Goal: Task Accomplishment & Management: Use online tool/utility

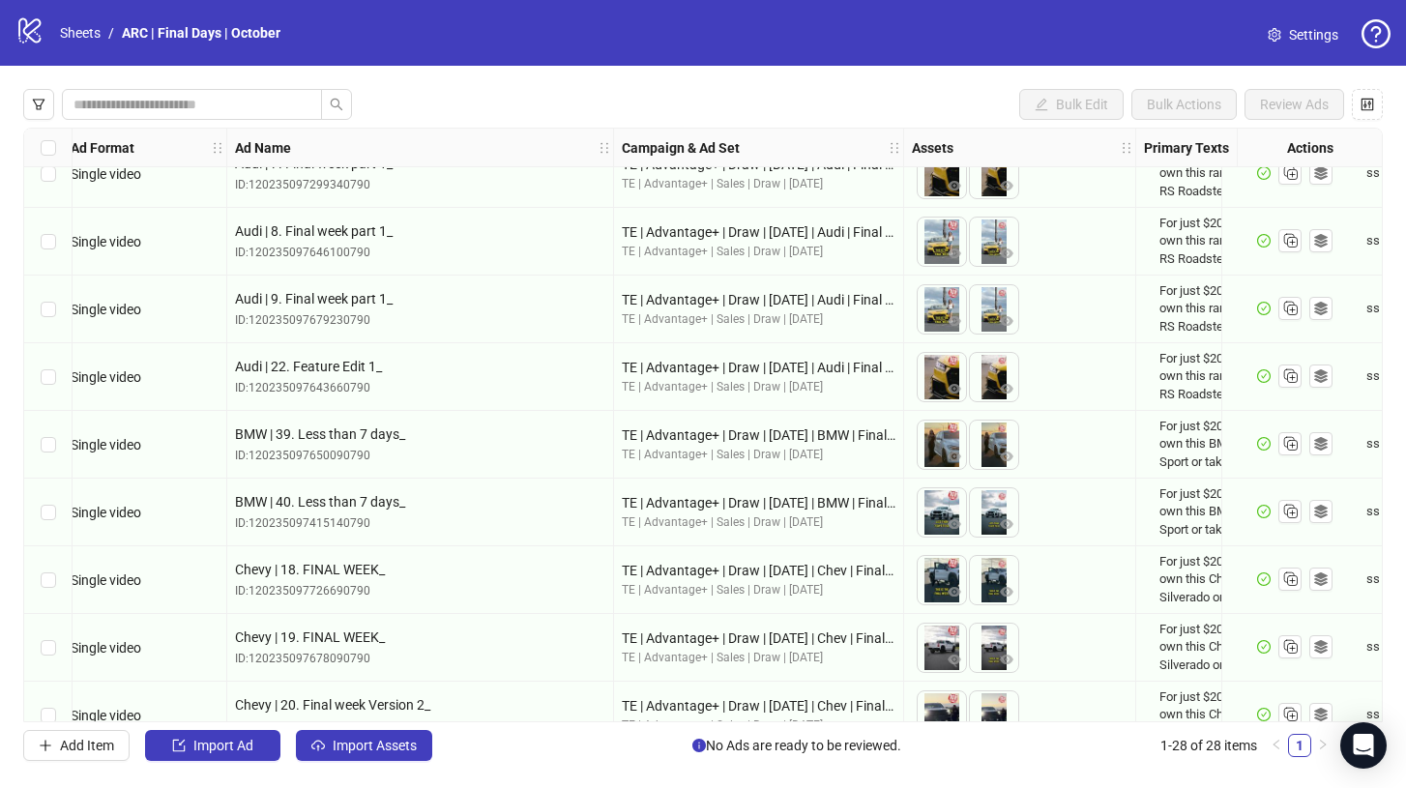
scroll to position [0, 10]
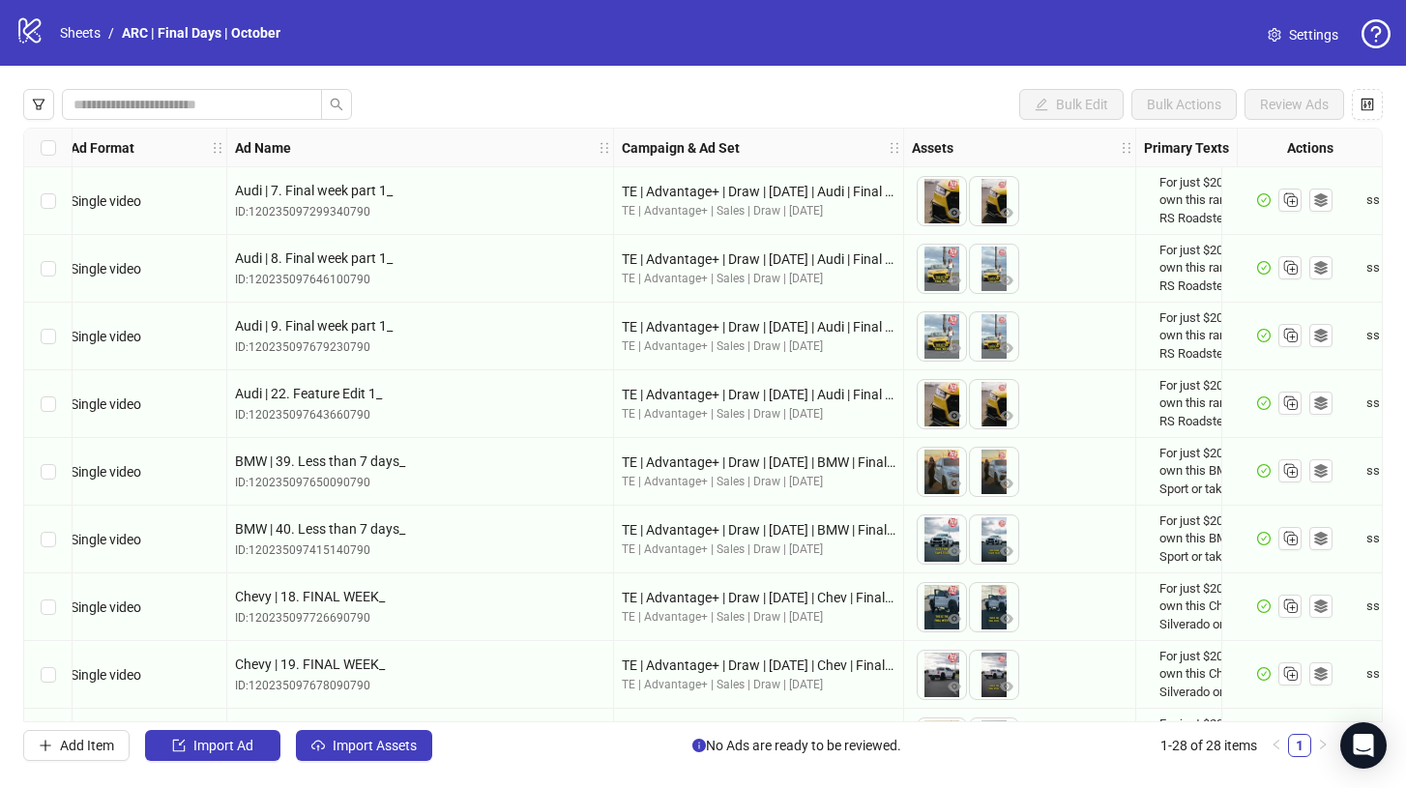
click at [1146, 63] on div "logo/logo-mobile Sheets / ARC | Final Days | October Settings" at bounding box center [703, 33] width 1406 height 66
click at [1316, 38] on span "Settings" at bounding box center [1313, 34] width 49 height 21
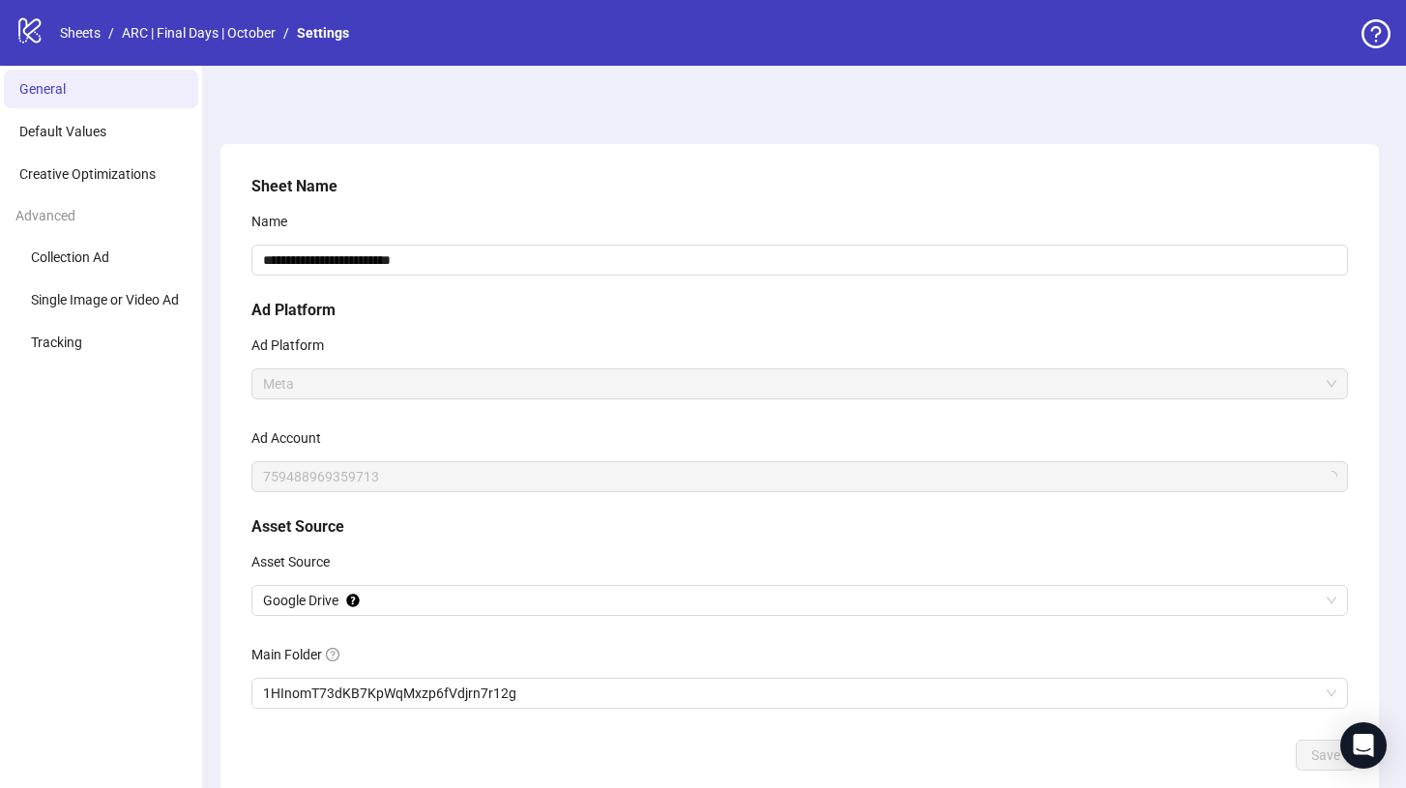
scroll to position [107, 0]
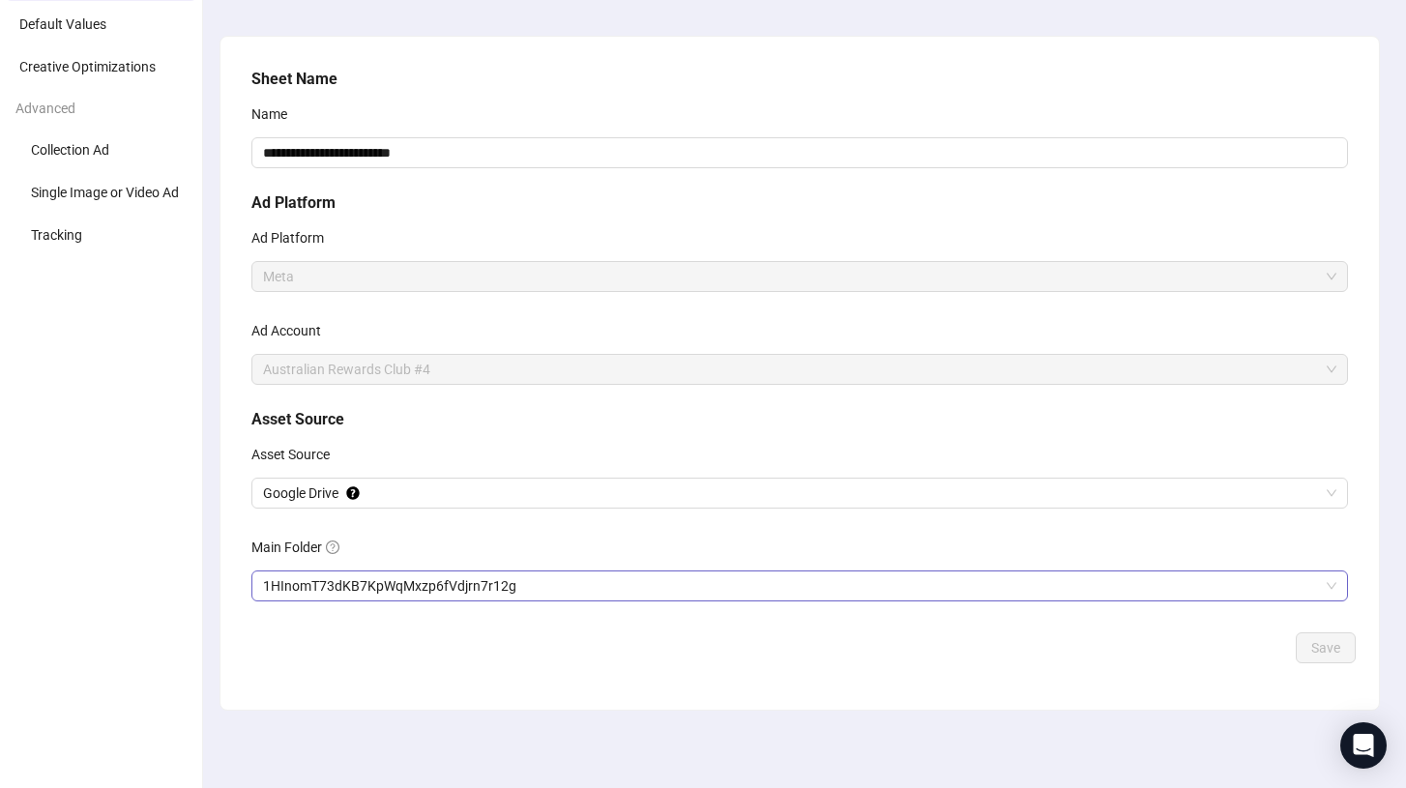
click at [421, 586] on span "1HInomT73dKB7KpWqMxzp6fVdjrn7r12g" at bounding box center [799, 585] width 1073 height 29
click at [1324, 655] on button "Save" at bounding box center [1325, 647] width 60 height 31
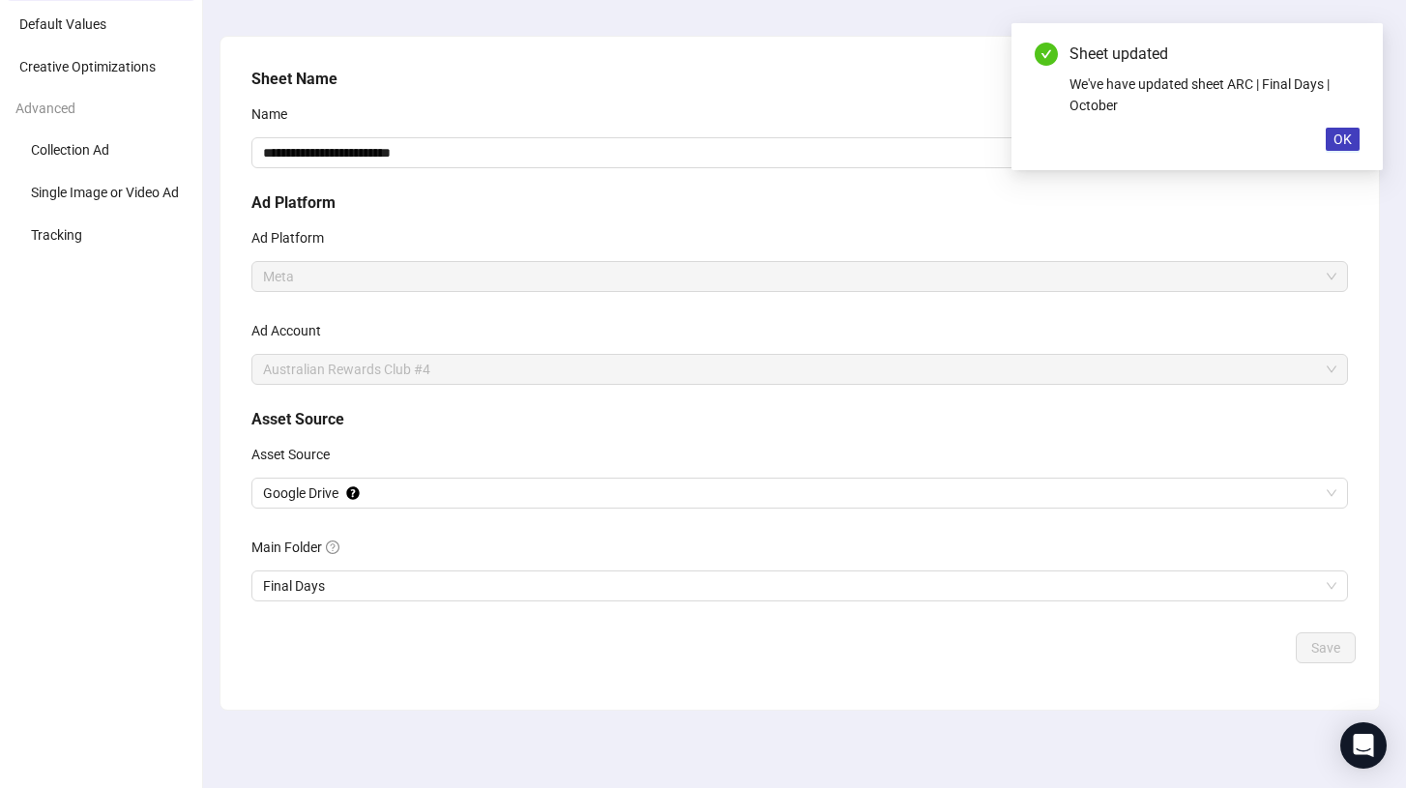
click at [1346, 126] on div "Sheet updated We've have updated sheet ARC | Final Days | October OK" at bounding box center [1196, 96] width 371 height 147
click at [1343, 137] on span "OK" at bounding box center [1342, 138] width 18 height 15
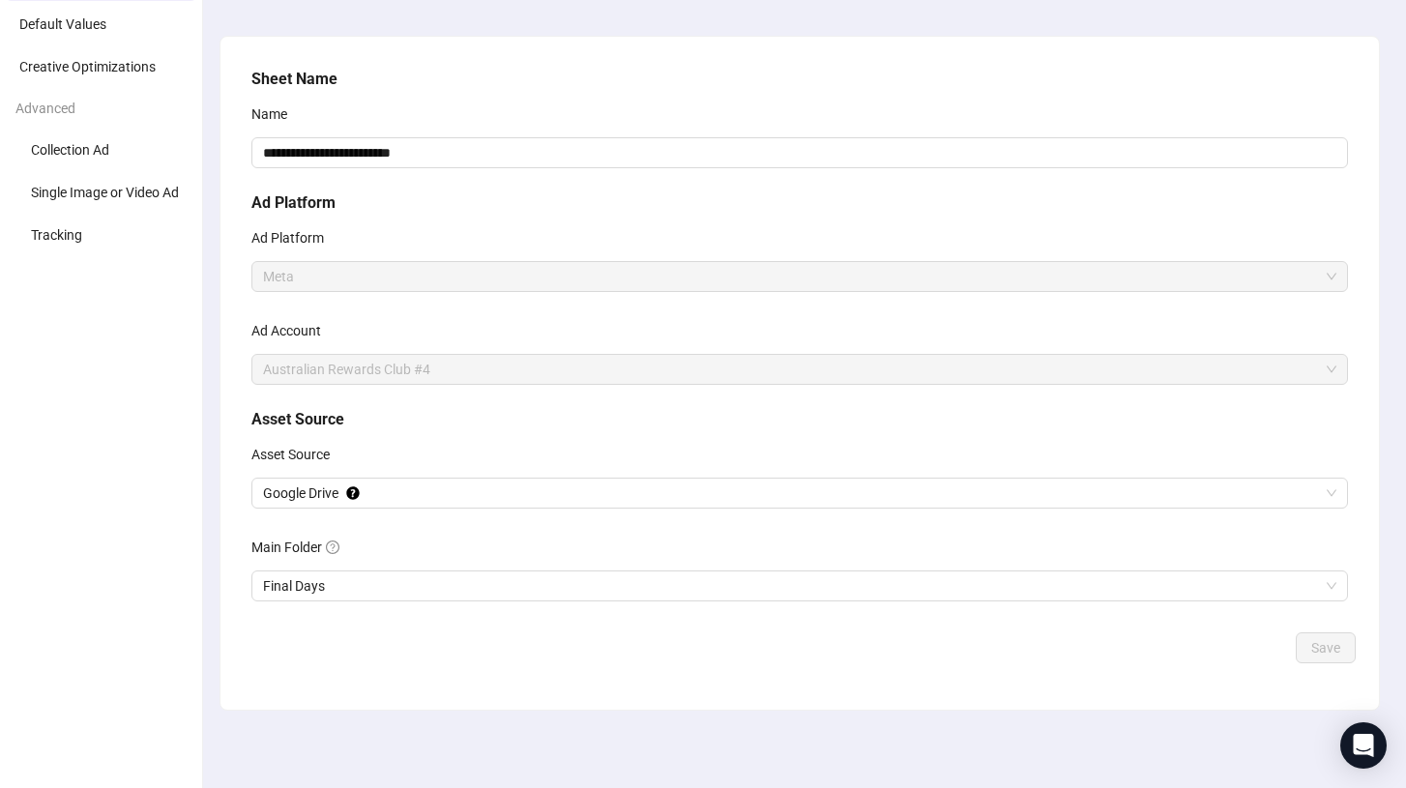
scroll to position [0, 0]
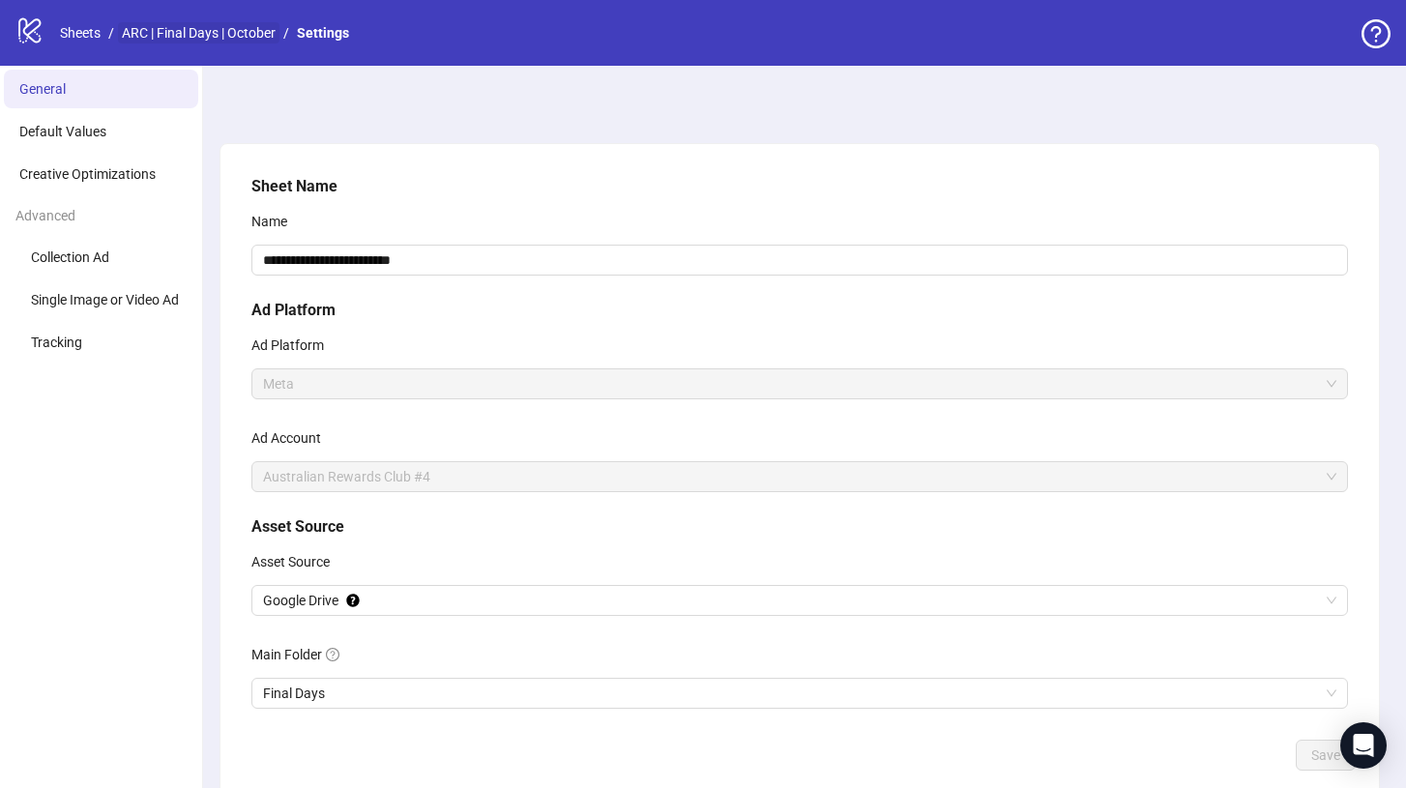
click at [221, 29] on link "ARC | Final Days | October" at bounding box center [198, 32] width 161 height 21
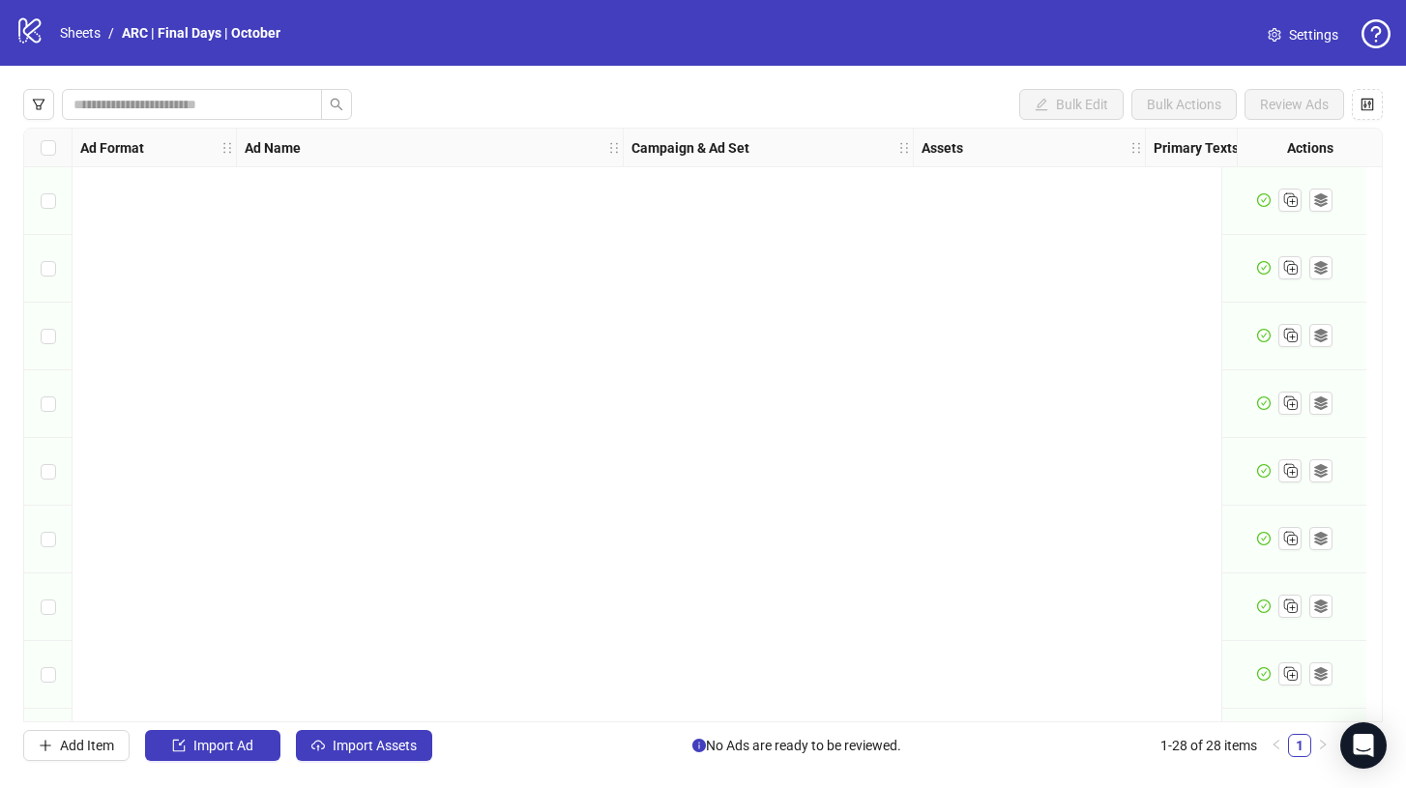
scroll to position [1348, 0]
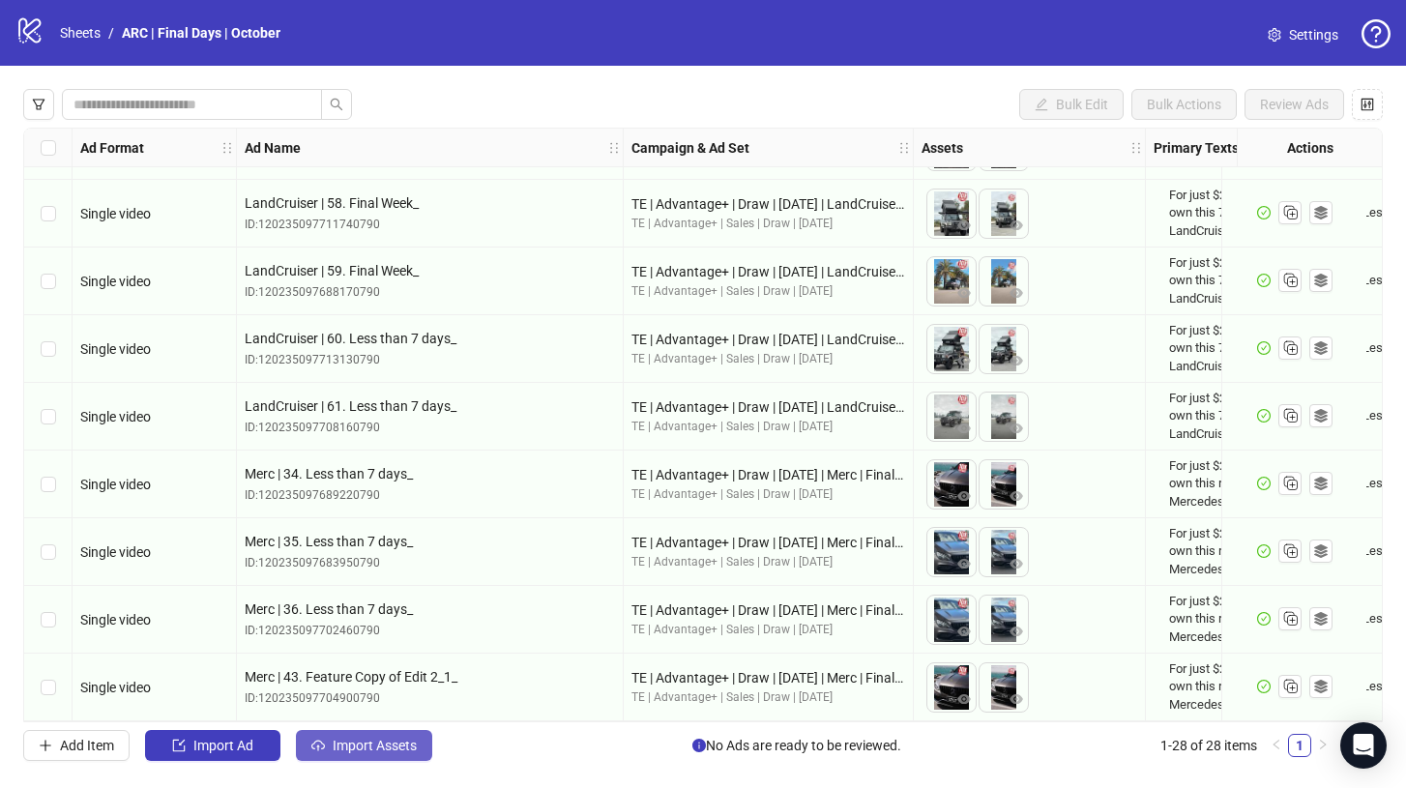
click at [357, 745] on span "Import Assets" at bounding box center [375, 745] width 84 height 15
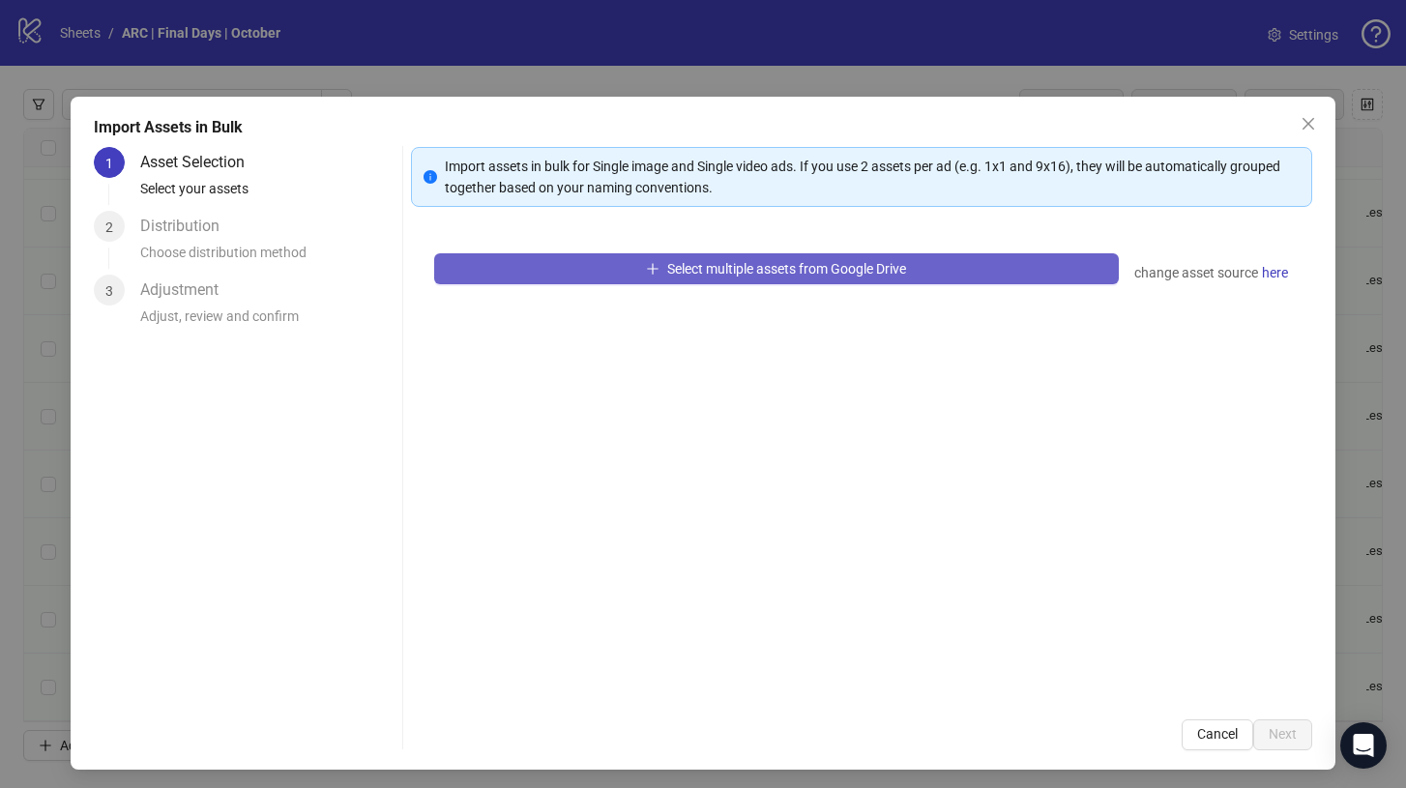
click at [611, 265] on button "Select multiple assets from Google Drive" at bounding box center [776, 268] width 685 height 31
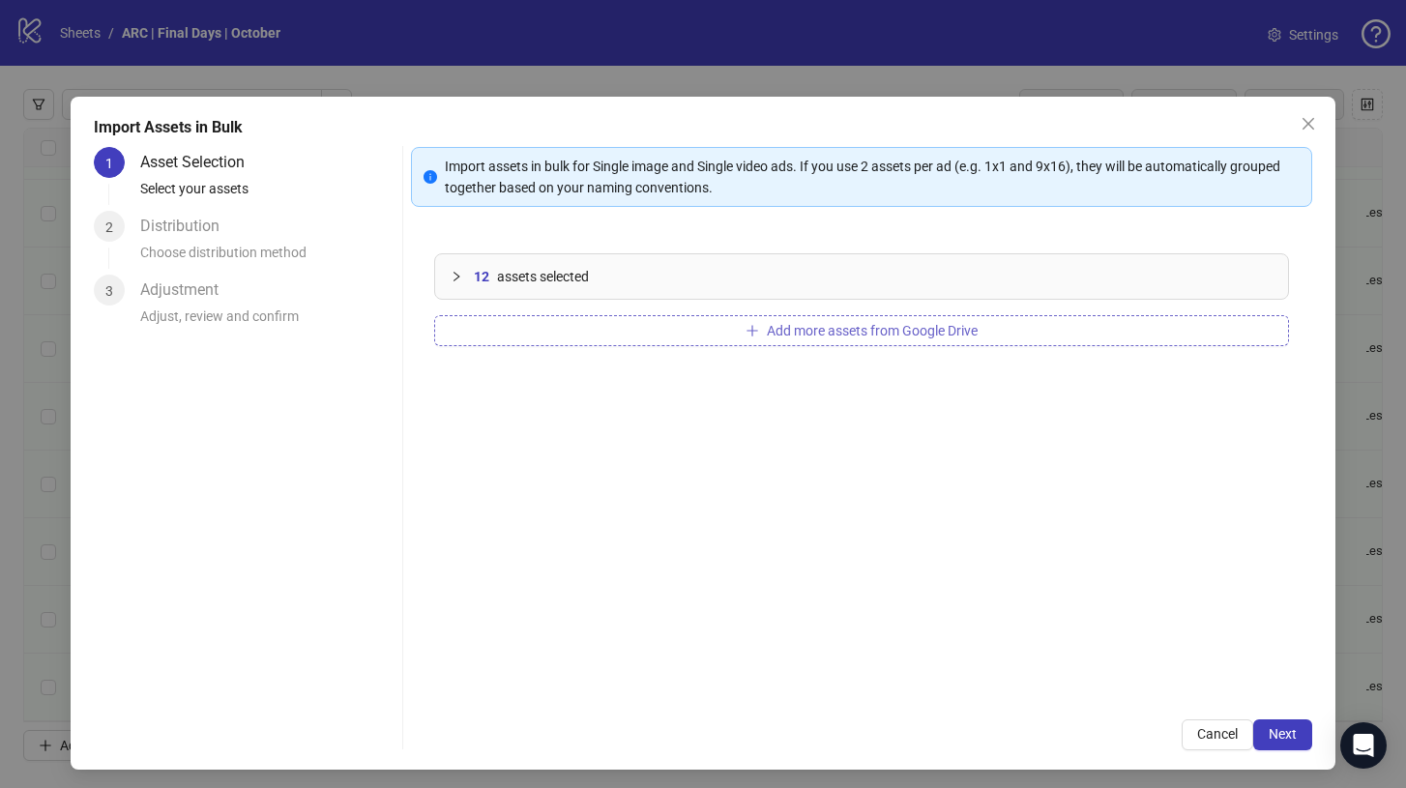
click at [771, 334] on span "Add more assets from Google Drive" at bounding box center [872, 330] width 211 height 15
click at [809, 325] on span "Add more assets from Google Drive" at bounding box center [872, 330] width 211 height 15
click at [830, 333] on span "Add more assets from Google Drive" at bounding box center [872, 330] width 211 height 15
click at [751, 341] on button "Add more assets from Google Drive" at bounding box center [861, 330] width 855 height 31
click at [784, 332] on span "Add more assets from Google Drive" at bounding box center [872, 330] width 211 height 15
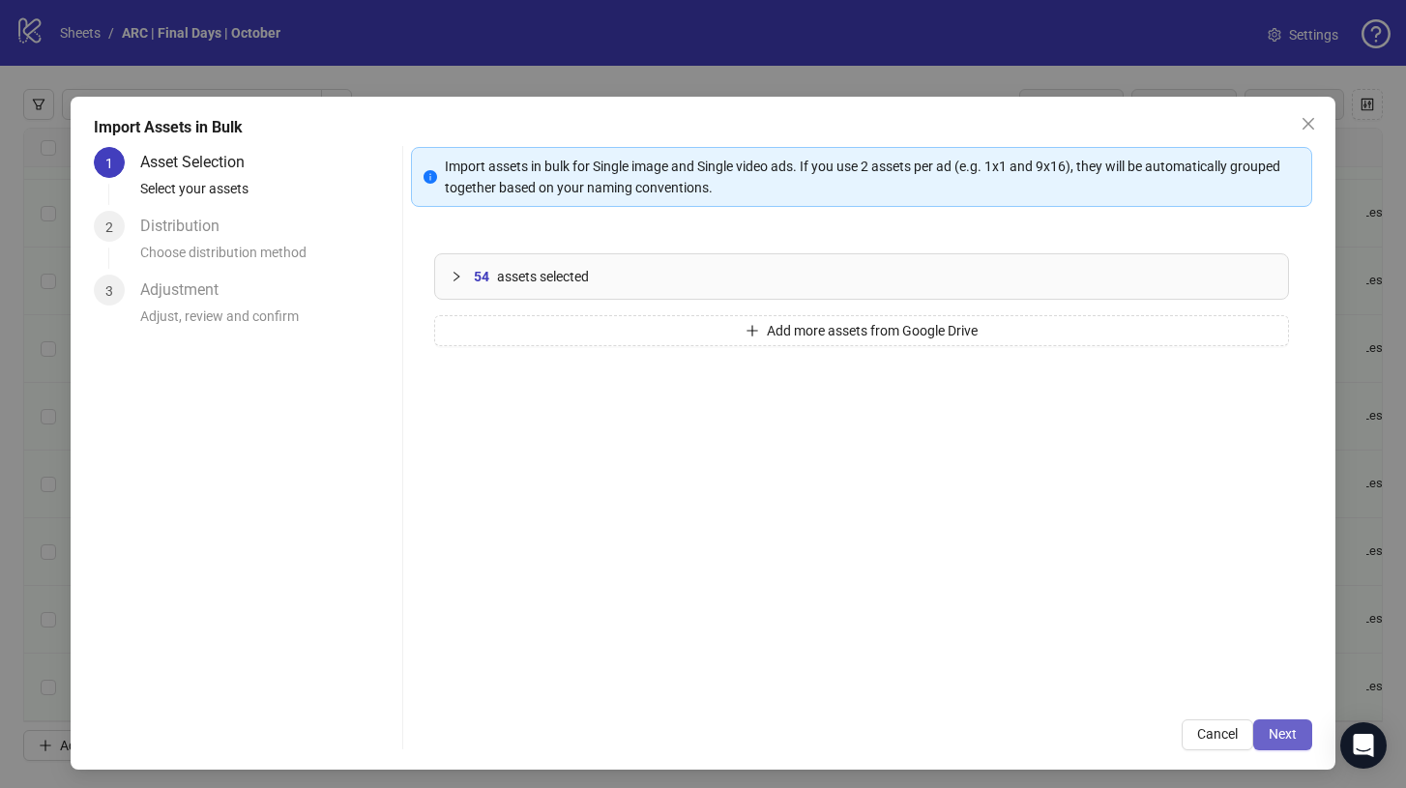
click at [1282, 730] on span "Next" at bounding box center [1282, 733] width 28 height 15
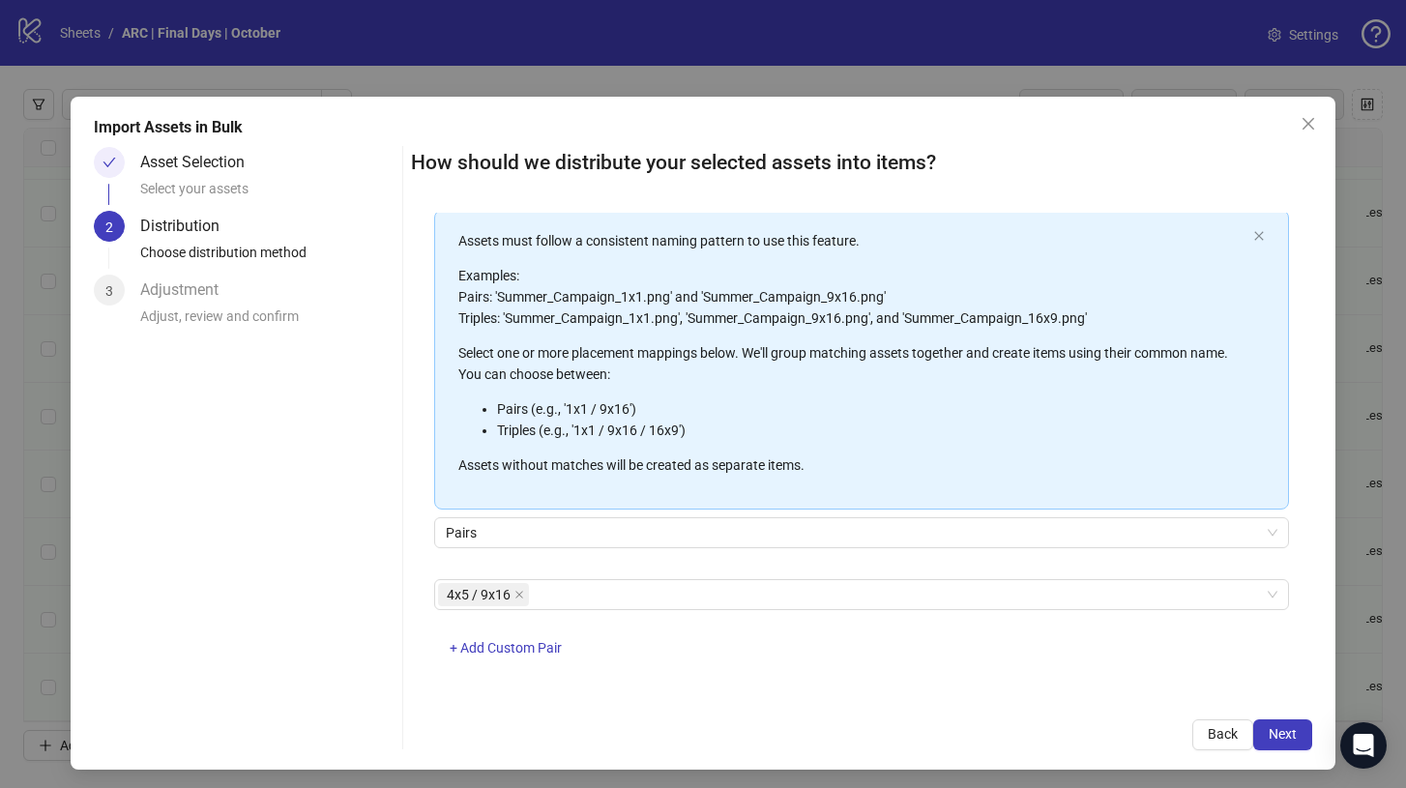
scroll to position [104, 0]
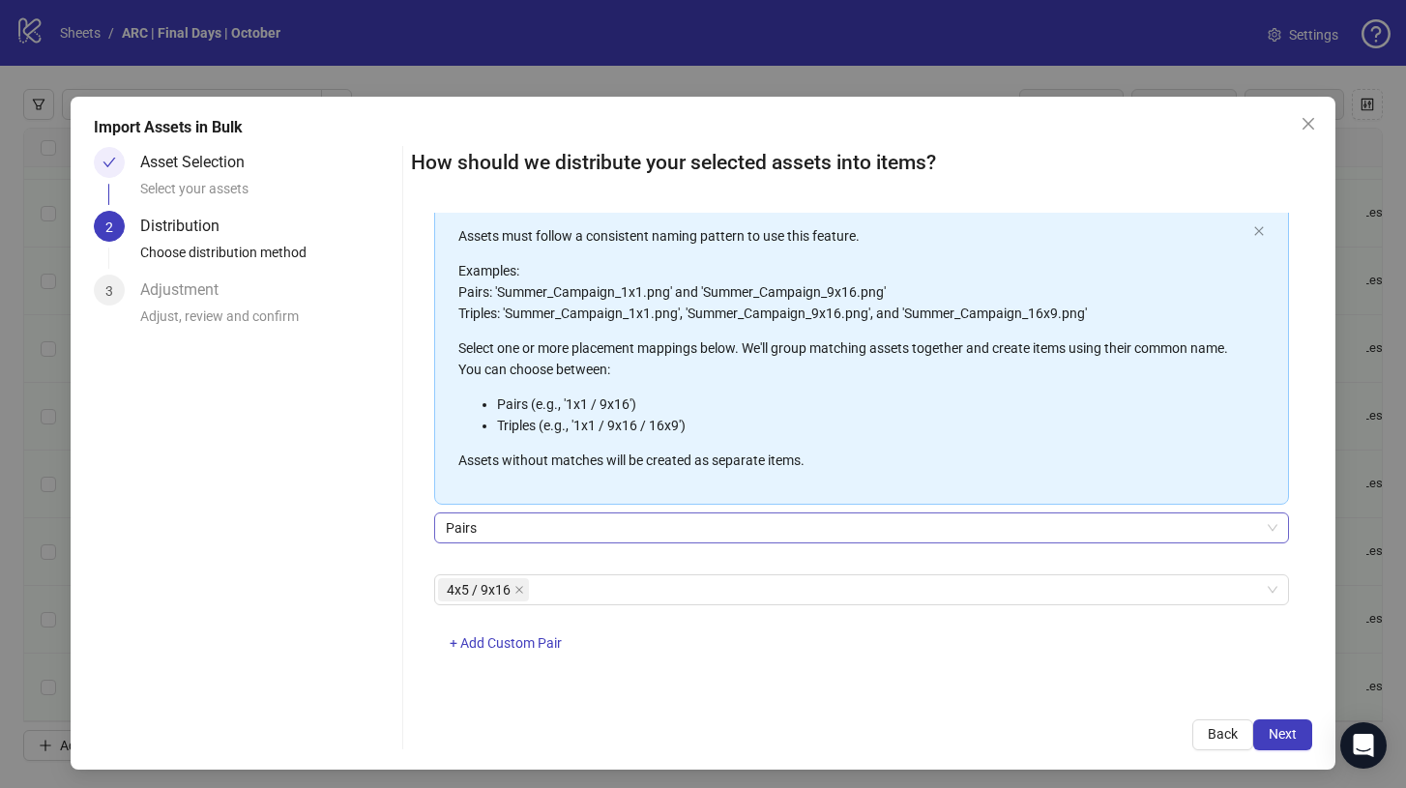
click at [501, 529] on span "Pairs" at bounding box center [862, 527] width 832 height 29
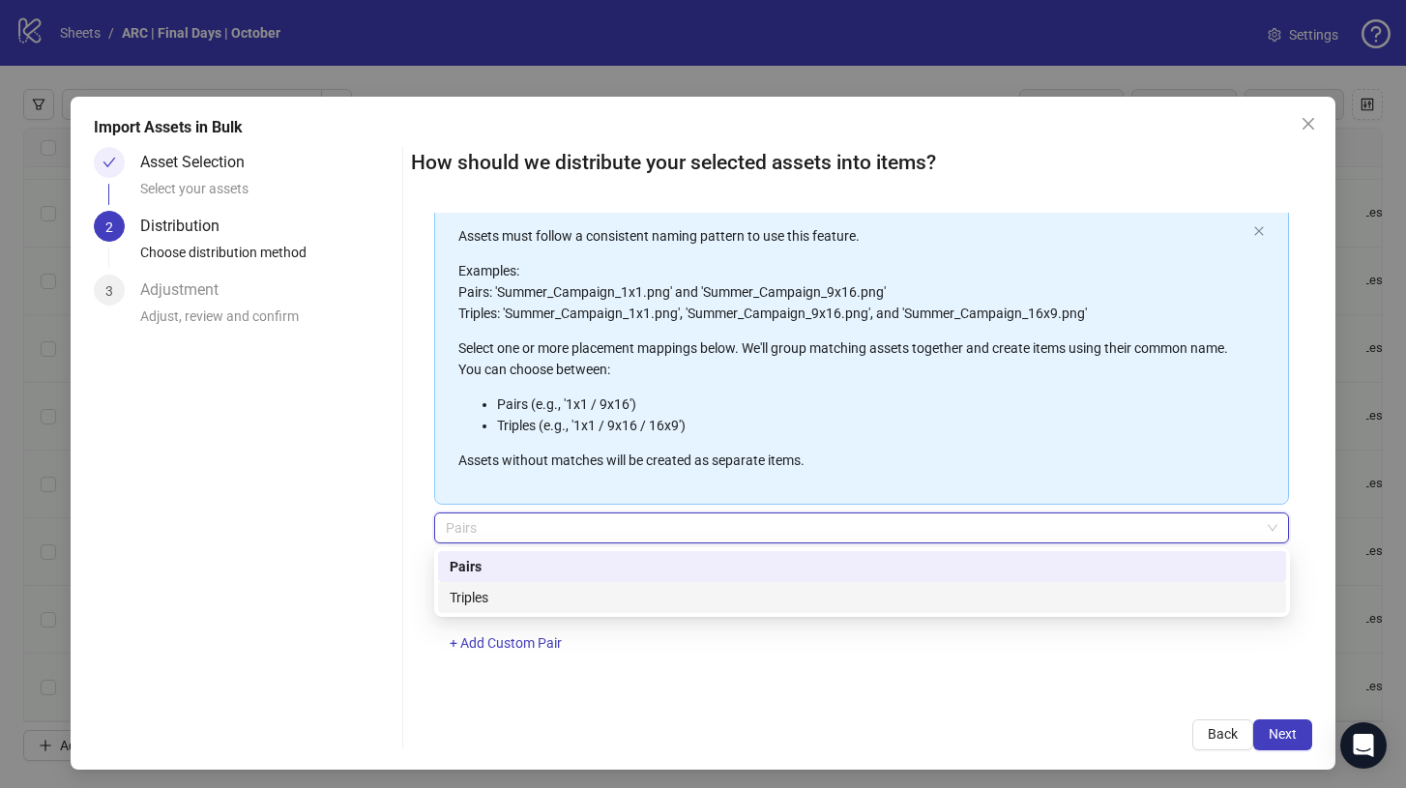
click at [508, 588] on div "Triples" at bounding box center [861, 597] width 825 height 21
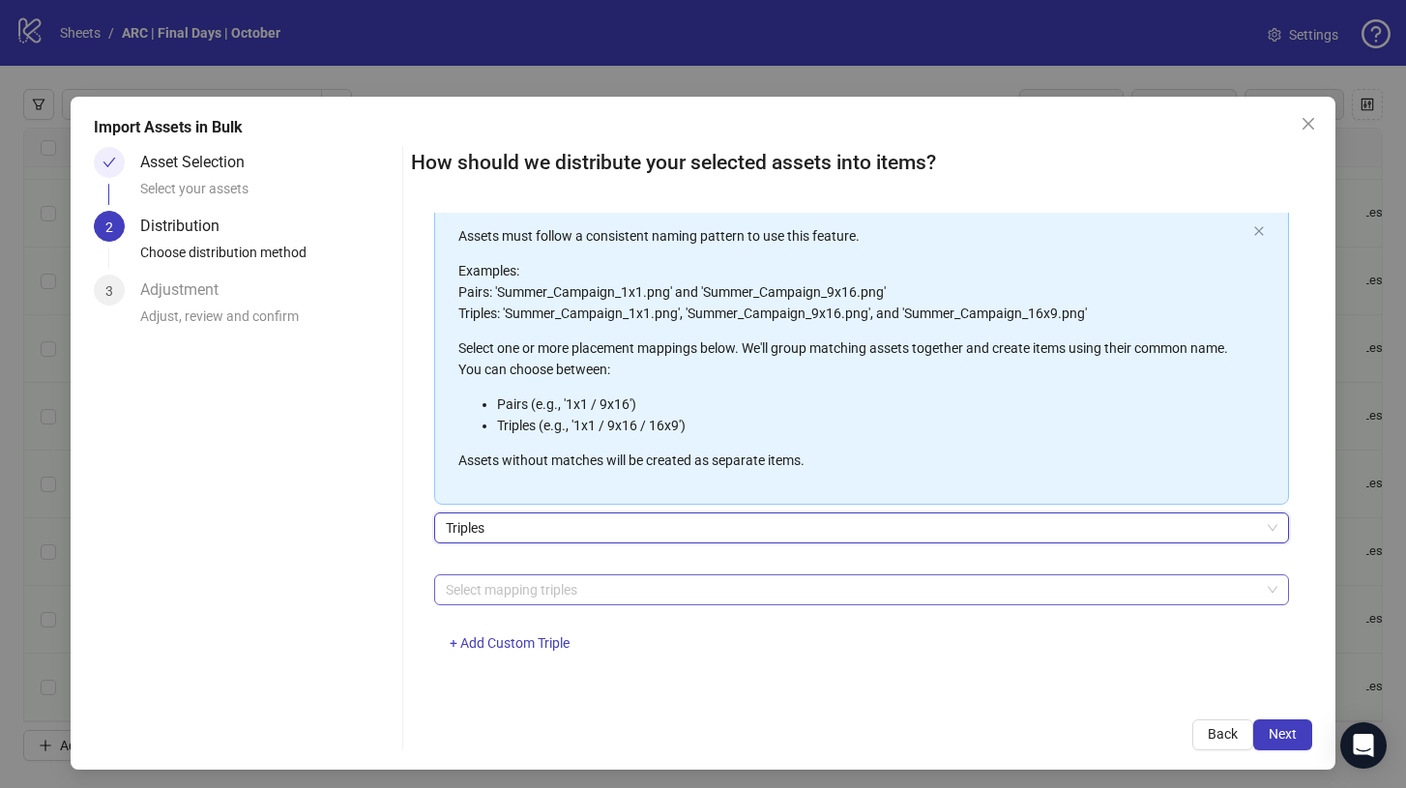
click at [525, 593] on div at bounding box center [851, 589] width 827 height 27
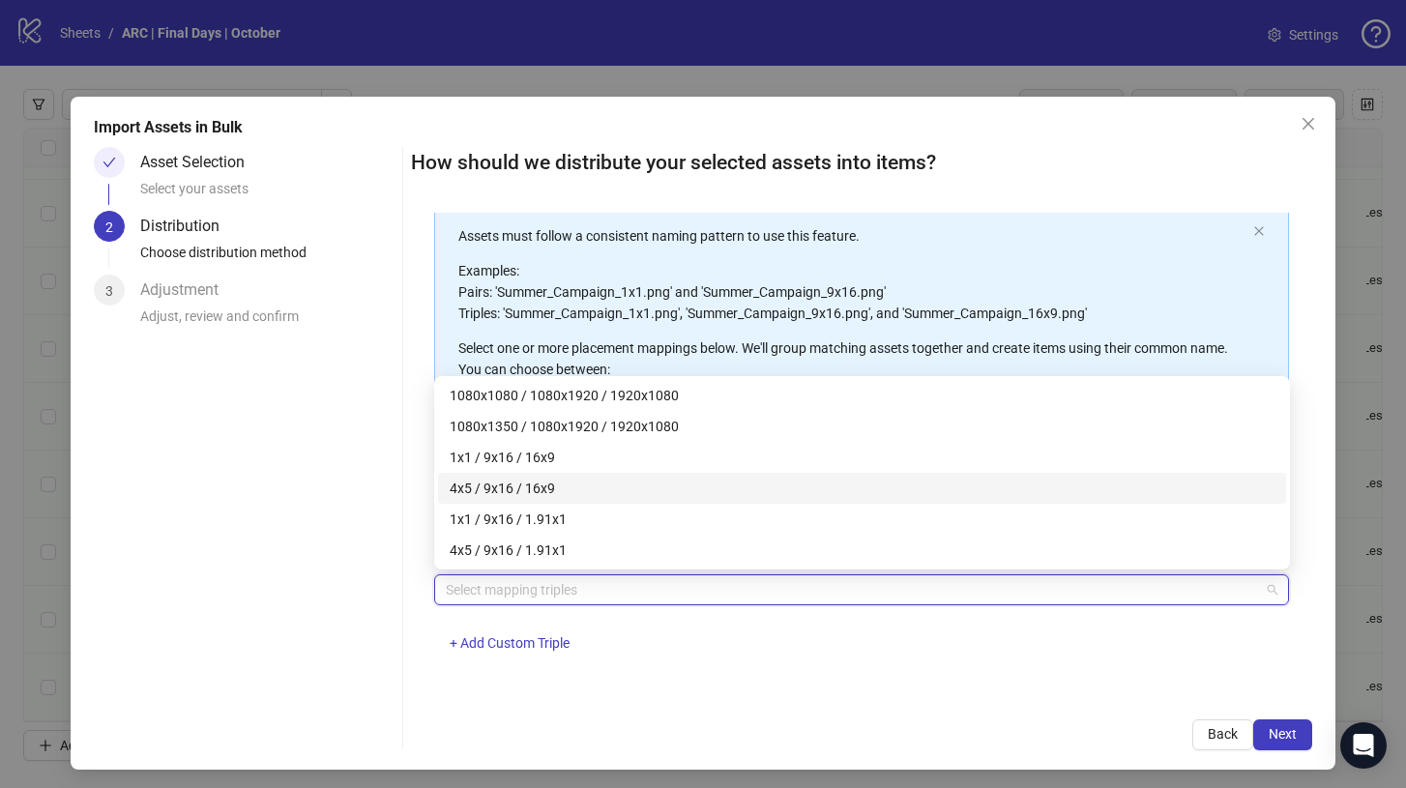
click at [566, 486] on div "4x5 / 9x16 / 16x9" at bounding box center [861, 488] width 825 height 21
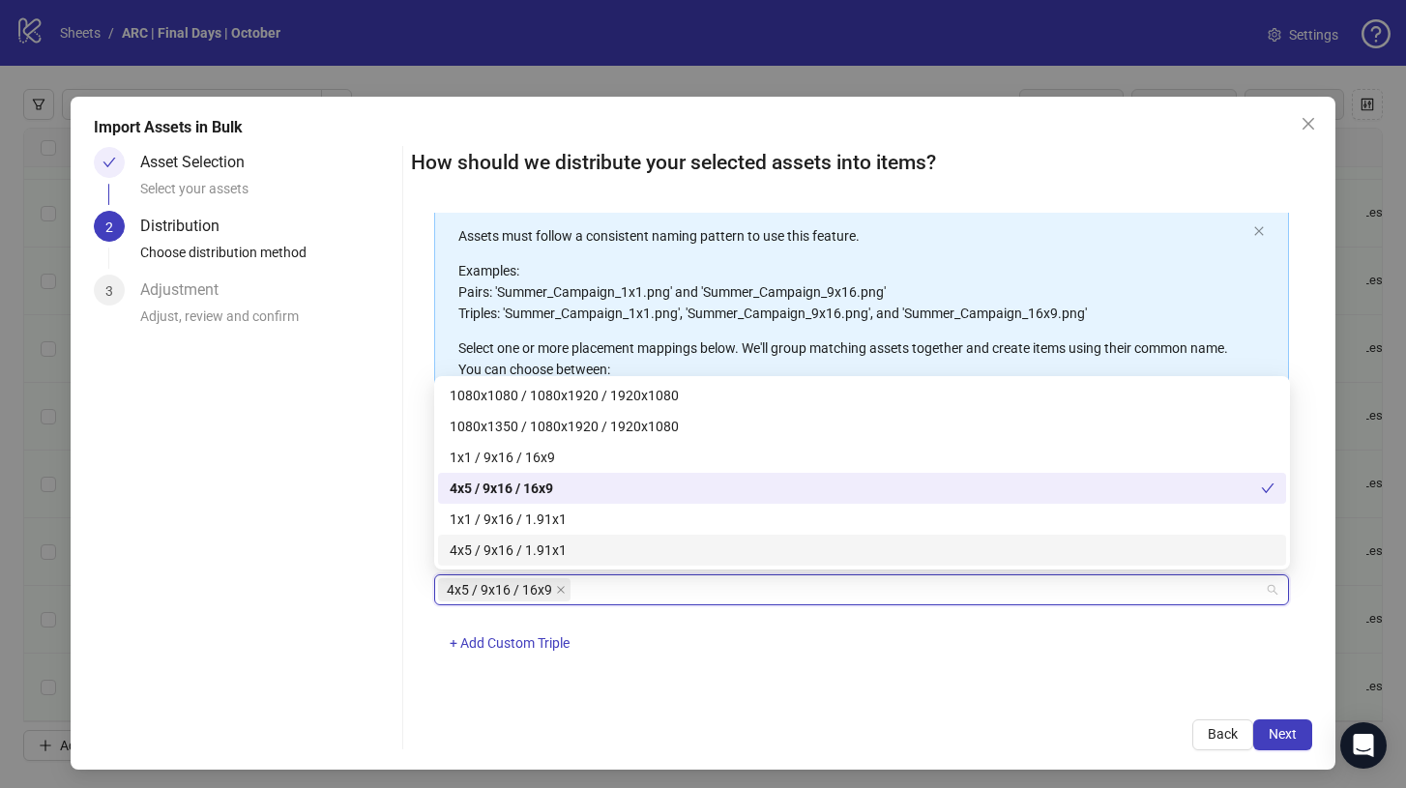
click at [1158, 660] on div "4x5 / 9x16 / 16x9 + Add Custom Triple" at bounding box center [861, 624] width 855 height 101
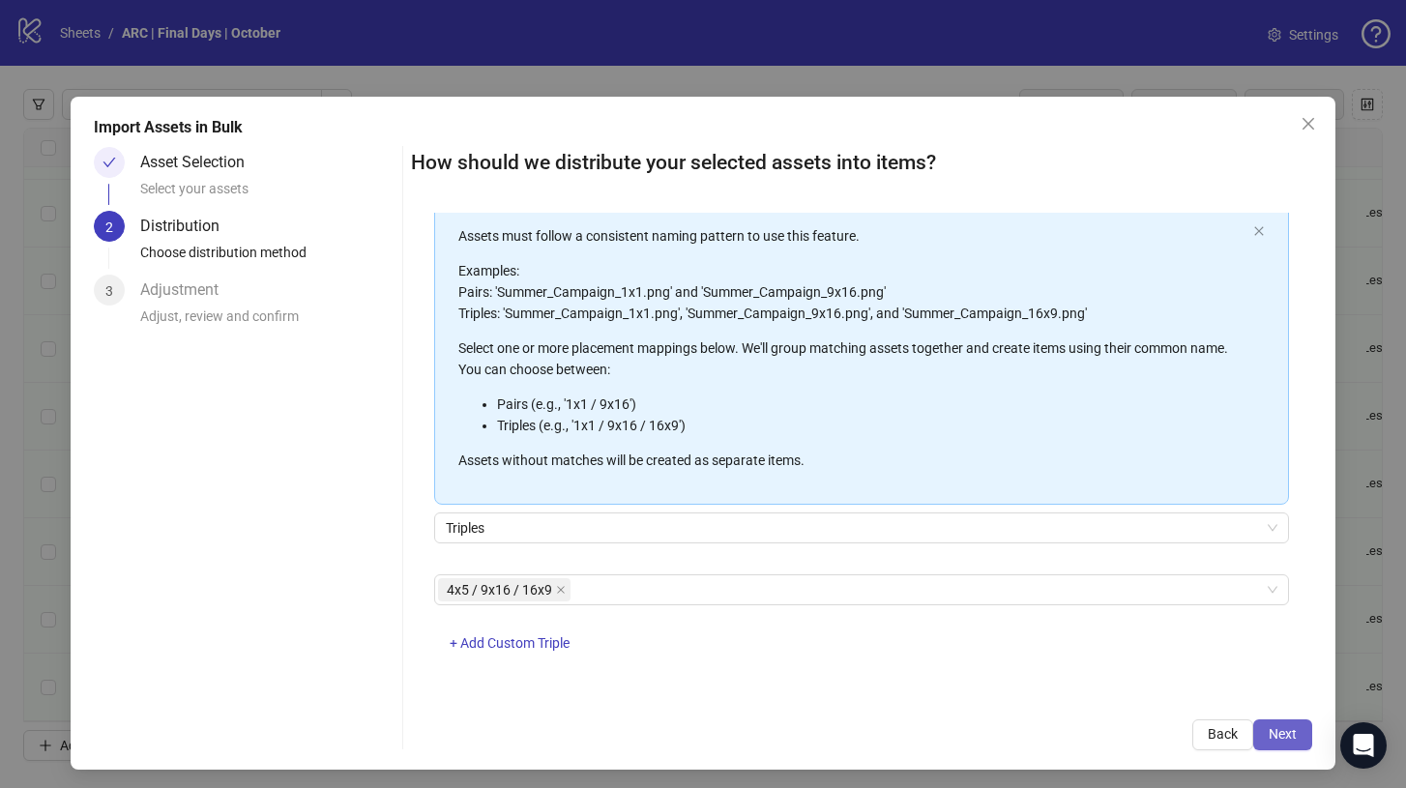
click at [1289, 732] on span "Next" at bounding box center [1282, 733] width 28 height 15
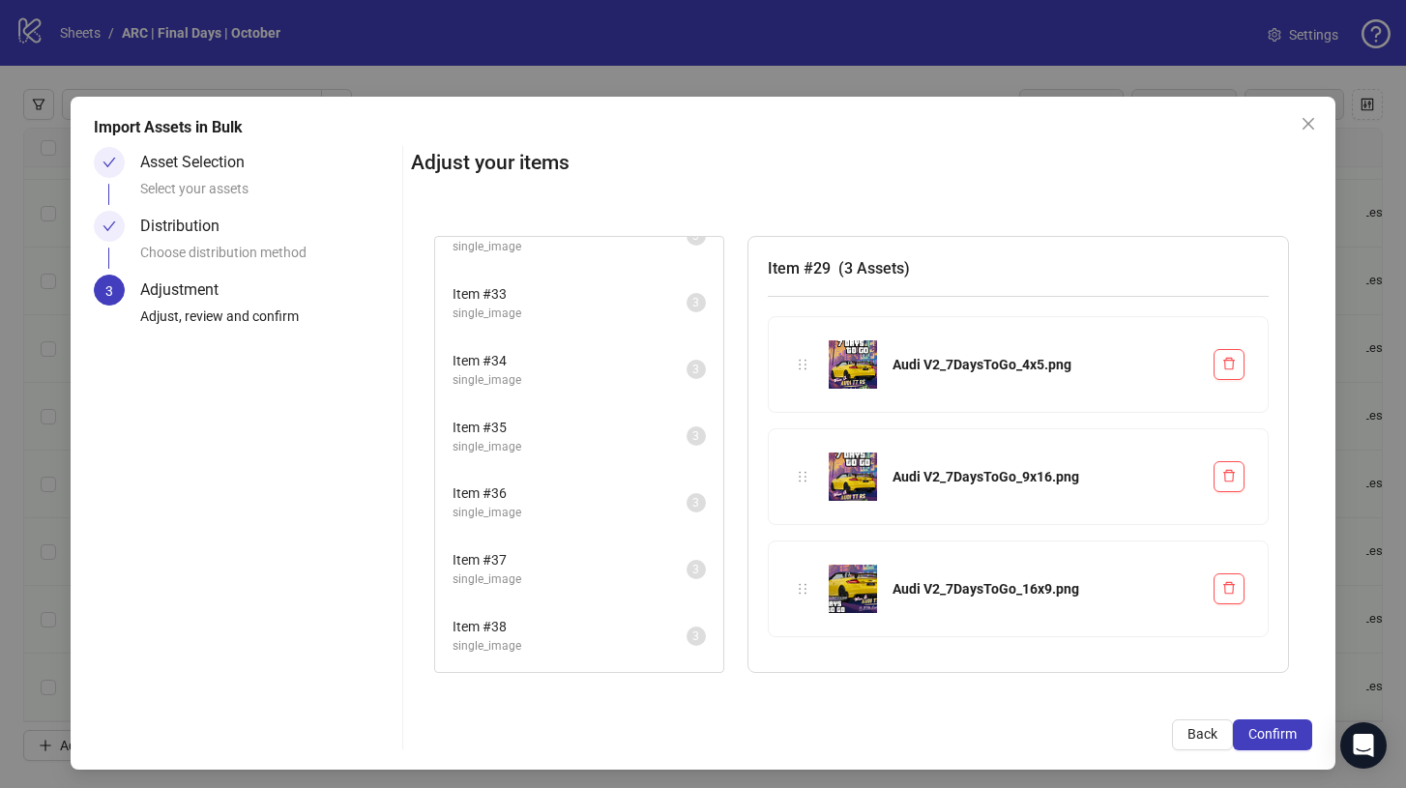
scroll to position [763, 0]
click at [1289, 739] on span "Confirm" at bounding box center [1272, 733] width 48 height 15
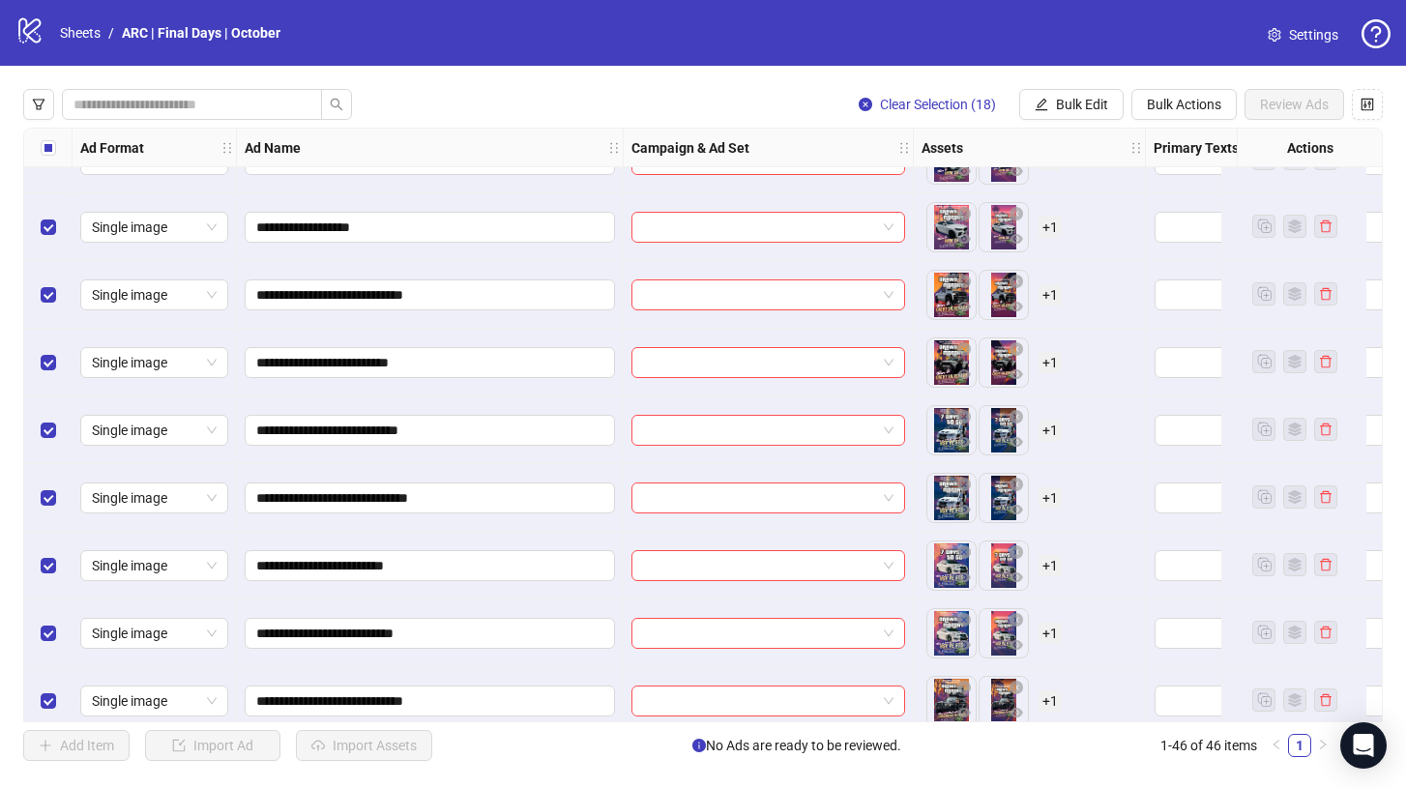
scroll to position [2566, 0]
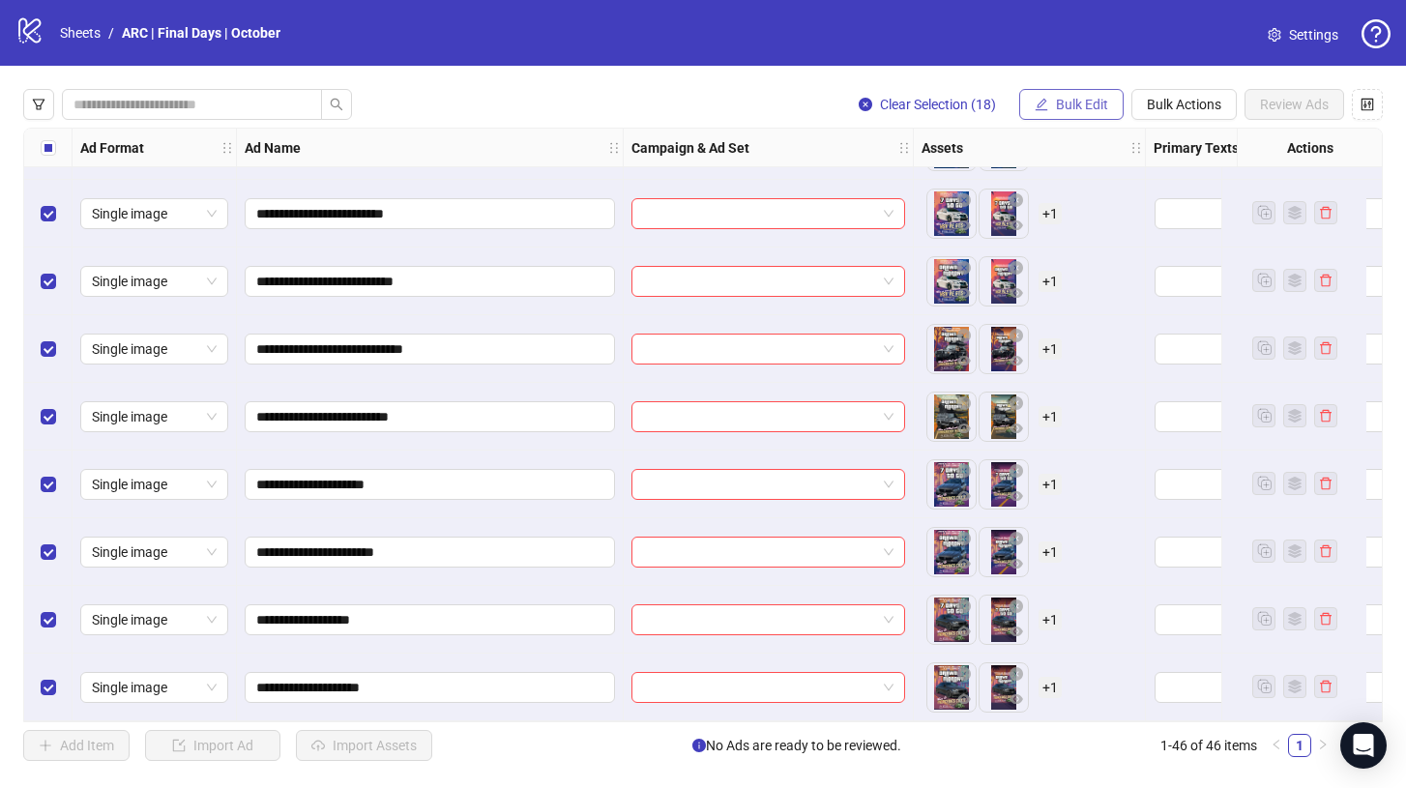
click at [1081, 99] on span "Bulk Edit" at bounding box center [1082, 104] width 52 height 15
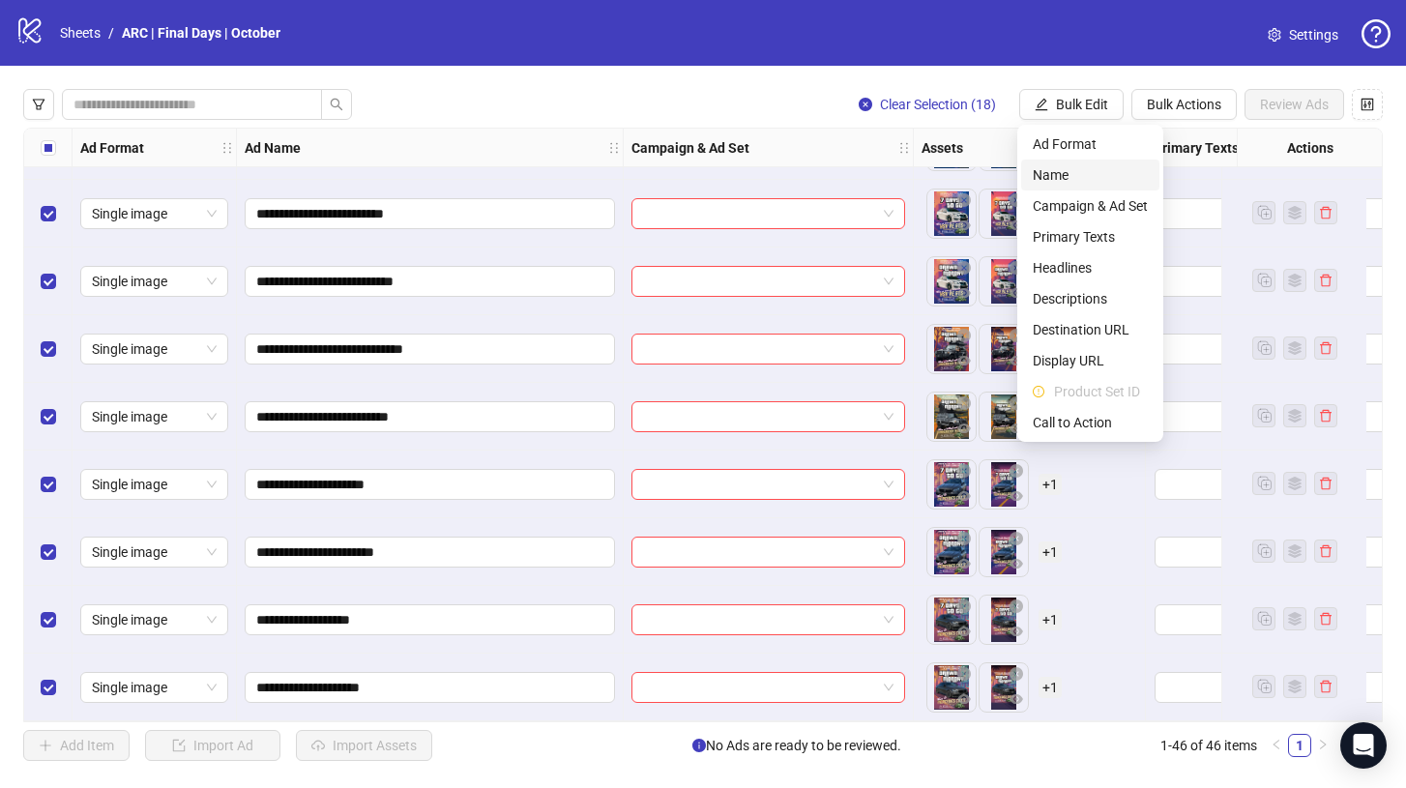
click at [1058, 177] on span "Name" at bounding box center [1089, 174] width 115 height 21
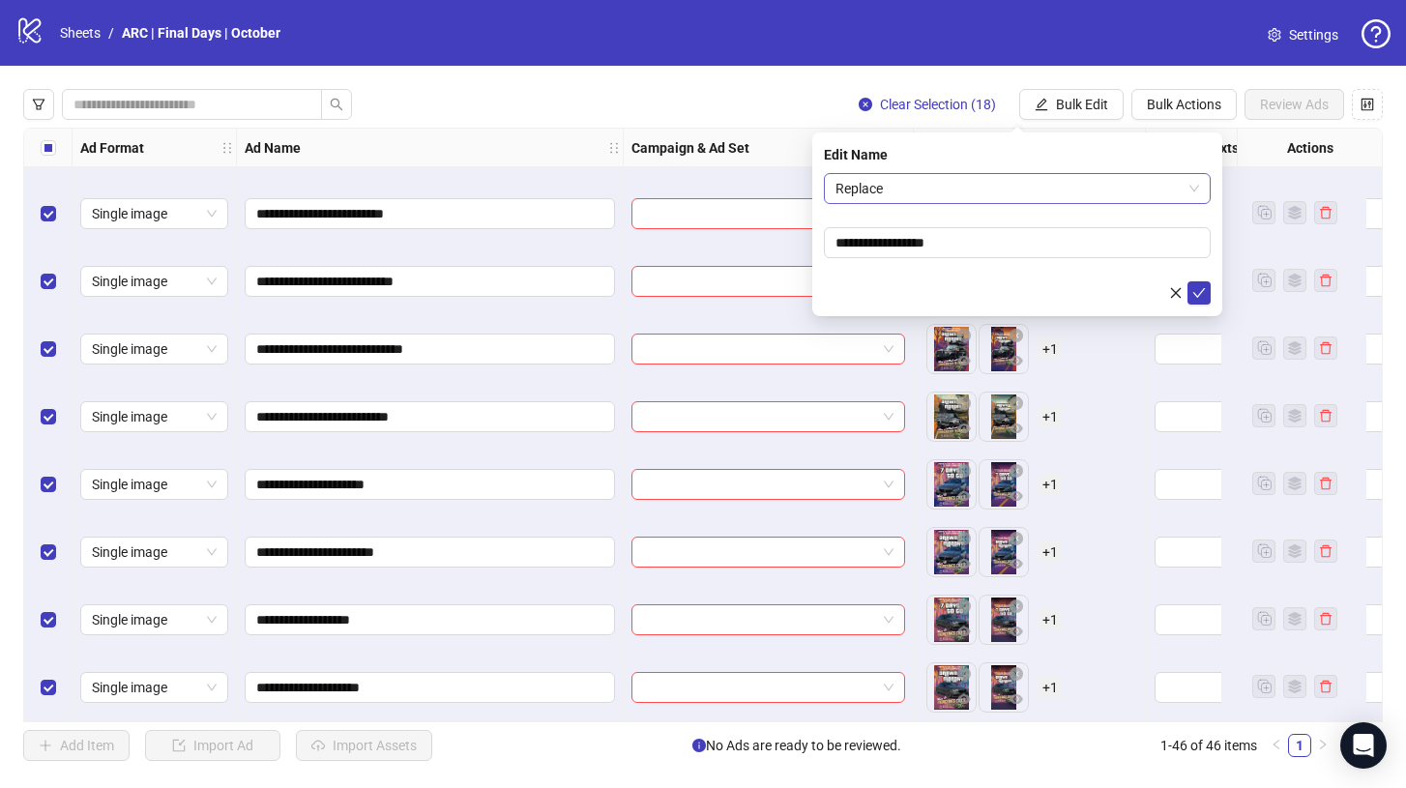
click at [1013, 184] on span "Replace" at bounding box center [1016, 188] width 363 height 29
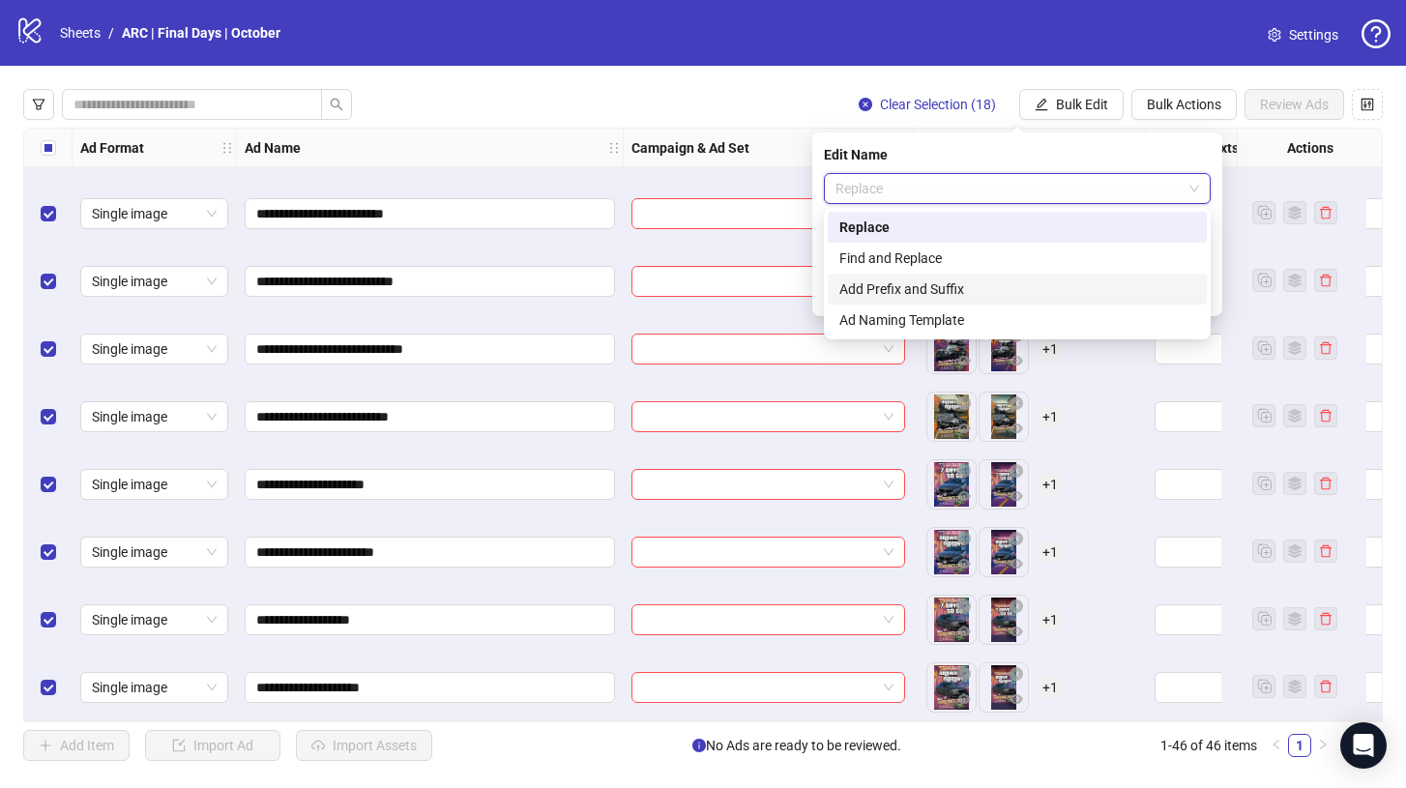
click at [969, 276] on div "Add Prefix and Suffix" at bounding box center [1016, 289] width 379 height 31
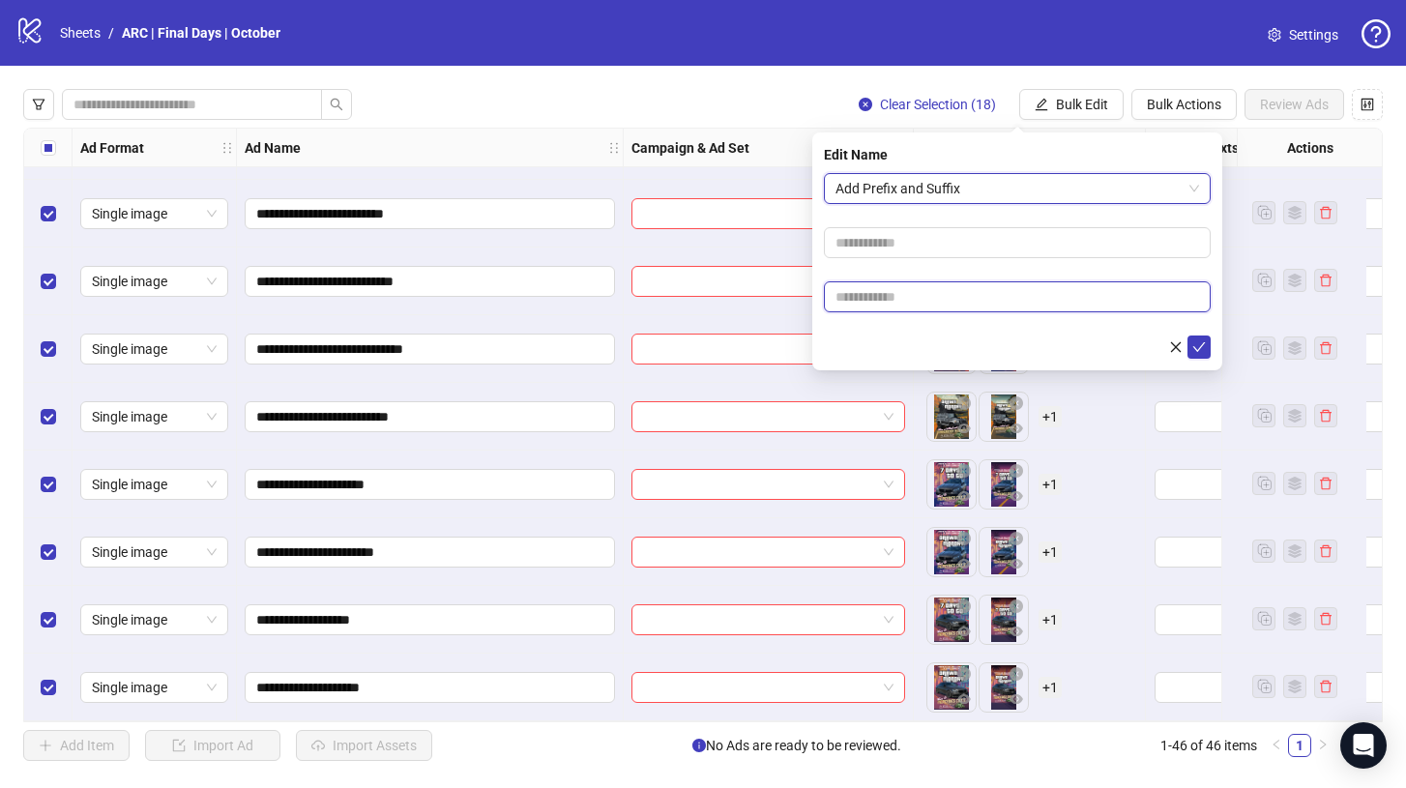
click at [913, 302] on input "text" at bounding box center [1017, 296] width 387 height 31
type input "*****"
click at [1197, 345] on icon "check" at bounding box center [1199, 347] width 14 height 14
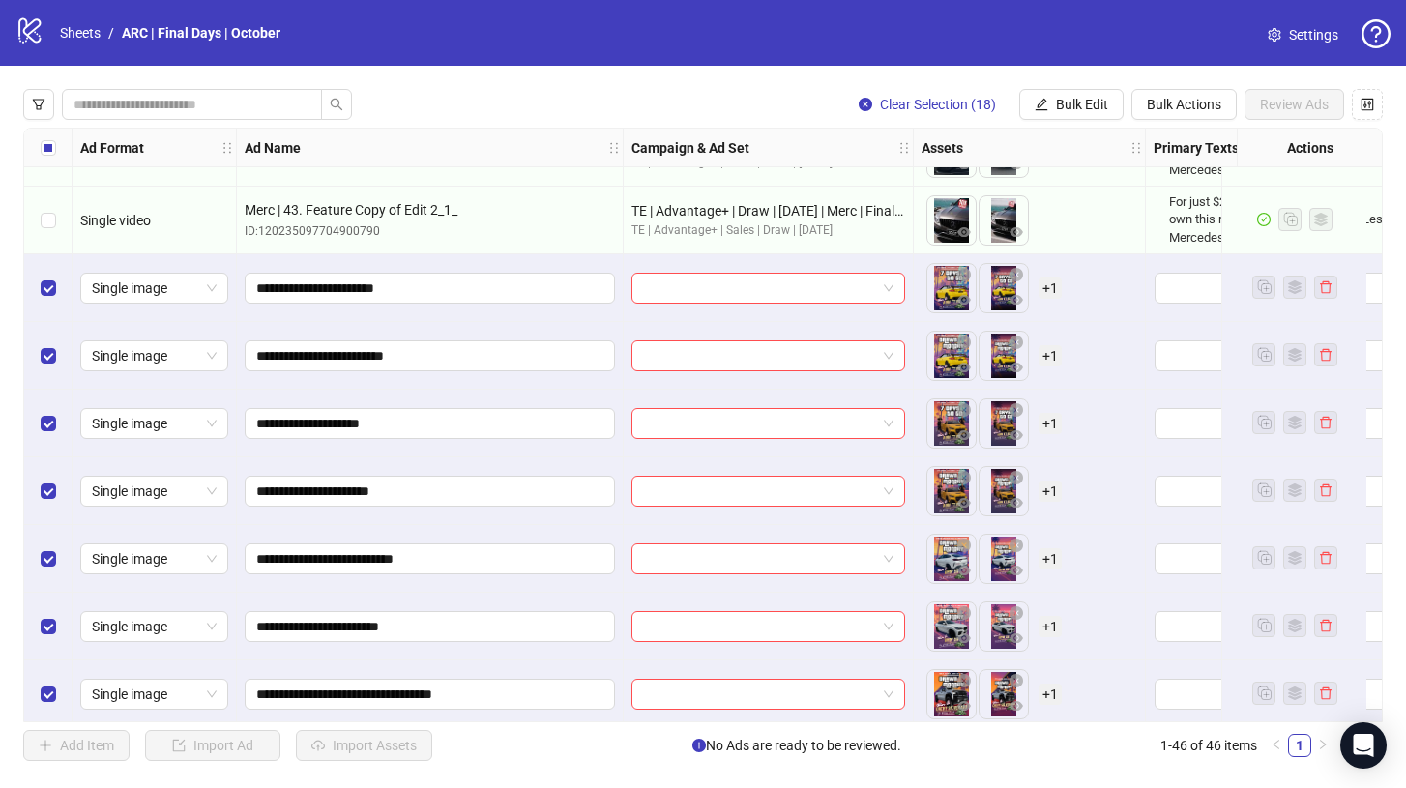
scroll to position [1806, 0]
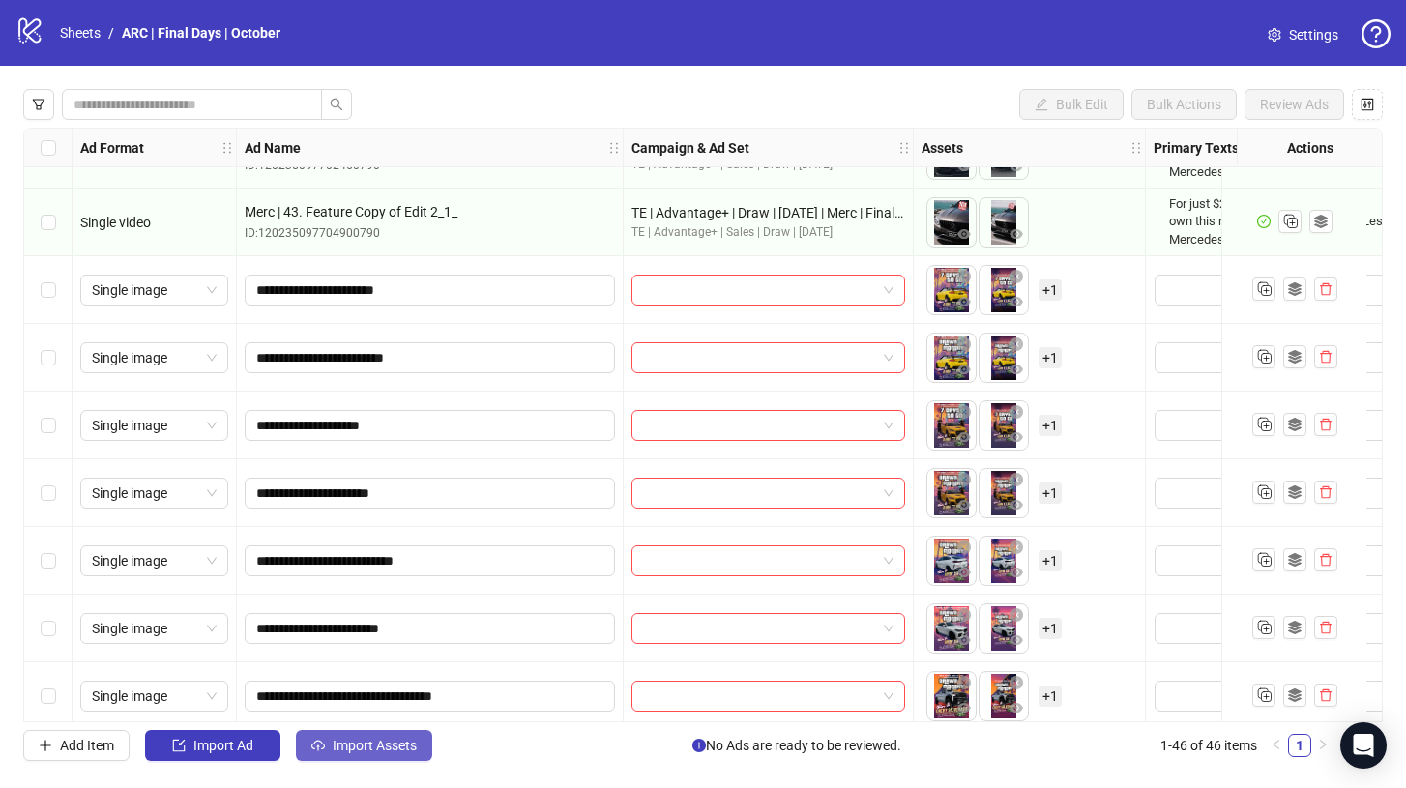
click at [354, 751] on span "Import Assets" at bounding box center [375, 745] width 84 height 15
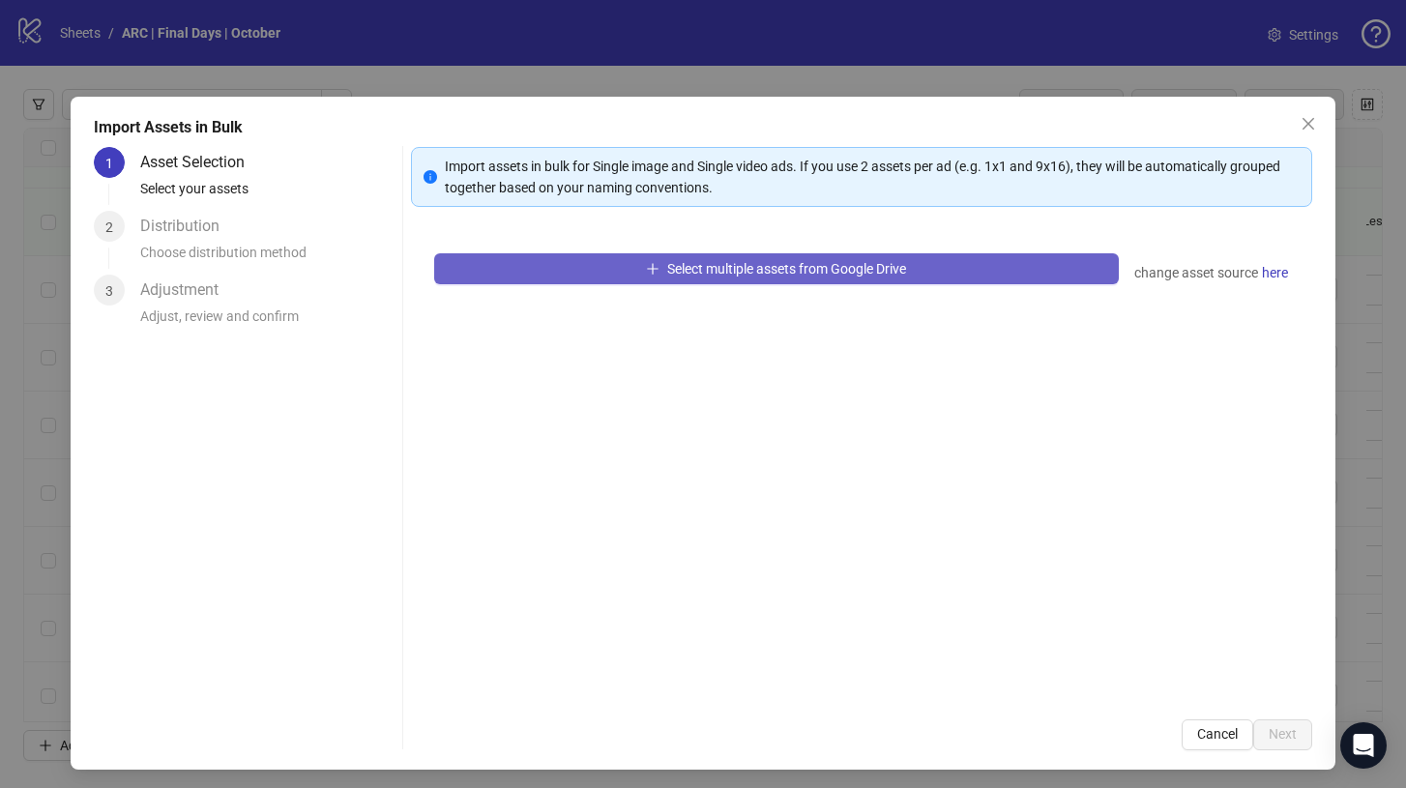
click at [585, 270] on button "Select multiple assets from Google Drive" at bounding box center [776, 268] width 685 height 31
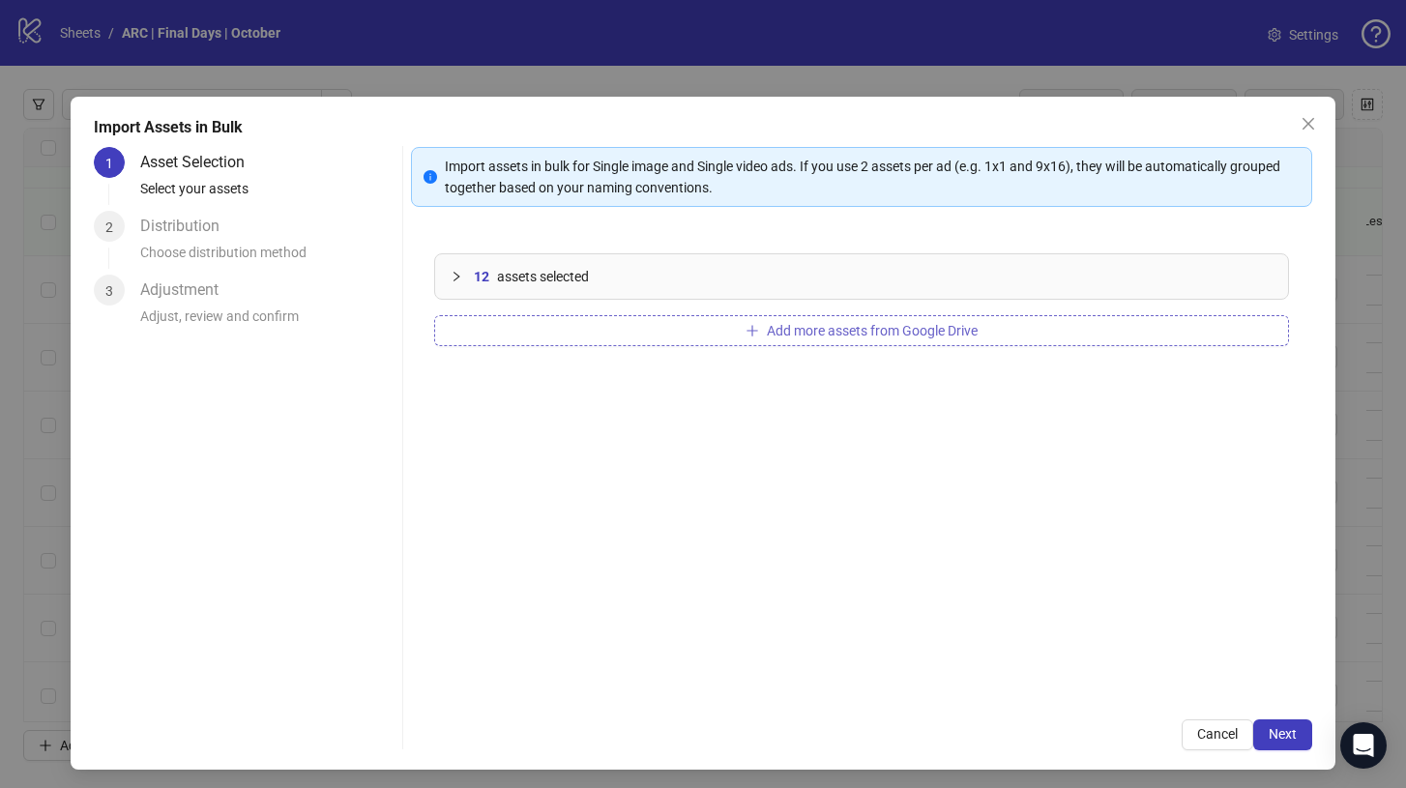
click at [891, 331] on span "Add more assets from Google Drive" at bounding box center [872, 330] width 211 height 15
click at [739, 327] on button "Add more assets from Google Drive" at bounding box center [861, 330] width 855 height 31
click at [796, 326] on span "Add more assets from Google Drive" at bounding box center [872, 330] width 211 height 15
click at [680, 331] on button "Add more assets from Google Drive" at bounding box center [861, 330] width 855 height 31
click at [736, 325] on button "Add more assets from Google Drive" at bounding box center [861, 330] width 855 height 31
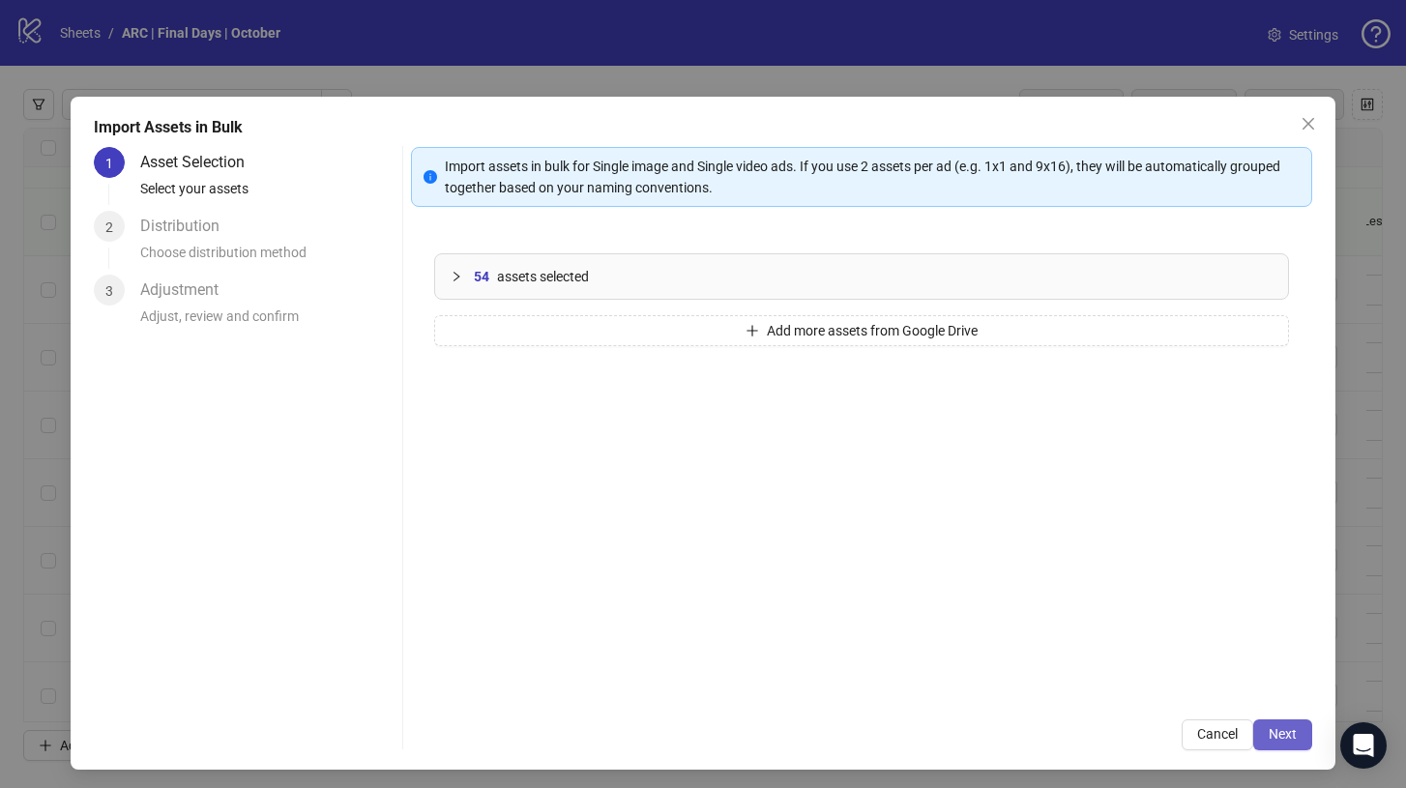
click at [1293, 735] on span "Next" at bounding box center [1282, 733] width 28 height 15
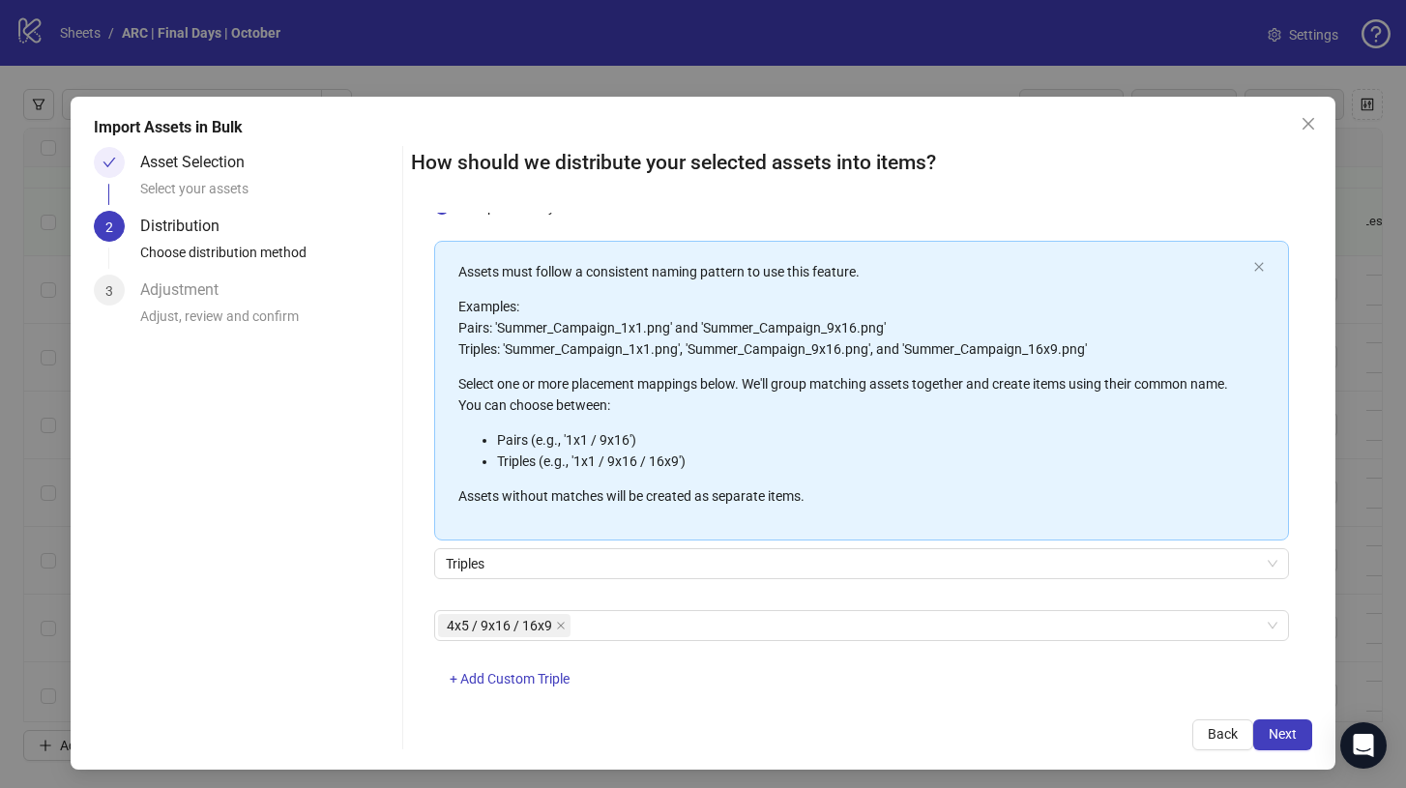
scroll to position [106, 0]
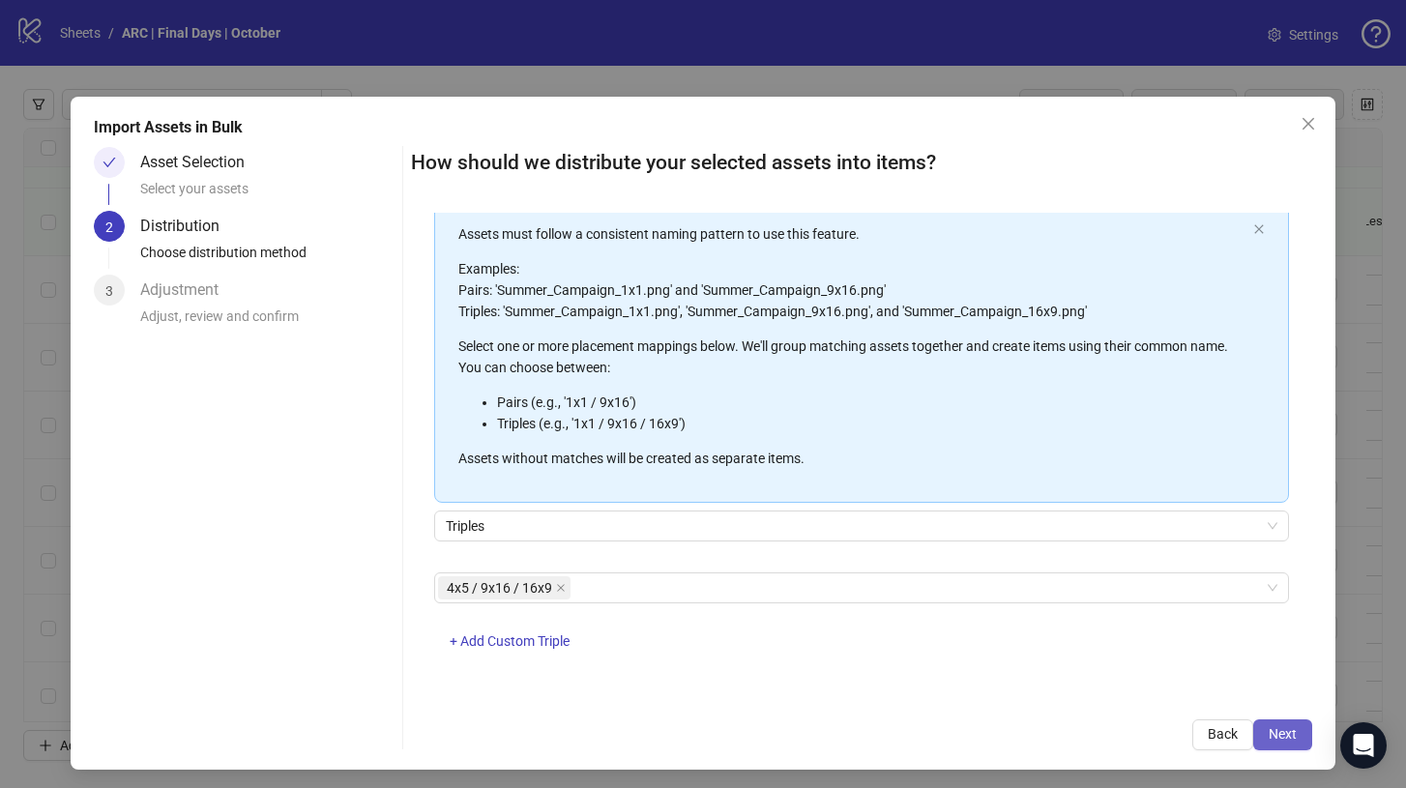
click at [1291, 728] on span "Next" at bounding box center [1282, 733] width 28 height 15
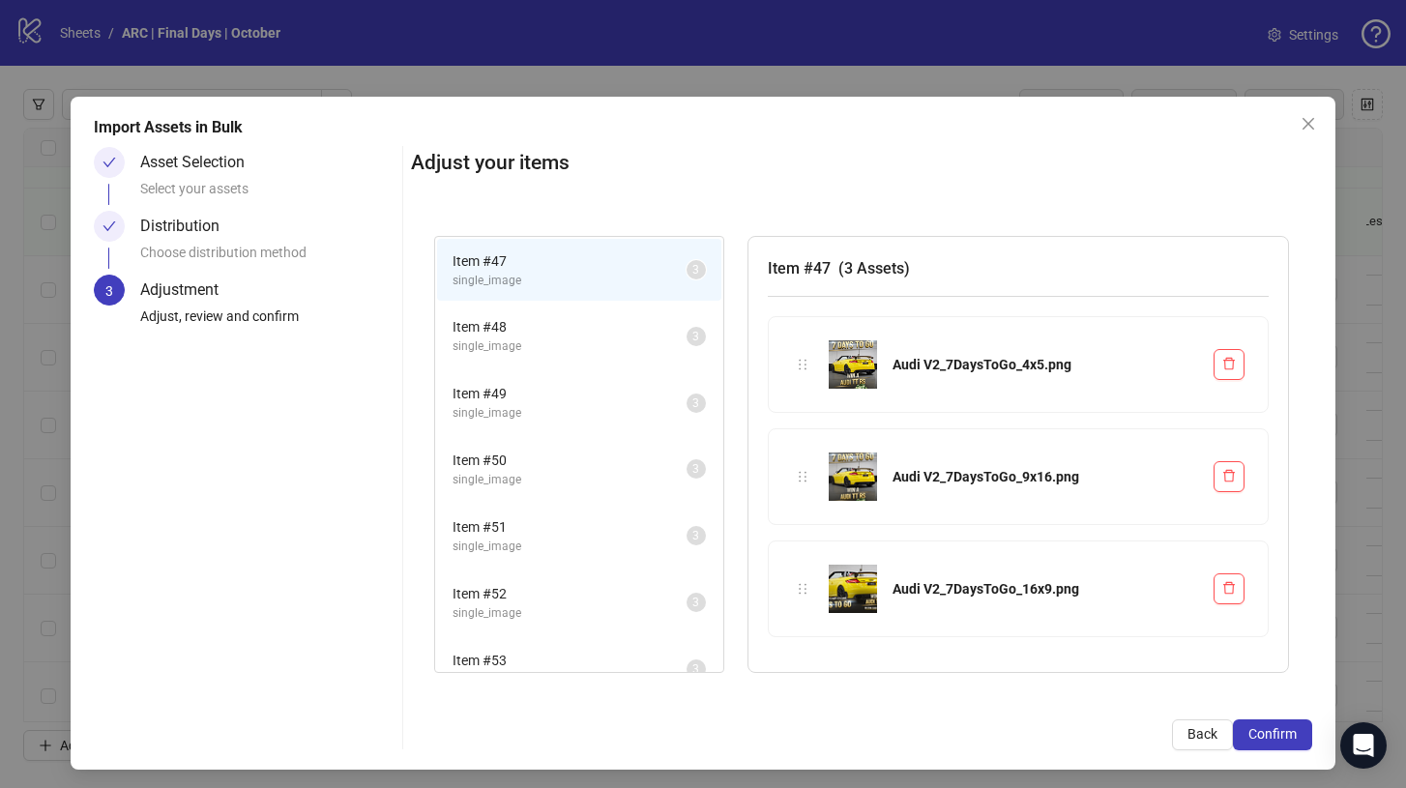
scroll to position [763, 0]
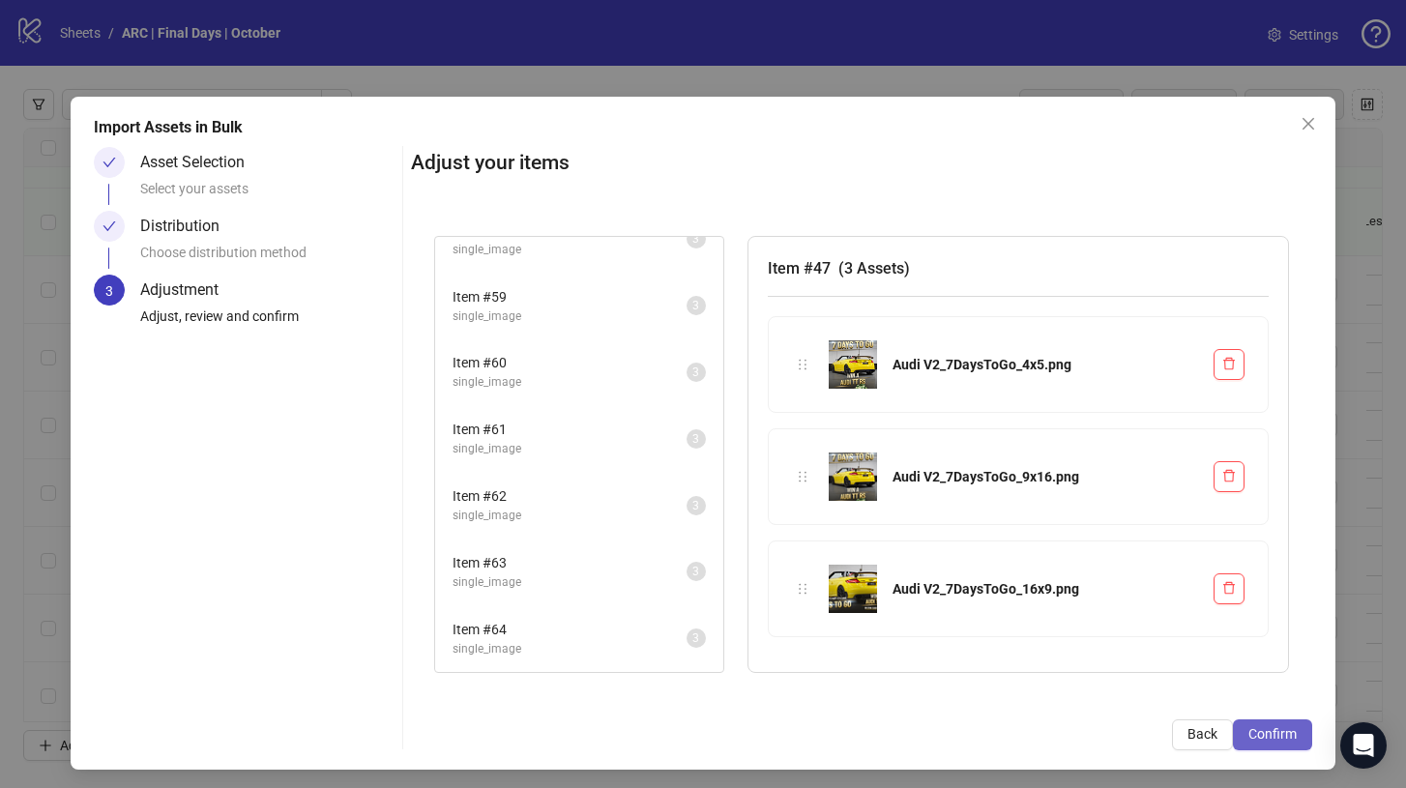
click at [1266, 738] on span "Confirm" at bounding box center [1272, 733] width 48 height 15
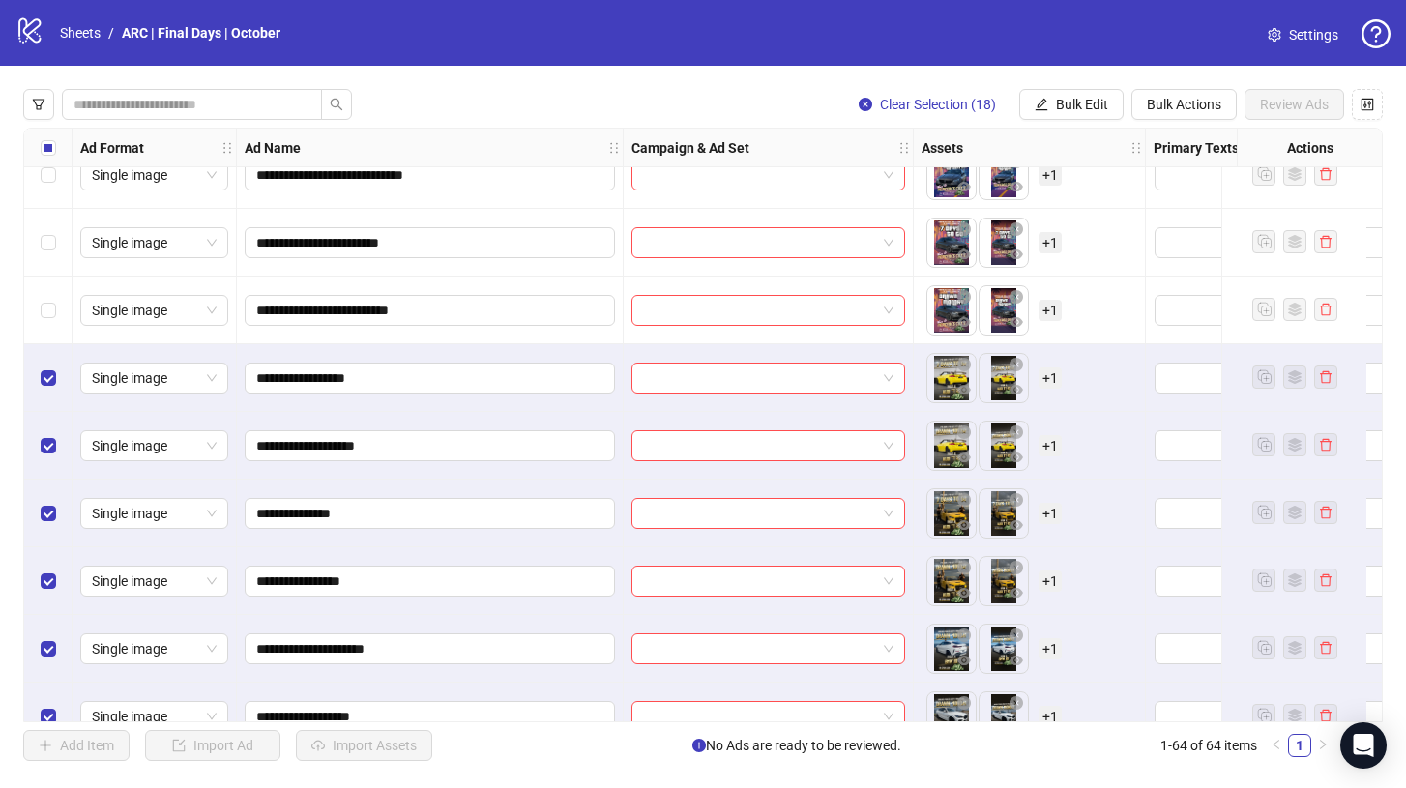
scroll to position [2935, 0]
click at [1079, 109] on span "Bulk Edit" at bounding box center [1082, 104] width 52 height 15
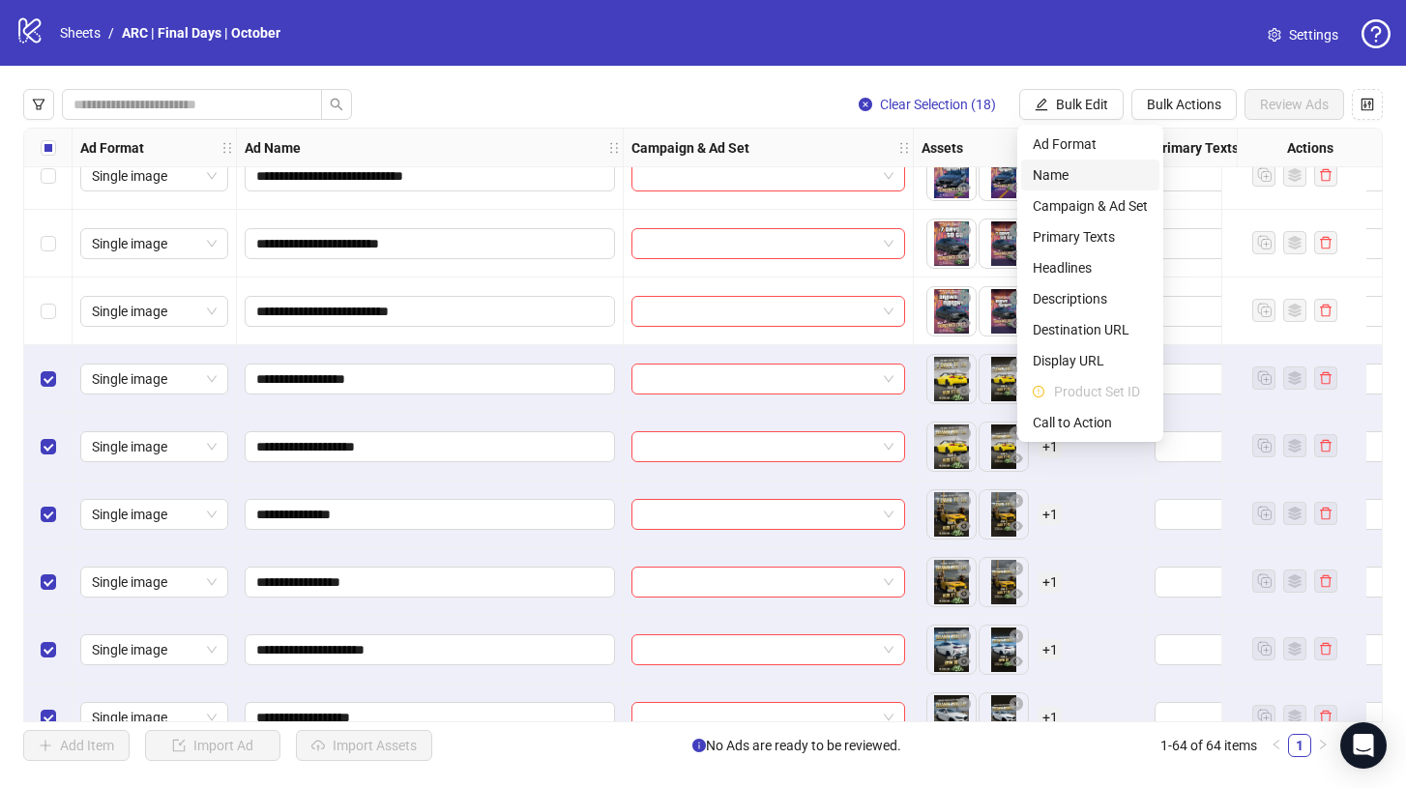
click at [1079, 183] on span "Name" at bounding box center [1089, 174] width 115 height 21
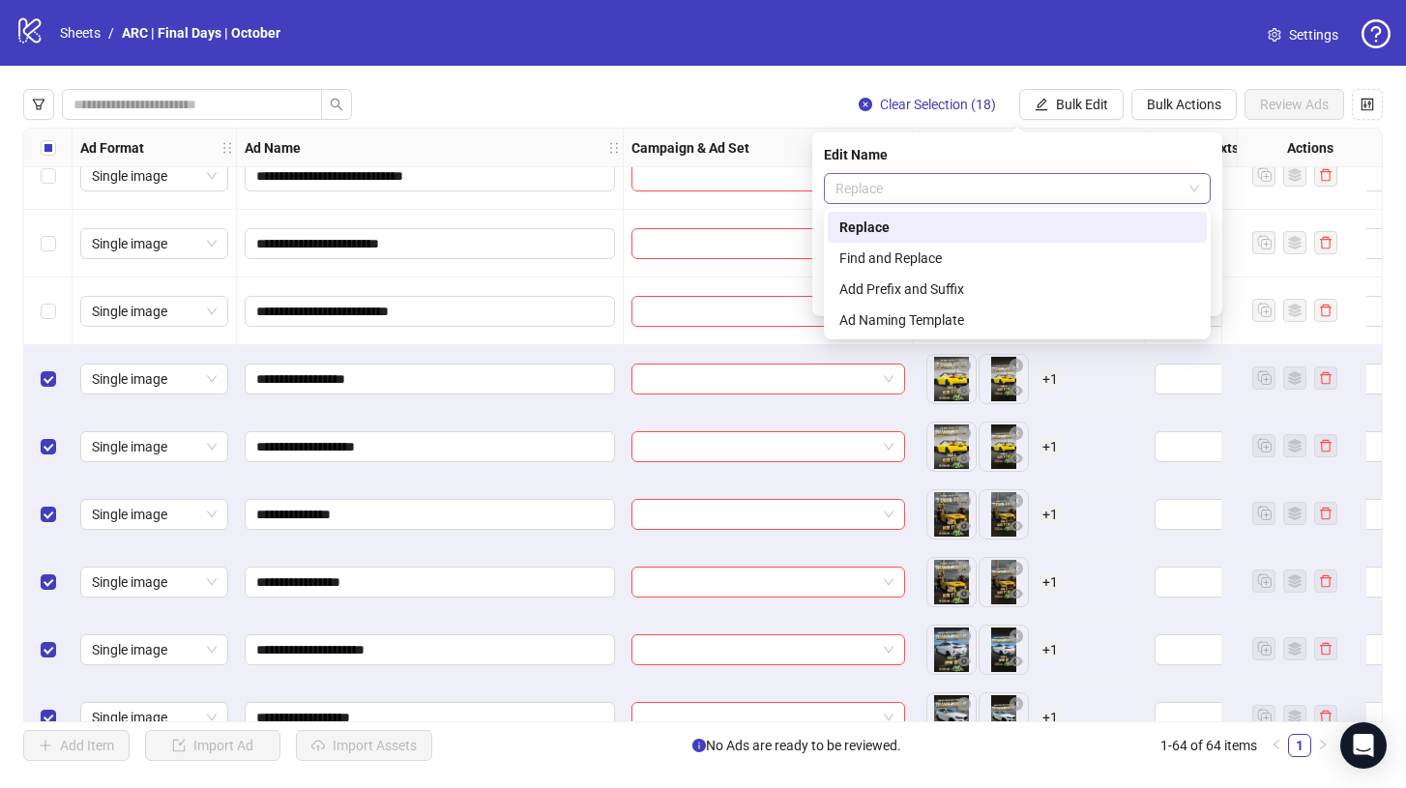
click at [1003, 192] on span "Replace" at bounding box center [1016, 188] width 363 height 29
click at [949, 290] on div "Add Prefix and Suffix" at bounding box center [1017, 288] width 356 height 21
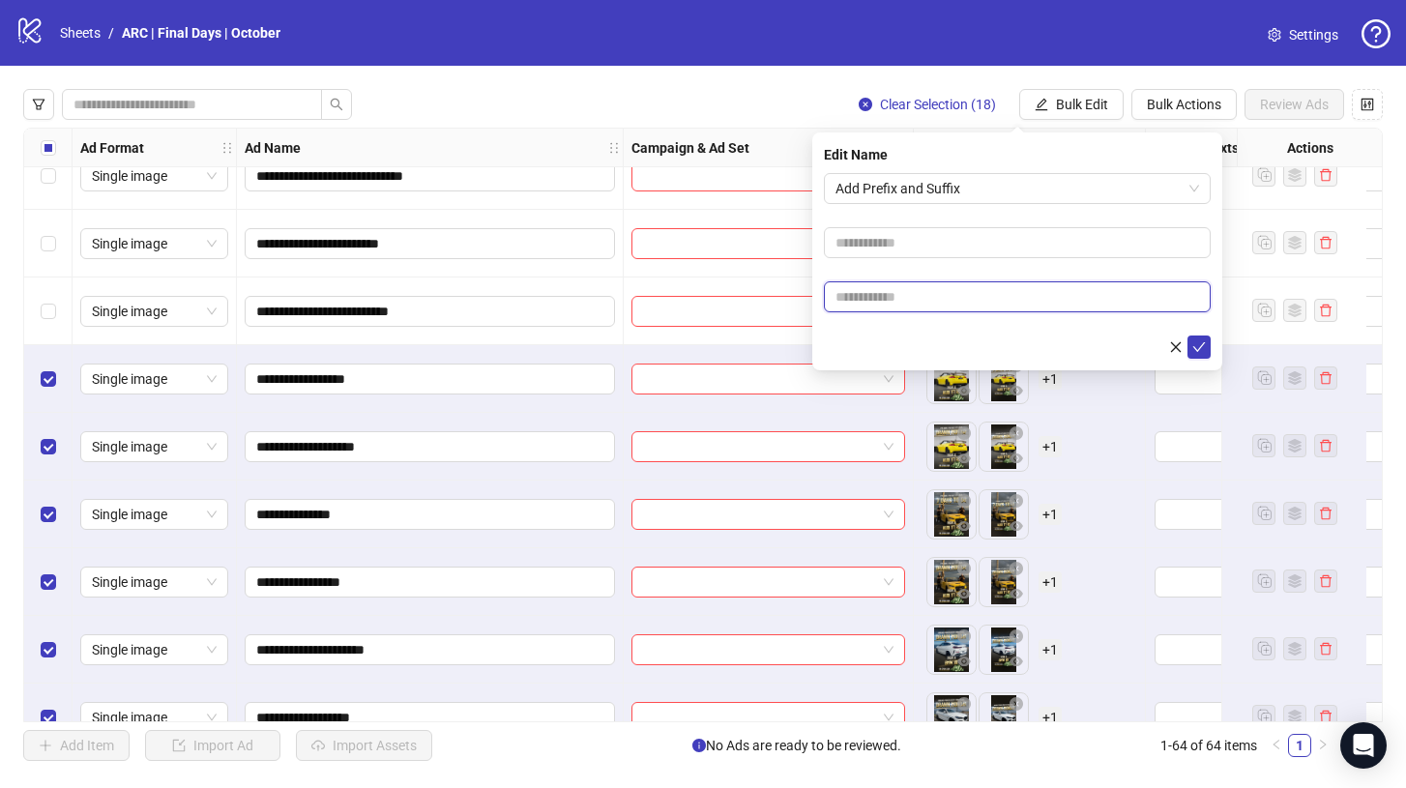
click at [936, 298] on input "text" at bounding box center [1017, 296] width 387 height 31
type input "******"
click at [1205, 345] on button "submit" at bounding box center [1198, 346] width 23 height 23
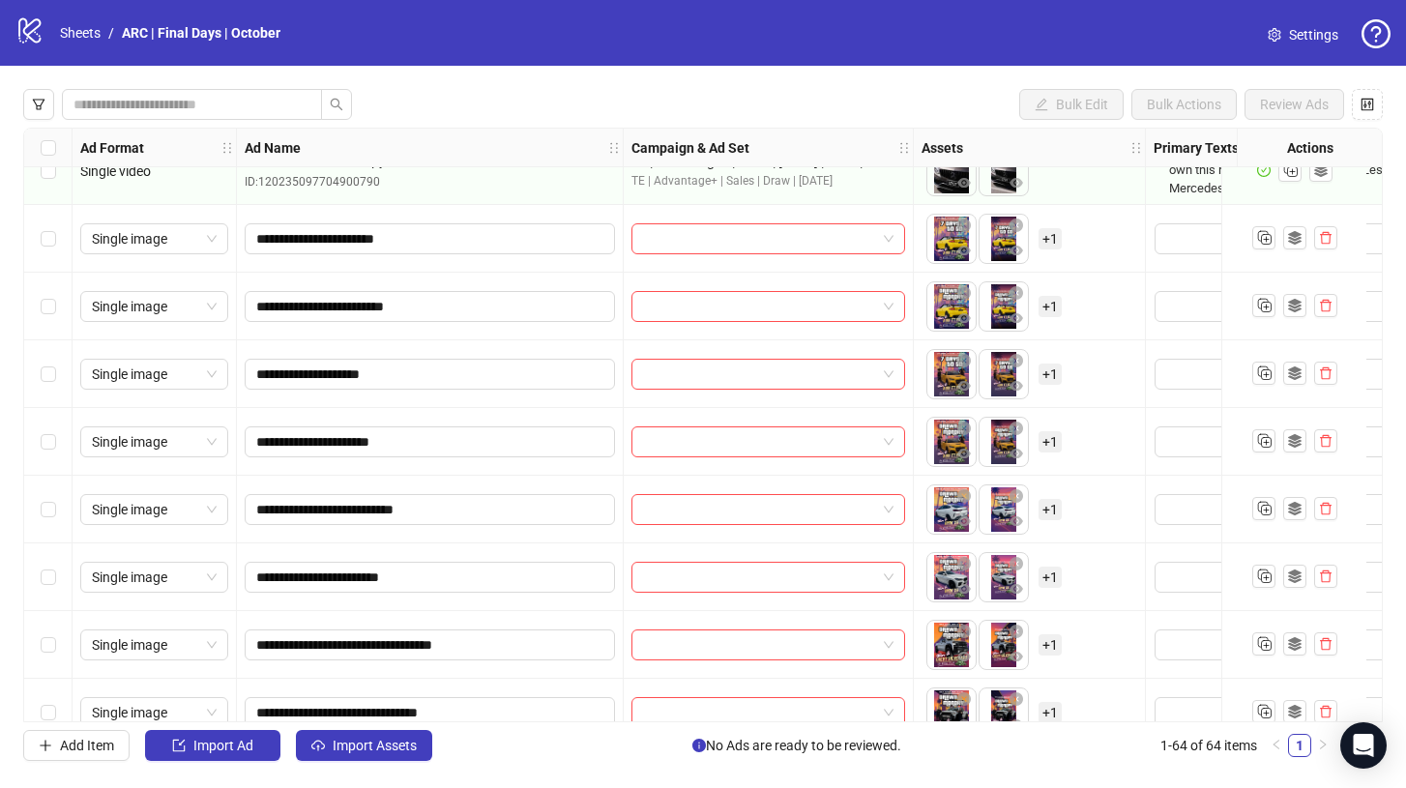
scroll to position [1827, 0]
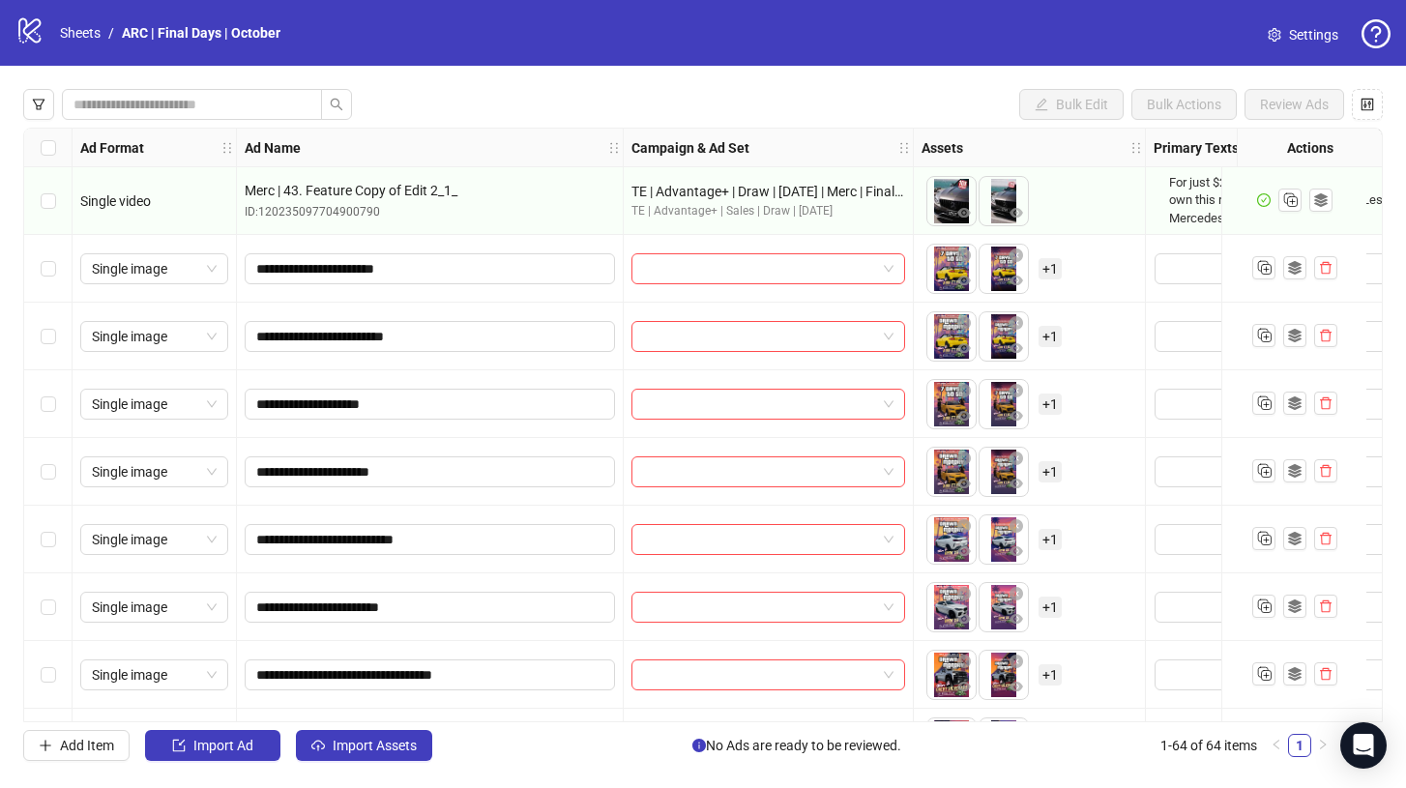
click at [60, 331] on div "Select row 30" at bounding box center [48, 337] width 48 height 68
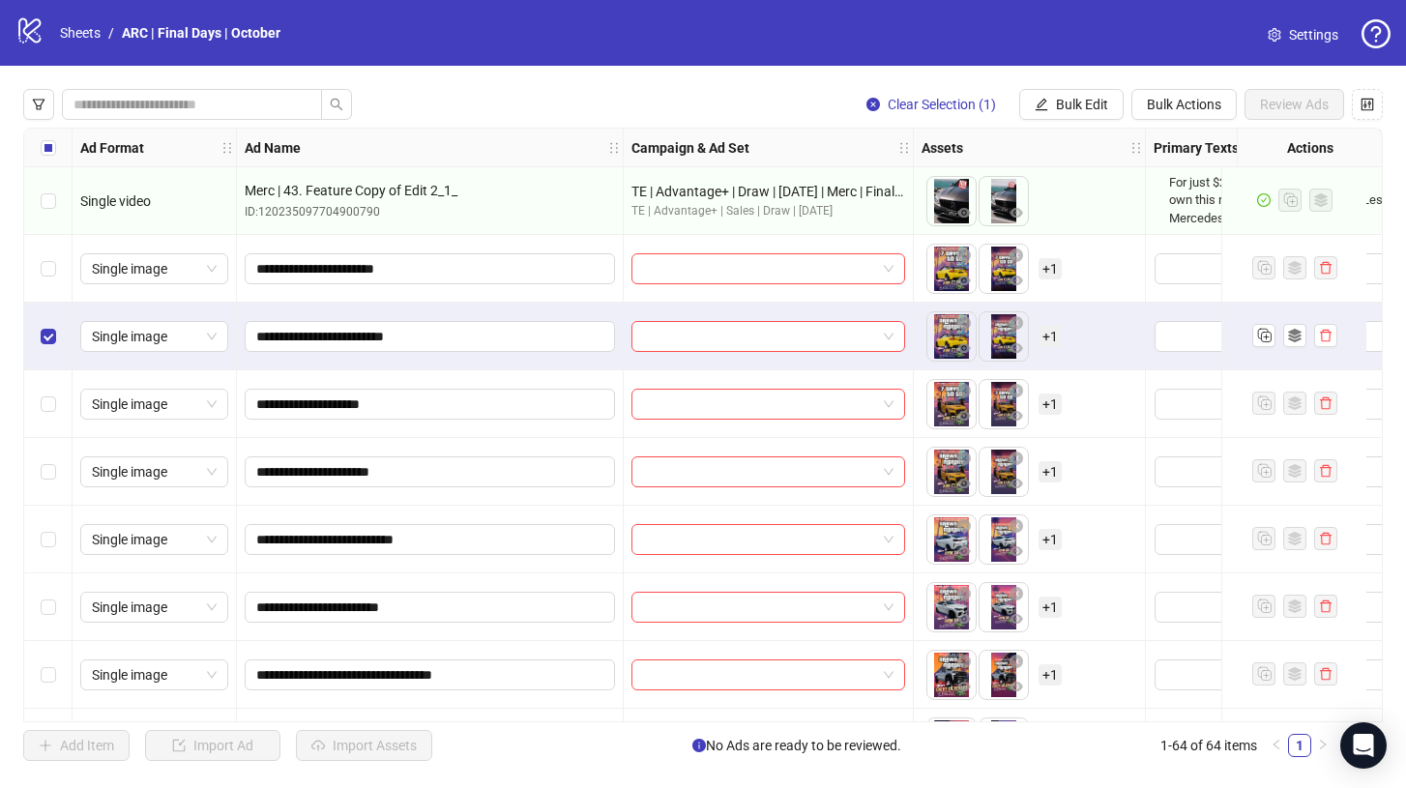
click at [61, 454] on div "Select row 32" at bounding box center [48, 472] width 48 height 68
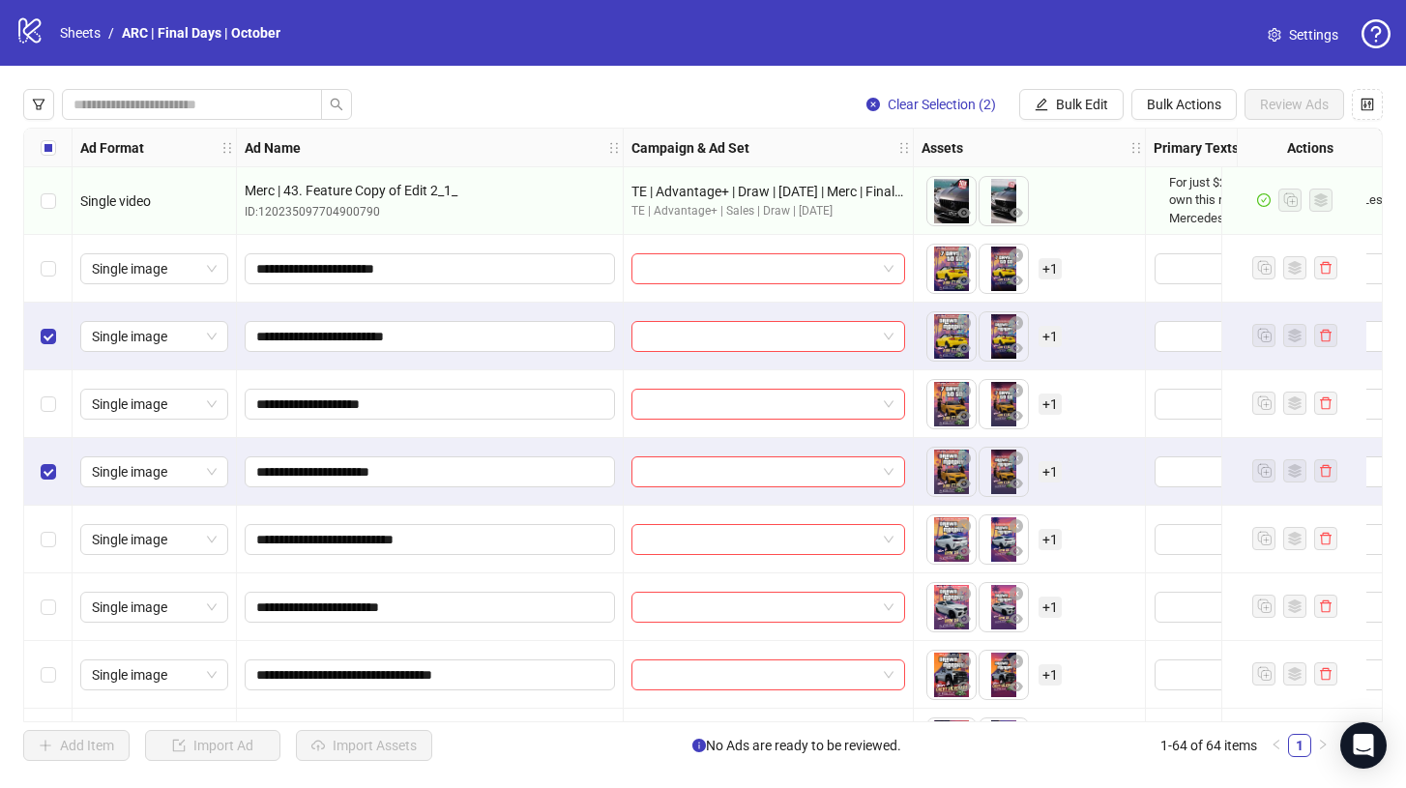
scroll to position [1883, 0]
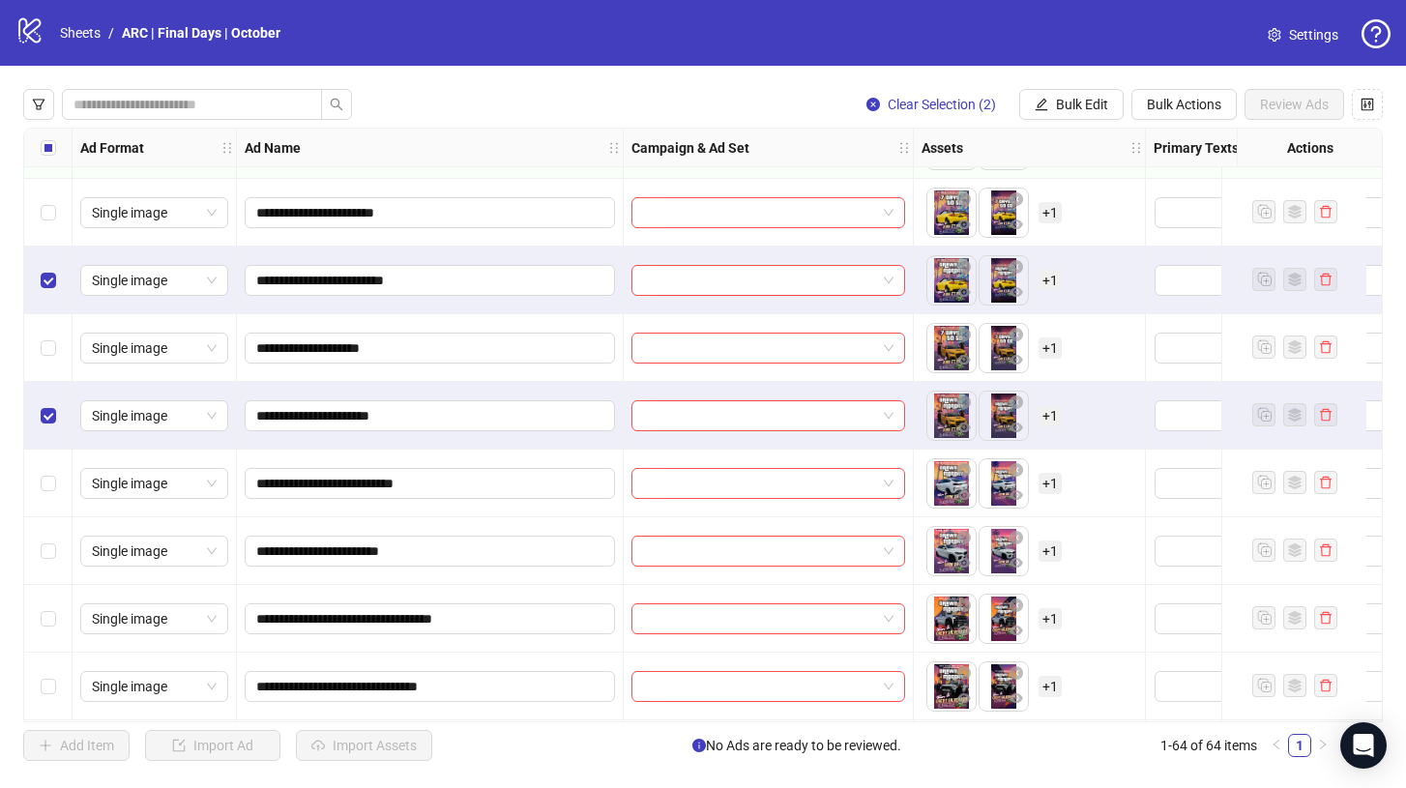
click at [55, 481] on div "Select row 33" at bounding box center [48, 483] width 48 height 68
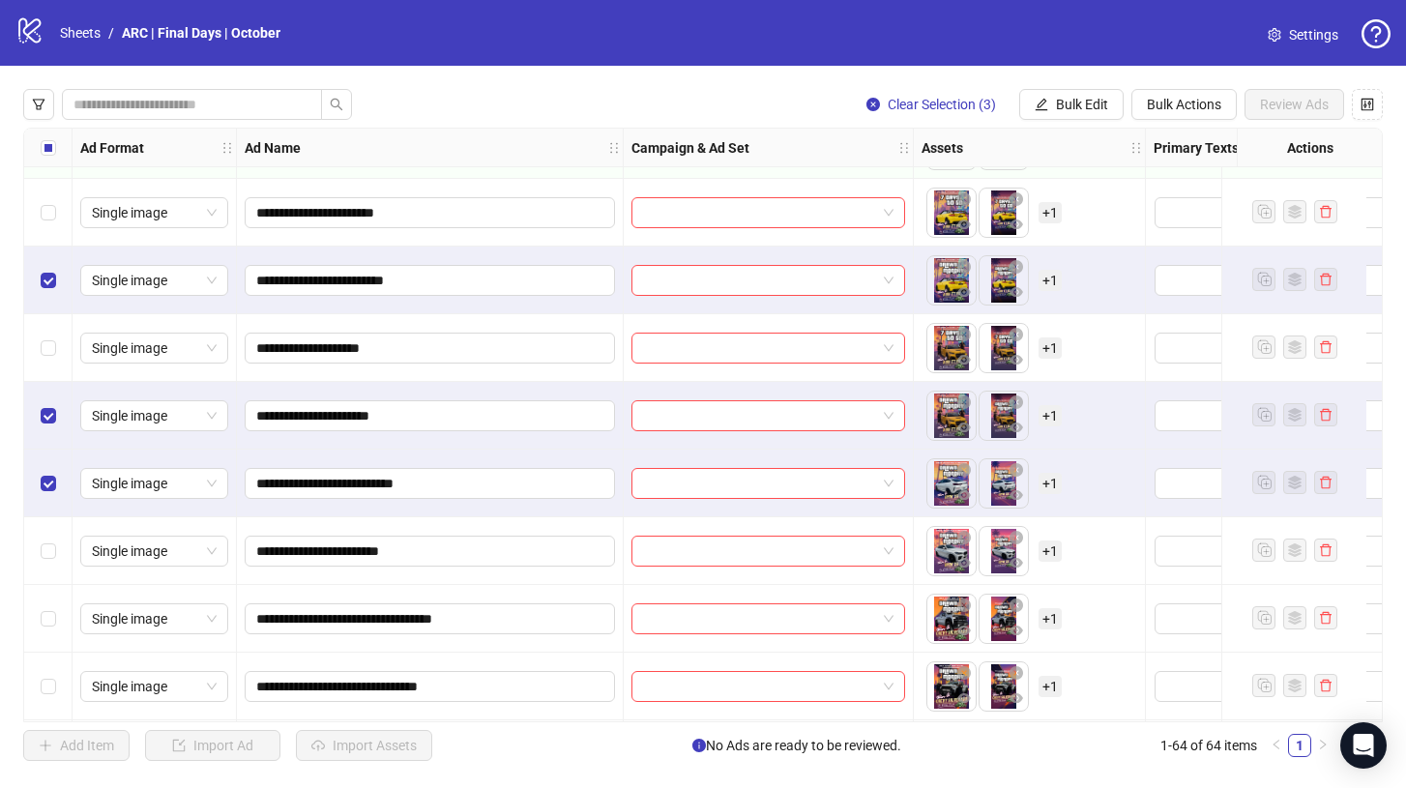
click at [47, 531] on div "Select row 34" at bounding box center [48, 551] width 48 height 68
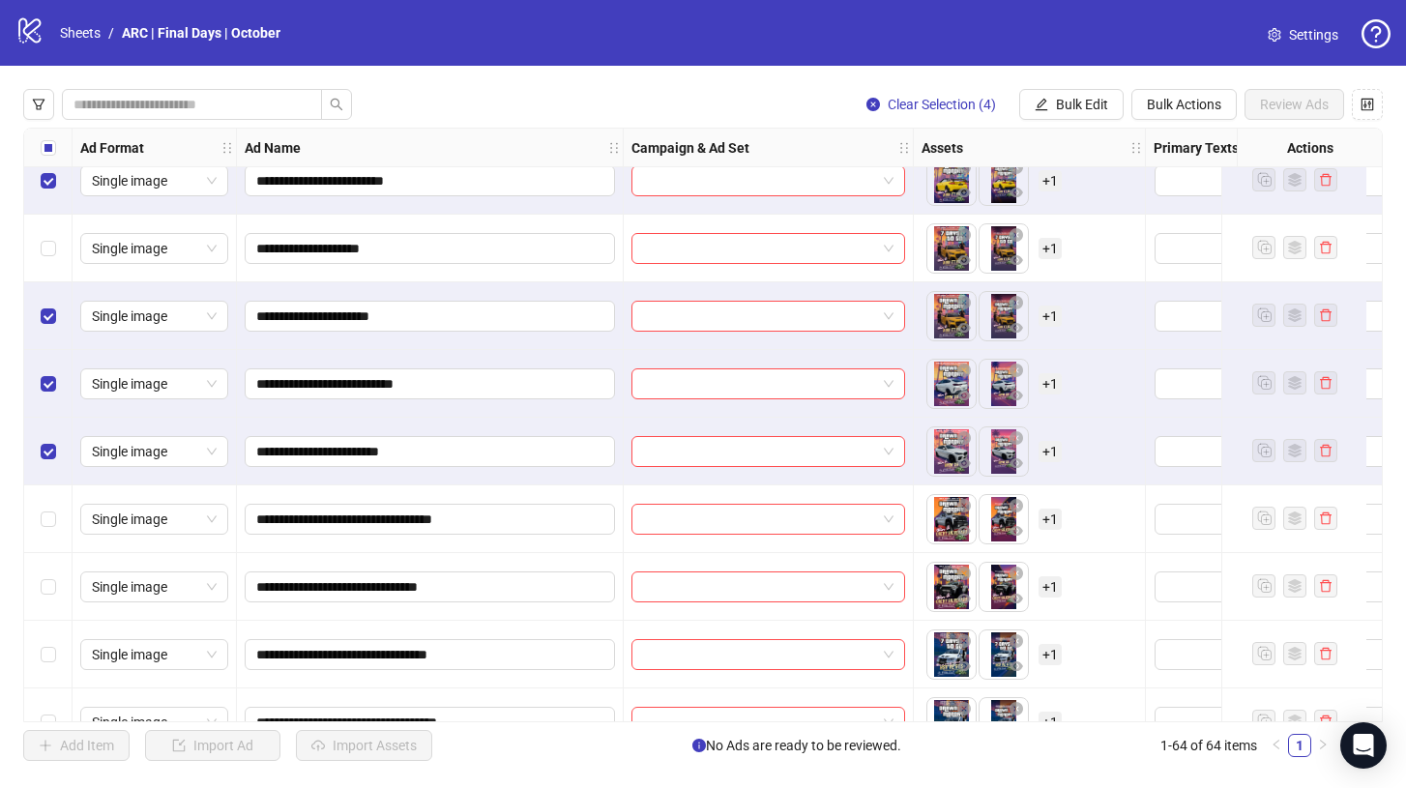
scroll to position [2031, 0]
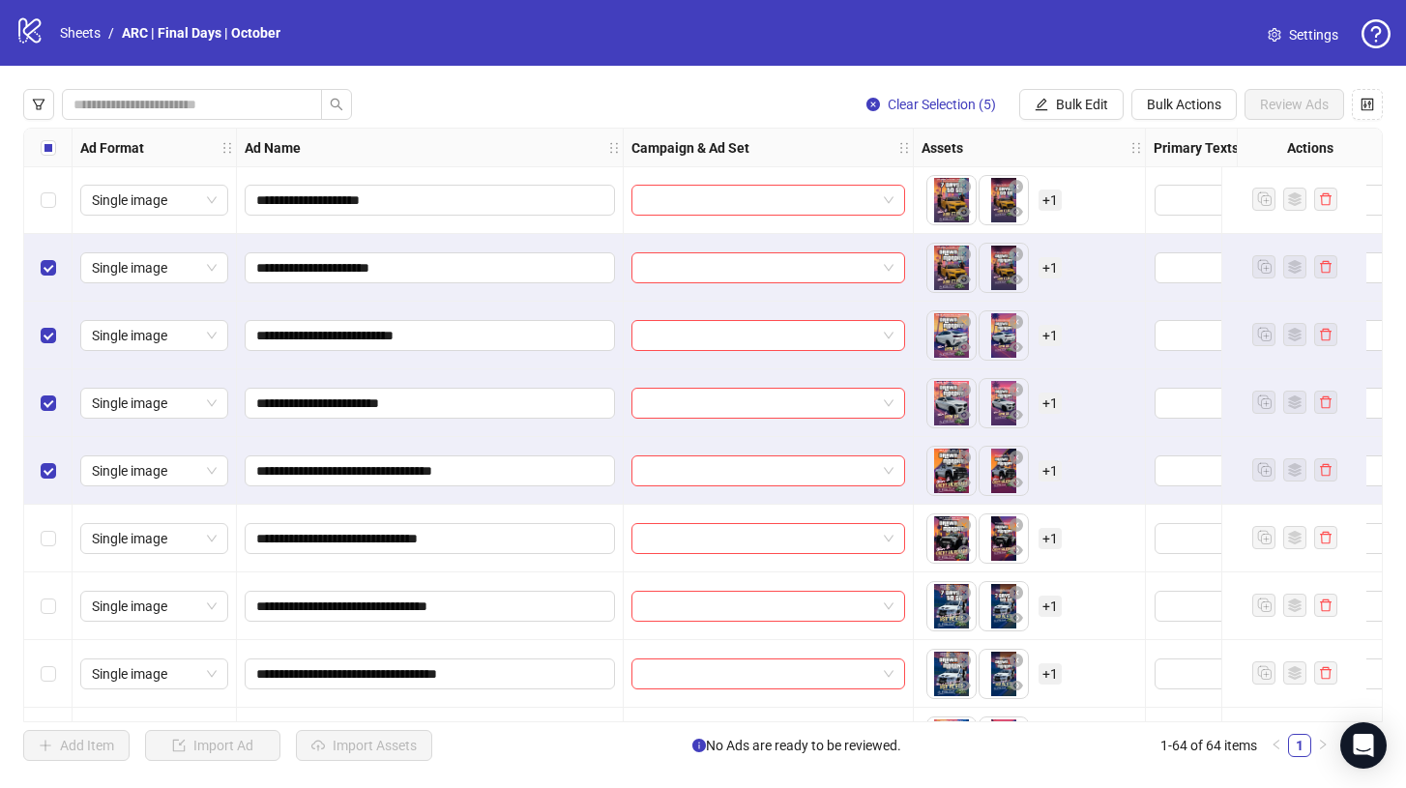
click at [50, 564] on div "Select row 36" at bounding box center [48, 539] width 48 height 68
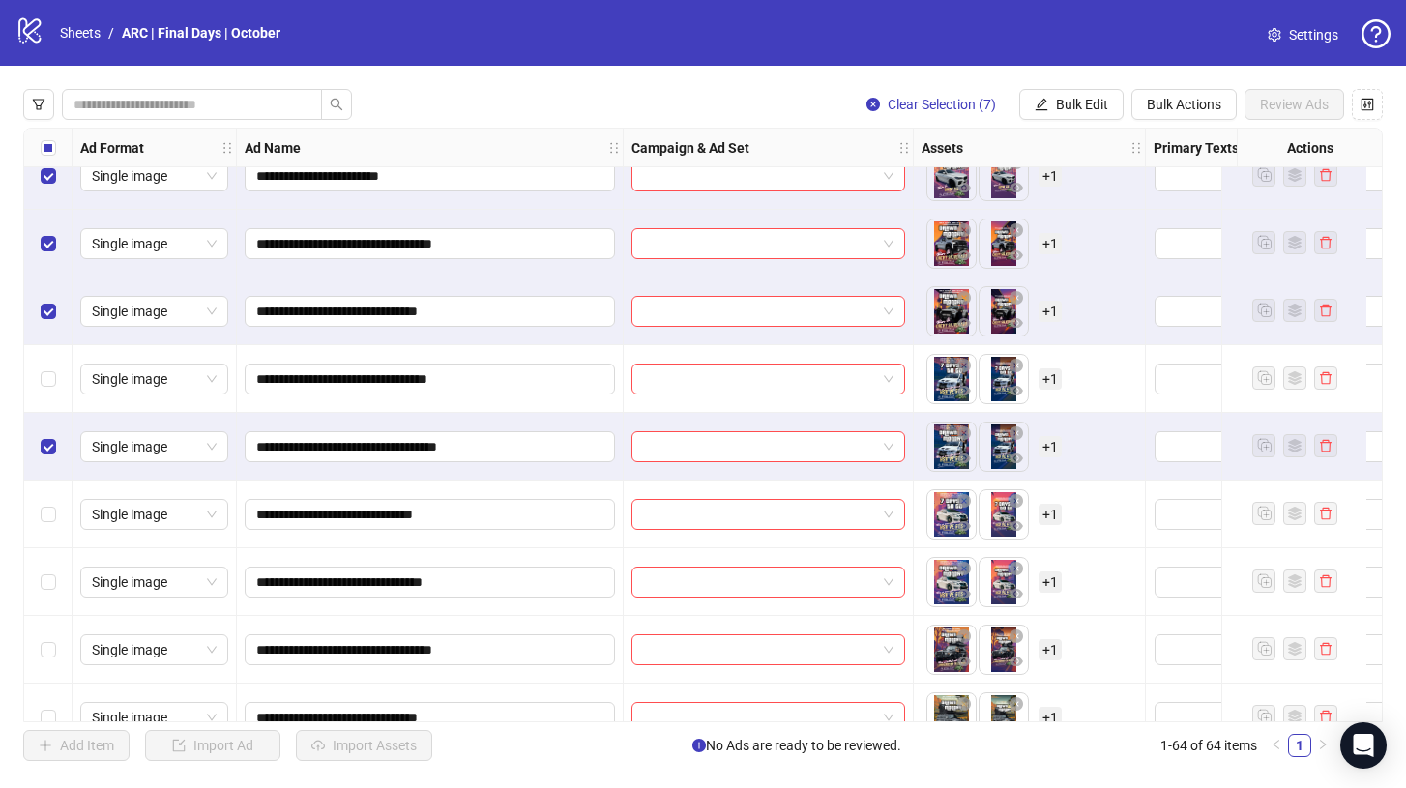
scroll to position [2300, 0]
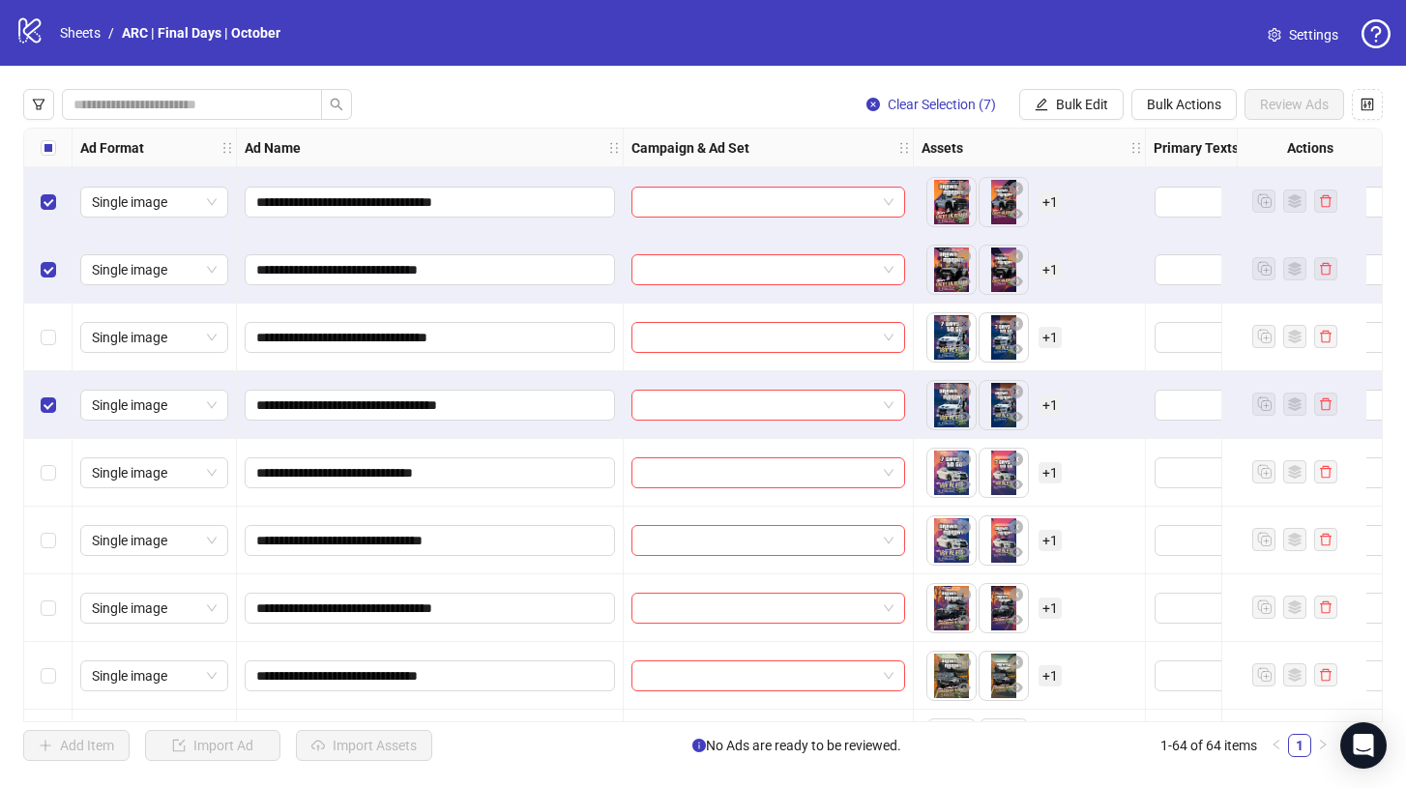
click at [58, 513] on div "Select row 40" at bounding box center [48, 541] width 48 height 68
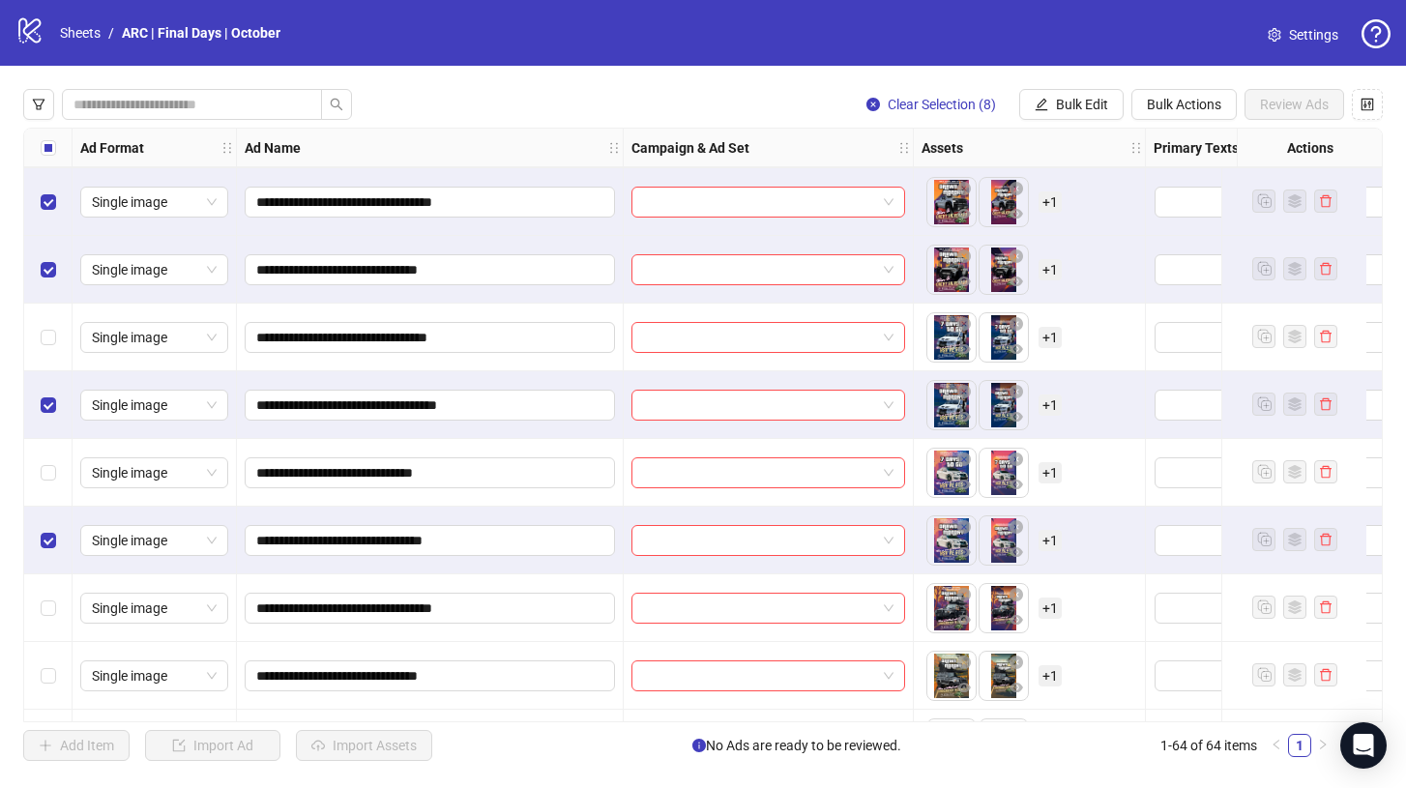
click at [52, 624] on div "Select row 41" at bounding box center [48, 608] width 48 height 68
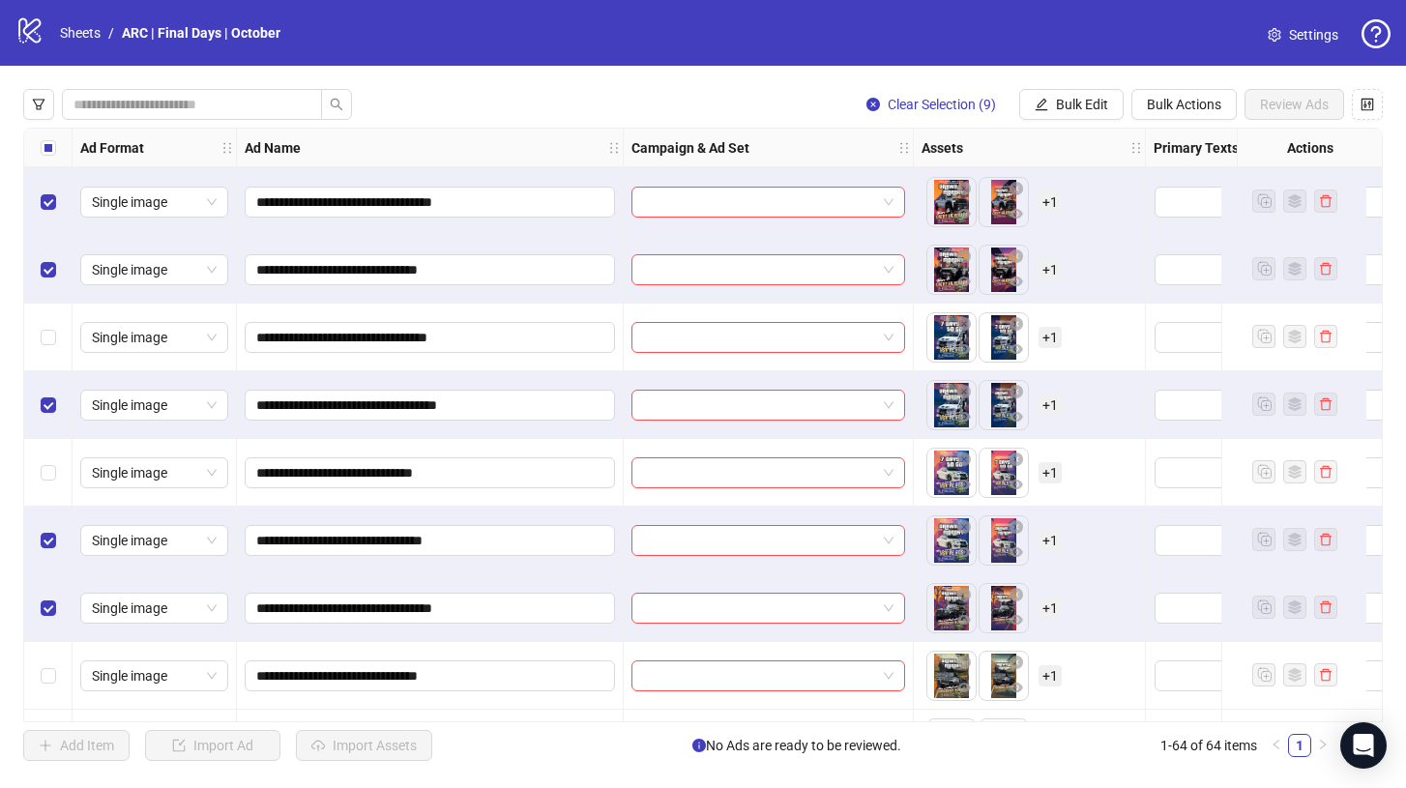
scroll to position [2391, 0]
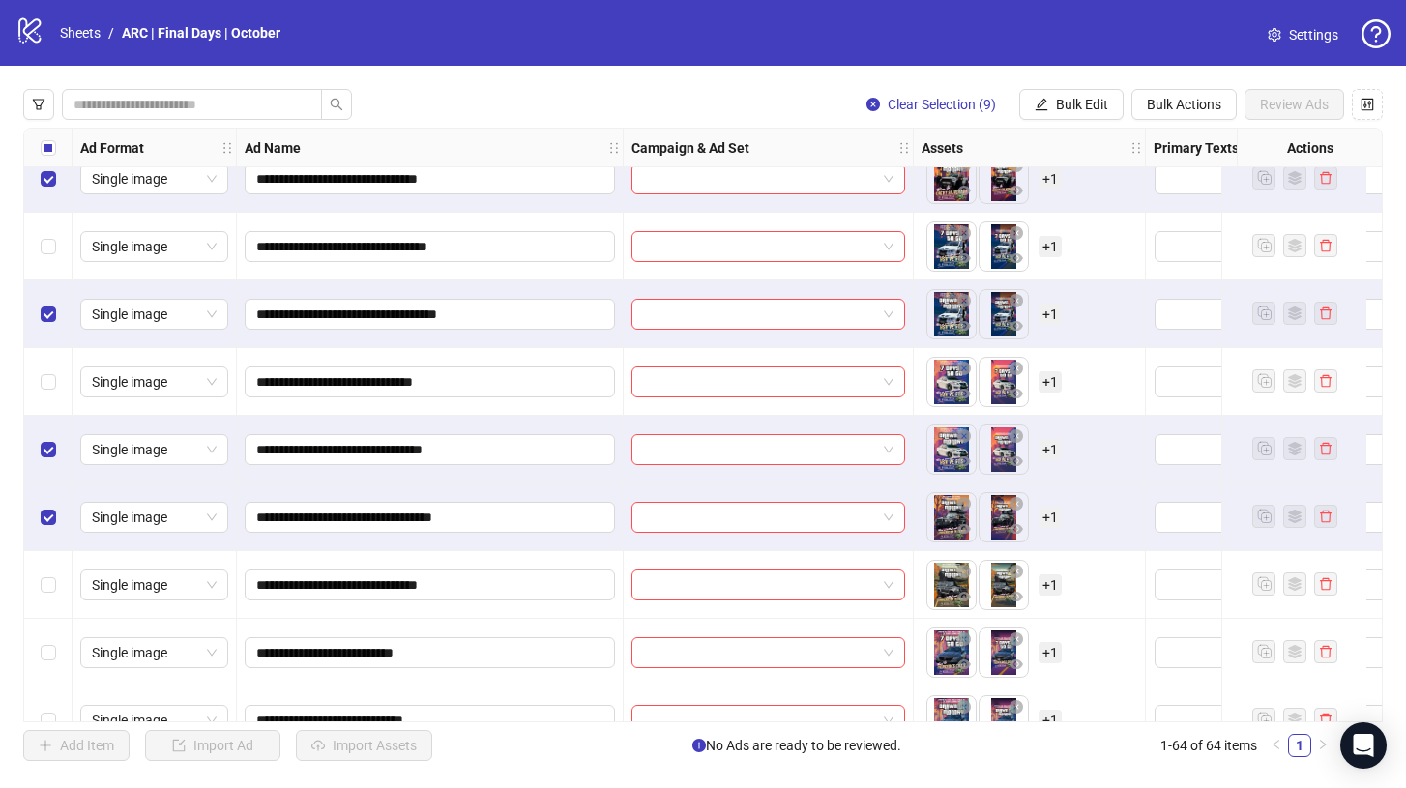
click at [52, 604] on div "Select row 42" at bounding box center [48, 585] width 48 height 68
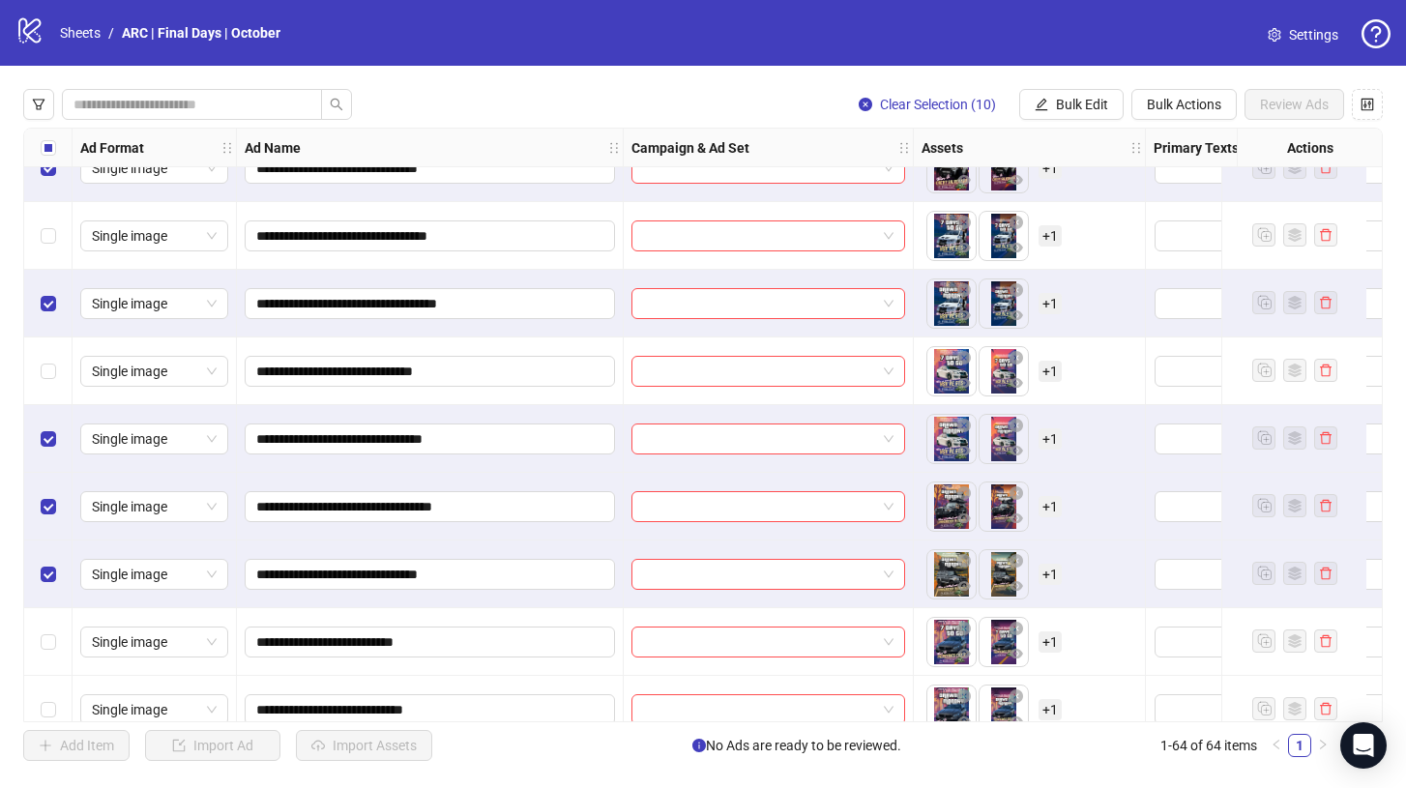
scroll to position [2524, 0]
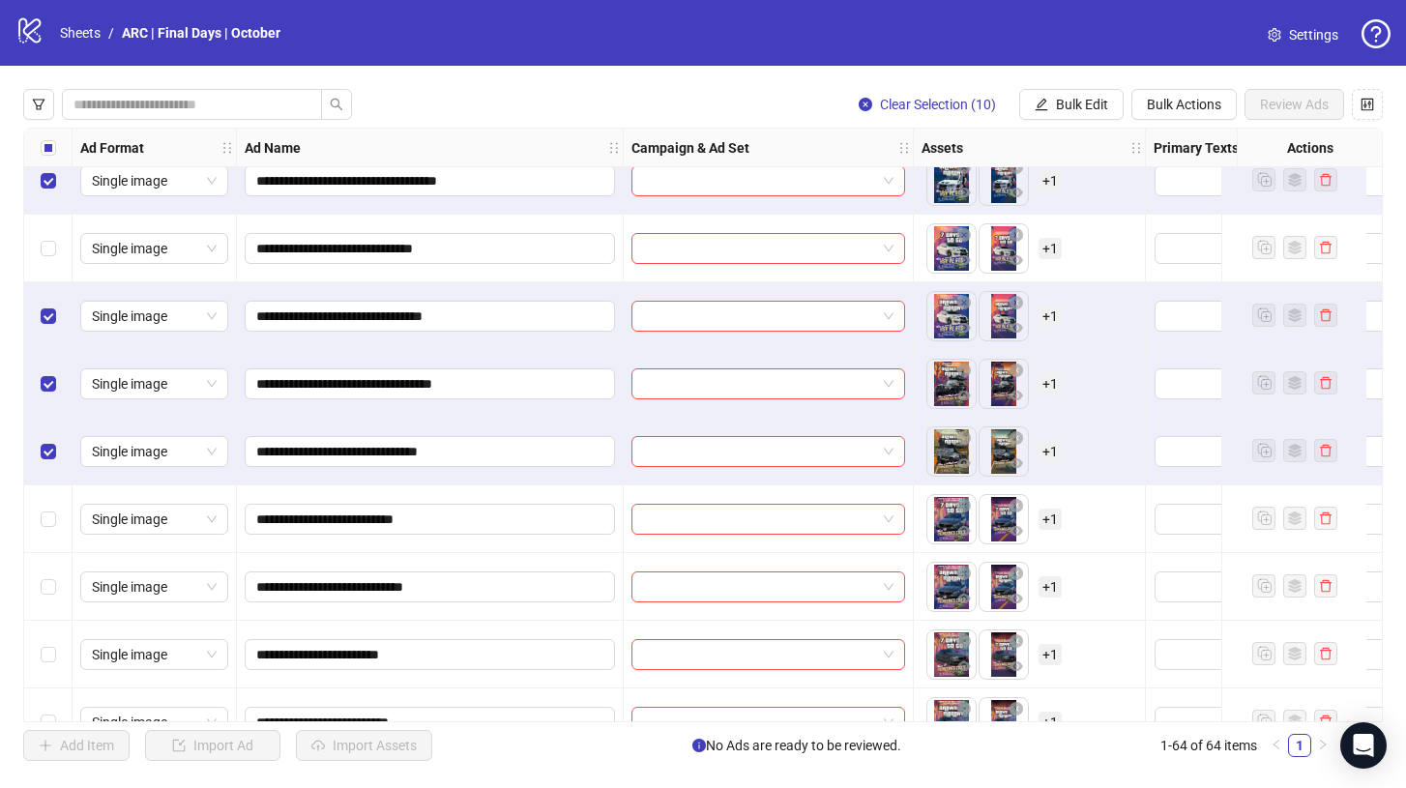
click at [54, 604] on div "Select row 44" at bounding box center [48, 587] width 48 height 68
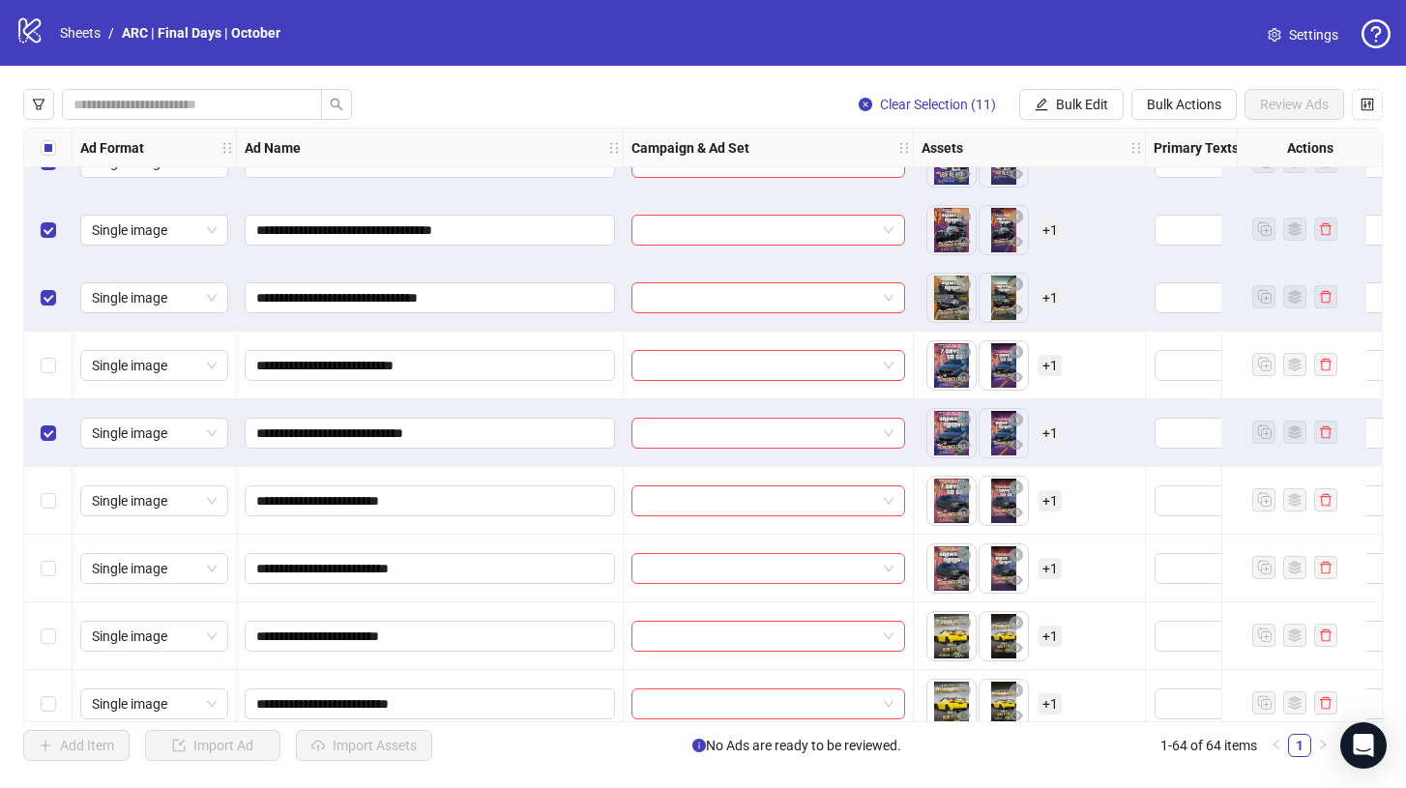
scroll to position [2687, 0]
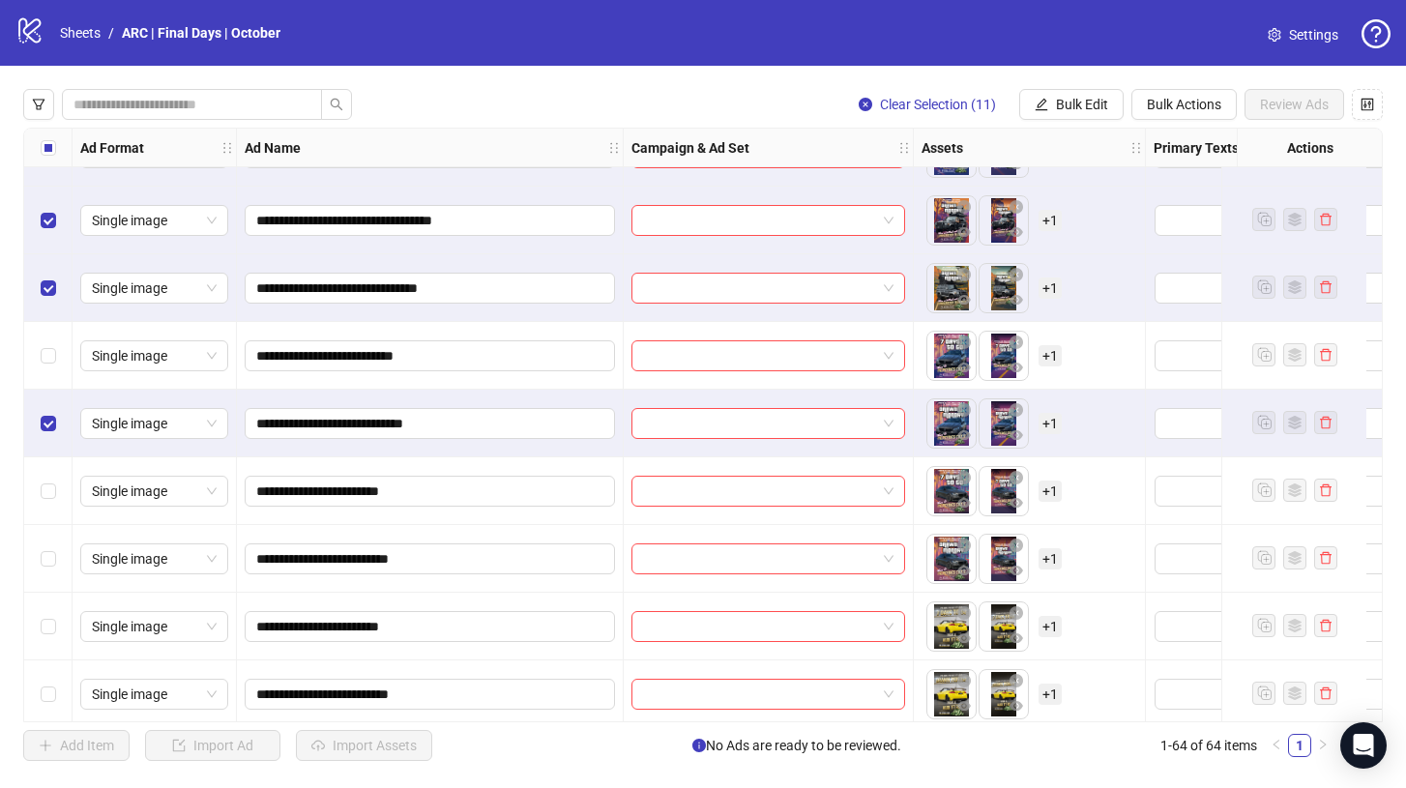
click at [56, 558] on div "Select row 46" at bounding box center [48, 559] width 48 height 68
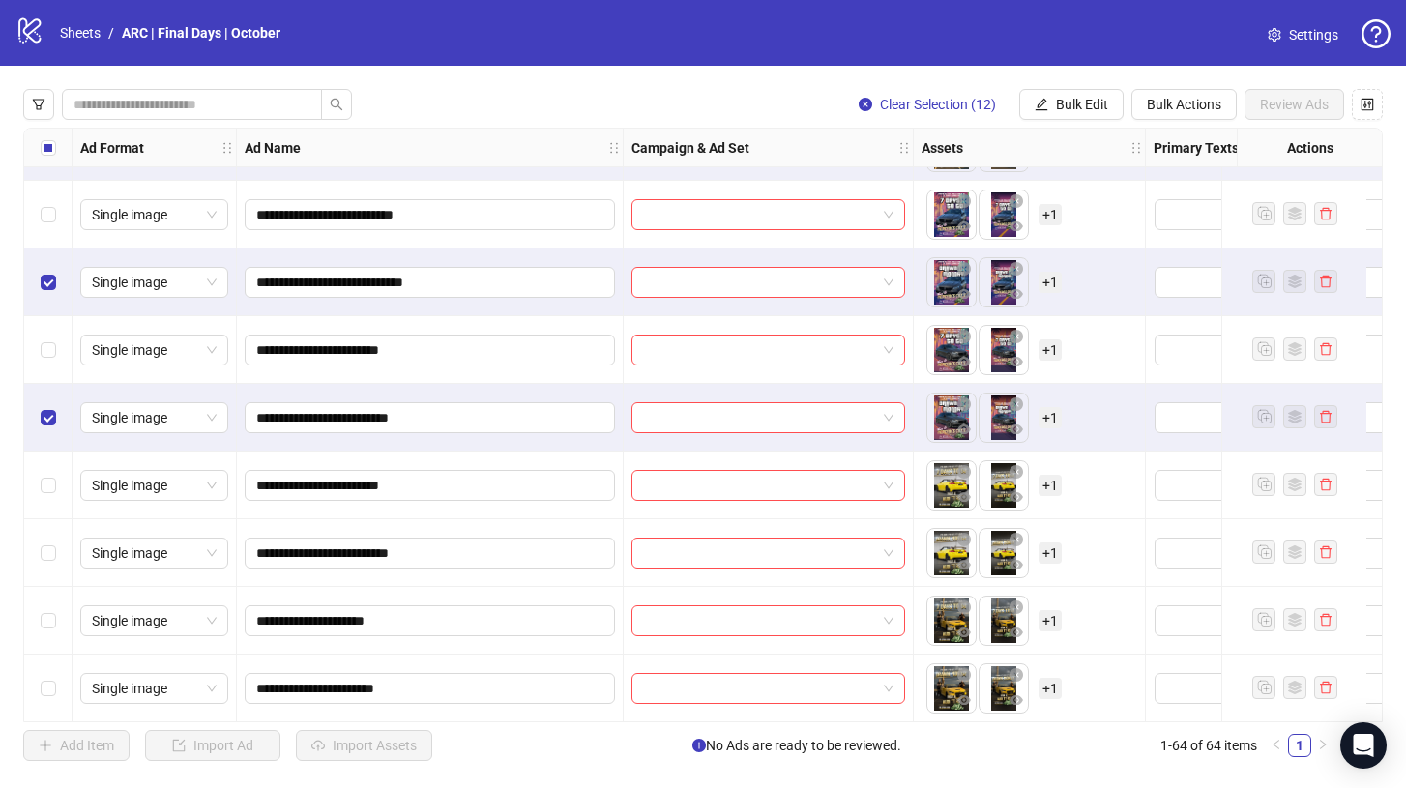
scroll to position [2842, 0]
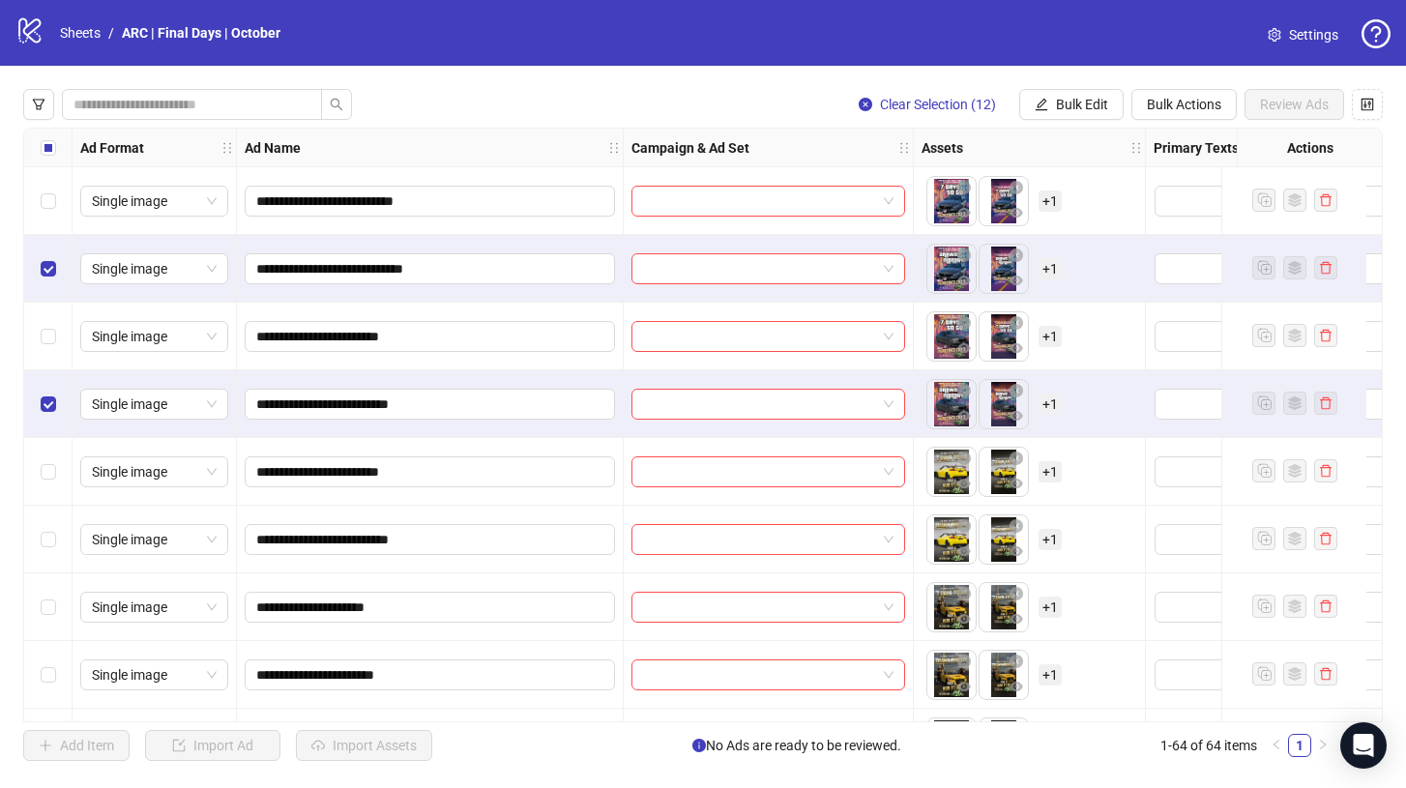
click at [57, 536] on div "Select row 48" at bounding box center [48, 540] width 48 height 68
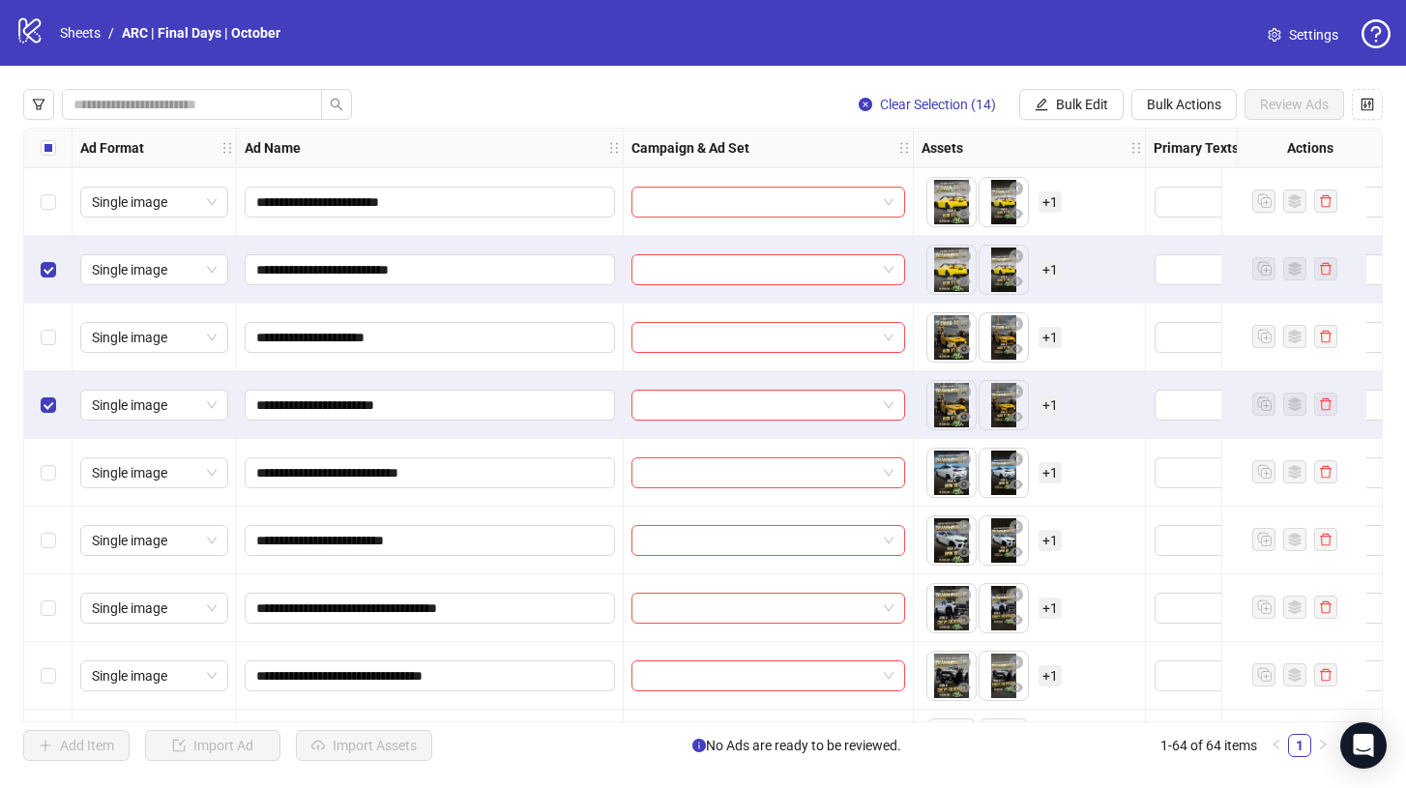
scroll to position [3116, 0]
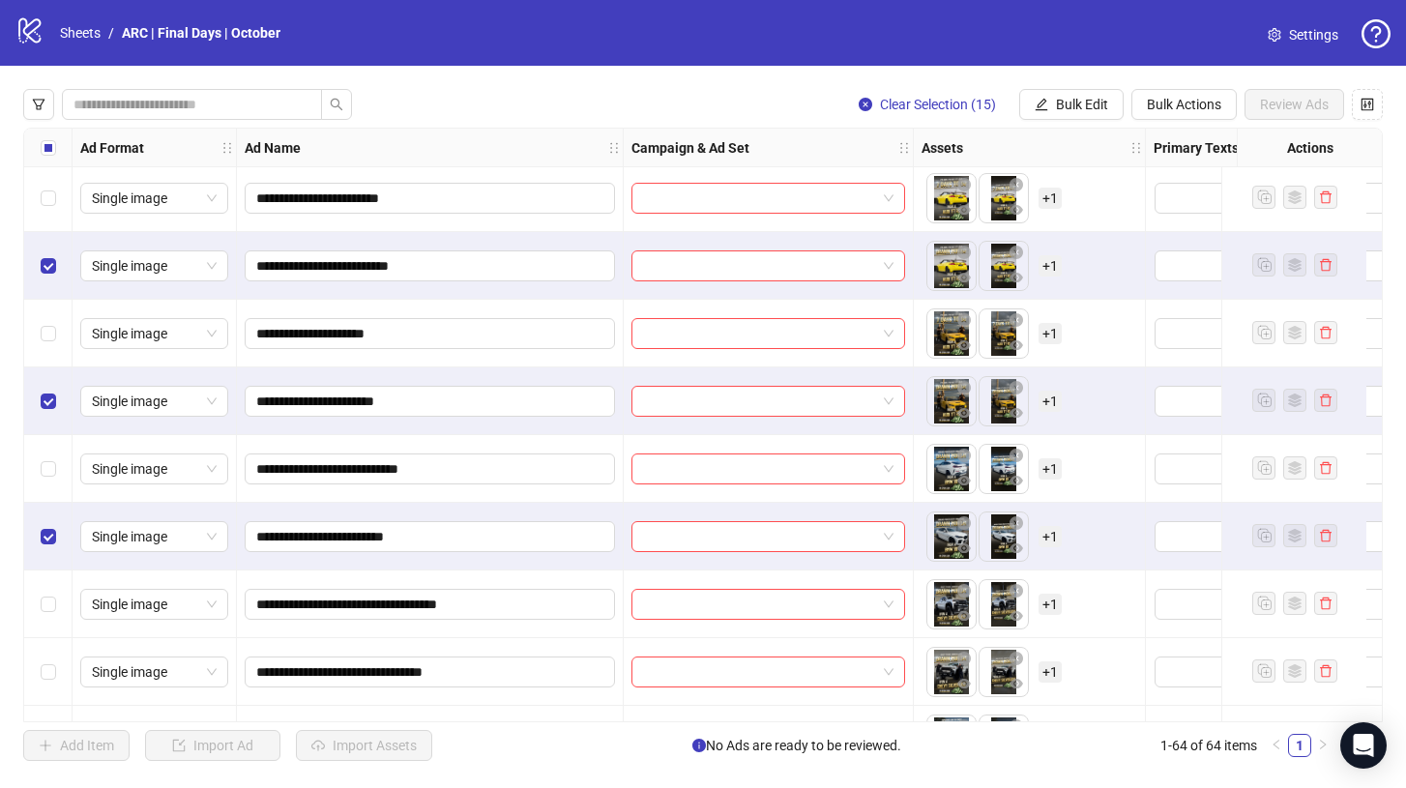
click at [55, 477] on div "Select row 51" at bounding box center [48, 469] width 48 height 68
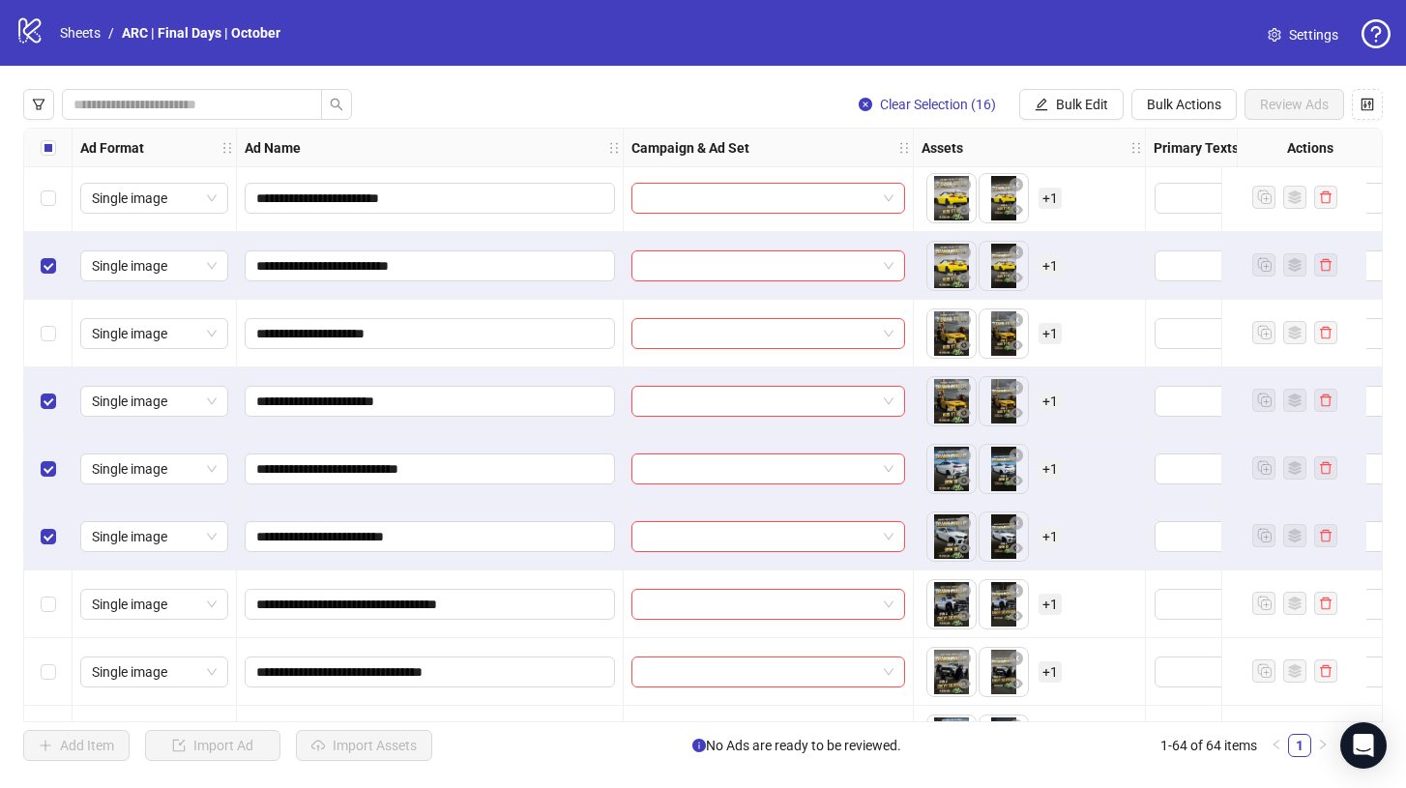
scroll to position [3194, 0]
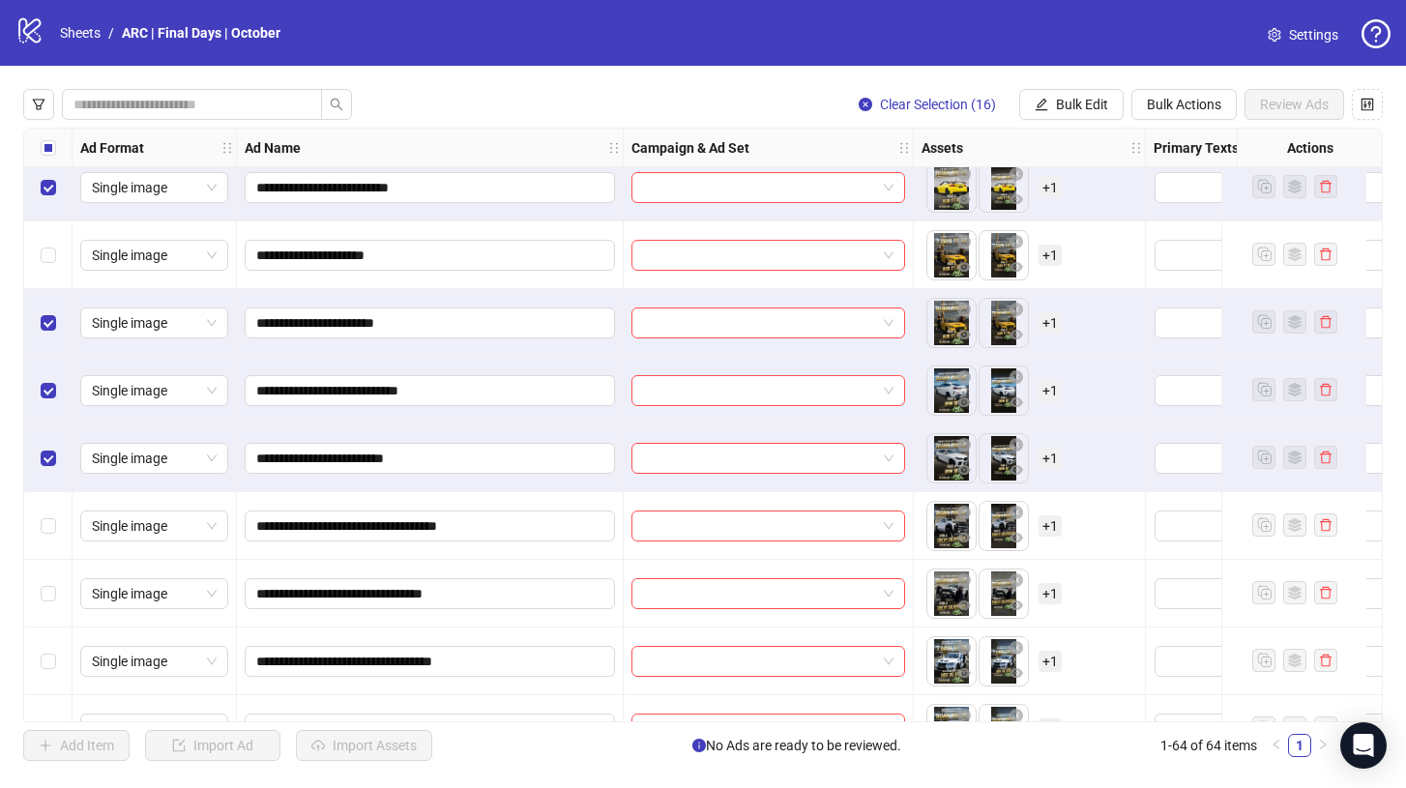
click at [63, 543] on div "Select row 53" at bounding box center [48, 526] width 48 height 68
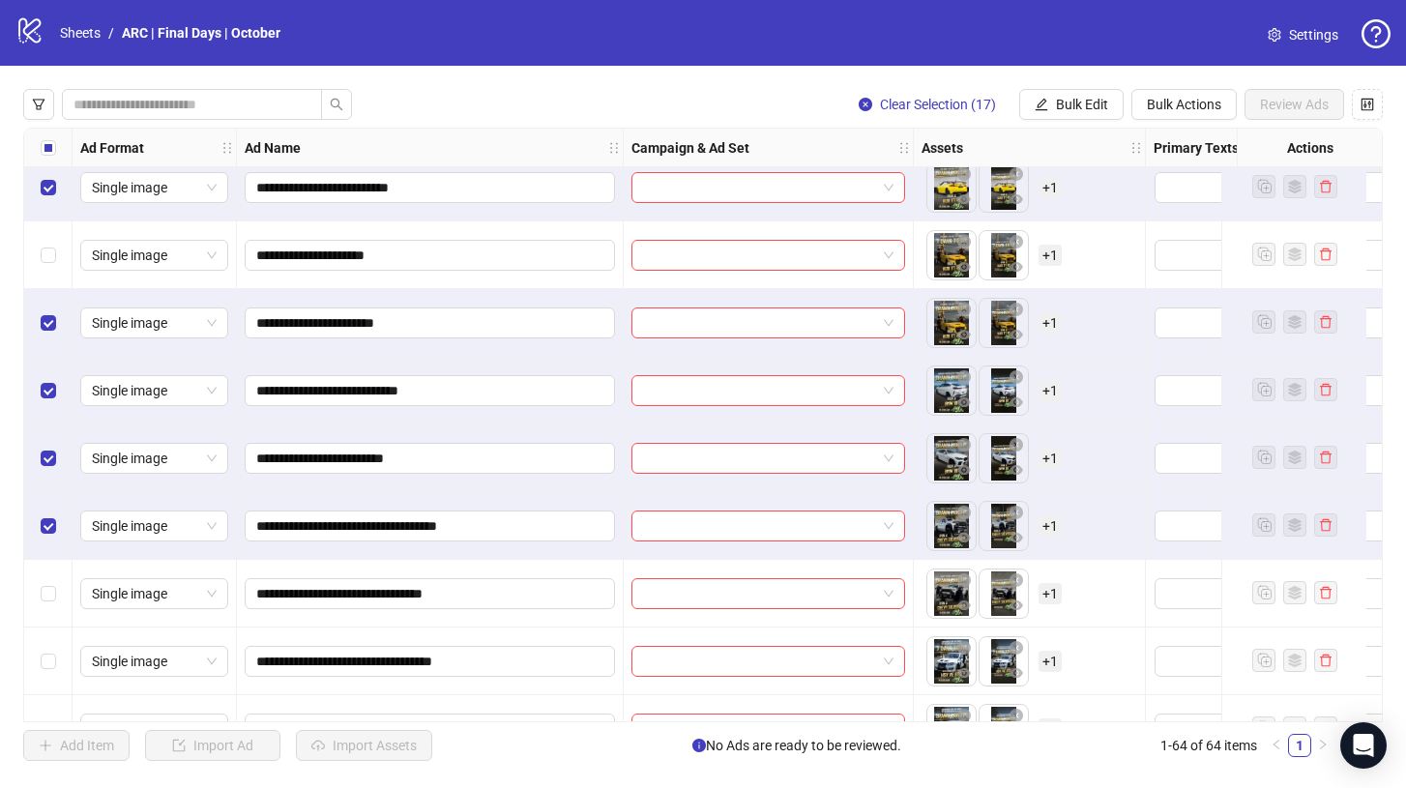
click at [56, 594] on div "Select row 54" at bounding box center [48, 594] width 48 height 68
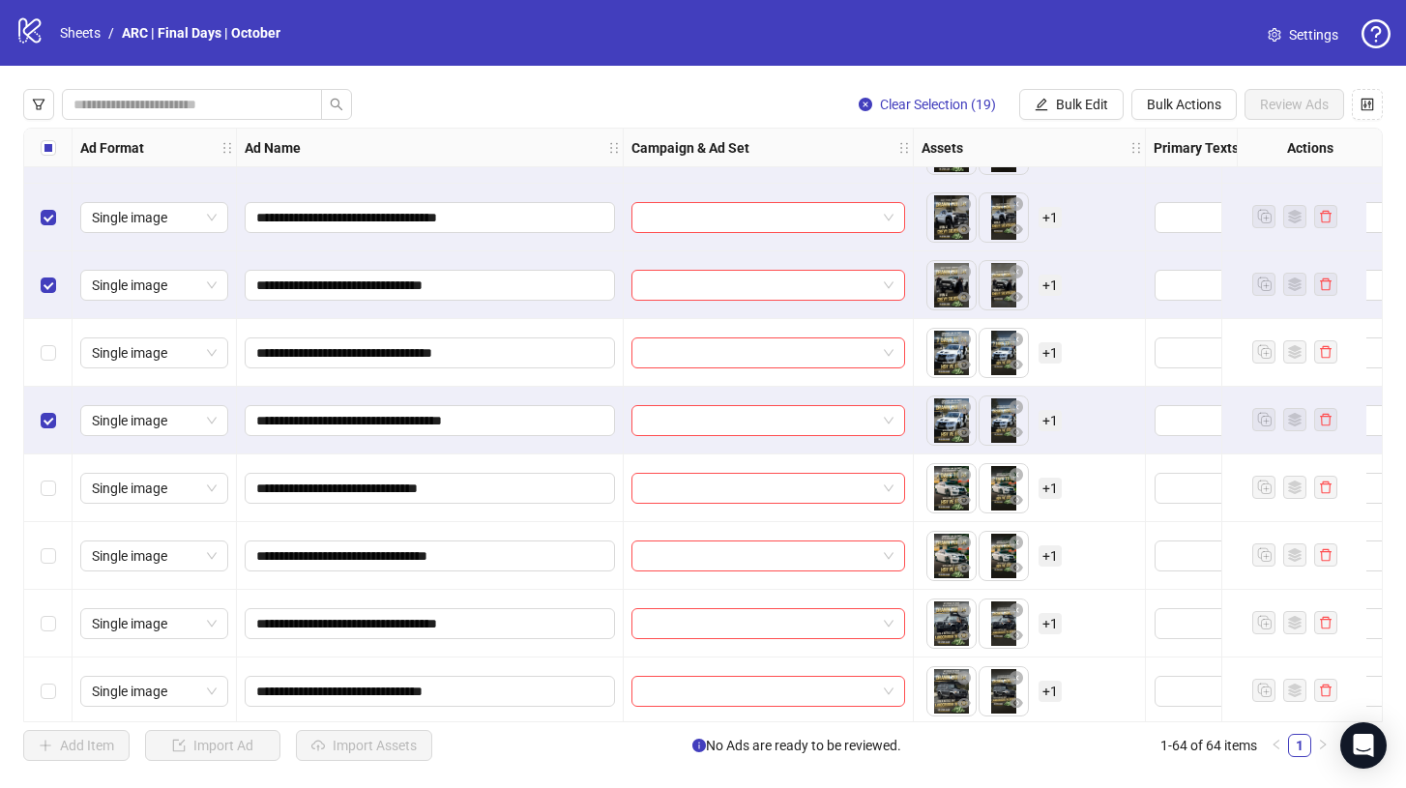
scroll to position [3503, 0]
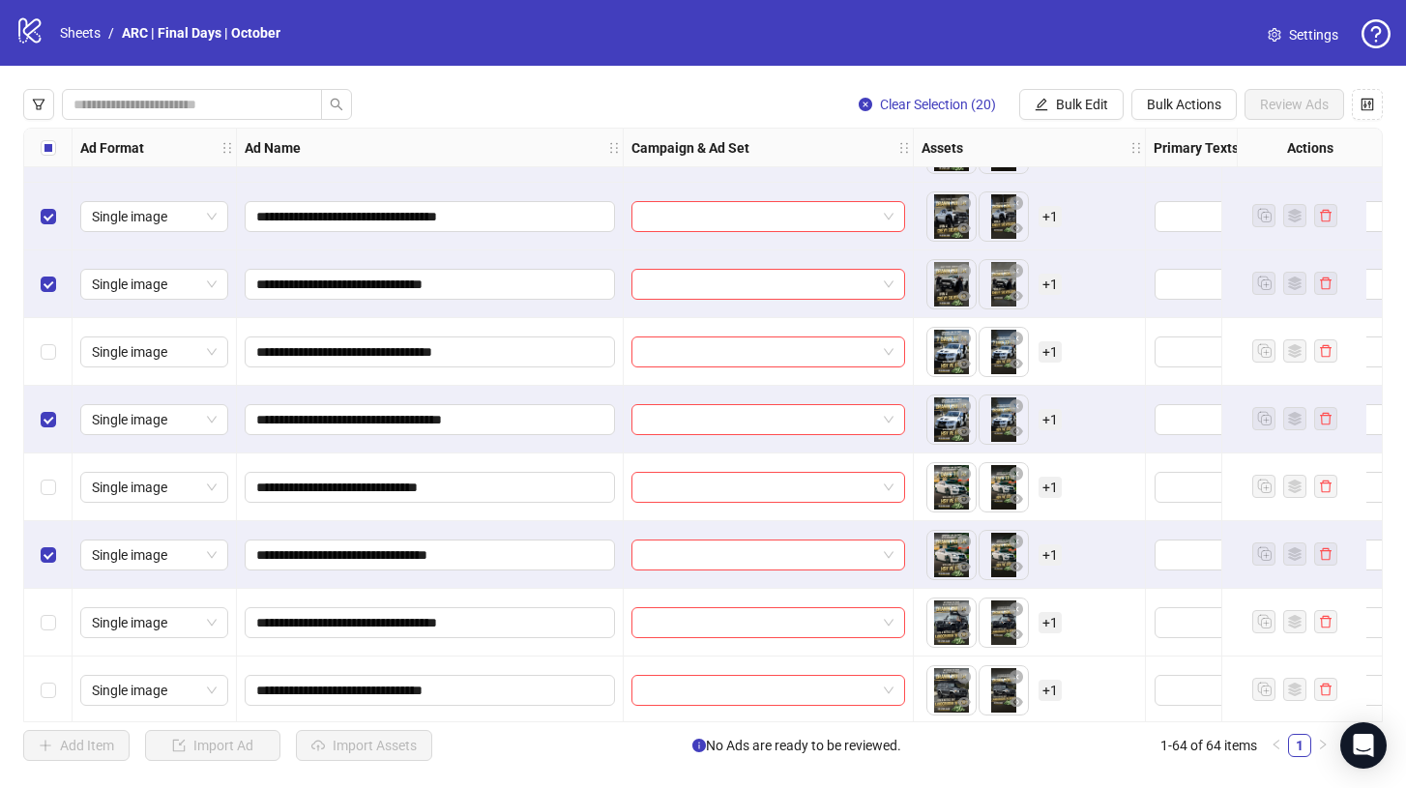
click at [51, 603] on div "Select row 59" at bounding box center [48, 623] width 48 height 68
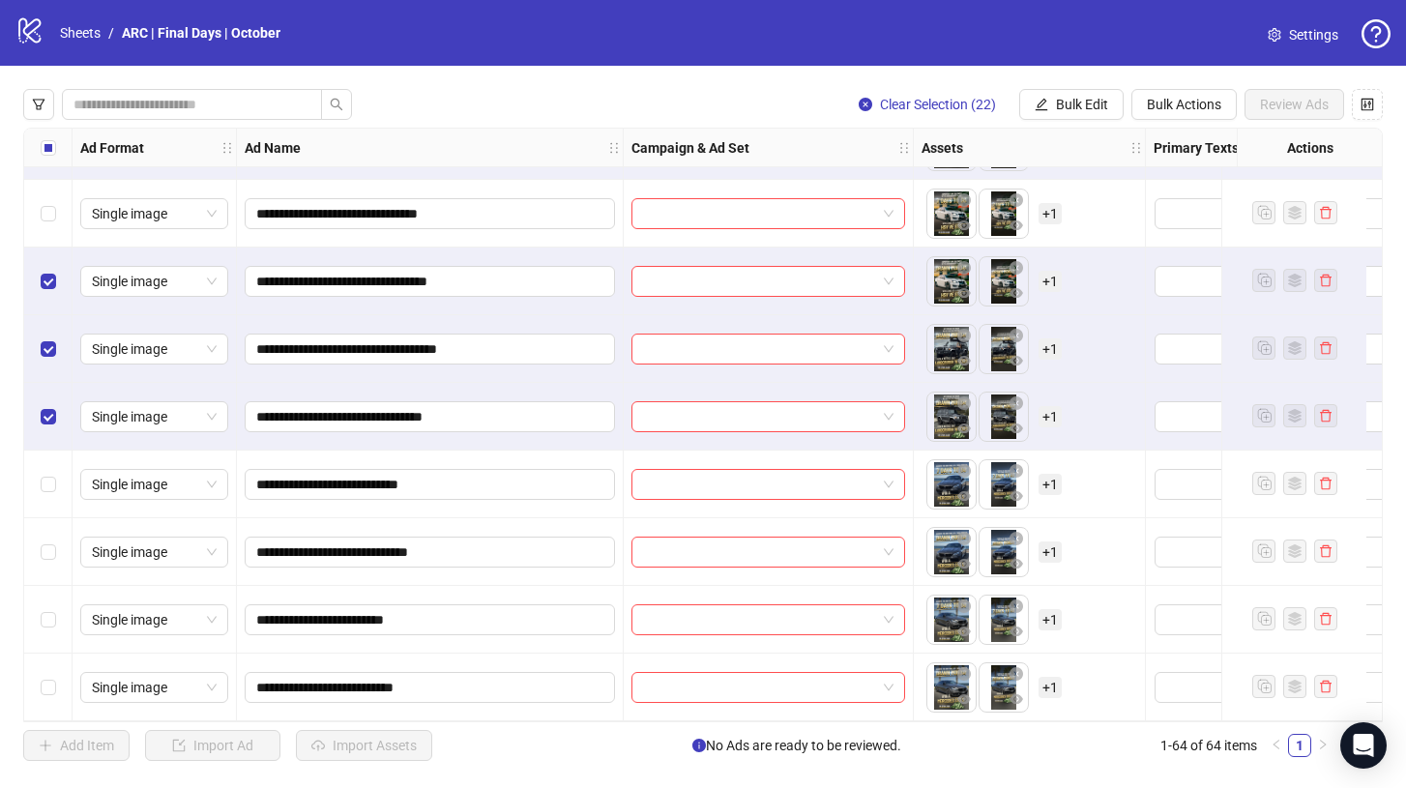
scroll to position [3784, 0]
click at [55, 552] on div "Select row 62" at bounding box center [48, 552] width 48 height 68
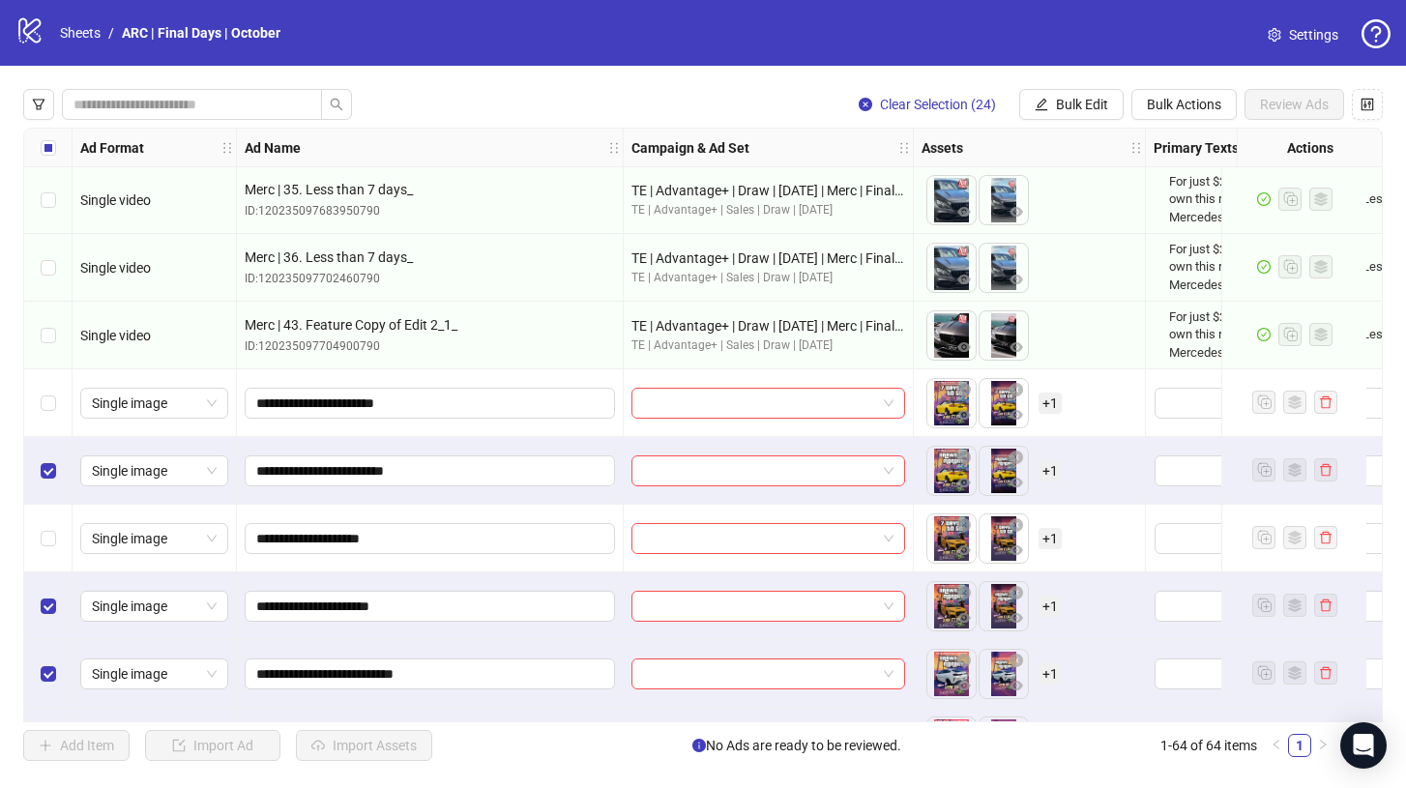
scroll to position [1689, 0]
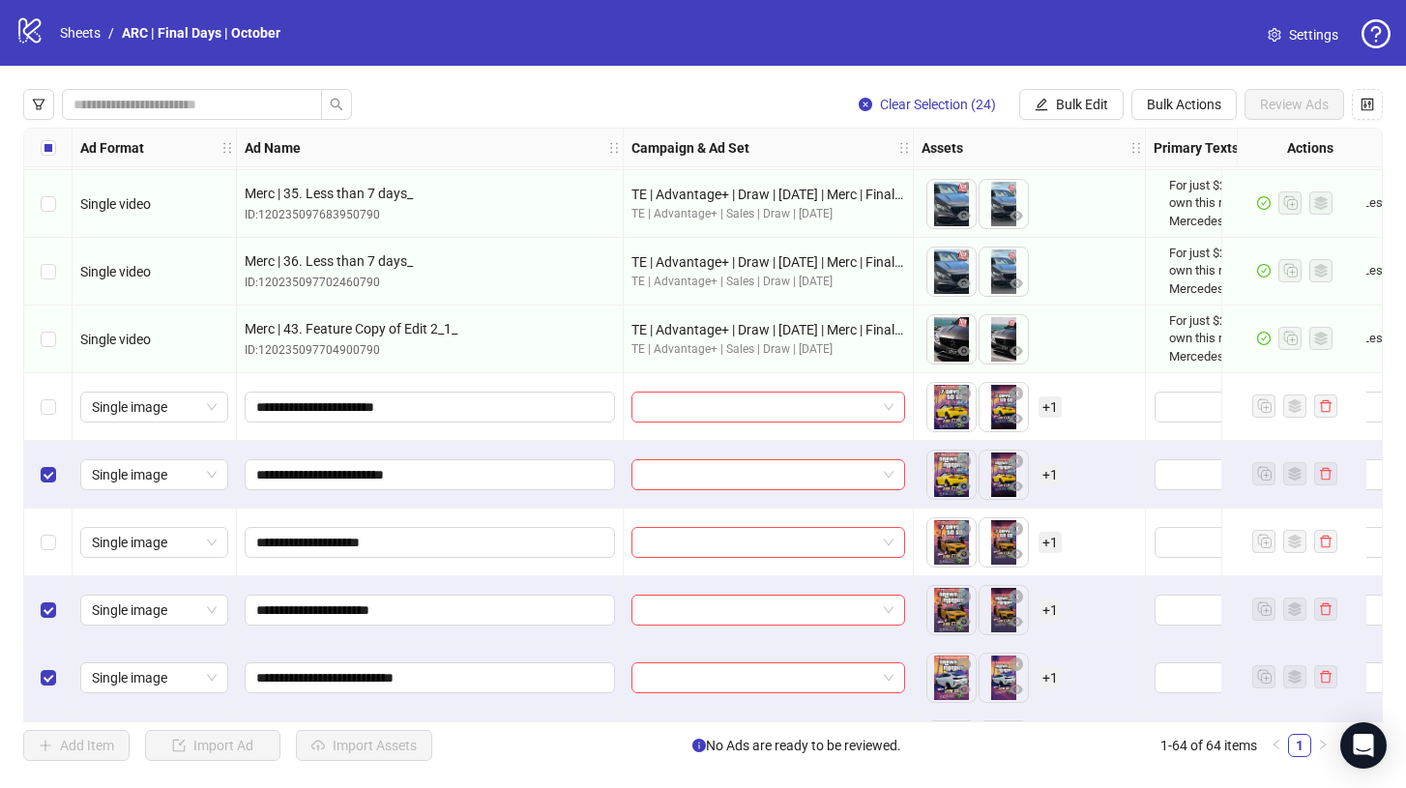
click at [1041, 81] on div "Clear Selection (24) Bulk Edit Bulk Actions Review Ads Ad Format Ad Name Campai…" at bounding box center [703, 425] width 1406 height 718
click at [1041, 98] on icon "edit" at bounding box center [1041, 105] width 14 height 14
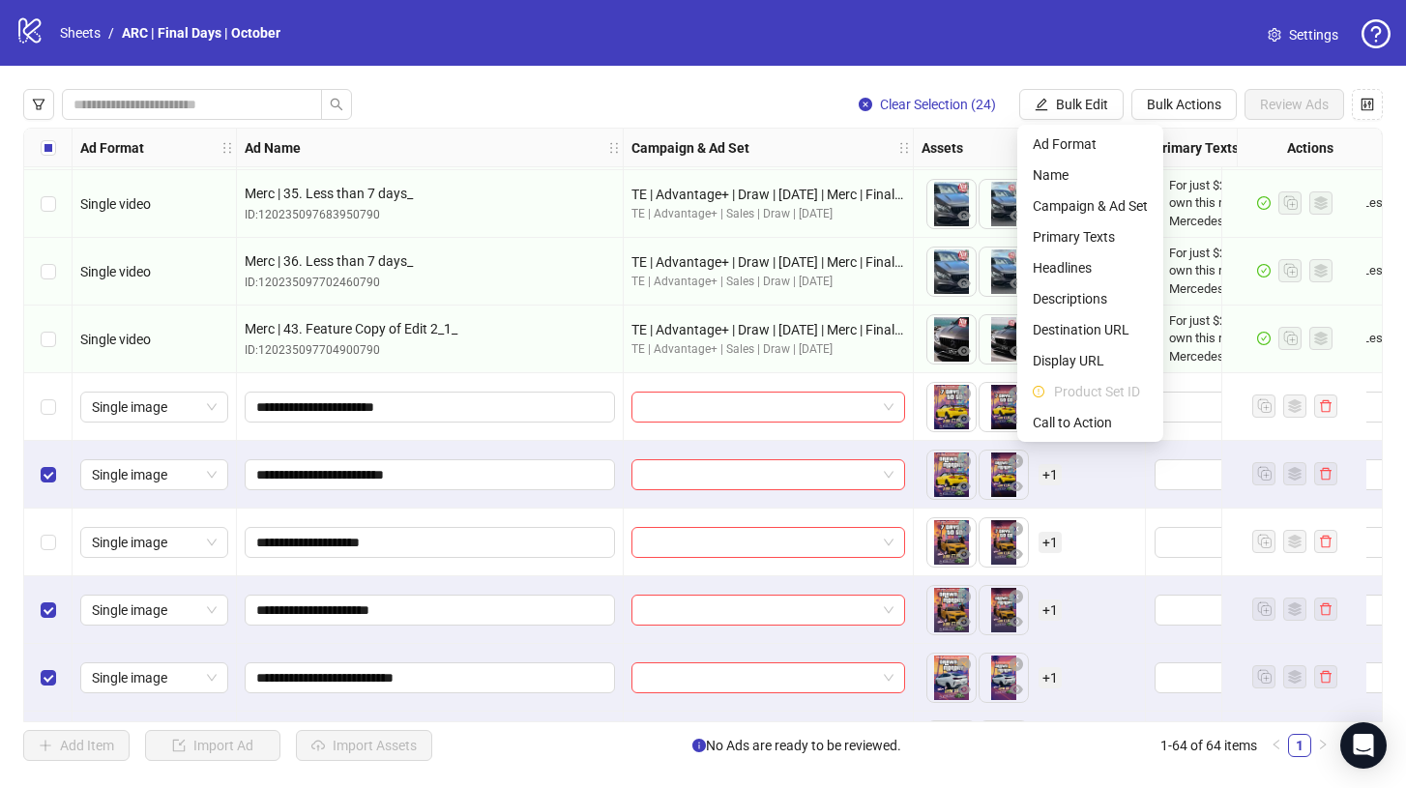
click at [948, 67] on div "Clear Selection (24) Bulk Edit Bulk Actions Review Ads Ad Format Ad Name Campai…" at bounding box center [703, 425] width 1406 height 718
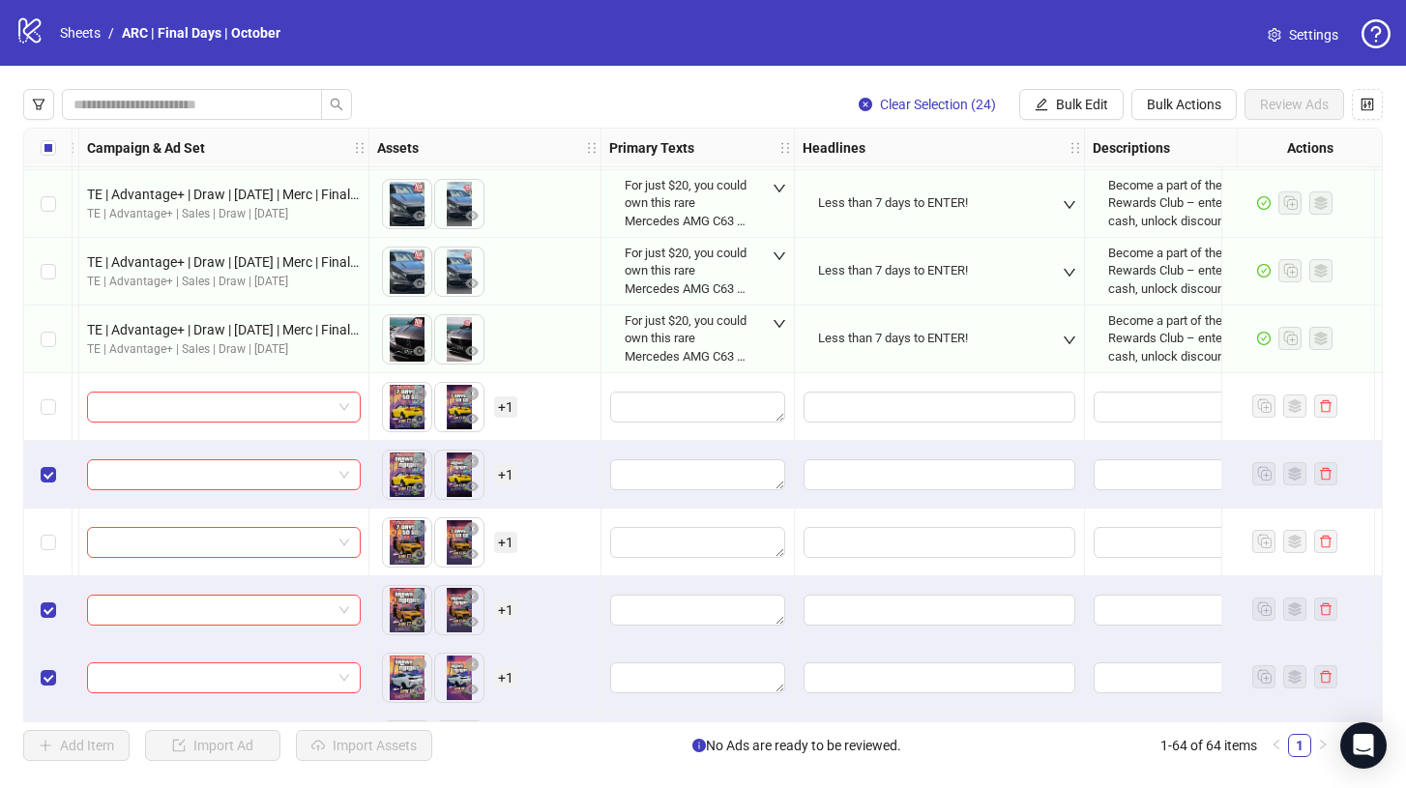
scroll to position [1689, 609]
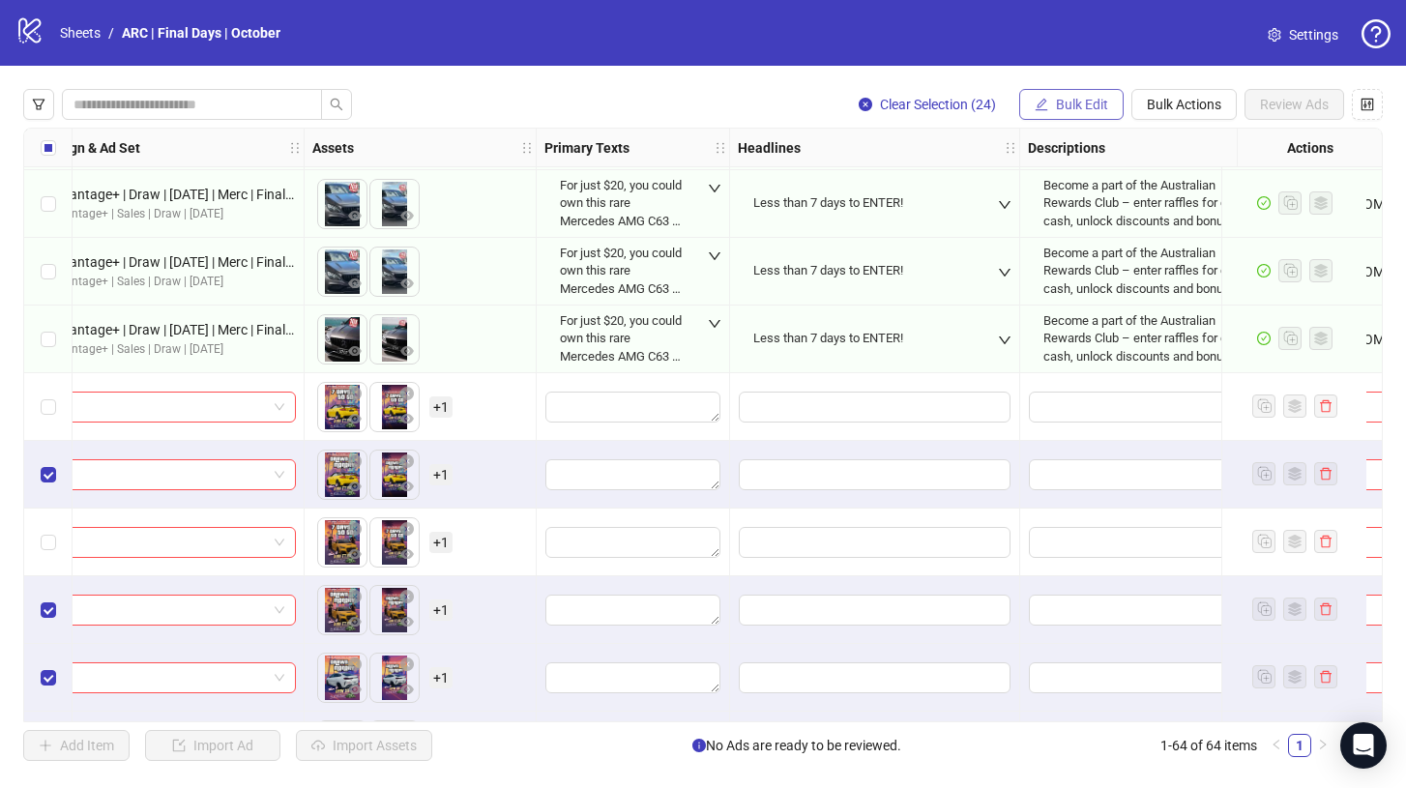
click at [1073, 100] on span "Bulk Edit" at bounding box center [1082, 104] width 52 height 15
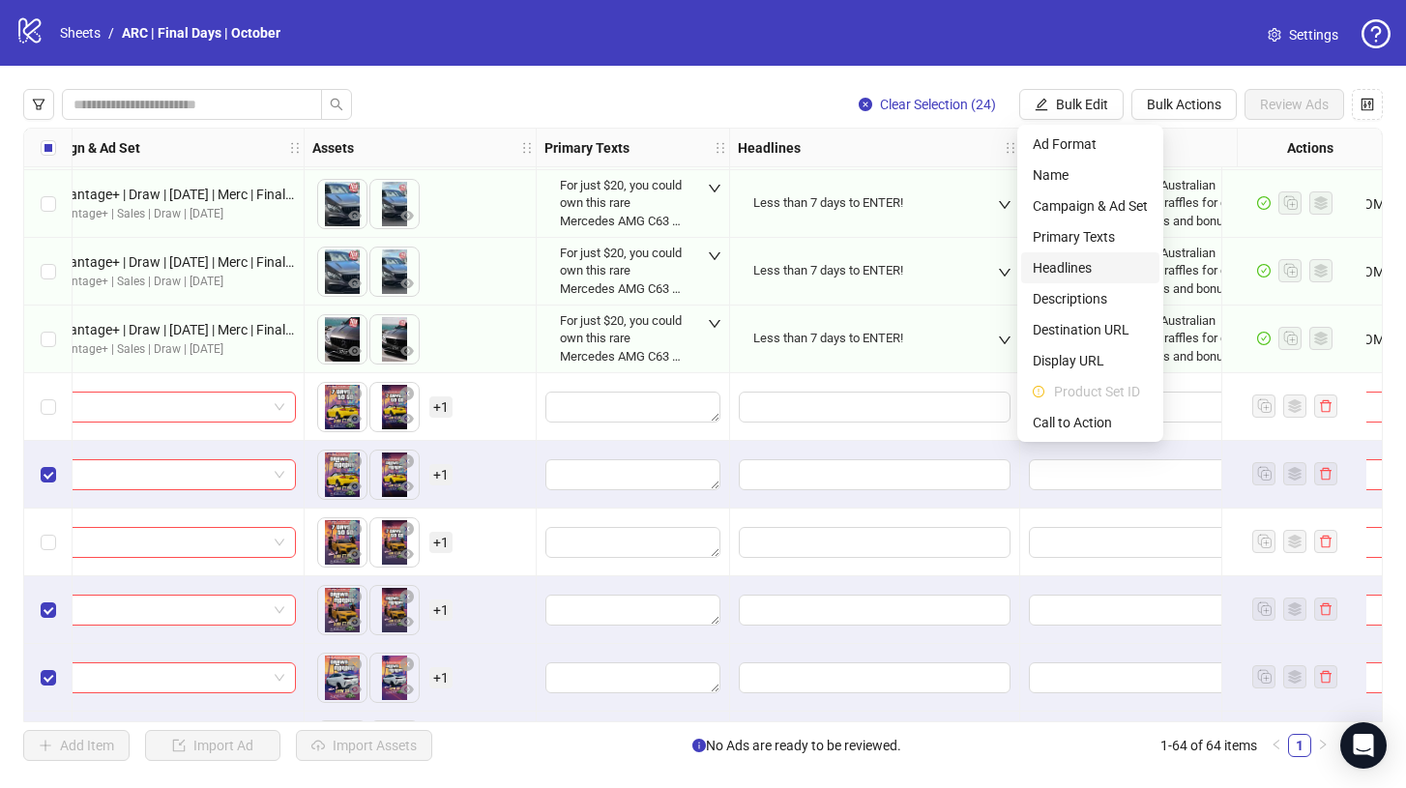
click at [1068, 271] on span "Headlines" at bounding box center [1089, 267] width 115 height 21
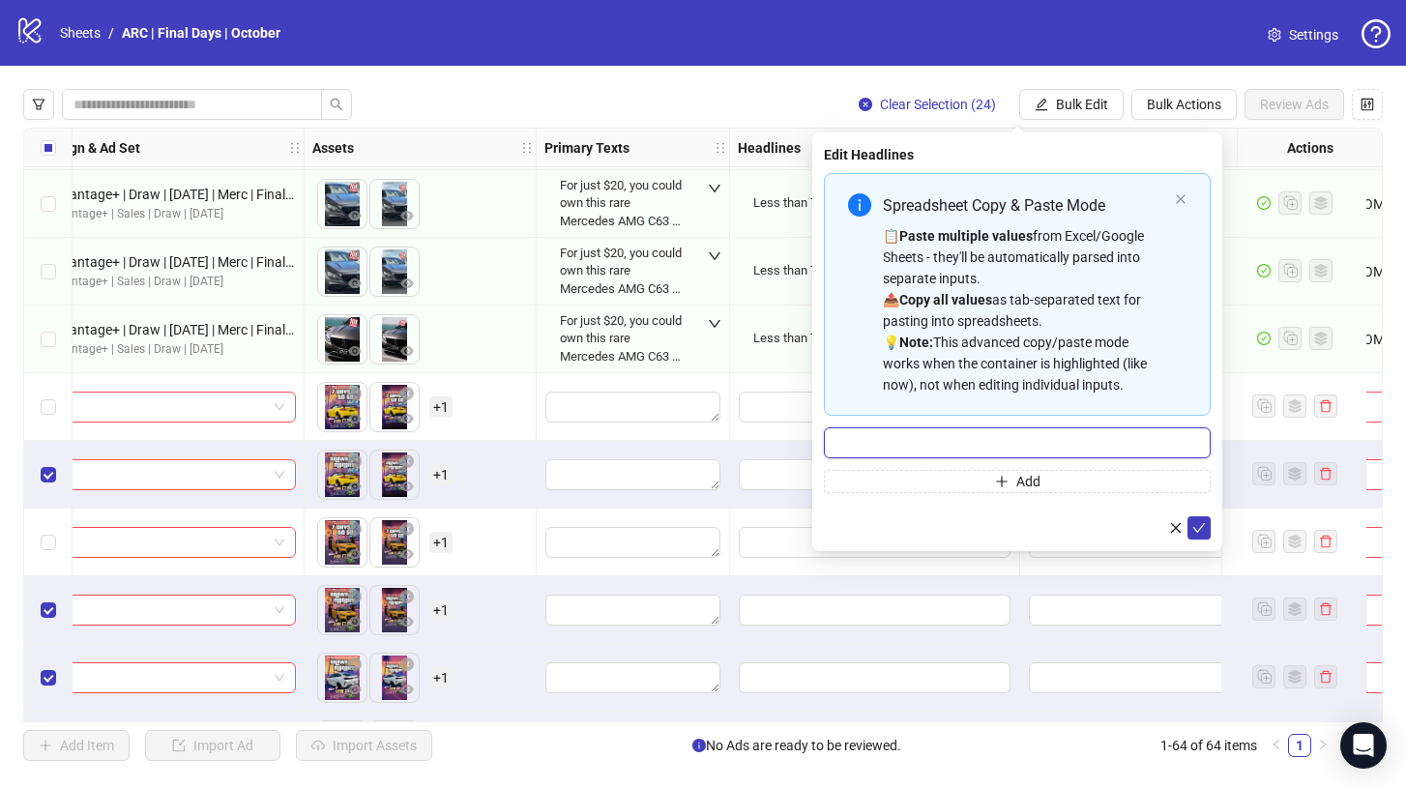
click at [953, 441] on input "Multi-input container - paste or copy values" at bounding box center [1017, 442] width 387 height 31
type input "**********"
click at [1199, 530] on icon "check" at bounding box center [1199, 528] width 14 height 14
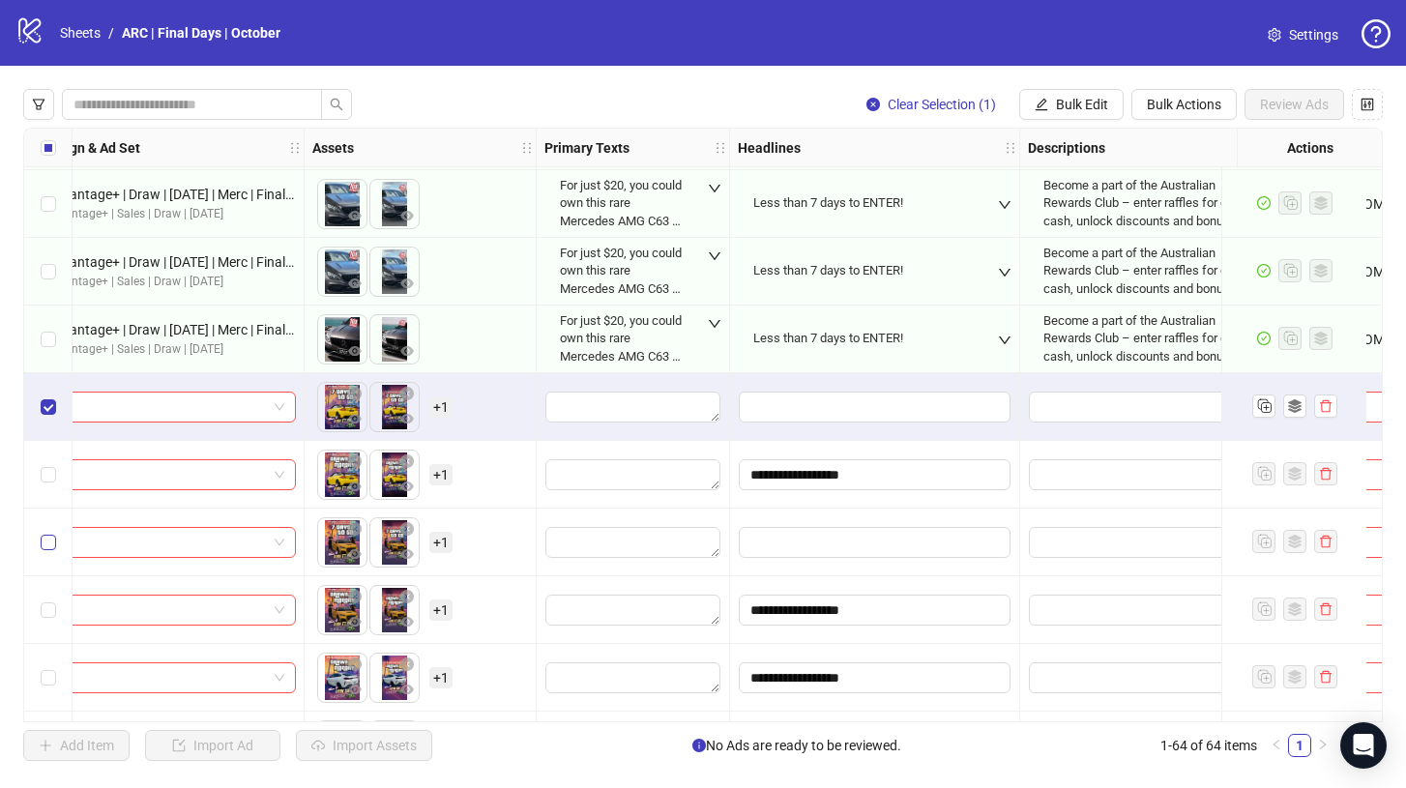
click at [43, 533] on label "Select row 31" at bounding box center [48, 542] width 15 height 21
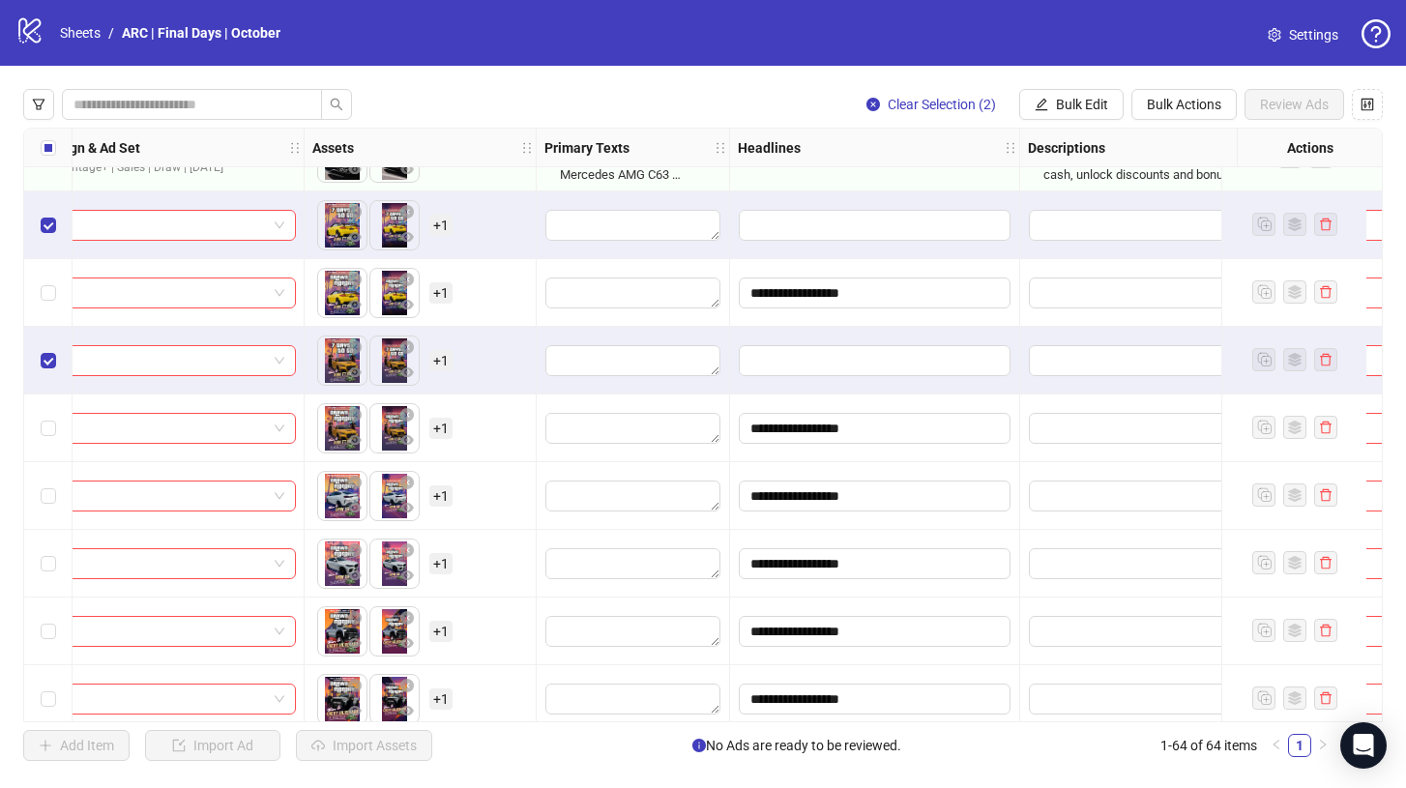
scroll to position [2035, 609]
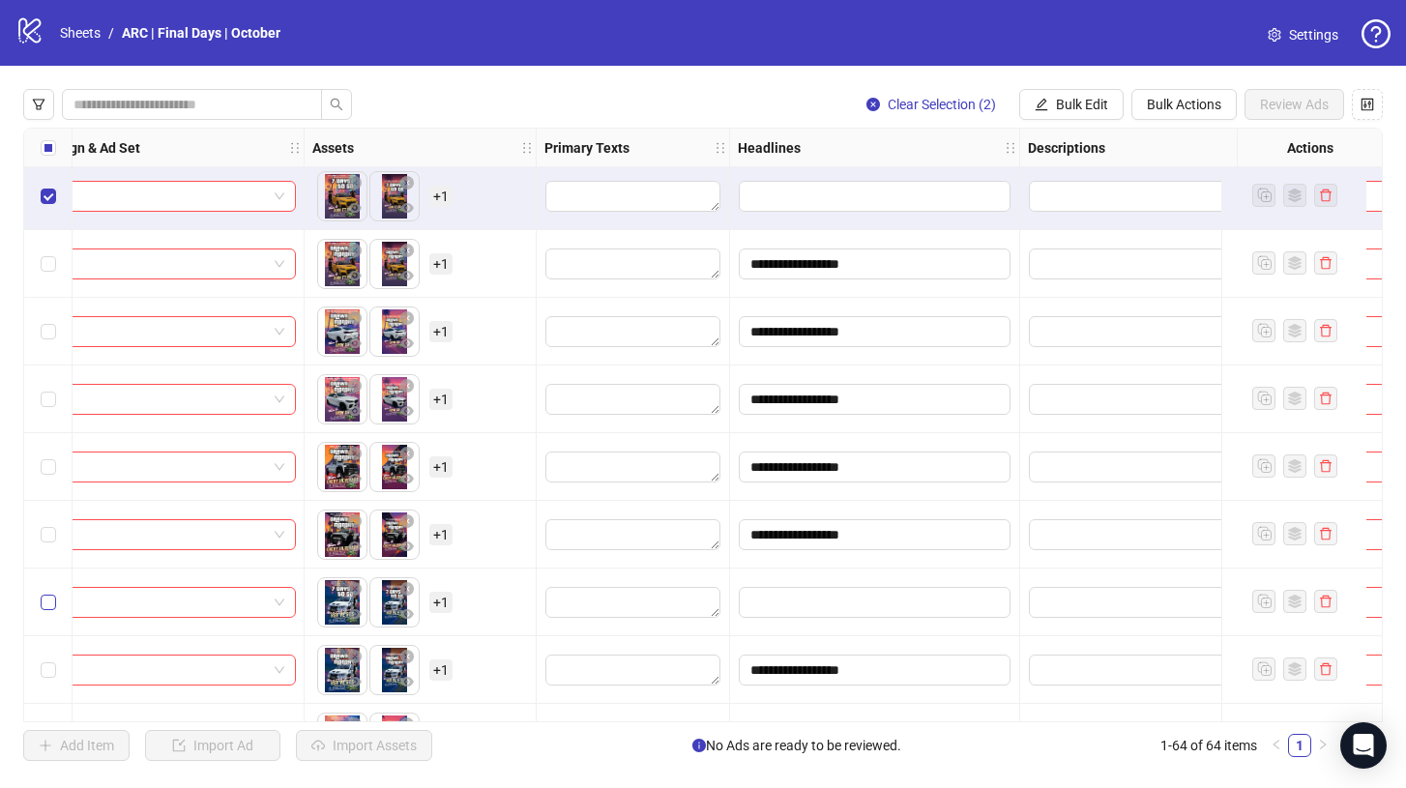
click at [47, 592] on label "Select row 37" at bounding box center [48, 602] width 15 height 21
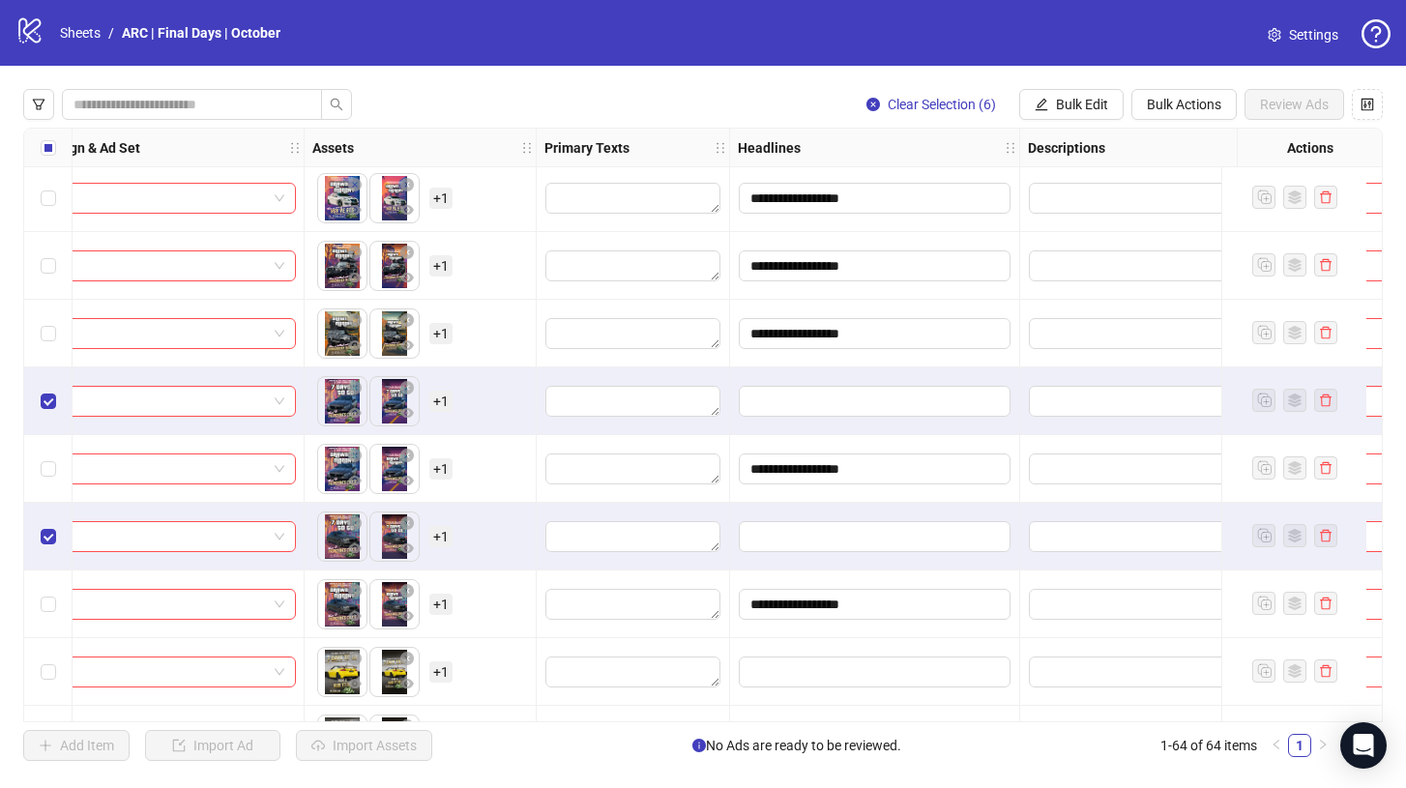
scroll to position [2797, 609]
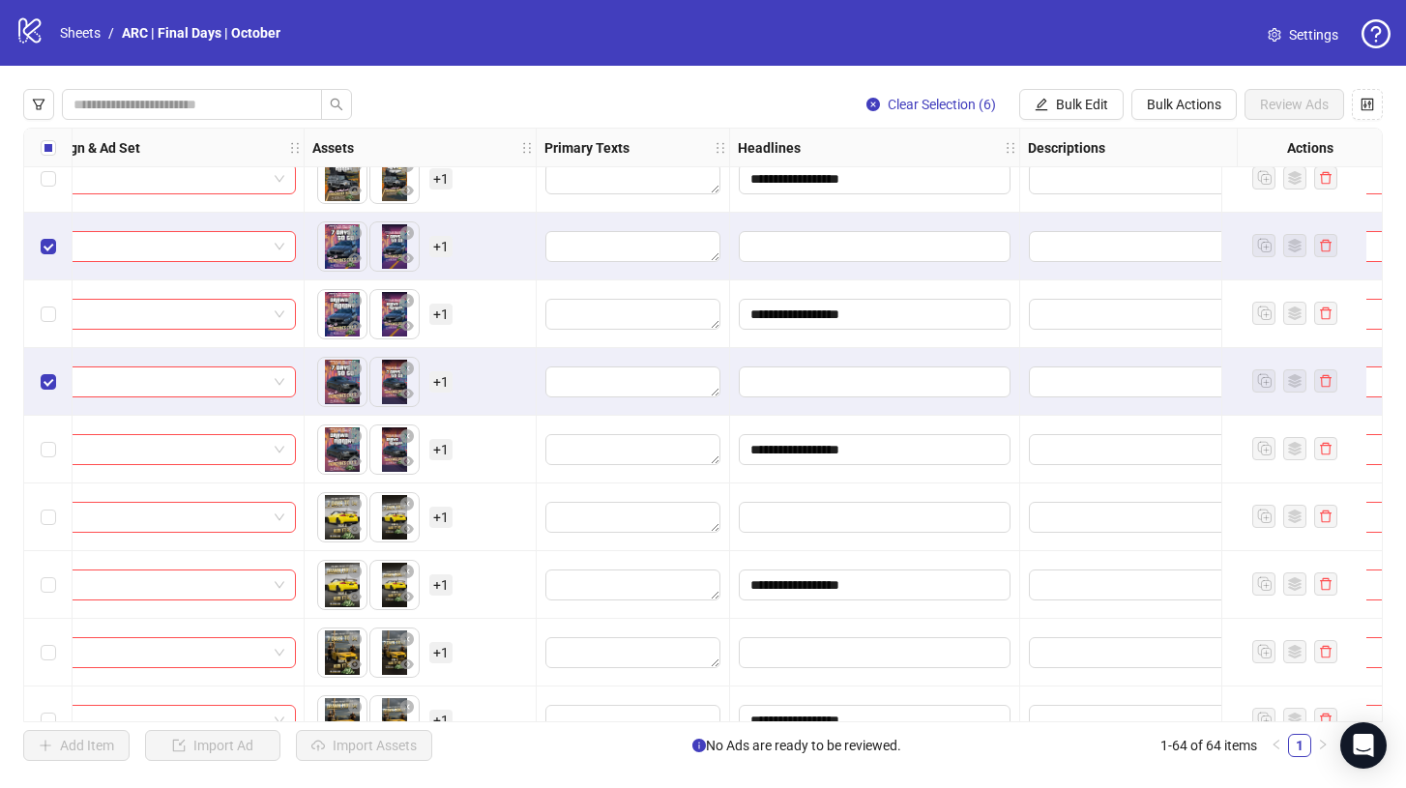
click at [49, 529] on div "Select row 47" at bounding box center [48, 517] width 48 height 68
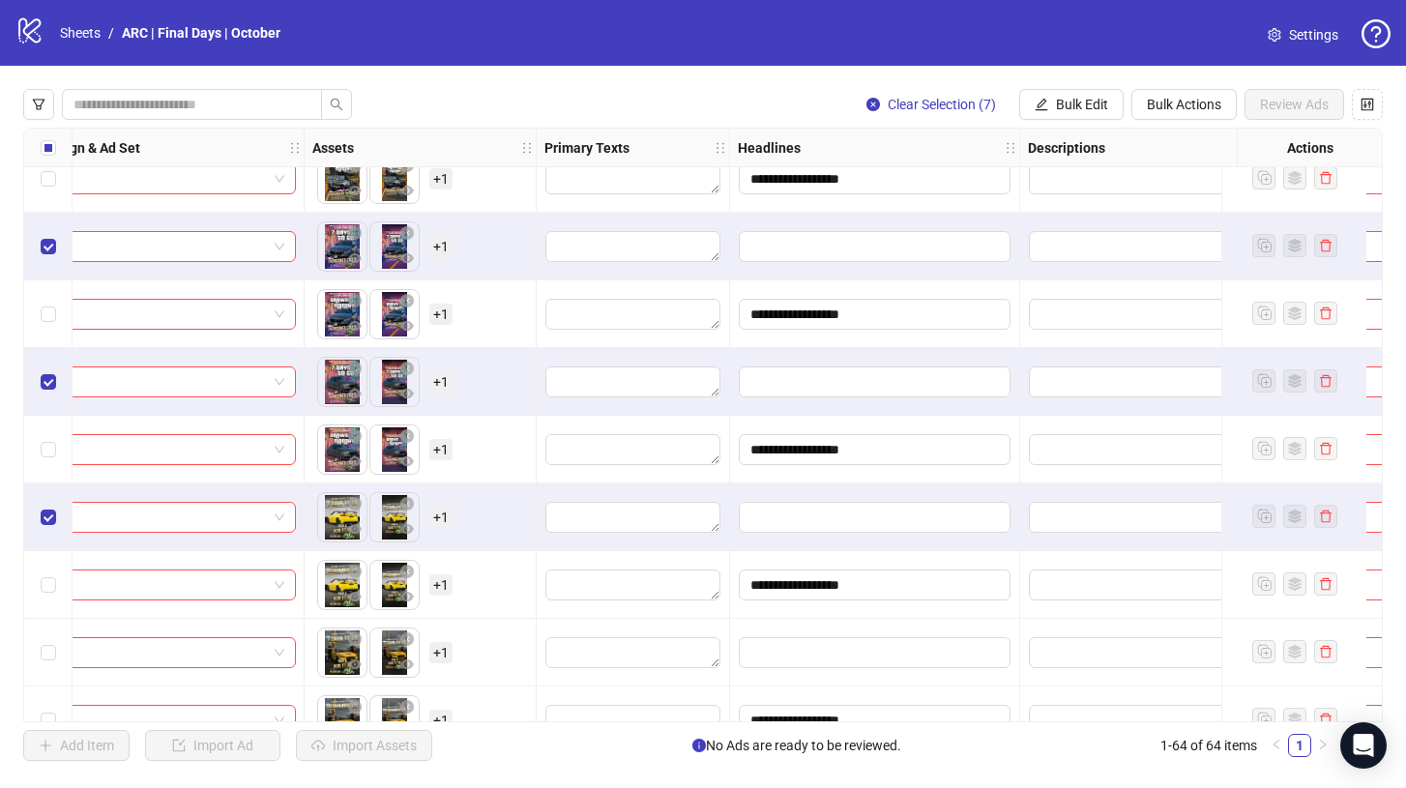
scroll to position [2942, 609]
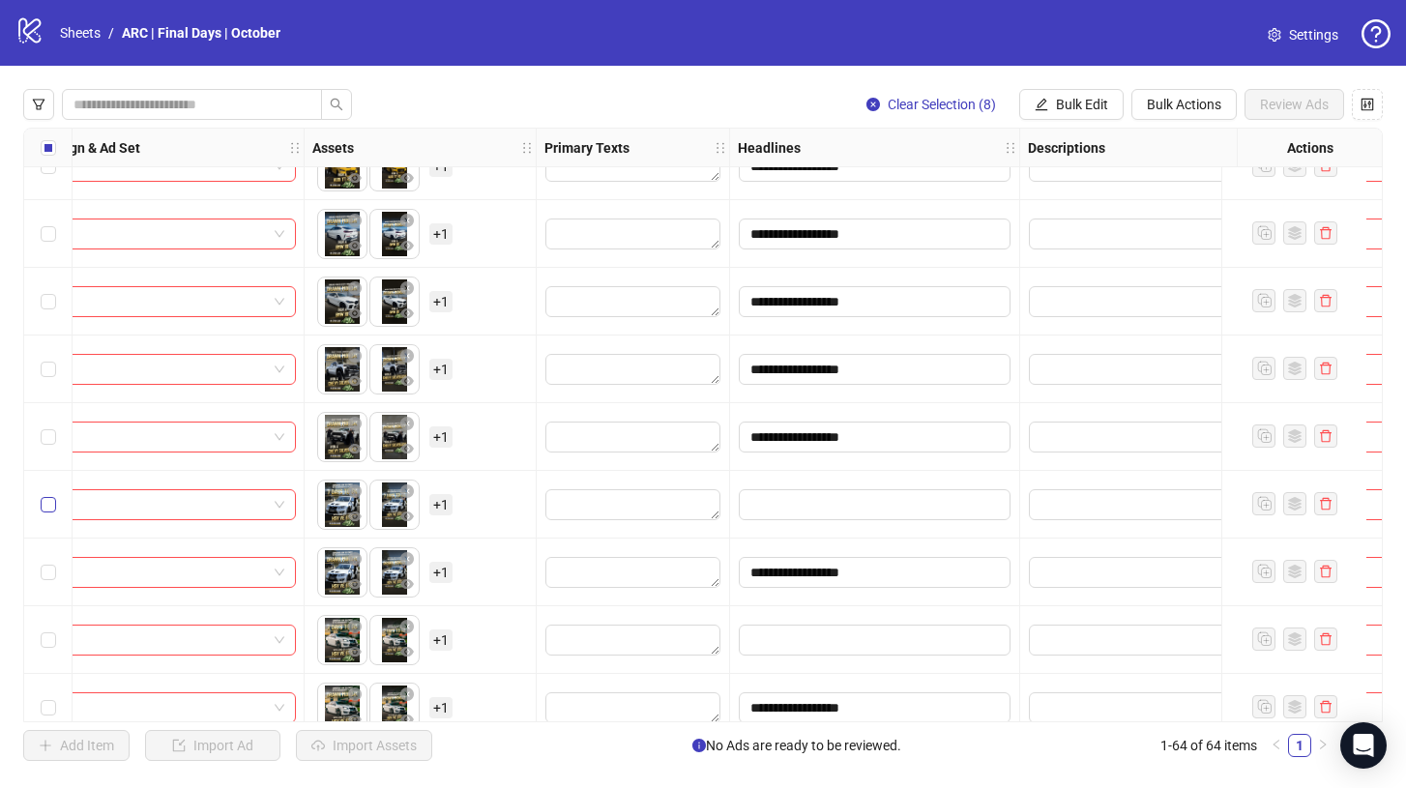
click at [51, 514] on label "Select row 55" at bounding box center [48, 504] width 15 height 21
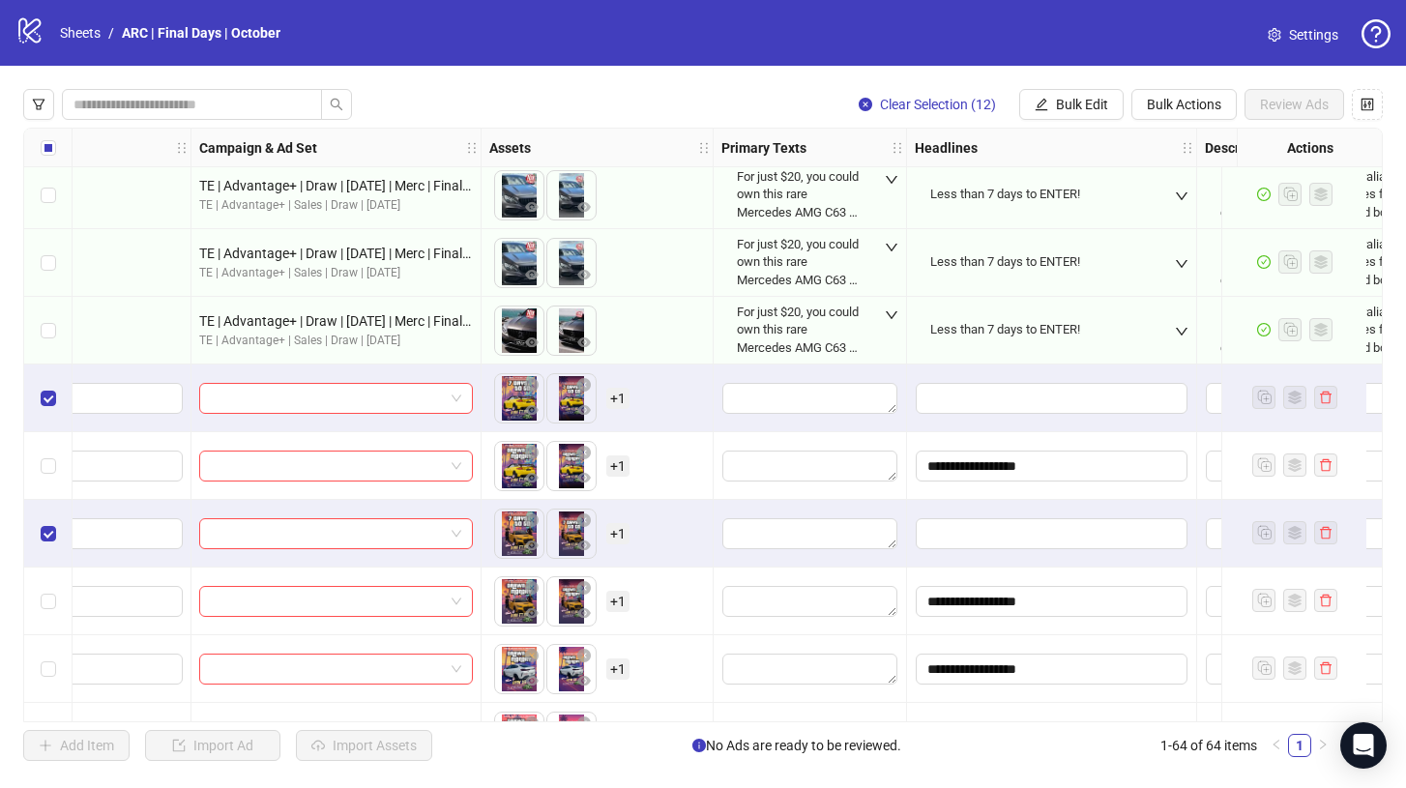
scroll to position [1697, 467]
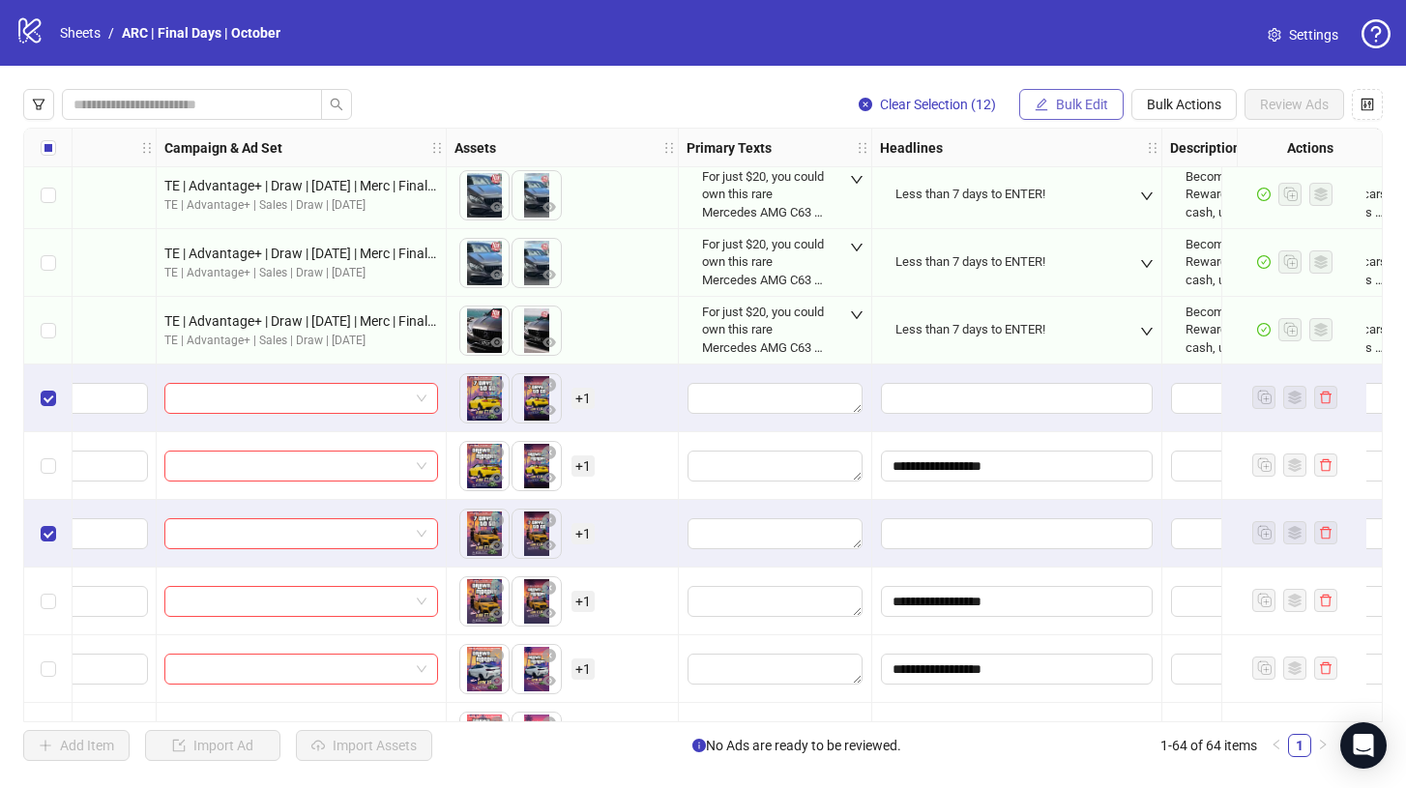
click at [1058, 109] on span "Bulk Edit" at bounding box center [1082, 104] width 52 height 15
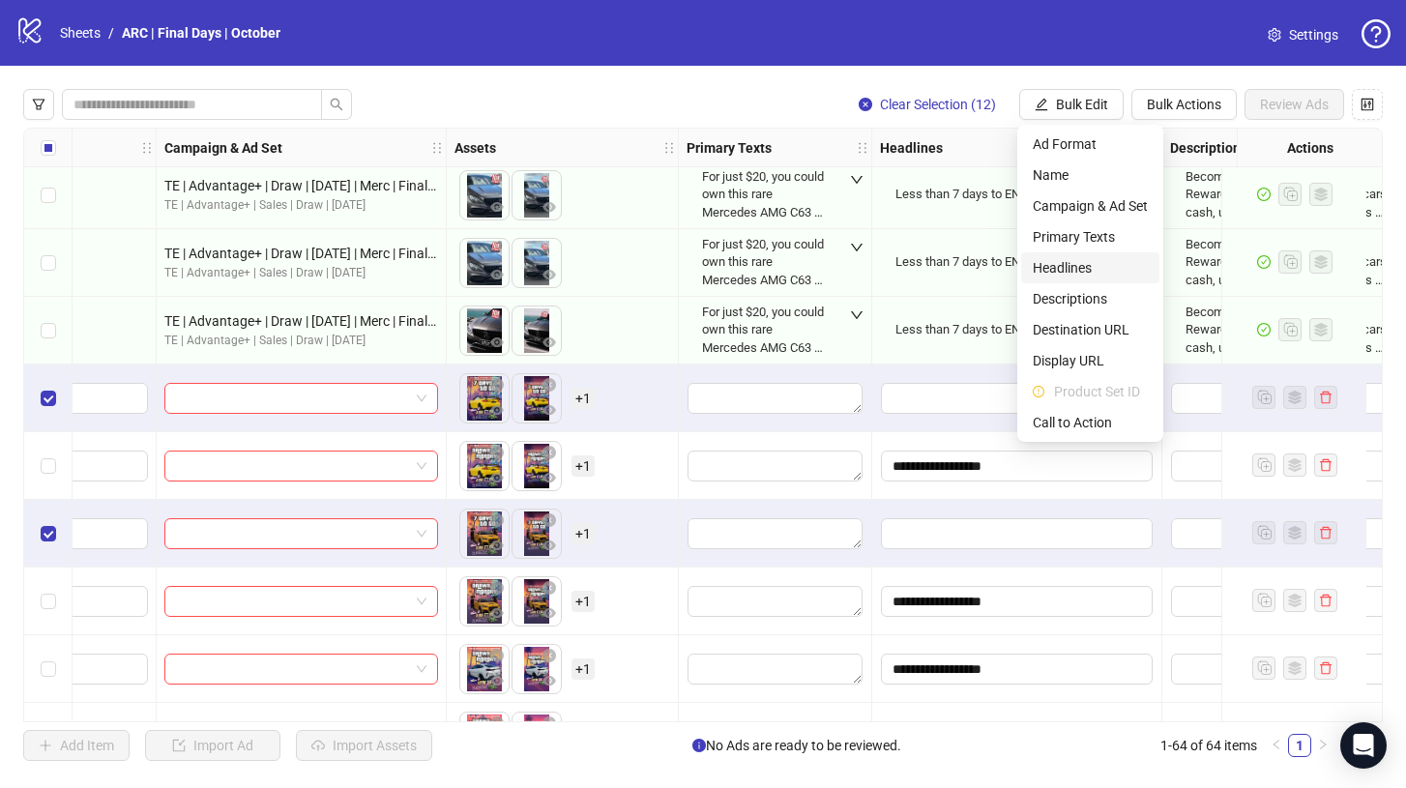
click at [1059, 265] on span "Headlines" at bounding box center [1089, 267] width 115 height 21
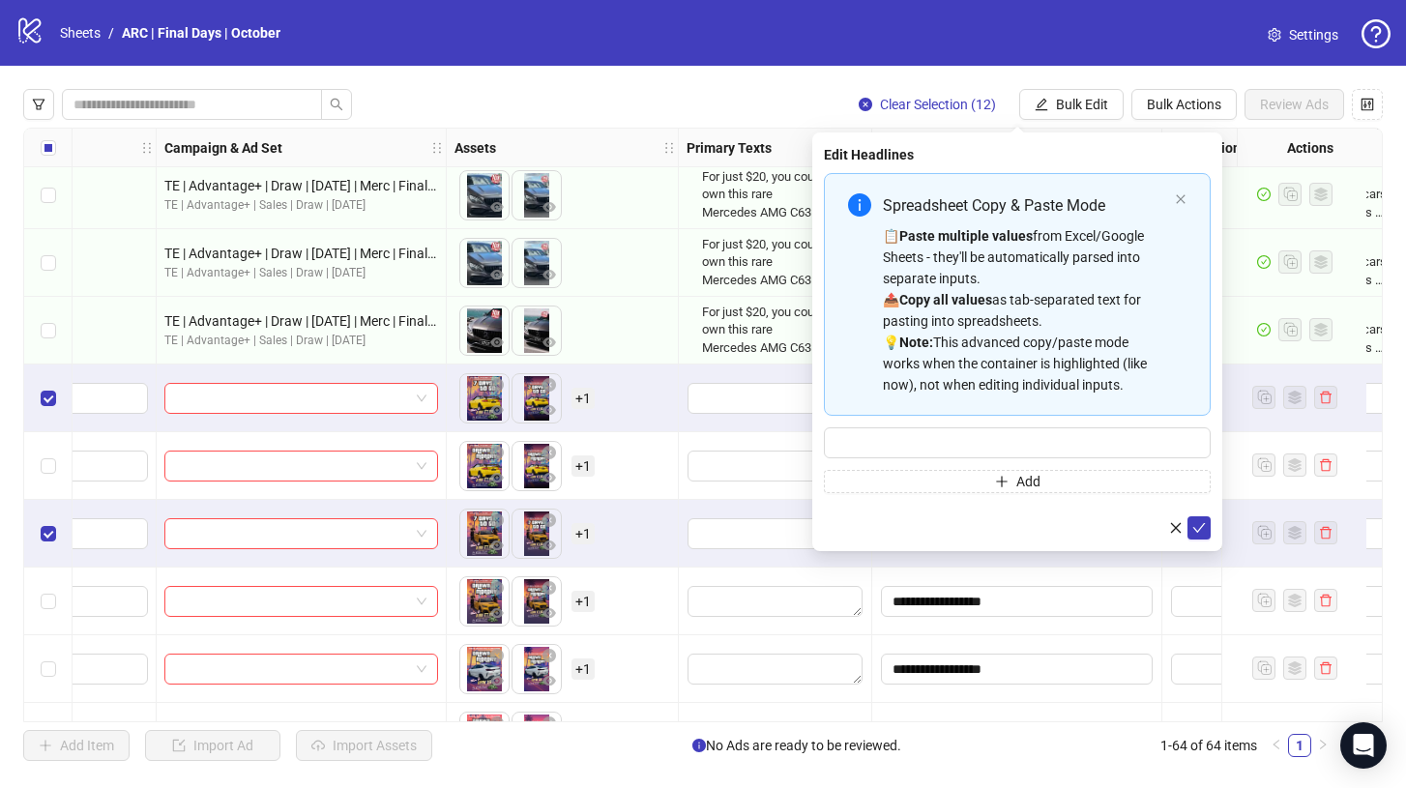
click at [898, 465] on div "Spreadsheet Copy & Paste Mode 📋 Paste multiple values from Excel/Google Sheets …" at bounding box center [1017, 333] width 387 height 320
click at [896, 451] on input "Multi-input container - paste or copy values" at bounding box center [1017, 442] width 387 height 31
type input "**********"
click at [1198, 529] on icon "check" at bounding box center [1199, 528] width 13 height 10
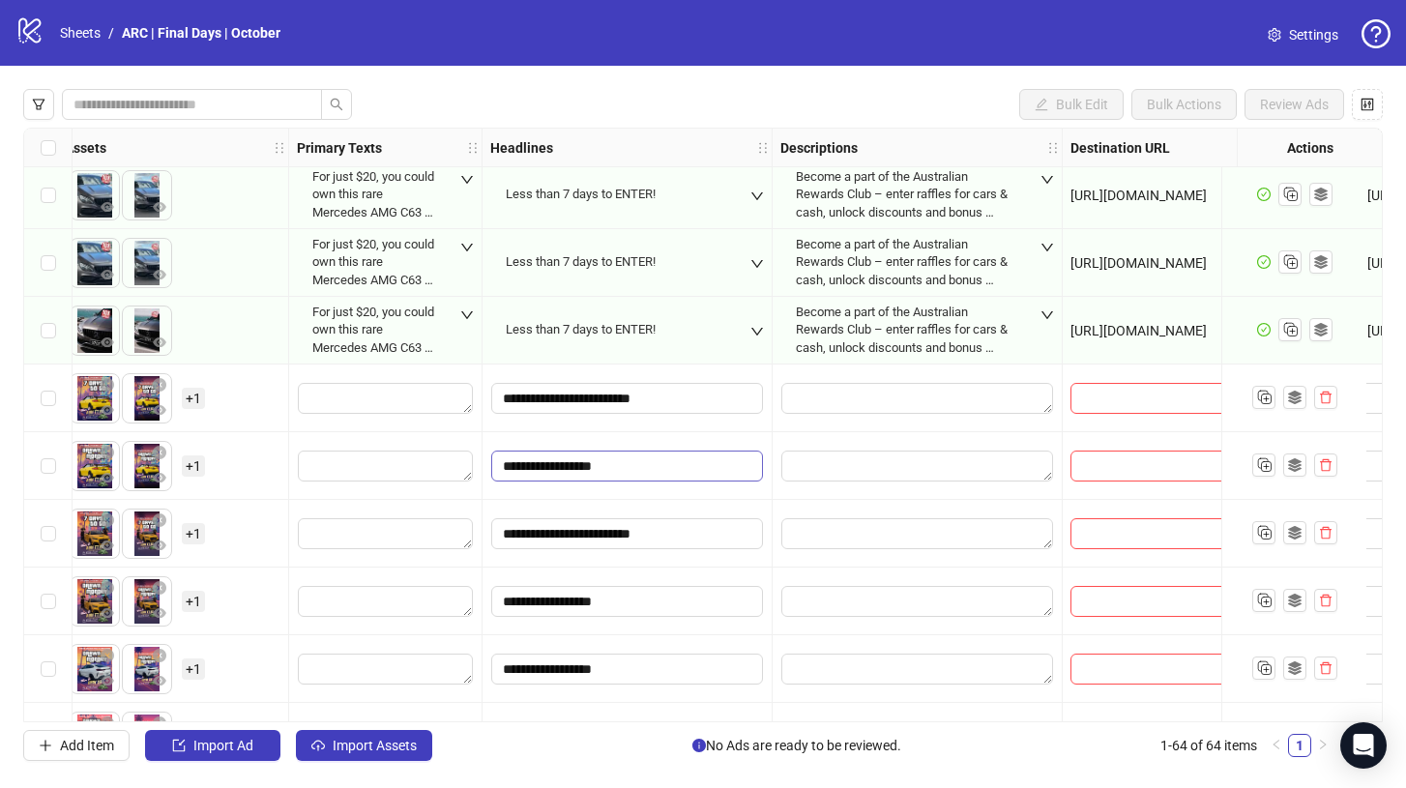
scroll to position [1697, 979]
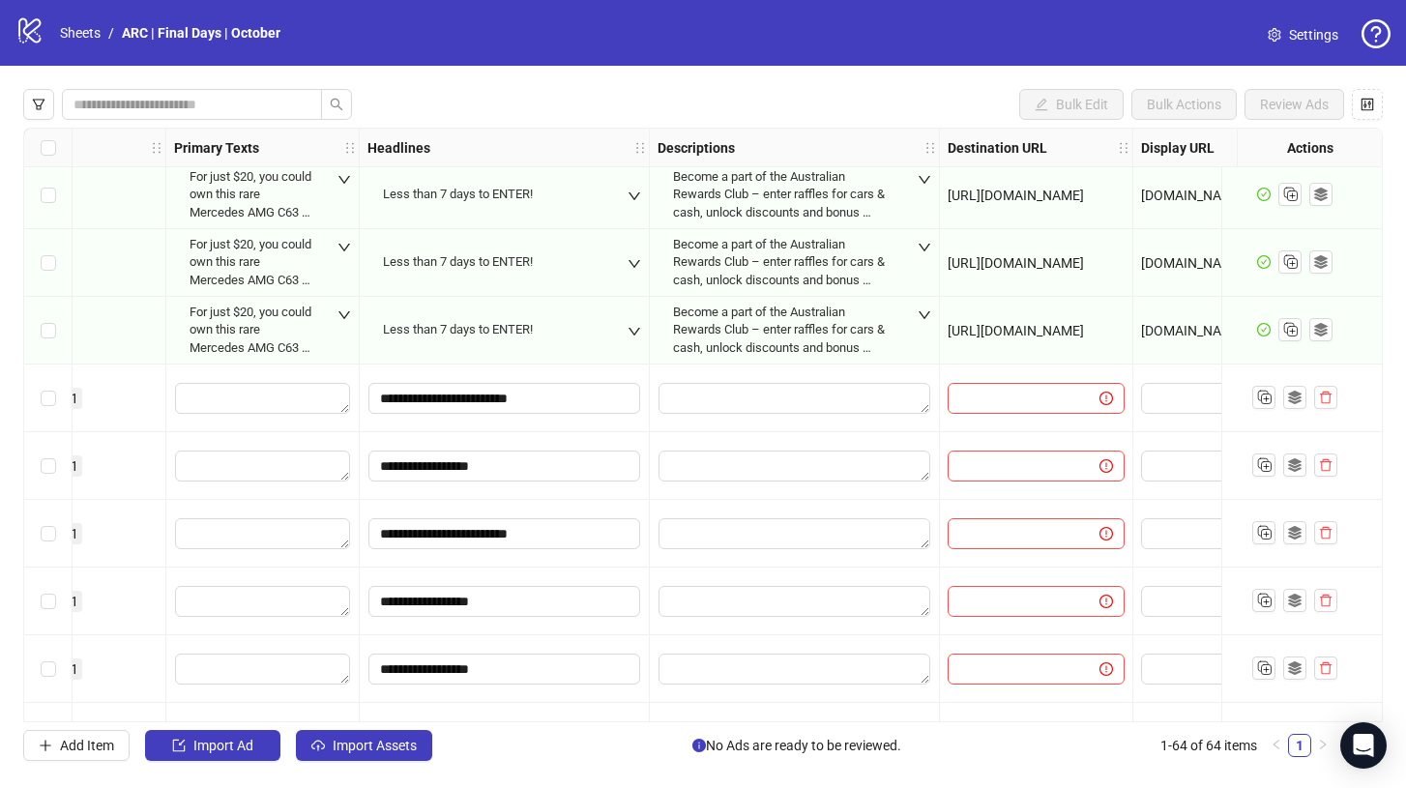
click at [1025, 331] on span "[URL][DOMAIN_NAME]" at bounding box center [1015, 330] width 136 height 15
drag, startPoint x: 947, startPoint y: 333, endPoint x: 1084, endPoint y: 341, distance: 136.6
click at [1084, 341] on div "[URL][DOMAIN_NAME]" at bounding box center [1036, 331] width 193 height 68
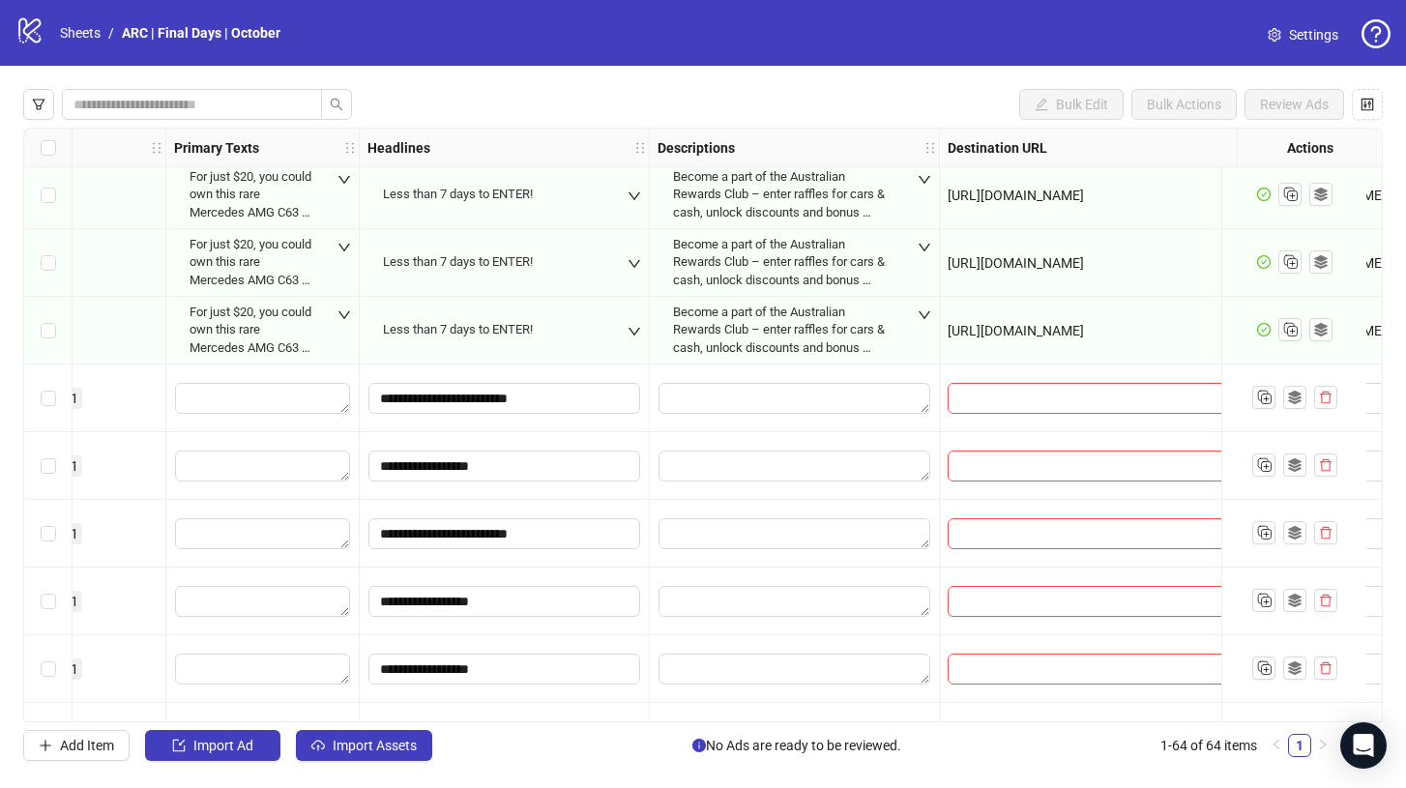
drag, startPoint x: 1130, startPoint y: 132, endPoint x: 1271, endPoint y: 159, distance: 143.7
click at [1271, 159] on div "Ad Format Ad Name Campaign & Ad Set Assets Primary Texts Headlines Descriptions…" at bounding box center [425, 148] width 2761 height 39
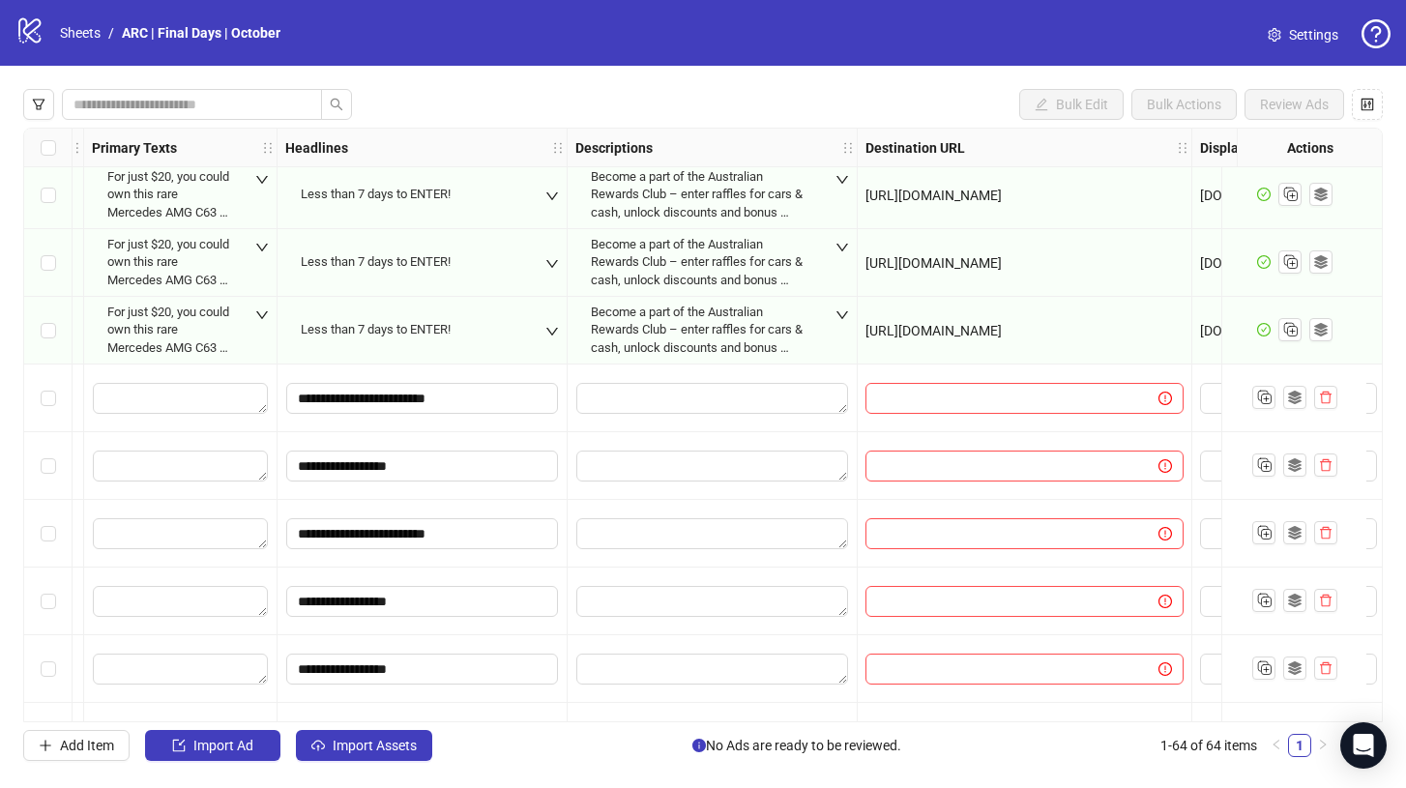
scroll to position [1697, 1080]
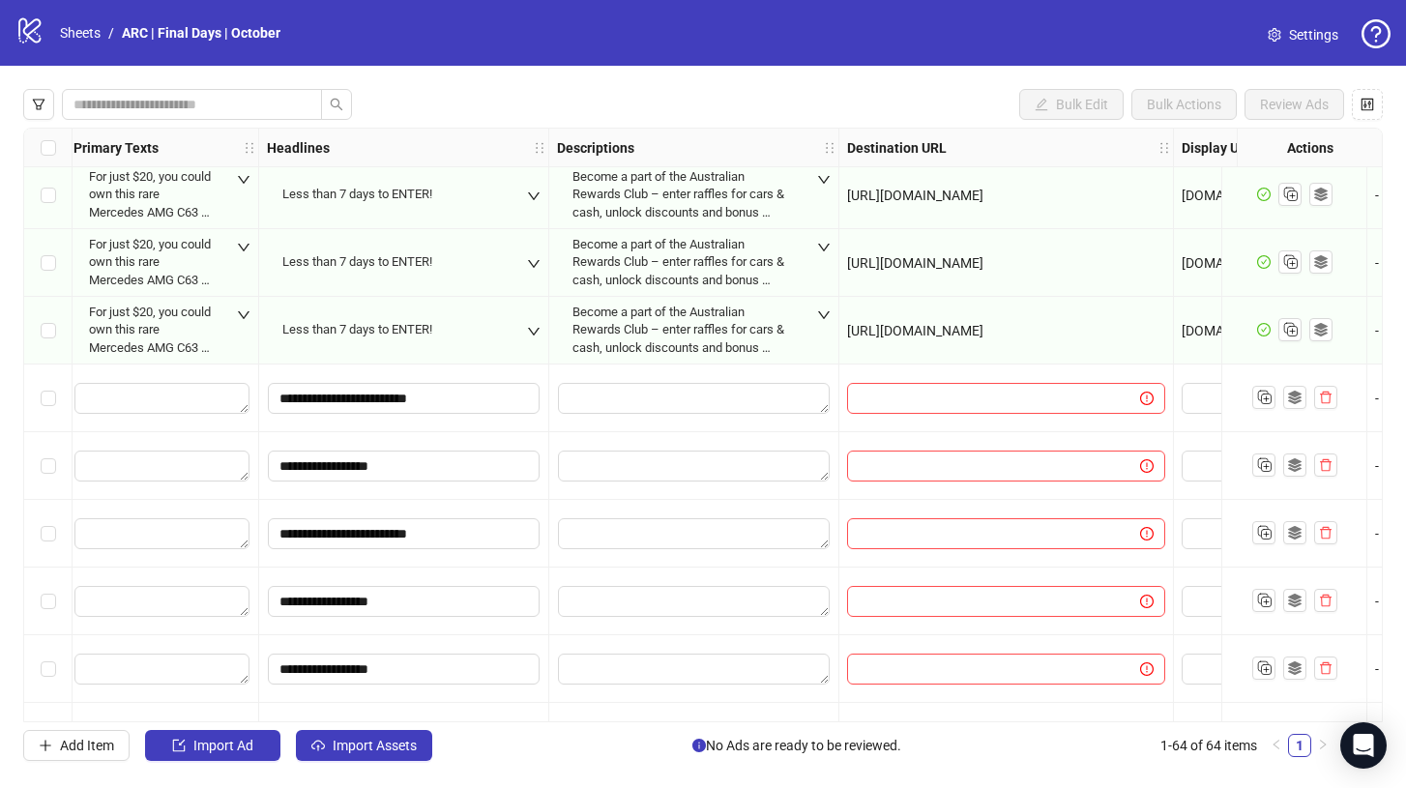
copy span "[URL][DOMAIN_NAME]"
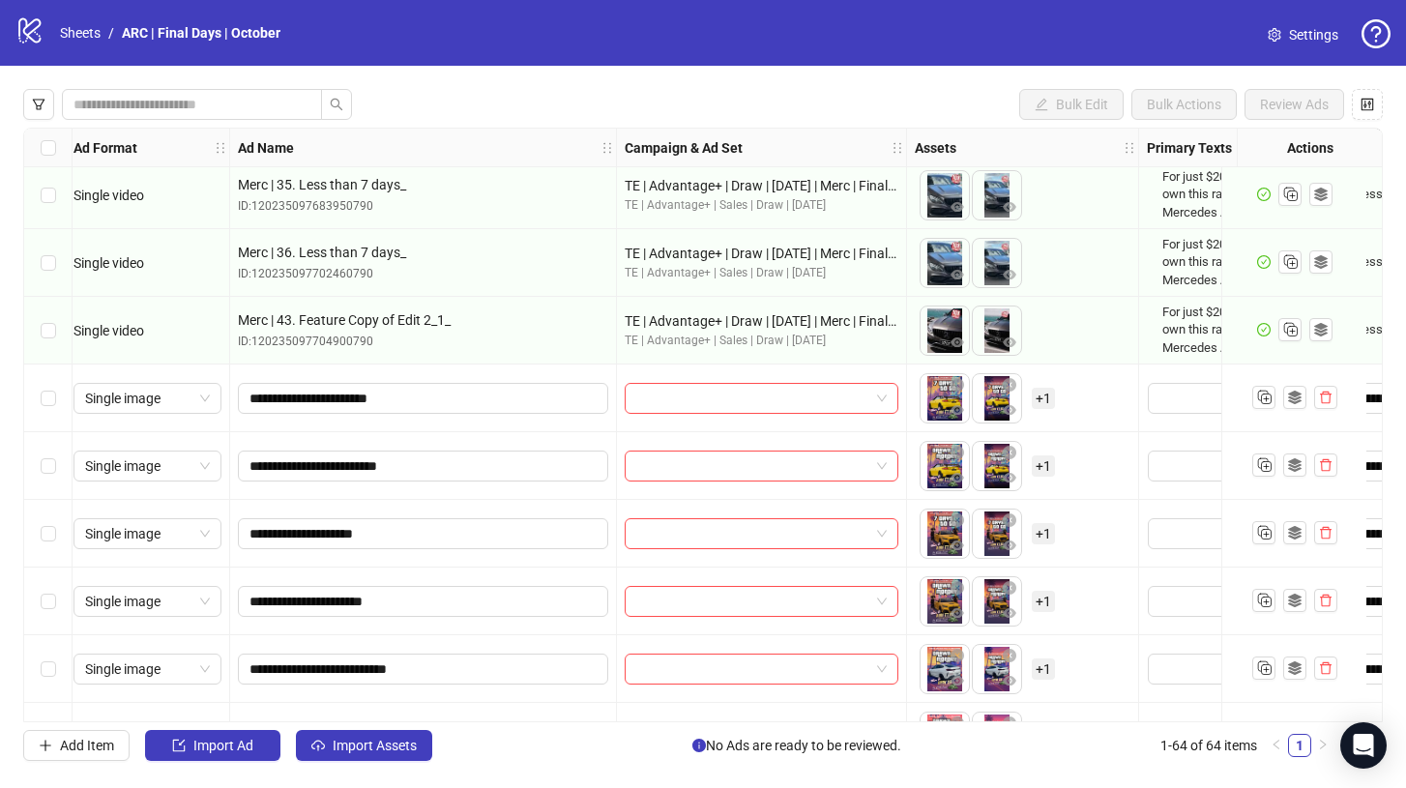
scroll to position [1697, 0]
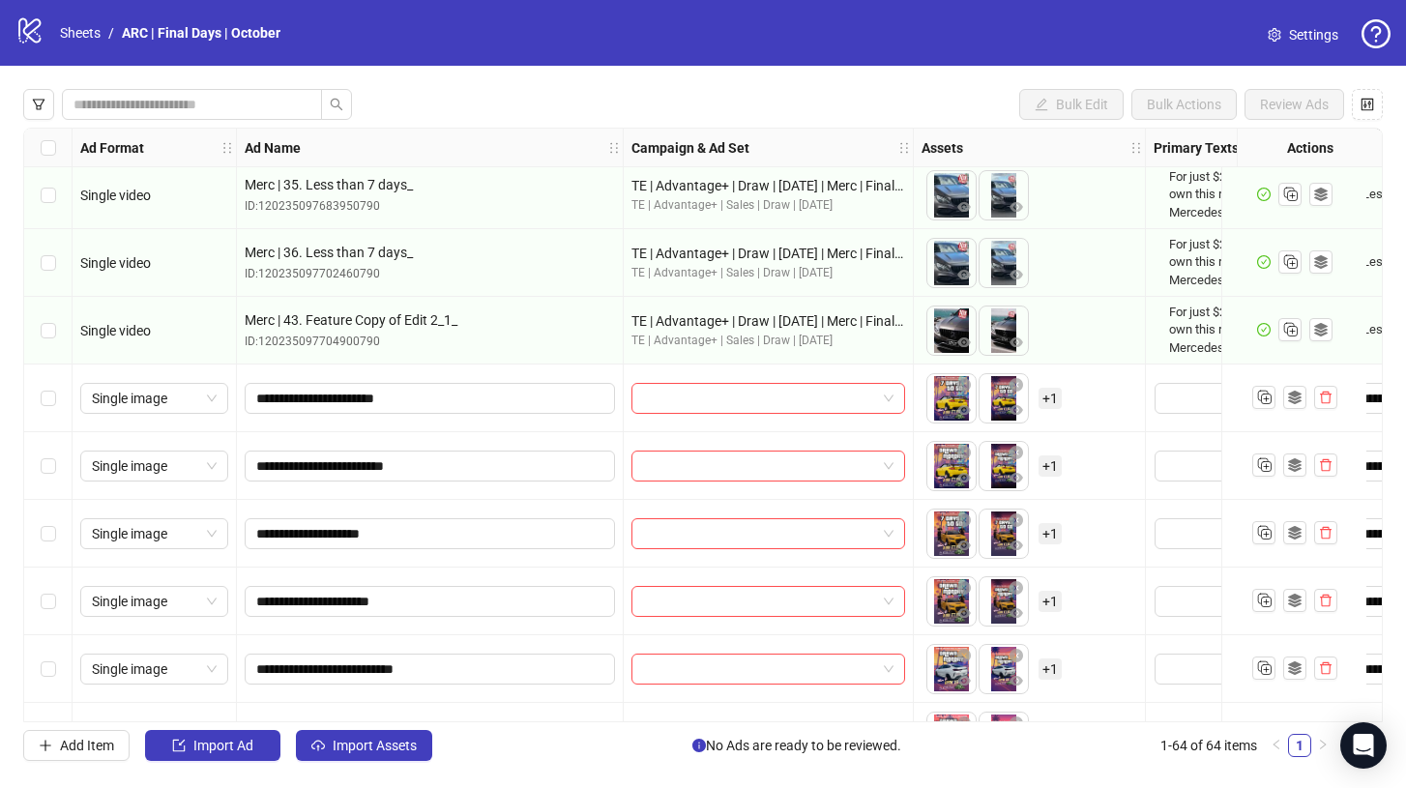
click at [34, 378] on div "Select row 29" at bounding box center [48, 398] width 48 height 68
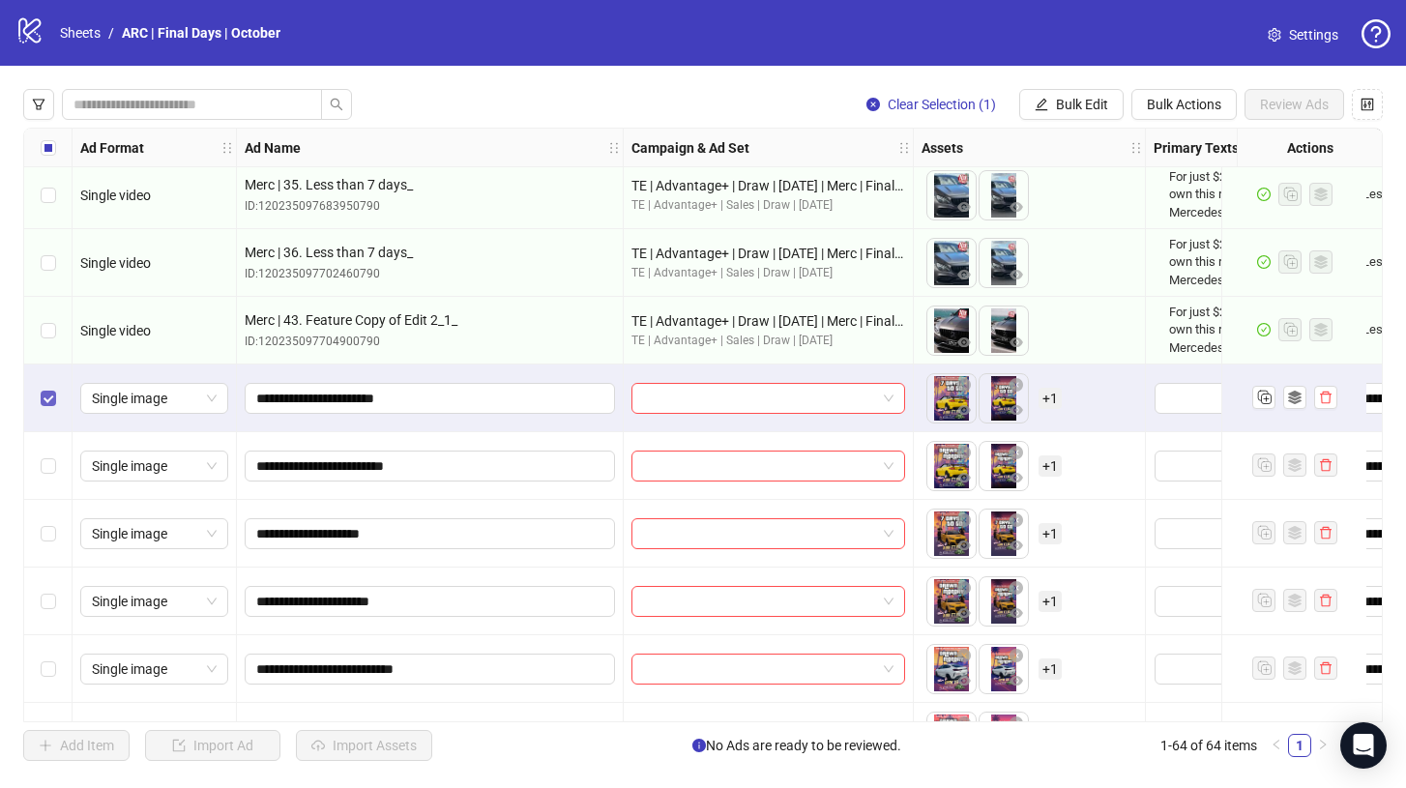
click at [47, 406] on label "Select row 29" at bounding box center [48, 398] width 15 height 21
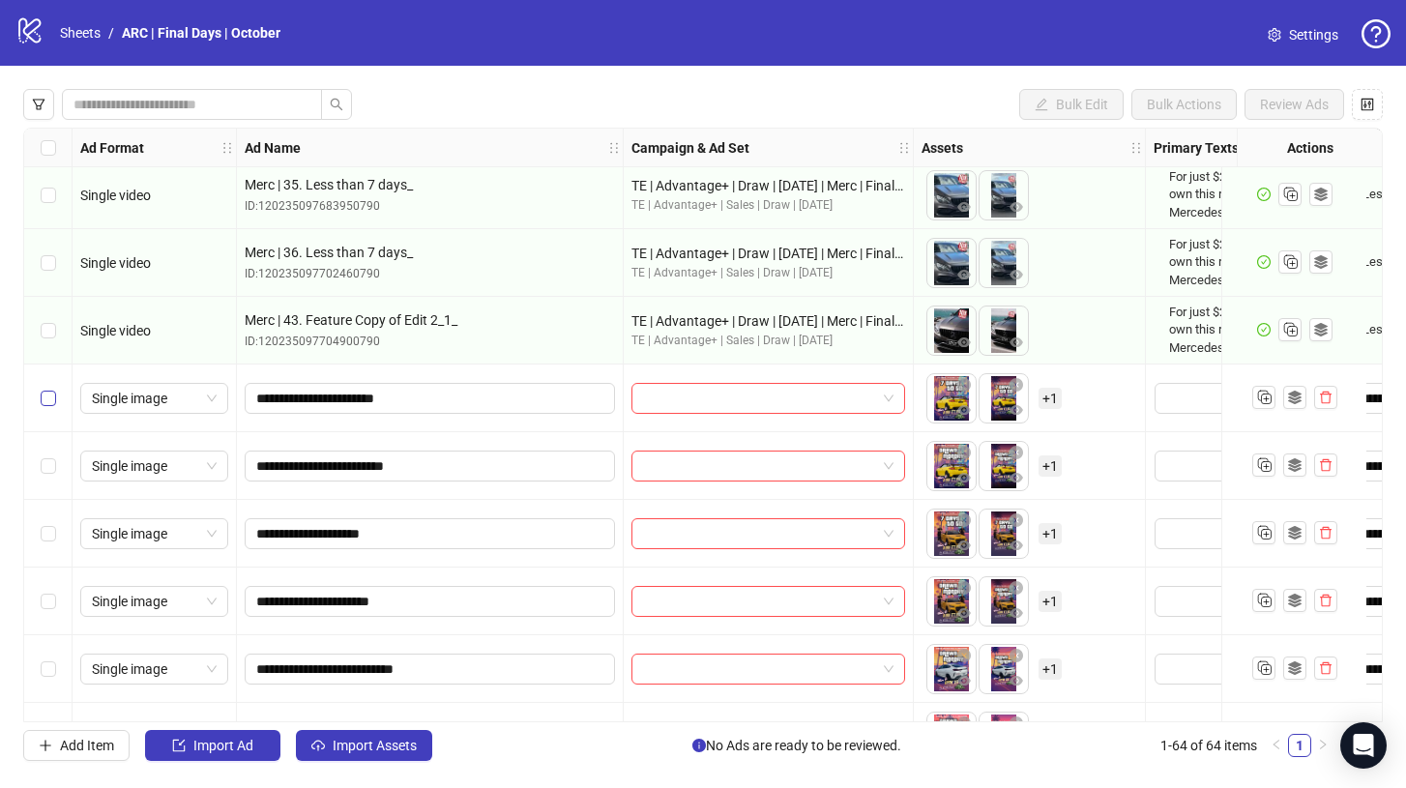
click at [47, 406] on label "Select row 29" at bounding box center [48, 398] width 15 height 21
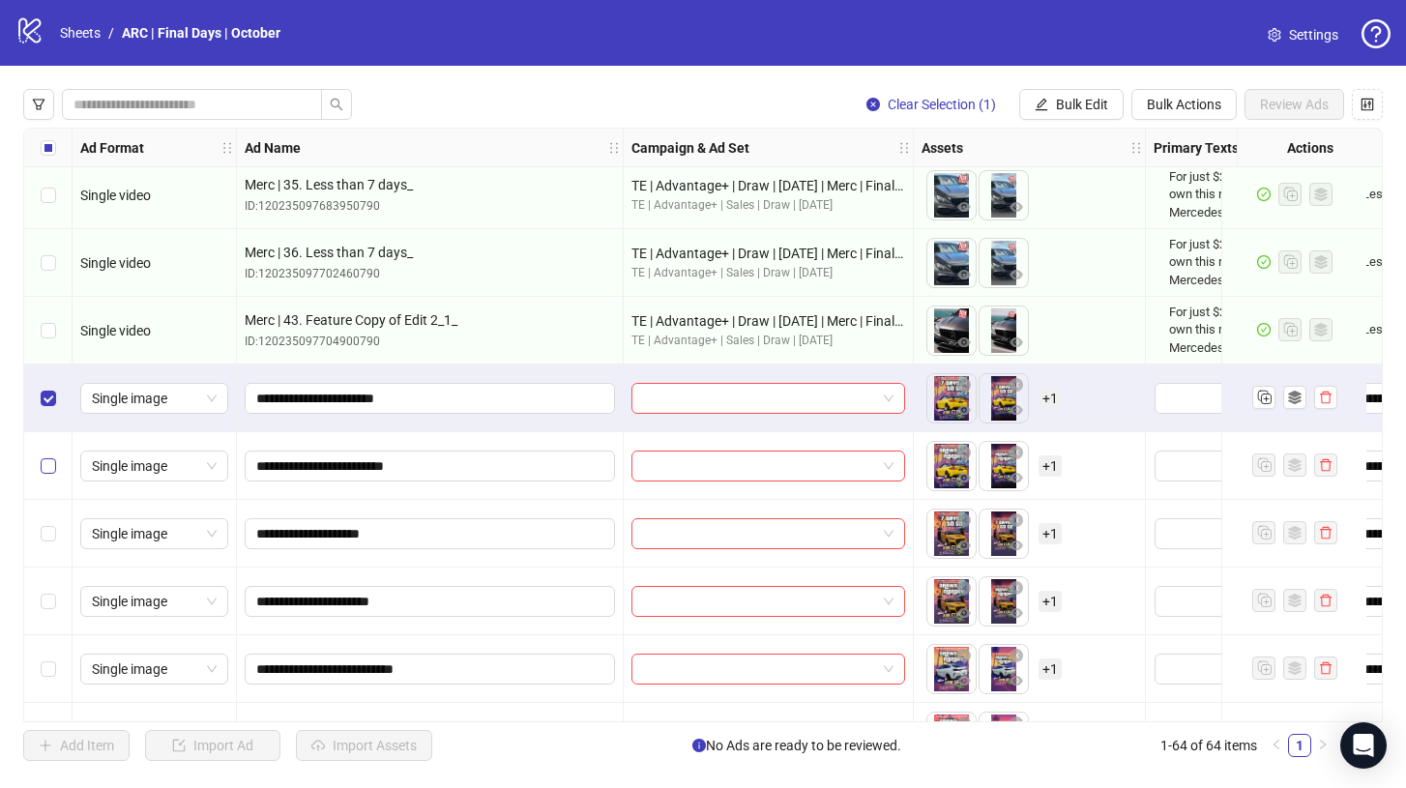
click at [47, 457] on label "Select row 30" at bounding box center [48, 465] width 15 height 21
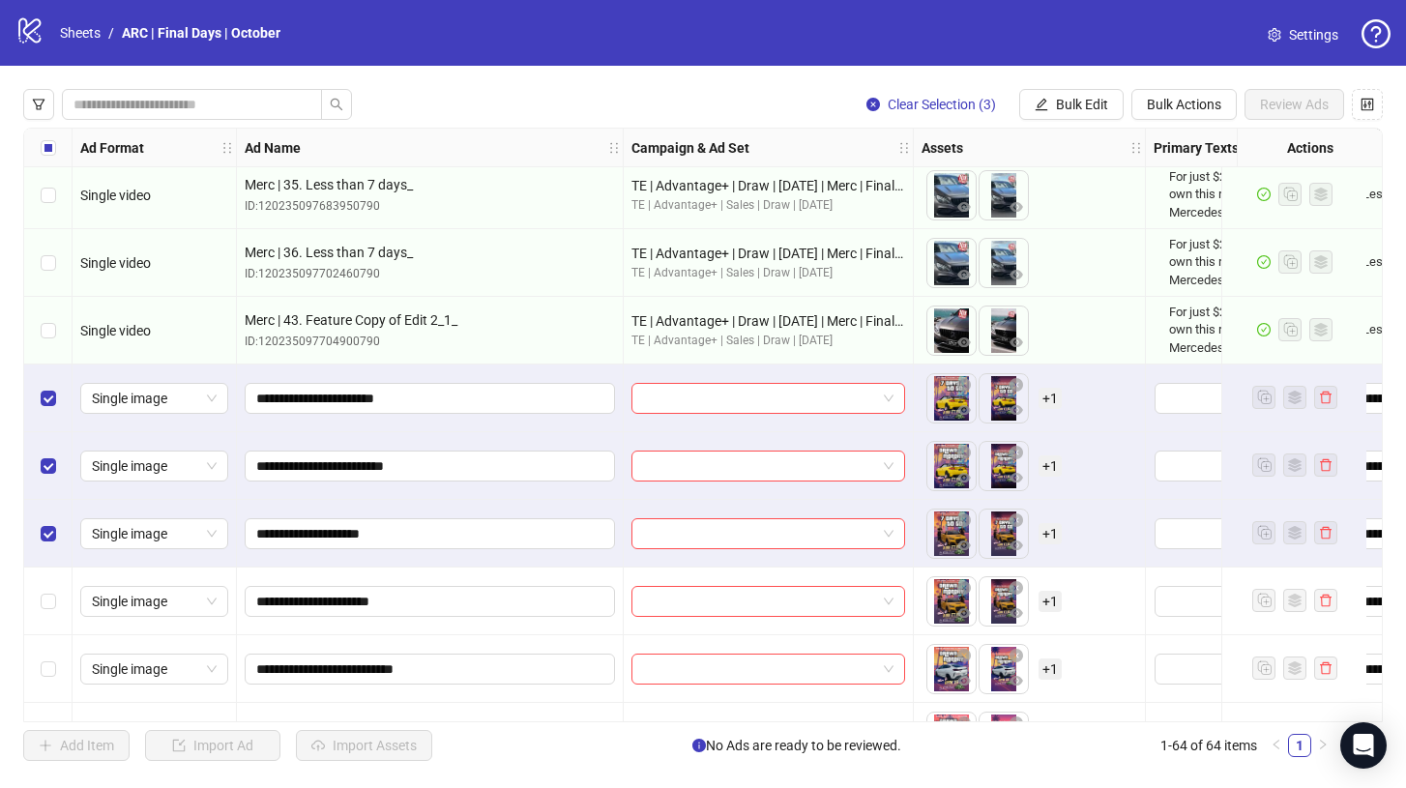
click at [37, 633] on div "Select row 32" at bounding box center [48, 601] width 48 height 68
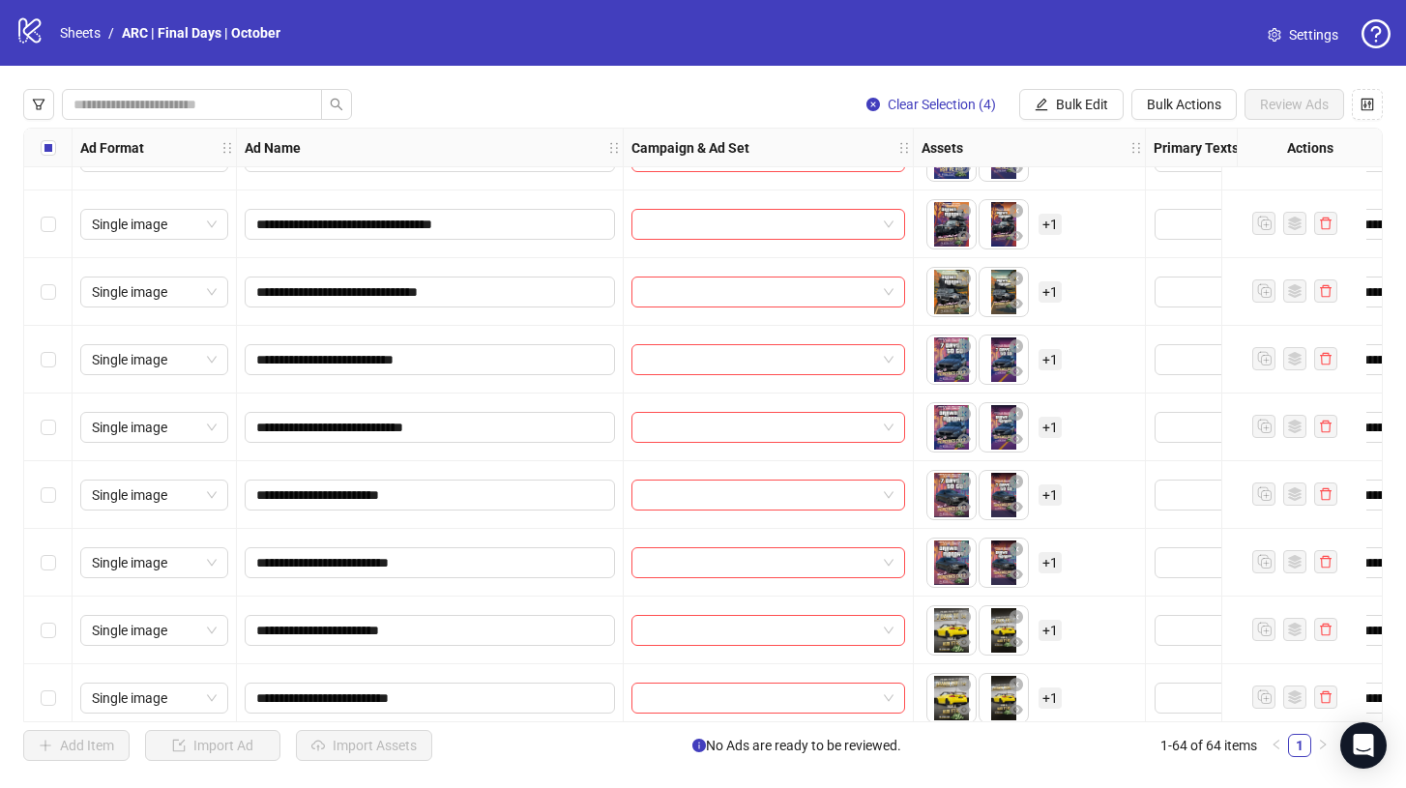
scroll to position [2741, 0]
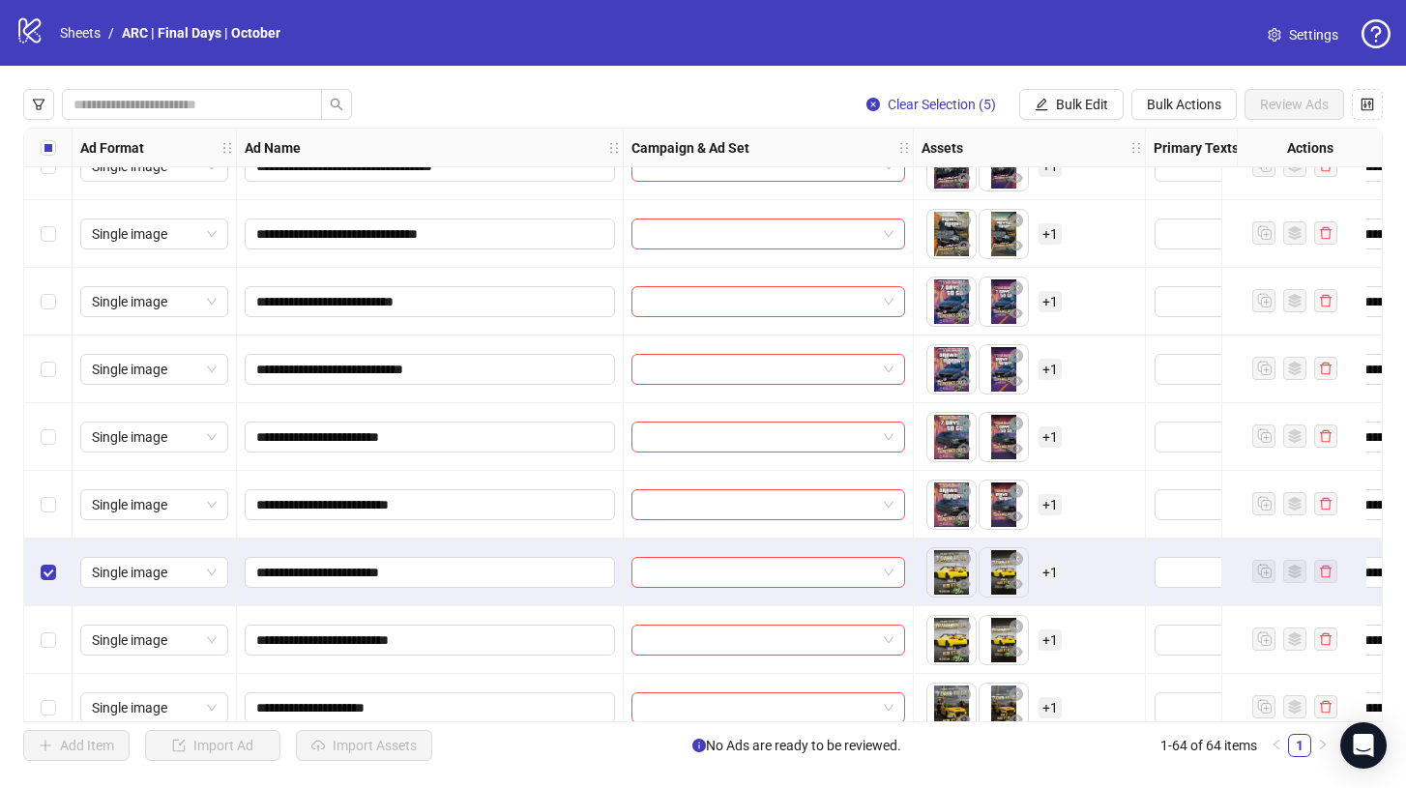
click at [49, 628] on div "Select row 48" at bounding box center [48, 640] width 48 height 68
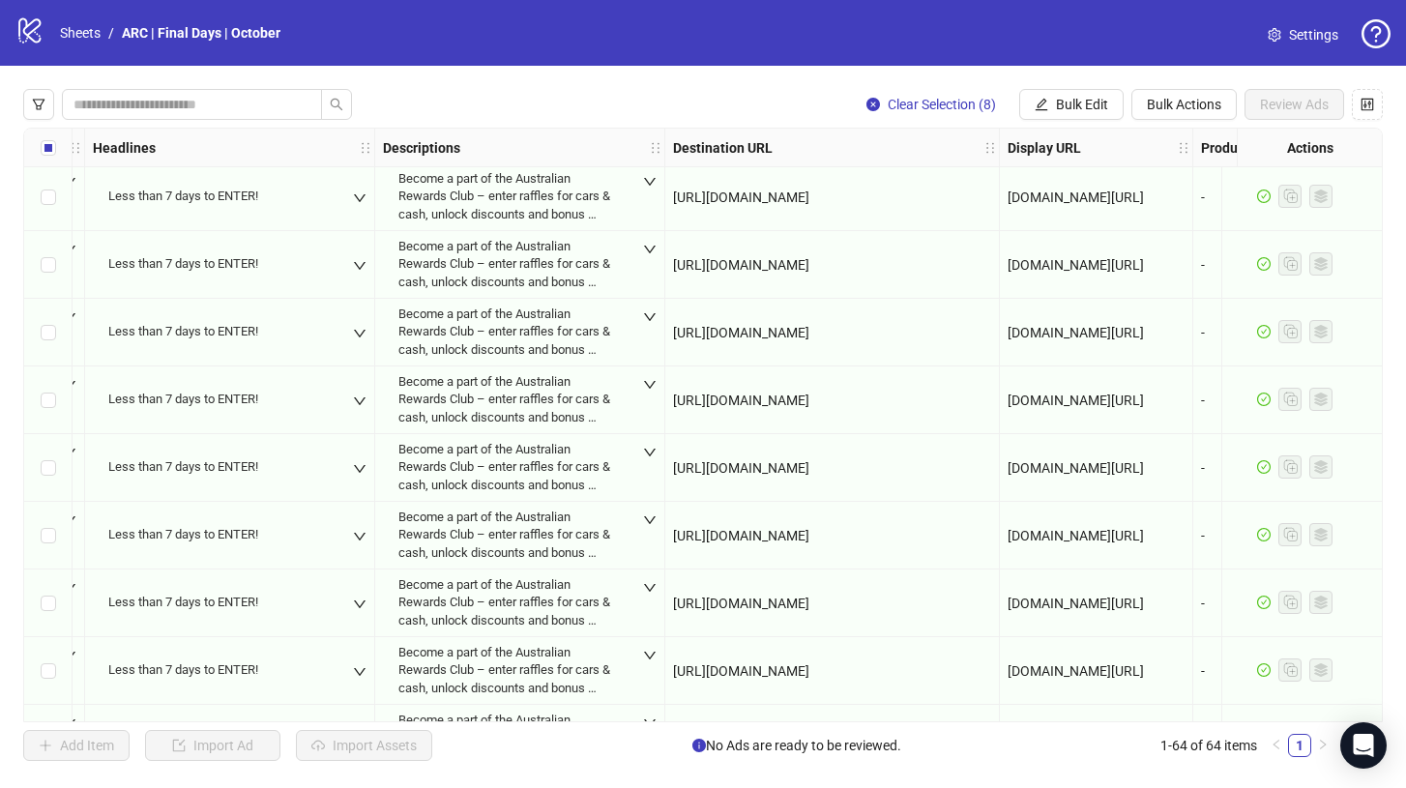
scroll to position [0, 1254]
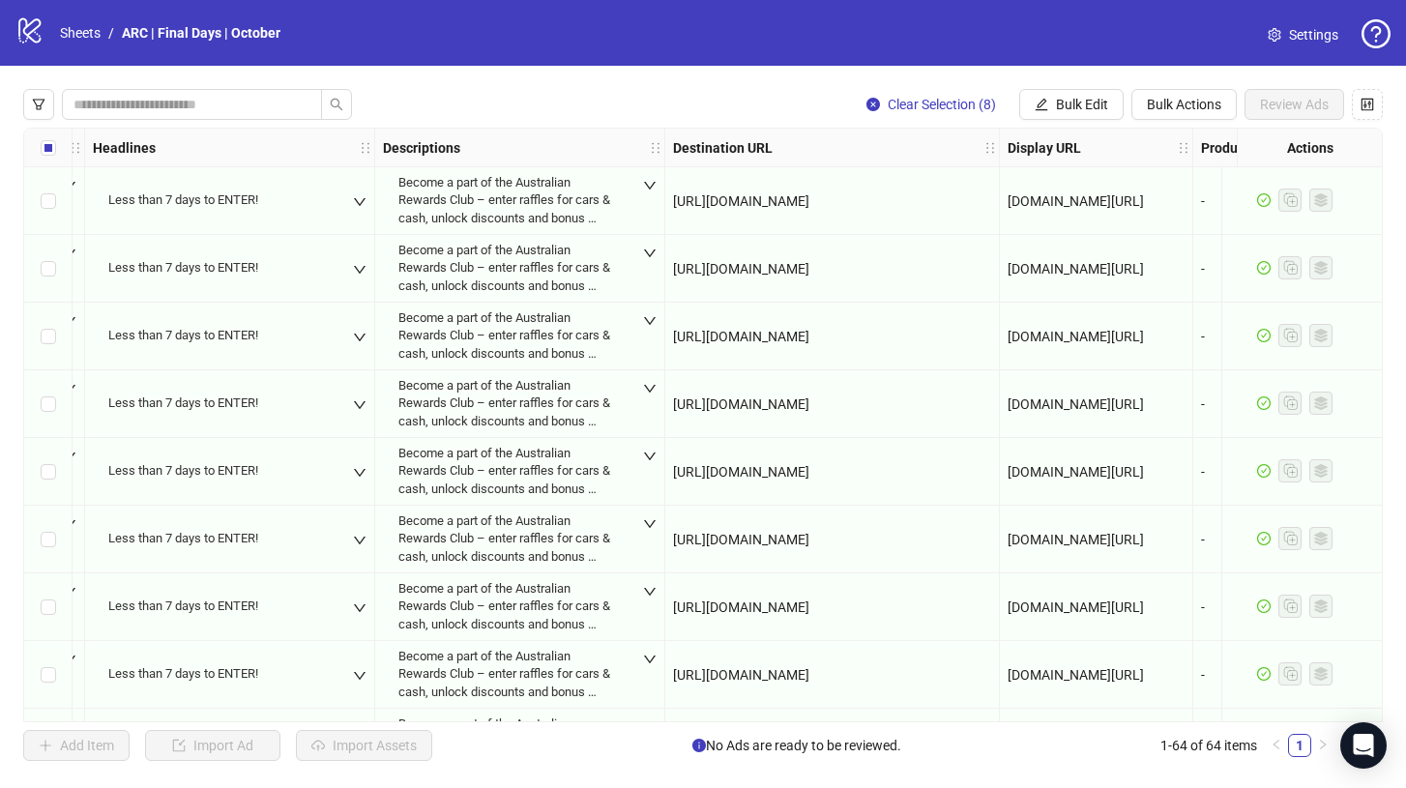
drag, startPoint x: 972, startPoint y: 404, endPoint x: 668, endPoint y: 405, distance: 304.5
click at [667, 405] on div "[URL][DOMAIN_NAME]" at bounding box center [832, 404] width 334 height 68
copy span "[URL][DOMAIN_NAME]"
click at [1064, 93] on button "Bulk Edit" at bounding box center [1071, 104] width 104 height 31
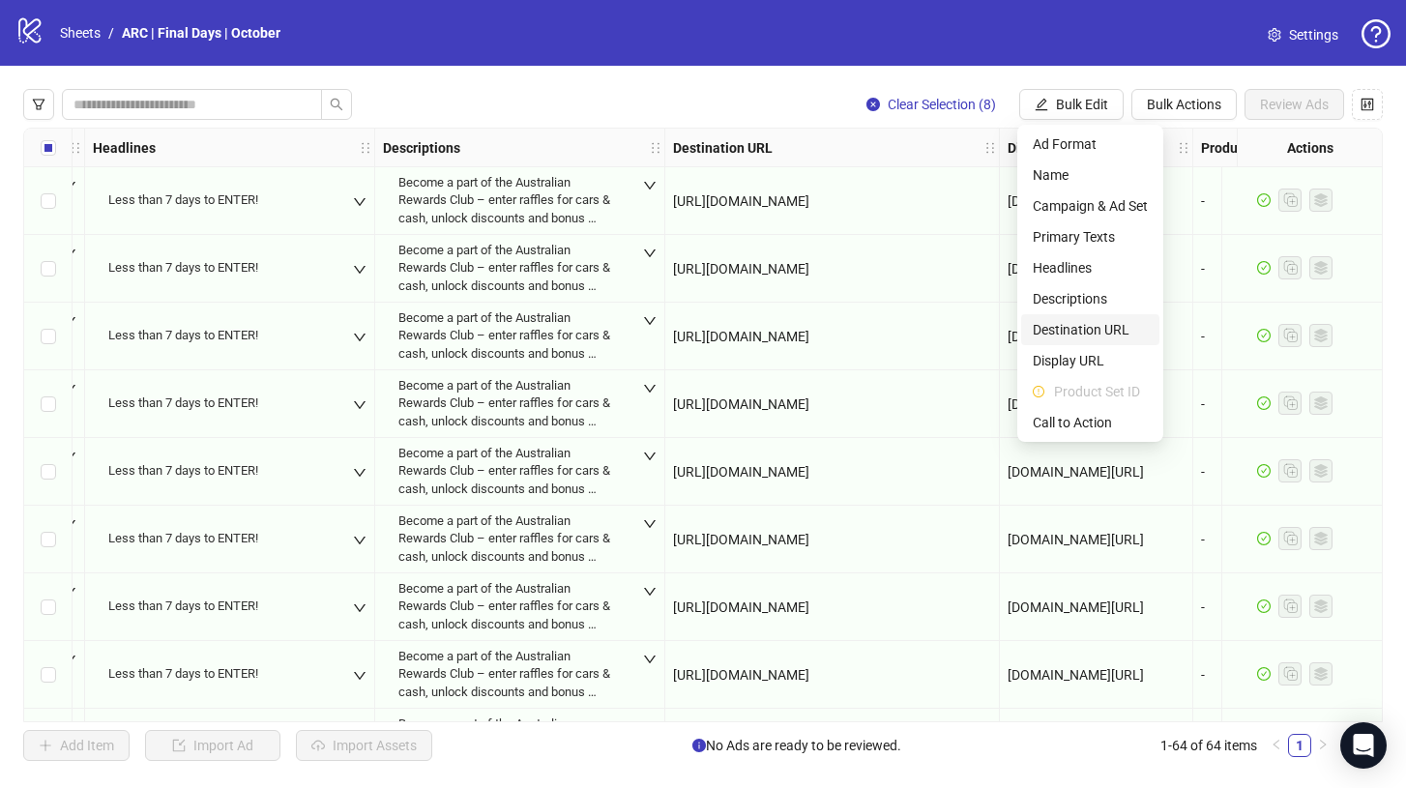
click at [1112, 328] on span "Destination URL" at bounding box center [1089, 329] width 115 height 21
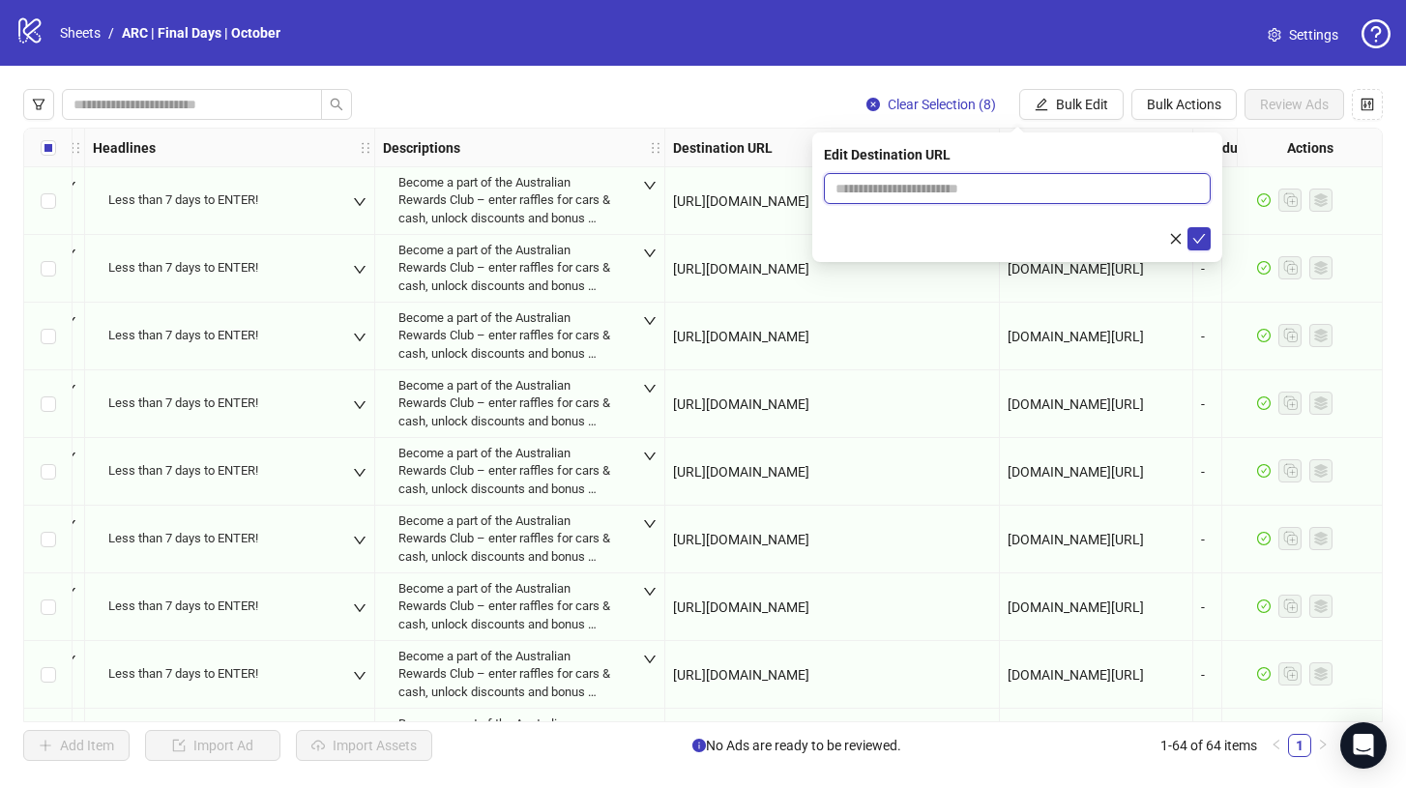
click at [932, 182] on input "text" at bounding box center [1009, 188] width 348 height 21
paste input "**********"
type input "**********"
click at [1203, 247] on button "submit" at bounding box center [1198, 238] width 23 height 23
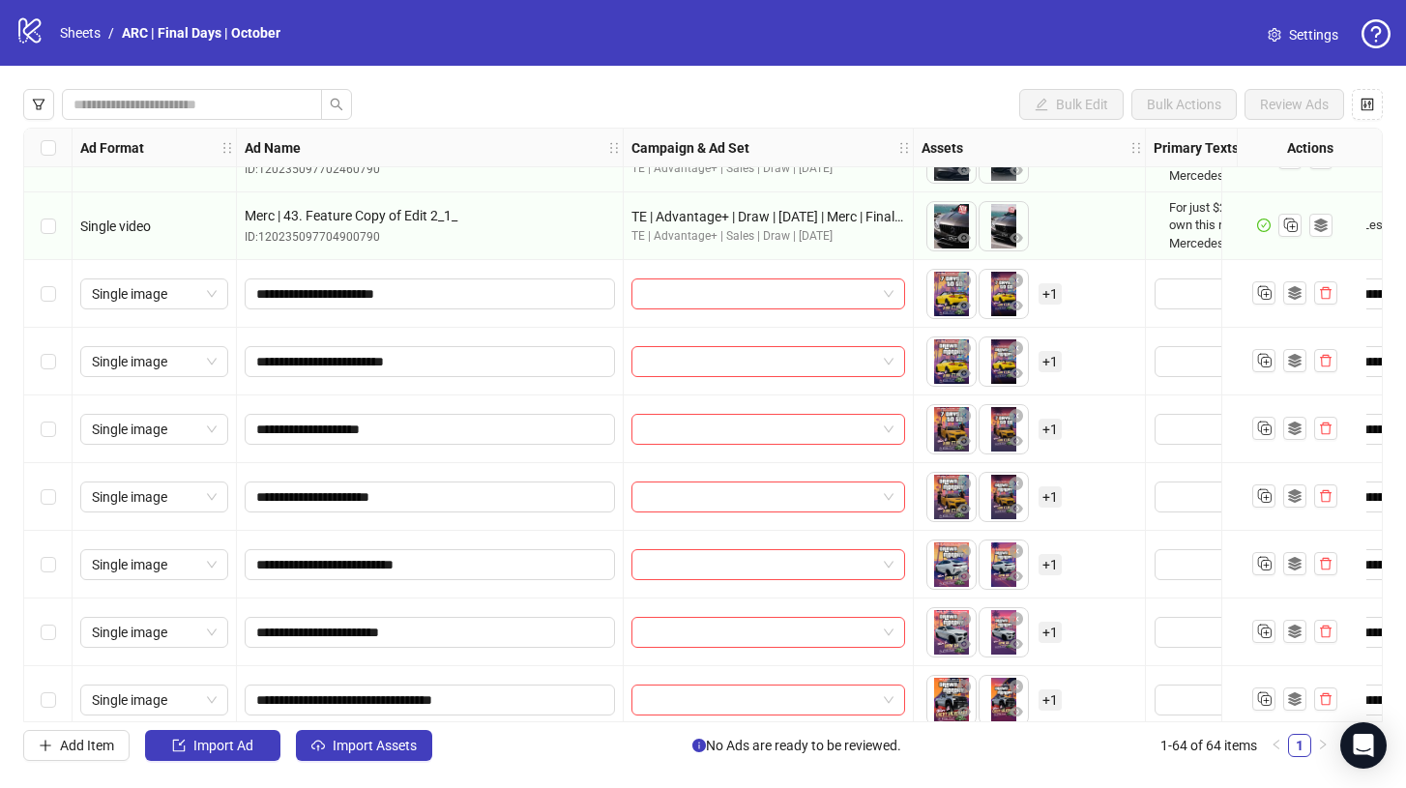
scroll to position [1900, 0]
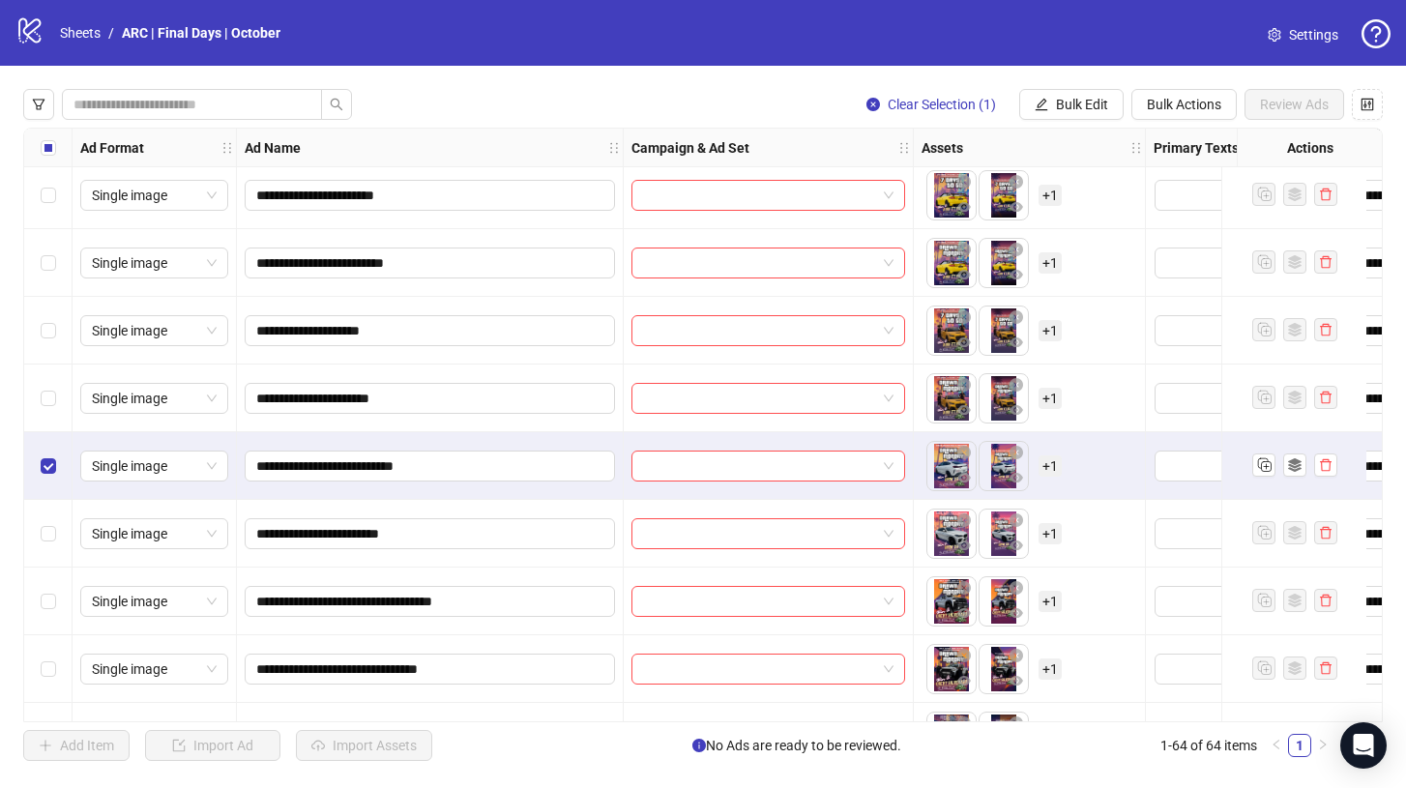
click at [49, 500] on div "Select row 34" at bounding box center [48, 534] width 48 height 68
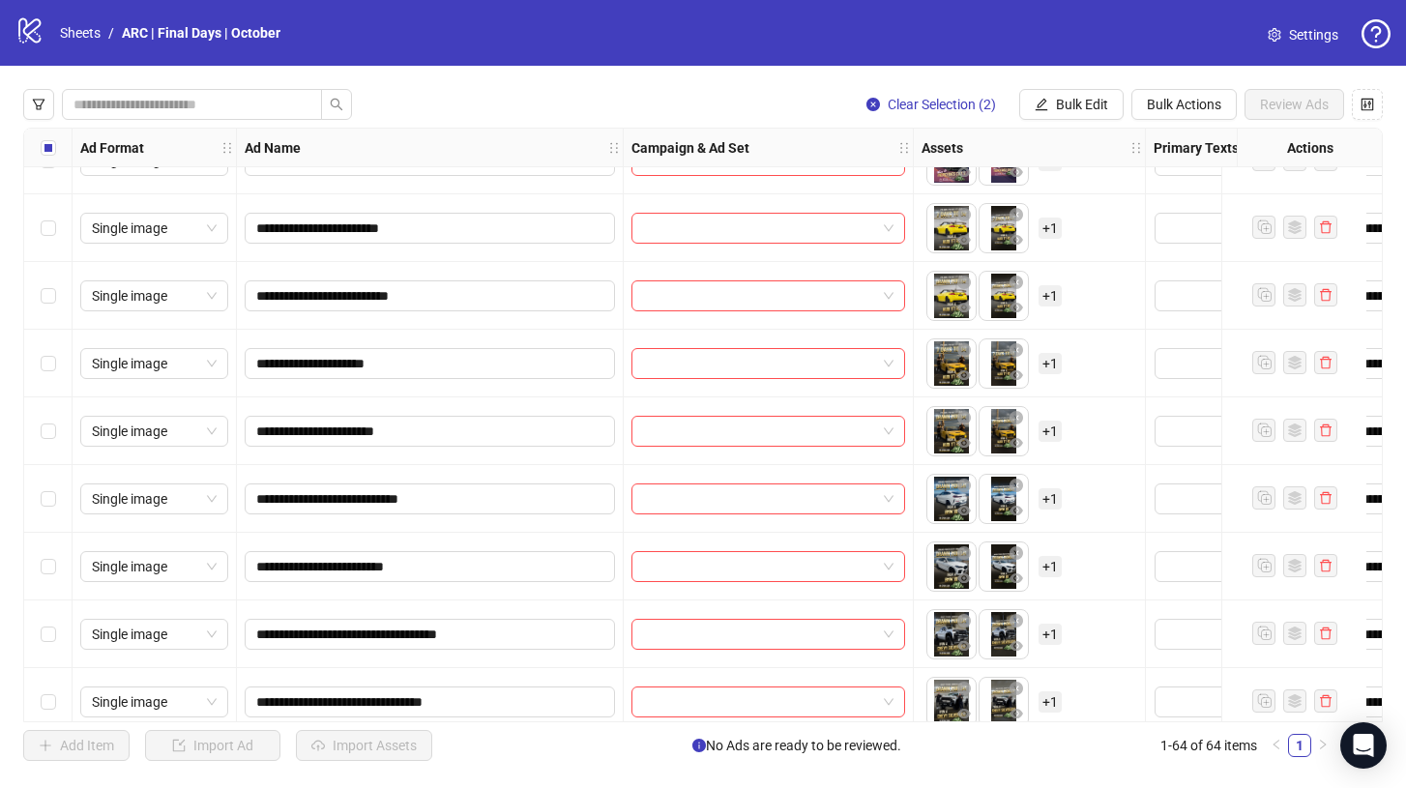
scroll to position [3108, 0]
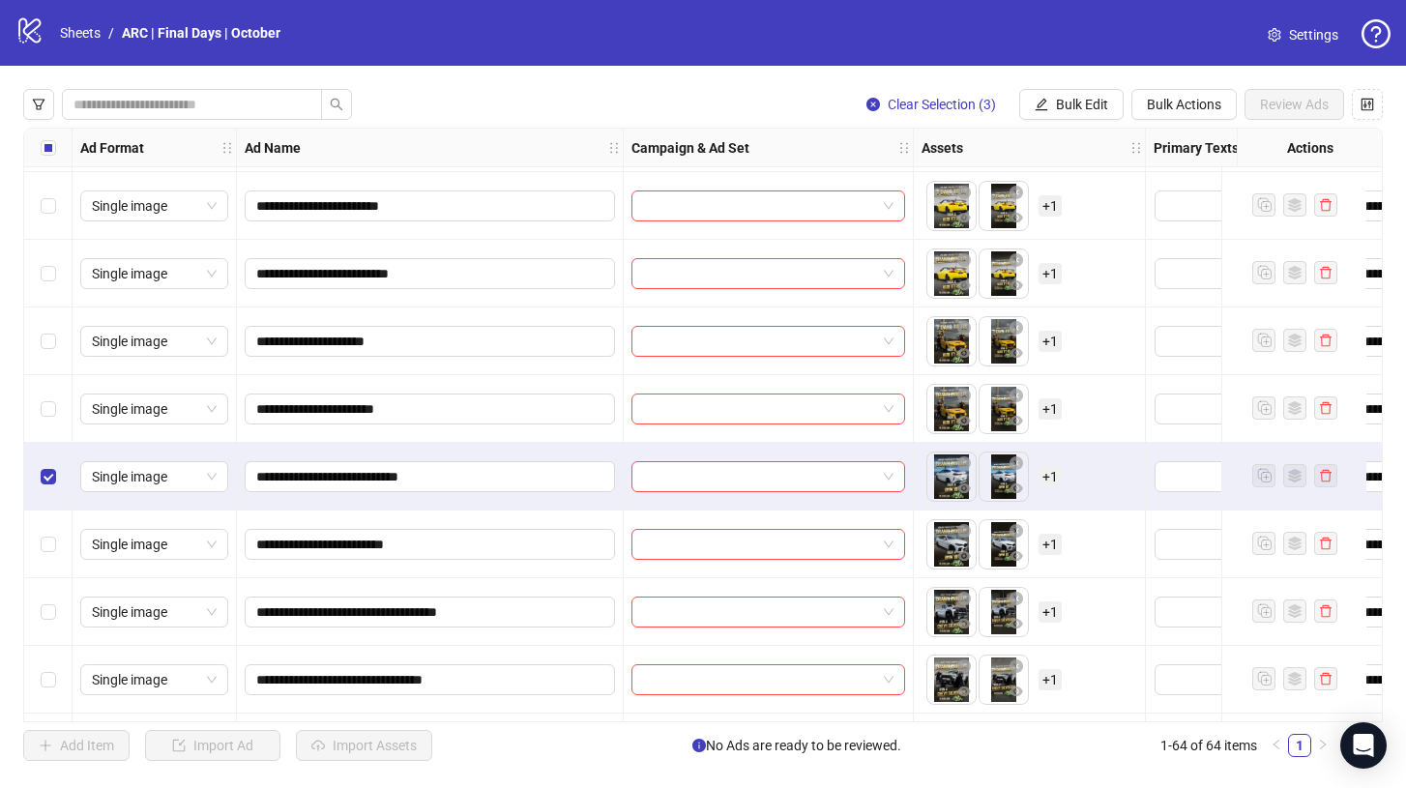
click at [58, 560] on div "Select row 52" at bounding box center [48, 544] width 48 height 68
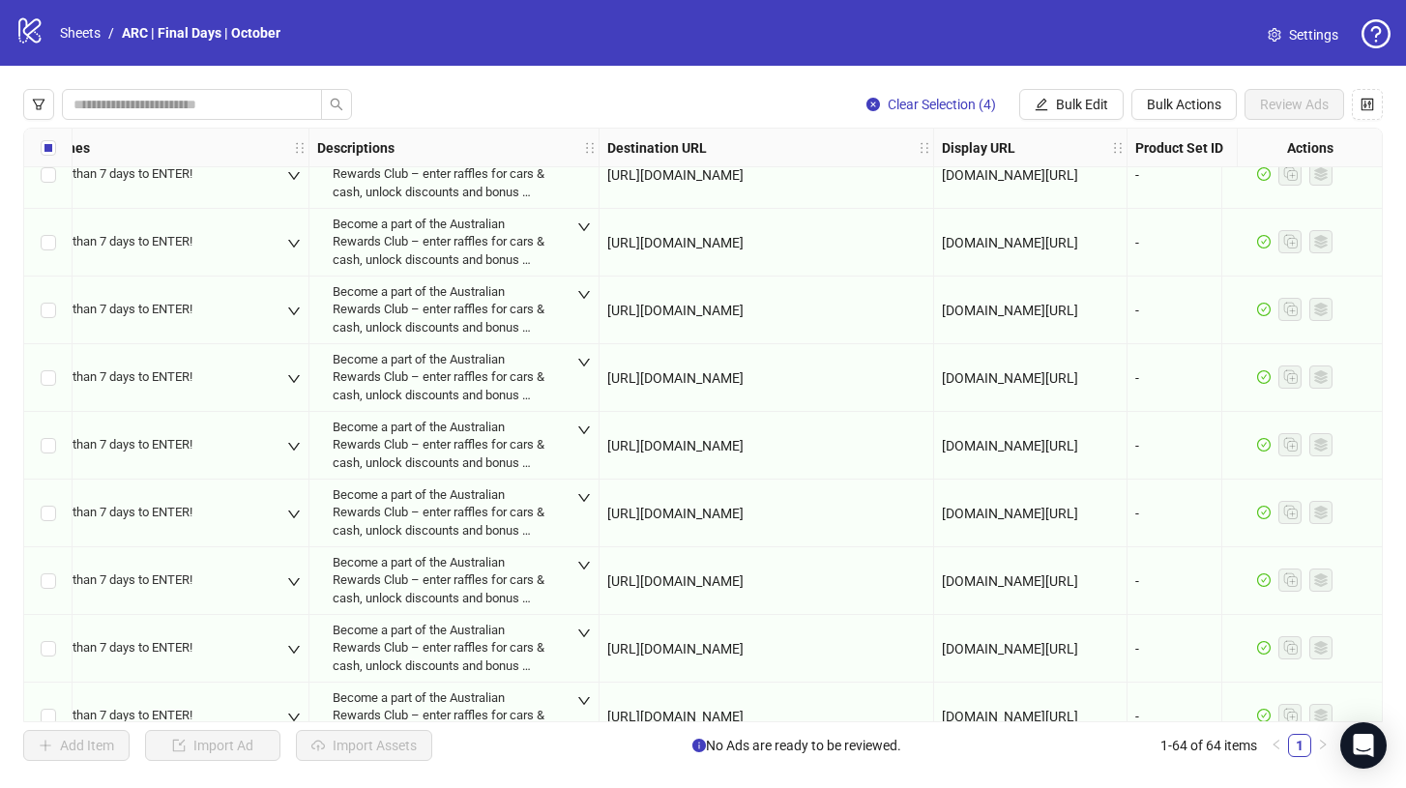
scroll to position [0, 1319]
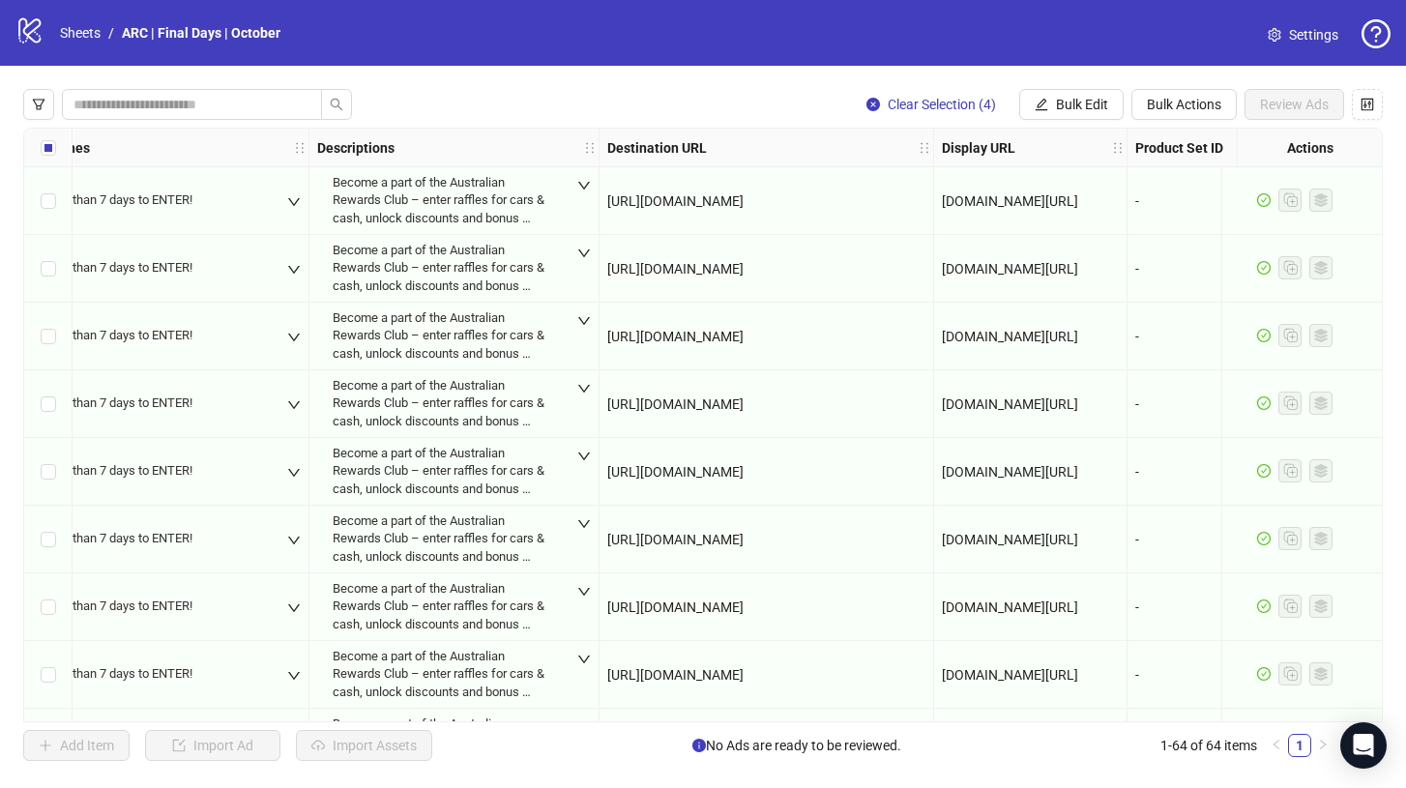
drag, startPoint x: 875, startPoint y: 475, endPoint x: 605, endPoint y: 473, distance: 269.7
click at [605, 473] on div "[URL][DOMAIN_NAME]" at bounding box center [766, 472] width 334 height 68
copy span "[URL][DOMAIN_NAME]"
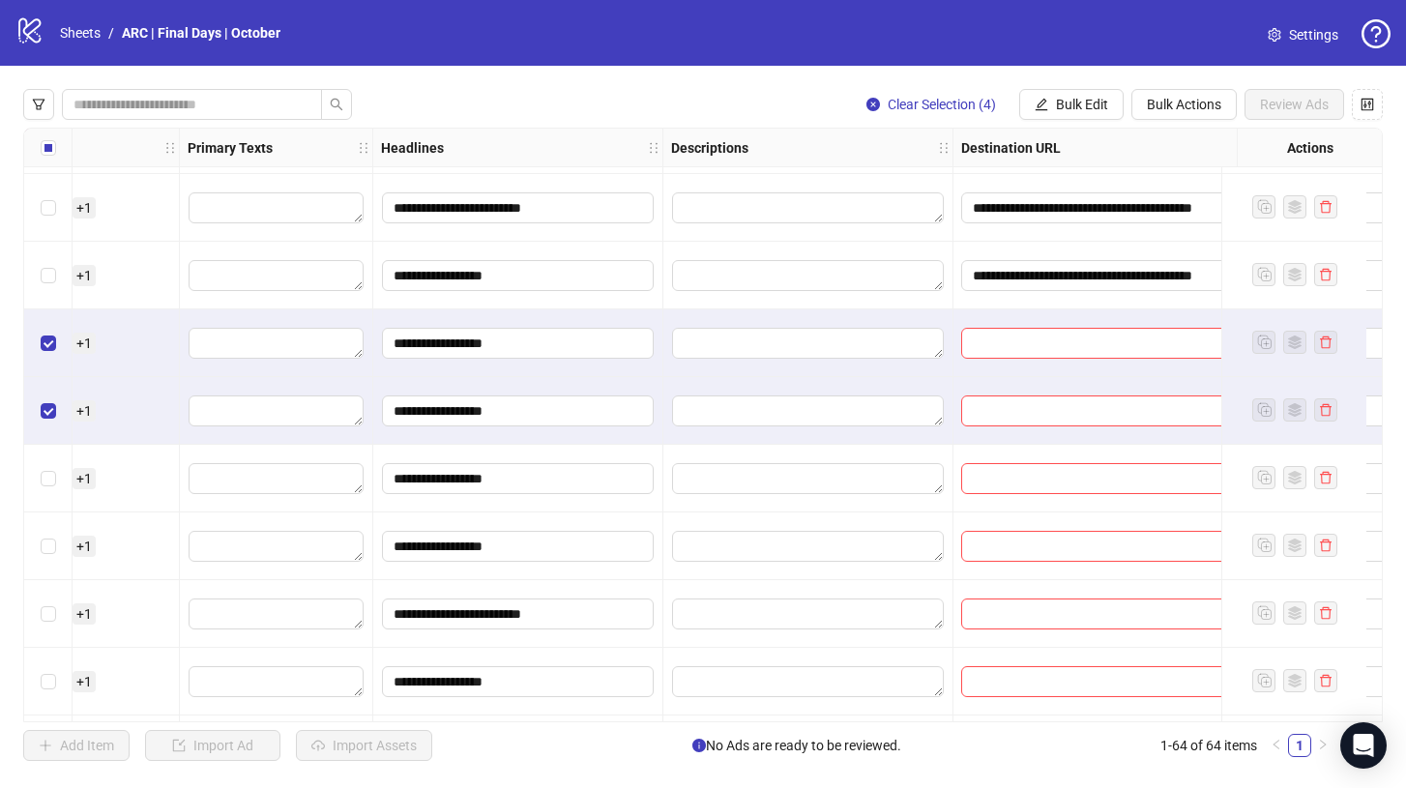
scroll to position [2023, 1105]
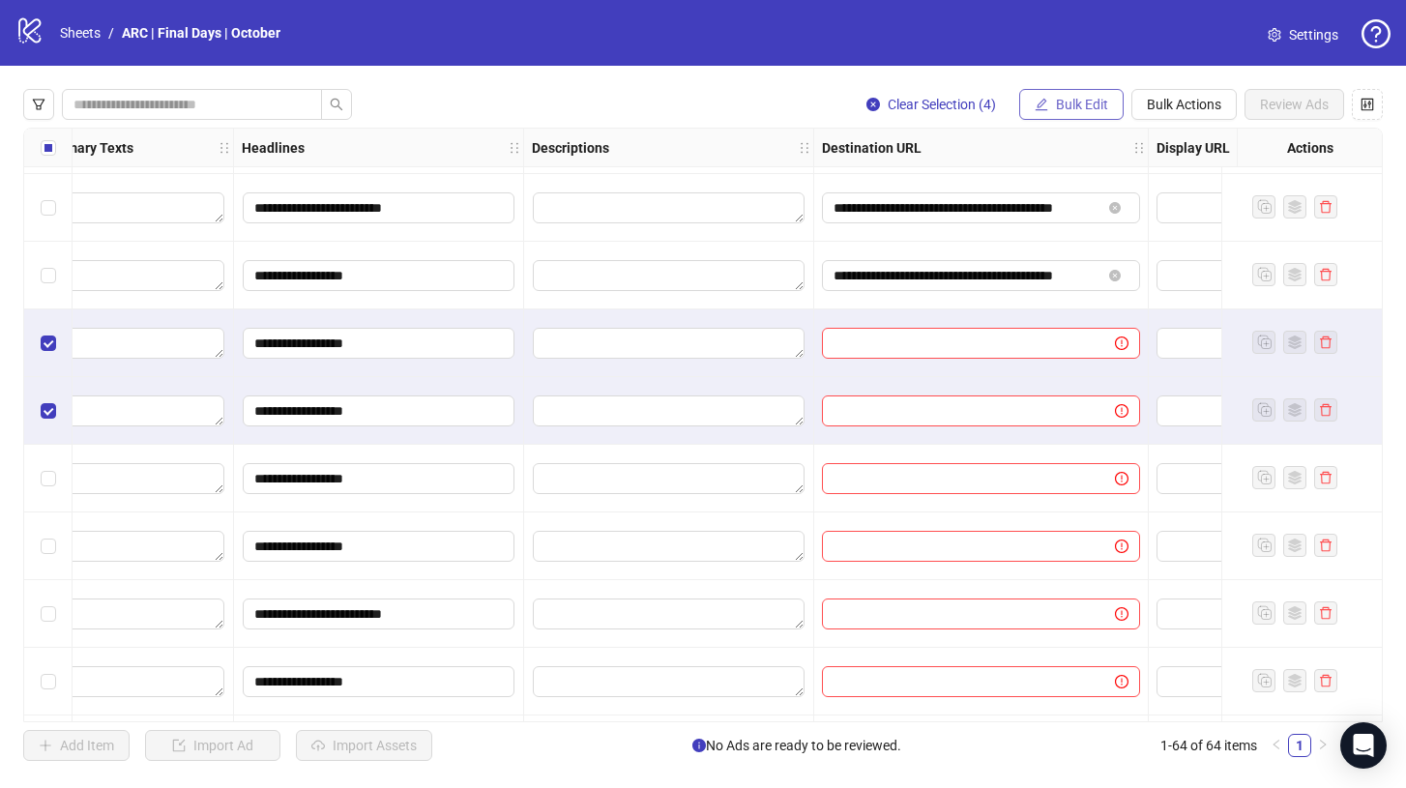
click at [1056, 116] on button "Bulk Edit" at bounding box center [1071, 104] width 104 height 31
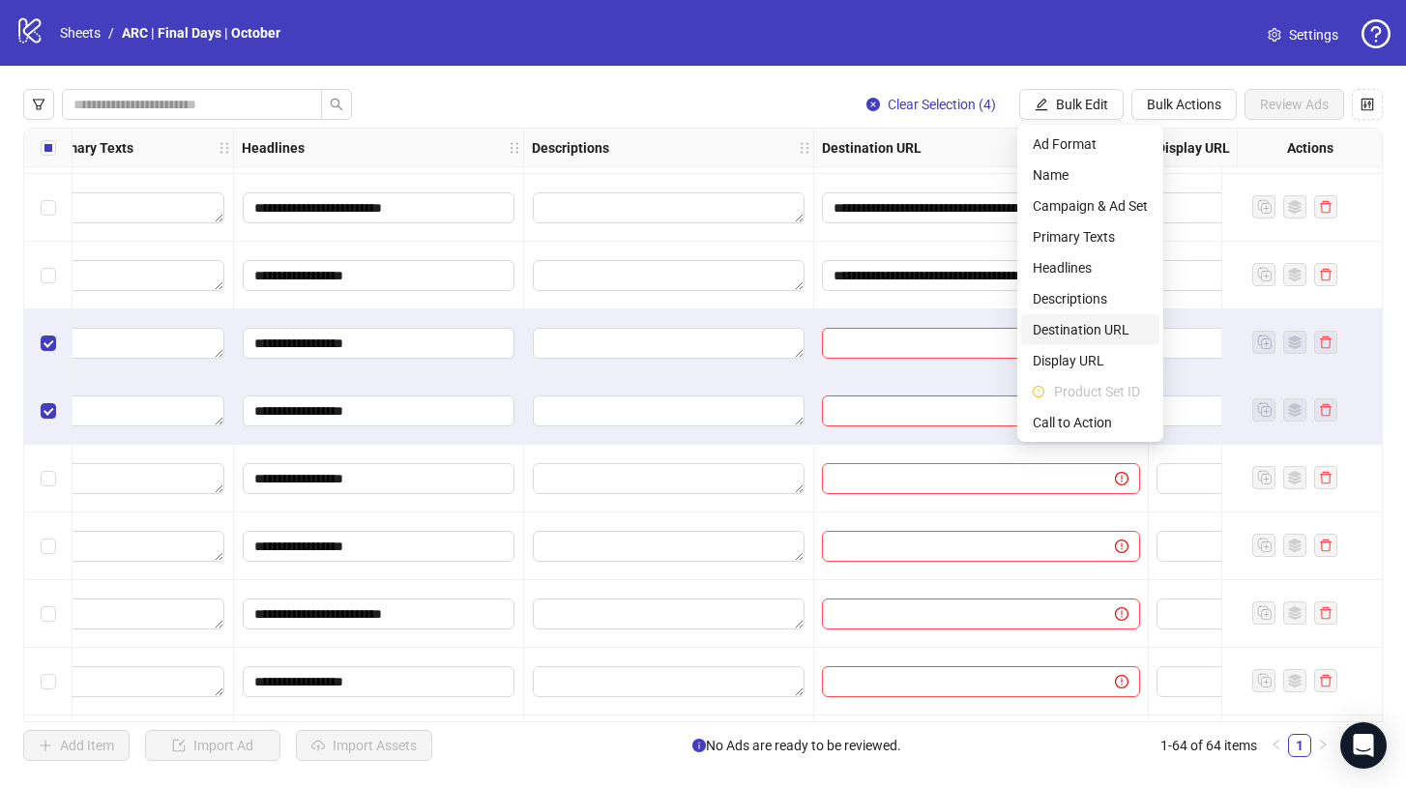
click at [1116, 322] on span "Destination URL" at bounding box center [1089, 329] width 115 height 21
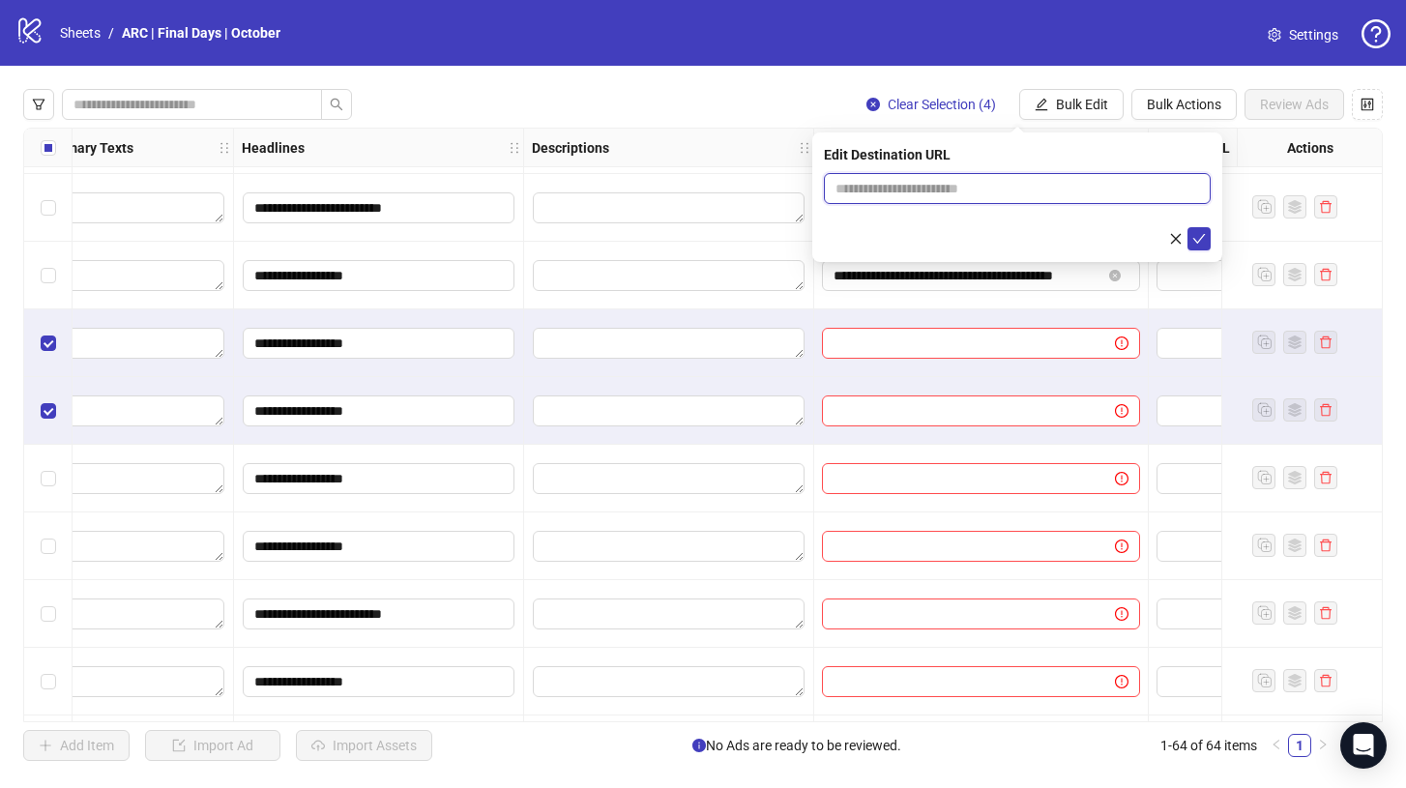
click at [928, 183] on input "text" at bounding box center [1009, 188] width 348 height 21
paste input "**********"
type input "**********"
click at [1197, 236] on icon "check" at bounding box center [1199, 239] width 14 height 14
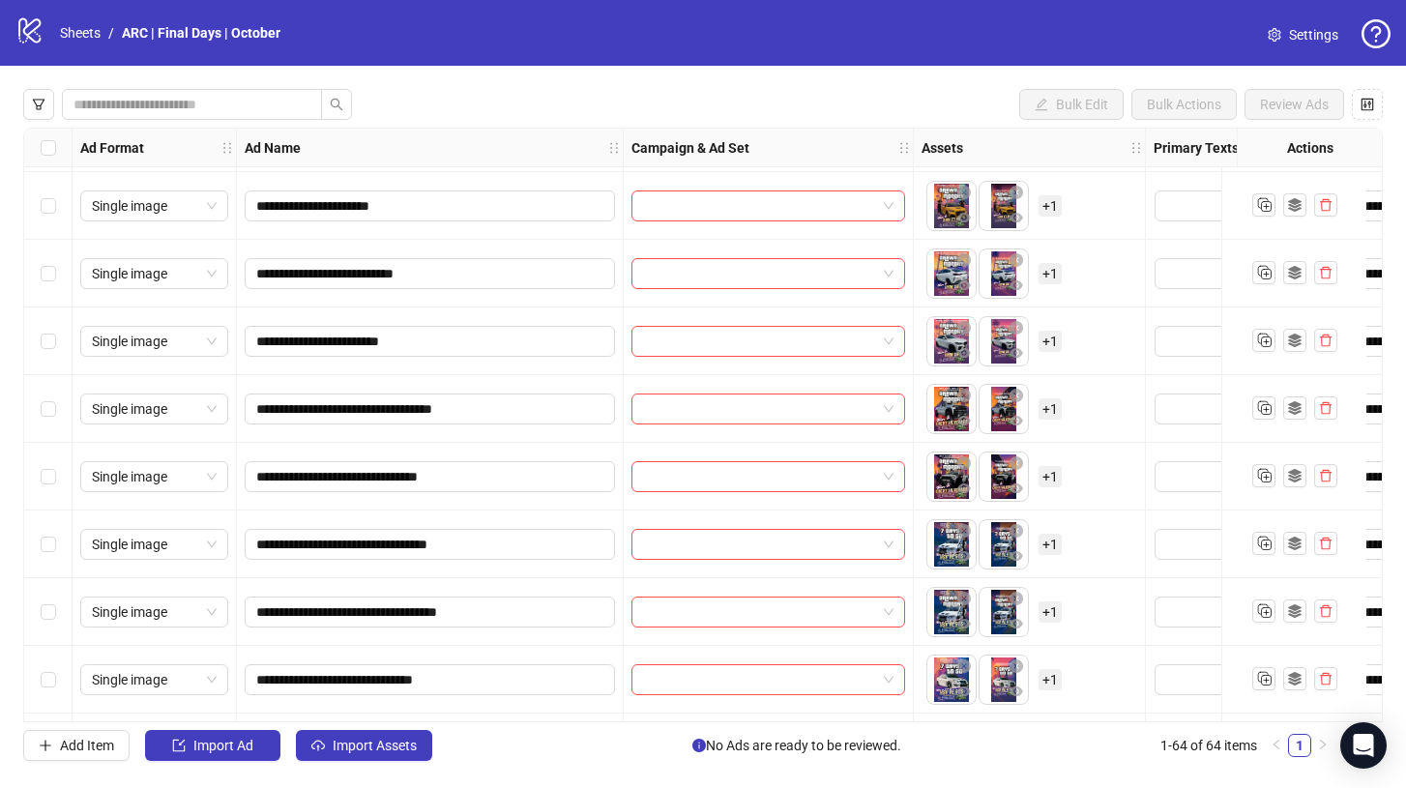
scroll to position [2096, 0]
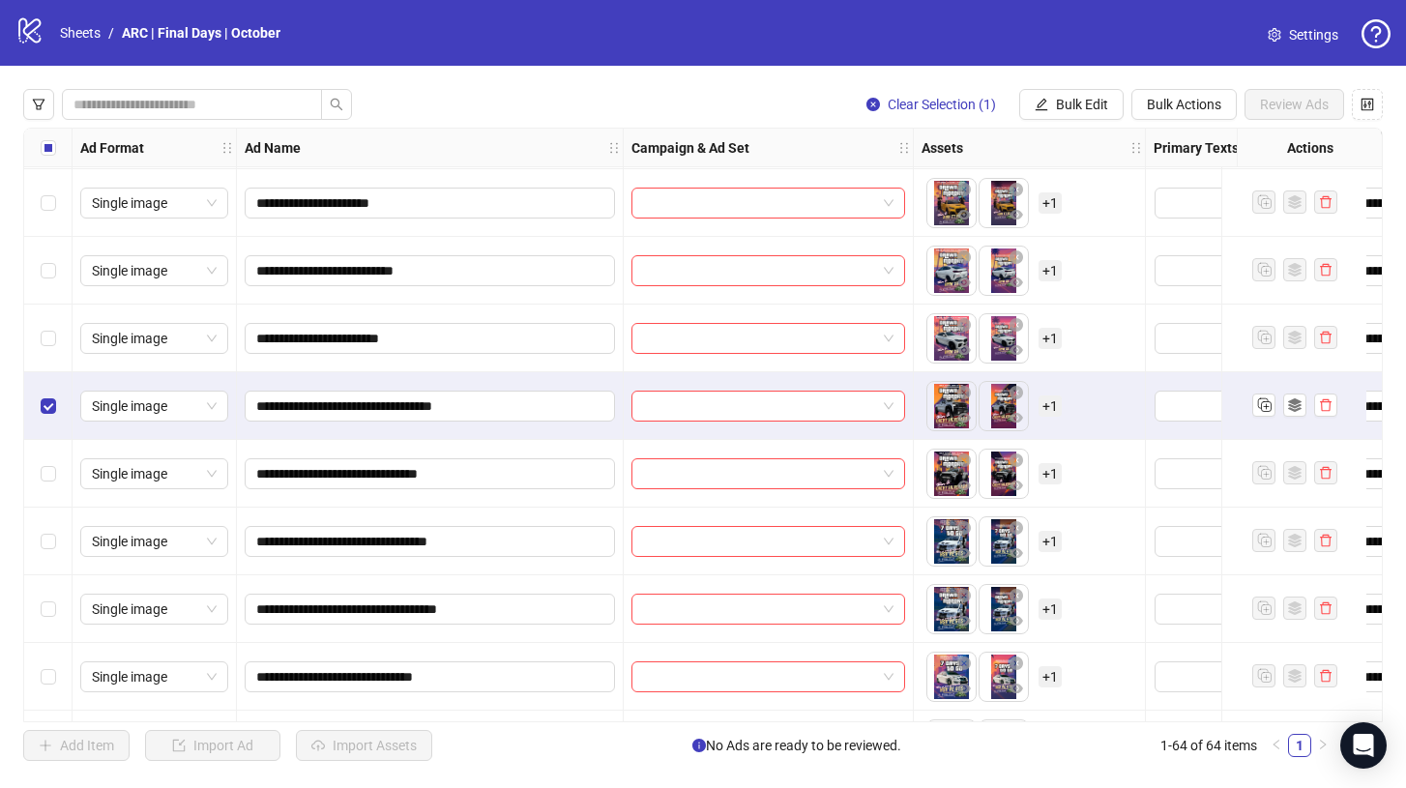
click at [35, 497] on div "Select row 36" at bounding box center [48, 474] width 48 height 68
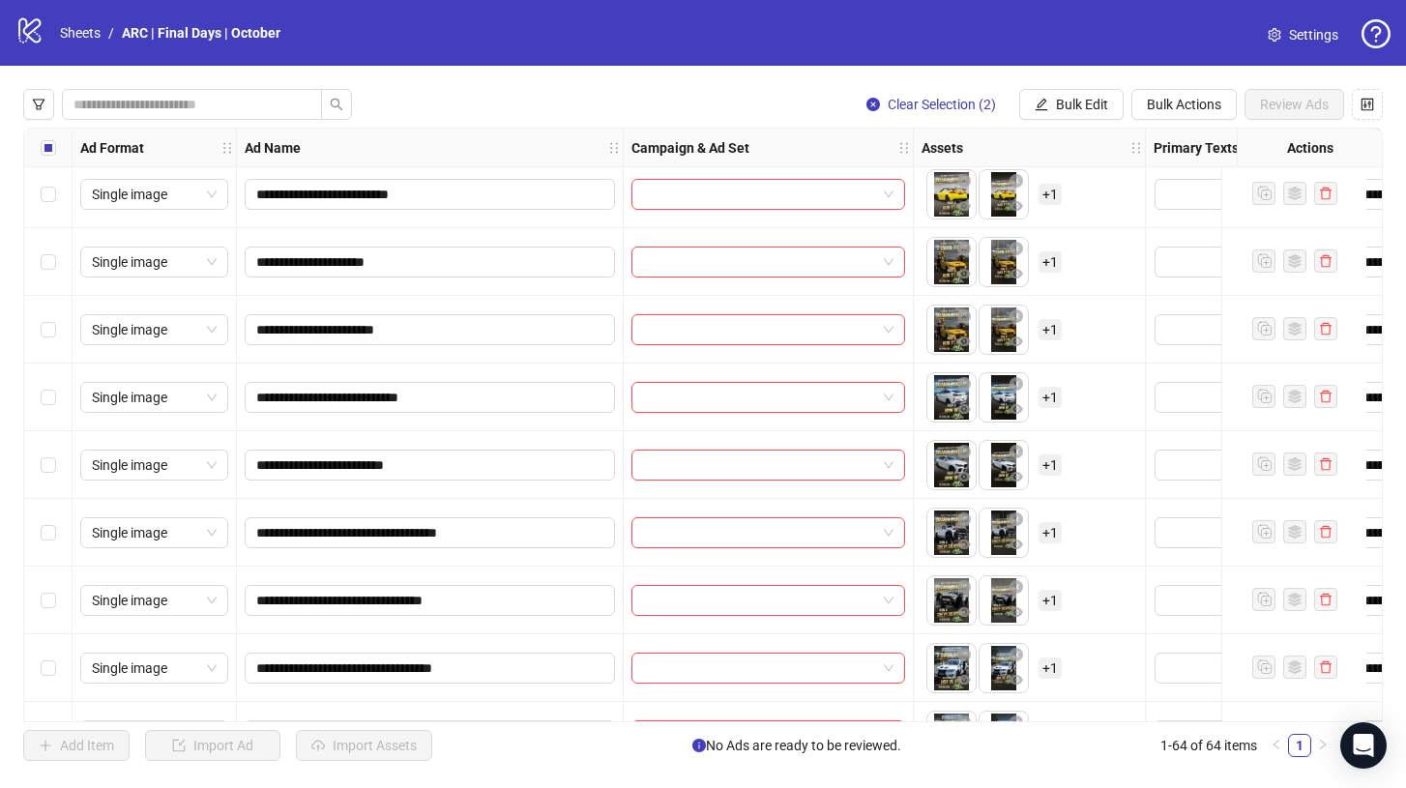
scroll to position [3205, 0]
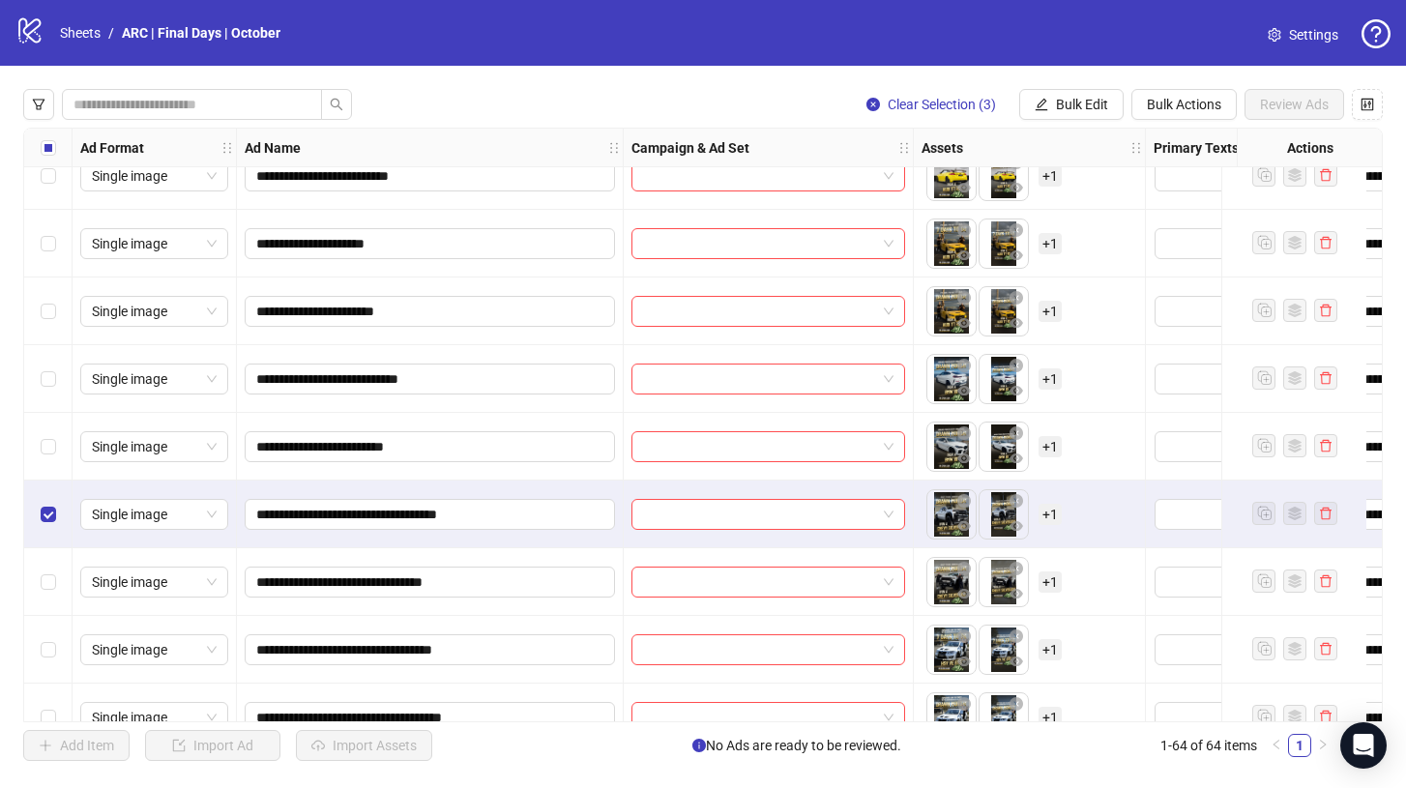
click at [45, 544] on div "Select row 53" at bounding box center [48, 514] width 48 height 68
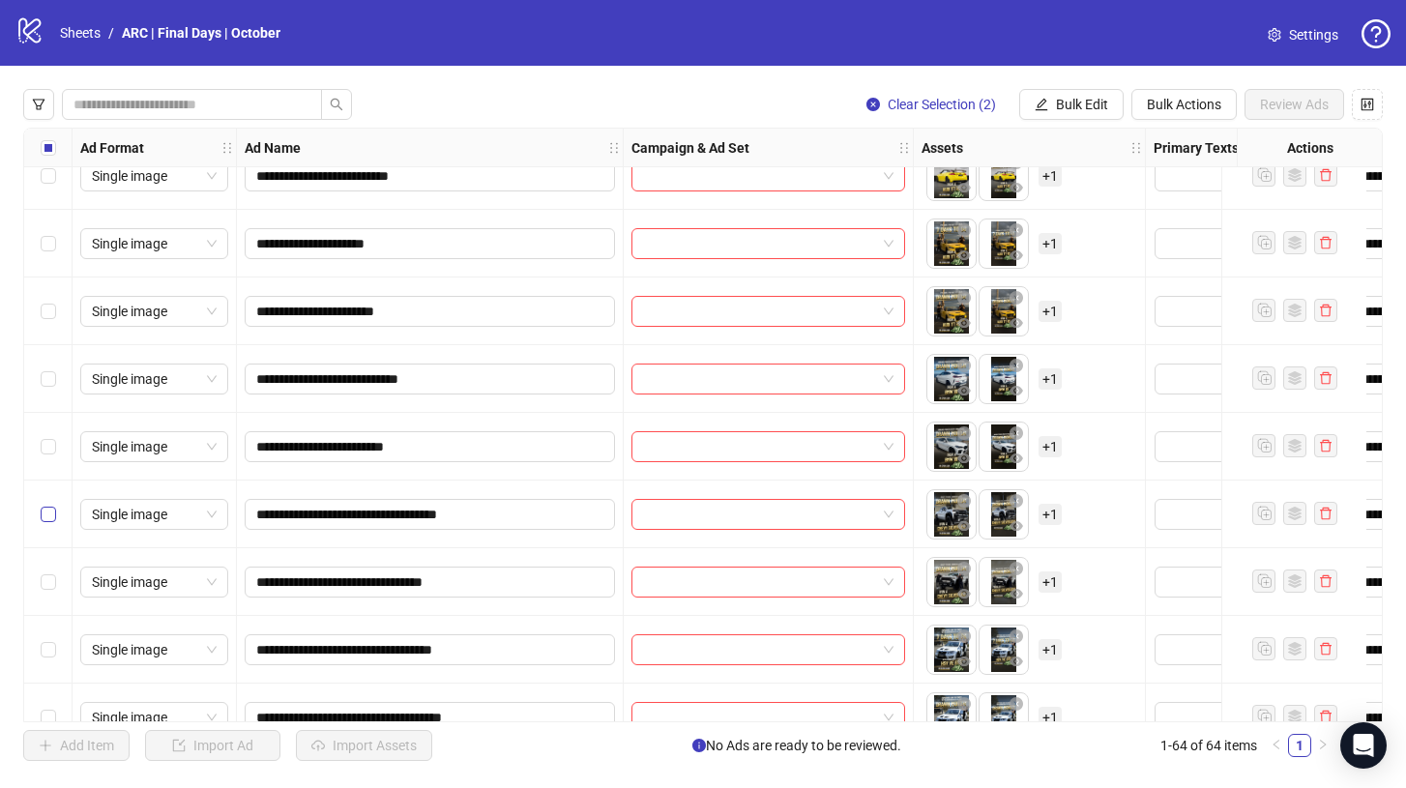
click at [46, 522] on label "Select row 53" at bounding box center [48, 514] width 15 height 21
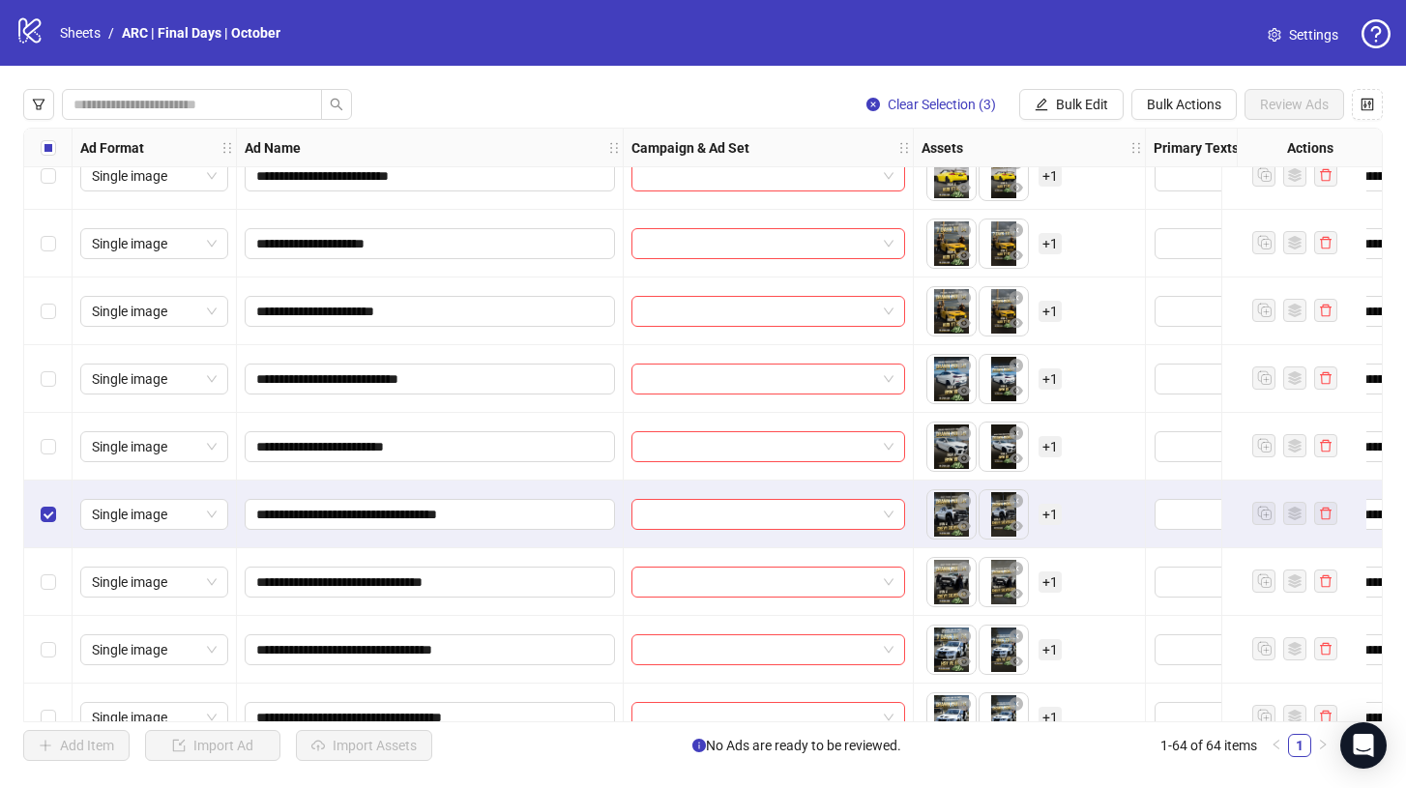
click at [46, 558] on div "Select row 54" at bounding box center [48, 582] width 48 height 68
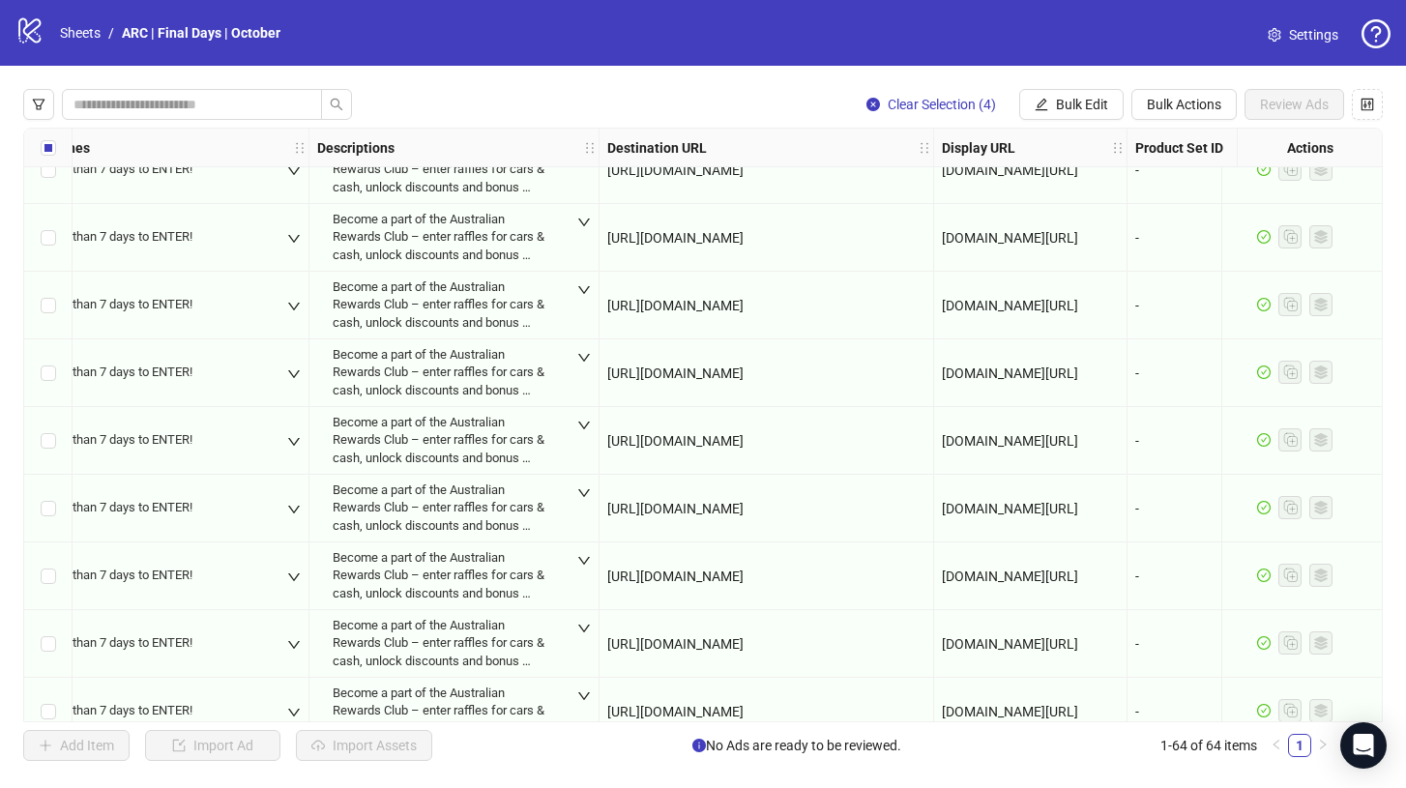
scroll to position [298, 1319]
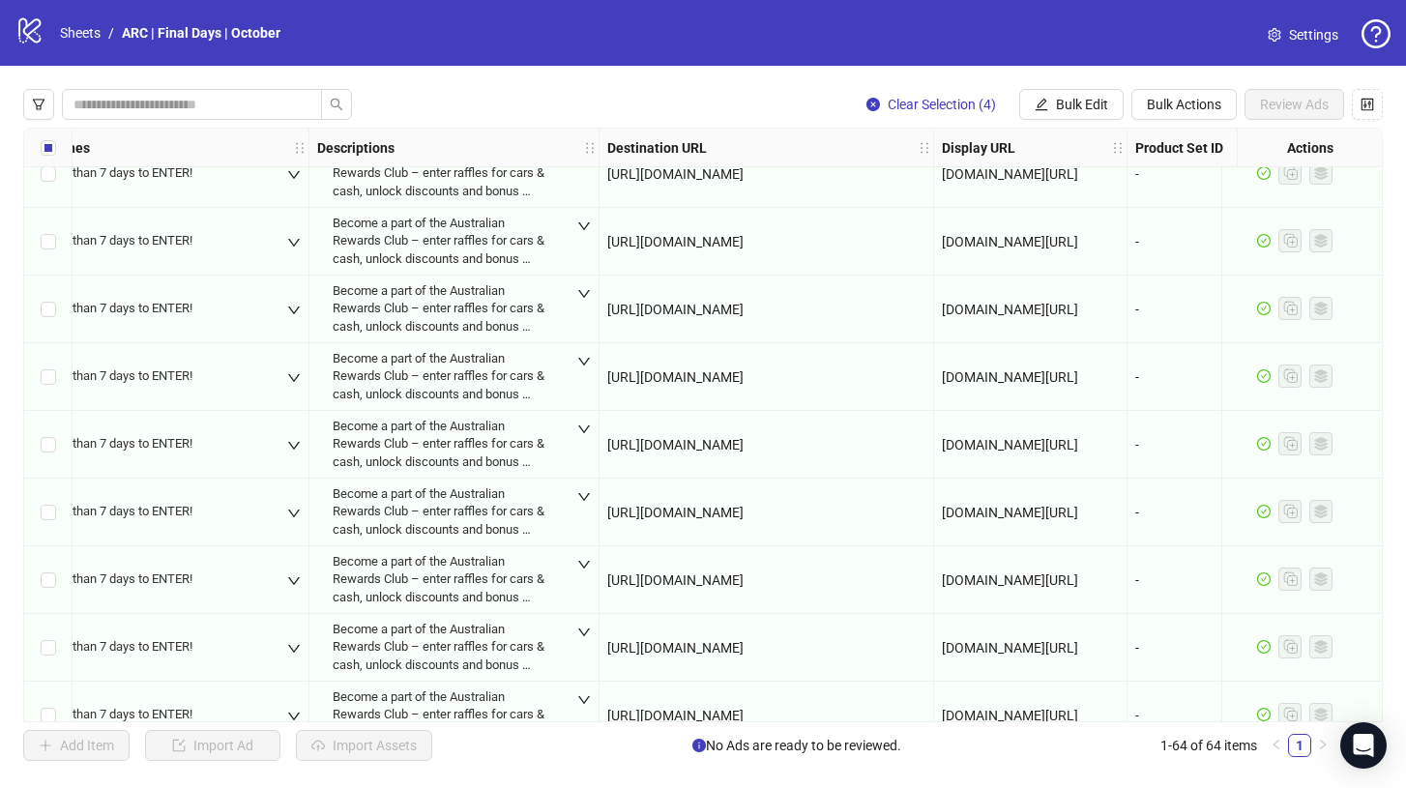
drag, startPoint x: 903, startPoint y: 376, endPoint x: 564, endPoint y: 389, distance: 339.5
copy div "entries every month. [URL][DOMAIN_NAME]"
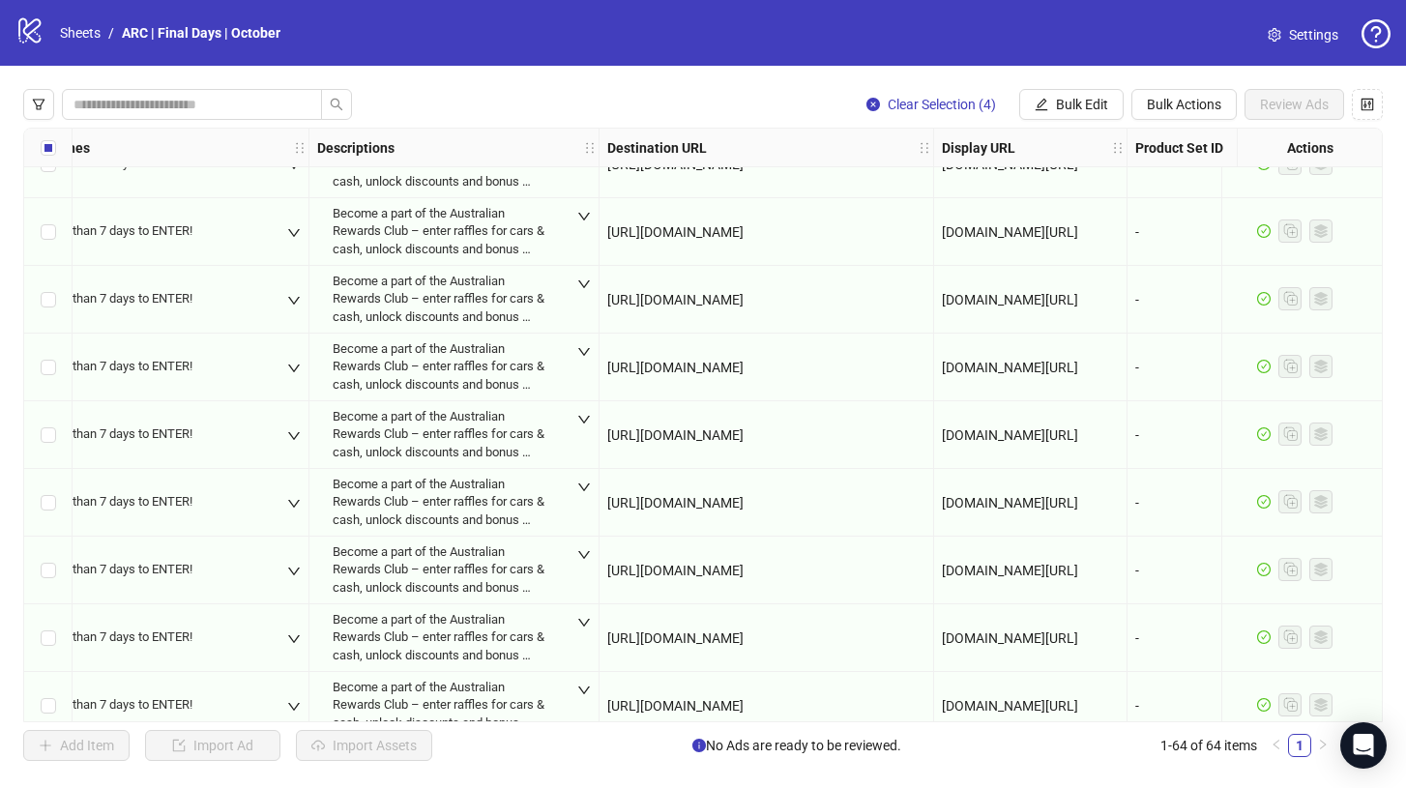
scroll to position [1155, 1319]
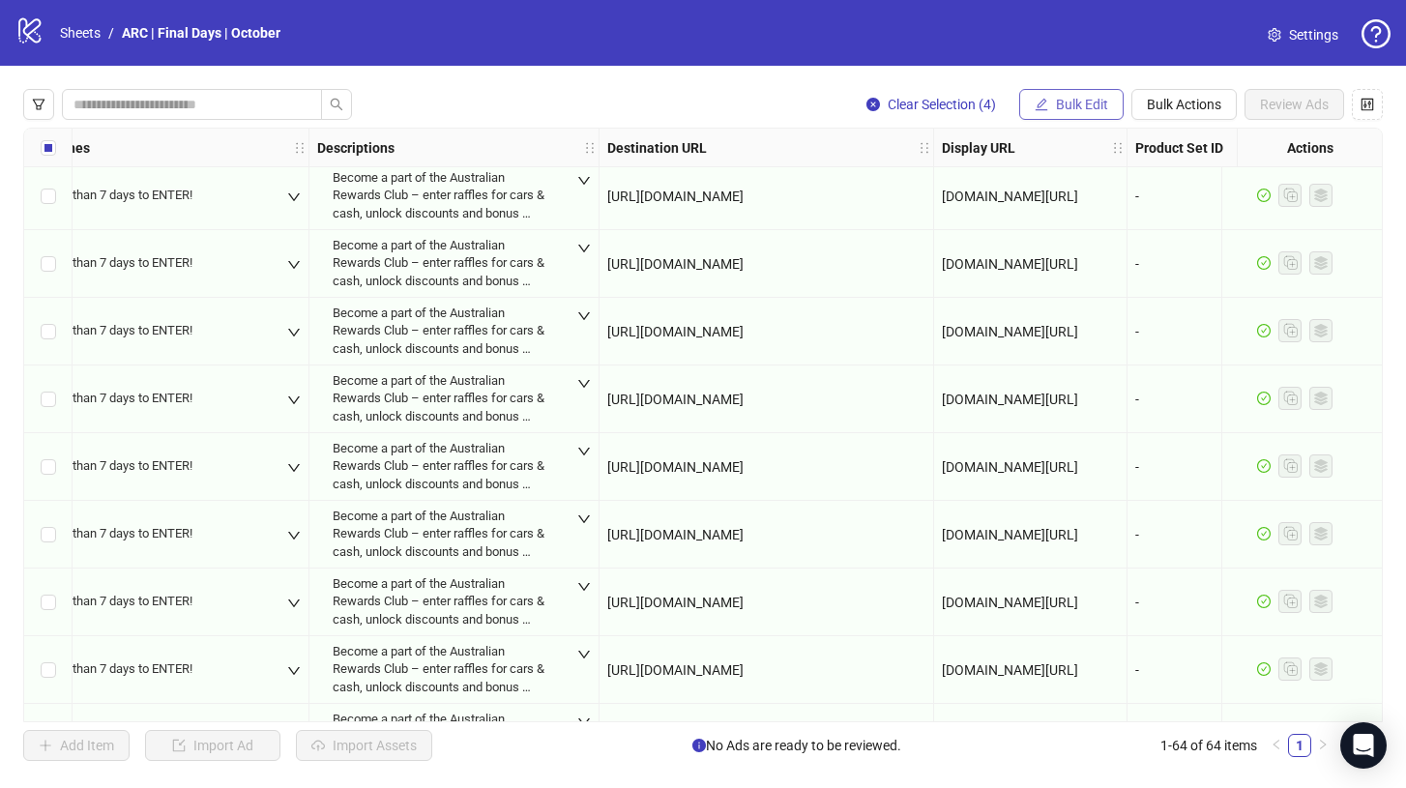
click at [1073, 98] on span "Bulk Edit" at bounding box center [1082, 104] width 52 height 15
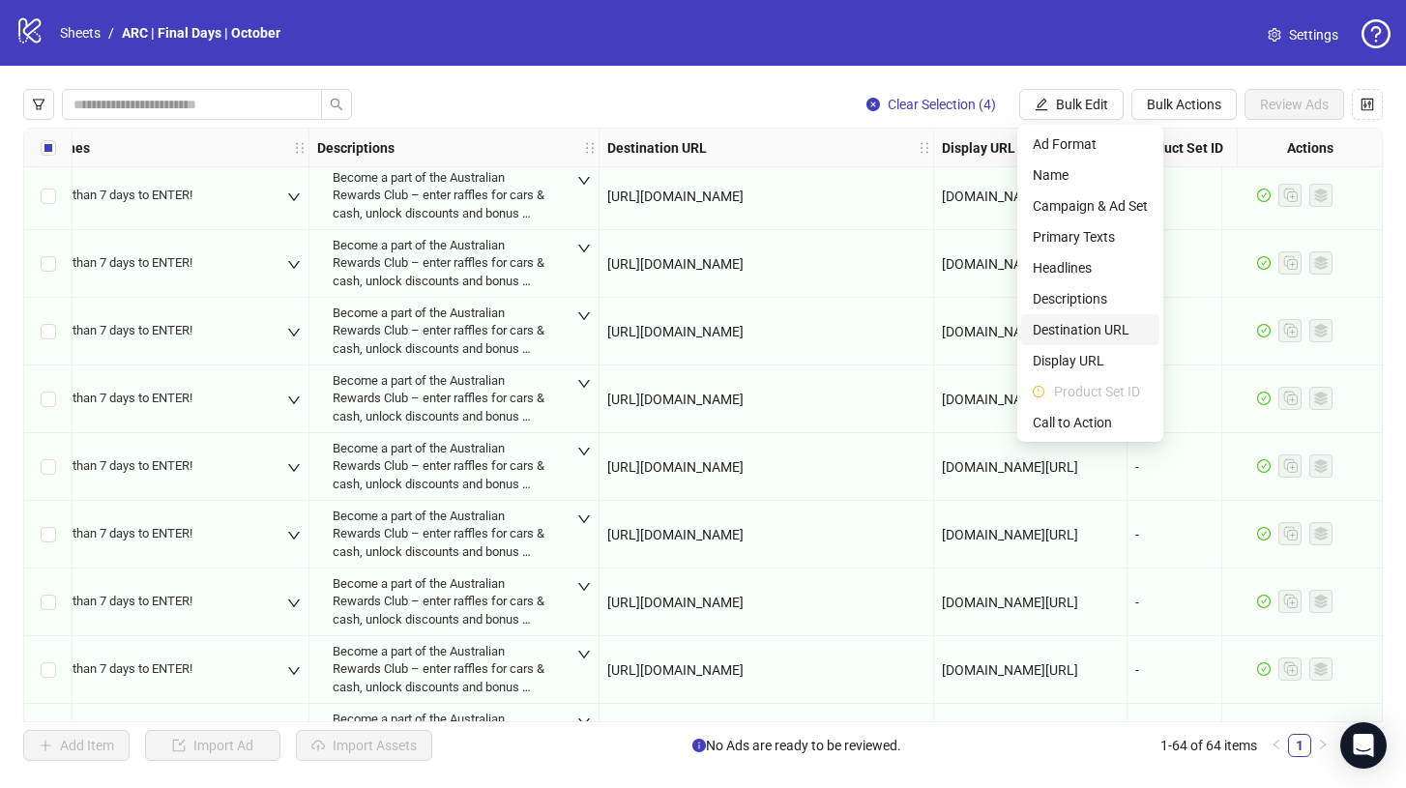
click at [1086, 329] on span "Destination URL" at bounding box center [1089, 329] width 115 height 21
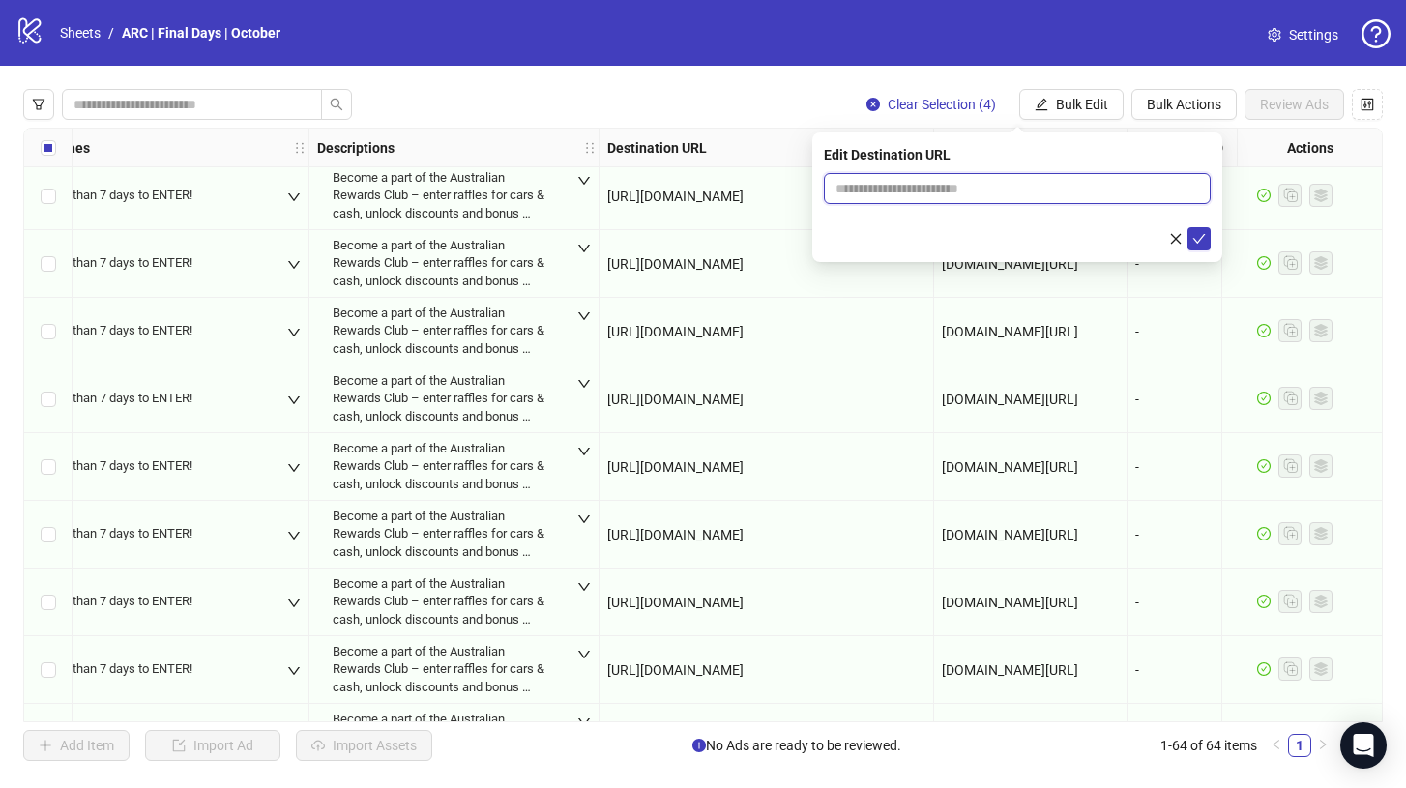
click at [941, 178] on input "text" at bounding box center [1009, 188] width 348 height 21
paste input "**********"
type input "**********"
paste input "**********"
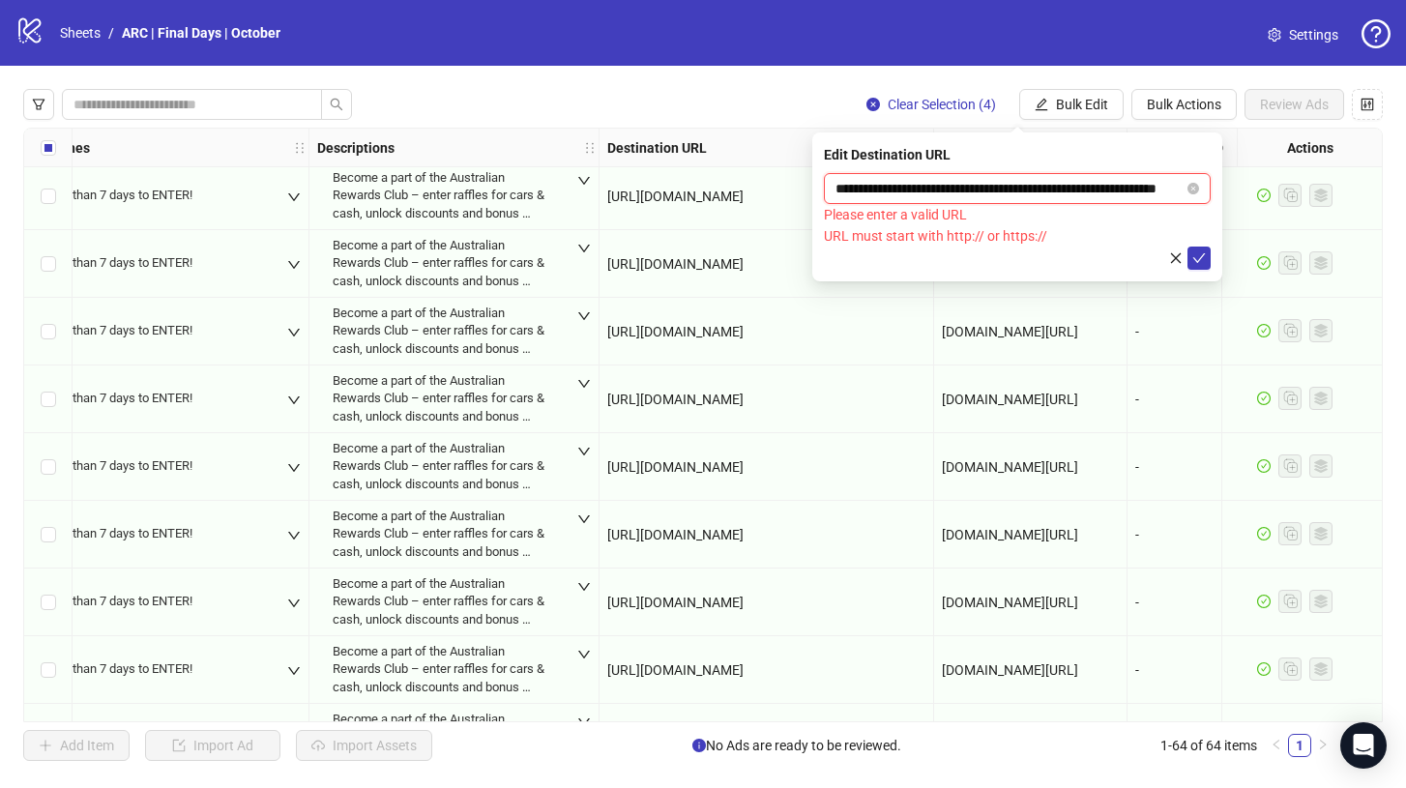
drag, startPoint x: 891, startPoint y: 190, endPoint x: 765, endPoint y: 196, distance: 126.8
click at [765, 196] on body "logo/logo-mobile Sheets / ARC | Final Days | October Settings Clear Selection (…" at bounding box center [703, 394] width 1406 height 788
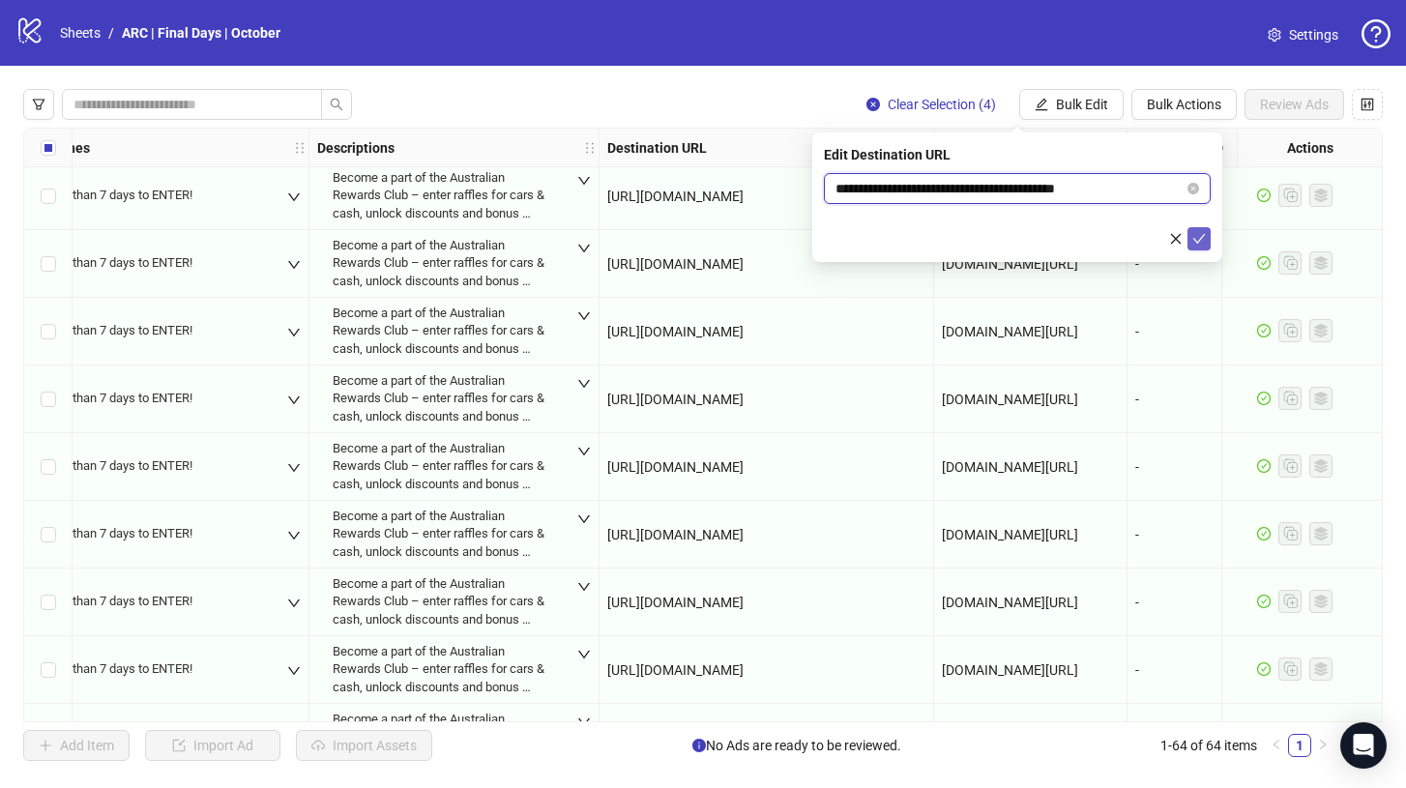
type input "**********"
click at [1203, 239] on icon "check" at bounding box center [1199, 239] width 14 height 14
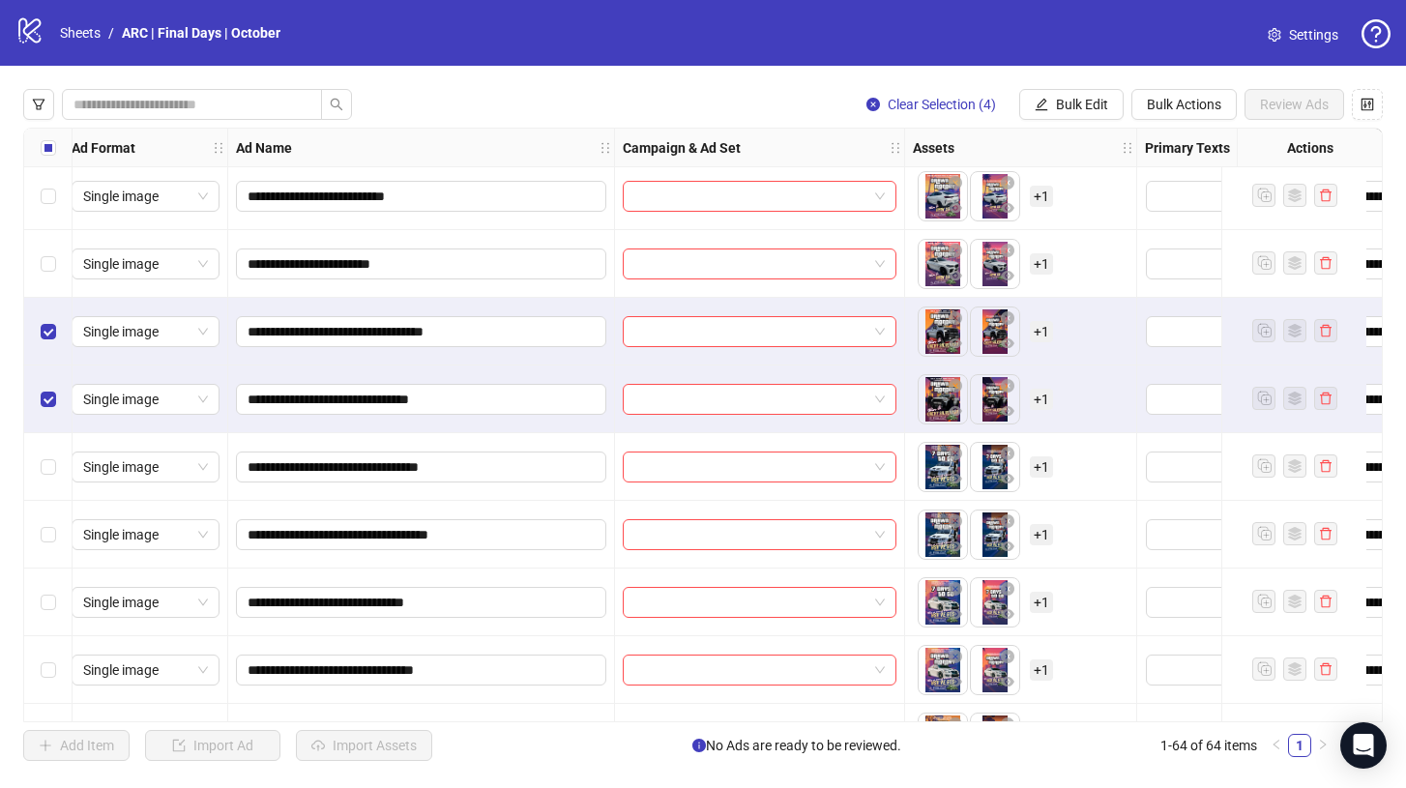
scroll to position [2170, 0]
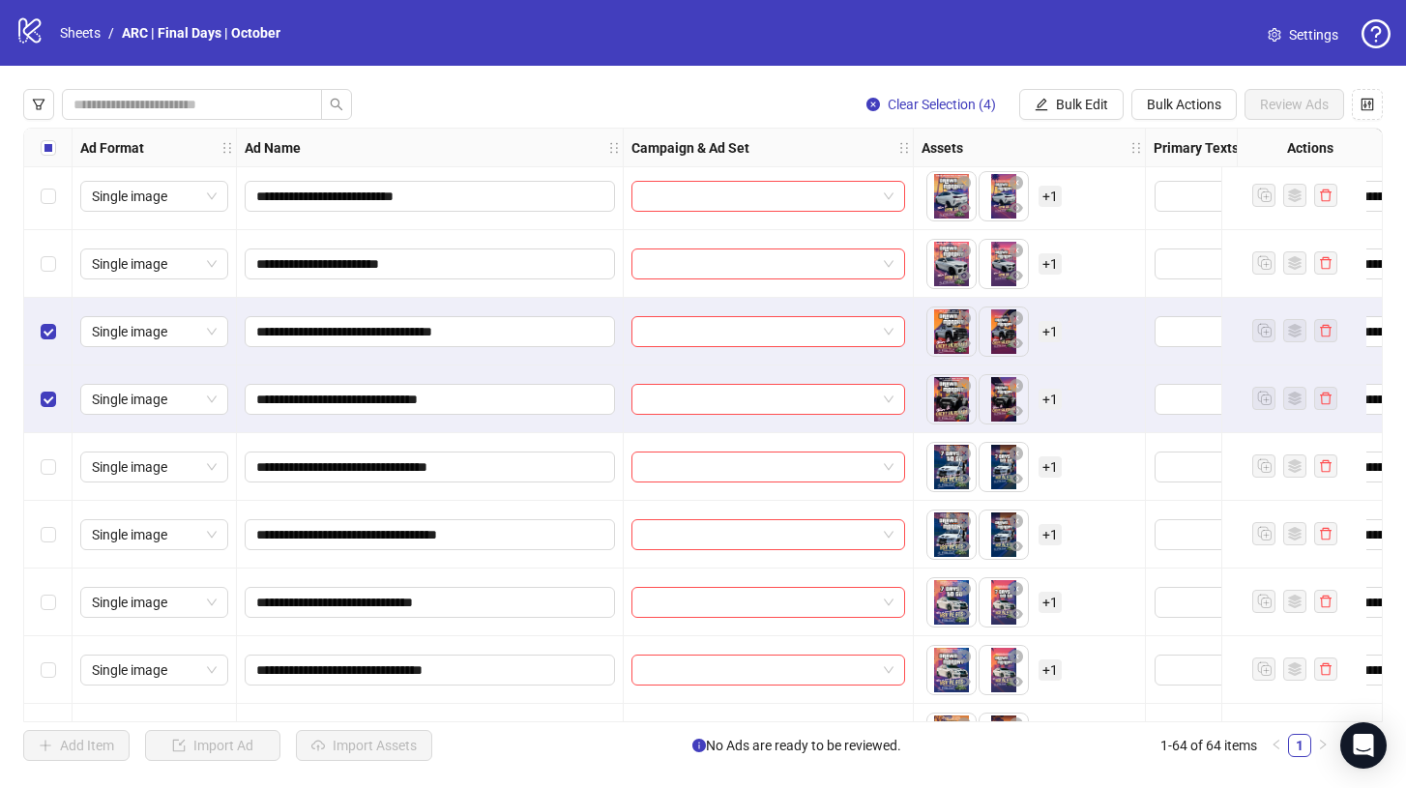
click at [55, 156] on div "Select all rows" at bounding box center [48, 148] width 48 height 39
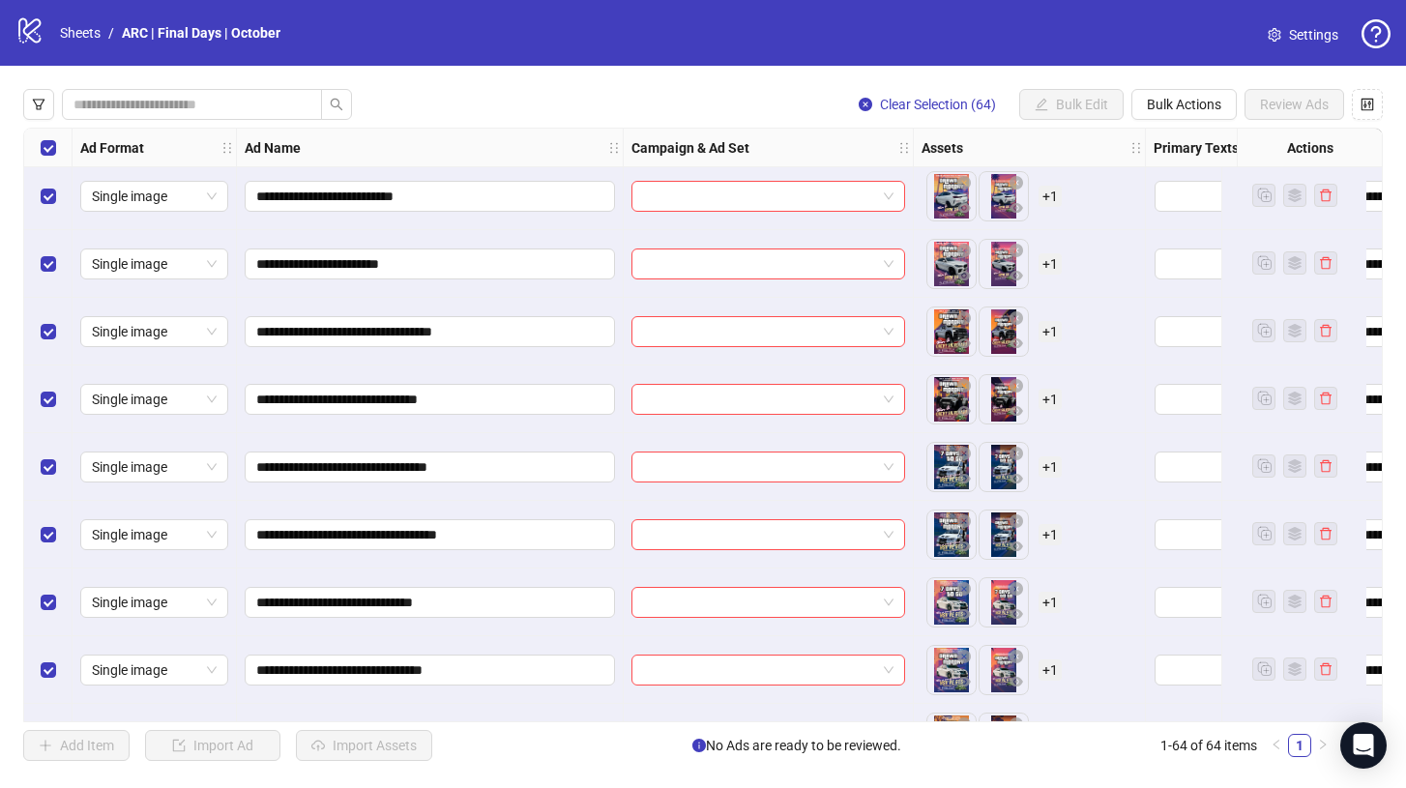
click at [55, 156] on div "Select all rows" at bounding box center [48, 148] width 48 height 39
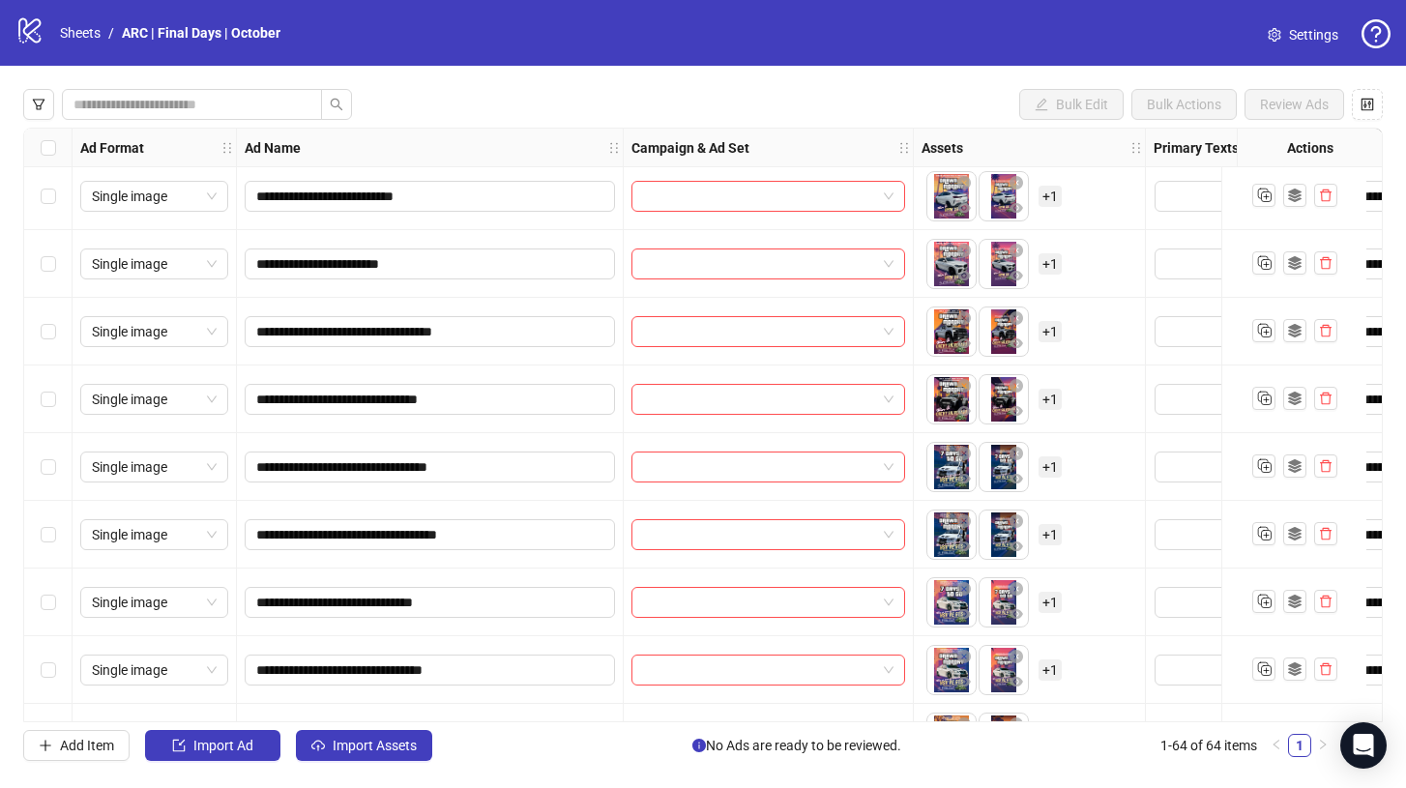
click at [56, 464] on div "Select row 37" at bounding box center [48, 467] width 48 height 68
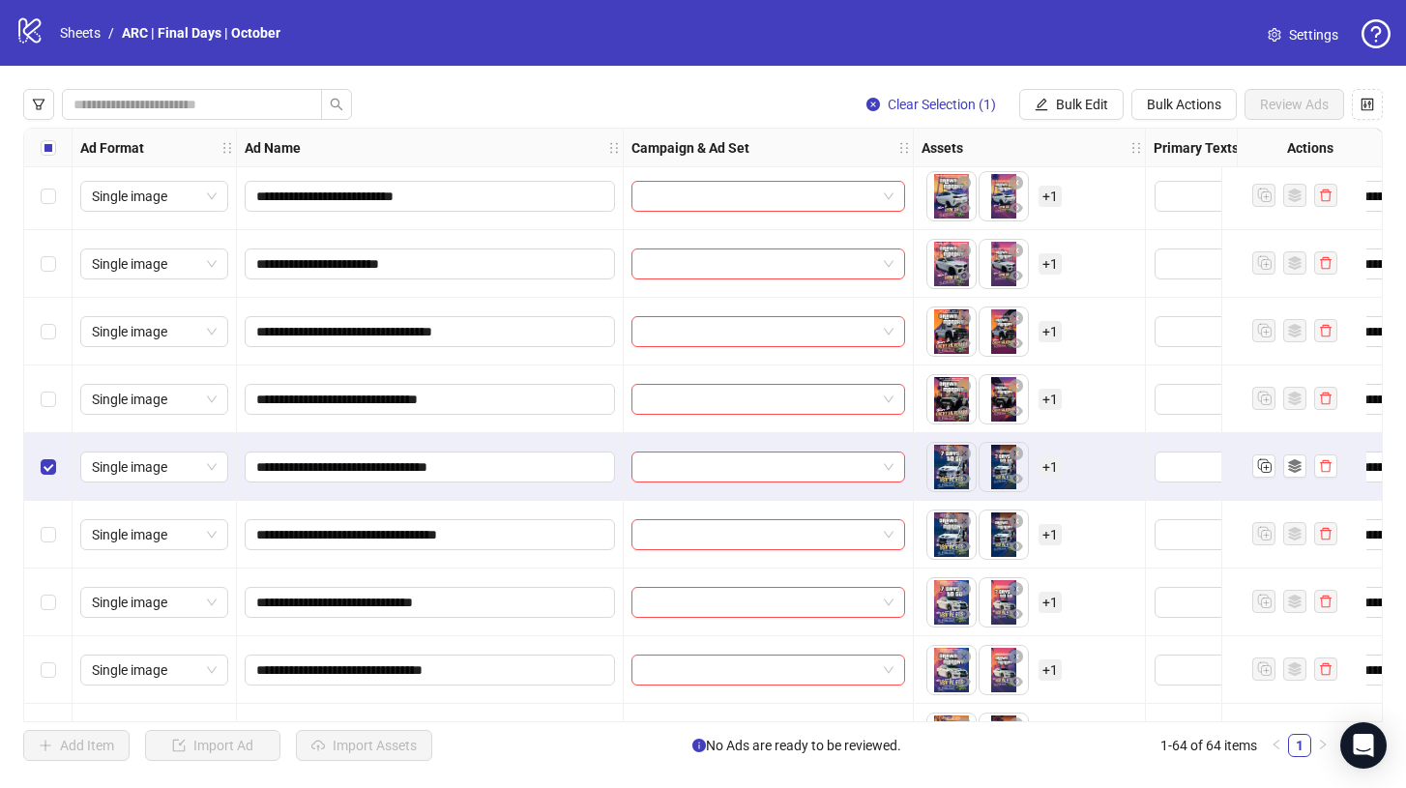
click at [56, 515] on div "Select row 38" at bounding box center [48, 535] width 48 height 68
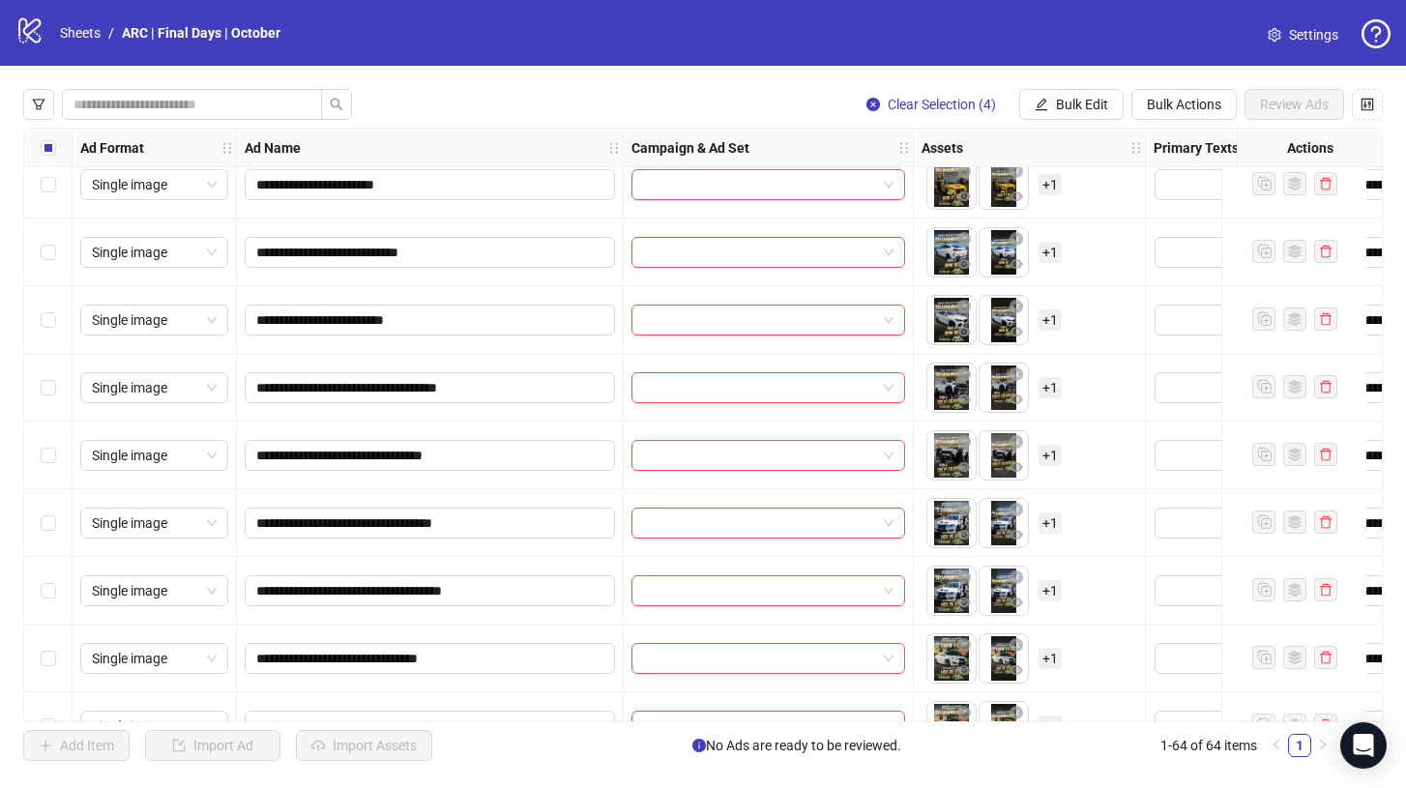
scroll to position [3333, 0]
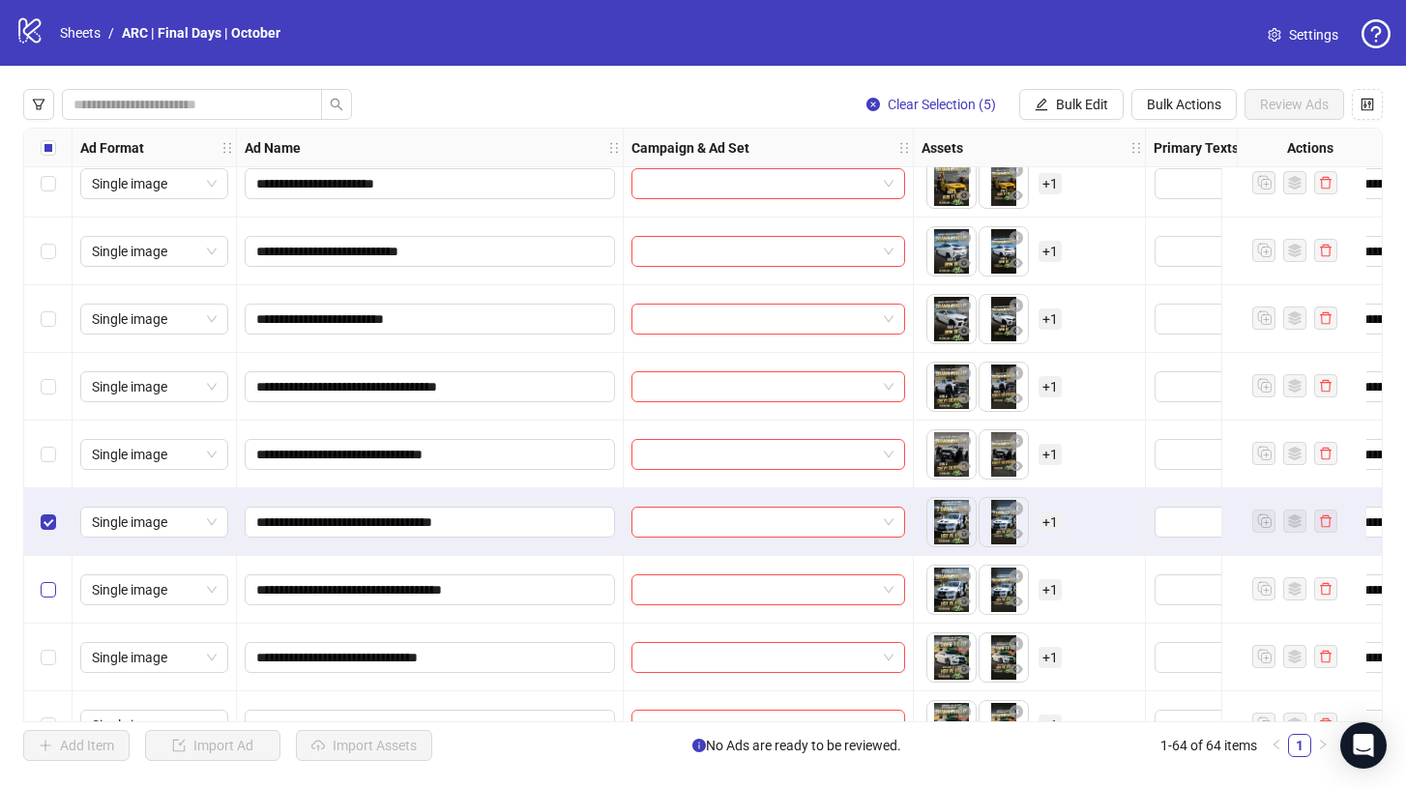
click at [52, 599] on label "Select row 56" at bounding box center [48, 589] width 15 height 21
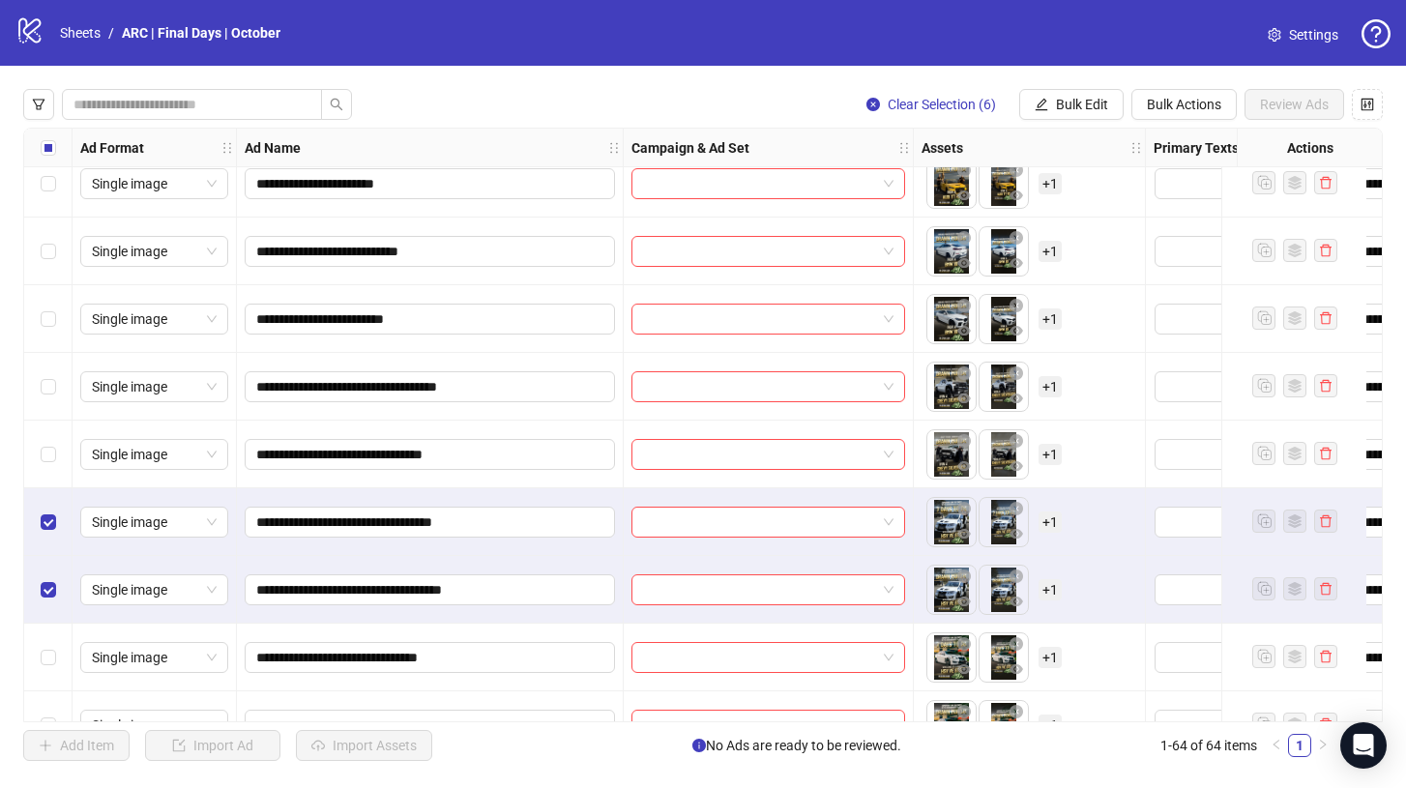
click at [52, 634] on div "Select row 57" at bounding box center [48, 657] width 48 height 68
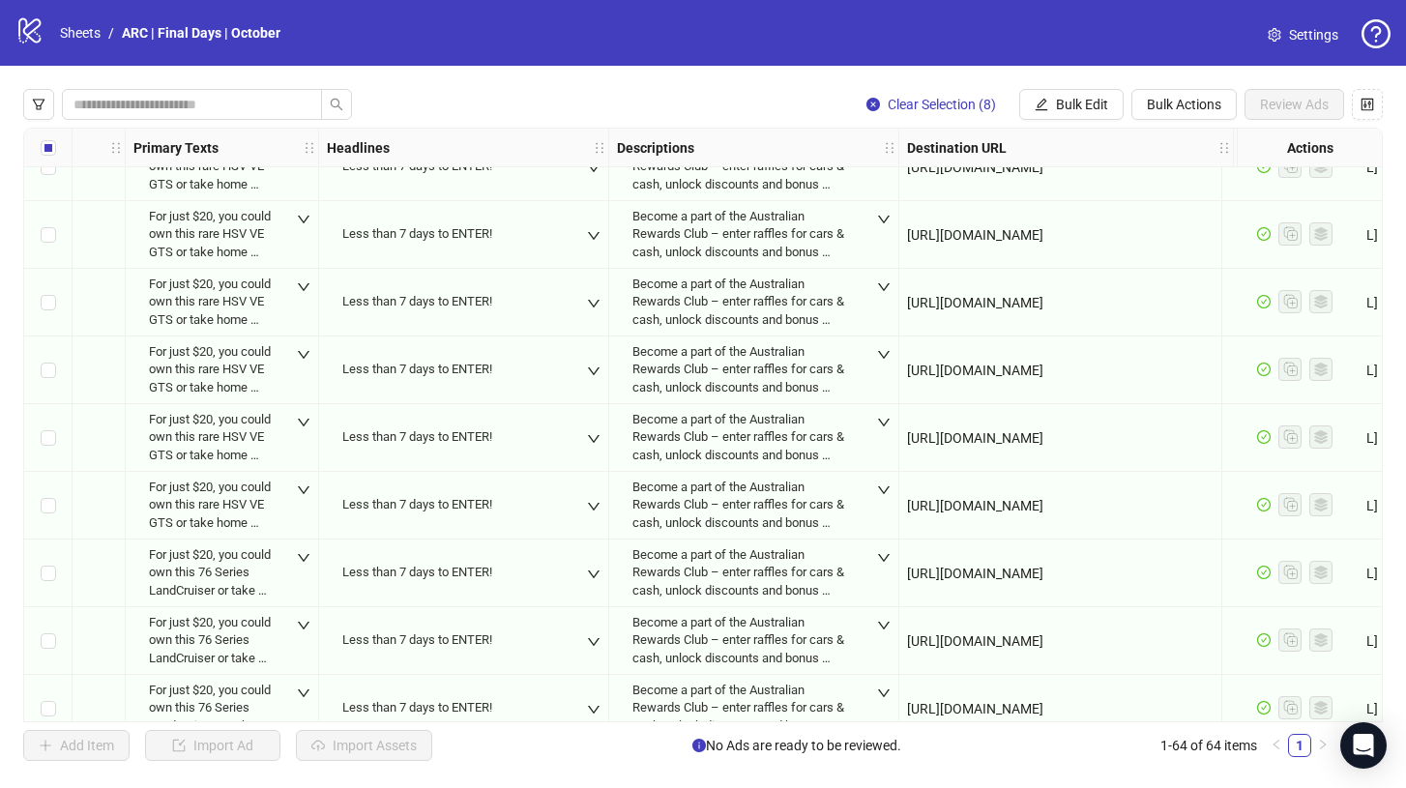
scroll to position [979, 1020]
drag, startPoint x: 906, startPoint y: 302, endPoint x: 1211, endPoint y: 299, distance: 305.5
click at [1211, 299] on div "[URL][DOMAIN_NAME]" at bounding box center [1066, 304] width 318 height 21
copy span "[URL][DOMAIN_NAME]"
click at [1076, 98] on span "Bulk Edit" at bounding box center [1082, 104] width 52 height 15
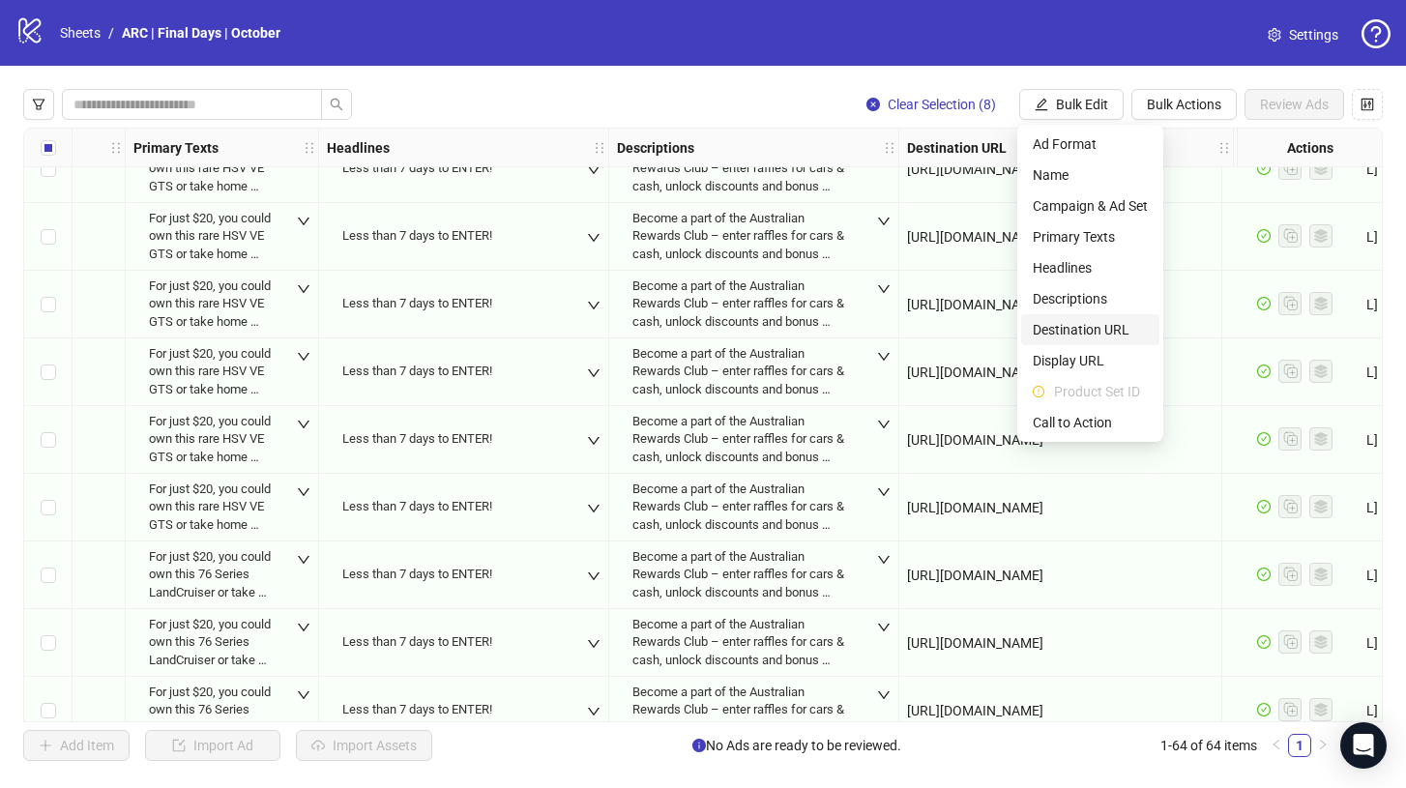
click at [1092, 326] on span "Destination URL" at bounding box center [1089, 329] width 115 height 21
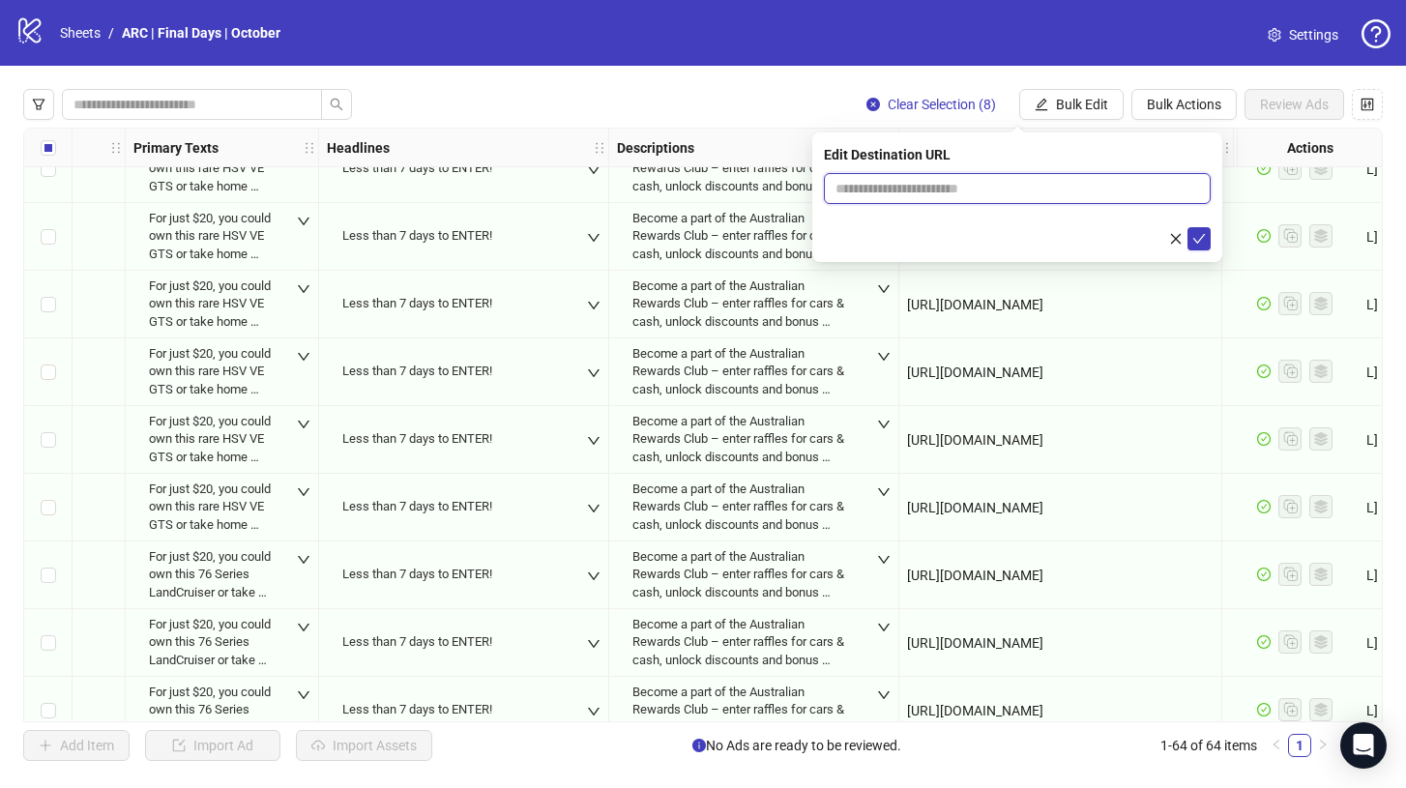
click at [913, 187] on input "text" at bounding box center [1009, 188] width 348 height 21
paste input "**********"
type input "**********"
click at [1203, 237] on icon "check" at bounding box center [1199, 239] width 14 height 14
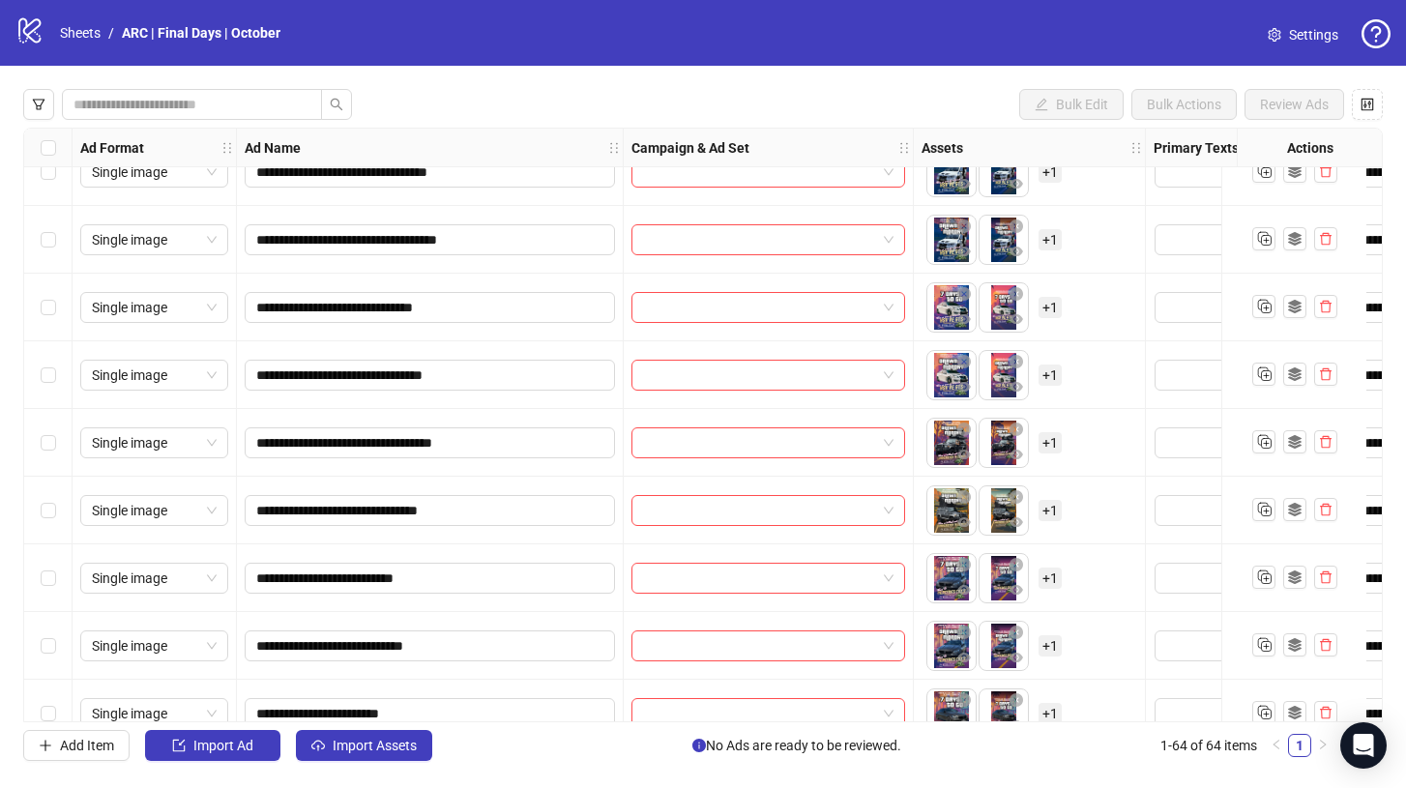
scroll to position [2486, 0]
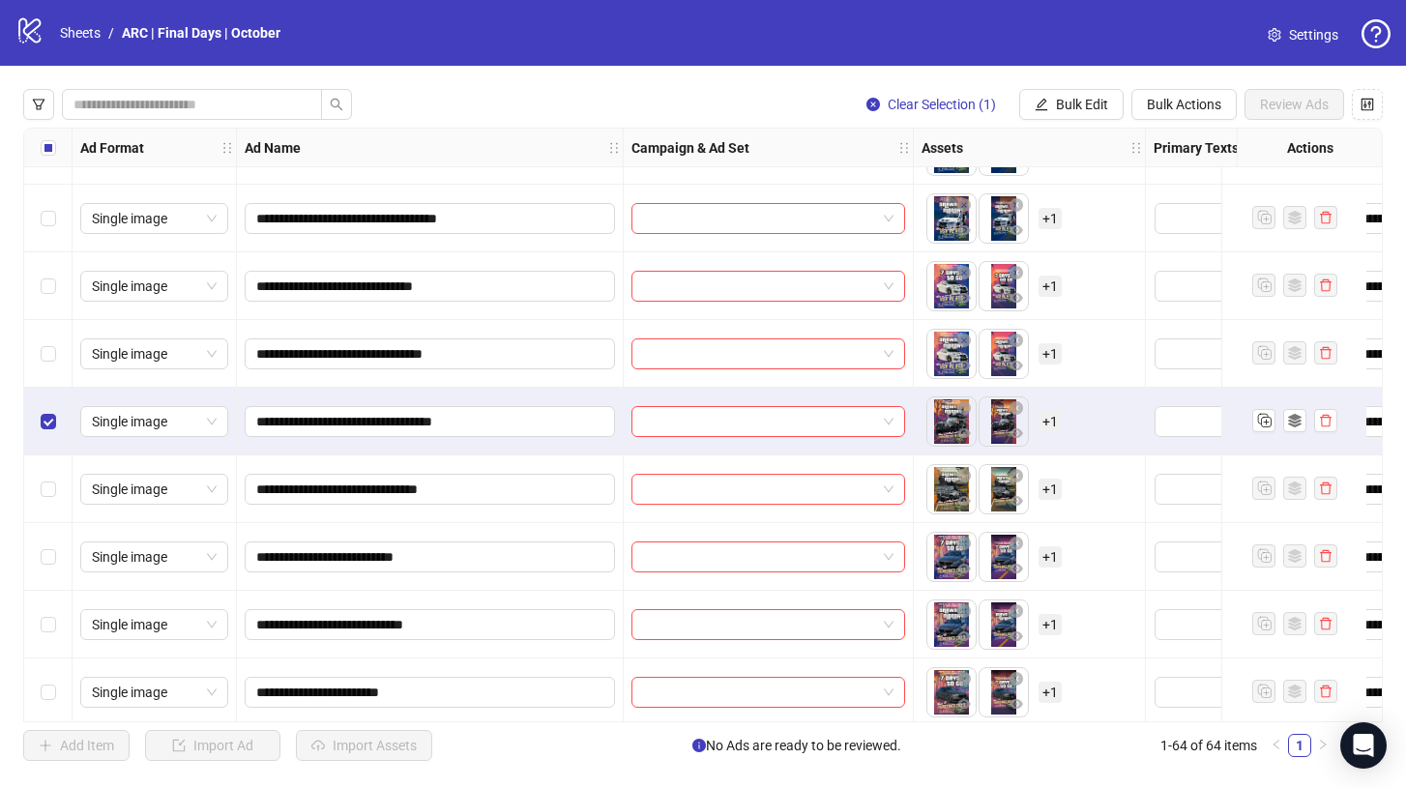
click at [43, 500] on div "Select row 42" at bounding box center [48, 489] width 48 height 68
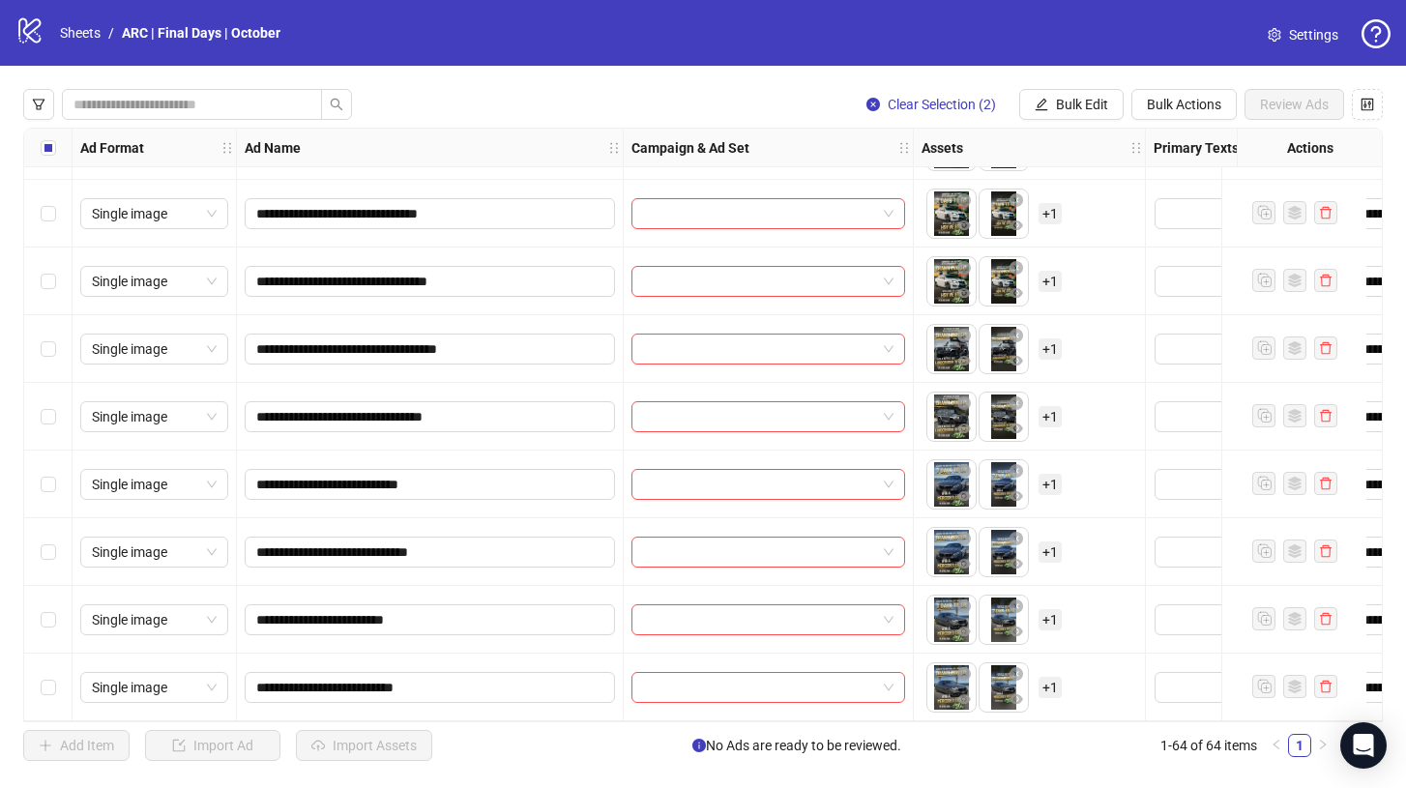
scroll to position [3760, 0]
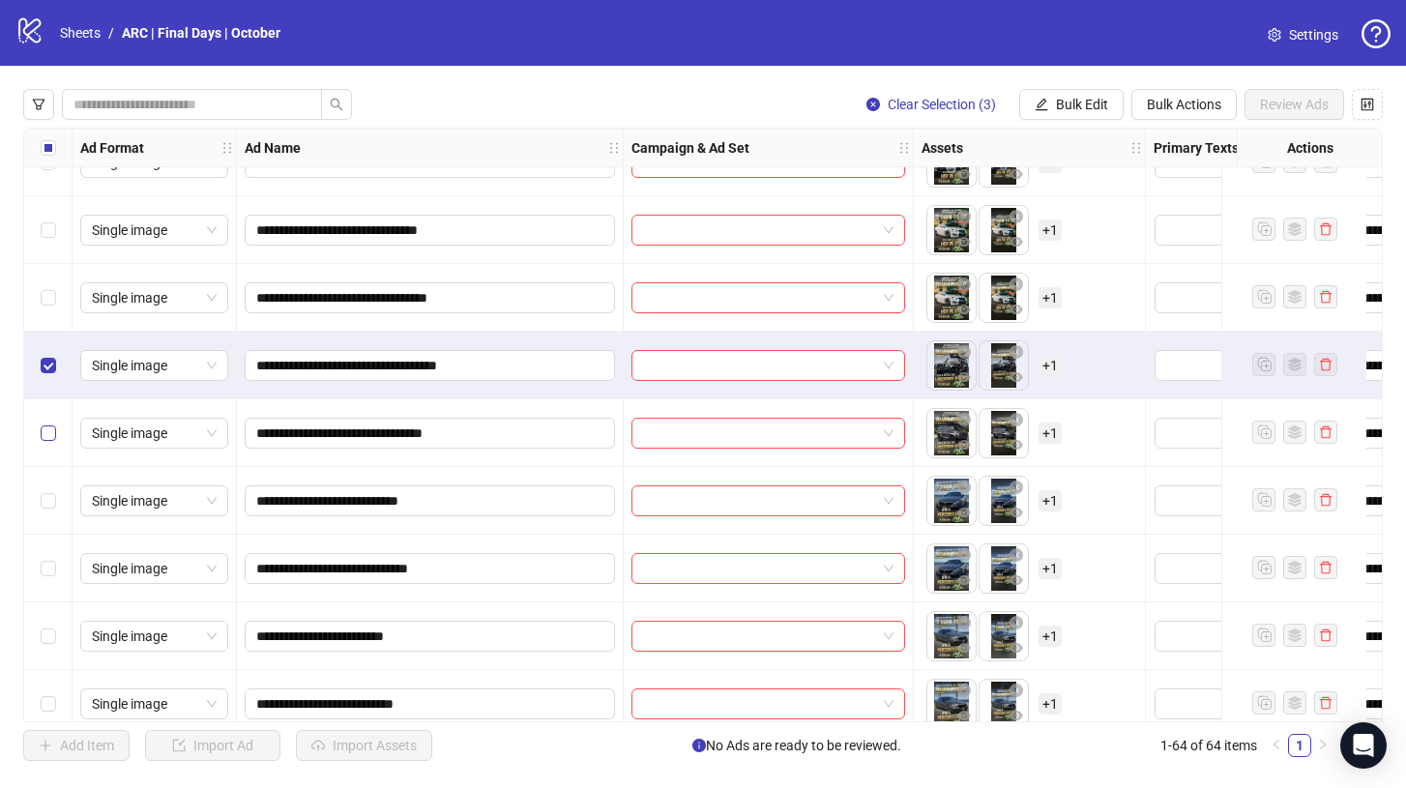
click at [43, 424] on label "Select row 60" at bounding box center [48, 432] width 15 height 21
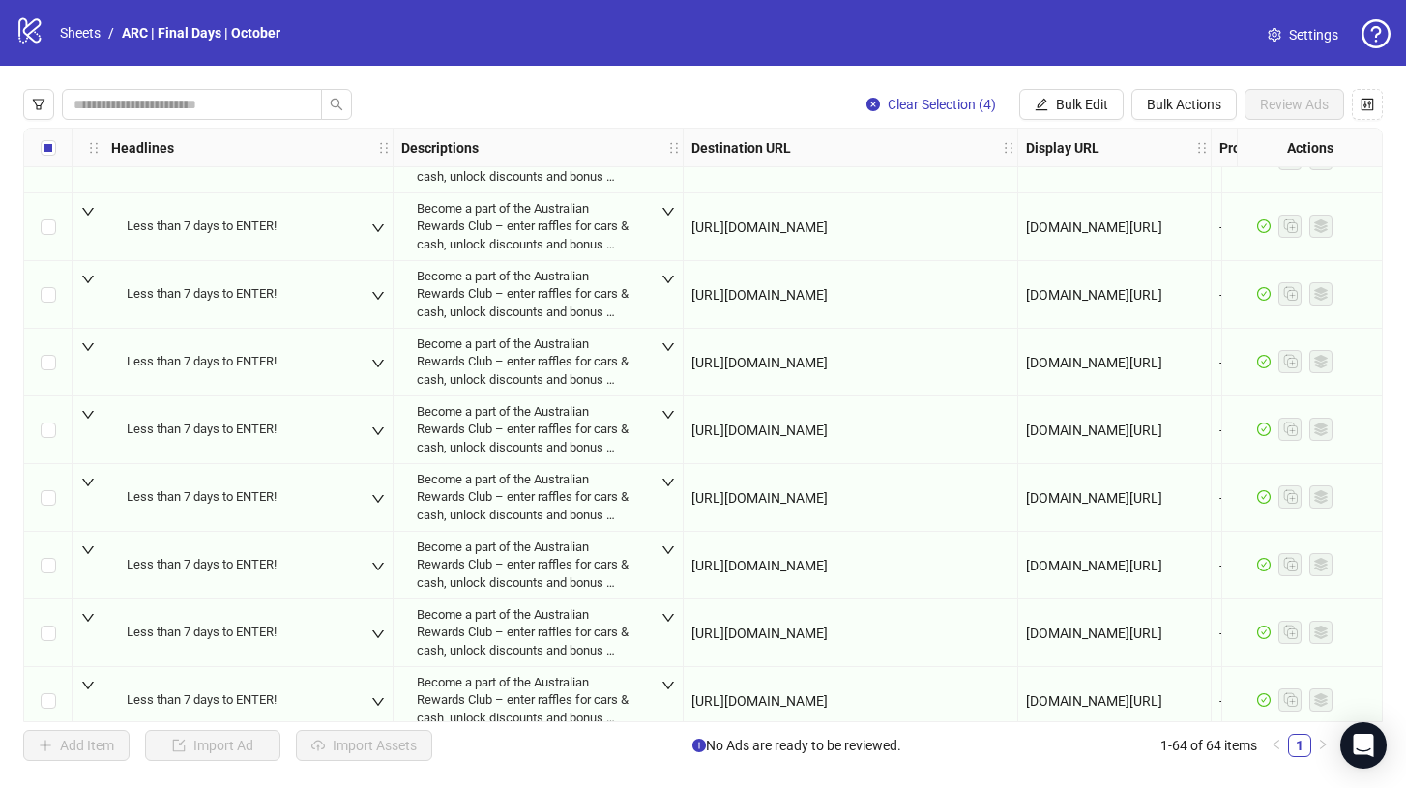
scroll to position [1237, 1235]
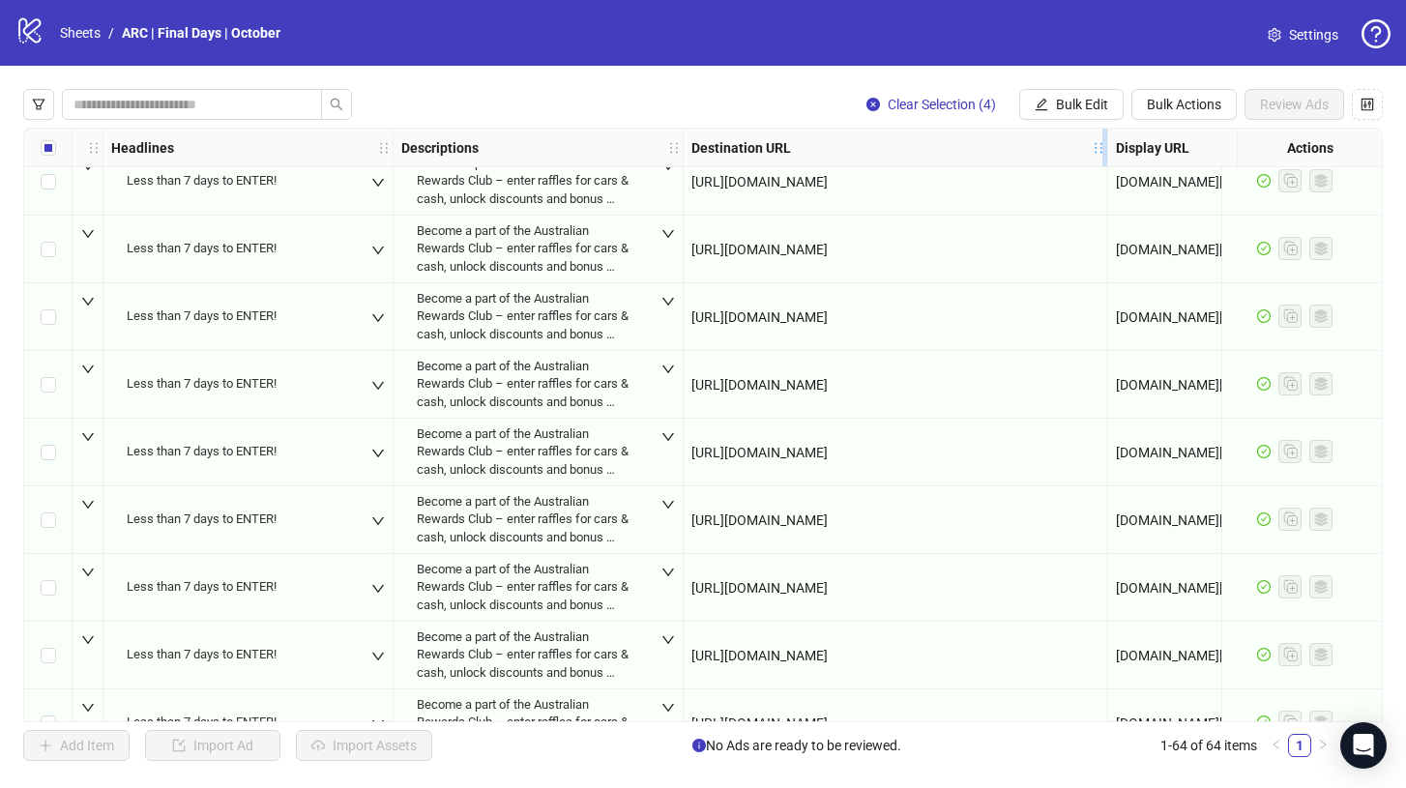
drag, startPoint x: 1014, startPoint y: 138, endPoint x: 1105, endPoint y: 163, distance: 94.3
click at [1105, 163] on div "Resize Destination URL column" at bounding box center [1104, 148] width 5 height 38
drag, startPoint x: 1050, startPoint y: 458, endPoint x: 691, endPoint y: 454, distance: 358.7
click at [691, 454] on div "[URL][DOMAIN_NAME]" at bounding box center [895, 452] width 409 height 21
copy span "[URL][DOMAIN_NAME]"
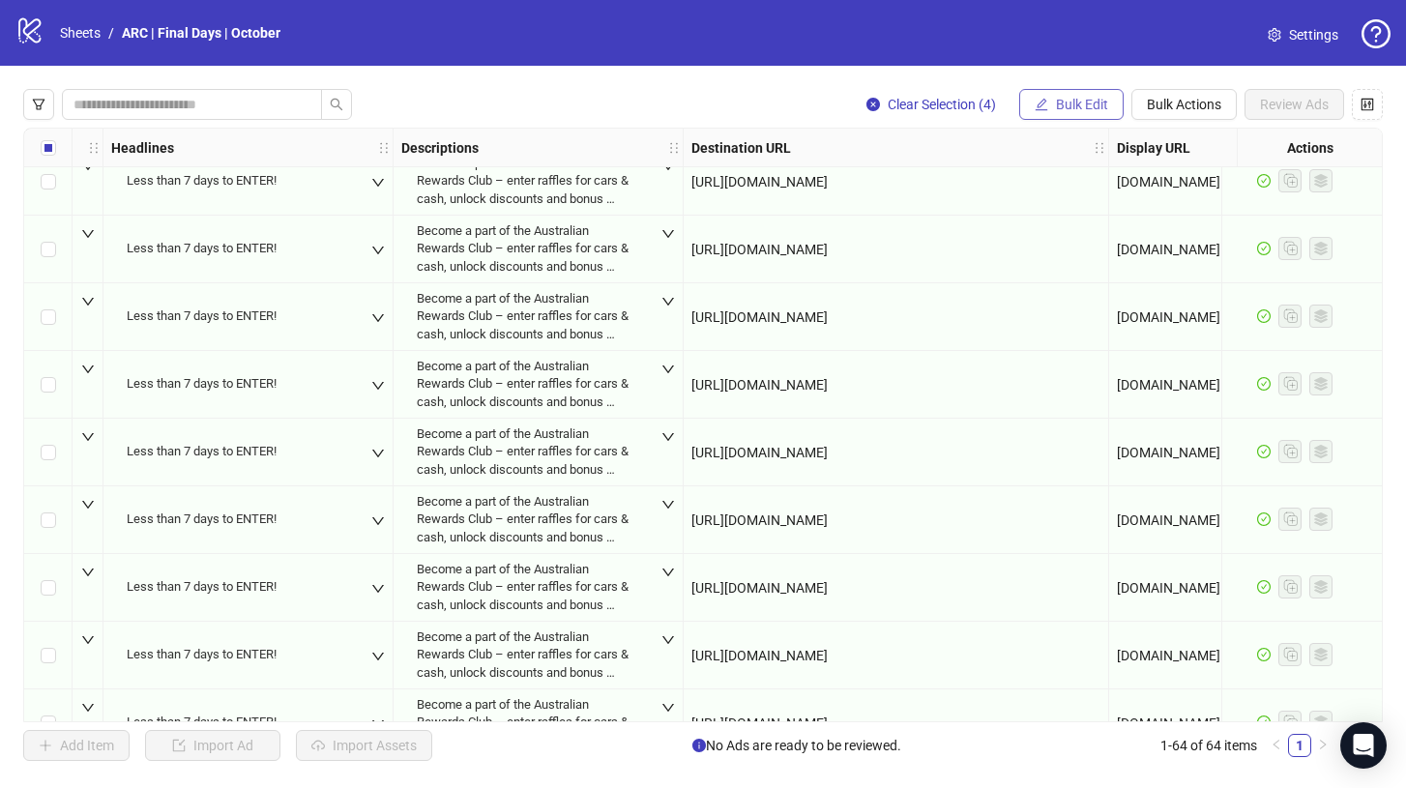
click at [1079, 102] on span "Bulk Edit" at bounding box center [1082, 104] width 52 height 15
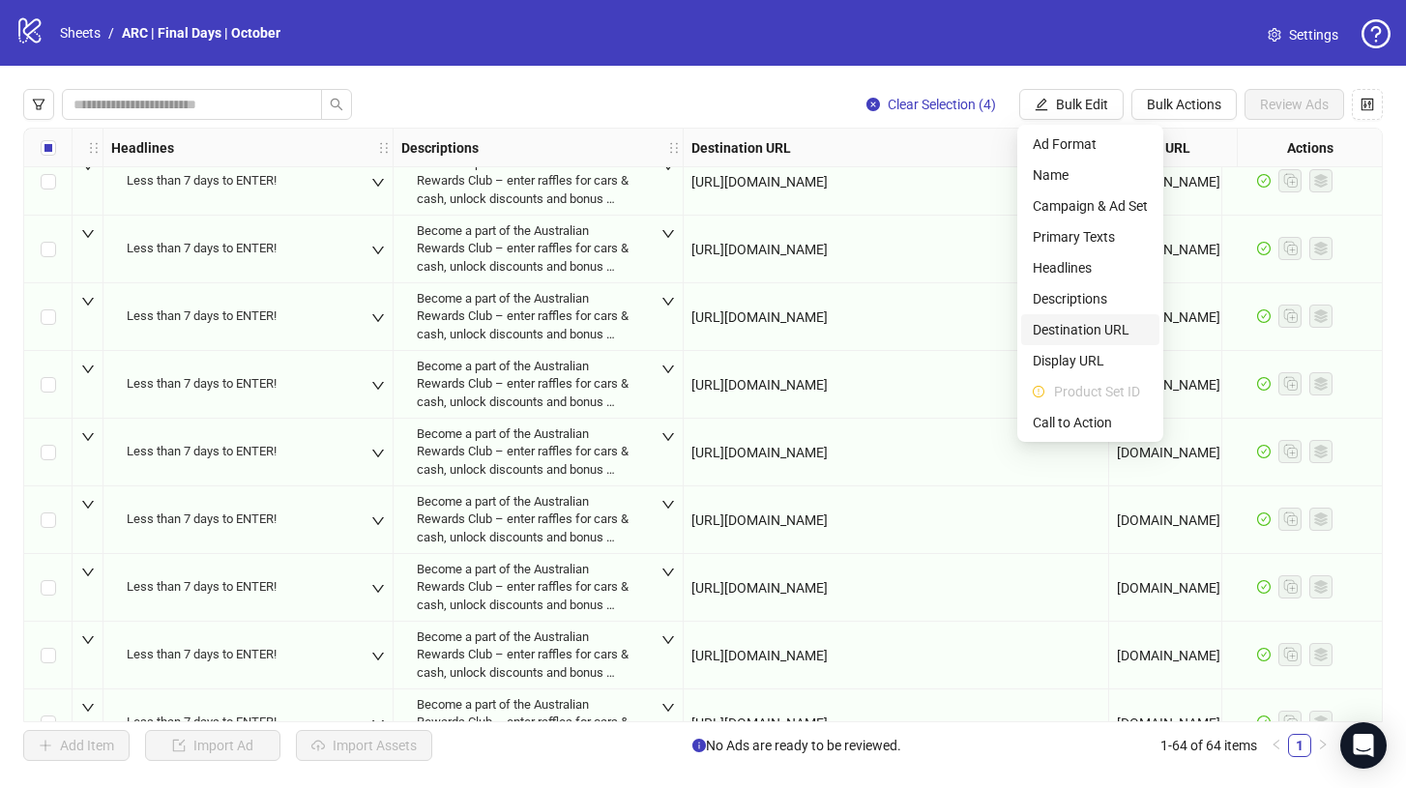
click at [1090, 333] on span "Destination URL" at bounding box center [1089, 329] width 115 height 21
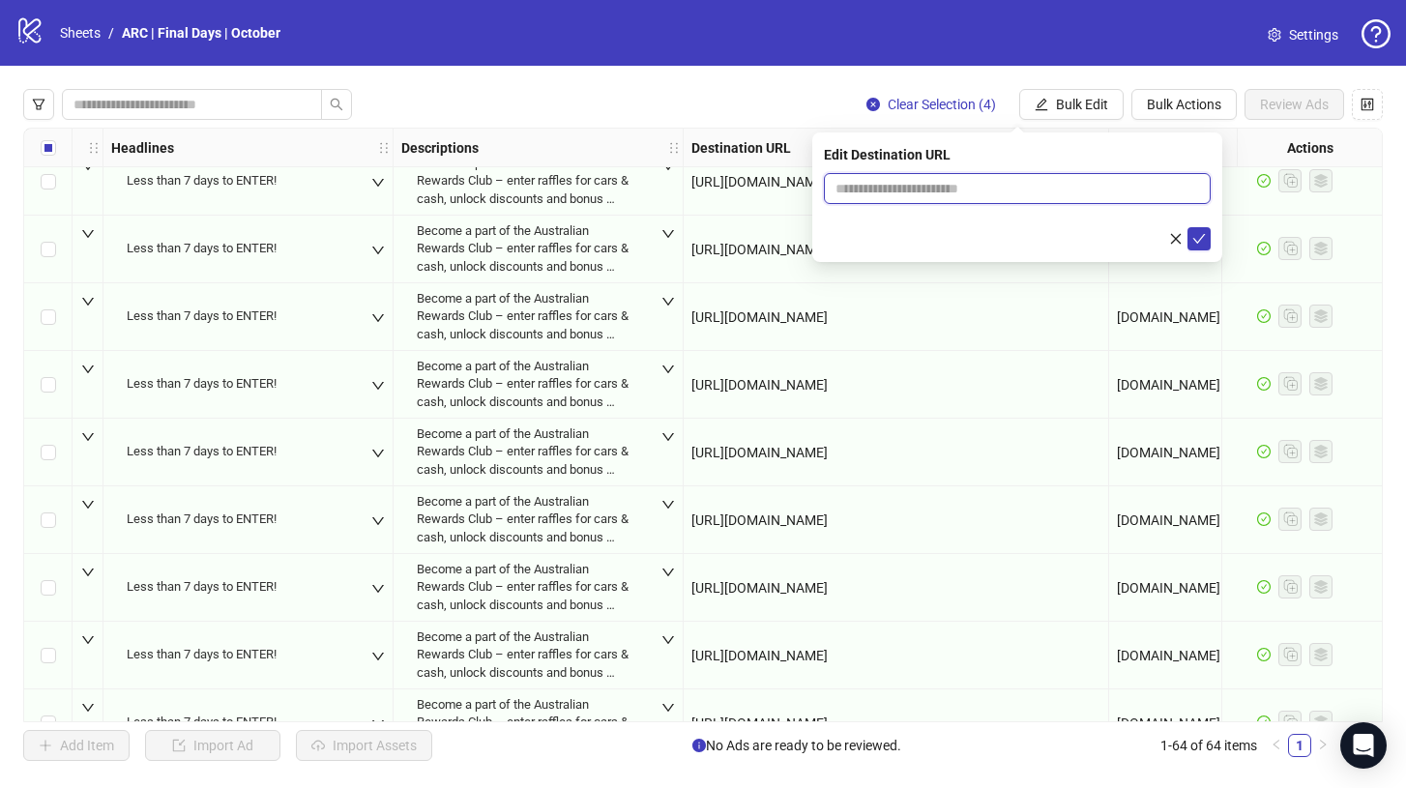
click at [876, 198] on input "text" at bounding box center [1009, 188] width 348 height 21
paste input "**********"
click at [883, 190] on input "**********" at bounding box center [1009, 188] width 348 height 21
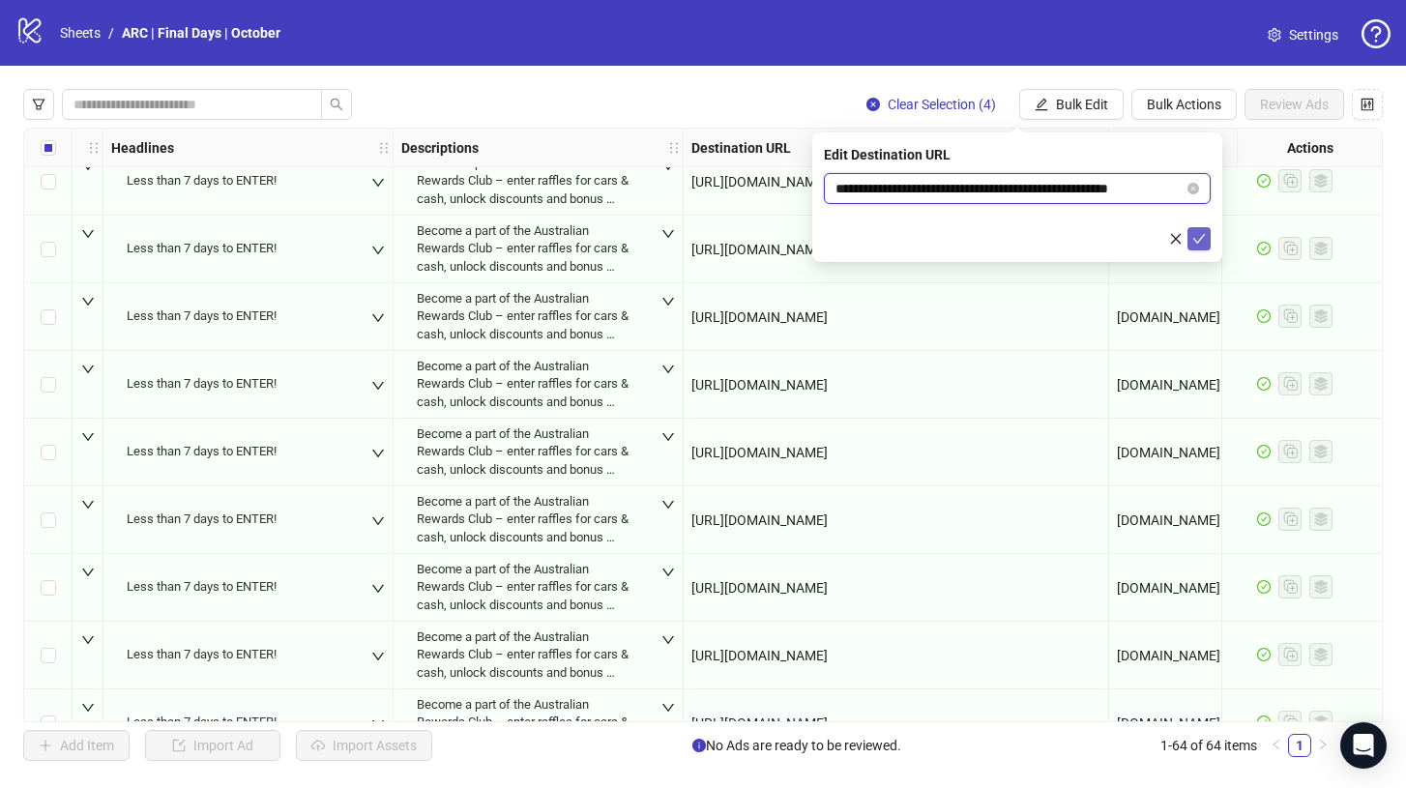
type input "**********"
click at [1203, 232] on icon "check" at bounding box center [1199, 239] width 14 height 14
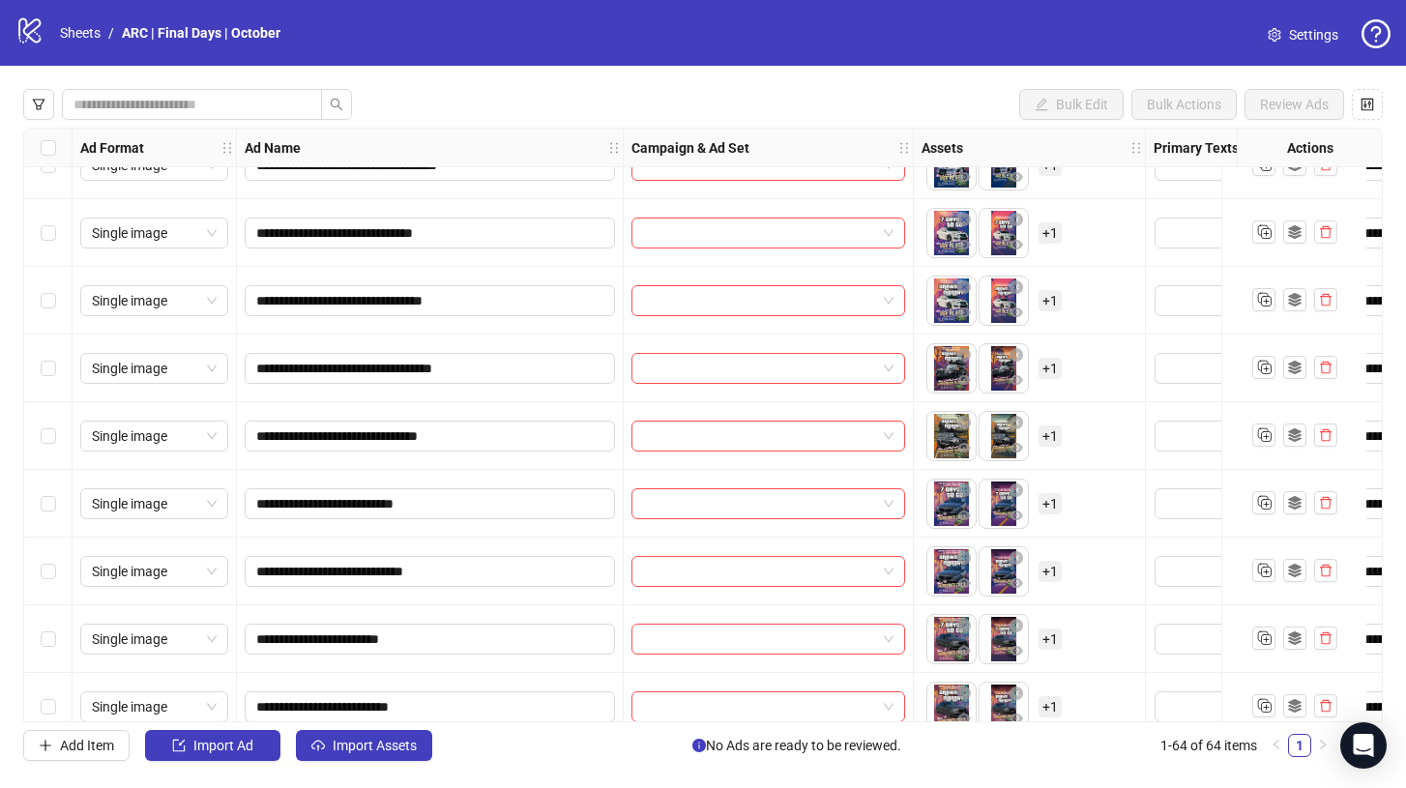
scroll to position [2562, 0]
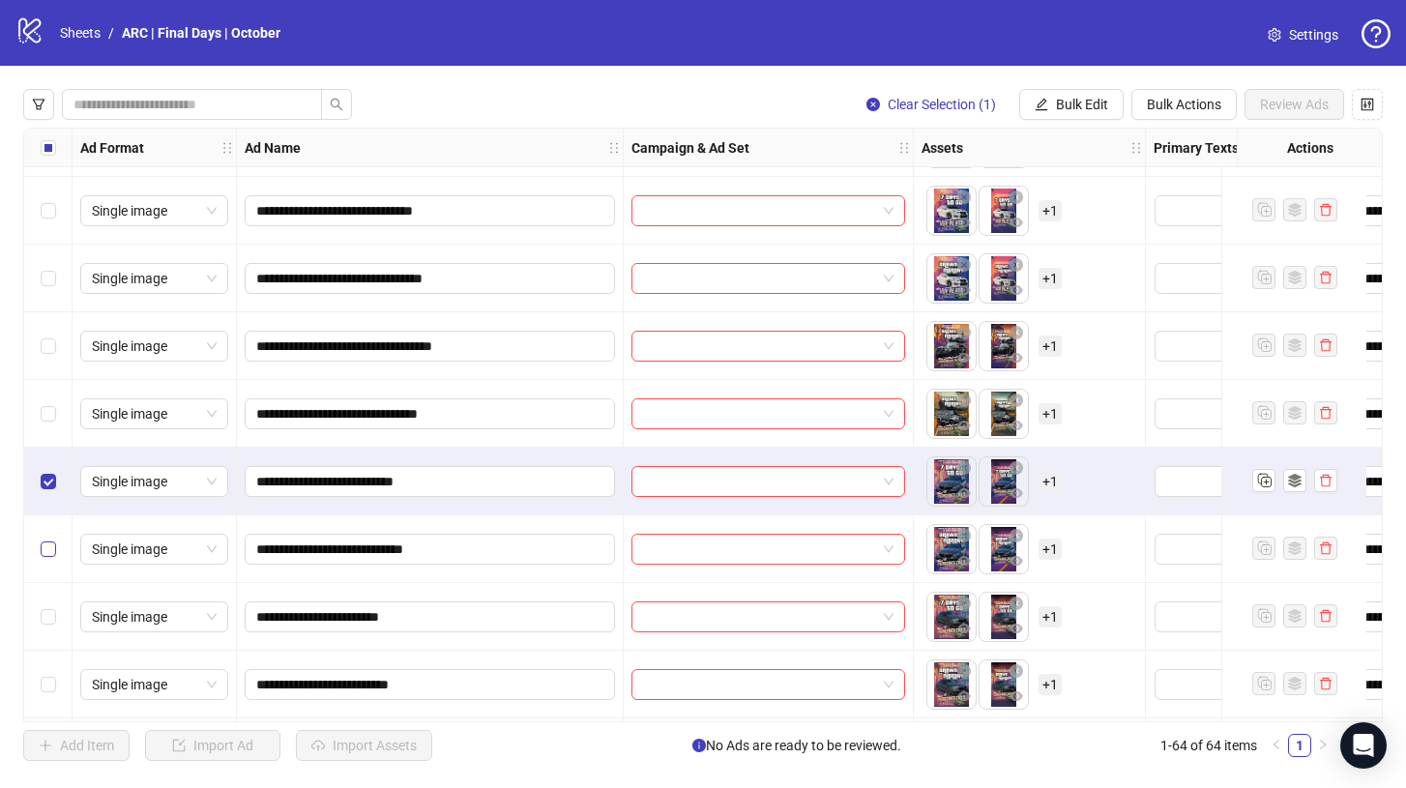
click at [43, 538] on label "Select row 44" at bounding box center [48, 548] width 15 height 21
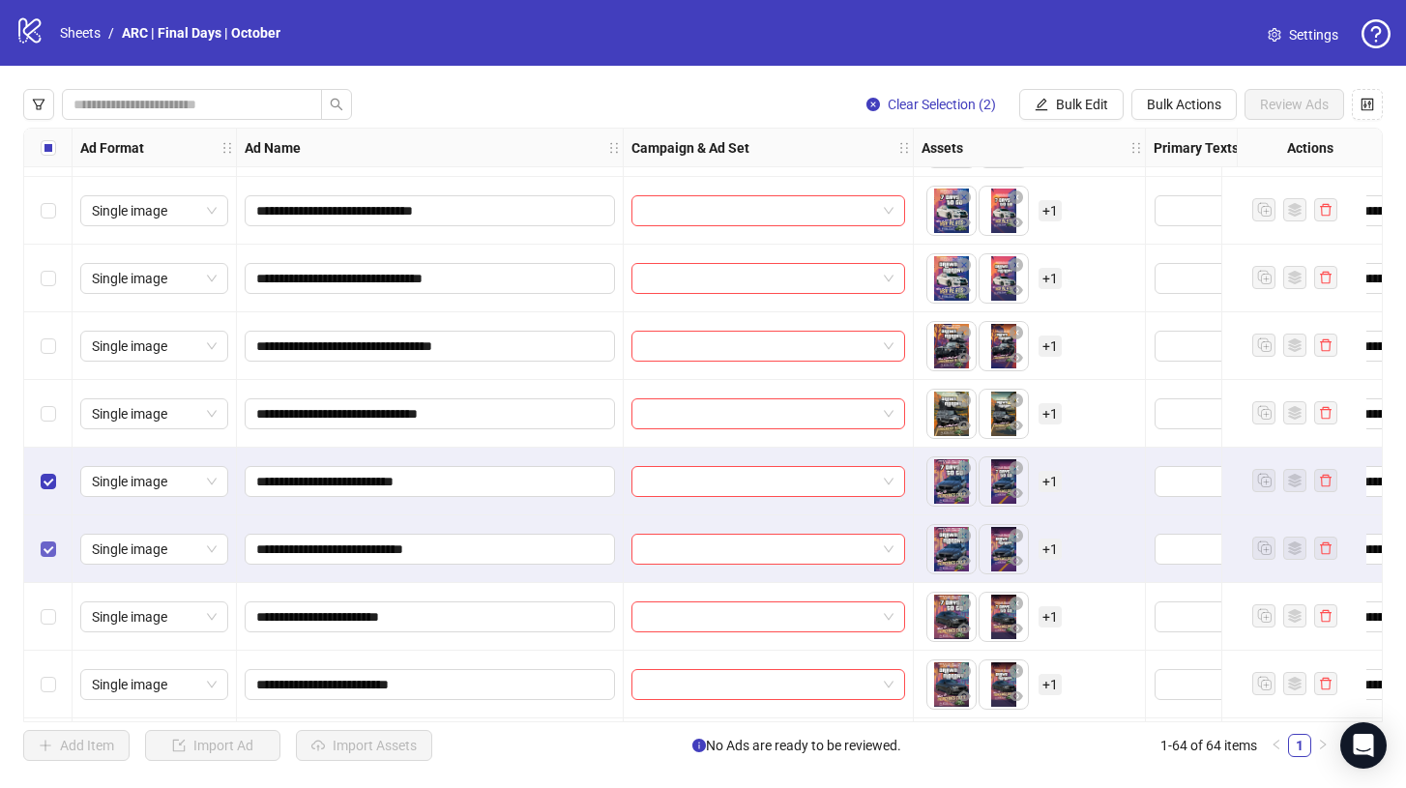
scroll to position [2657, 0]
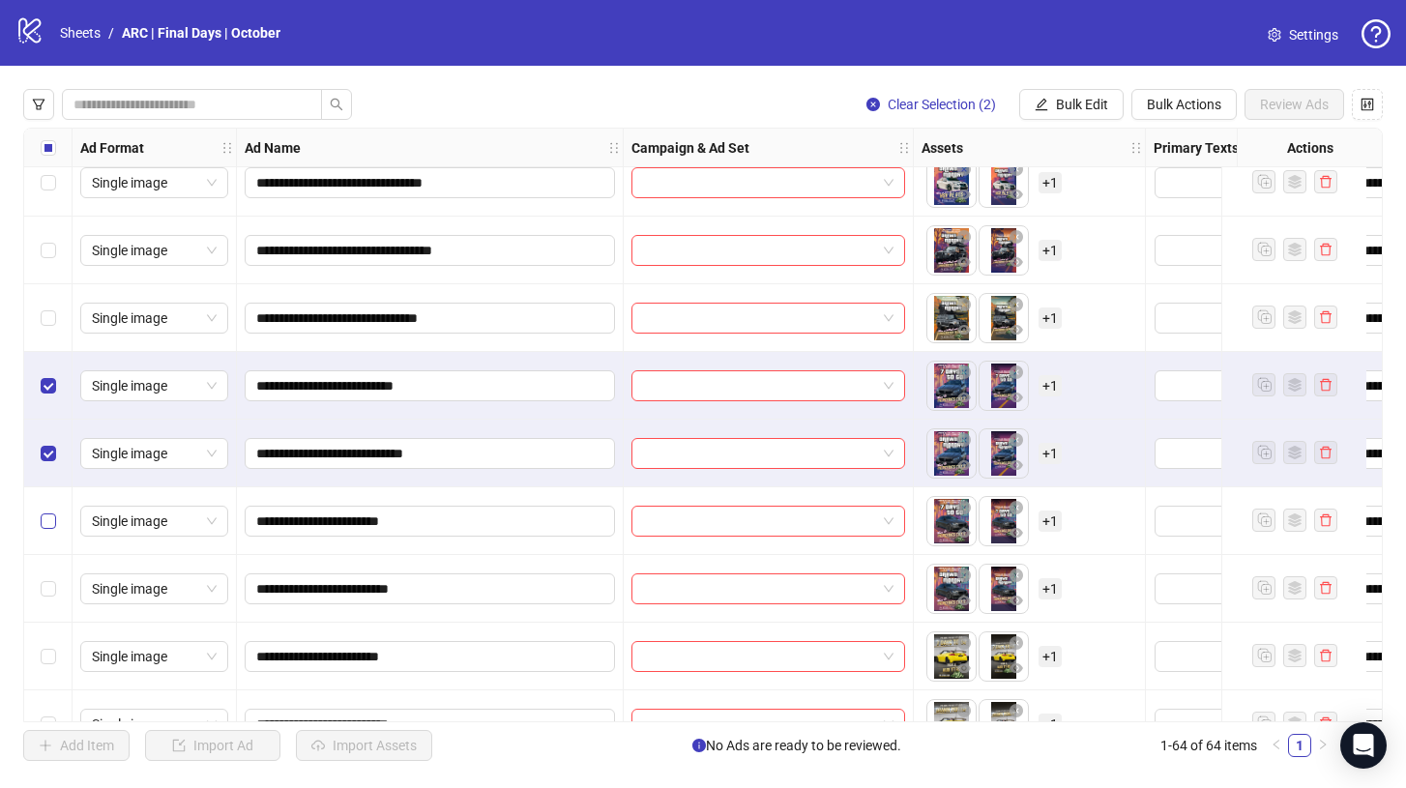
click at [43, 530] on label "Select row 45" at bounding box center [48, 520] width 15 height 21
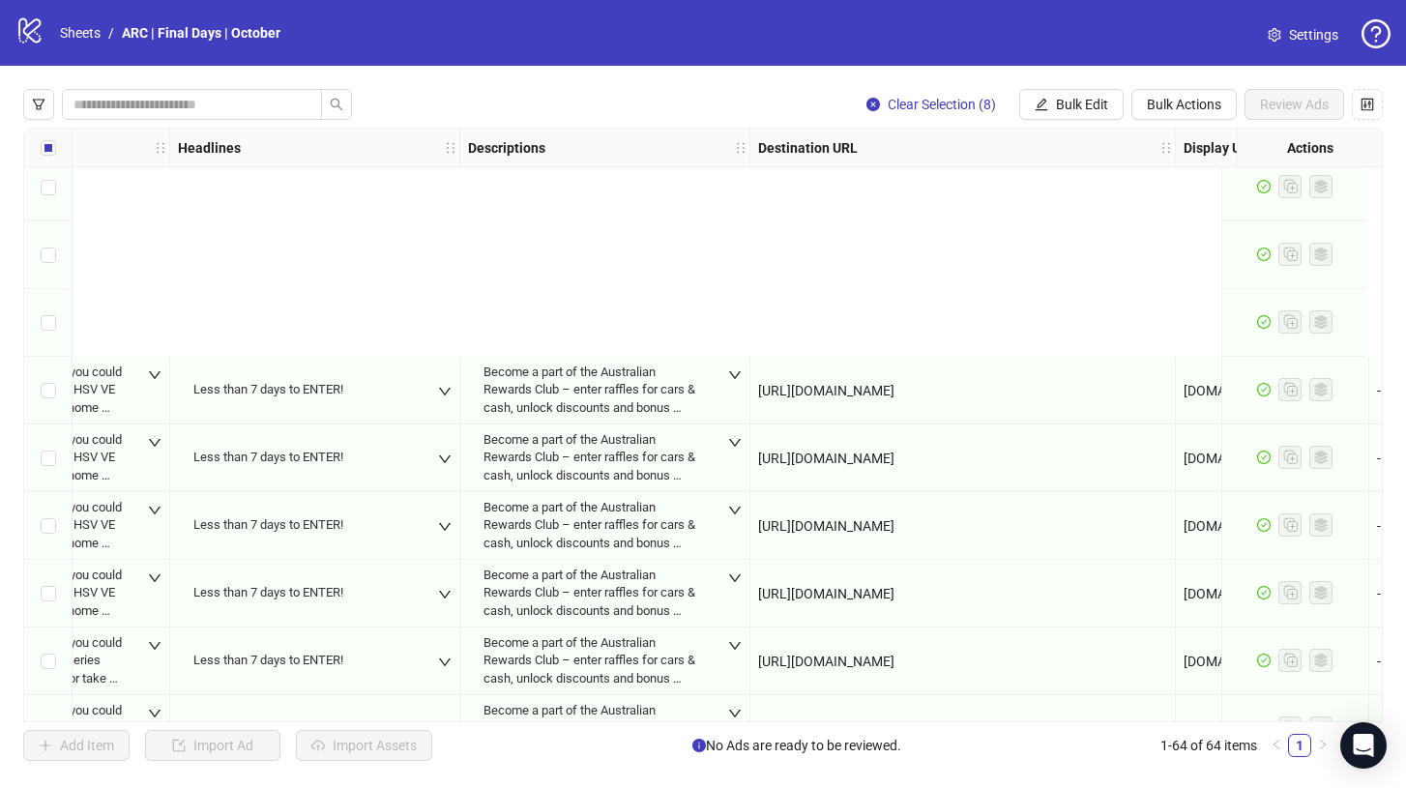
scroll to position [1389, 1169]
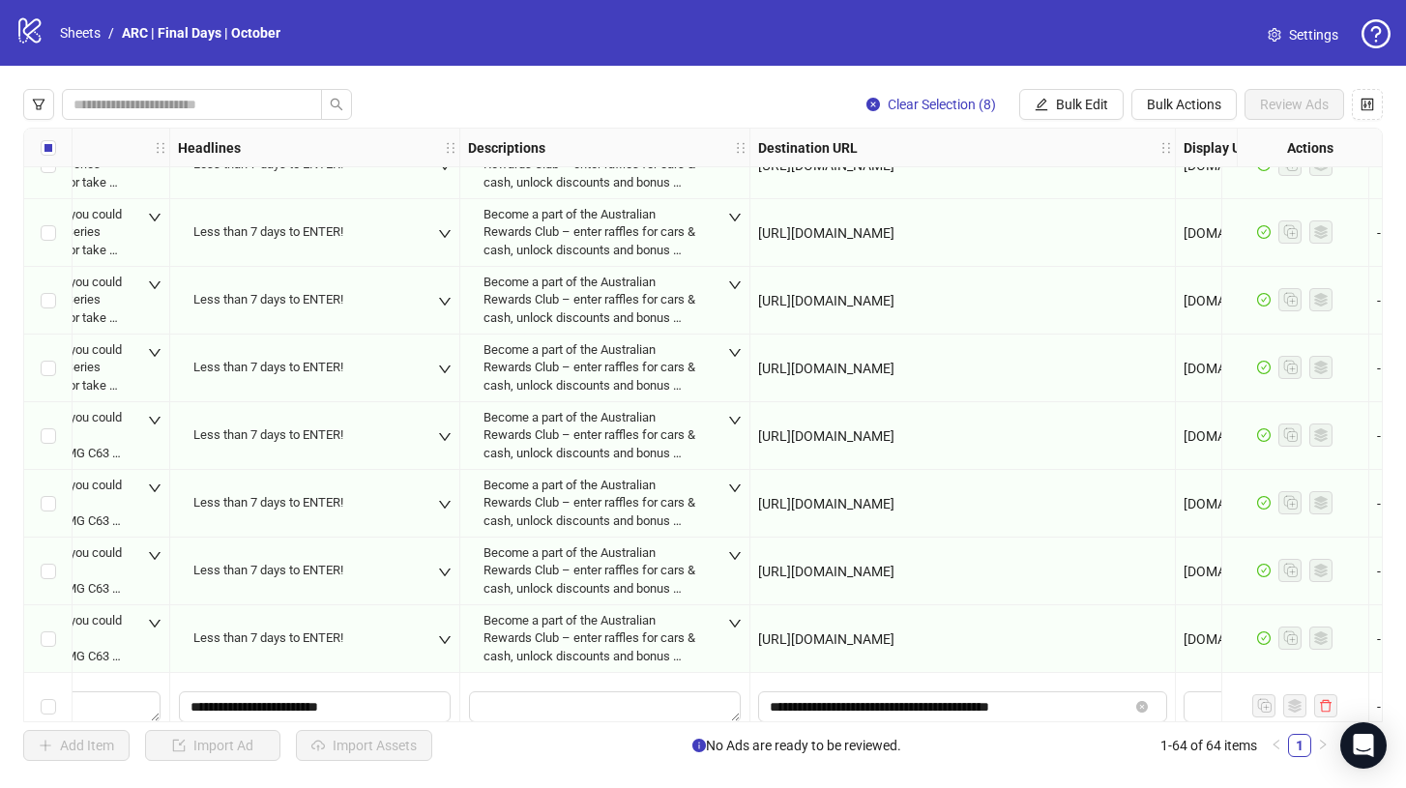
drag, startPoint x: 1050, startPoint y: 438, endPoint x: 755, endPoint y: 445, distance: 294.9
click at [755, 445] on div "[URL][DOMAIN_NAME]" at bounding box center [962, 436] width 425 height 68
copy span "[URL][DOMAIN_NAME]"
click at [1091, 107] on span "Bulk Edit" at bounding box center [1082, 104] width 52 height 15
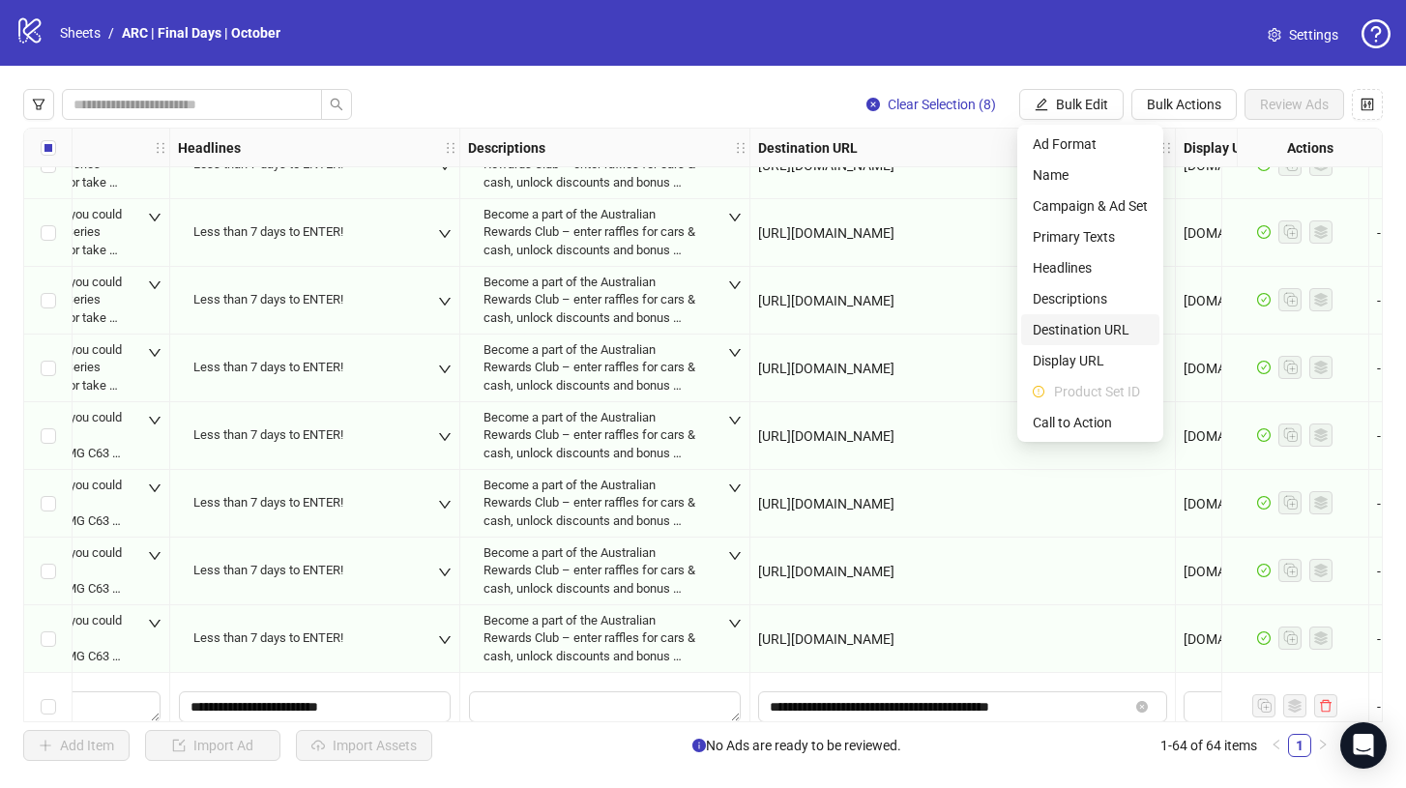
click at [1103, 330] on span "Destination URL" at bounding box center [1089, 329] width 115 height 21
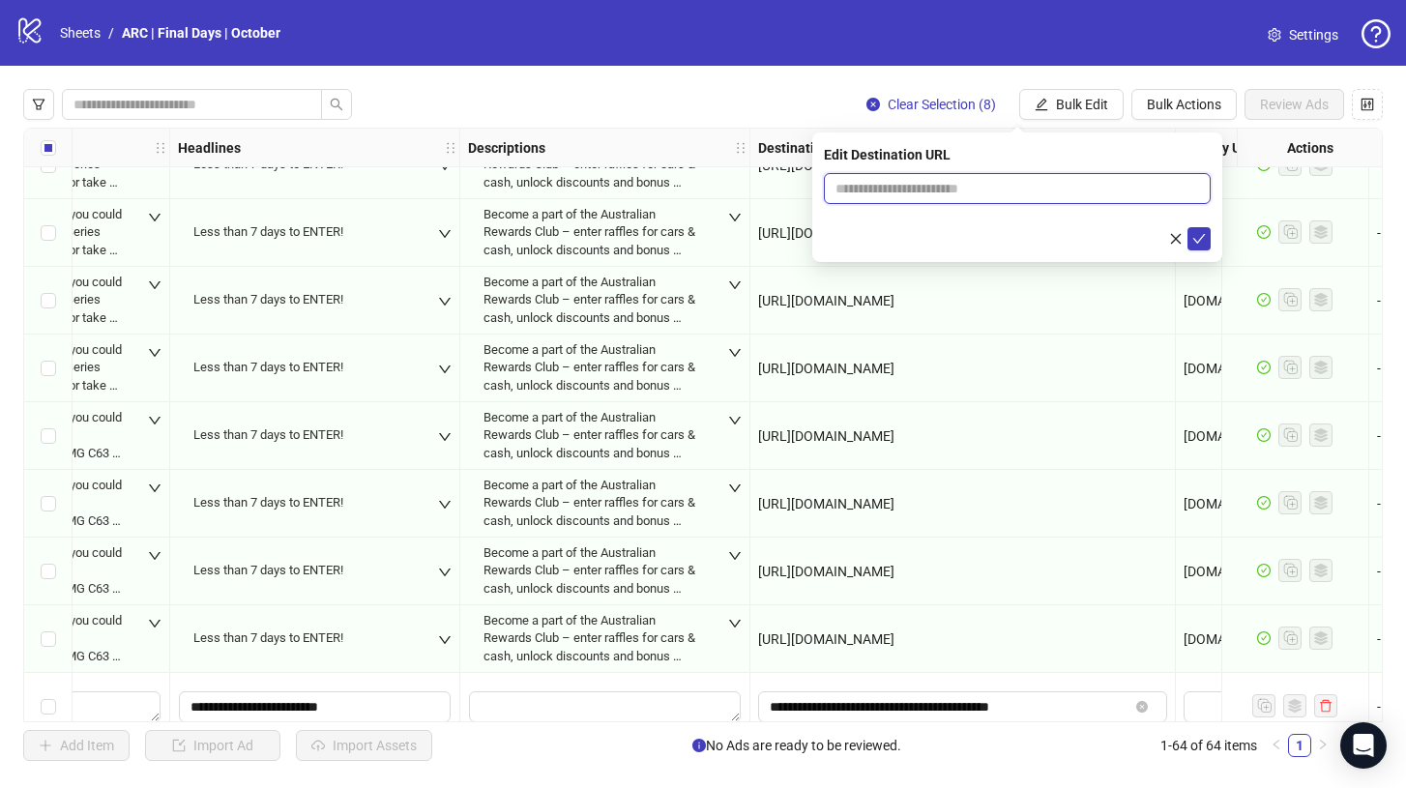
click at [936, 182] on input "text" at bounding box center [1009, 188] width 348 height 21
paste input "**********"
type input "**********"
click at [1202, 243] on icon "check" at bounding box center [1199, 239] width 14 height 14
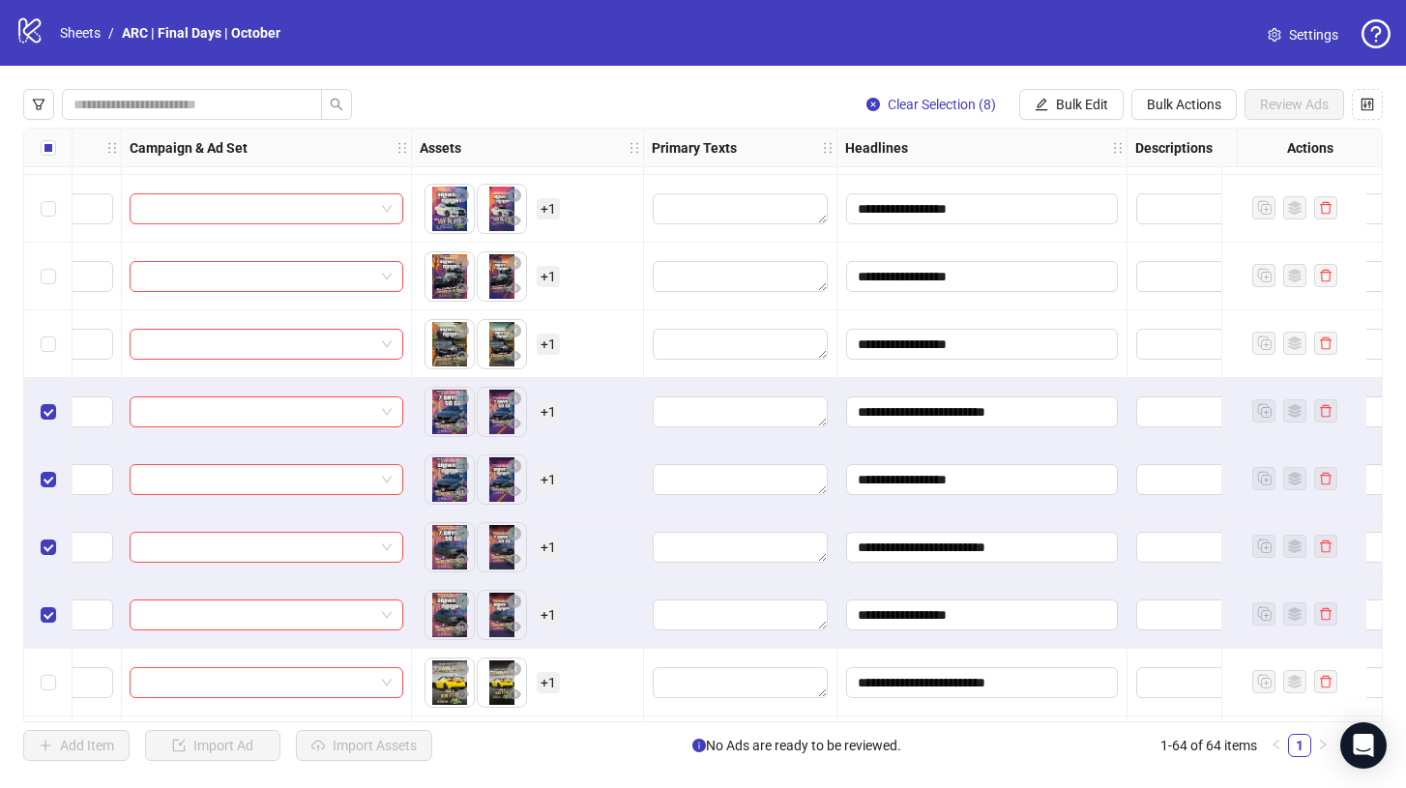
scroll to position [2631, 0]
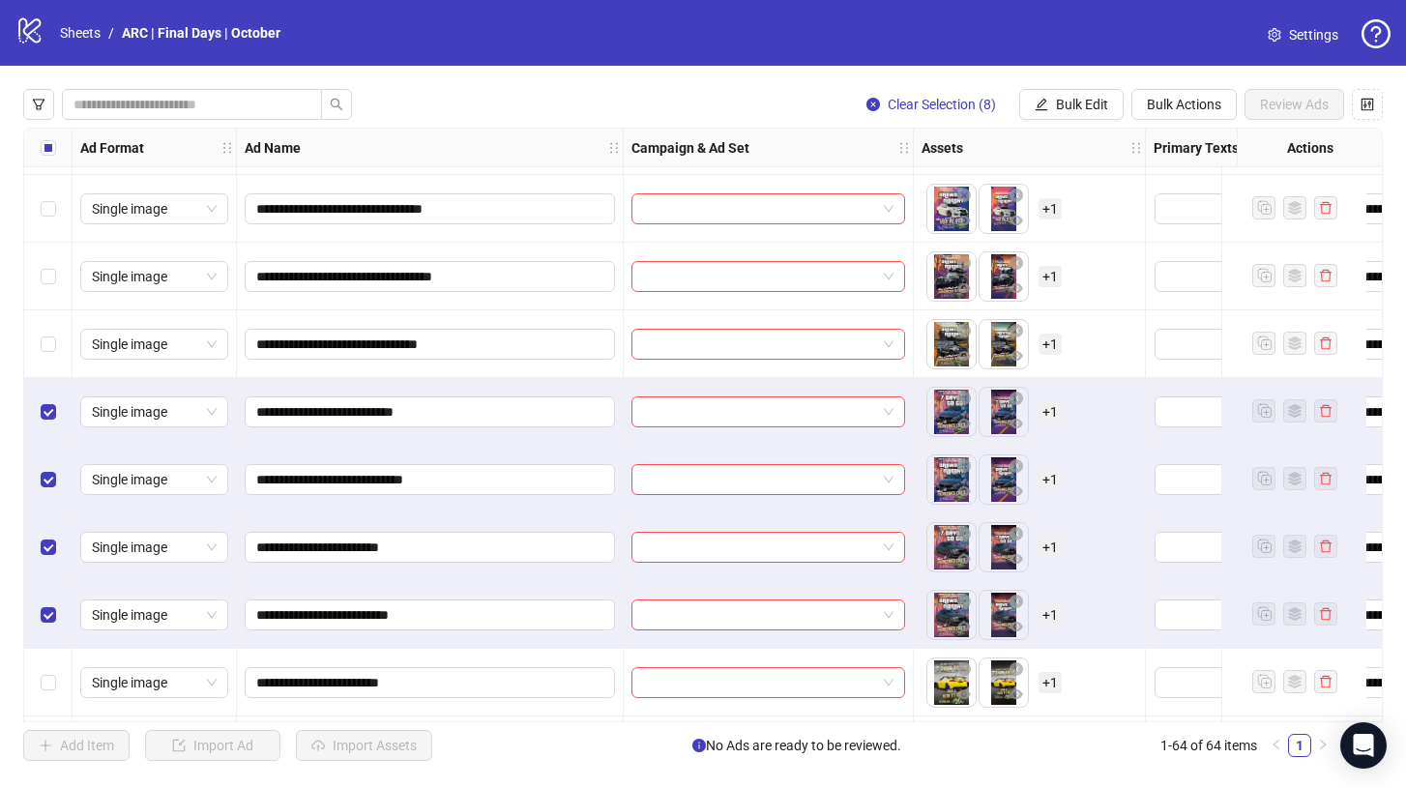
click at [38, 150] on div "Select all rows" at bounding box center [48, 148] width 48 height 39
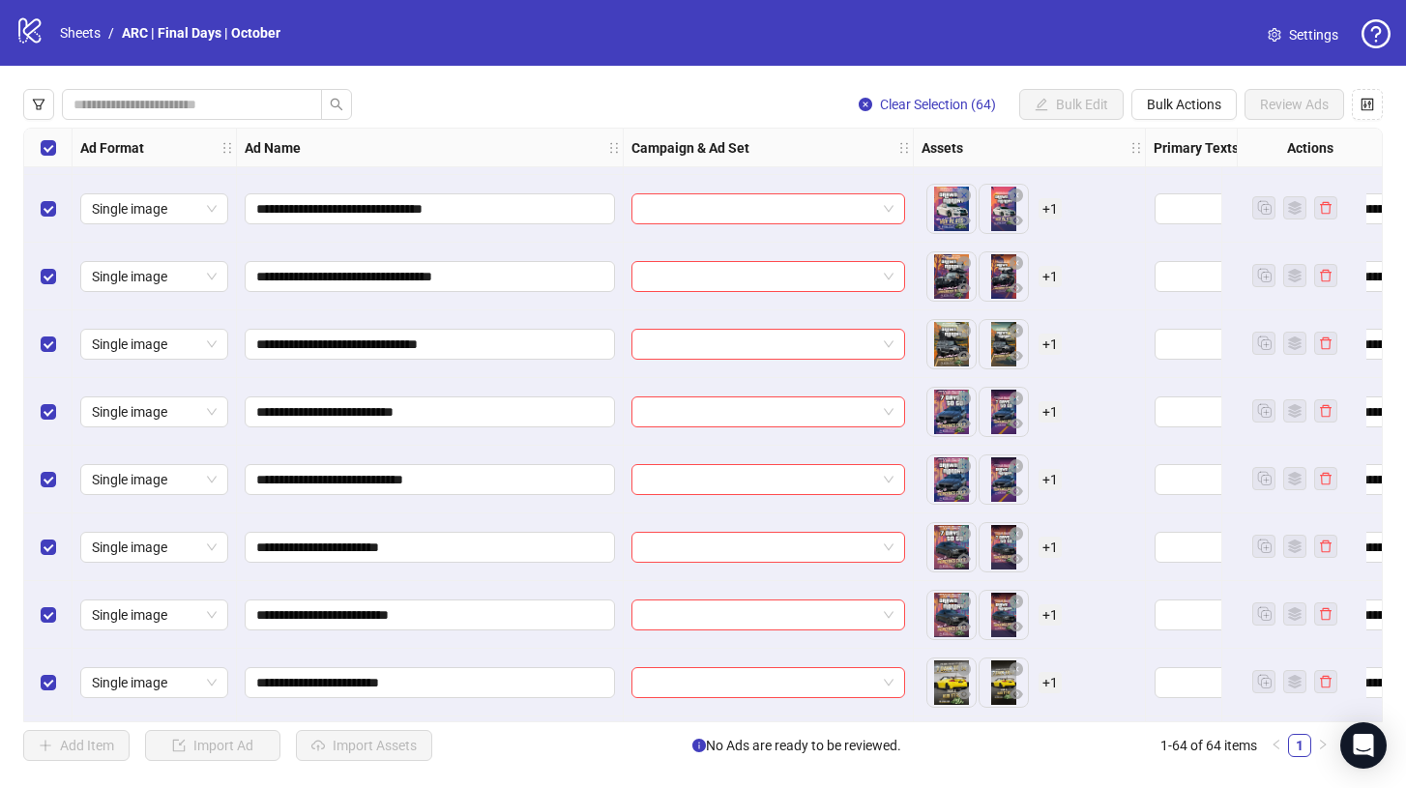
click at [38, 150] on div "Select all rows" at bounding box center [48, 148] width 48 height 39
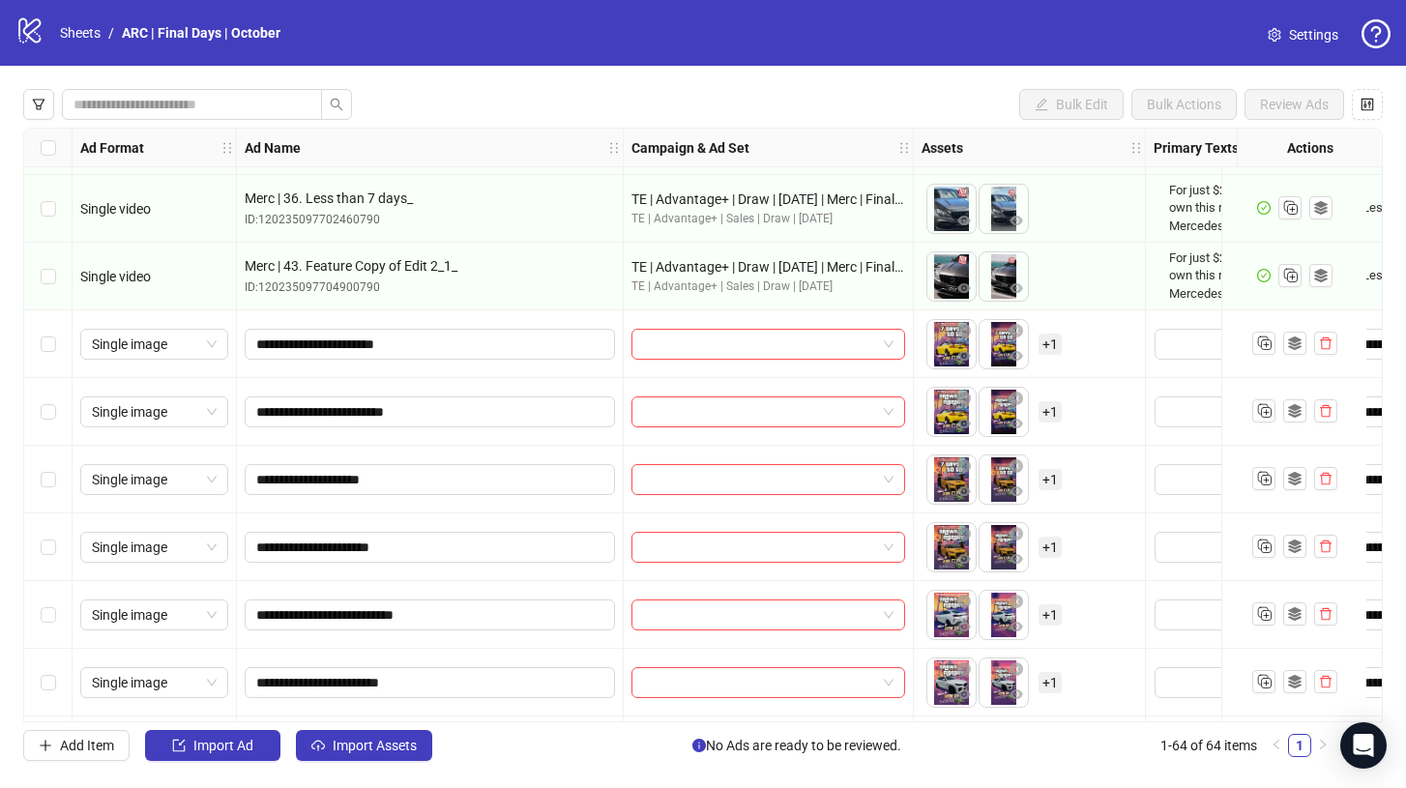
scroll to position [1771, 0]
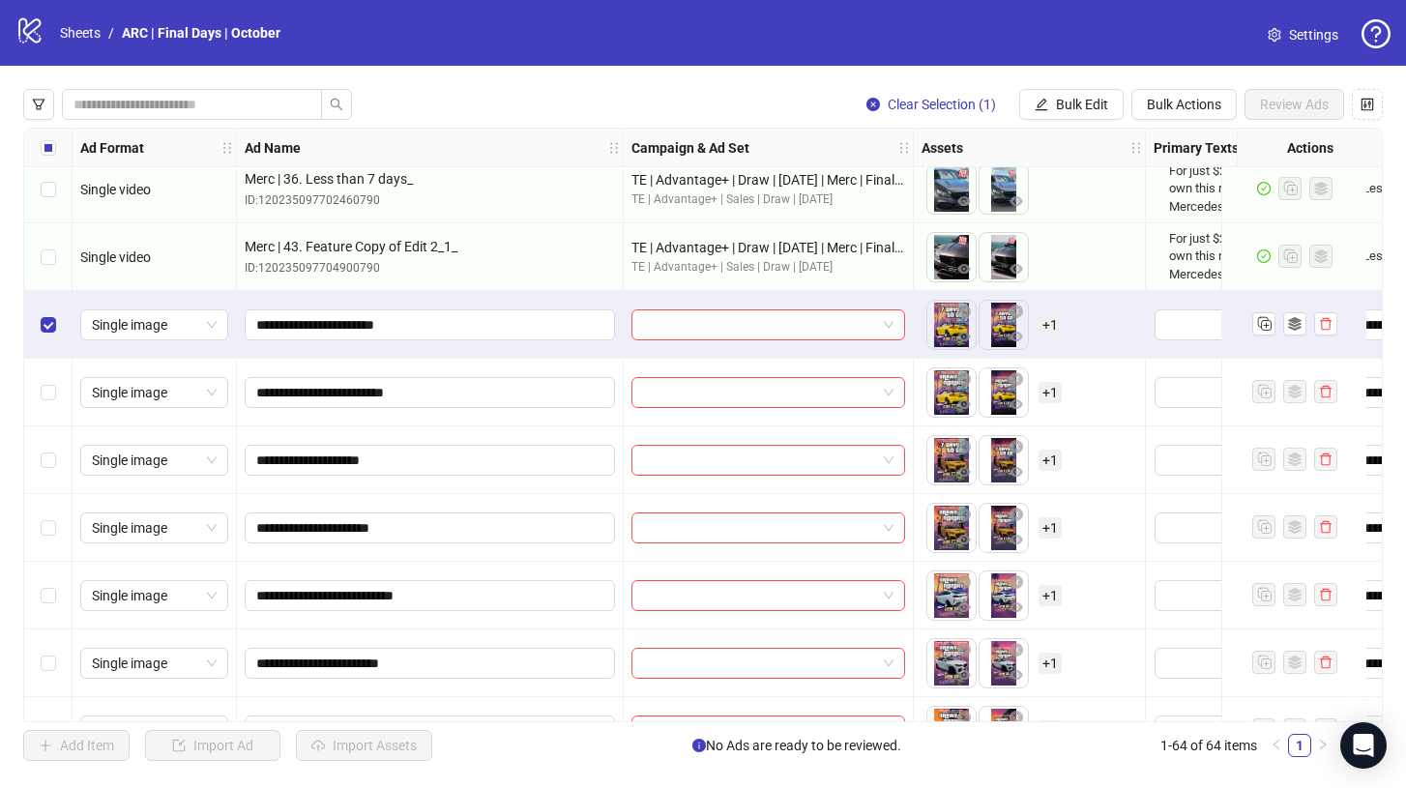
click at [32, 406] on div "Select row 30" at bounding box center [48, 393] width 48 height 68
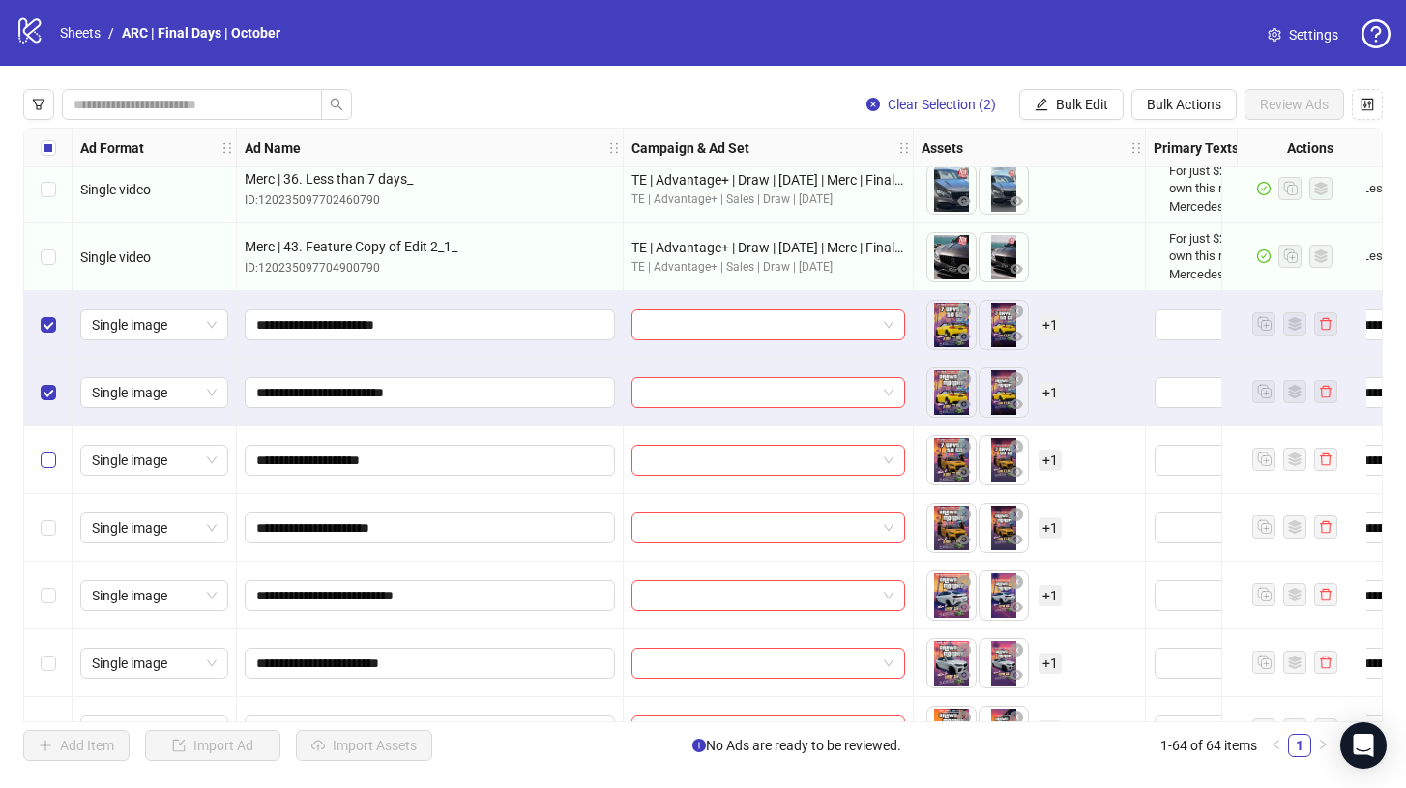
click at [44, 469] on label "Select row 31" at bounding box center [48, 459] width 15 height 21
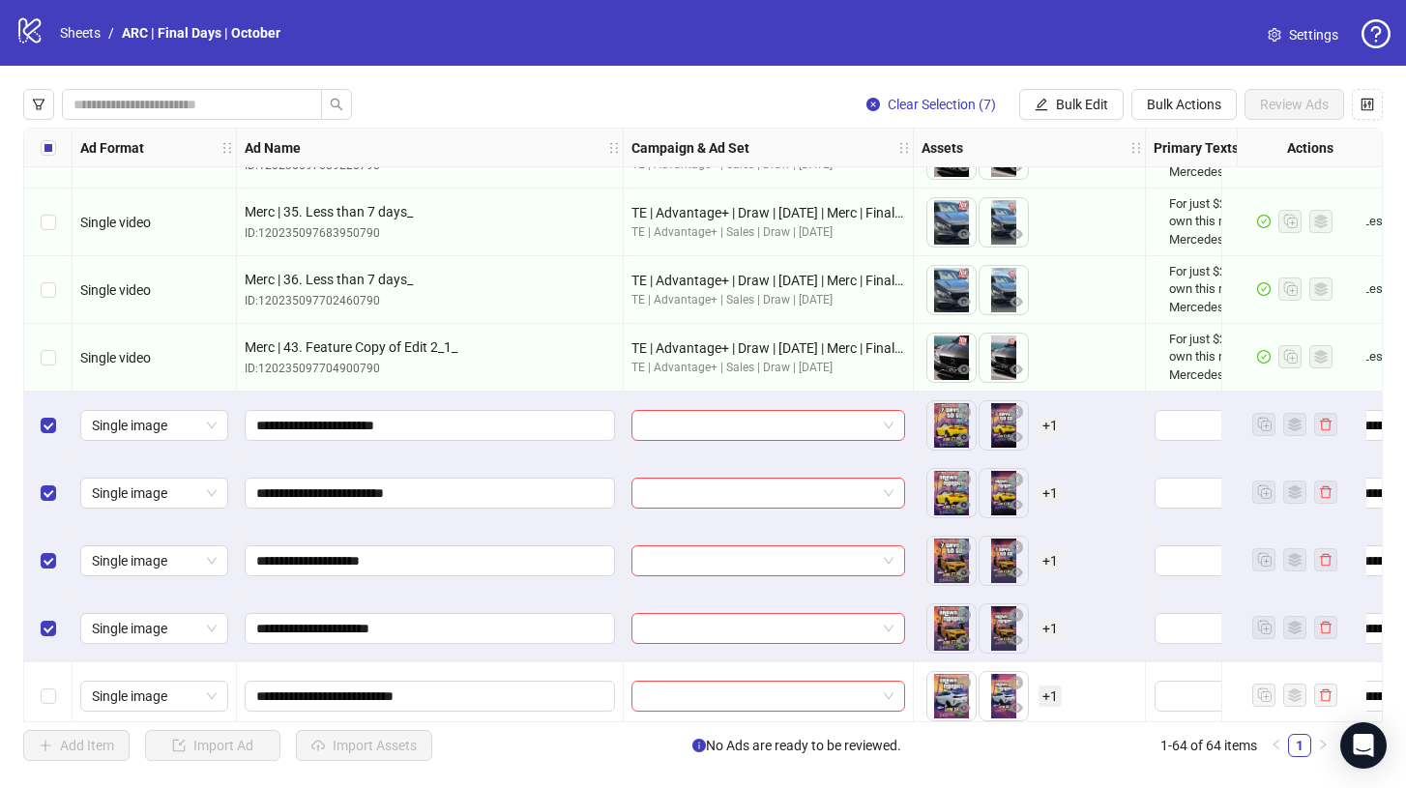
scroll to position [1665, 0]
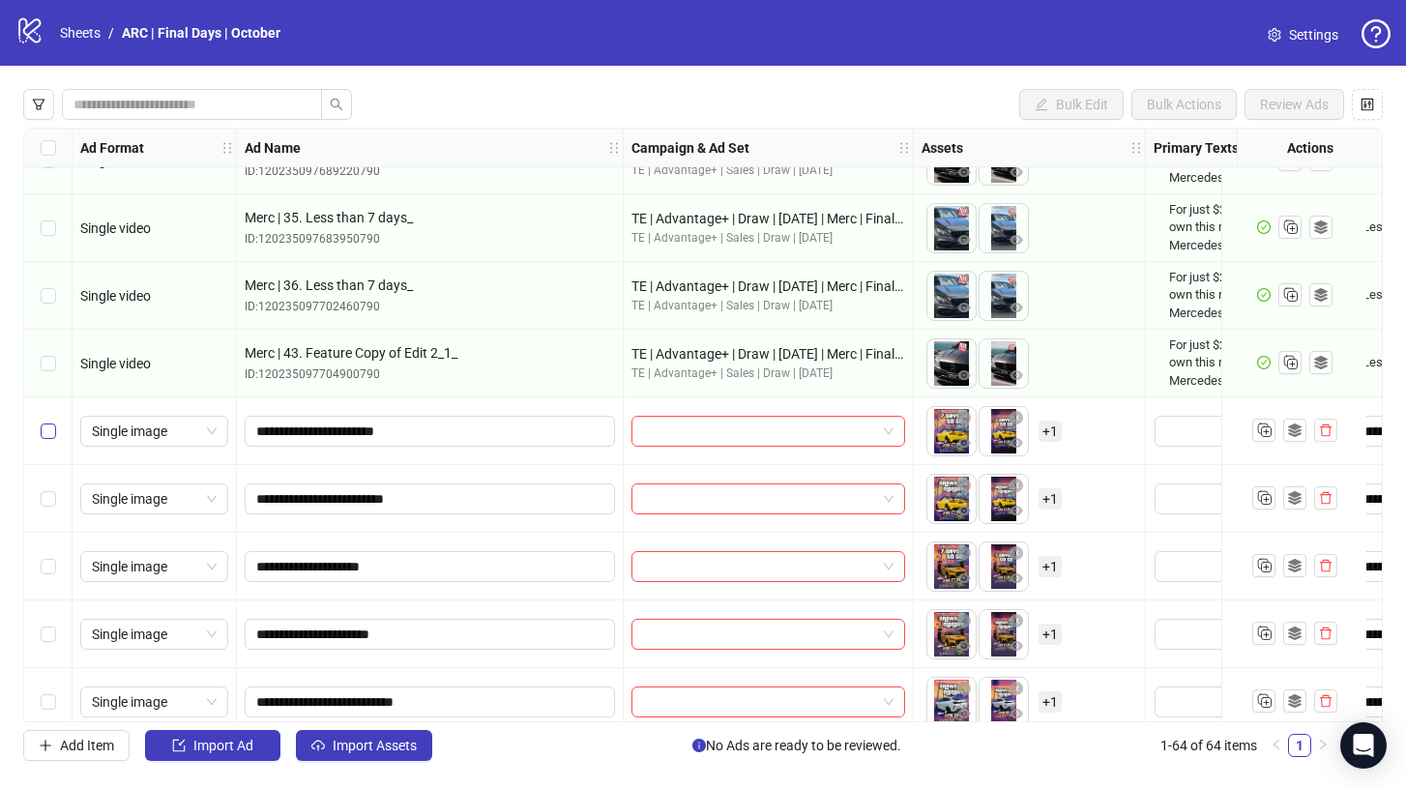
click at [41, 439] on label "Select row 29" at bounding box center [48, 430] width 15 height 21
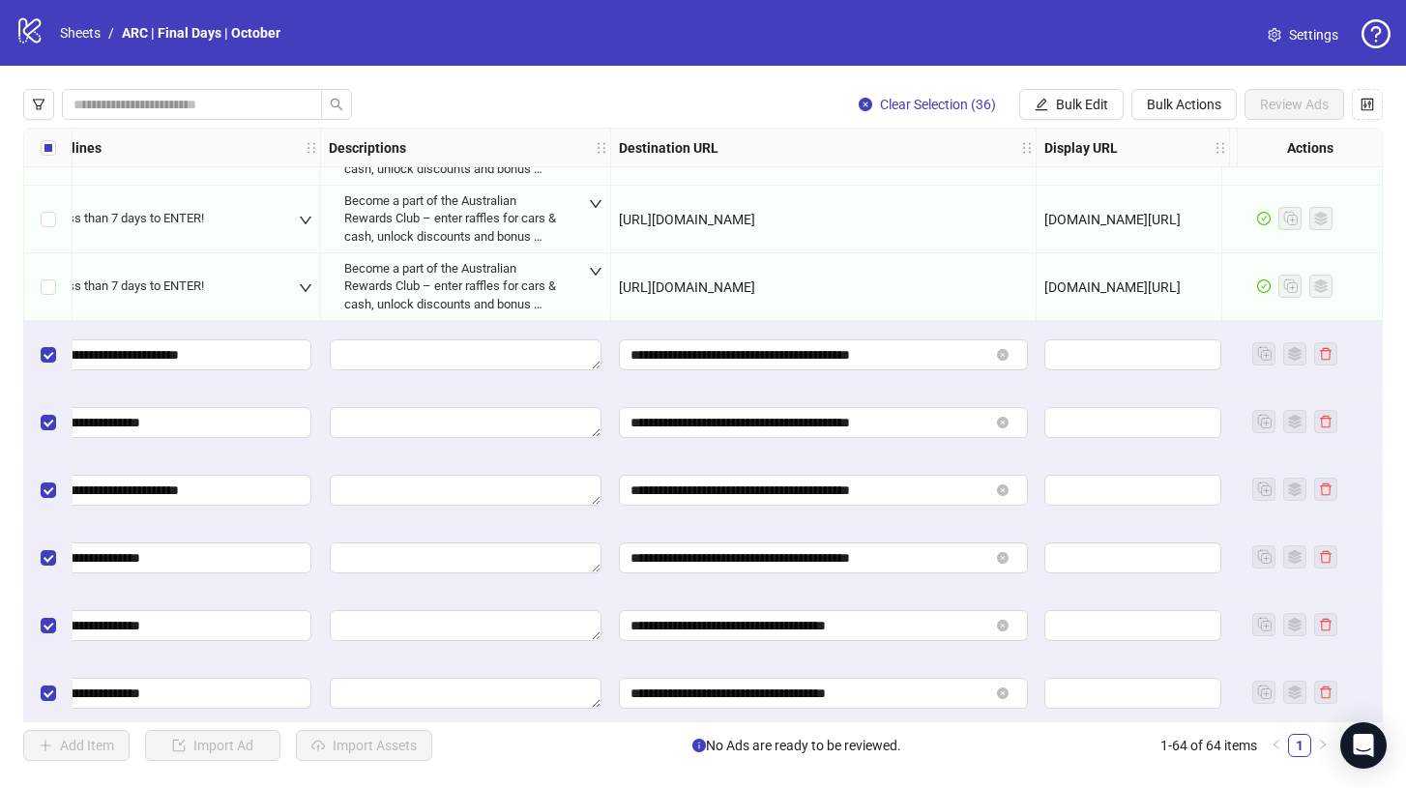
scroll to position [1741, 1858]
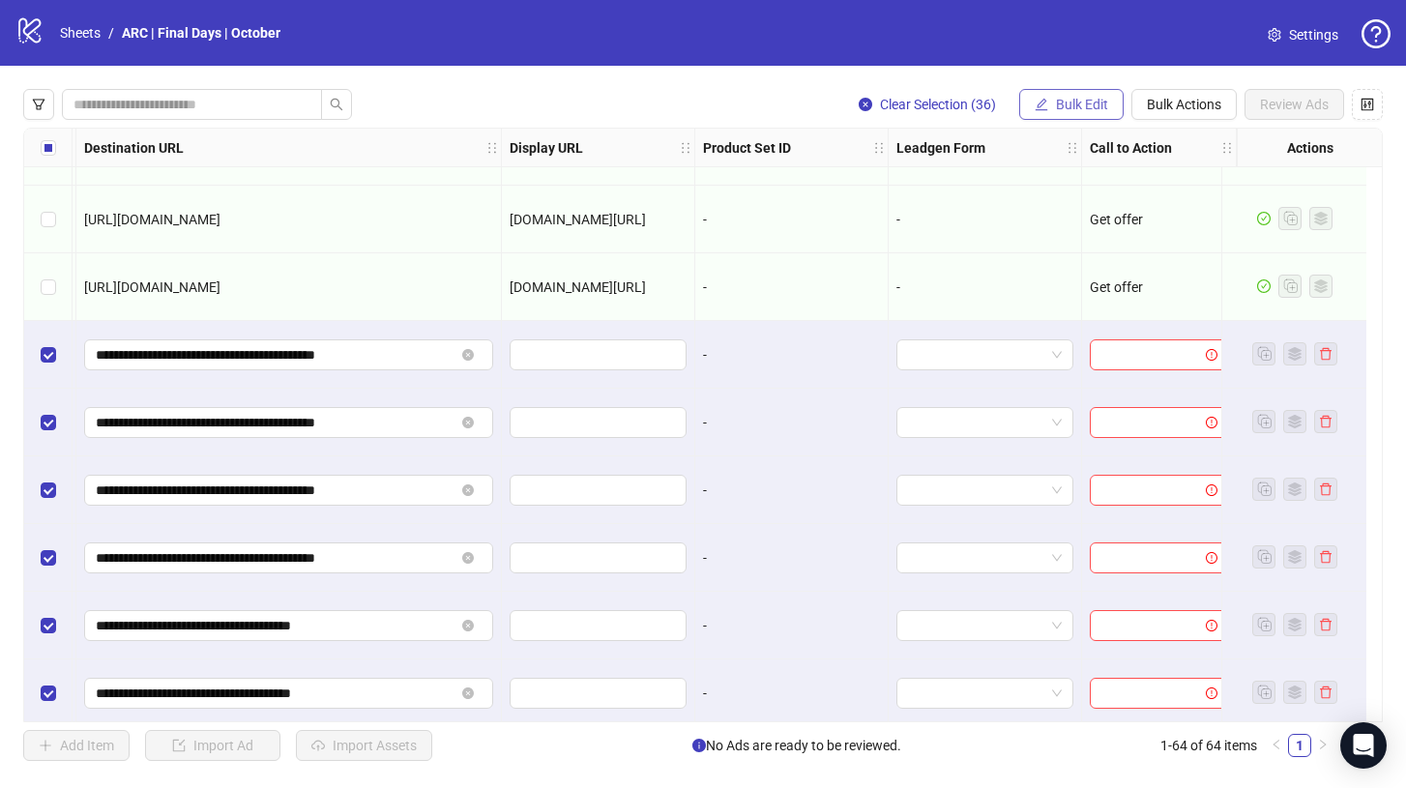
click at [1070, 96] on button "Bulk Edit" at bounding box center [1071, 104] width 104 height 31
click at [1067, 72] on div "Clear Selection (36) Bulk Edit Bulk Actions Review Ads Ad Format Ad Name Campai…" at bounding box center [703, 425] width 1406 height 718
click at [1057, 103] on span "Bulk Edit" at bounding box center [1082, 104] width 52 height 15
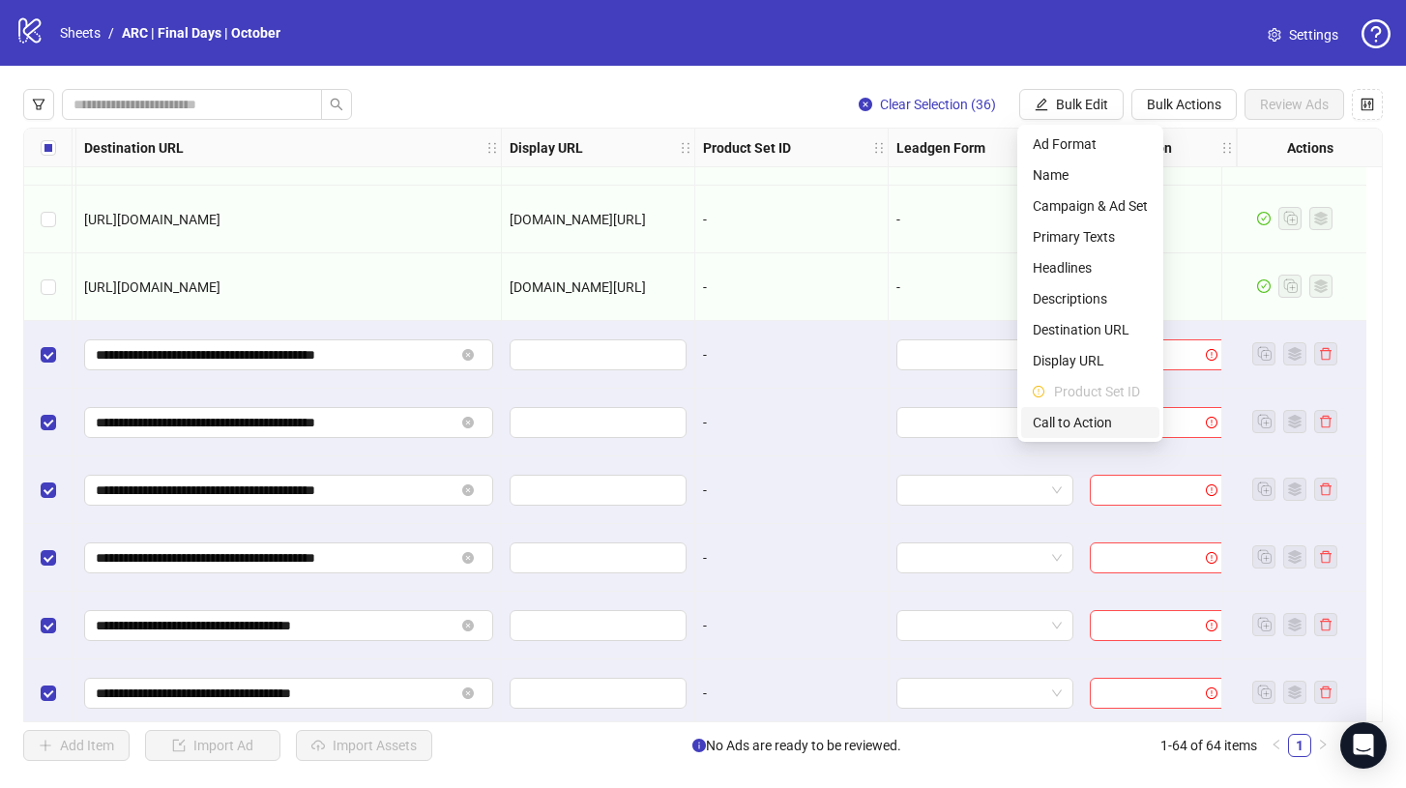
click at [1078, 426] on span "Call to Action" at bounding box center [1089, 422] width 115 height 21
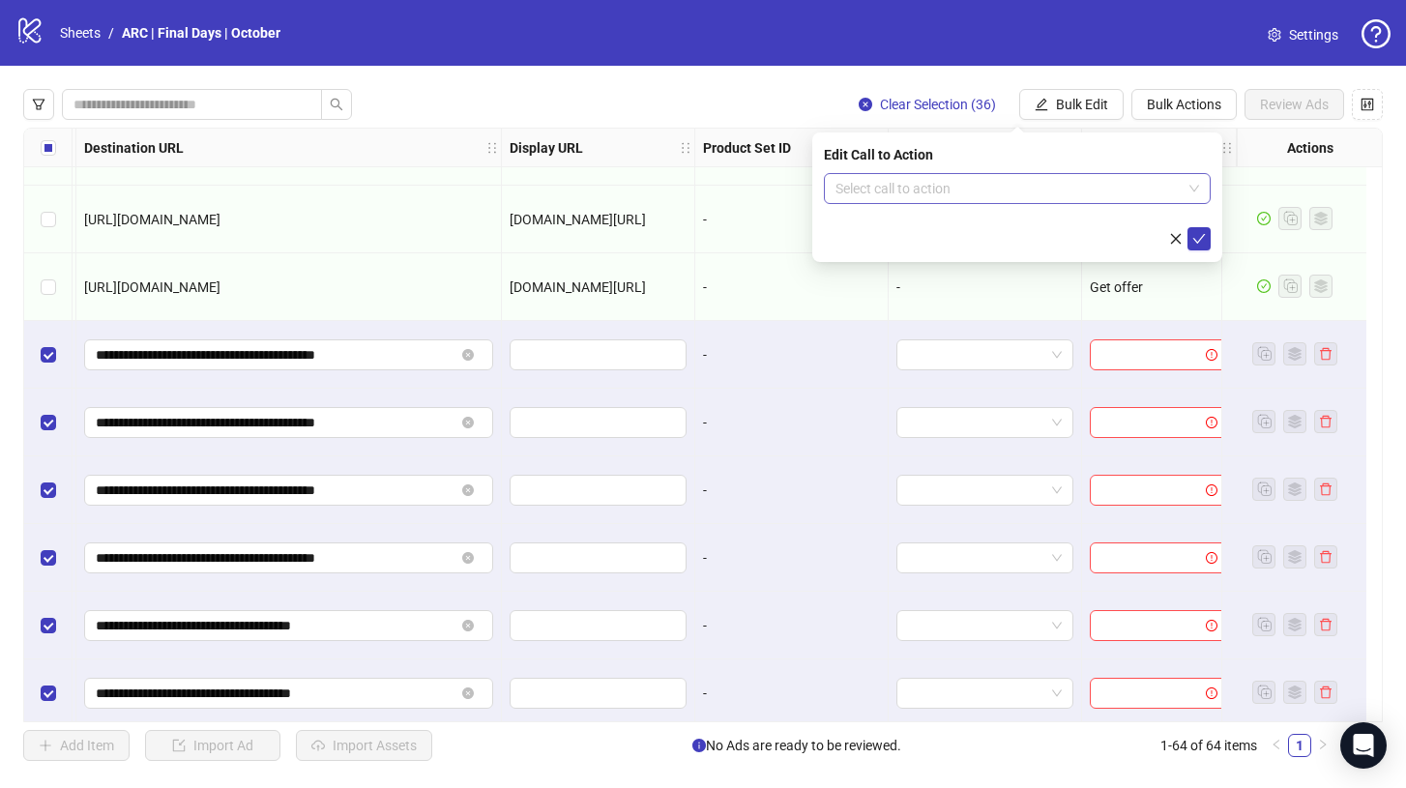
click at [988, 191] on input "search" at bounding box center [1008, 188] width 346 height 29
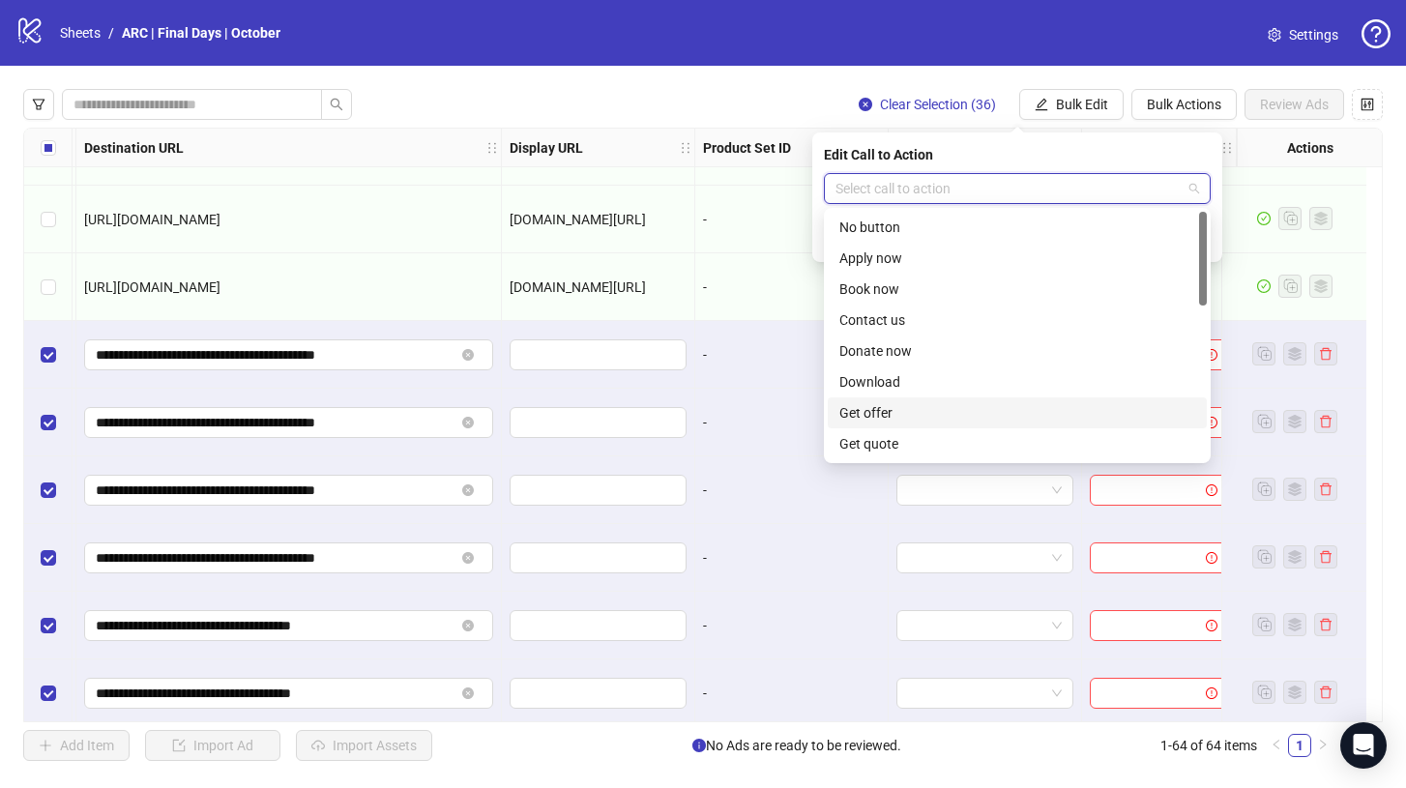
click at [875, 413] on div "Get offer" at bounding box center [1017, 412] width 356 height 21
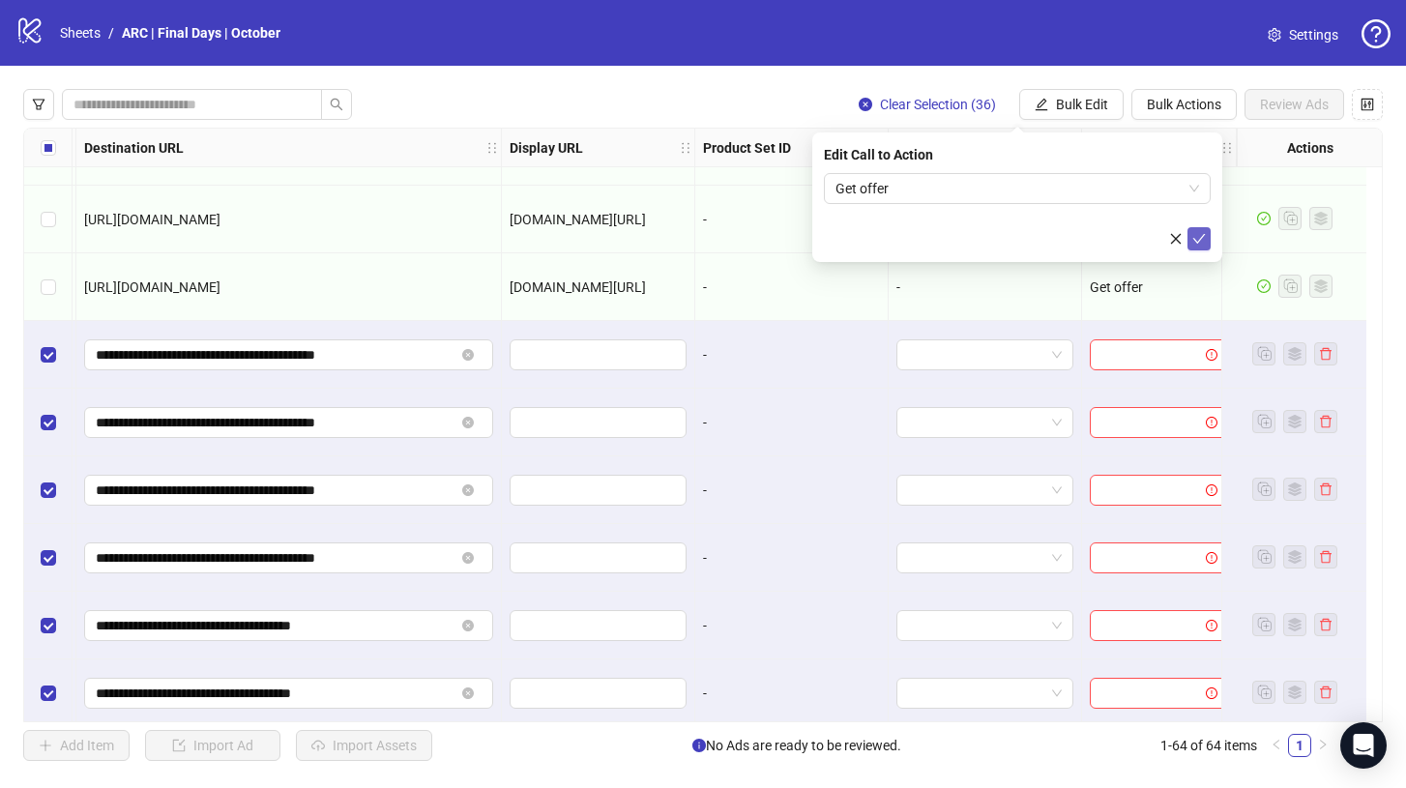
click at [1199, 238] on icon "check" at bounding box center [1199, 239] width 14 height 14
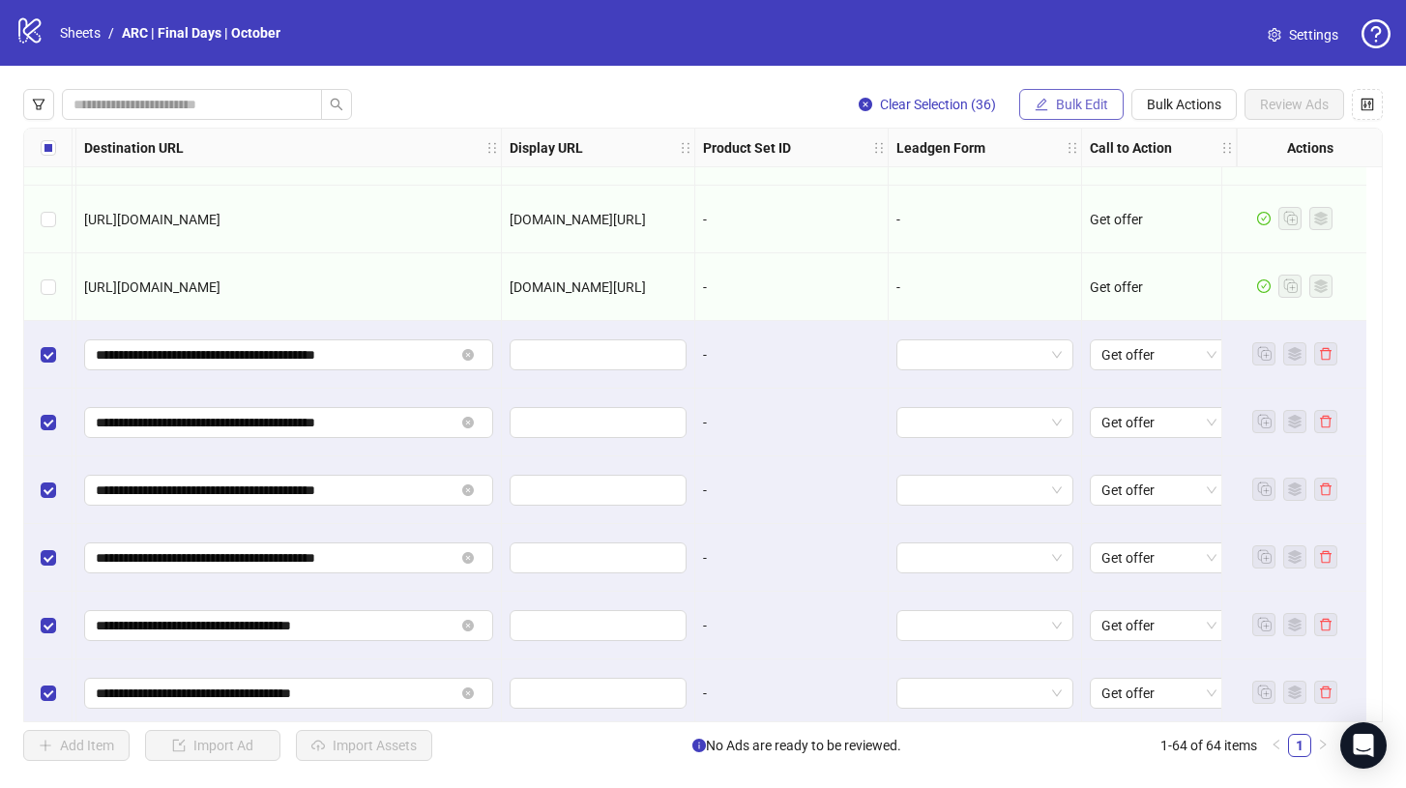
click at [1083, 104] on span "Bulk Edit" at bounding box center [1082, 104] width 52 height 15
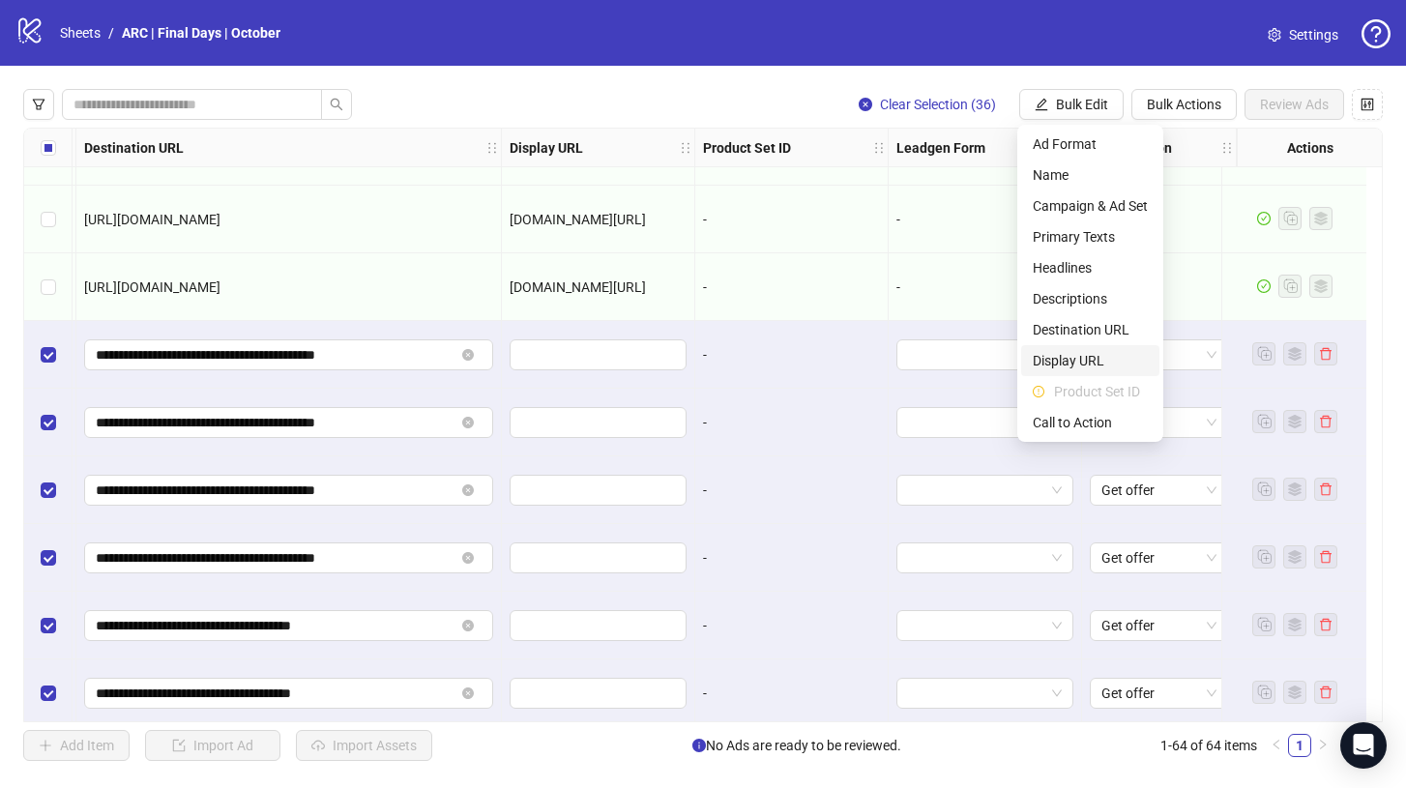
click at [1091, 362] on span "Display URL" at bounding box center [1089, 360] width 115 height 21
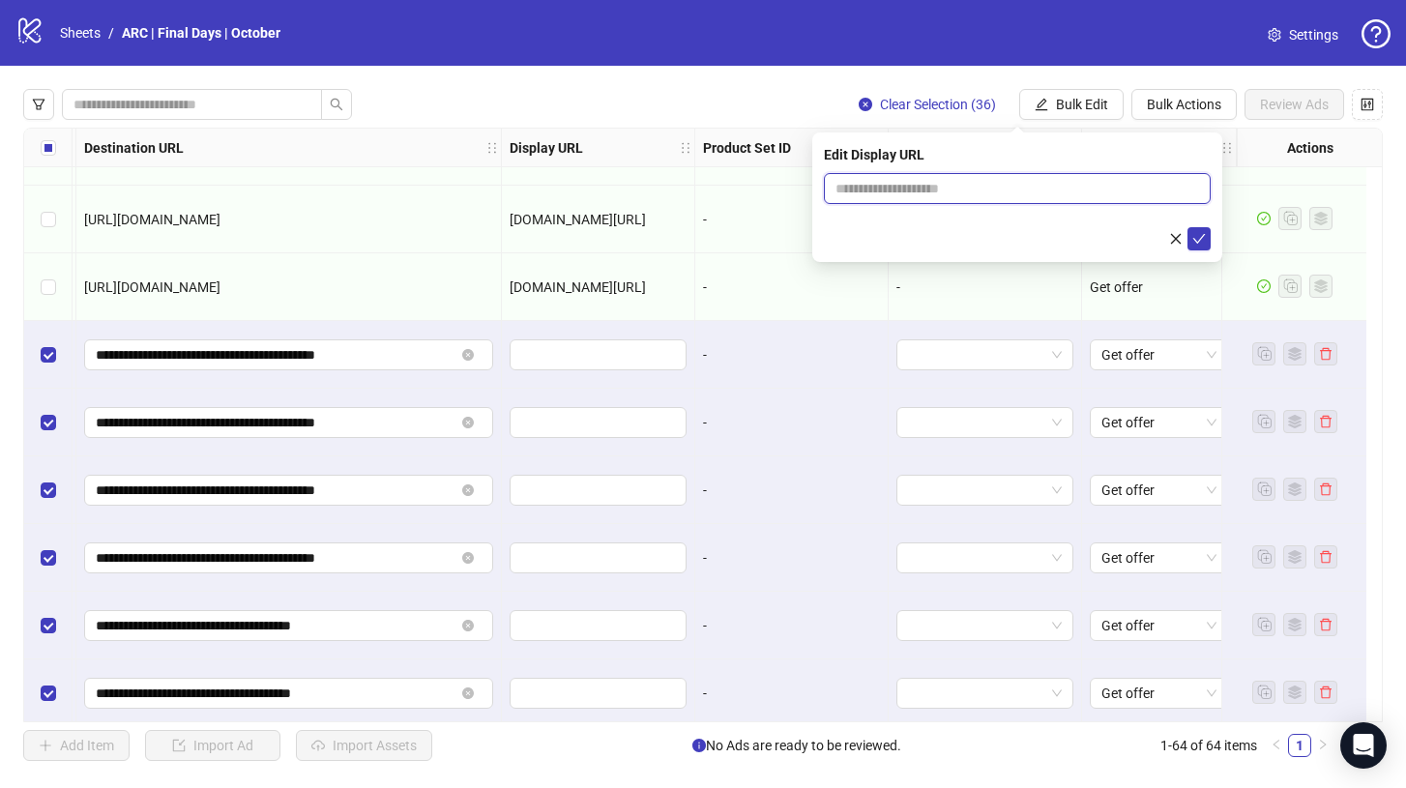
click at [1040, 181] on input "text" at bounding box center [1017, 188] width 387 height 31
type input "**********"
click at [1193, 246] on span "submit" at bounding box center [1199, 238] width 14 height 15
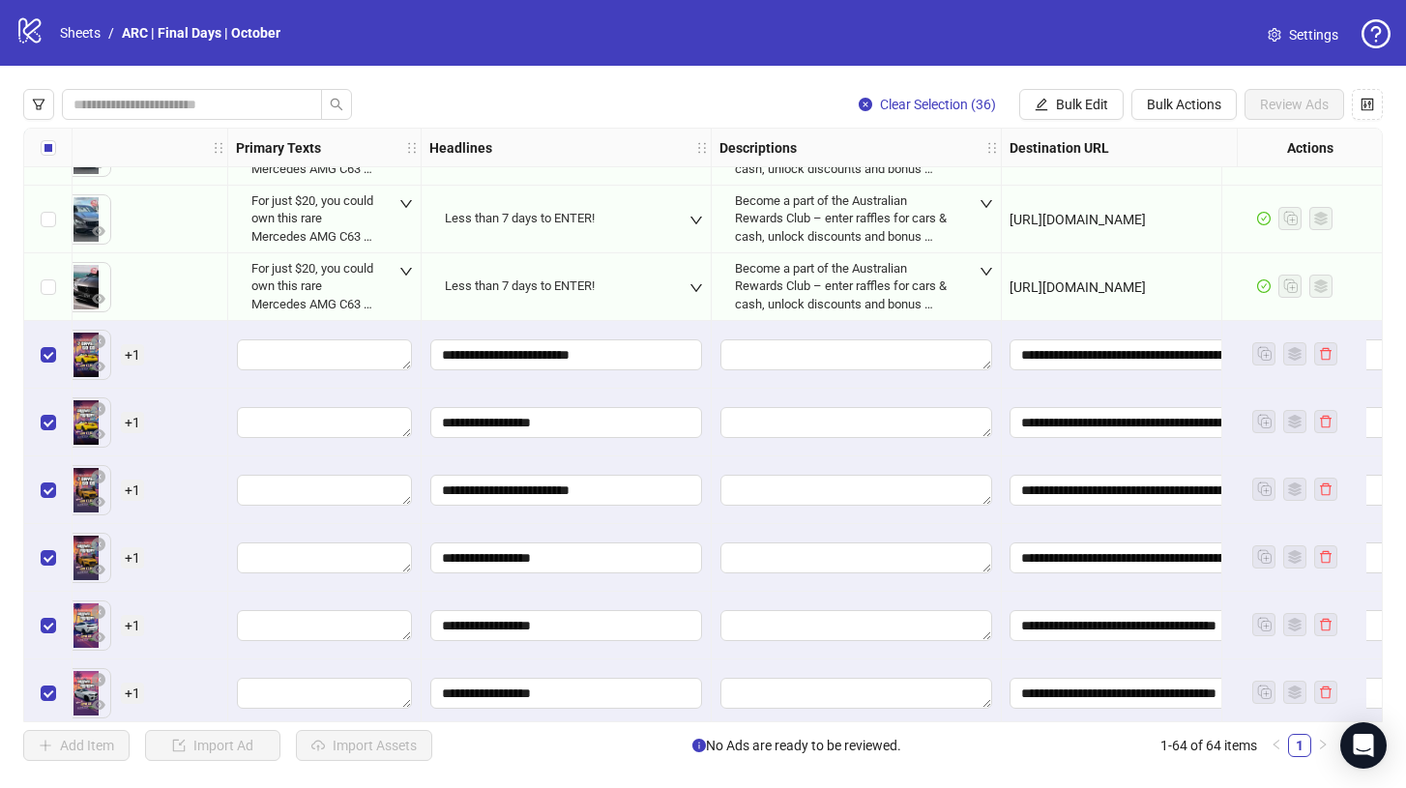
scroll to position [1741, 912]
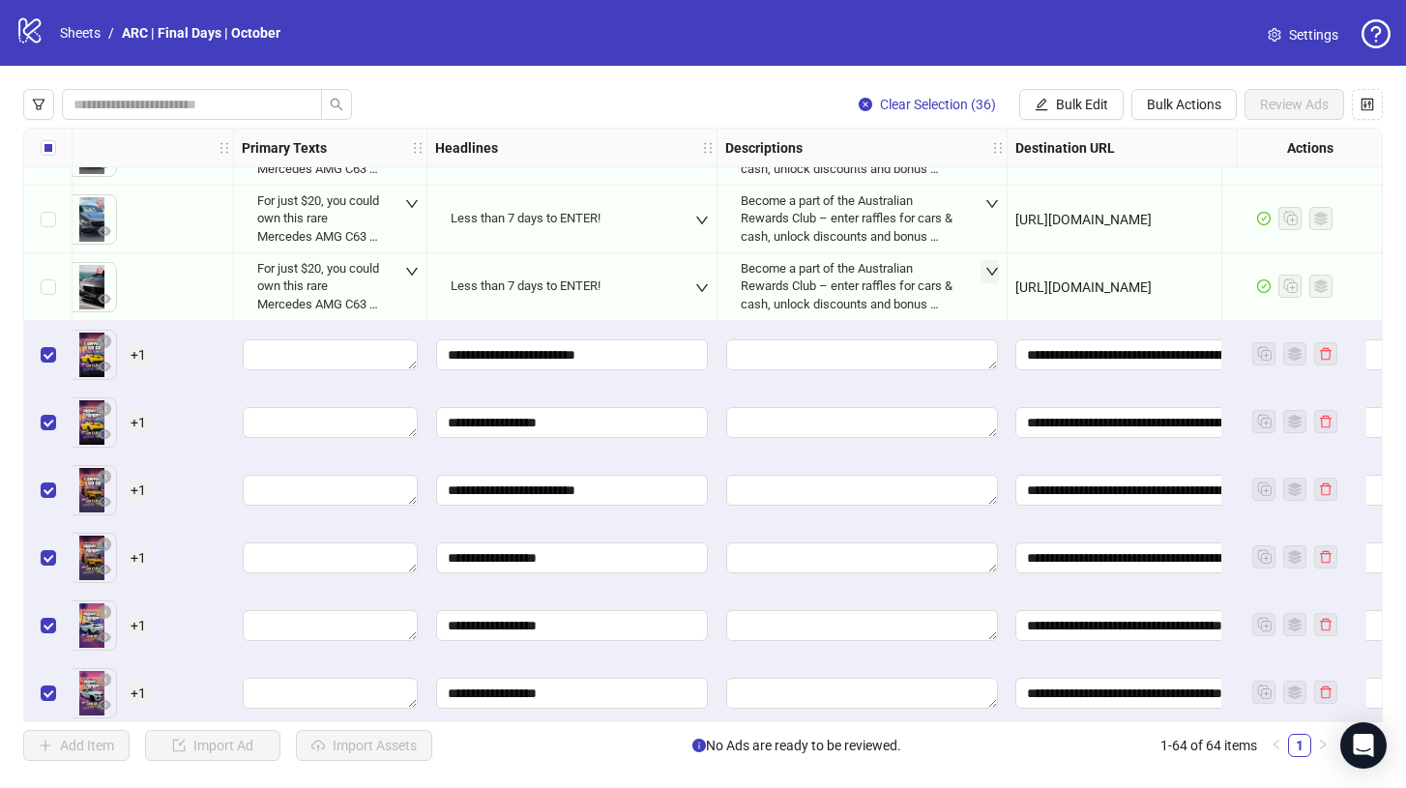
click at [989, 271] on icon "down" at bounding box center [992, 272] width 12 height 8
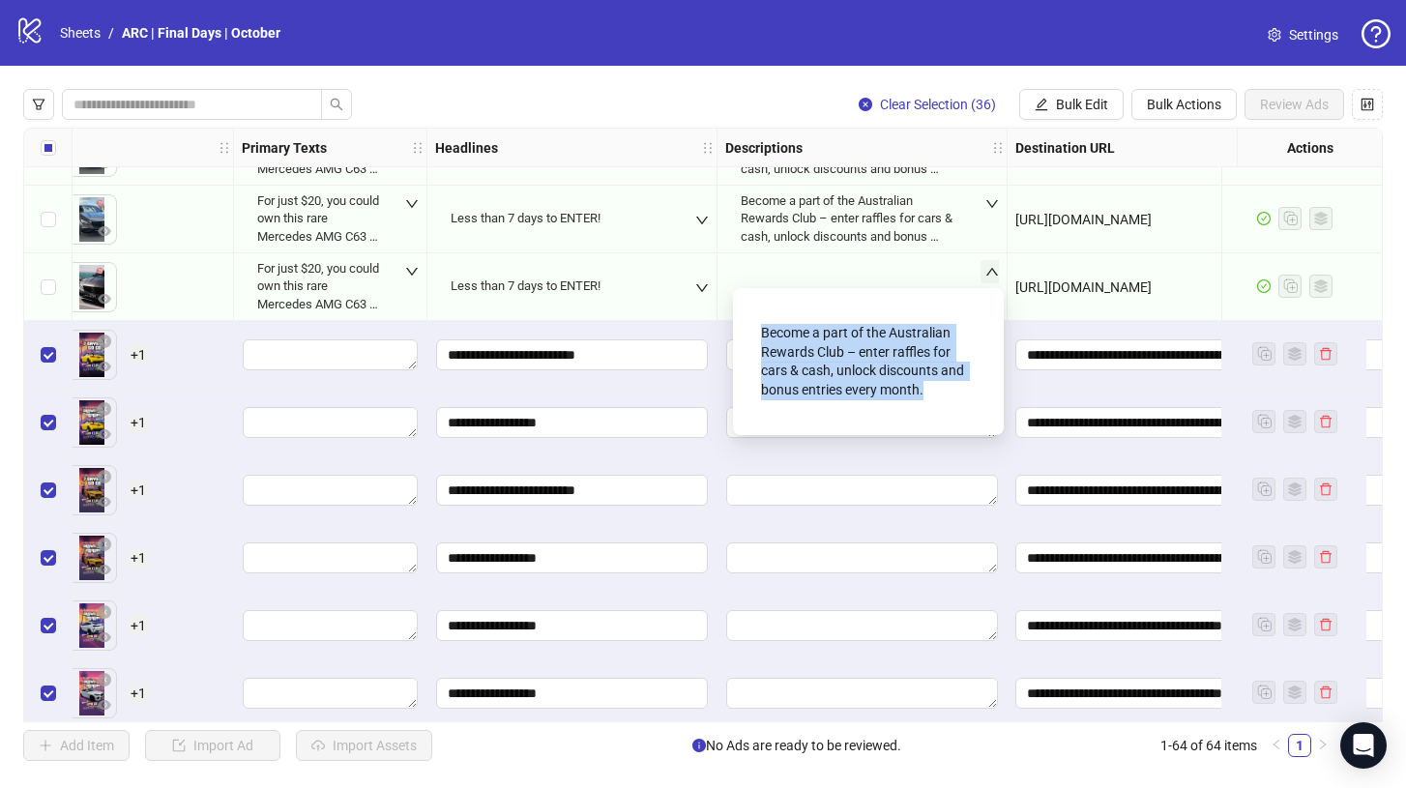
drag, startPoint x: 930, startPoint y: 390, endPoint x: 742, endPoint y: 329, distance: 197.2
click at [742, 329] on div "Become a part of the Australian Rewards Club – enter raffles for cars & cash, u…" at bounding box center [868, 361] width 271 height 147
copy div "Become a part of the Australian Rewards Club – enter raffles for cars & cash, u…"
click at [1075, 94] on button "Bulk Edit" at bounding box center [1071, 104] width 104 height 31
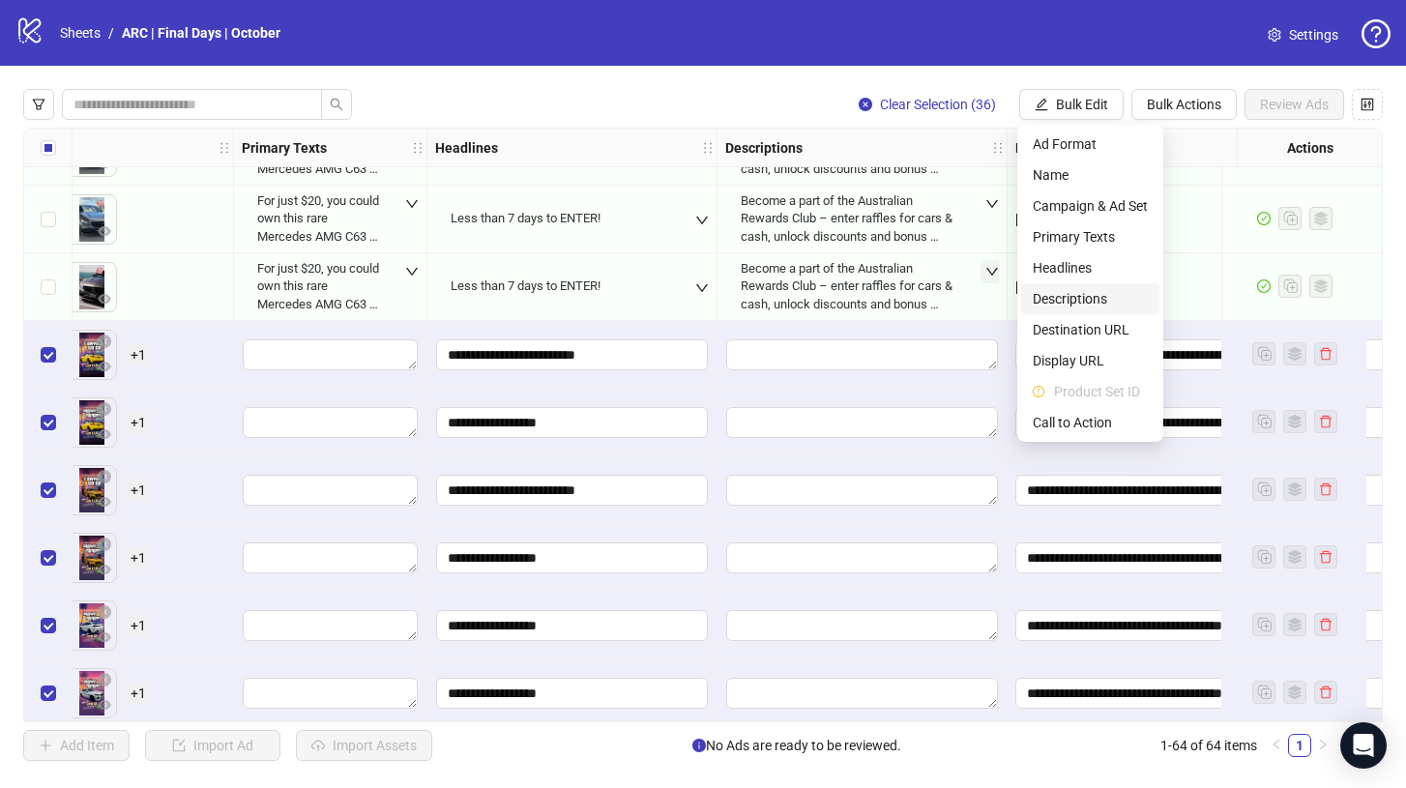
click at [1090, 300] on span "Descriptions" at bounding box center [1089, 298] width 115 height 21
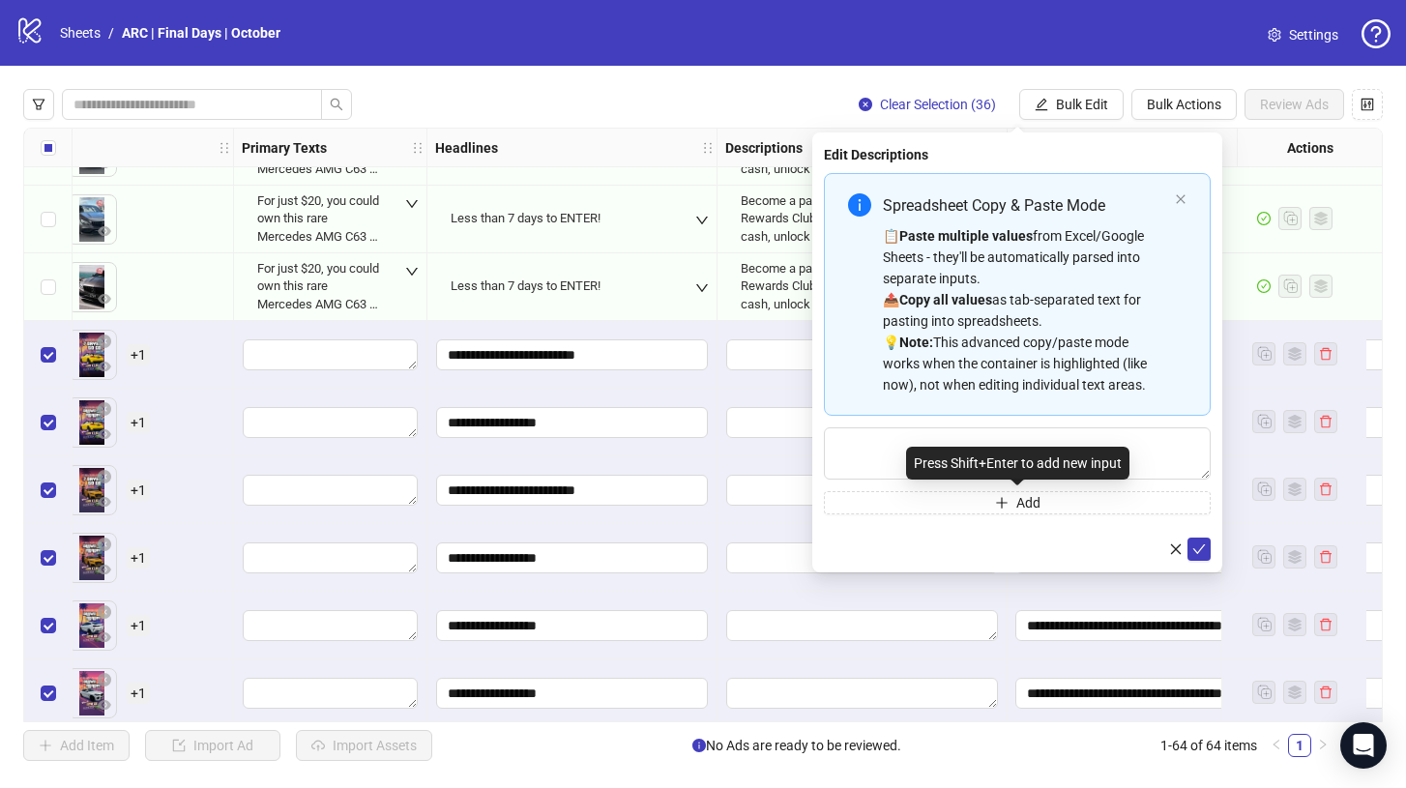
click at [923, 449] on div "Press Shift+Enter to add new input" at bounding box center [1017, 463] width 223 height 33
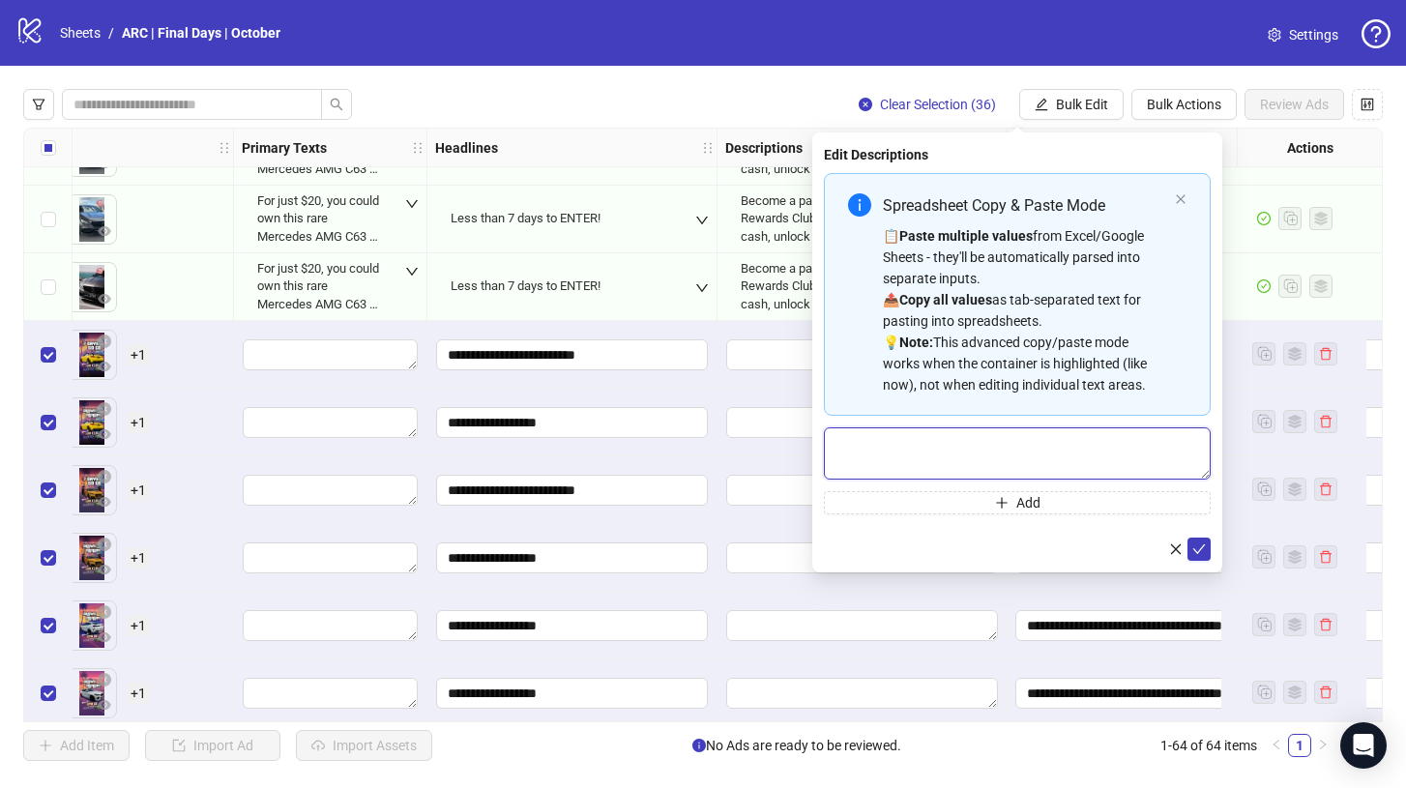
click at [883, 451] on textarea "Multi-text input container - paste or copy values" at bounding box center [1017, 453] width 387 height 52
paste textarea "**********"
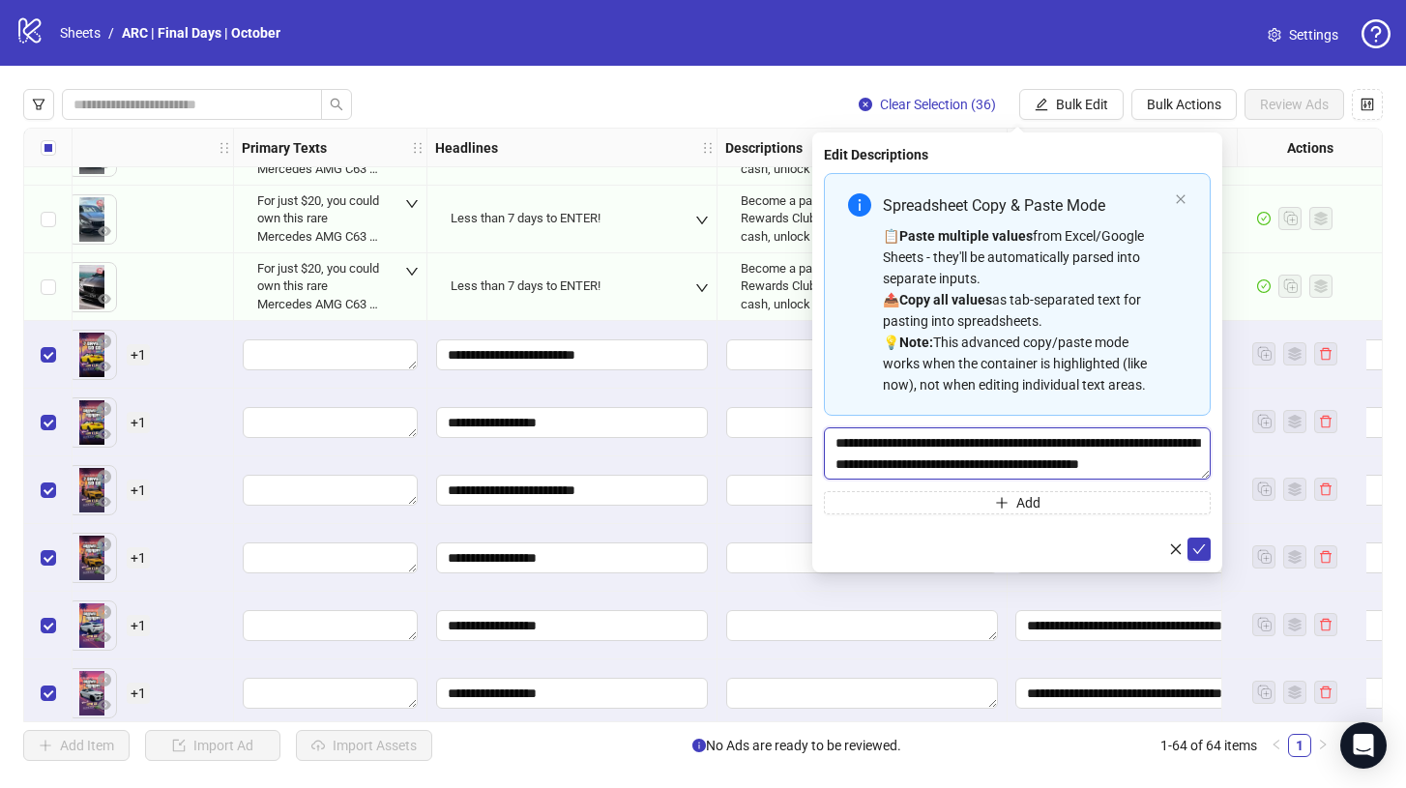
scroll to position [0, 0]
type textarea "**********"
click at [1205, 558] on button "submit" at bounding box center [1198, 548] width 23 height 23
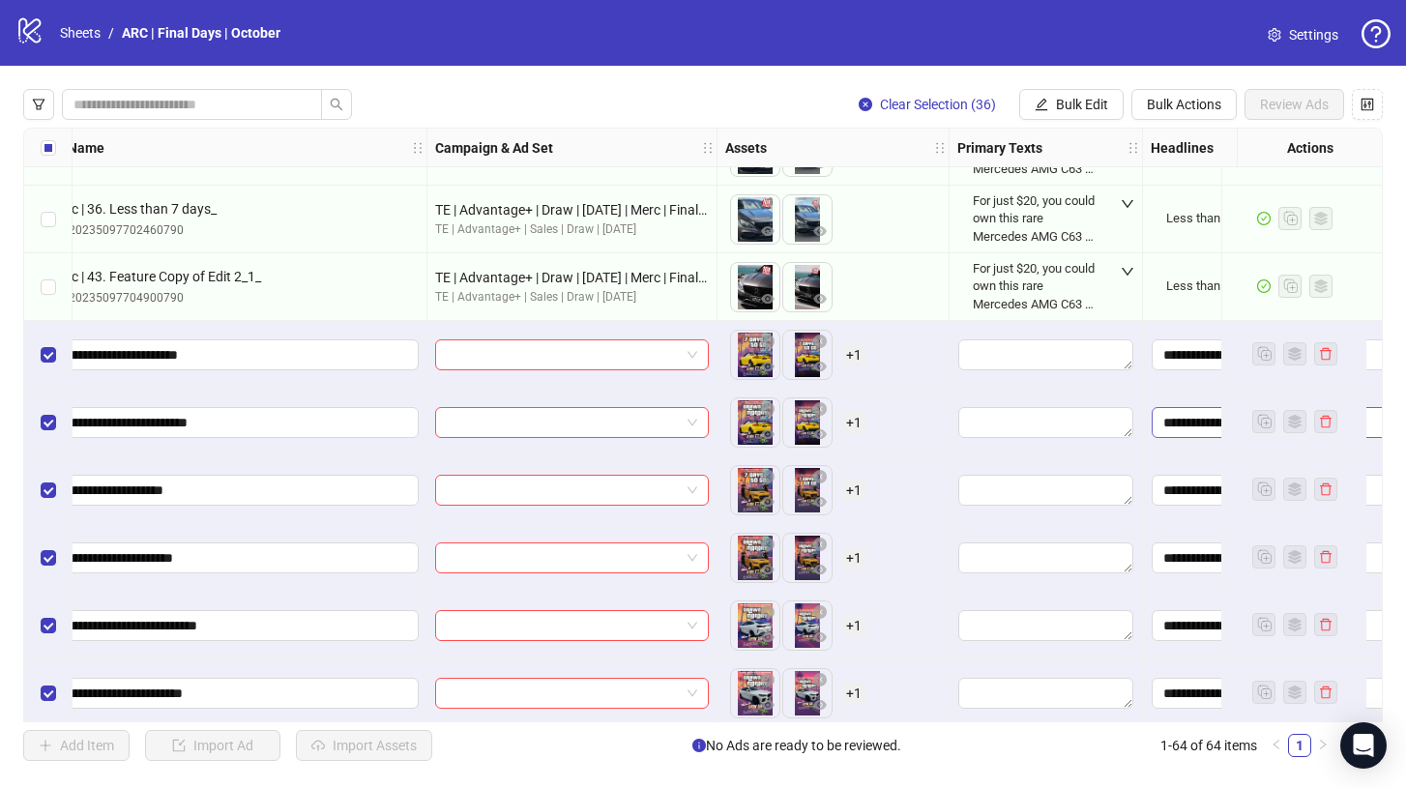
scroll to position [1741, 0]
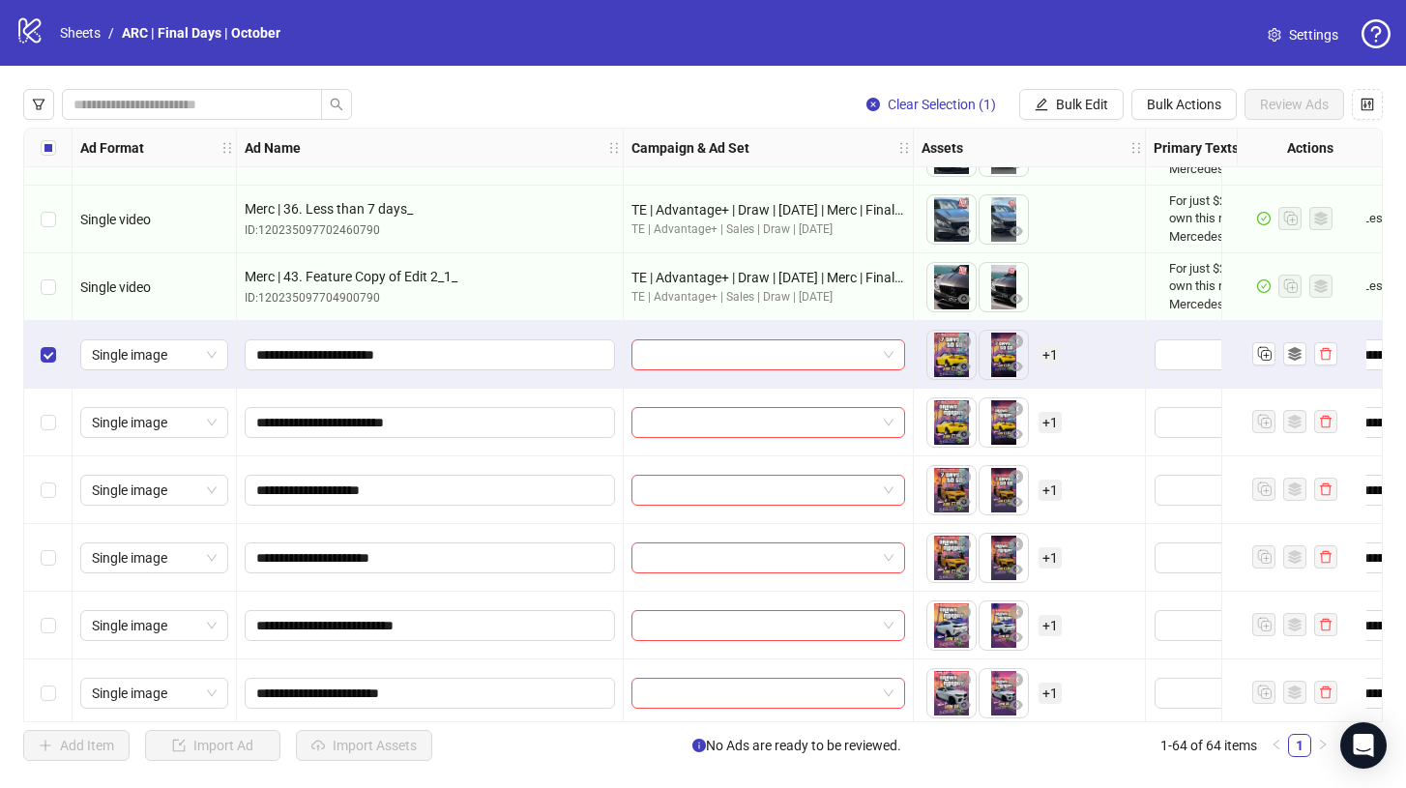
click at [43, 451] on div "Select row 30" at bounding box center [48, 423] width 48 height 68
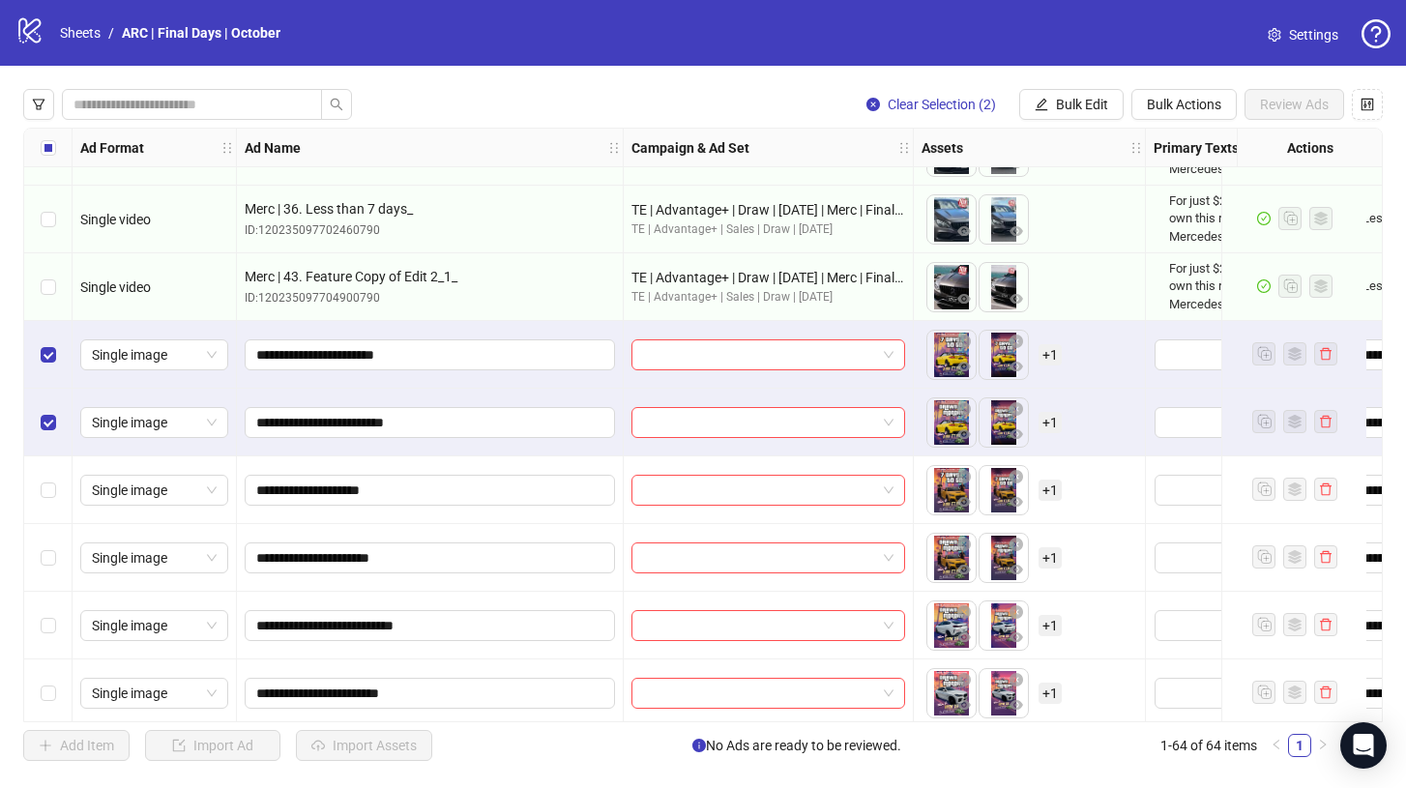
click at [43, 470] on div "Select row 31" at bounding box center [48, 490] width 48 height 68
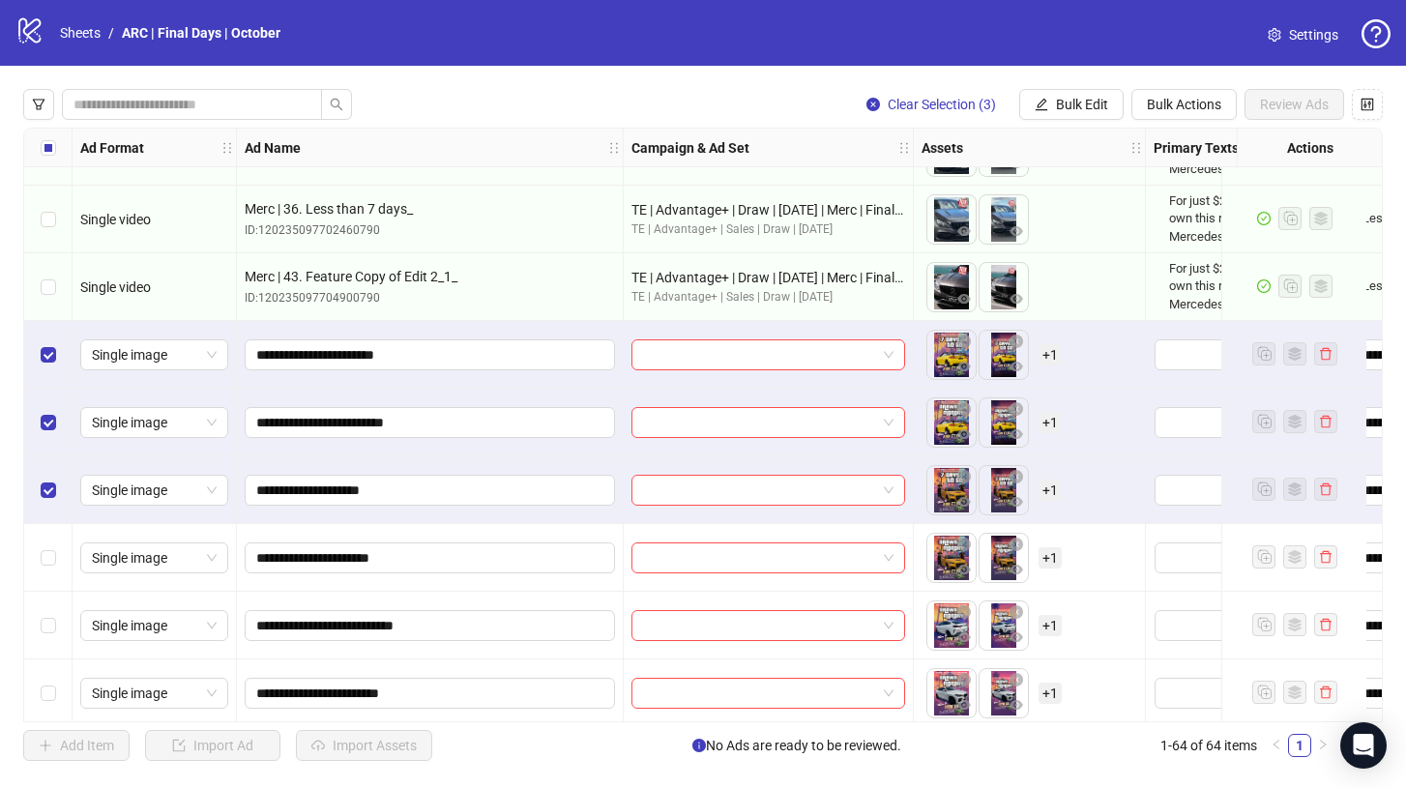
click at [58, 544] on div "Select row 32" at bounding box center [48, 558] width 48 height 68
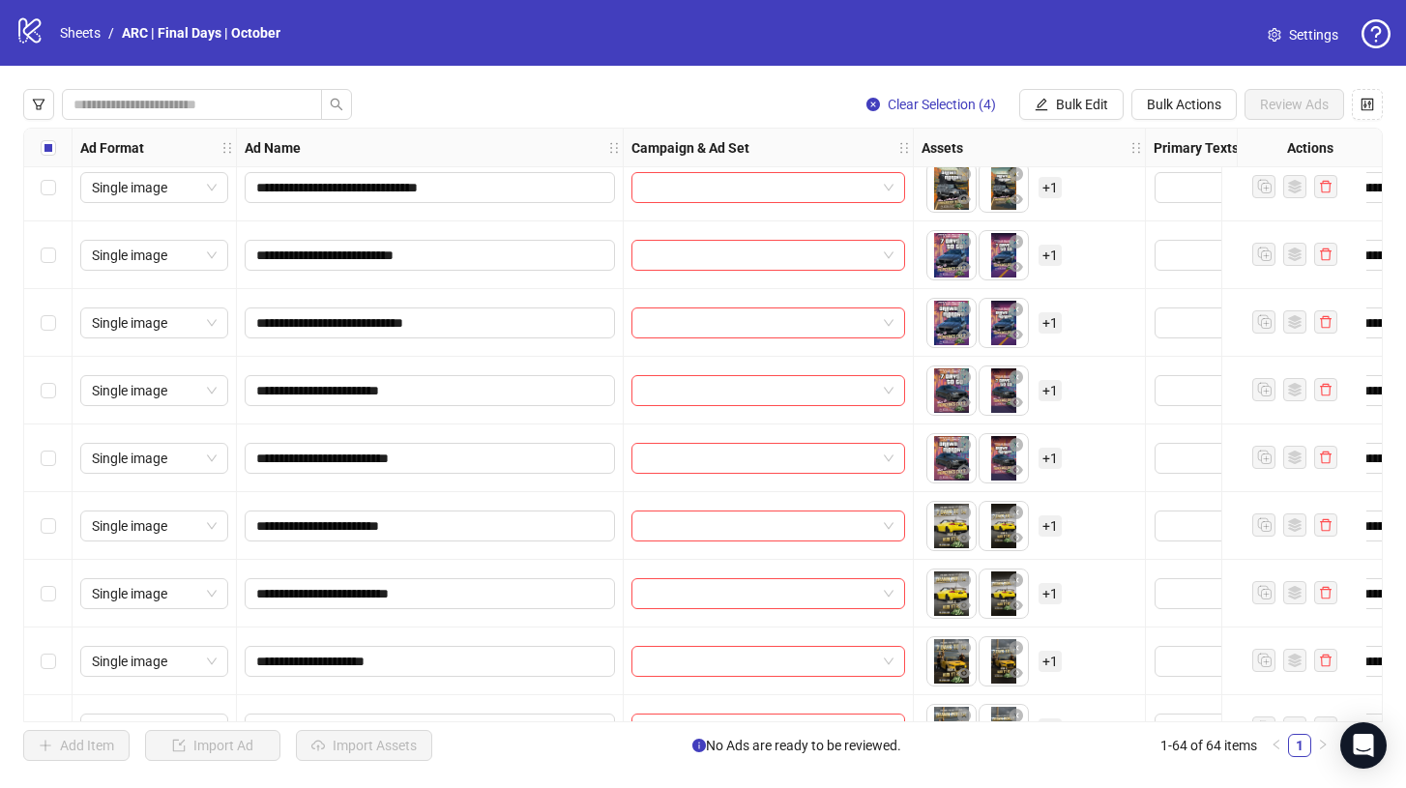
scroll to position [2811, 0]
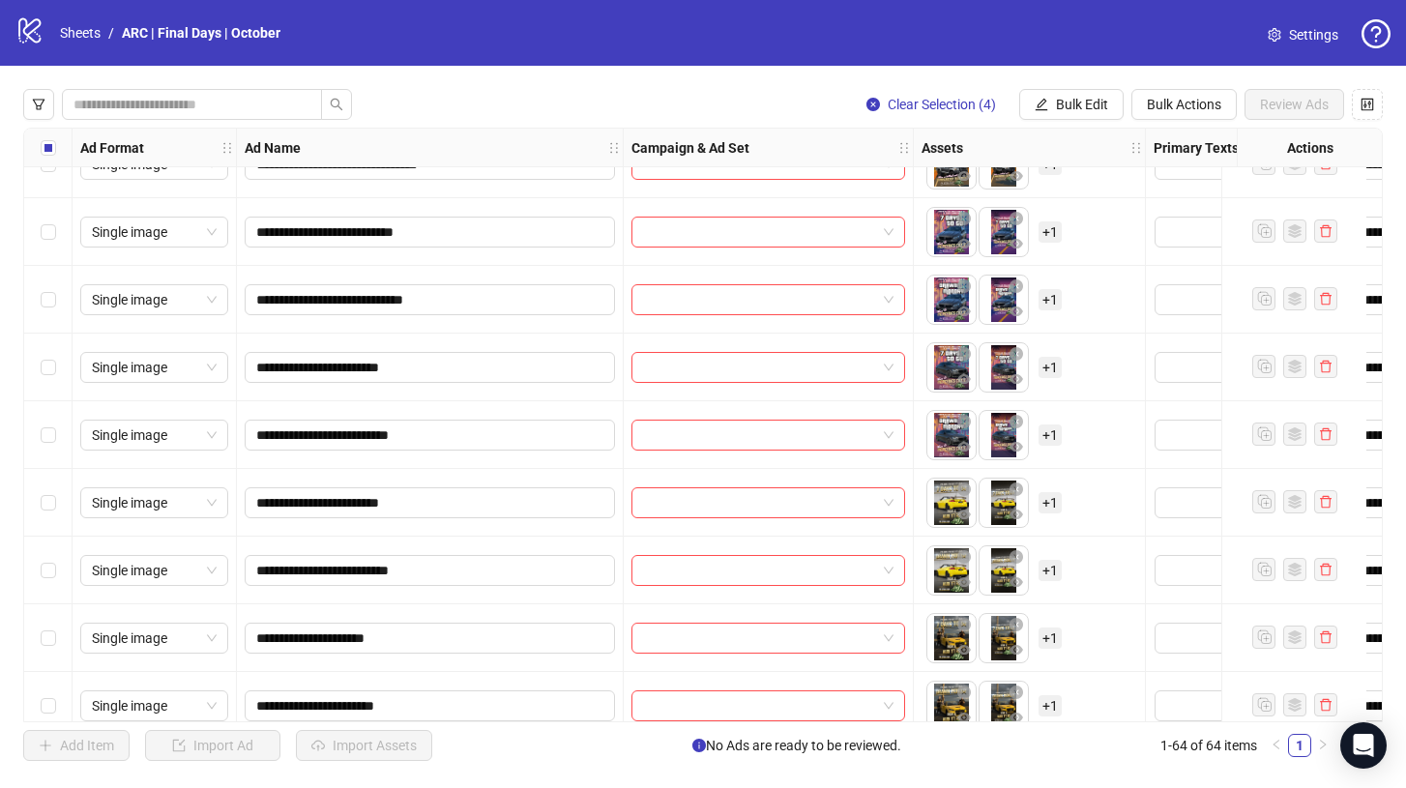
click at [56, 518] on div "Select row 47" at bounding box center [48, 503] width 48 height 68
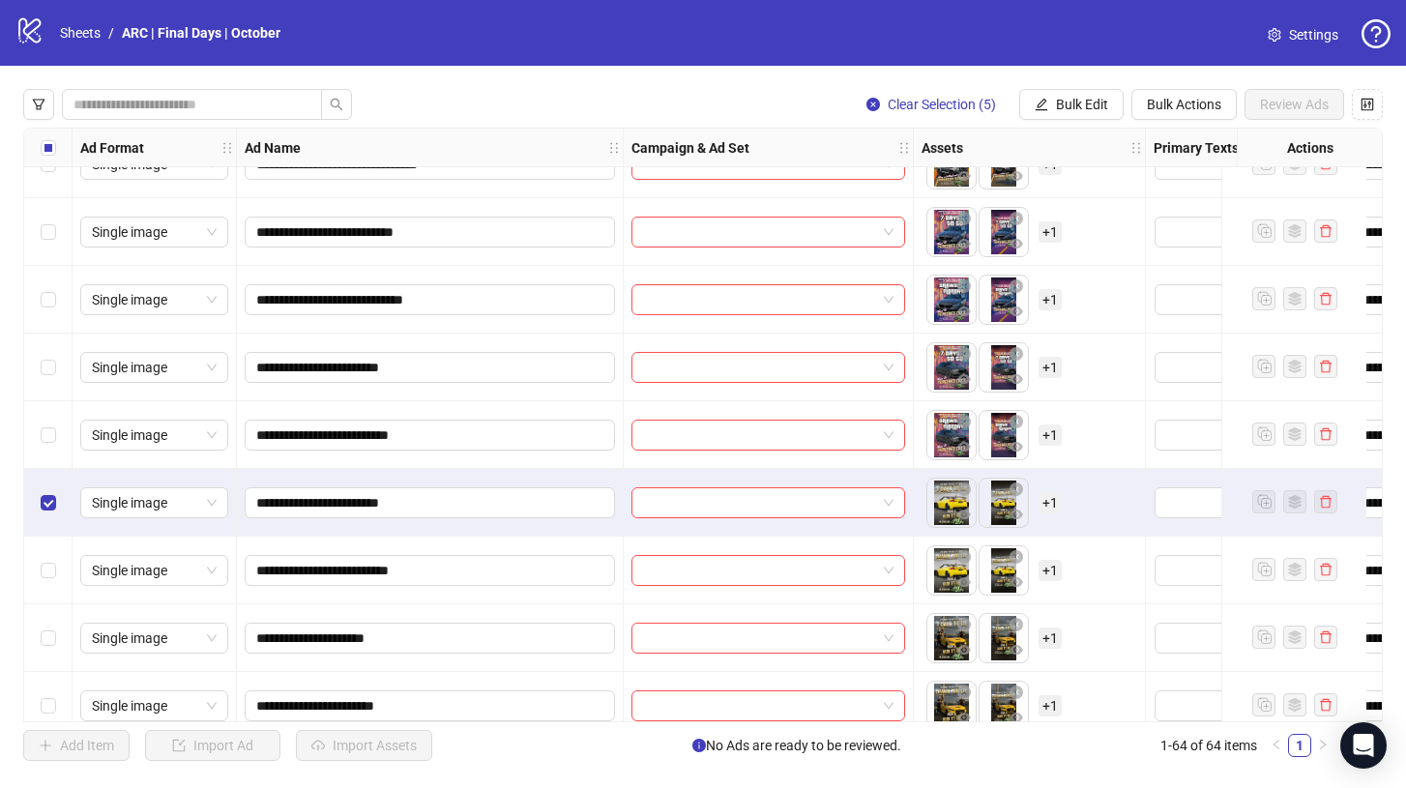
click at [56, 563] on div "Select row 48" at bounding box center [48, 570] width 48 height 68
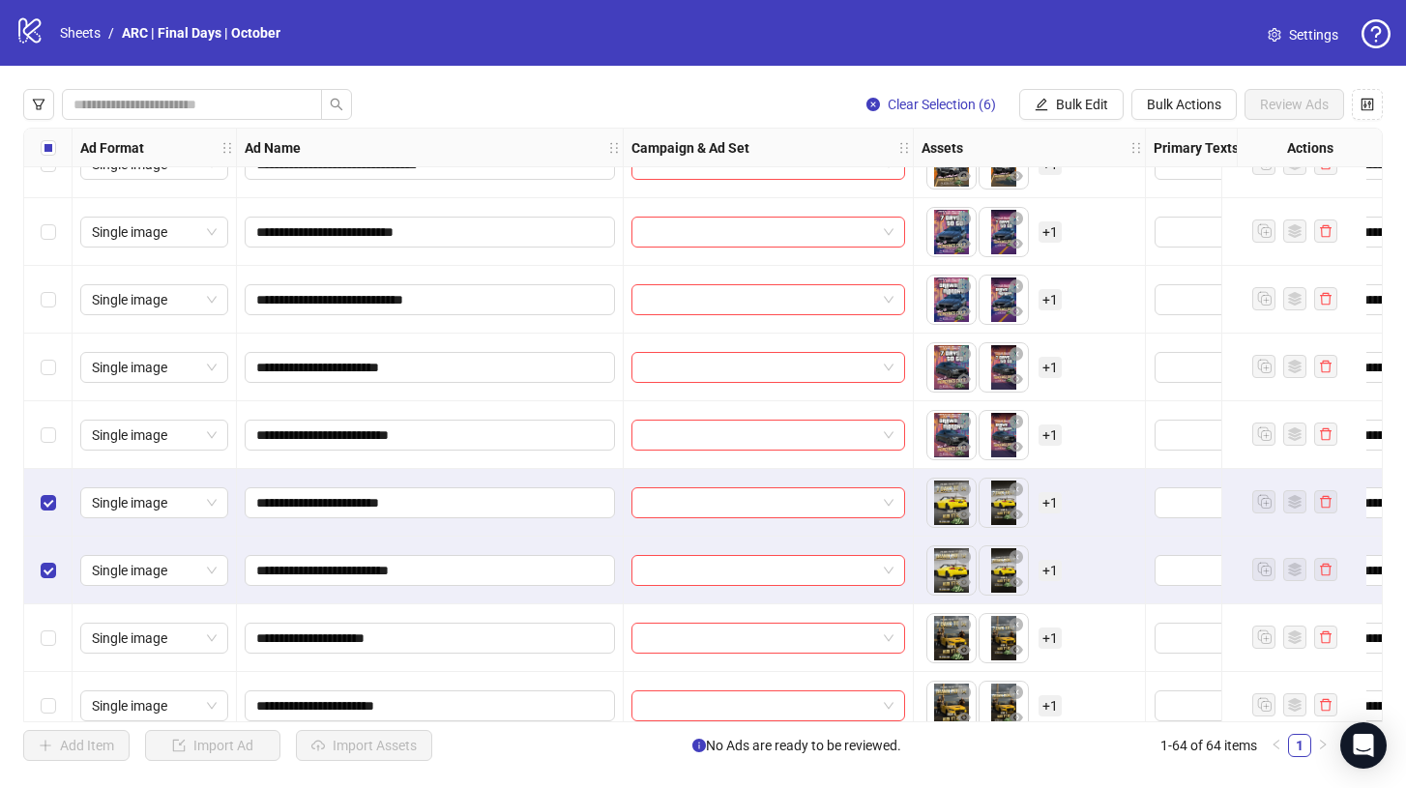
scroll to position [2873, 0]
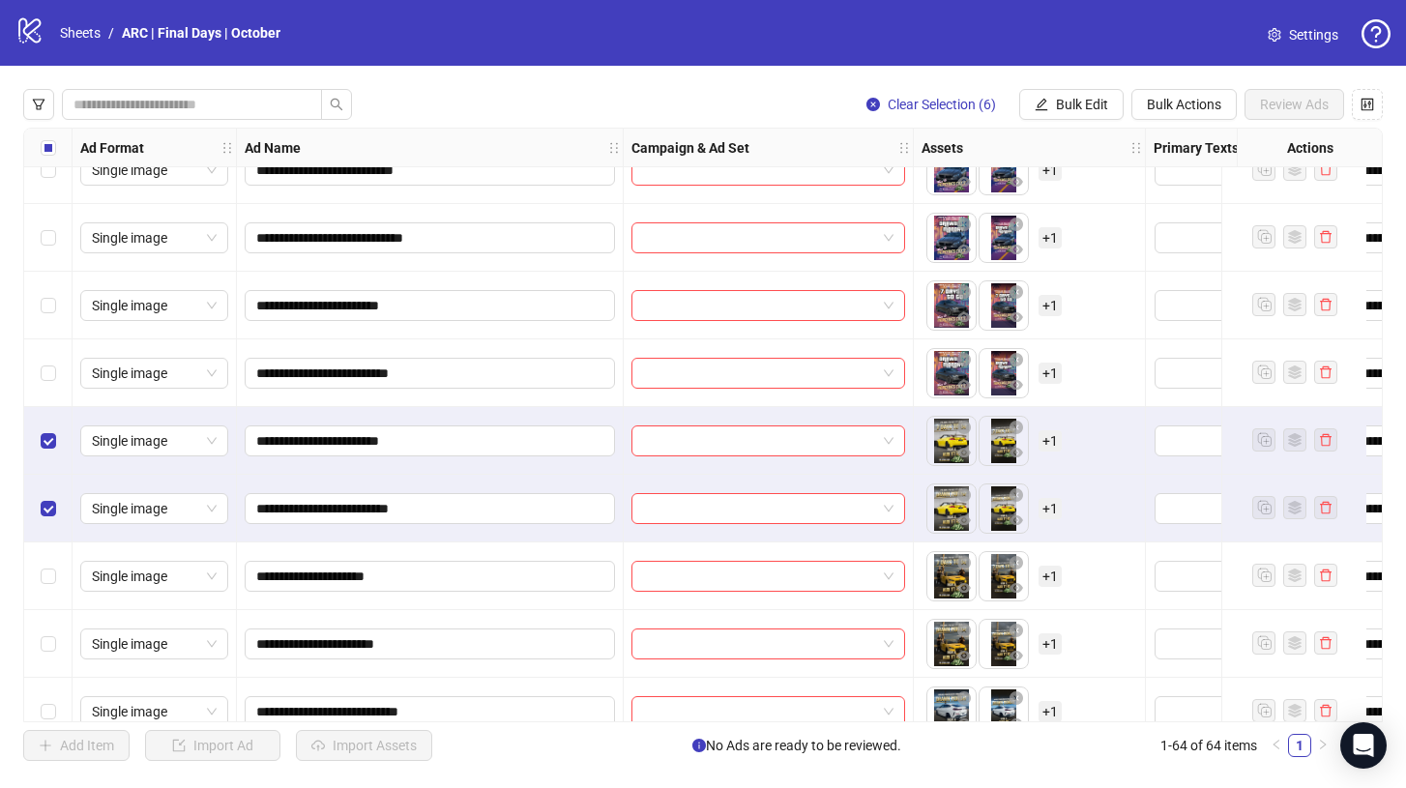
click at [55, 567] on div "Select row 49" at bounding box center [48, 576] width 48 height 68
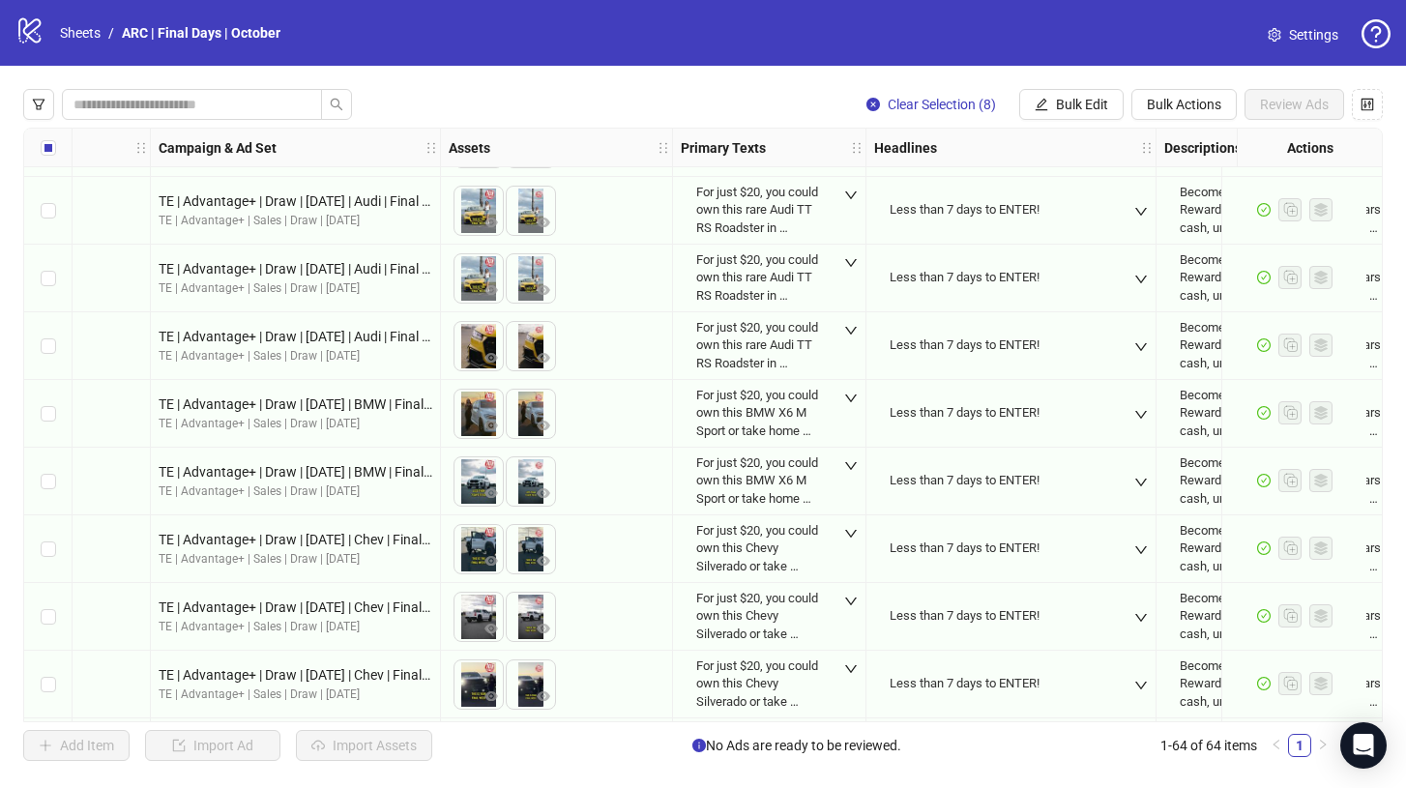
scroll to position [0, 473]
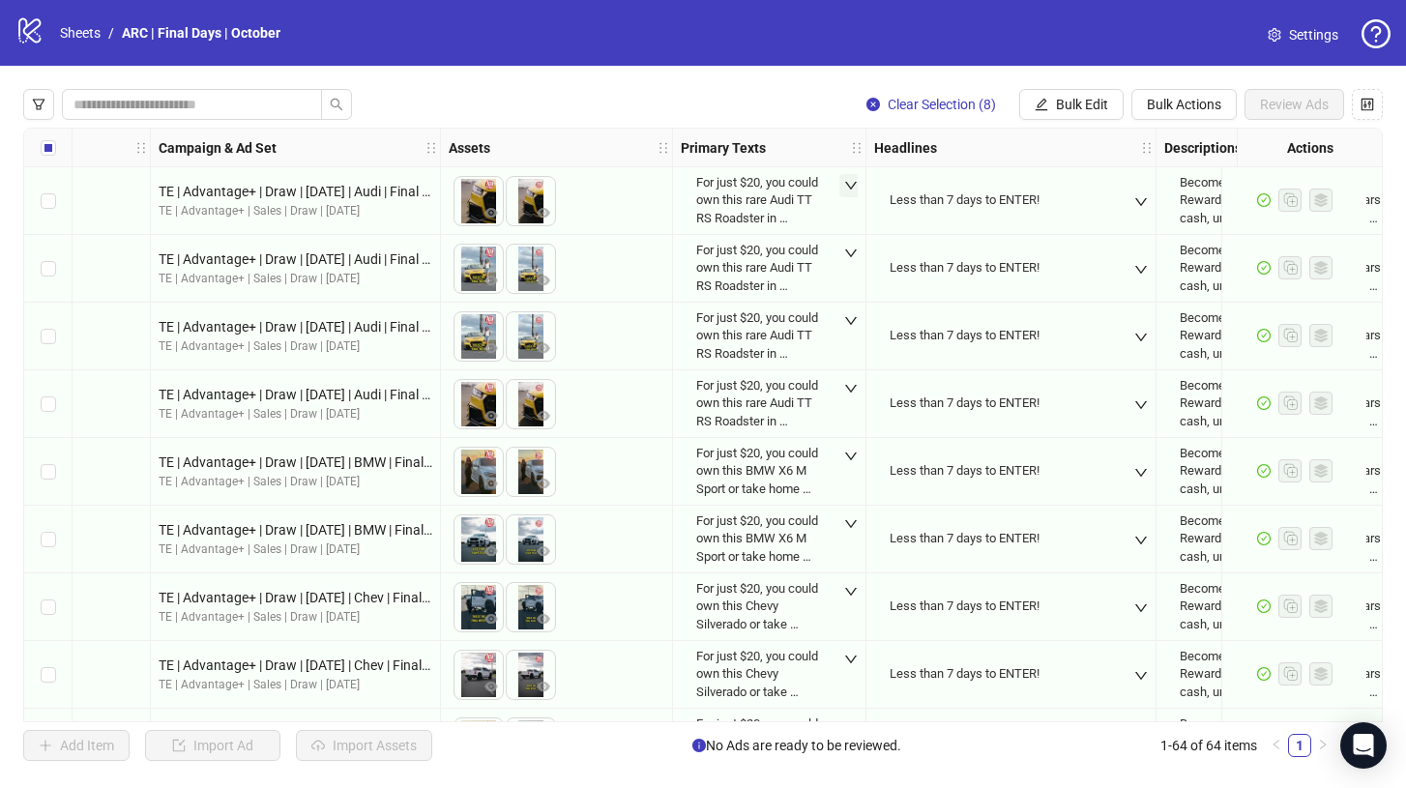
click at [850, 186] on icon "down" at bounding box center [851, 186] width 14 height 14
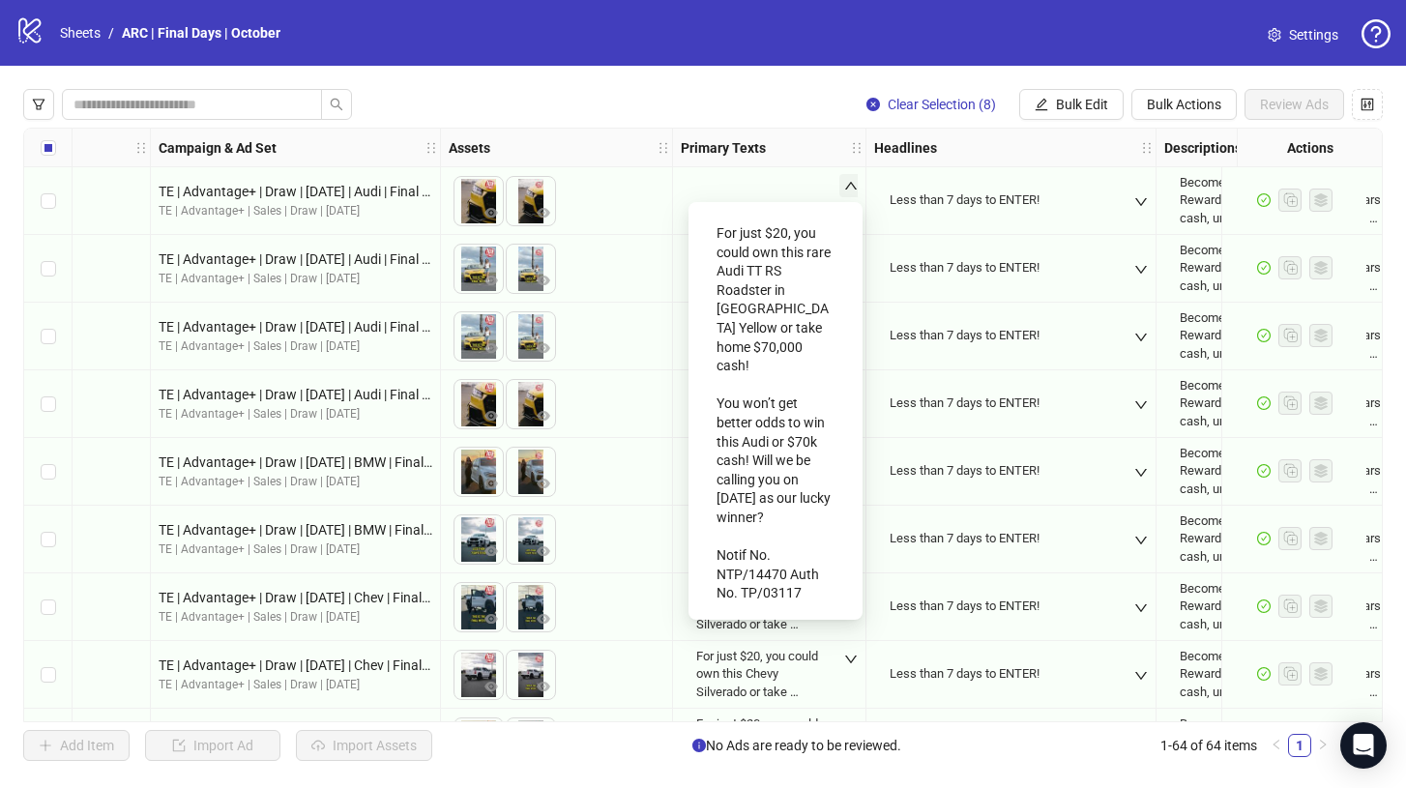
scroll to position [0, 0]
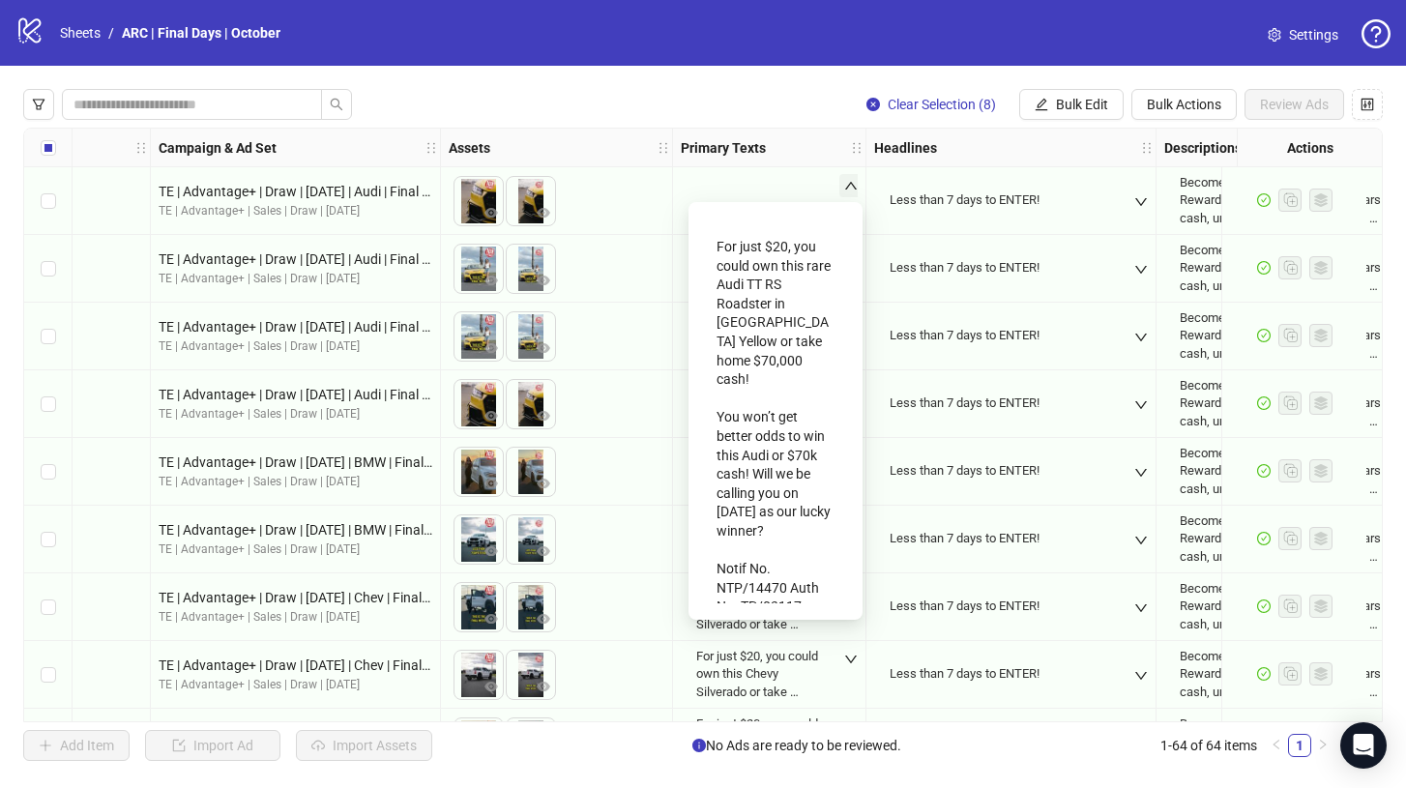
drag, startPoint x: 809, startPoint y: 568, endPoint x: 716, endPoint y: 246, distance: 335.0
click at [716, 246] on div "For just $20, you could own this rare Audi TT RS Roadster in [GEOGRAPHIC_DATA] …" at bounding box center [775, 427] width 118 height 394
copy div "For just $20, you could own this rare Audi TT RS Roadster in [GEOGRAPHIC_DATA] …"
click at [793, 140] on div "Primary Texts" at bounding box center [769, 148] width 193 height 39
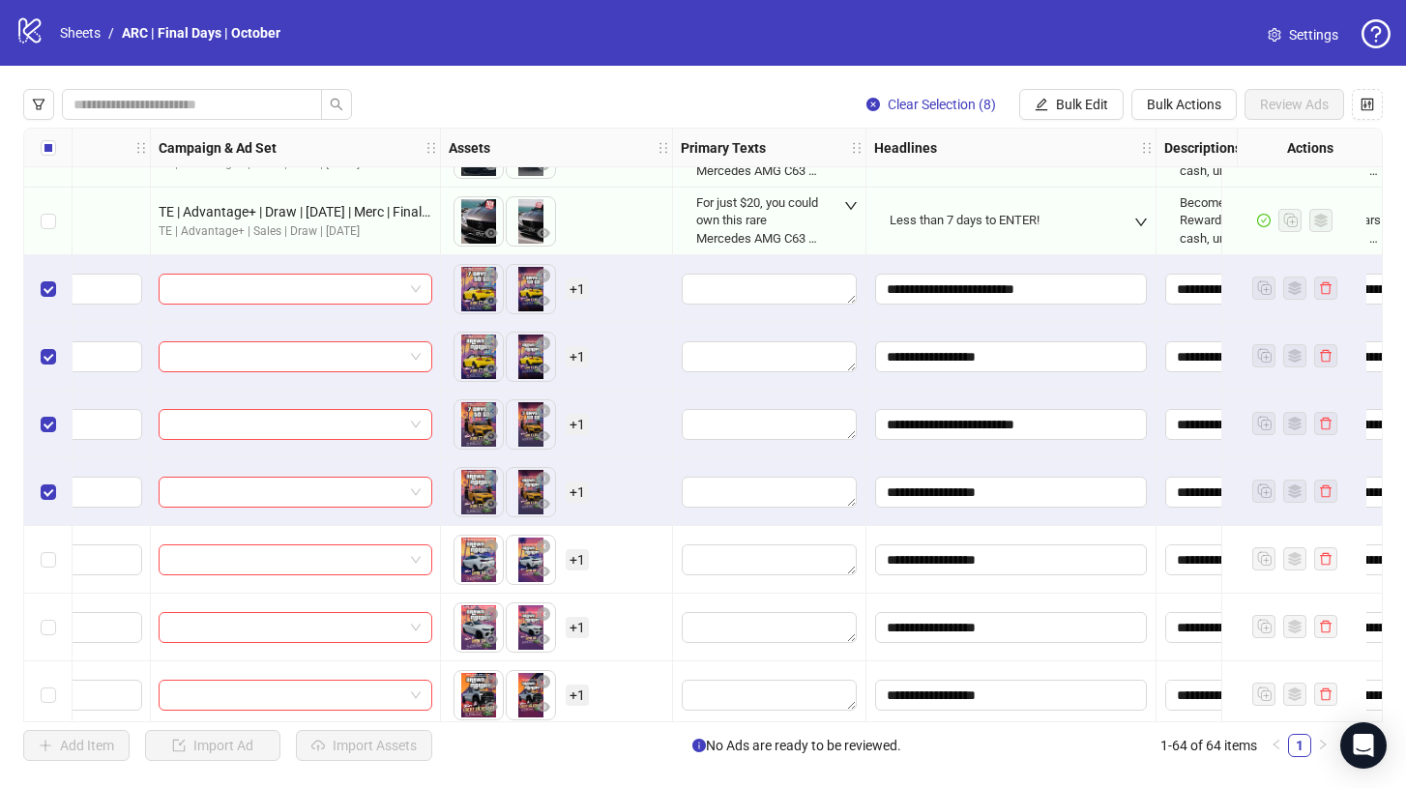
scroll to position [1762, 473]
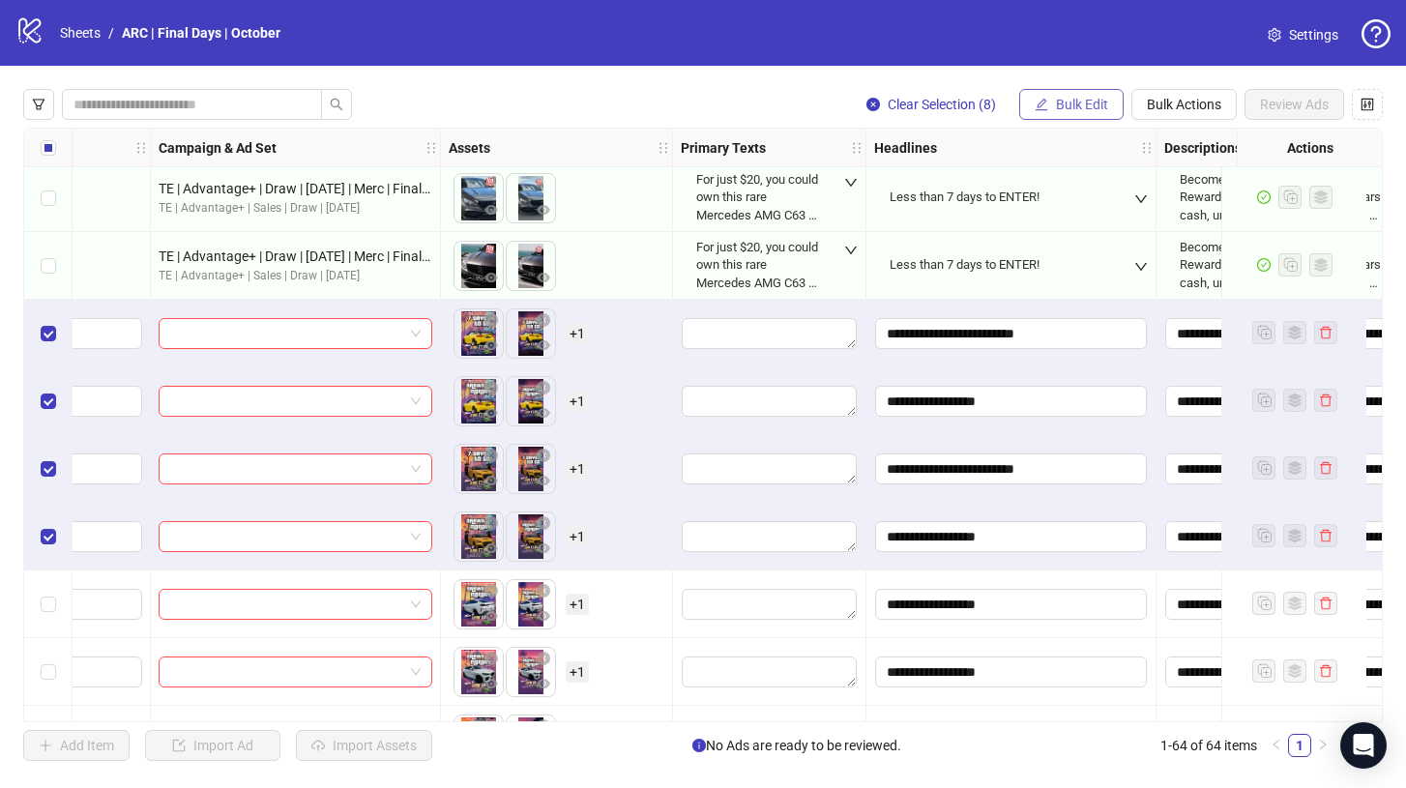
click at [1072, 107] on span "Bulk Edit" at bounding box center [1082, 104] width 52 height 15
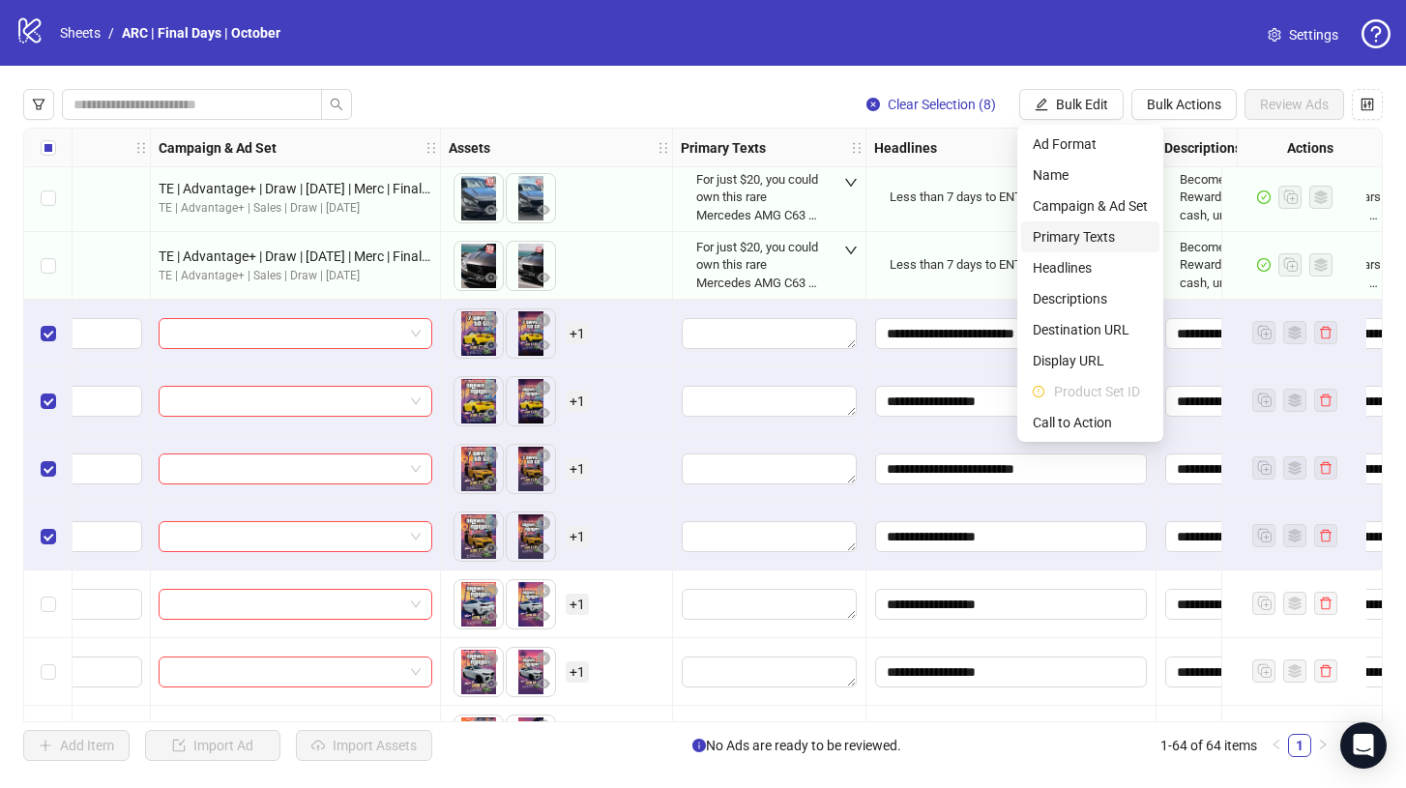
click at [1056, 241] on span "Primary Texts" at bounding box center [1089, 236] width 115 height 21
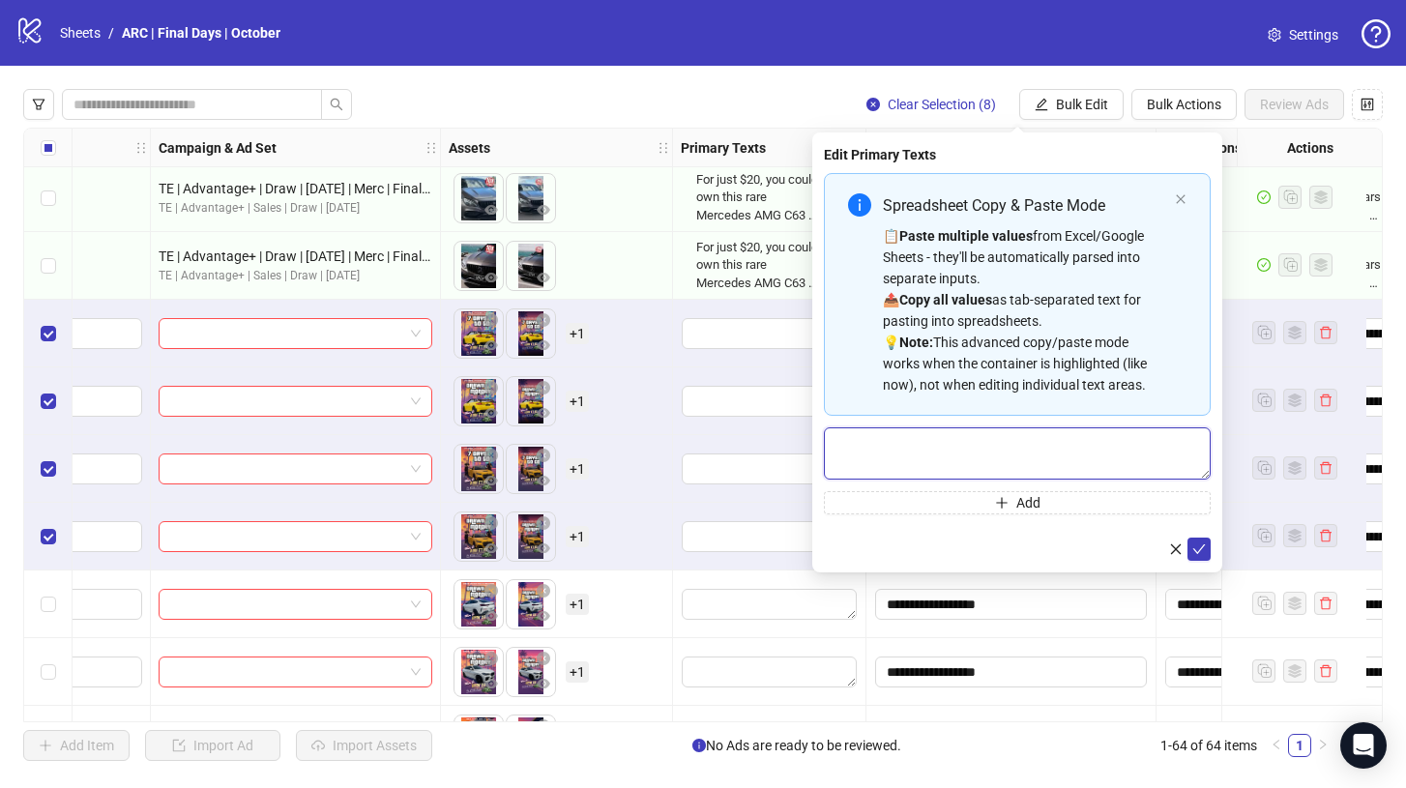
click at [887, 449] on textarea "Multi-text input container - paste or copy values" at bounding box center [1017, 453] width 387 height 52
paste textarea "**********"
type textarea "**********"
click at [1203, 553] on icon "check" at bounding box center [1199, 549] width 14 height 14
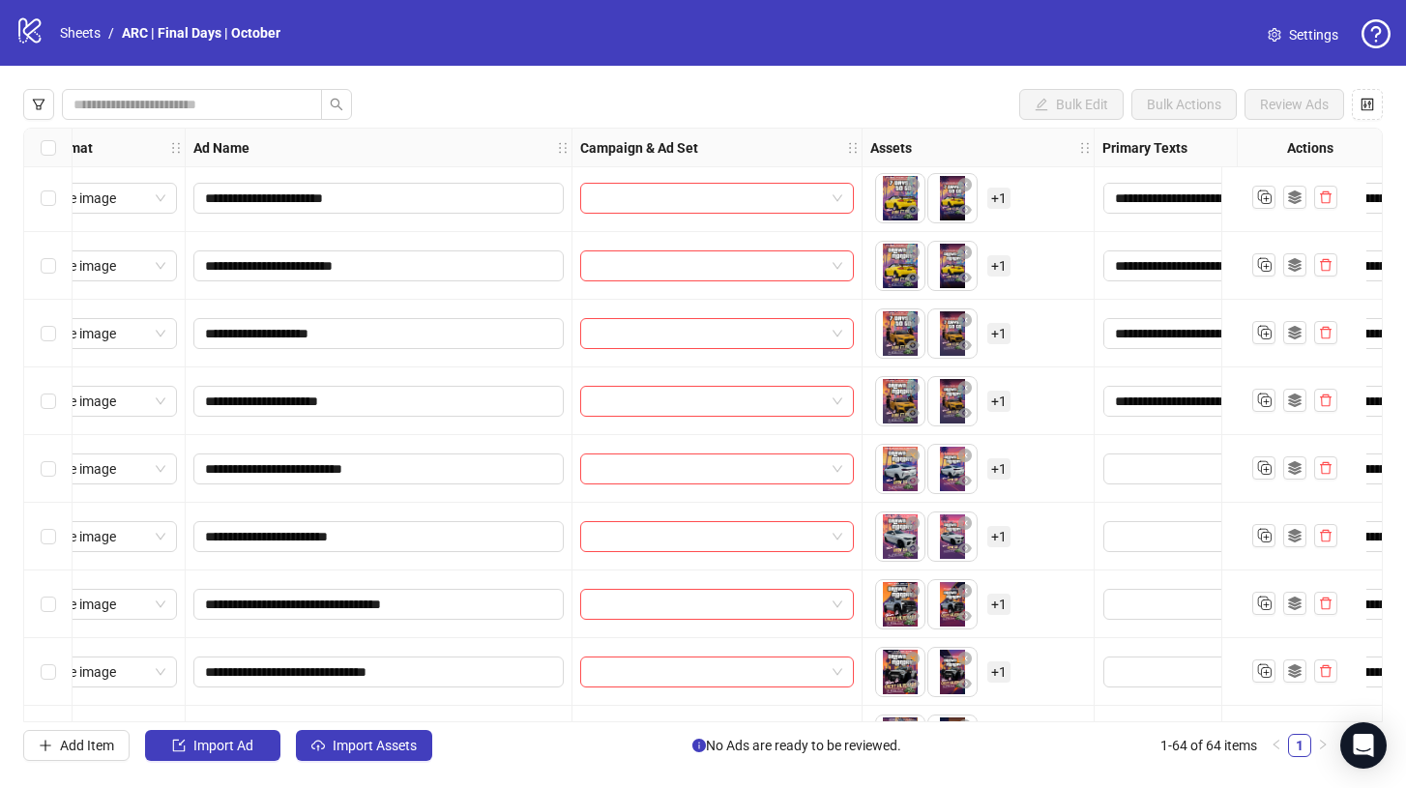
scroll to position [1898, 0]
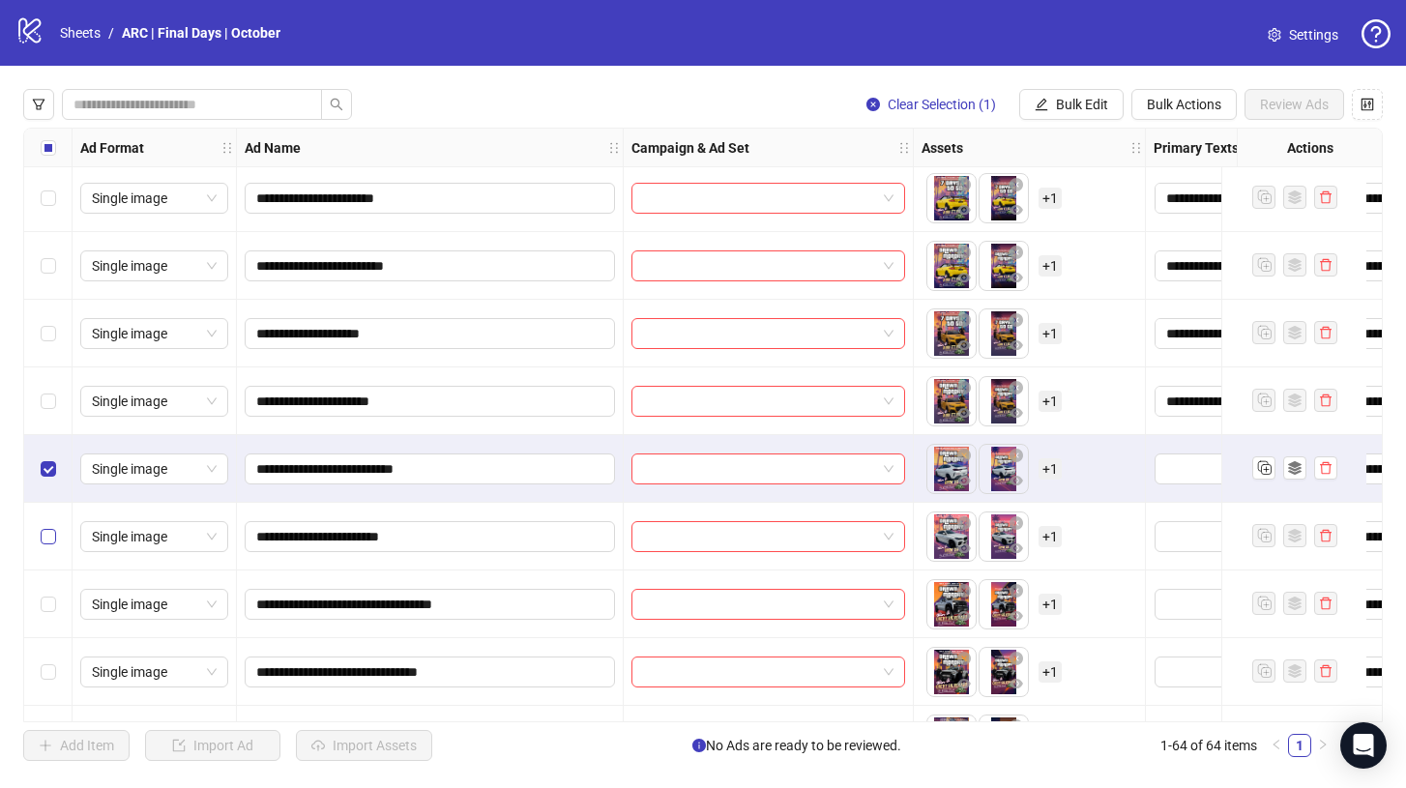
click at [47, 527] on label "Select row 34" at bounding box center [48, 536] width 15 height 21
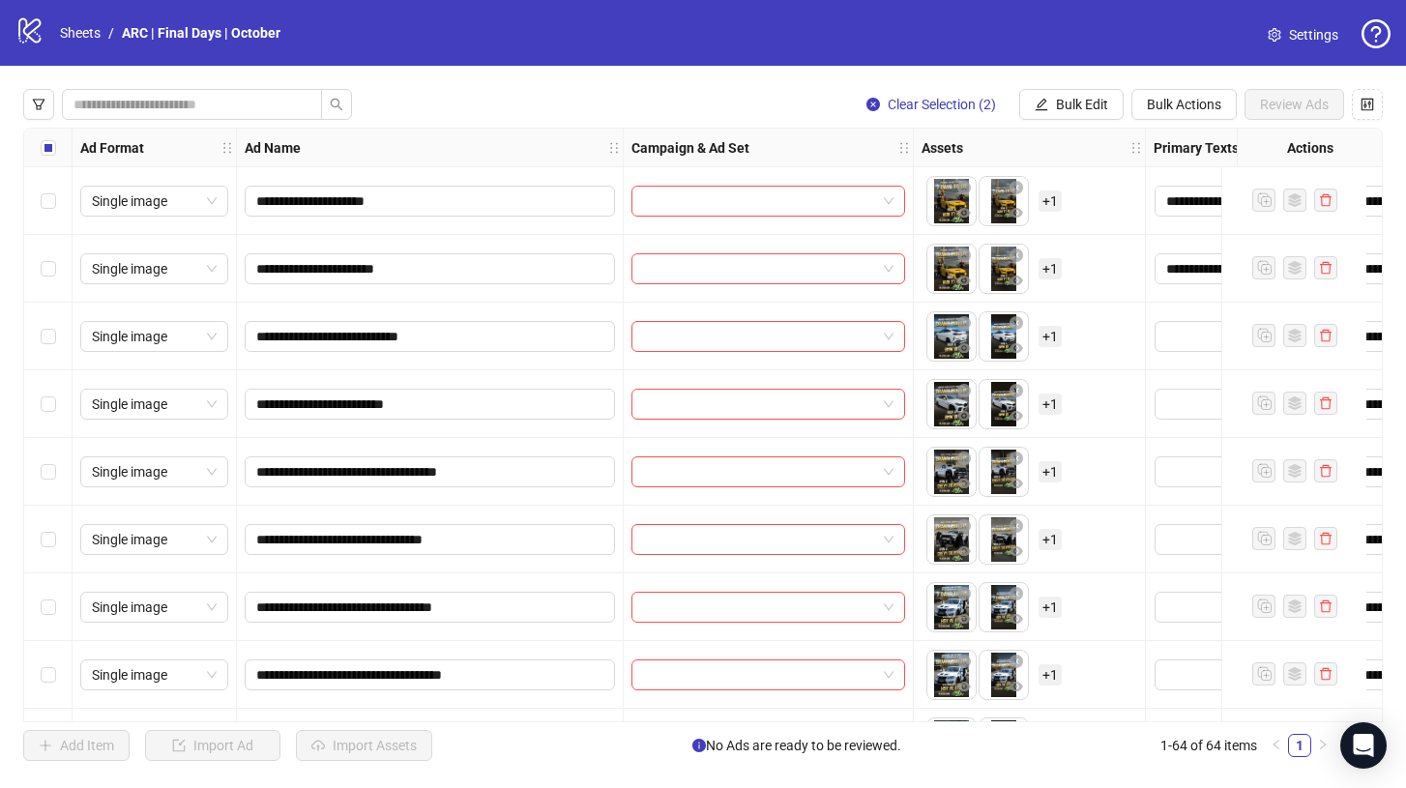
scroll to position [3292, 0]
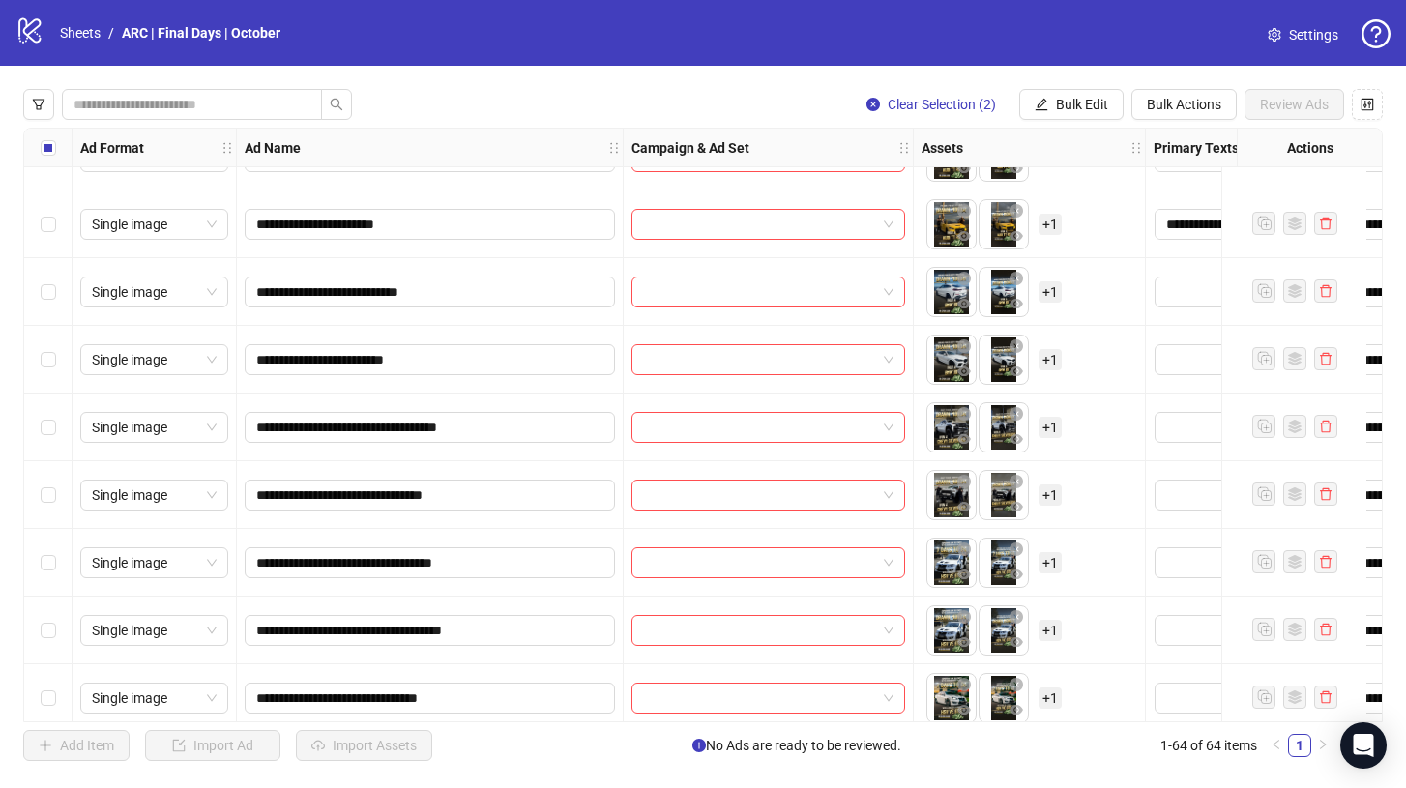
click at [39, 302] on div "Select row 51" at bounding box center [48, 292] width 48 height 68
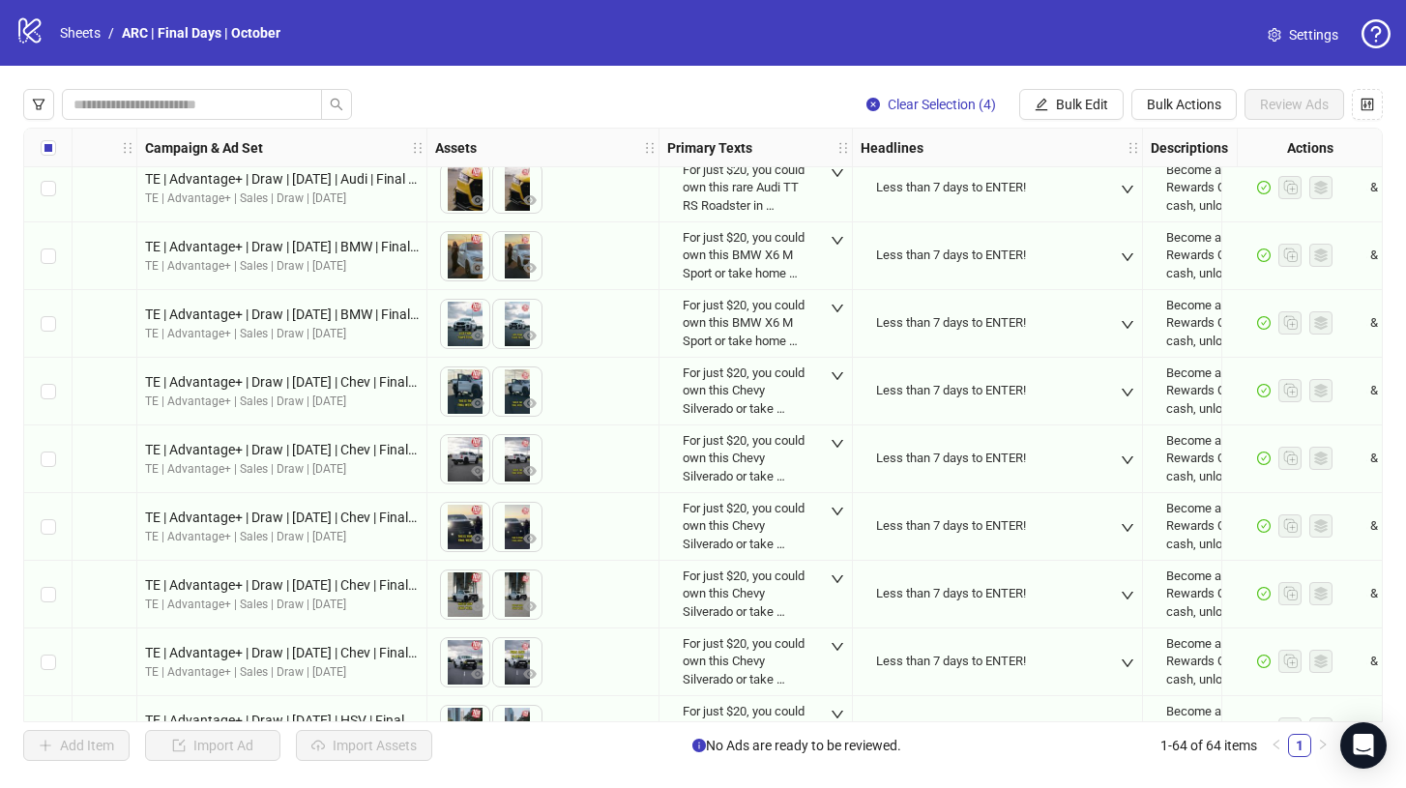
scroll to position [171, 486]
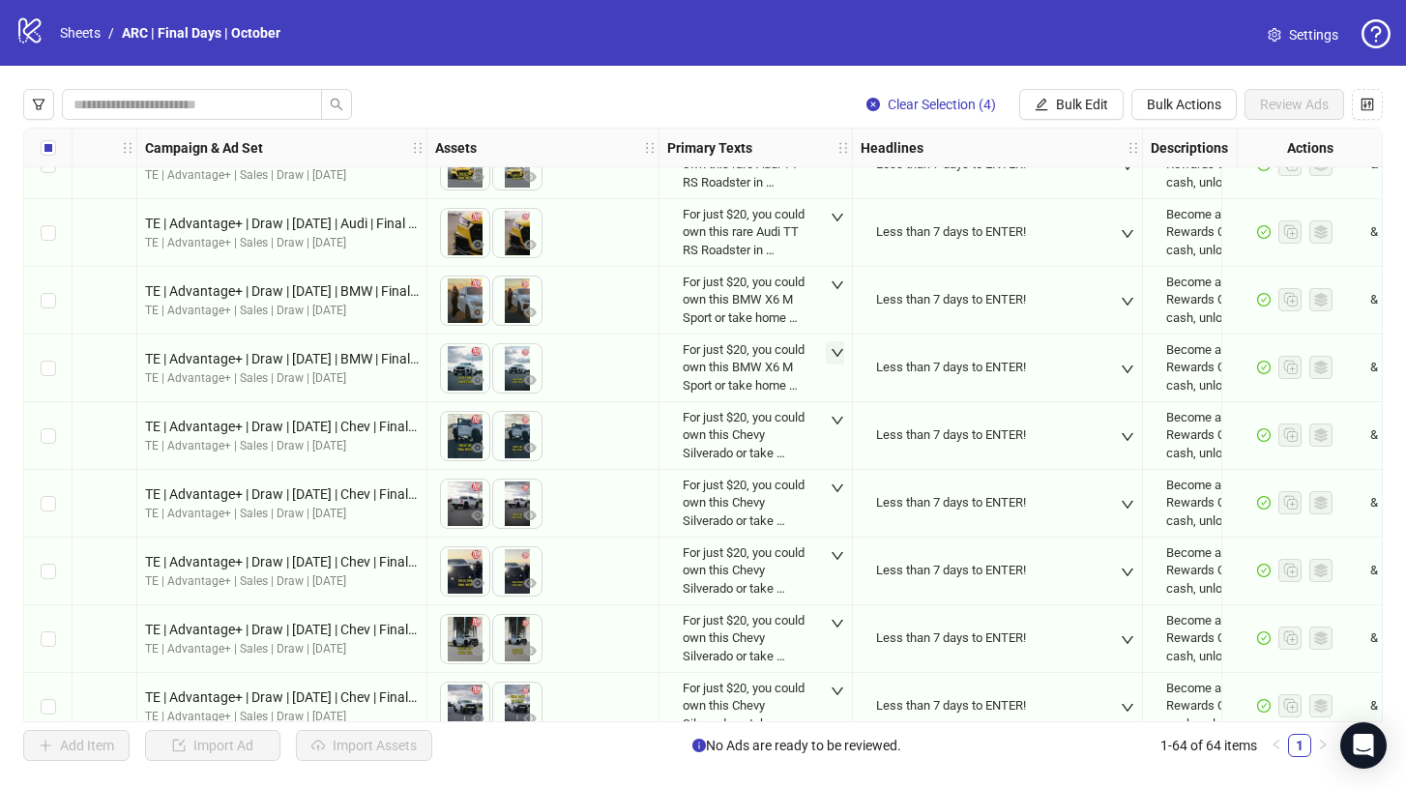
click at [834, 348] on icon "down" at bounding box center [837, 353] width 14 height 14
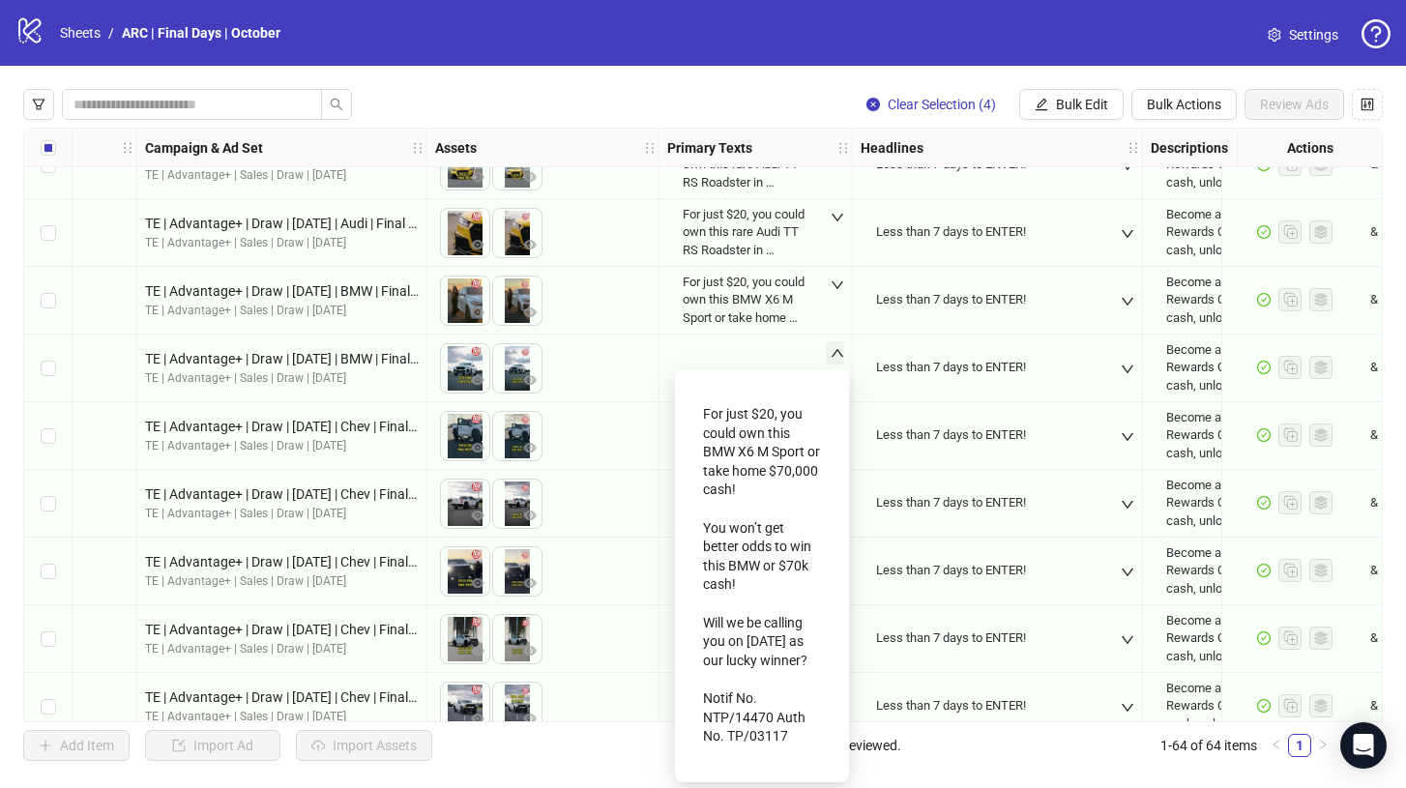
scroll to position [0, 0]
drag, startPoint x: 792, startPoint y: 741, endPoint x: 680, endPoint y: 416, distance: 344.5
click at [680, 416] on div "For just $20, you could own this BMW X6 M Sport or take home $70,000 cash! You …" at bounding box center [762, 575] width 174 height 413
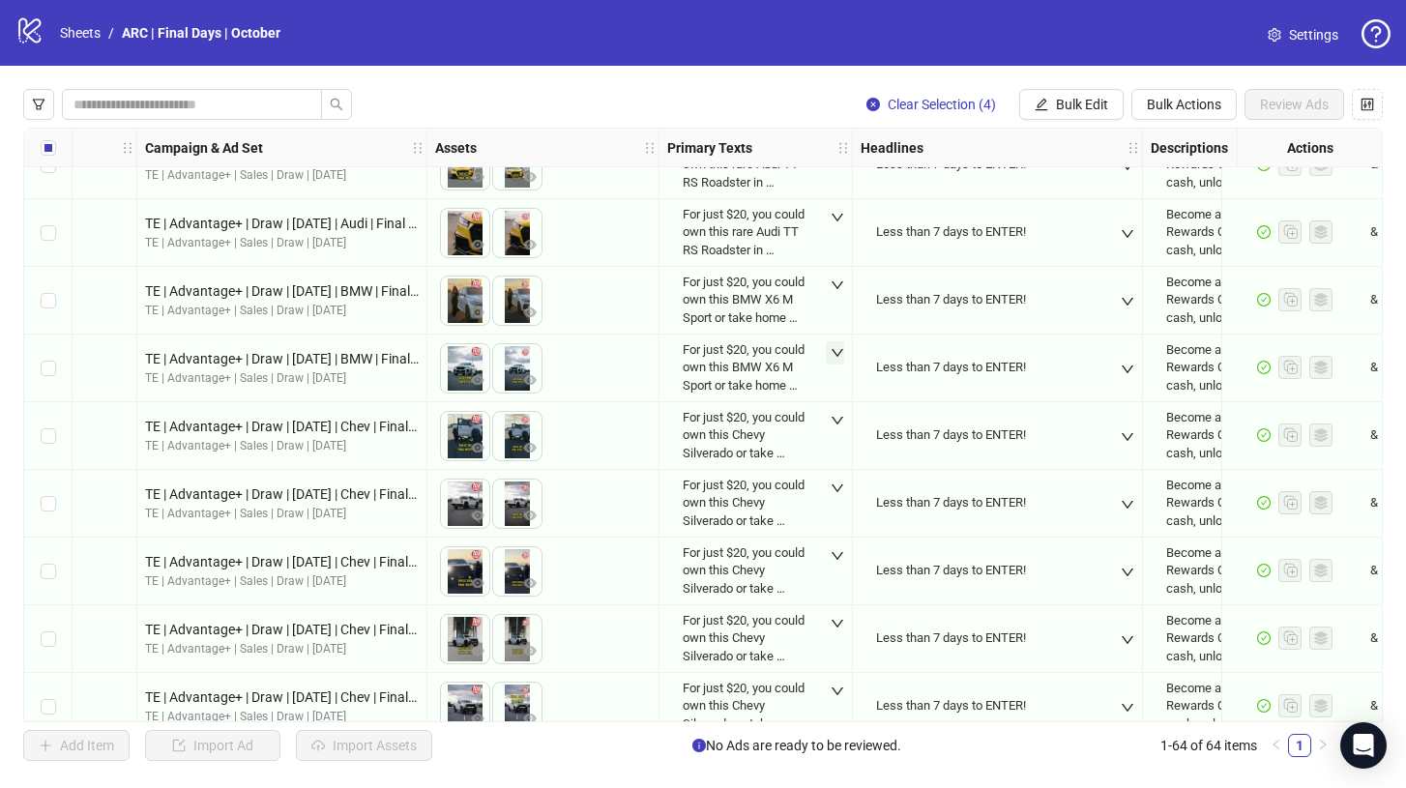
click at [826, 340] on div "For just $20, you could own this BMW X6 M Sport or take home $70,000 cash! You …" at bounding box center [755, 368] width 177 height 92
click at [1077, 99] on span "Bulk Edit" at bounding box center [1082, 104] width 52 height 15
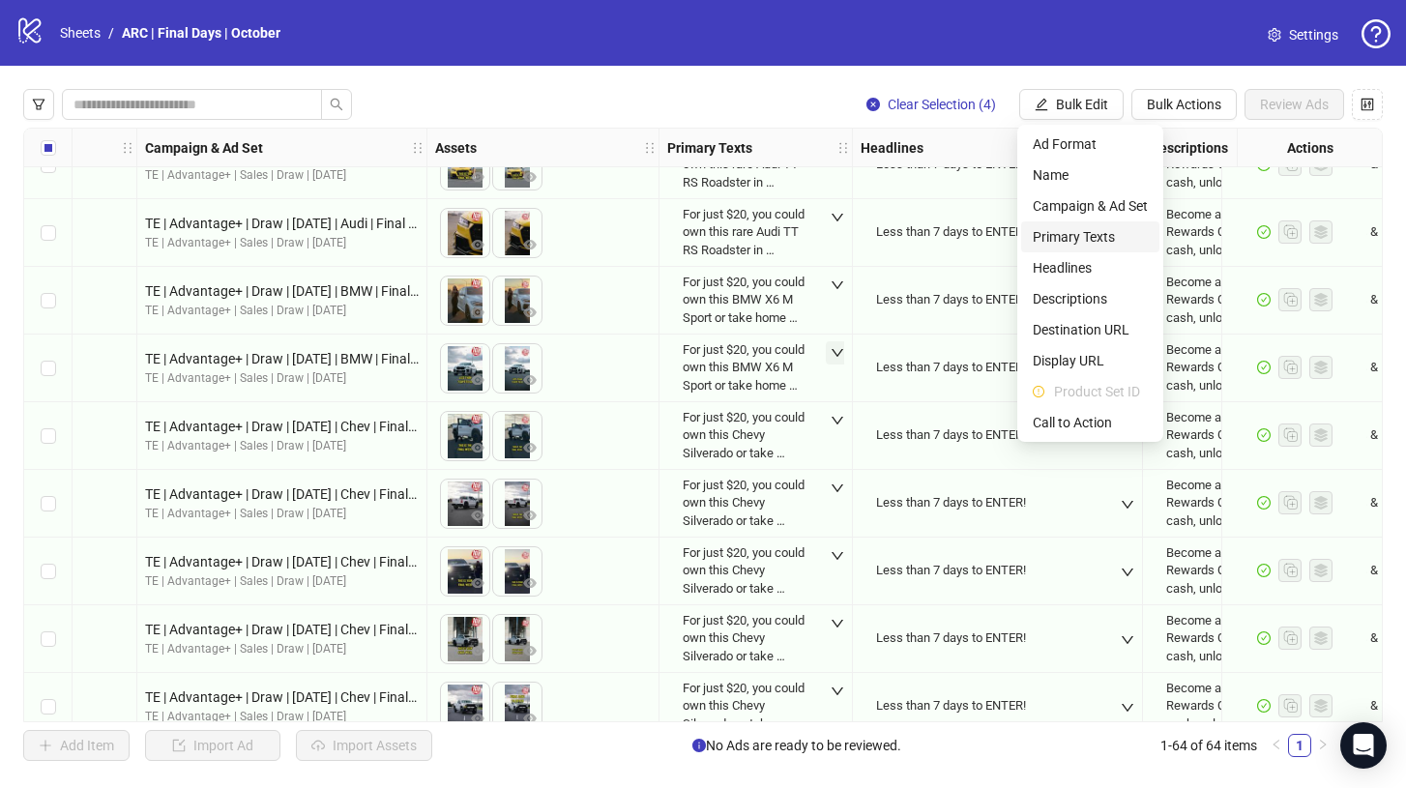
click at [1064, 244] on span "Primary Texts" at bounding box center [1089, 236] width 115 height 21
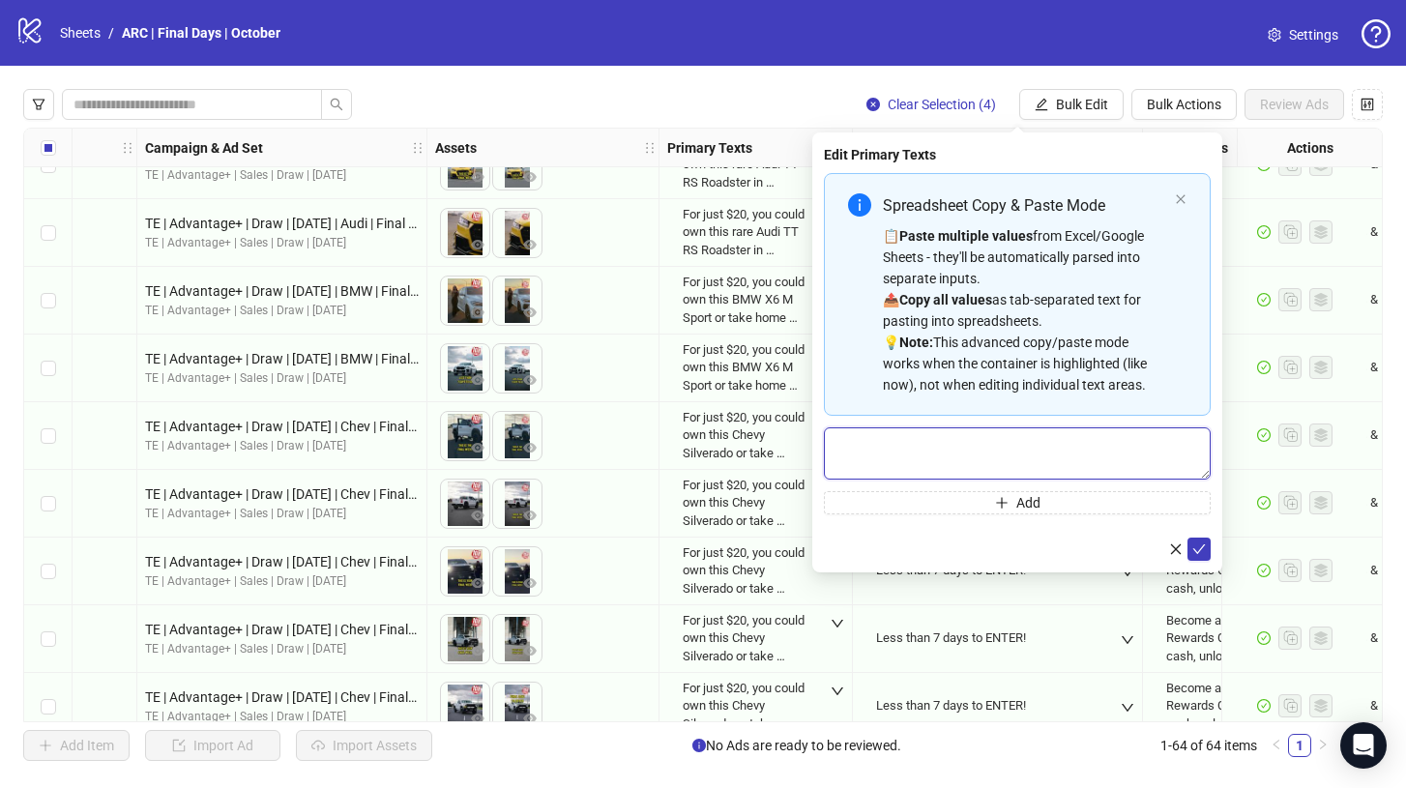
click at [905, 440] on textarea "Multi-text input container - paste or copy values" at bounding box center [1017, 453] width 387 height 52
paste textarea "**********"
type textarea "**********"
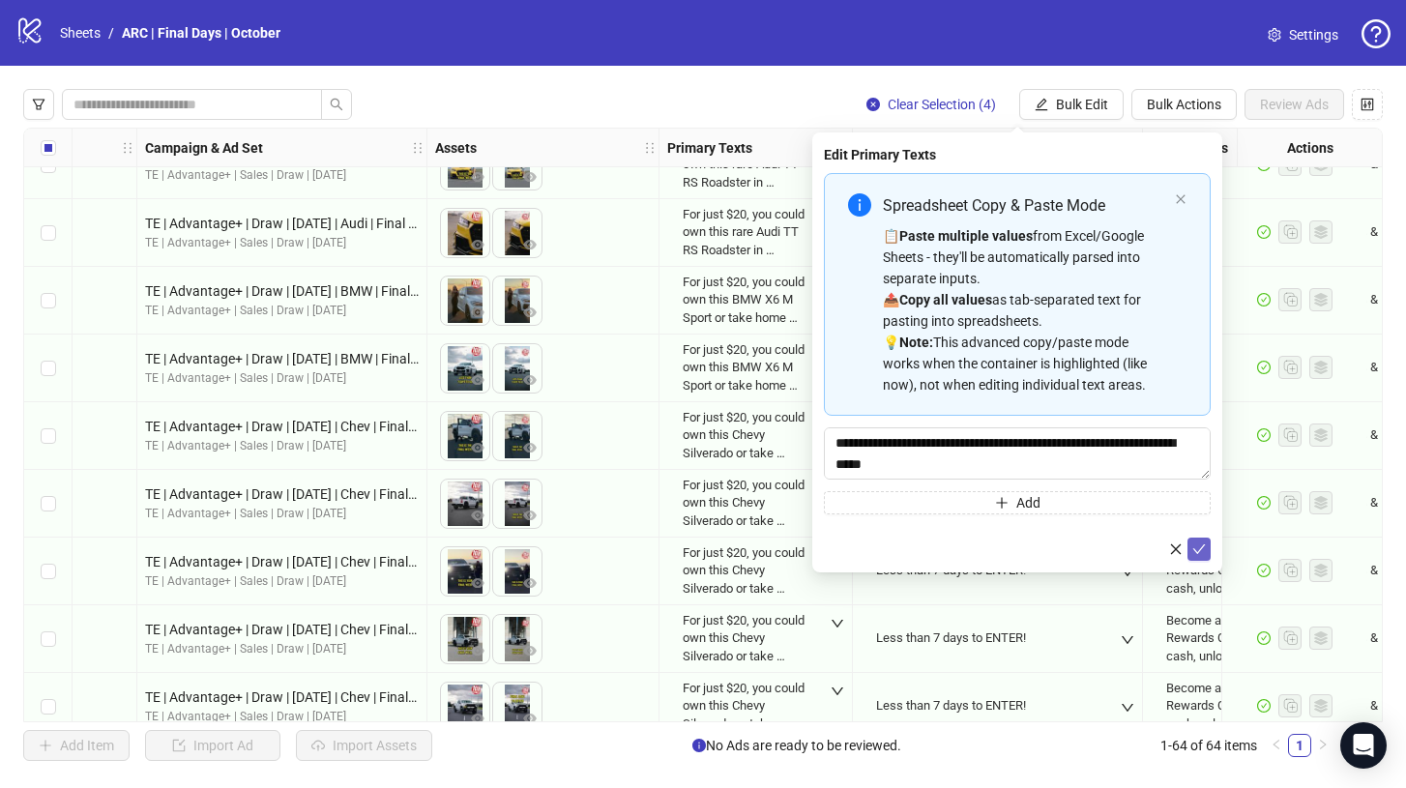
click at [1207, 554] on button "submit" at bounding box center [1198, 548] width 23 height 23
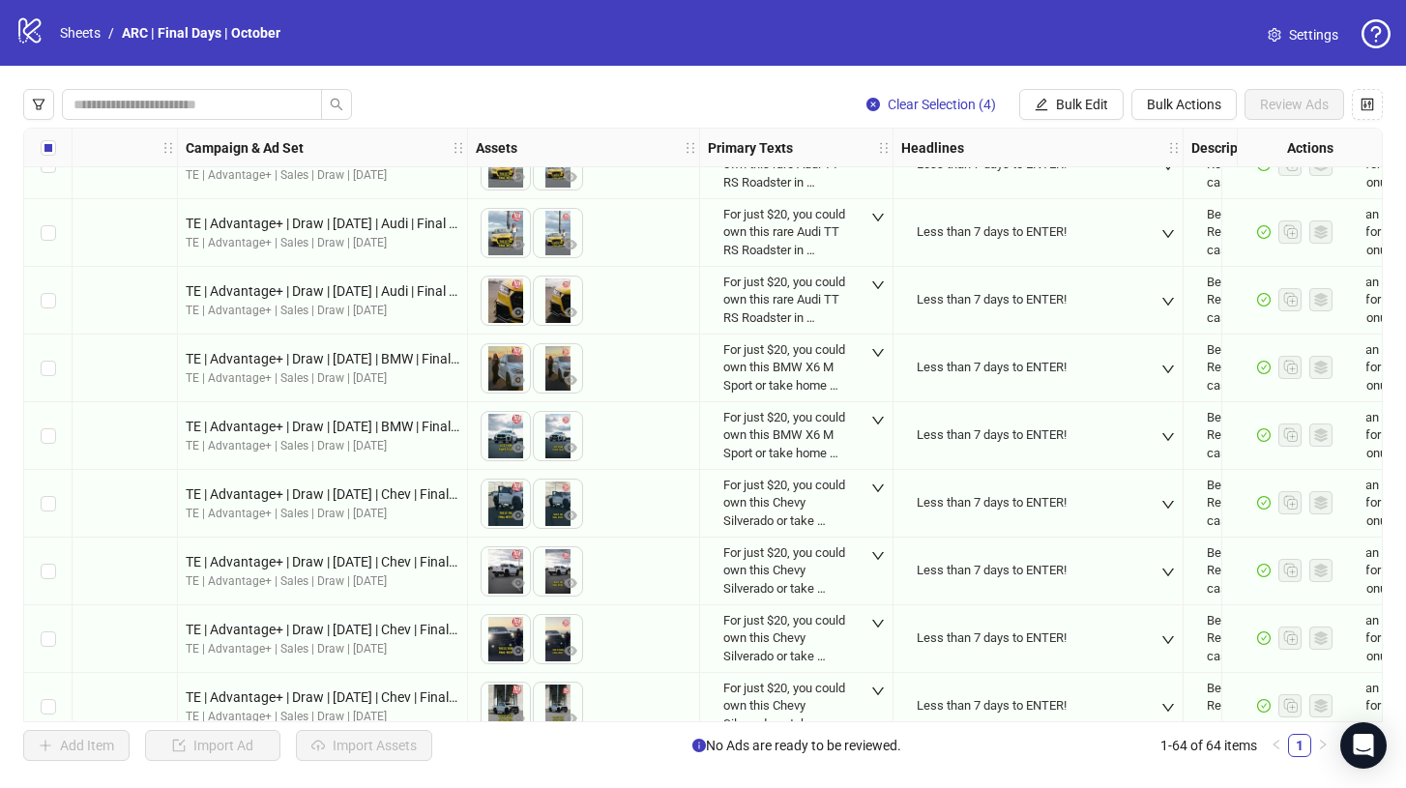
scroll to position [114, 446]
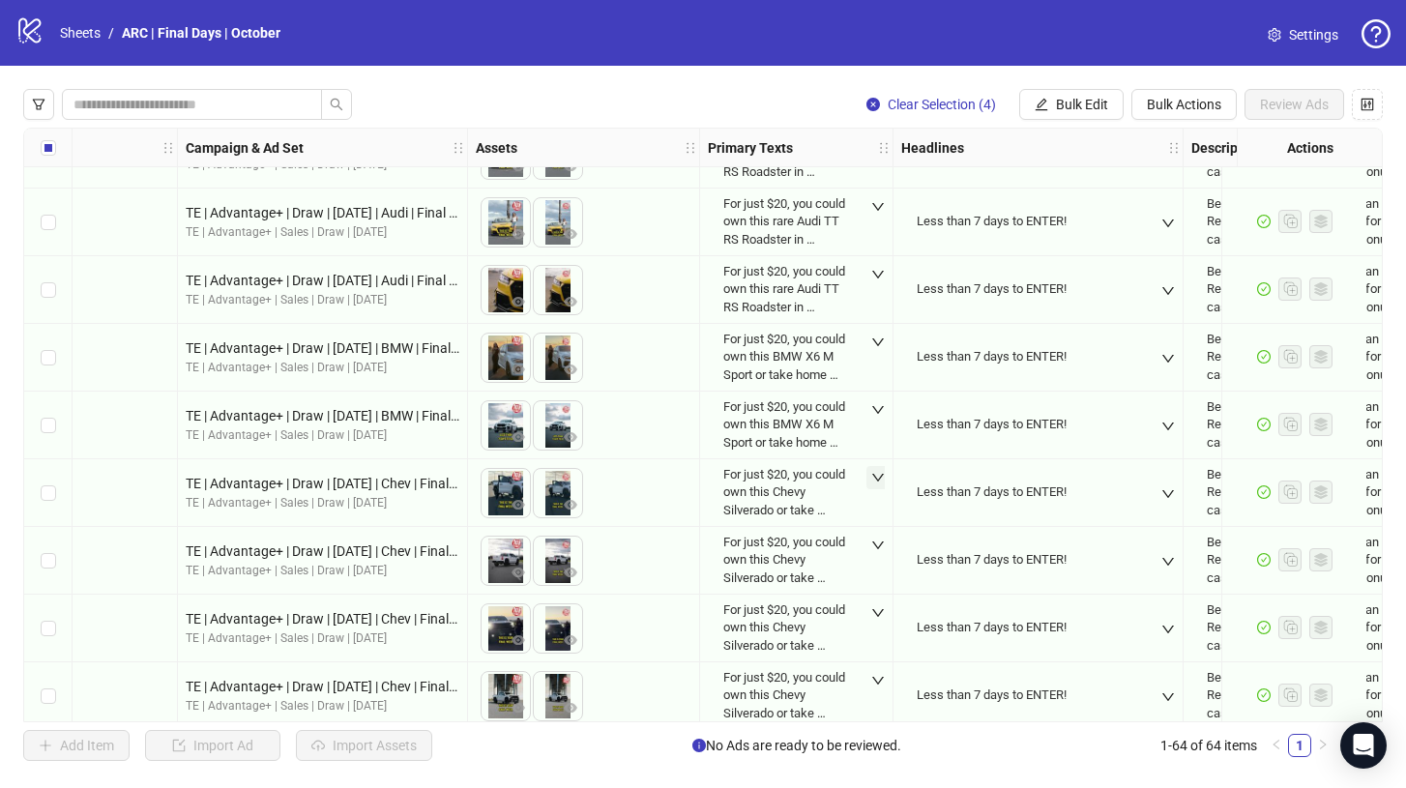
click at [875, 478] on icon "down" at bounding box center [878, 478] width 14 height 14
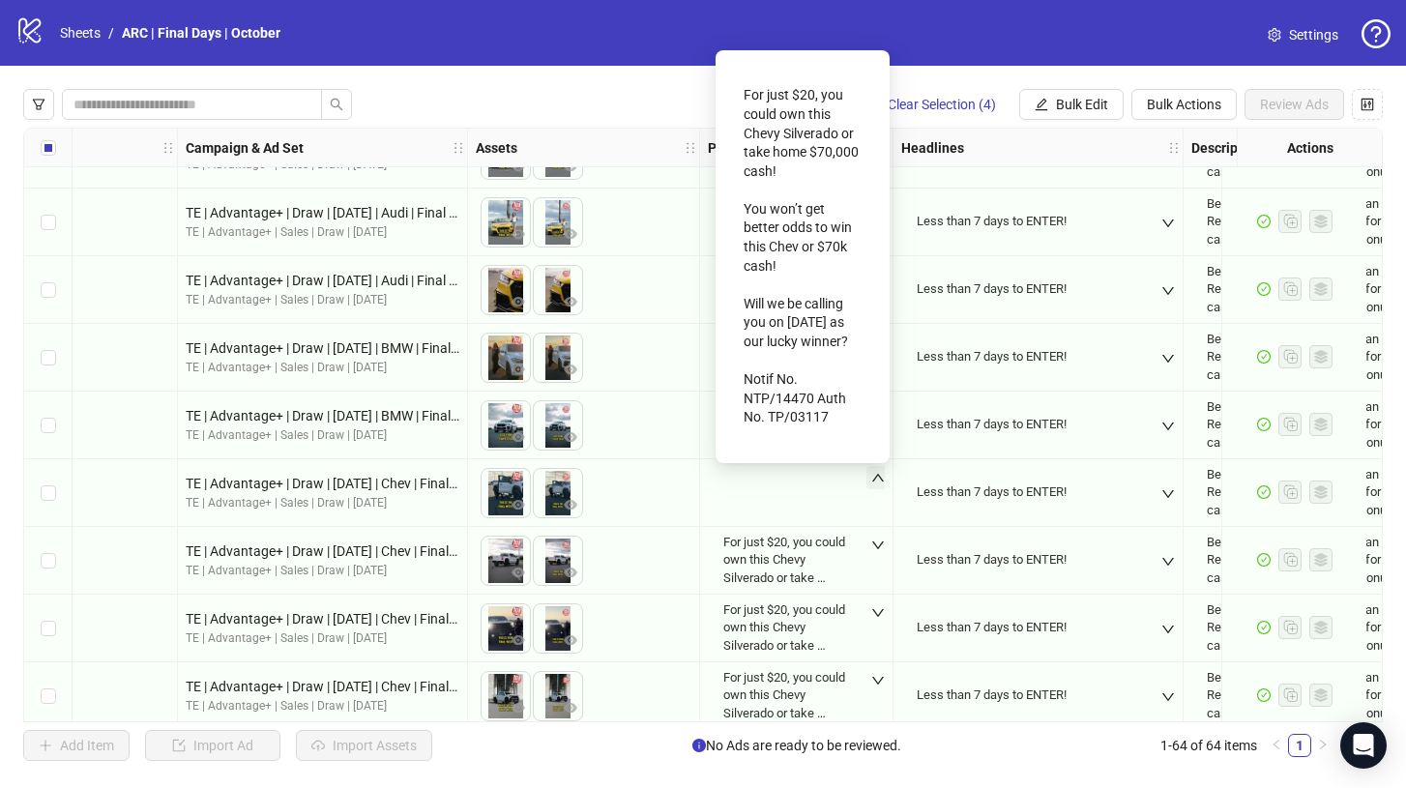
scroll to position [14, 0]
drag, startPoint x: 834, startPoint y: 419, endPoint x: 744, endPoint y: 78, distance: 351.9
click at [744, 78] on div "For just $20, you could own this Chevy Silverado or take home $70,000 cash! You…" at bounding box center [802, 256] width 118 height 357
click at [682, 359] on div "To pick up a draggable item, press the space bar. While dragging, use the arrow…" at bounding box center [584, 358] width 216 height 60
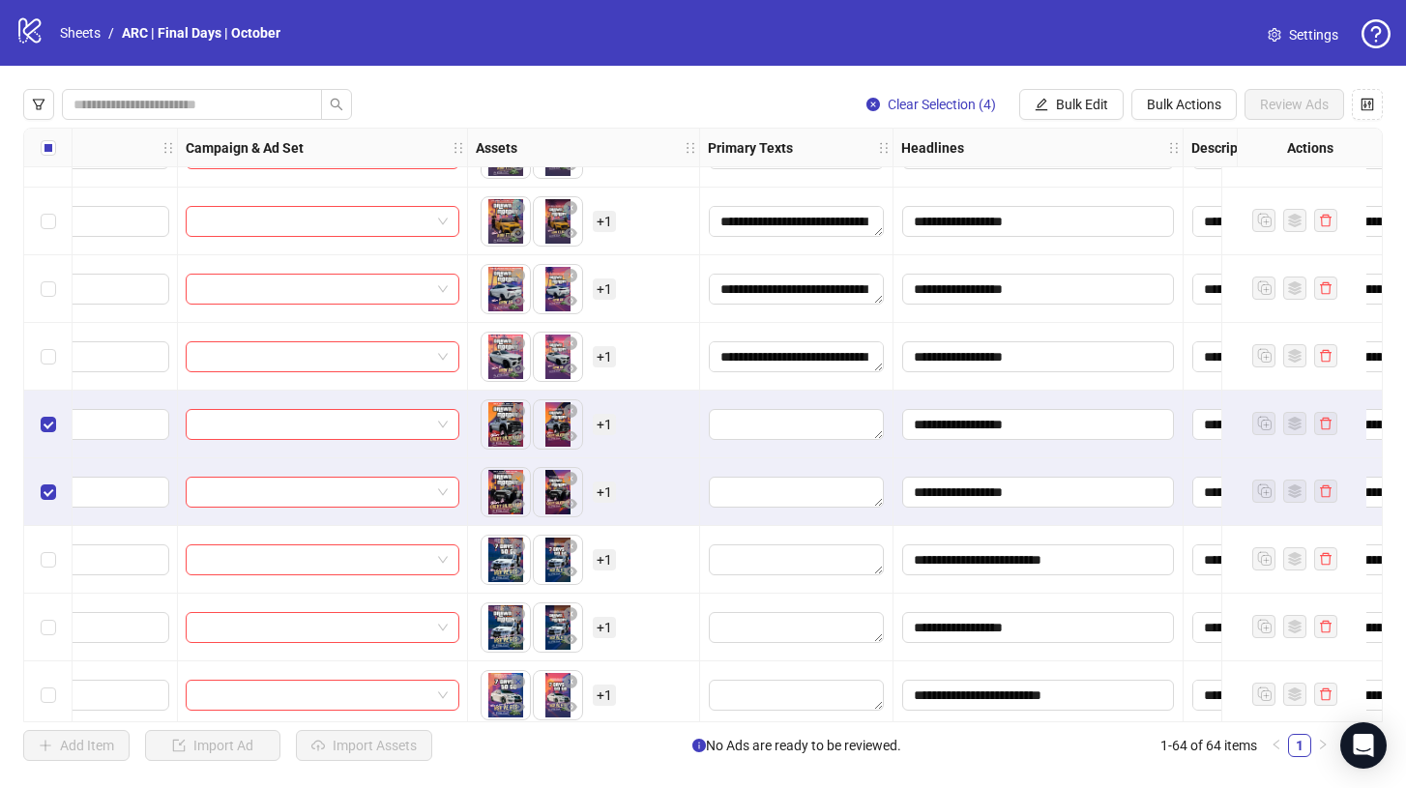
scroll to position [2070, 446]
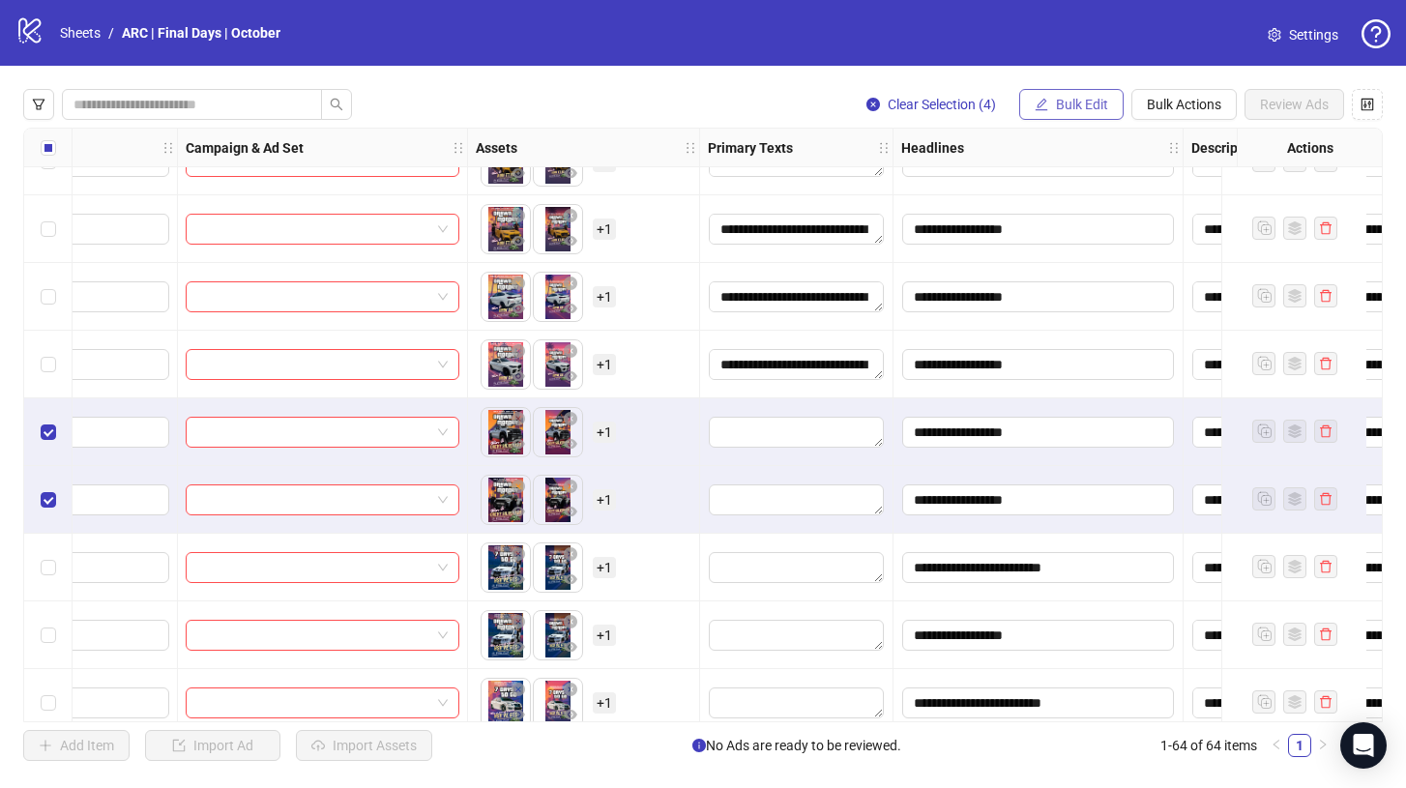
click at [1100, 101] on span "Bulk Edit" at bounding box center [1082, 104] width 52 height 15
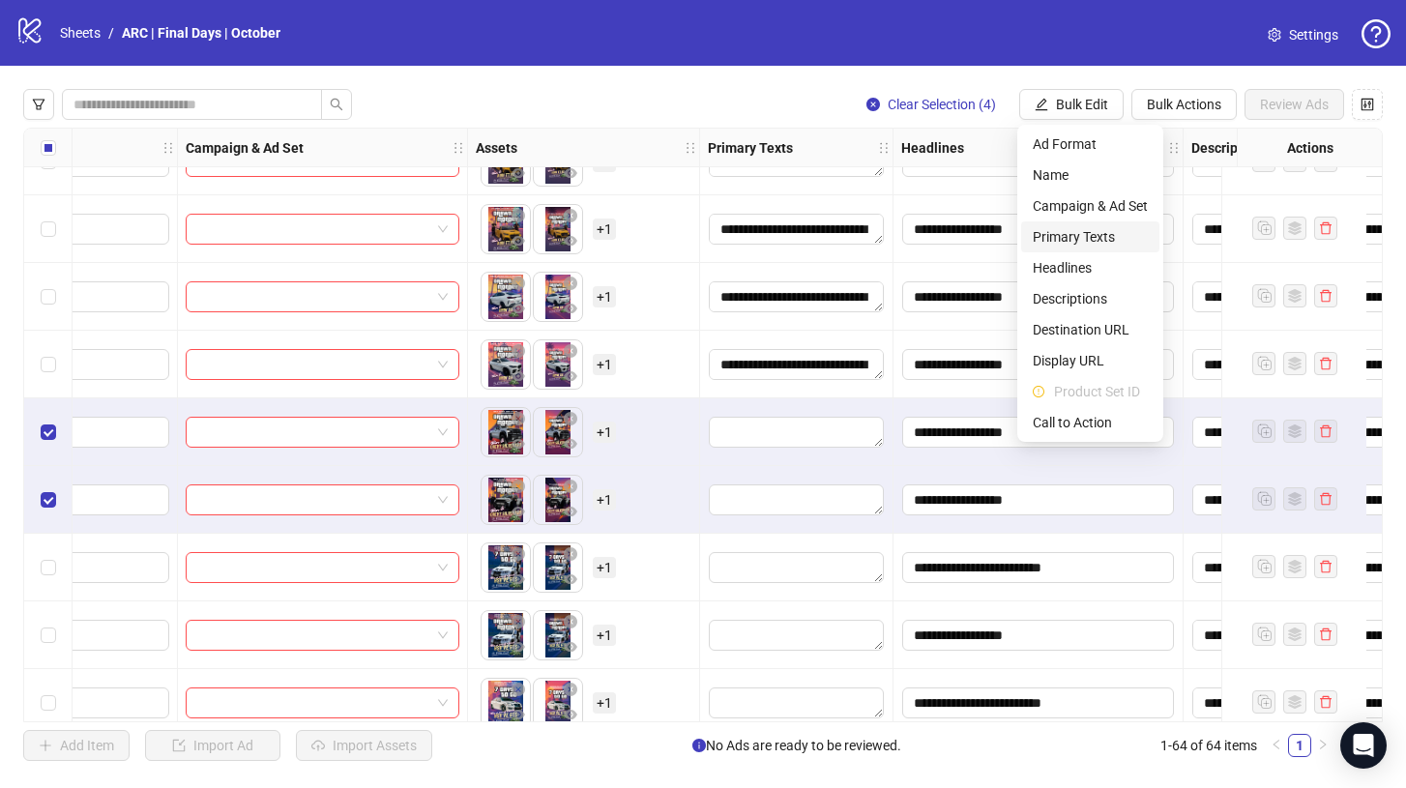
click at [1093, 234] on span "Primary Texts" at bounding box center [1089, 236] width 115 height 21
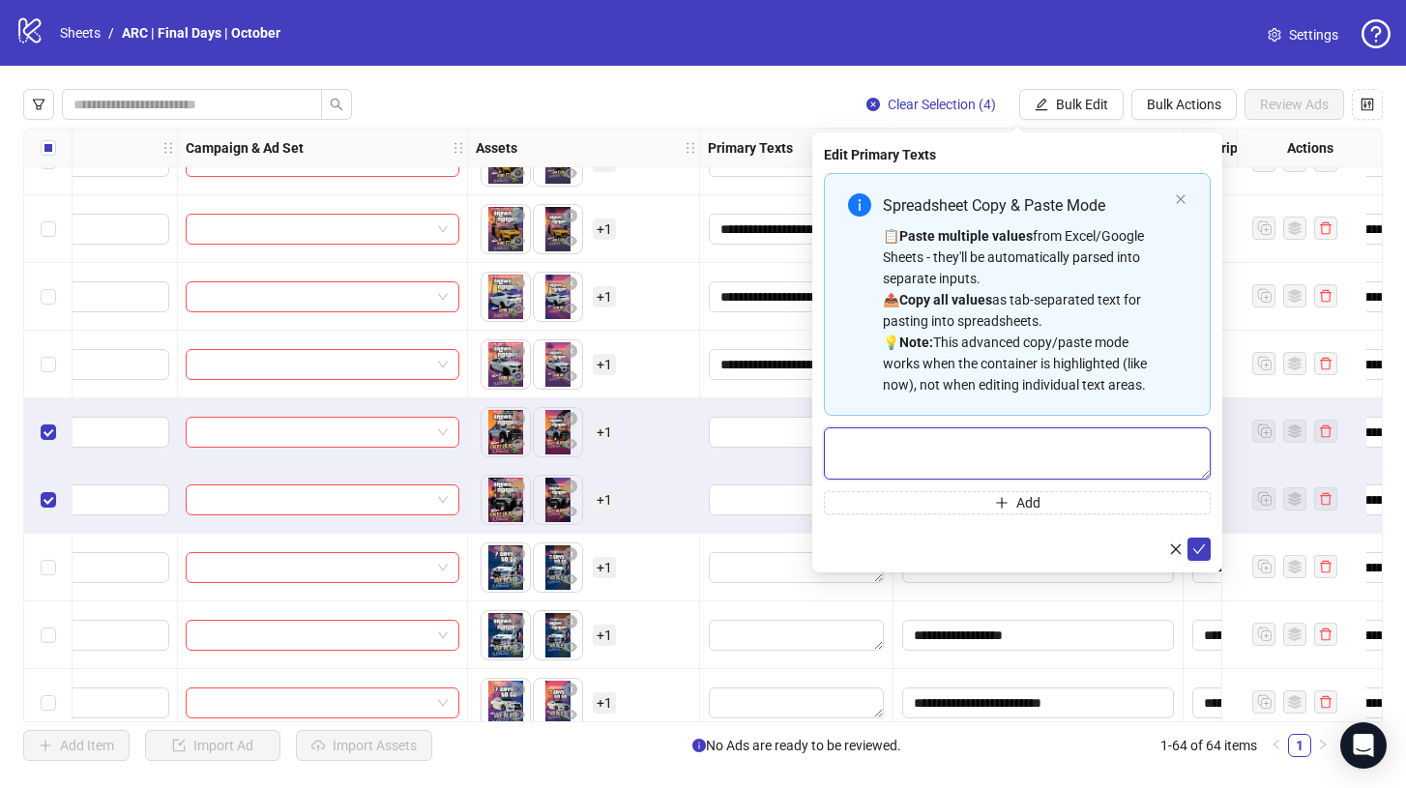
click at [952, 444] on textarea "Multi-text input container - paste or copy values" at bounding box center [1017, 453] width 387 height 52
paste textarea "**********"
type textarea "**********"
click at [1202, 551] on icon "check" at bounding box center [1199, 549] width 14 height 14
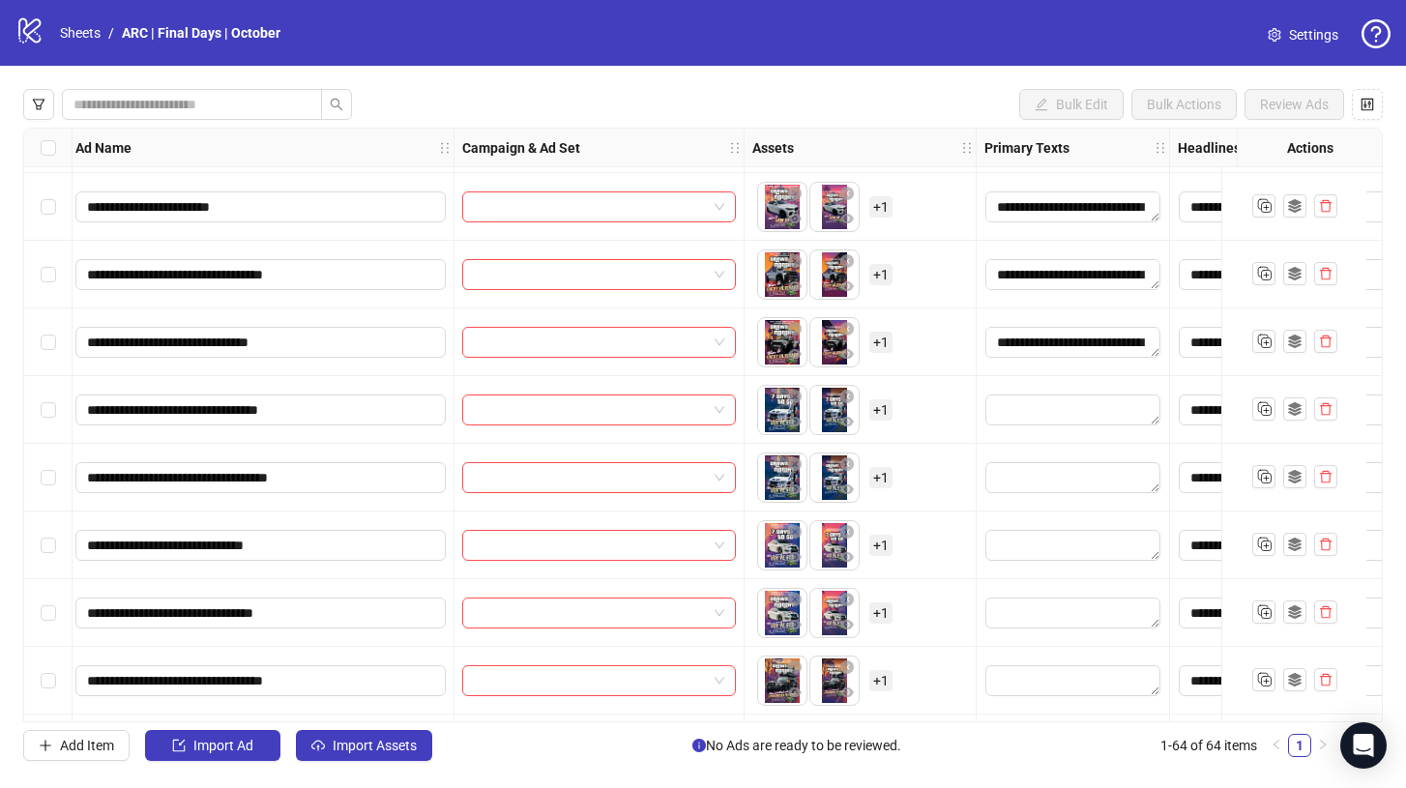
scroll to position [2231, 169]
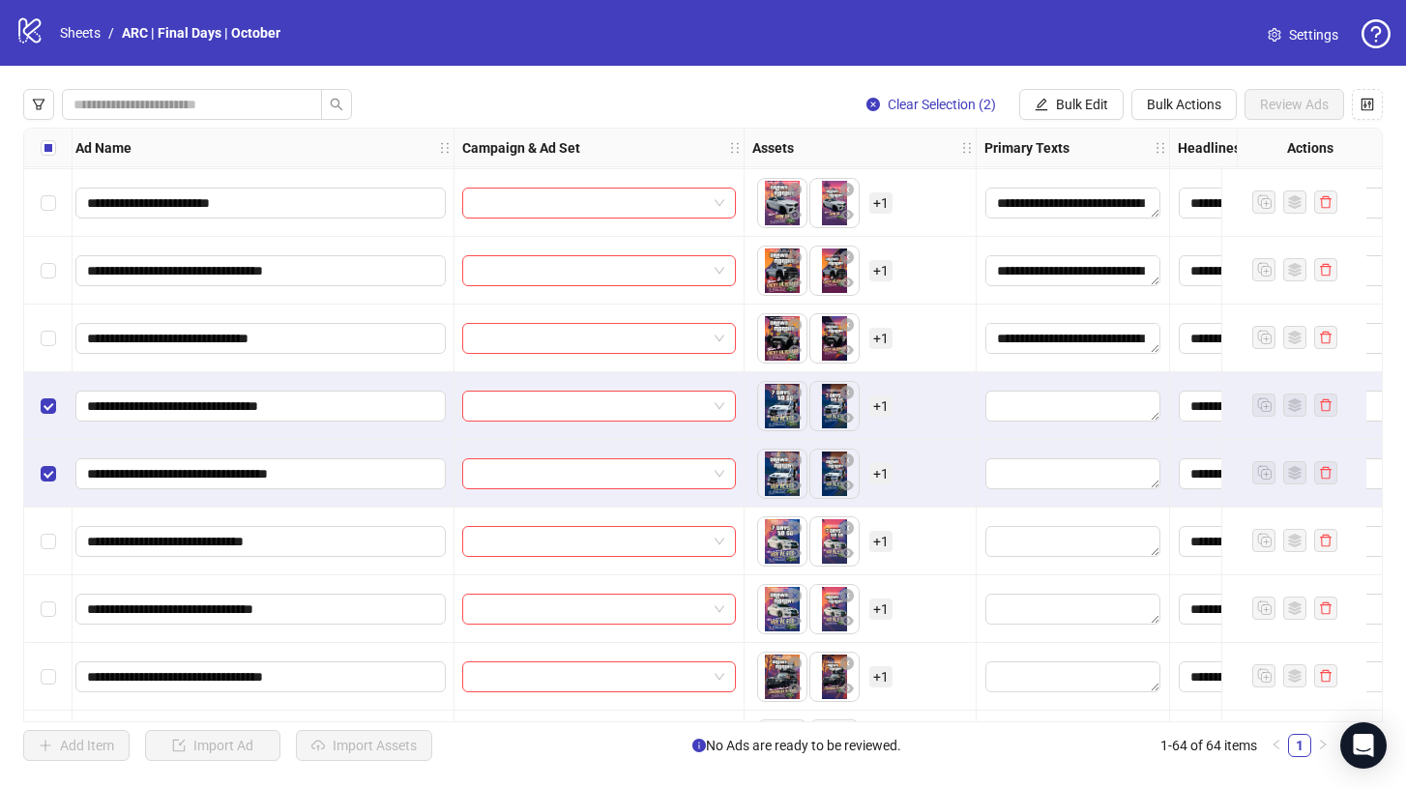
click at [48, 529] on div "Select row 39" at bounding box center [48, 541] width 48 height 68
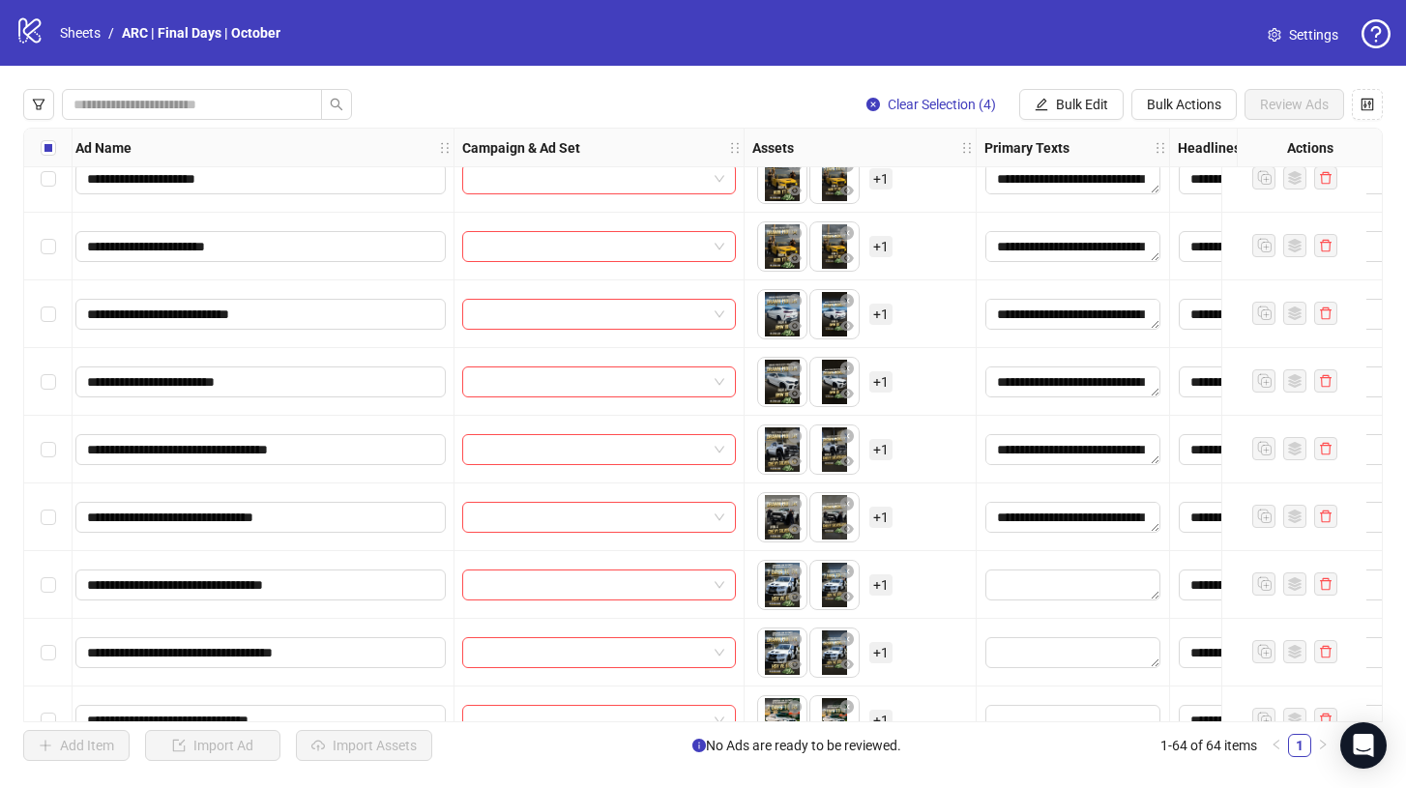
scroll to position [3311, 169]
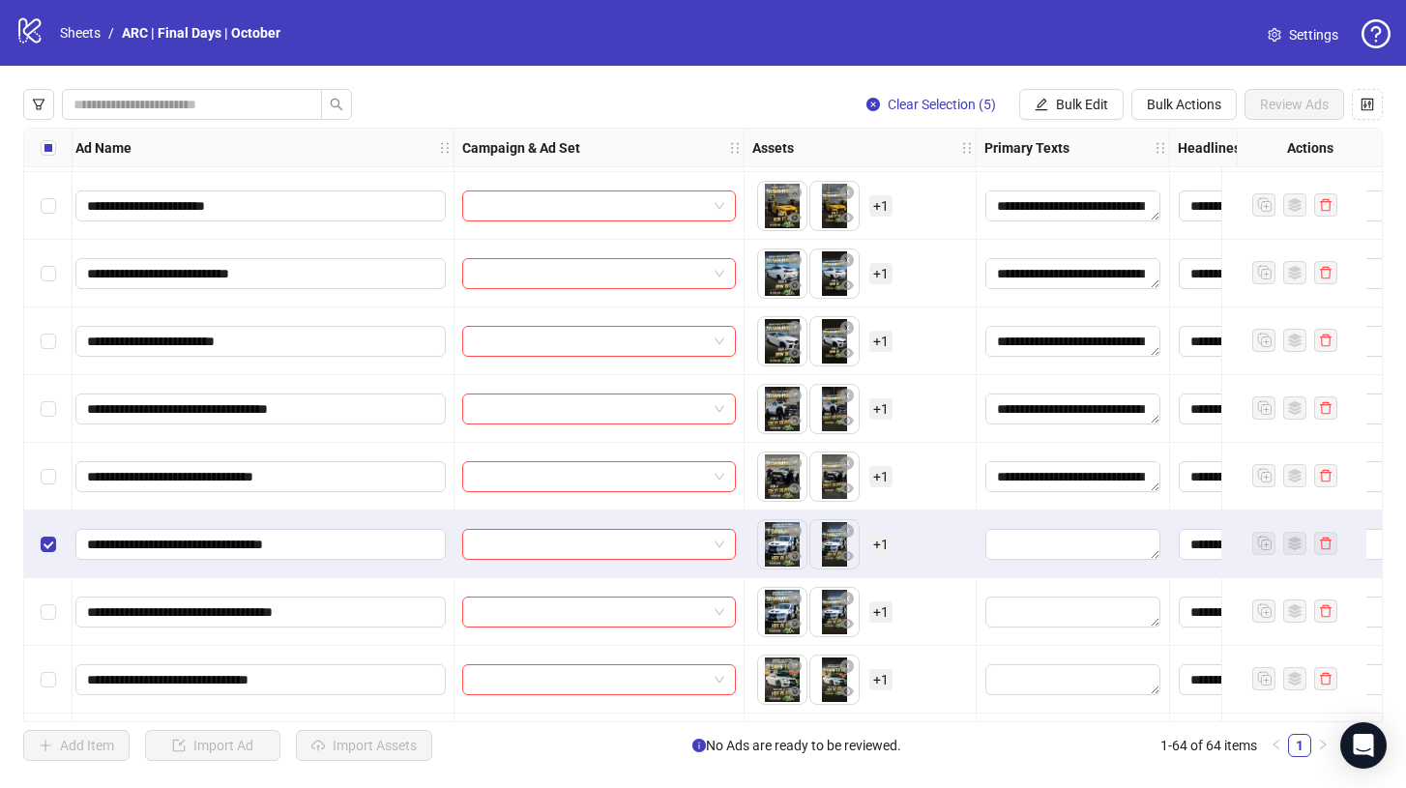
click at [44, 589] on div "Select row 56" at bounding box center [48, 612] width 48 height 68
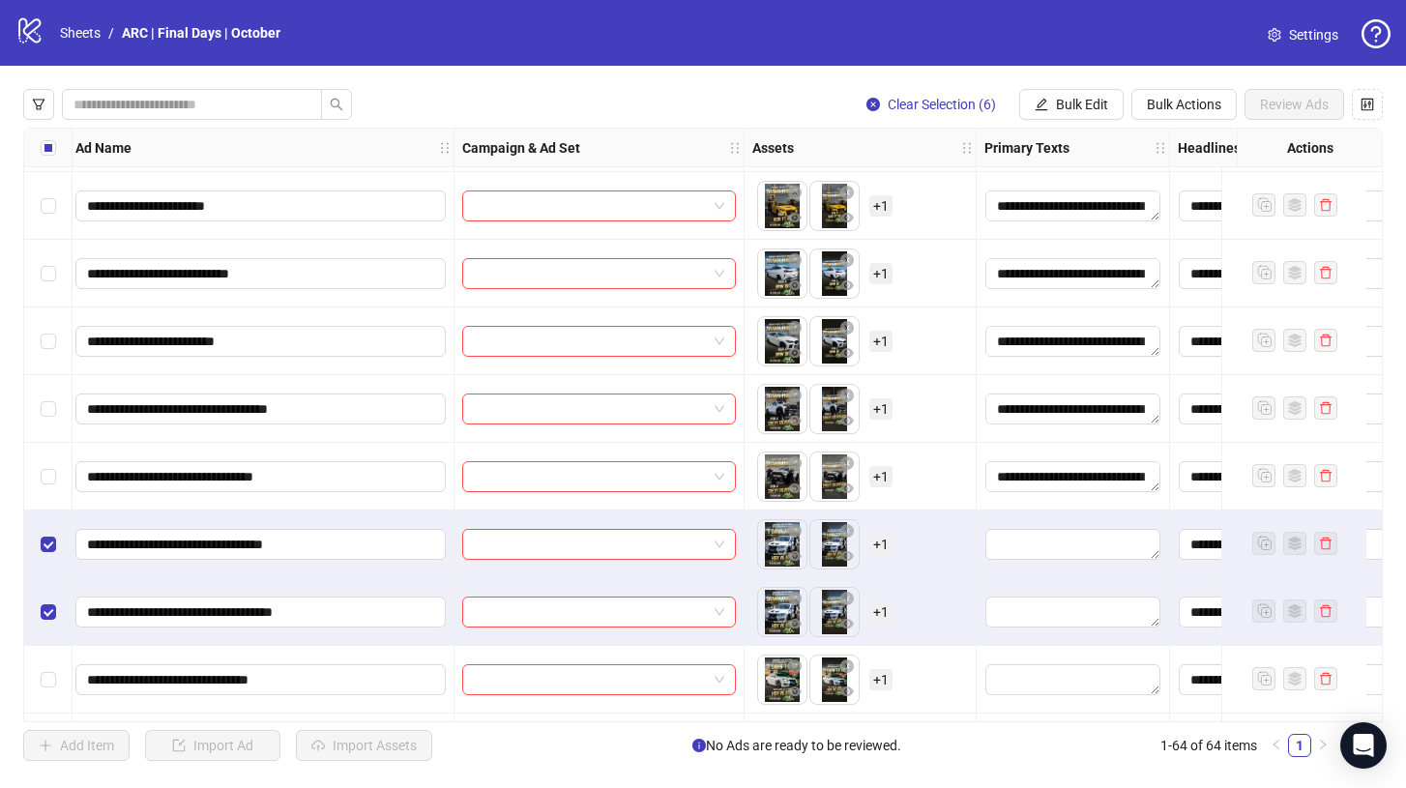
scroll to position [3421, 169]
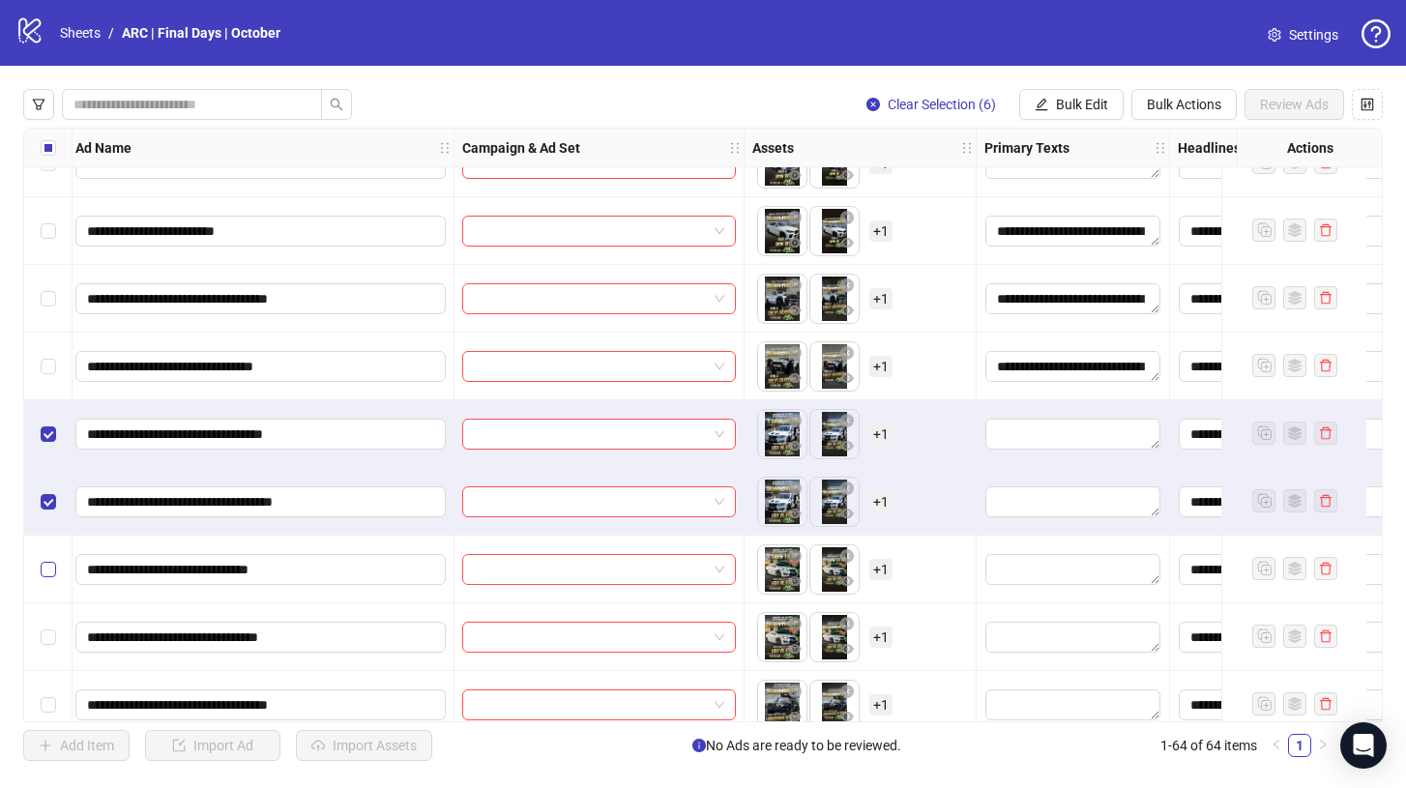
click at [44, 579] on label "Select row 57" at bounding box center [48, 569] width 15 height 21
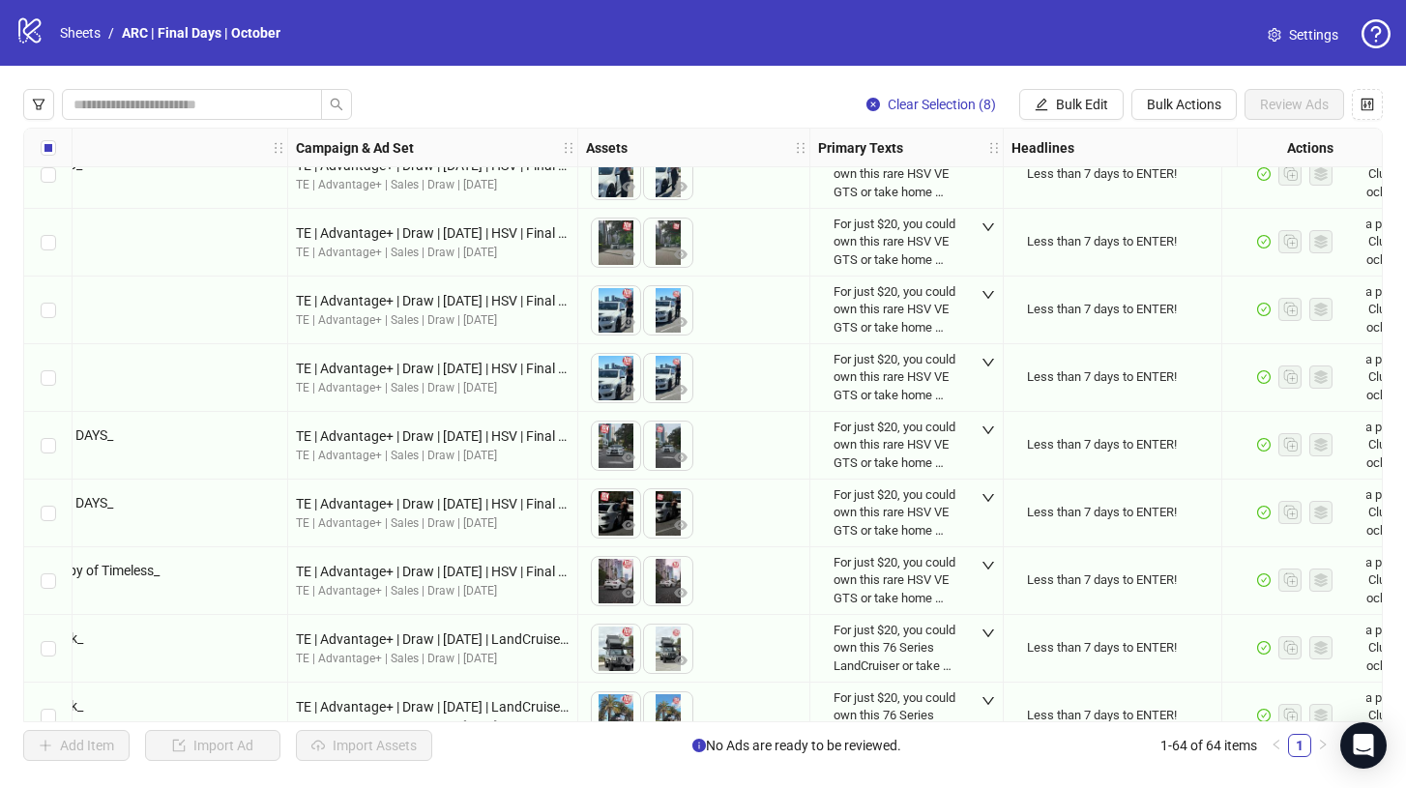
scroll to position [901, 335]
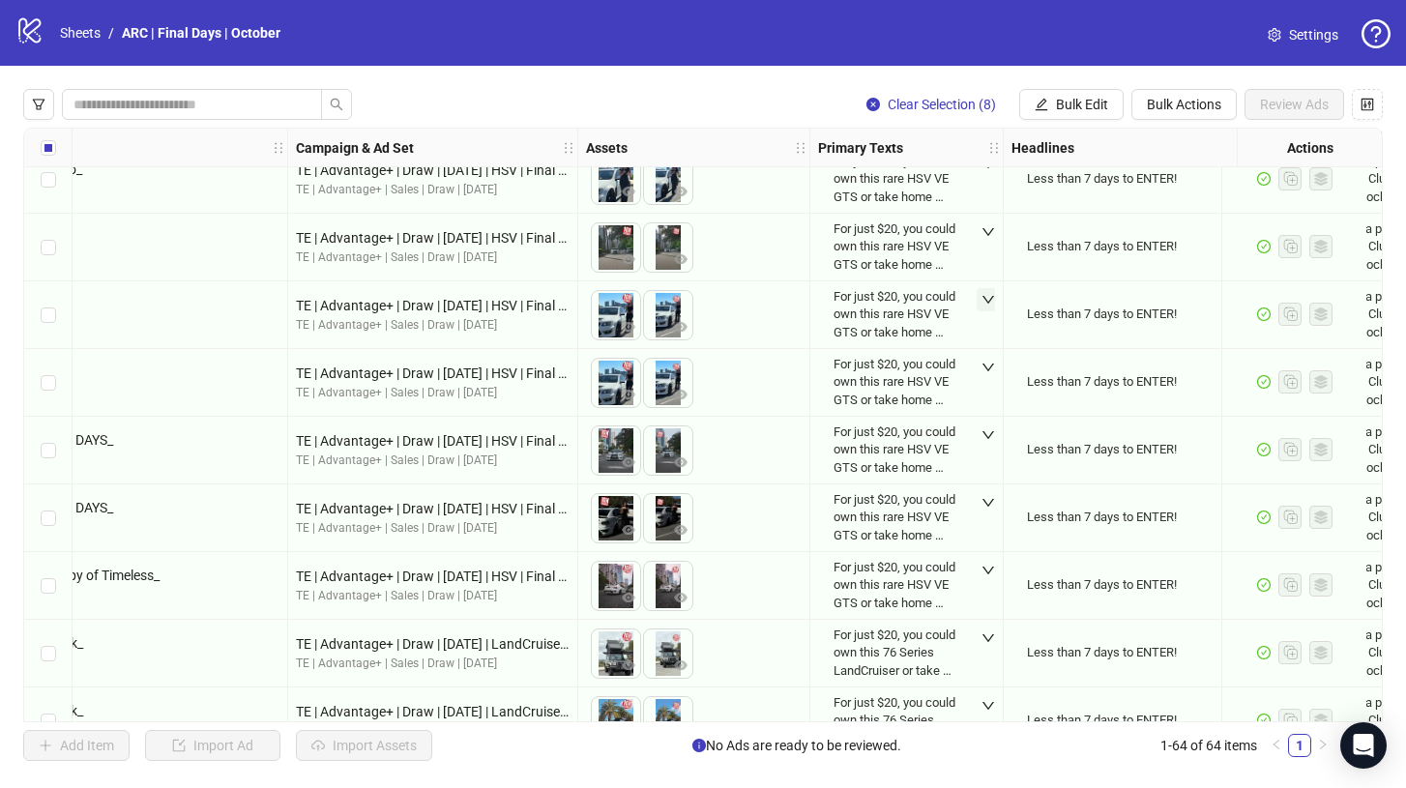
click at [989, 301] on icon "down" at bounding box center [988, 300] width 12 height 8
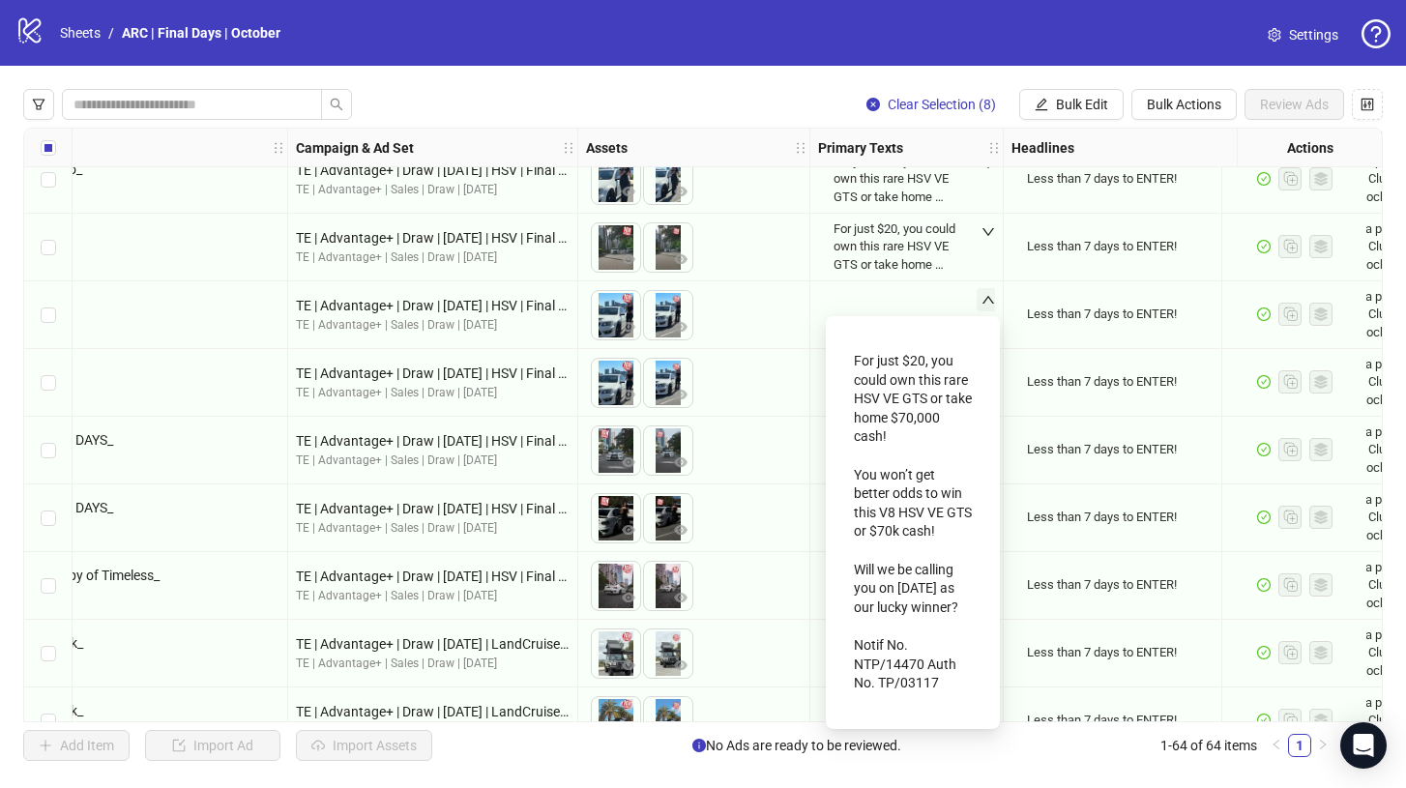
scroll to position [0, 0]
drag, startPoint x: 946, startPoint y: 690, endPoint x: 833, endPoint y: 330, distance: 377.9
click at [833, 330] on div "For just $20, you could own this rare HSV VE GTS or take home $70,000 cash! You…" at bounding box center [913, 522] width 174 height 413
click at [986, 293] on icon "up" at bounding box center [988, 300] width 14 height 14
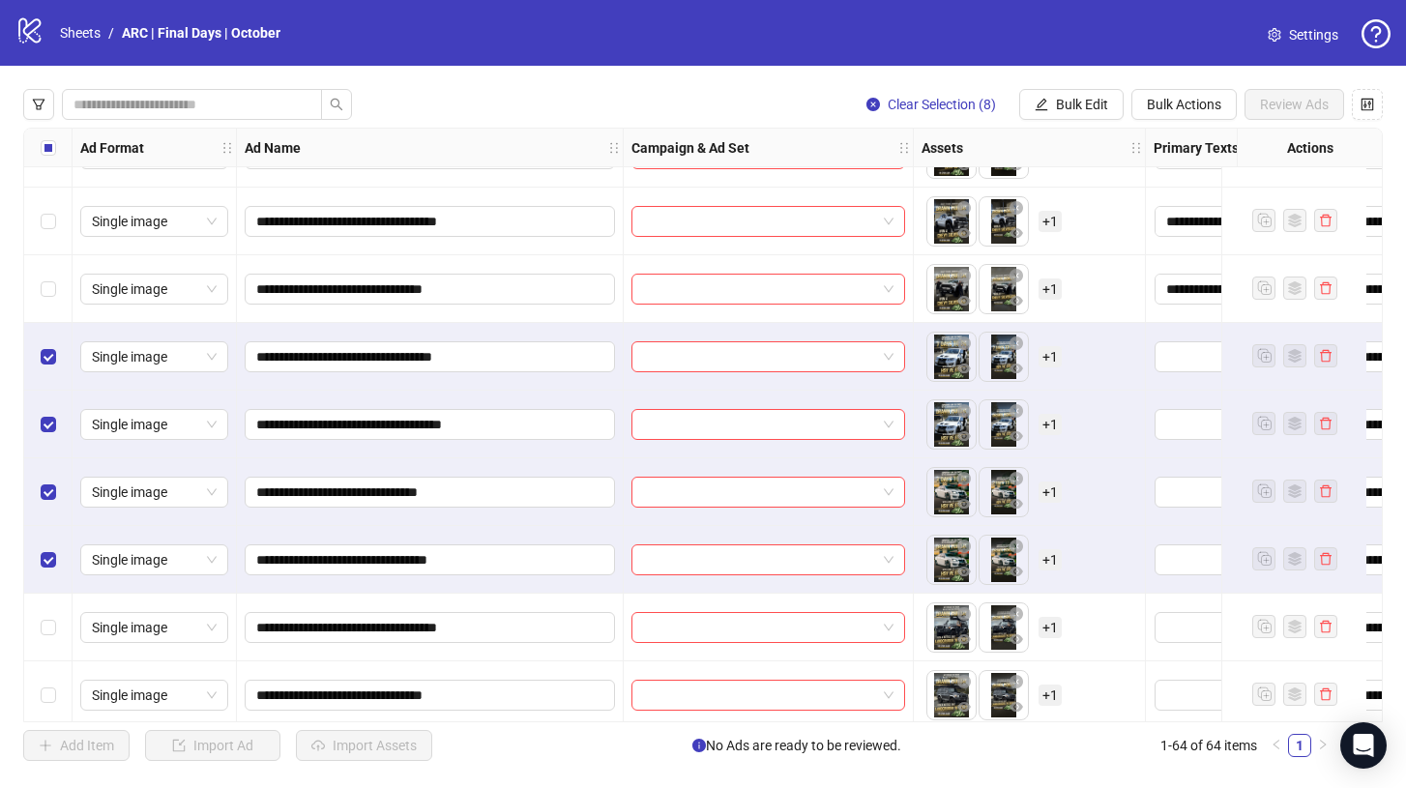
scroll to position [3499, 0]
click at [1065, 98] on span "Bulk Edit" at bounding box center [1082, 104] width 52 height 15
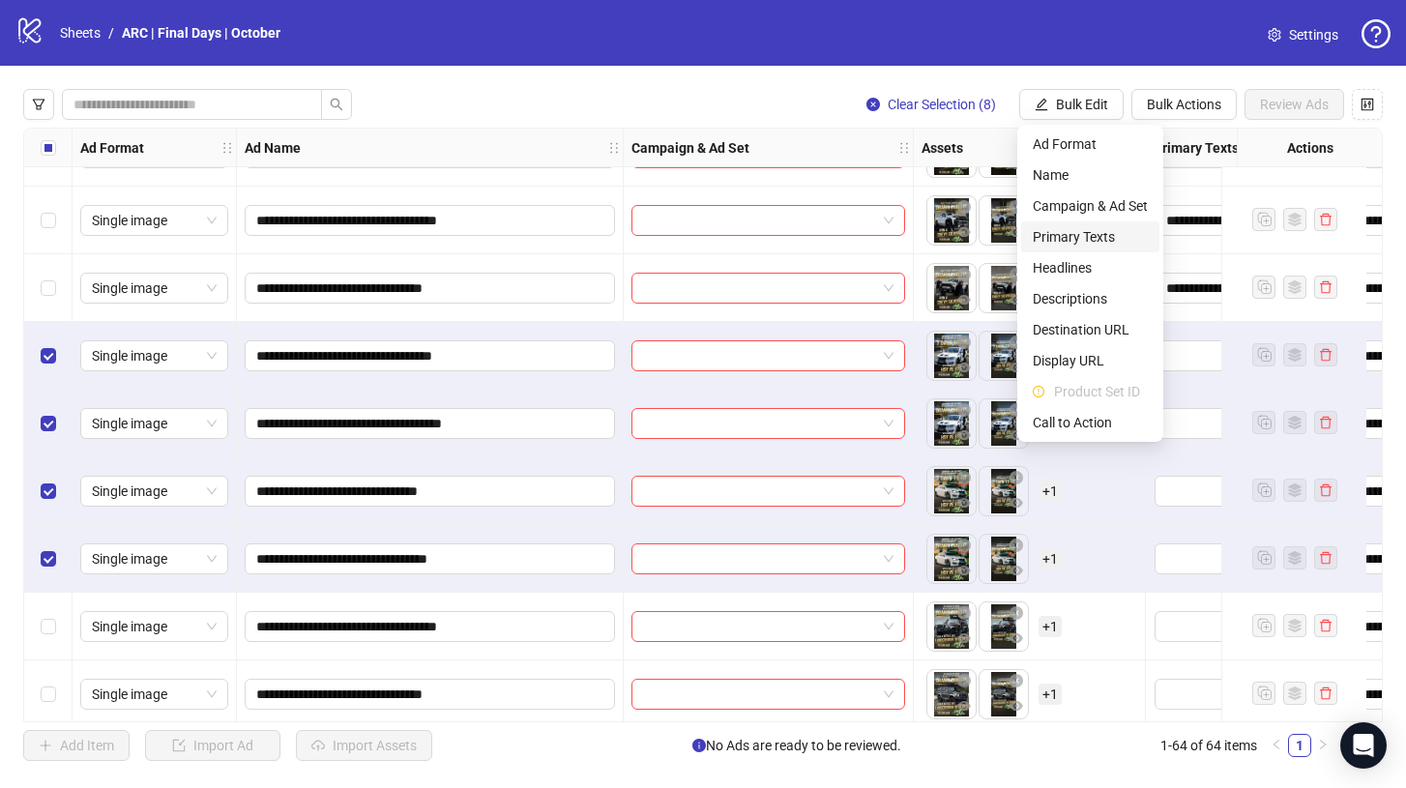
click at [1058, 241] on span "Primary Texts" at bounding box center [1089, 236] width 115 height 21
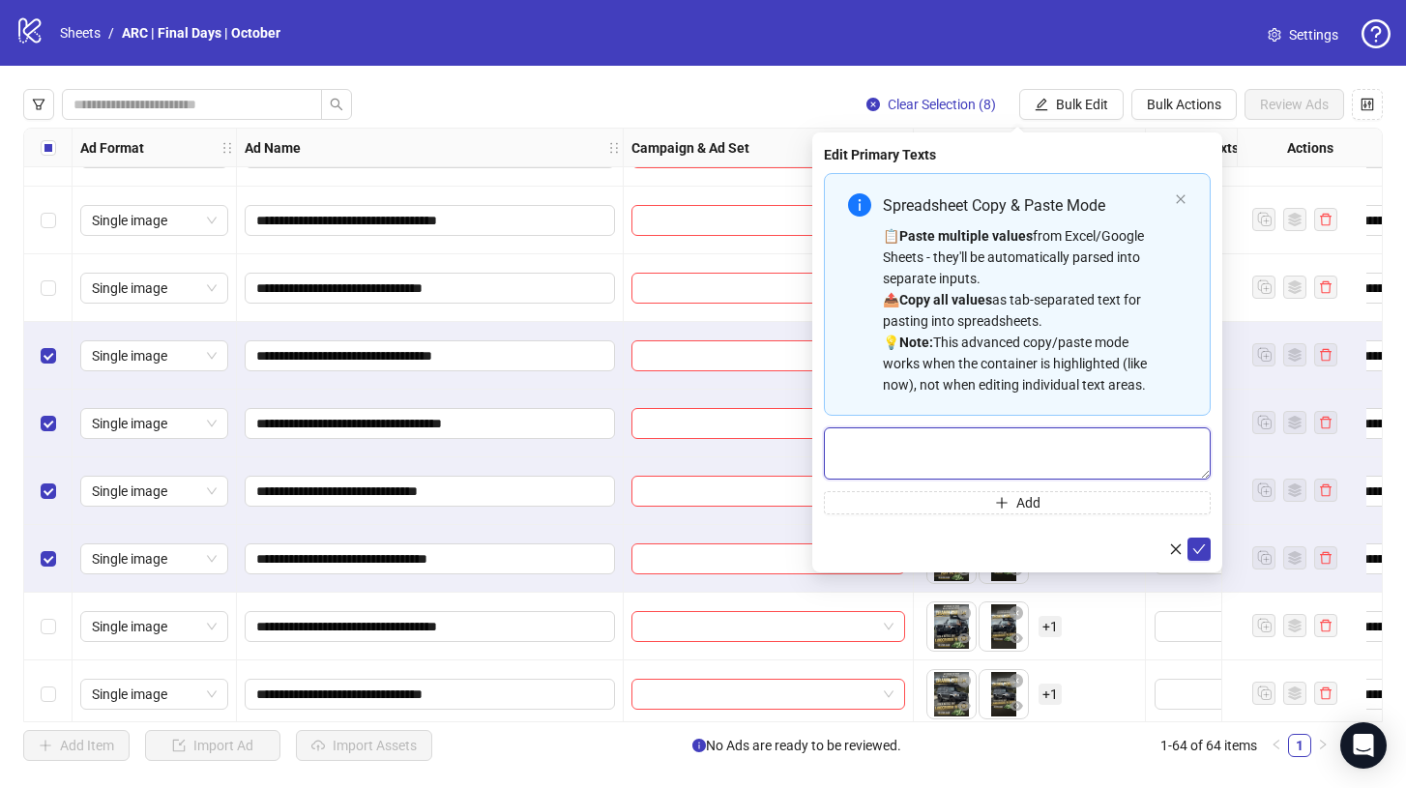
click at [961, 431] on textarea "Multi-text input container - paste or copy values" at bounding box center [1017, 453] width 387 height 52
paste textarea "**********"
type textarea "**********"
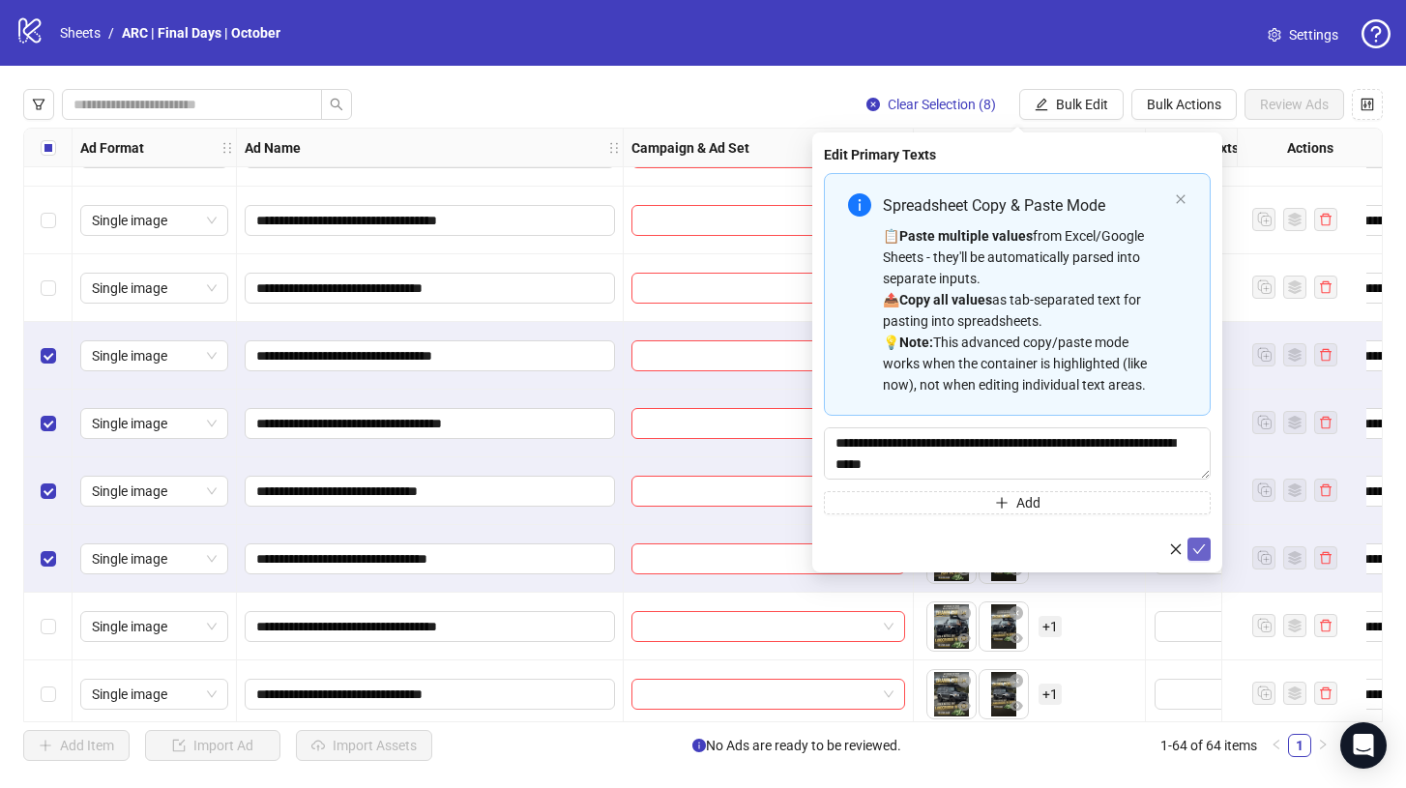
click at [1199, 555] on span "submit" at bounding box center [1199, 548] width 14 height 15
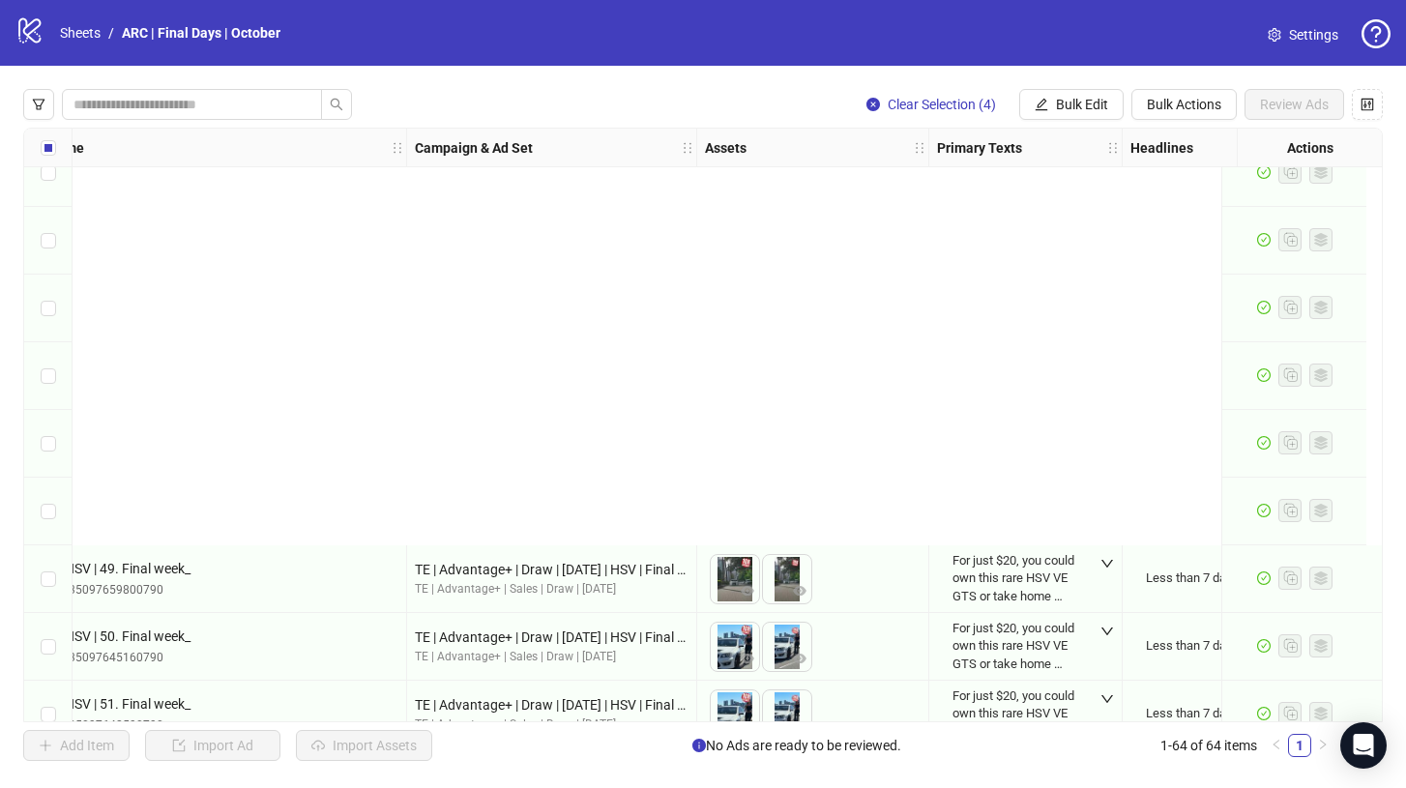
scroll to position [1095, 217]
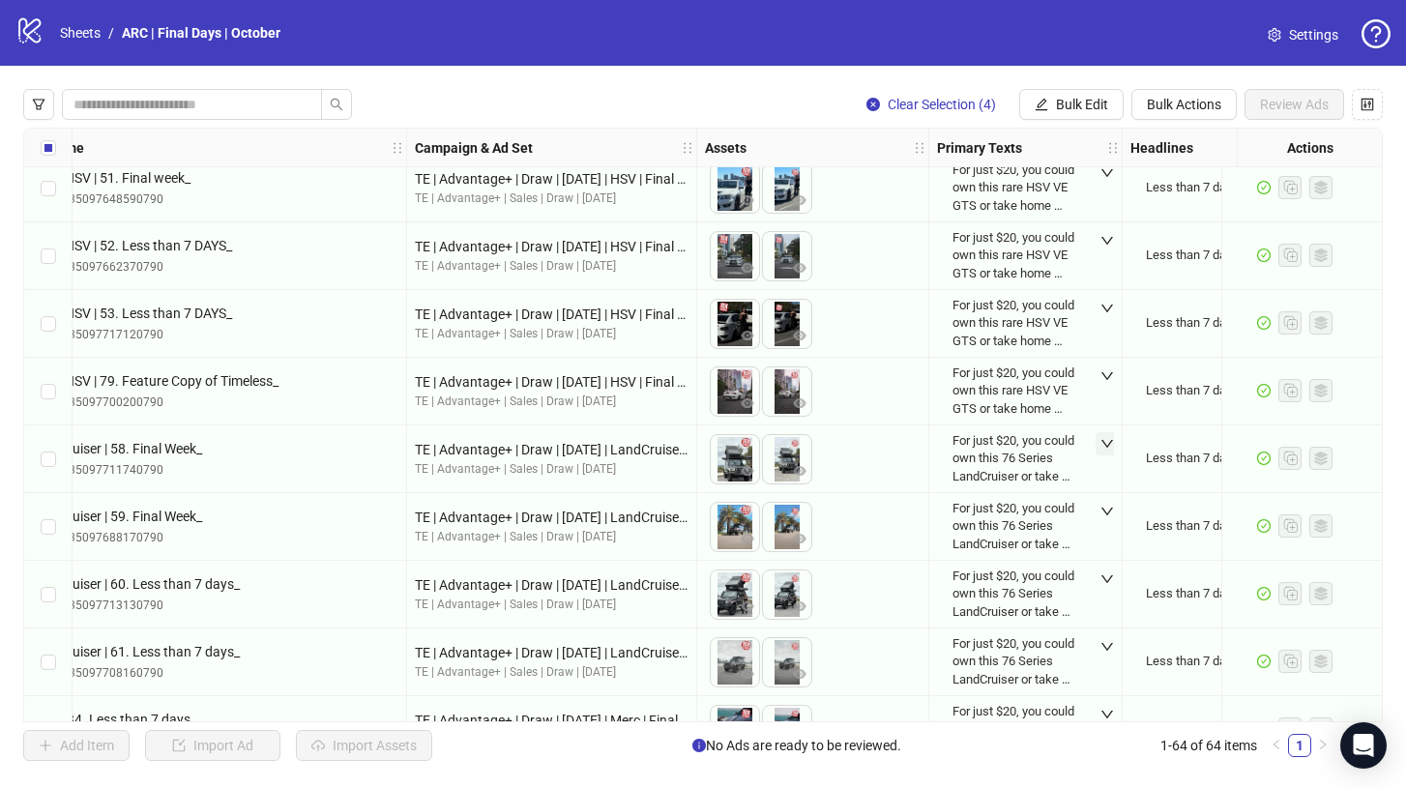
click at [1109, 443] on icon "down" at bounding box center [1107, 444] width 12 height 8
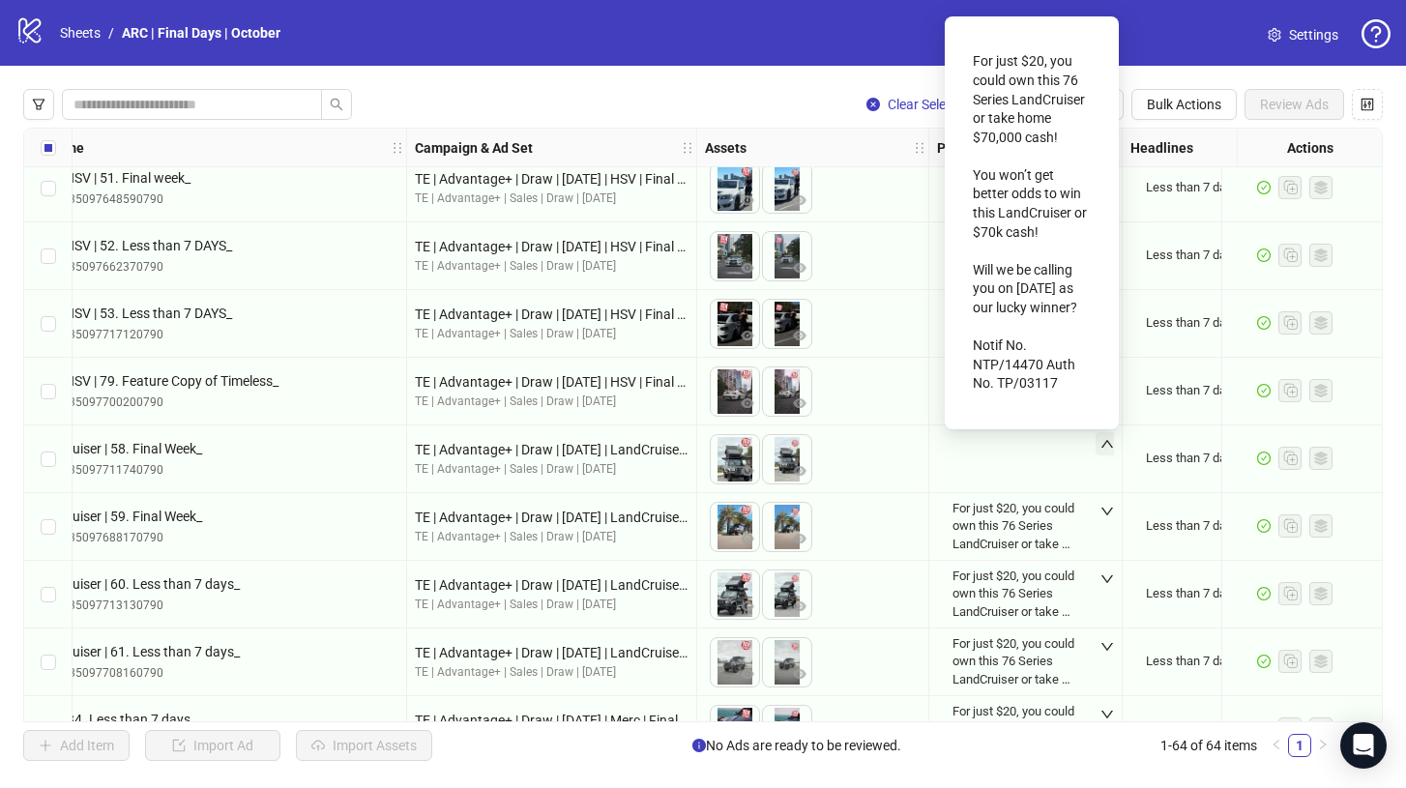
drag, startPoint x: 1063, startPoint y: 398, endPoint x: 972, endPoint y: 62, distance: 348.5
click at [972, 62] on div "For just $20, you could own this 76 Series LandCruiser or take home $70,000 cas…" at bounding box center [1031, 222] width 118 height 357
click at [1174, 72] on div "Clear Selection (4) Bulk Edit Bulk Actions Review Ads Ad Format Ad Name Campaig…" at bounding box center [703, 425] width 1406 height 718
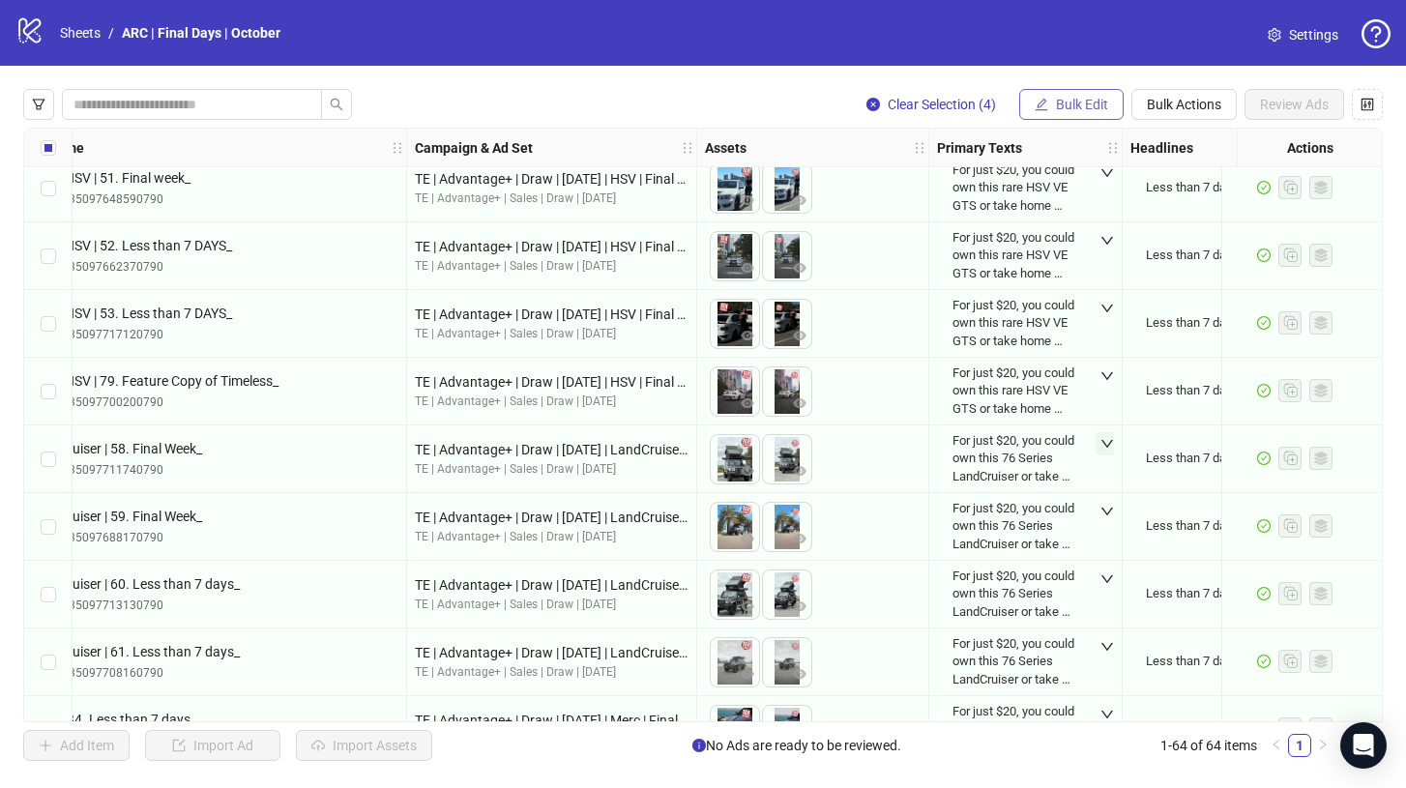
click at [1075, 104] on span "Bulk Edit" at bounding box center [1082, 104] width 52 height 15
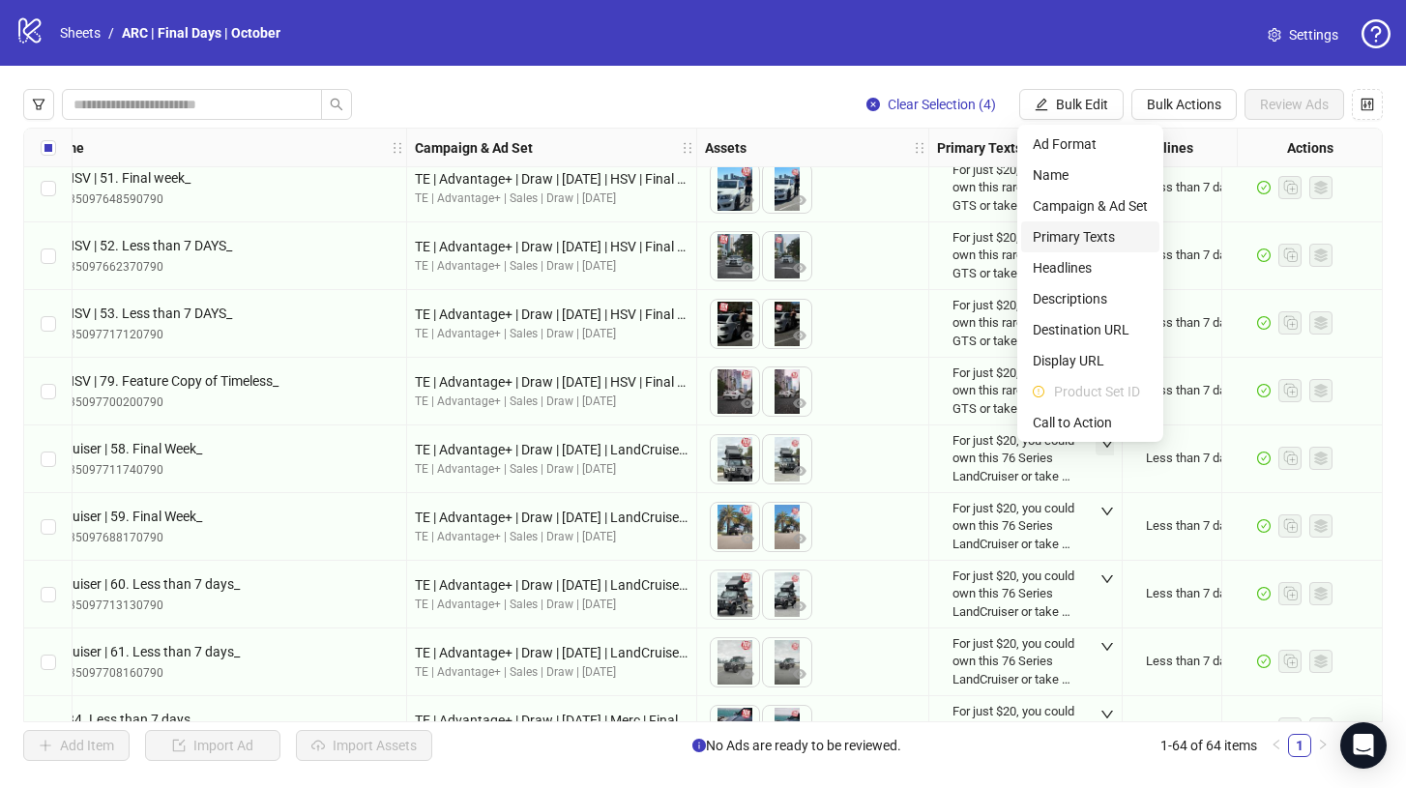
click at [1067, 246] on span "Primary Texts" at bounding box center [1089, 236] width 115 height 21
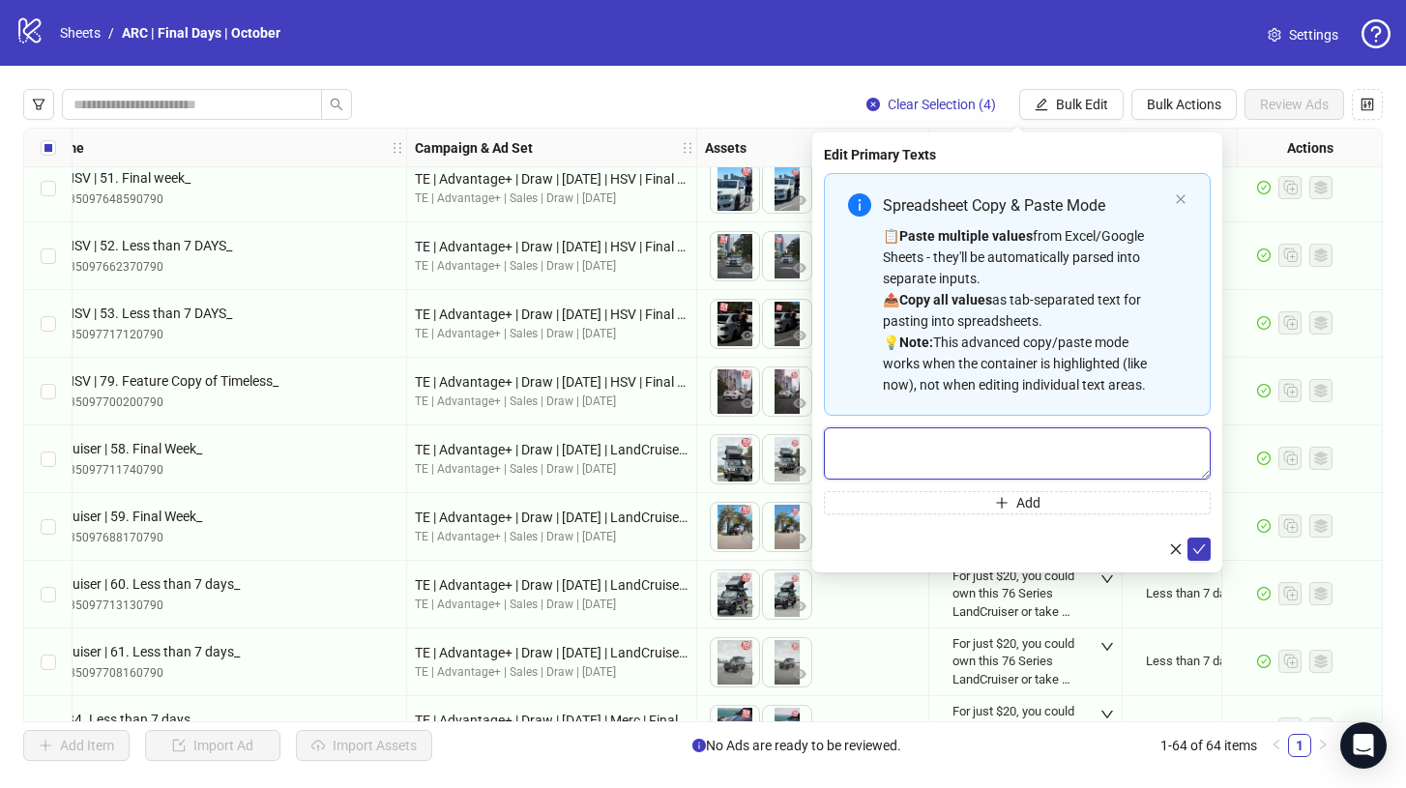
click at [999, 427] on textarea "Multi-text input container - paste or copy values" at bounding box center [1017, 453] width 387 height 52
paste textarea "**********"
type textarea "**********"
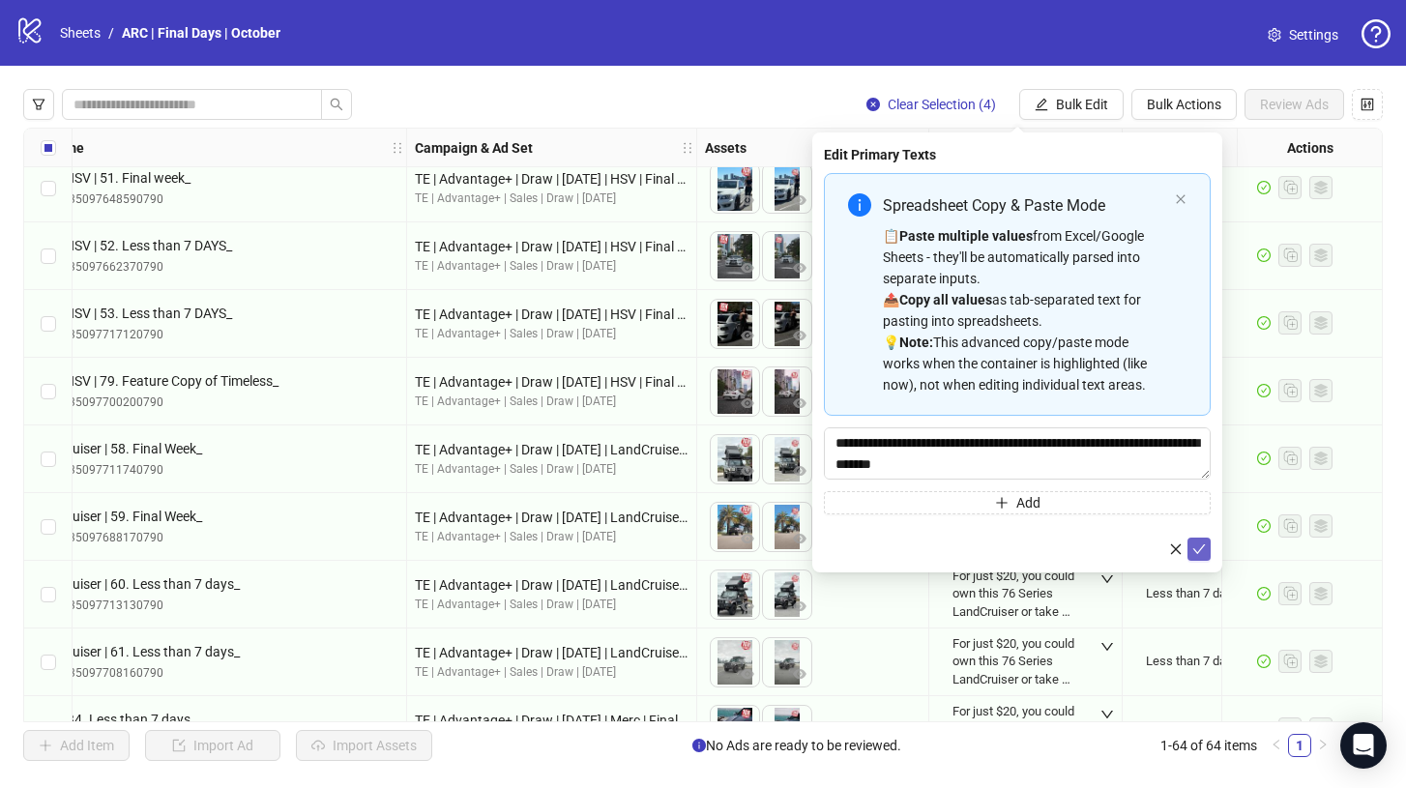
click at [1193, 545] on icon "check" at bounding box center [1199, 549] width 14 height 14
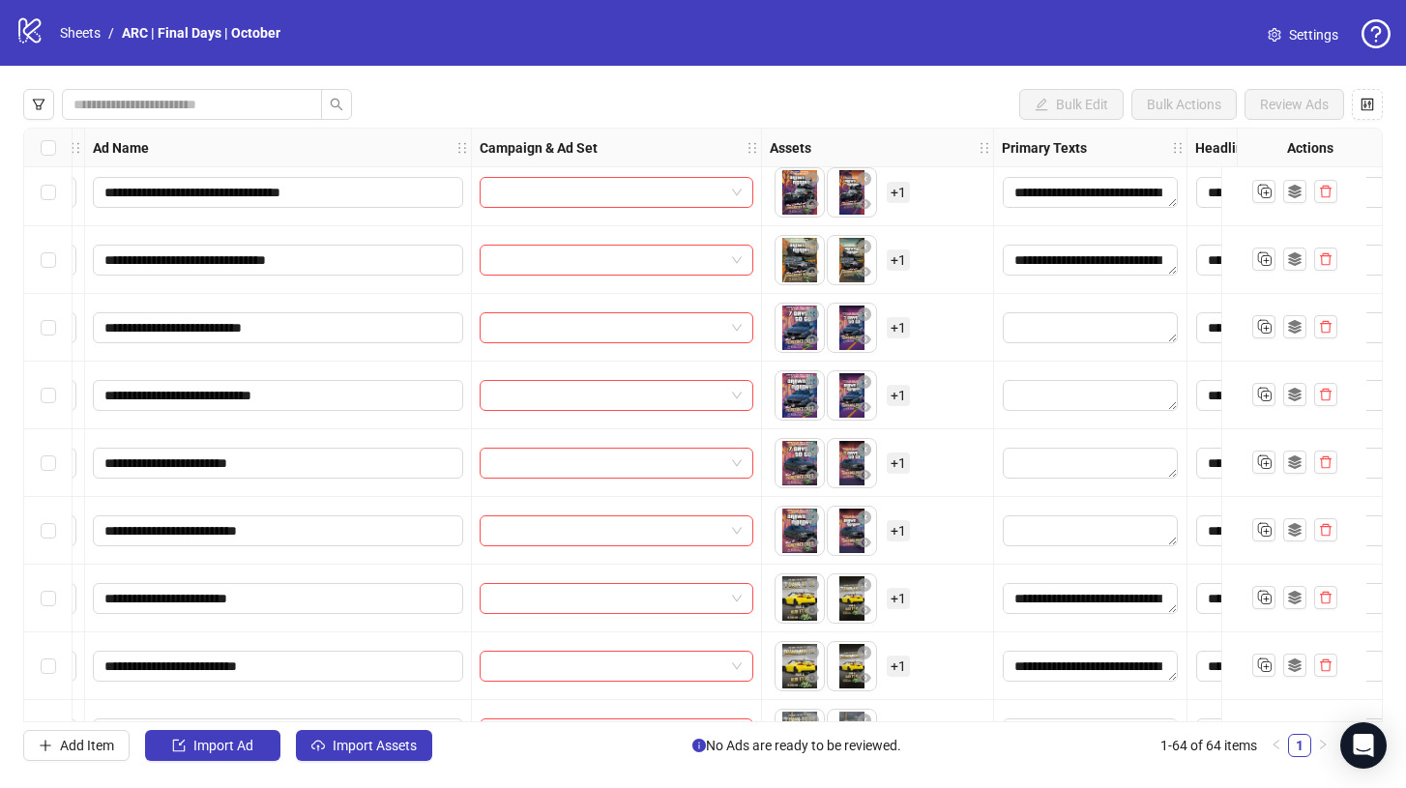
scroll to position [2714, 152]
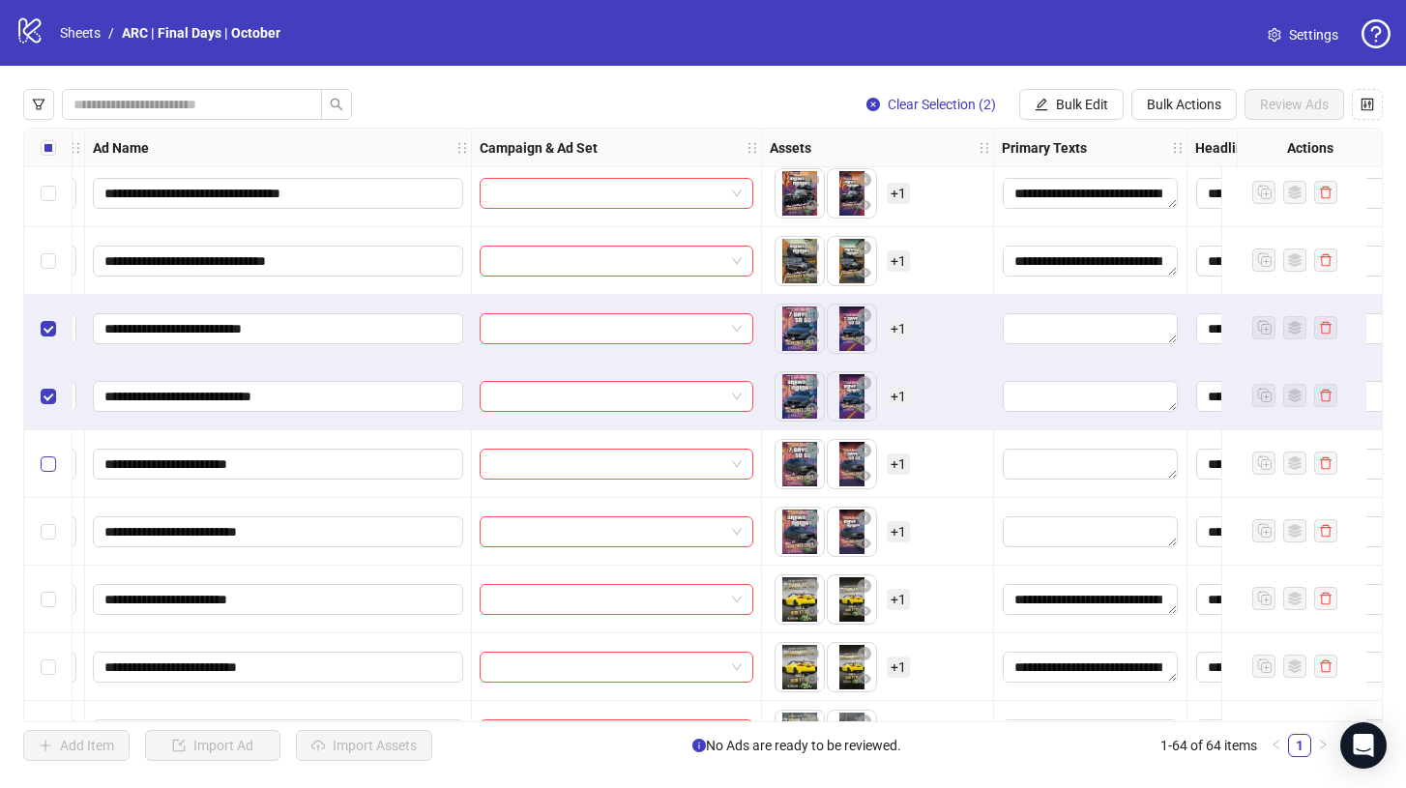
click at [47, 453] on label "Select row 45" at bounding box center [48, 463] width 15 height 21
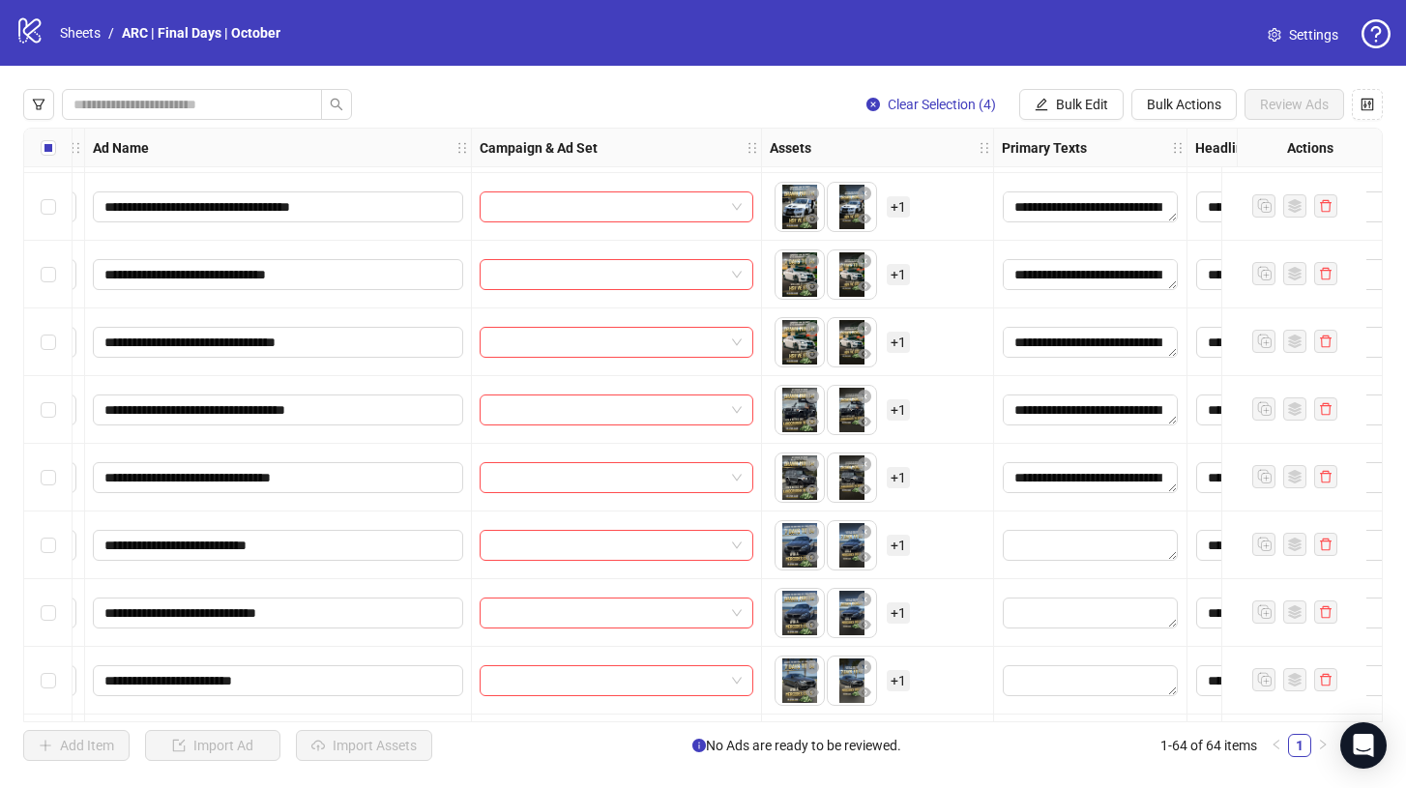
scroll to position [3784, 152]
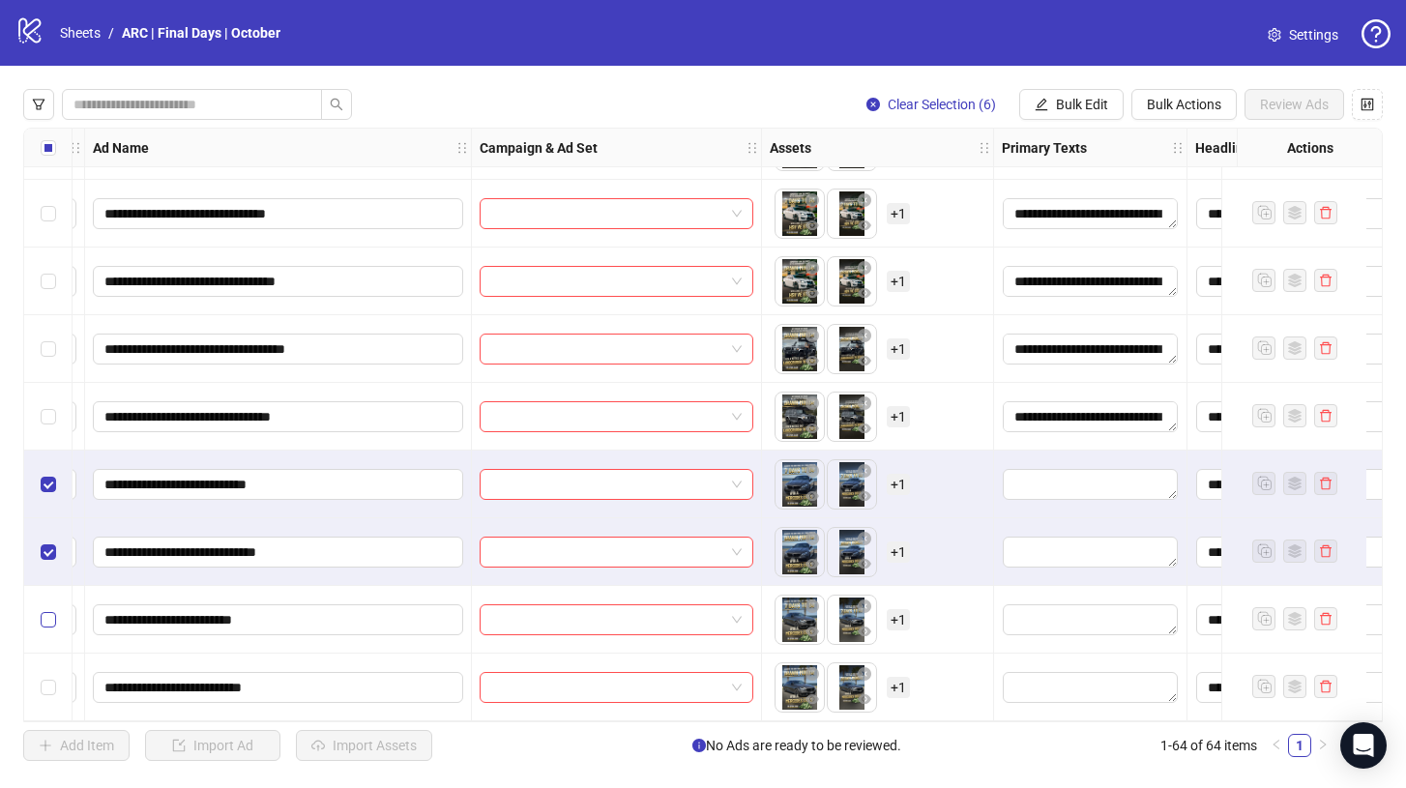
click at [48, 609] on label "Select row 63" at bounding box center [48, 619] width 15 height 21
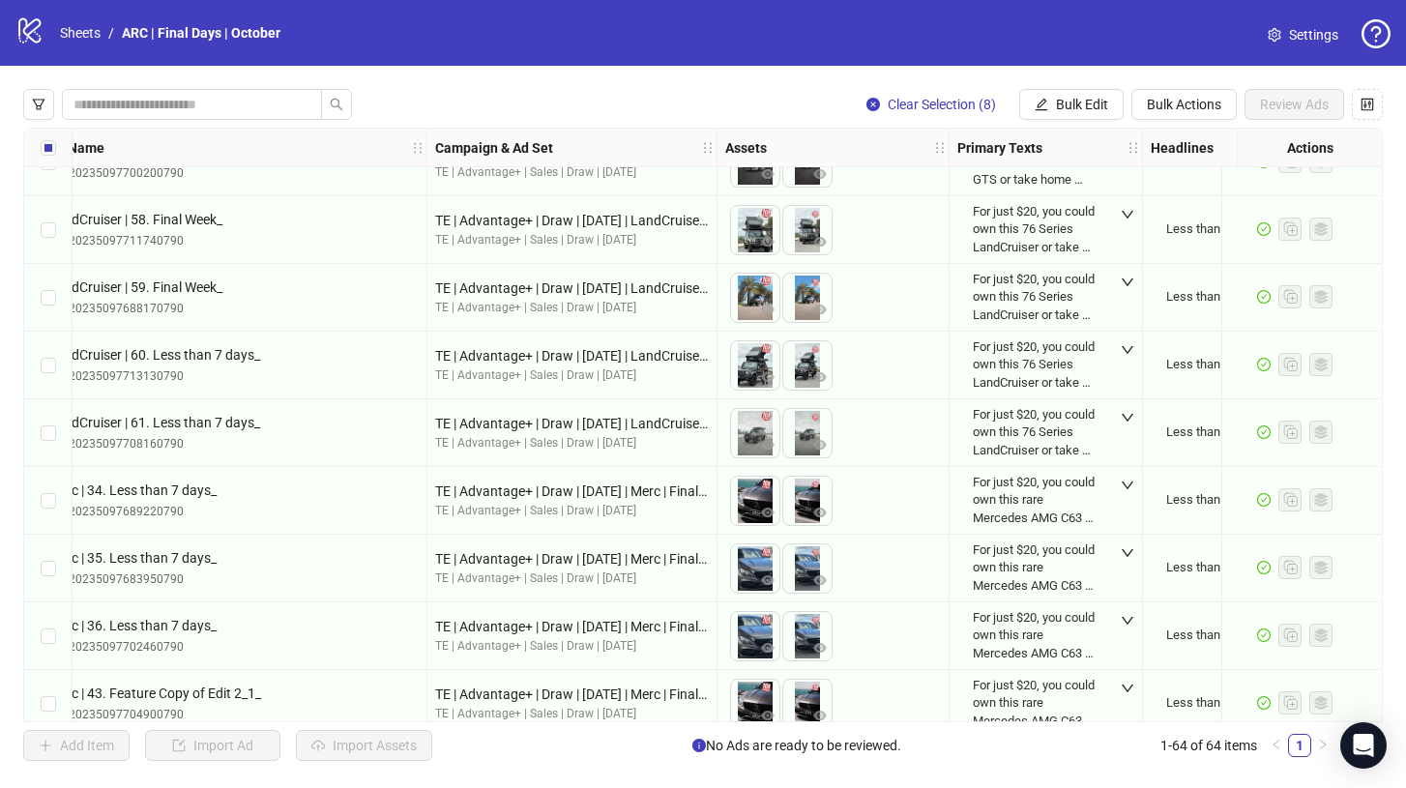
scroll to position [1370, 196]
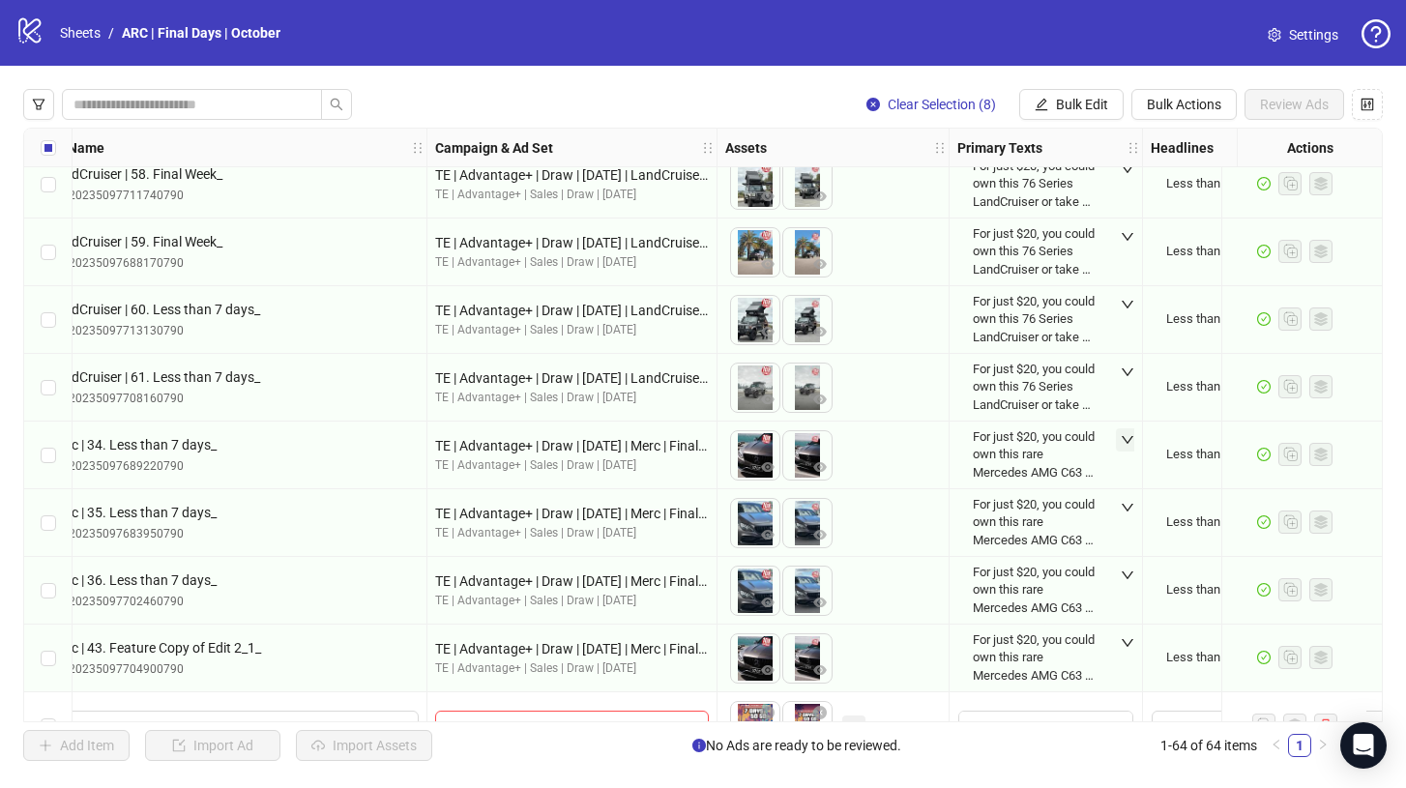
click at [1126, 445] on icon "down" at bounding box center [1127, 440] width 14 height 14
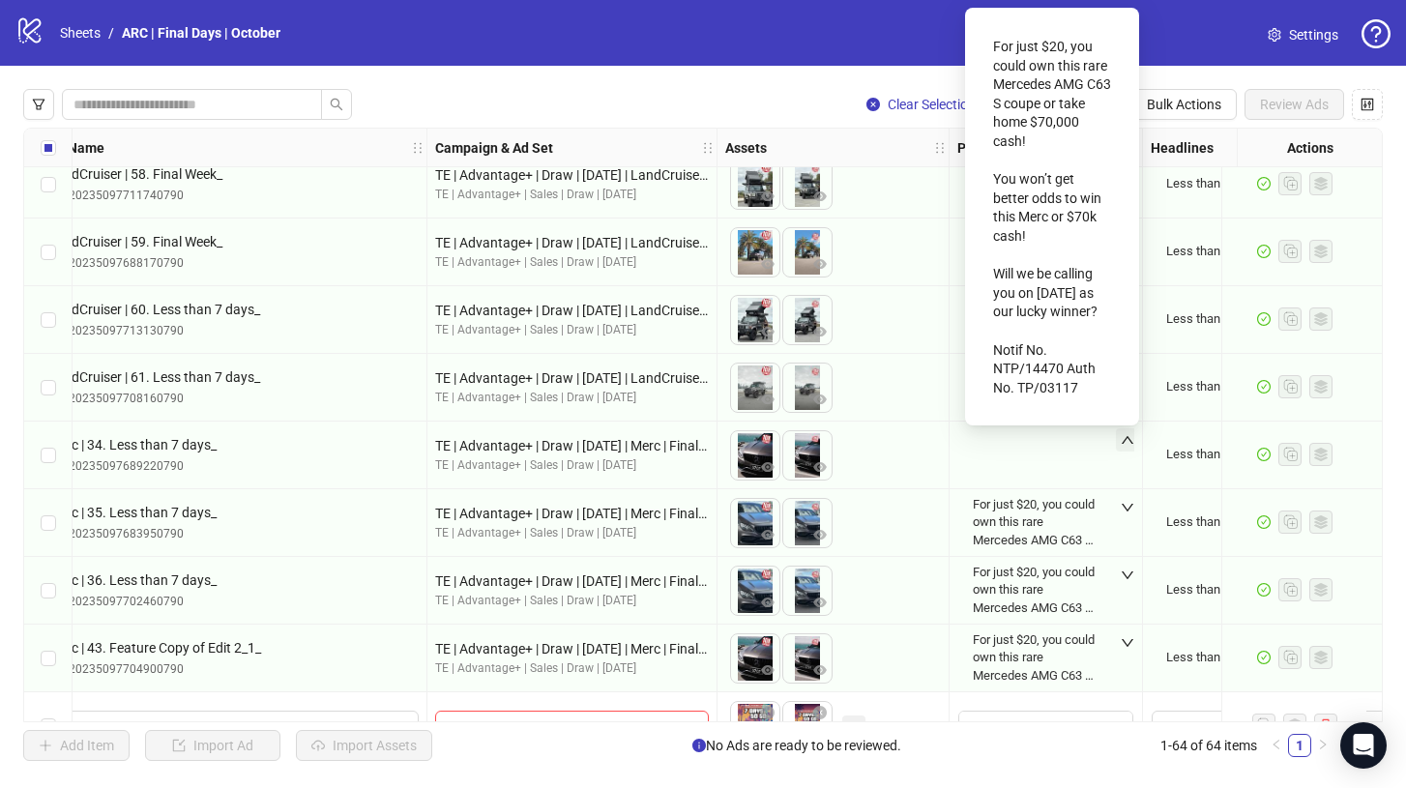
scroll to position [0, 0]
drag, startPoint x: 1081, startPoint y: 384, endPoint x: 1001, endPoint y: 34, distance: 358.8
click at [1001, 34] on div "For just $20, you could own this rare Mercedes AMG C63 S coupe or take home $70…" at bounding box center [1051, 216] width 143 height 387
click at [1156, 72] on div "Clear Selection (8) Bulk Edit Bulk Actions Review Ads Ad Format Ad Name Campaig…" at bounding box center [703, 425] width 1406 height 718
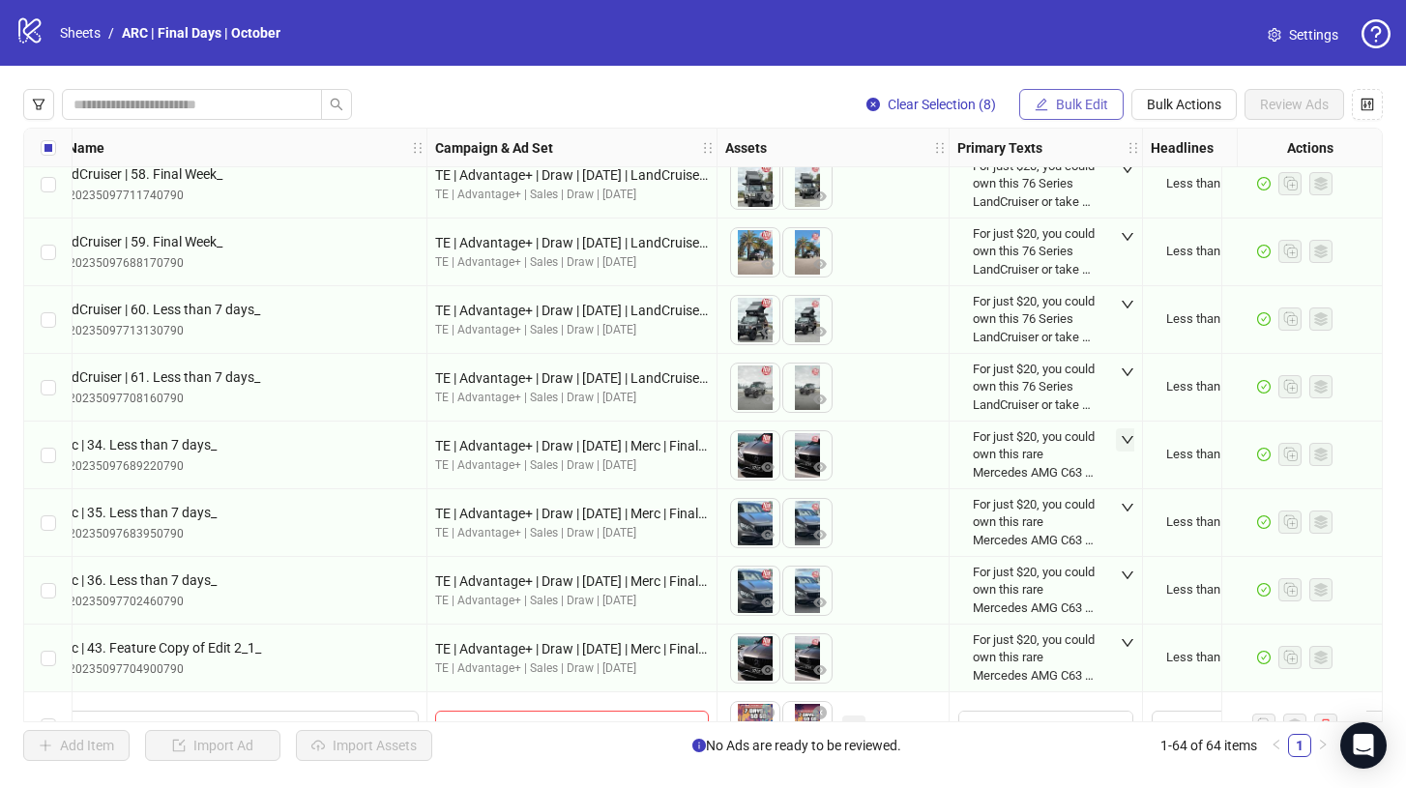
click at [1084, 109] on span "Bulk Edit" at bounding box center [1082, 104] width 52 height 15
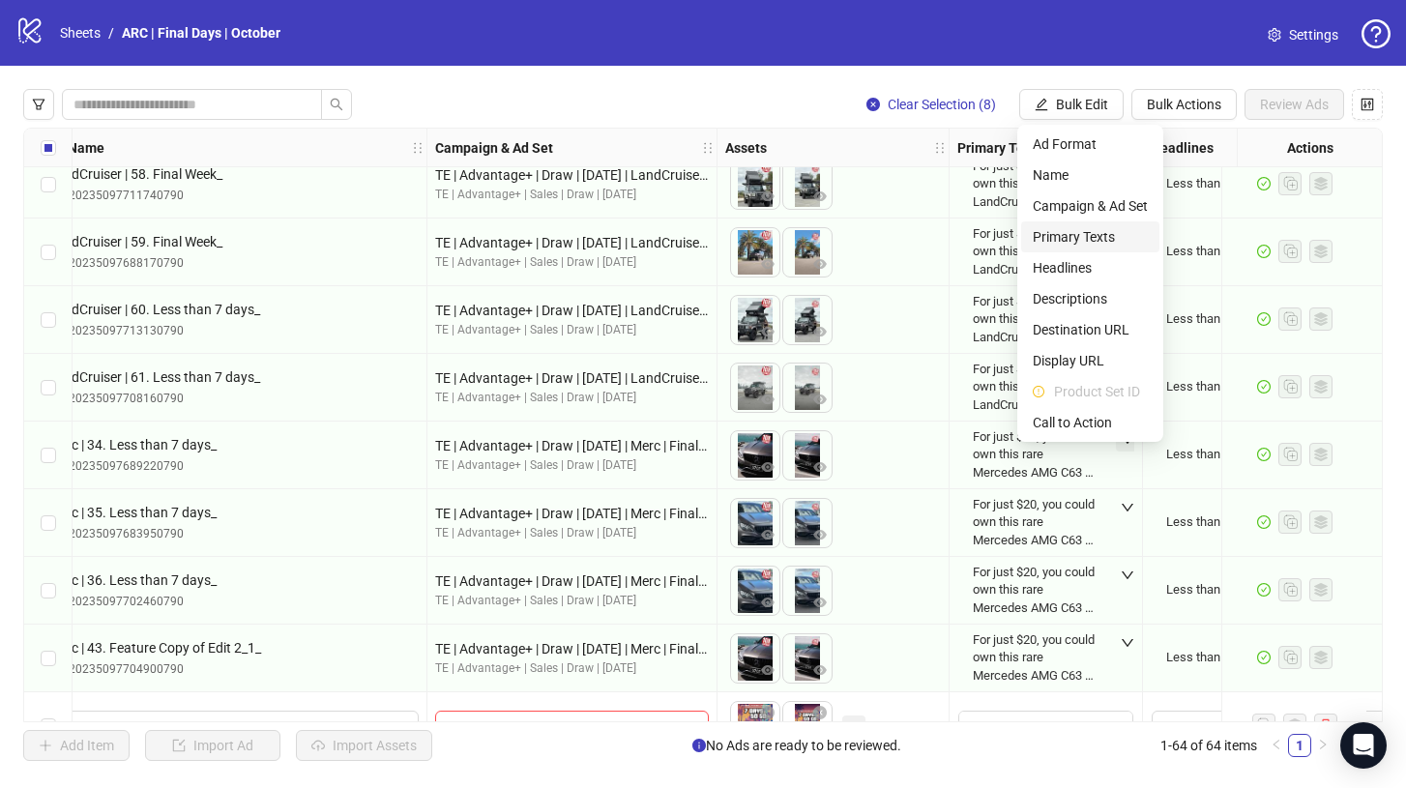
click at [1093, 247] on li "Primary Texts" at bounding box center [1090, 236] width 138 height 31
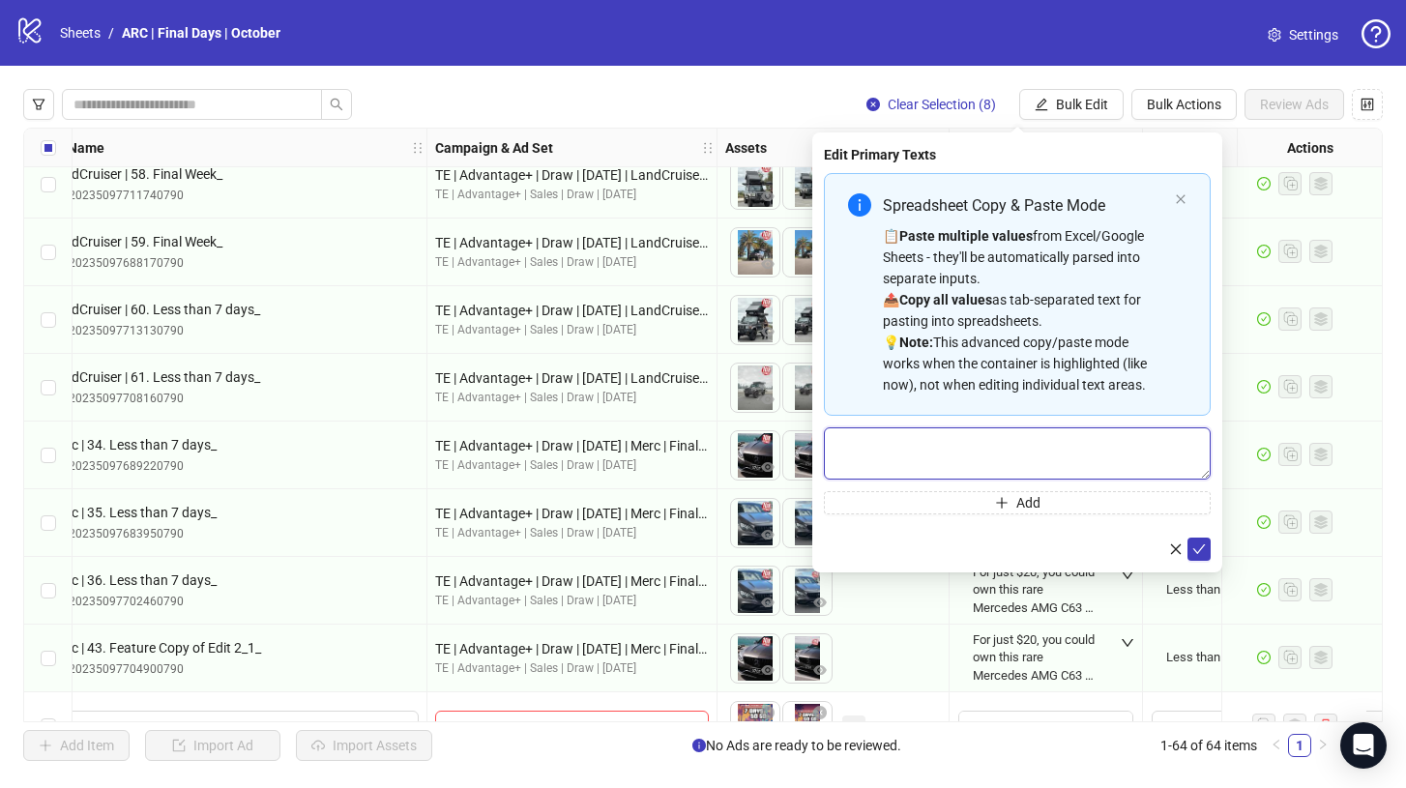
click at [947, 438] on textarea "Multi-text input container - paste or copy values" at bounding box center [1017, 453] width 387 height 52
paste textarea "**********"
type textarea "**********"
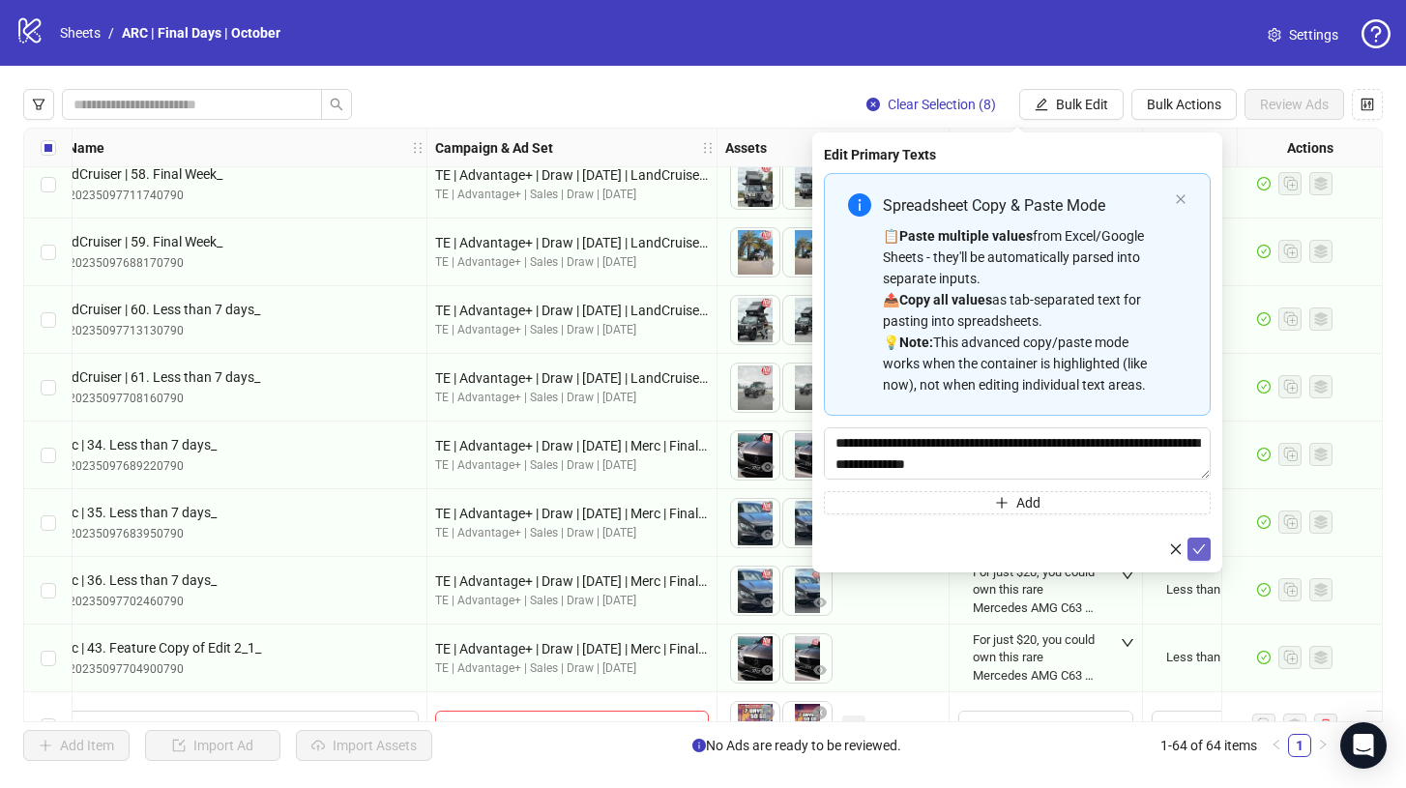
click at [1198, 549] on icon "check" at bounding box center [1199, 549] width 14 height 14
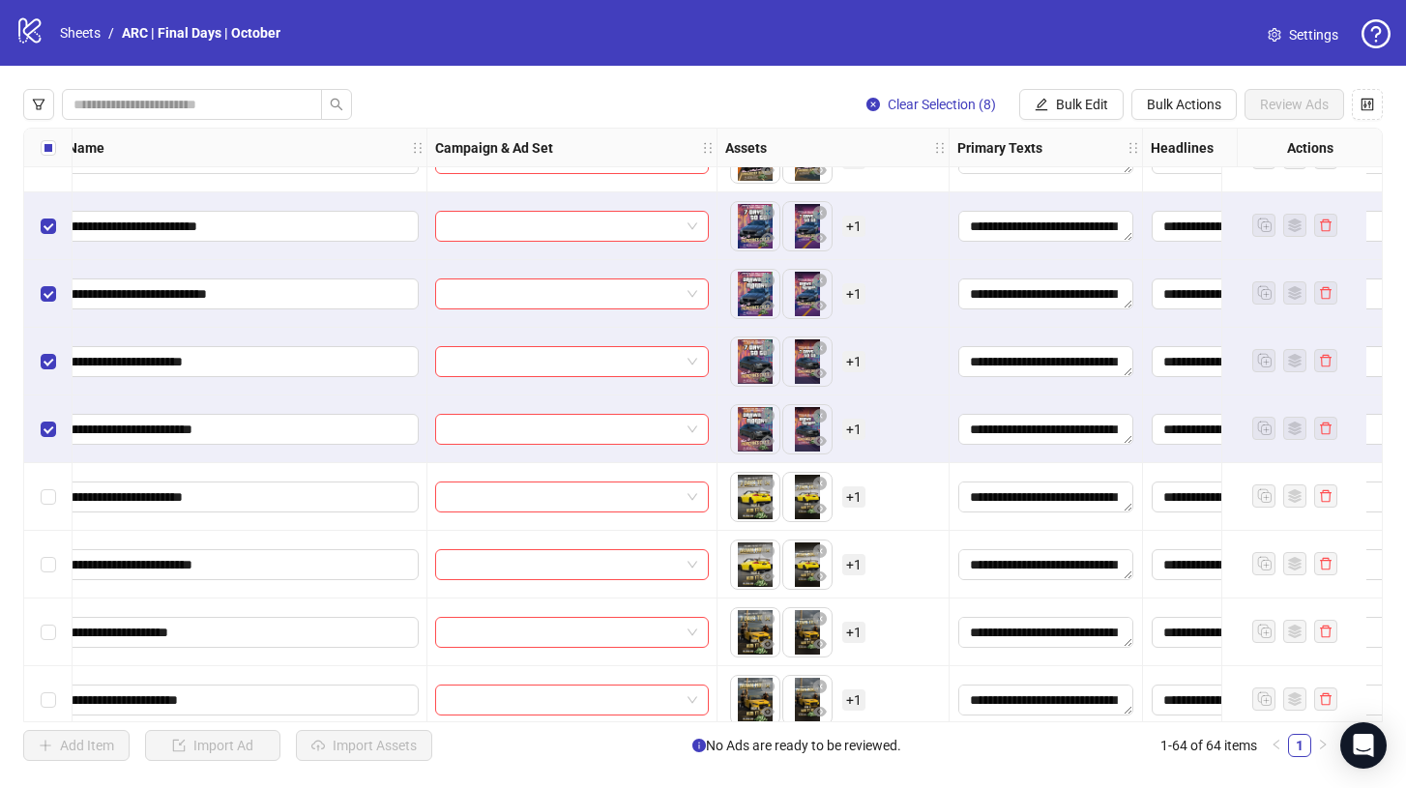
scroll to position [2818, 196]
click at [58, 137] on div "Select all rows" at bounding box center [48, 148] width 48 height 39
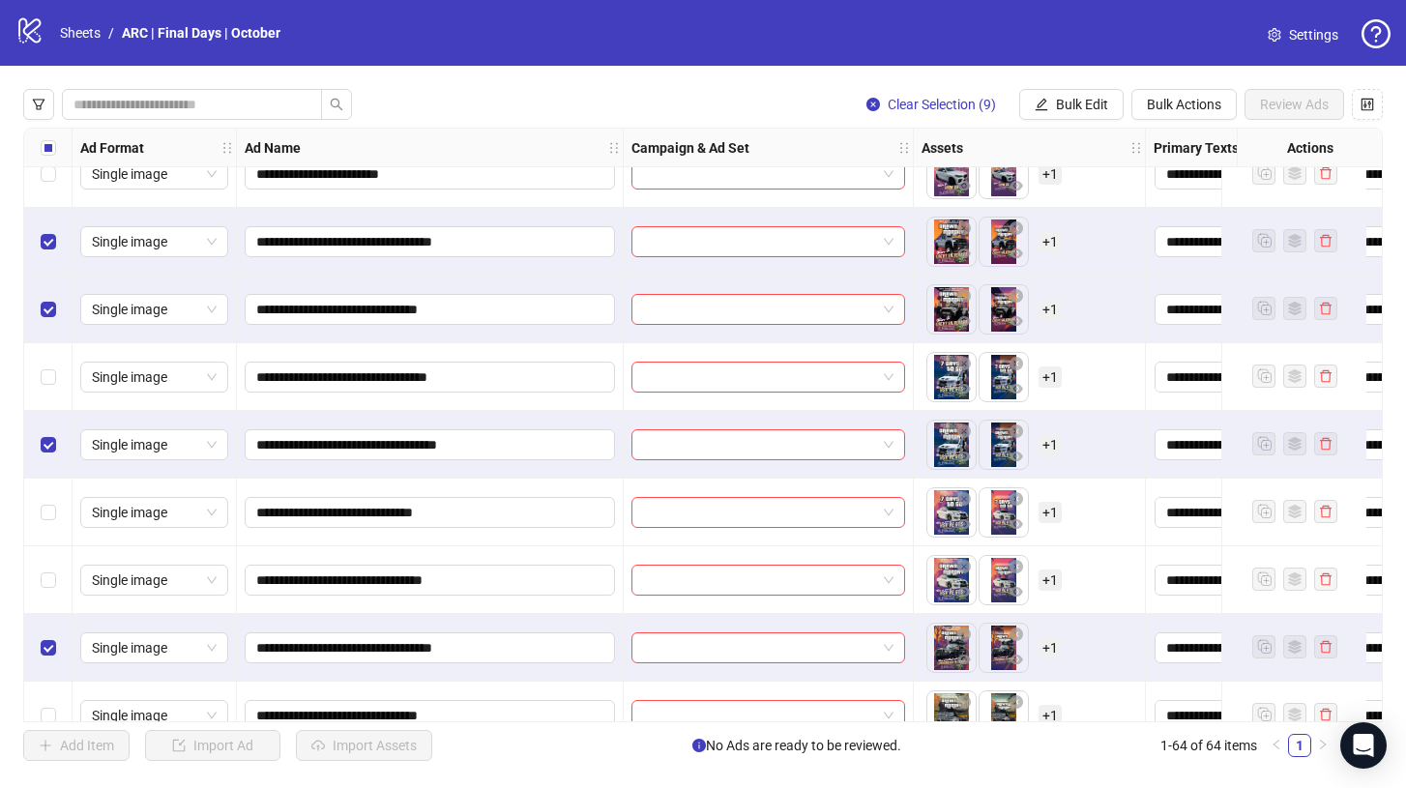
scroll to position [2261, 0]
click at [46, 570] on label "Select row 40" at bounding box center [48, 578] width 15 height 21
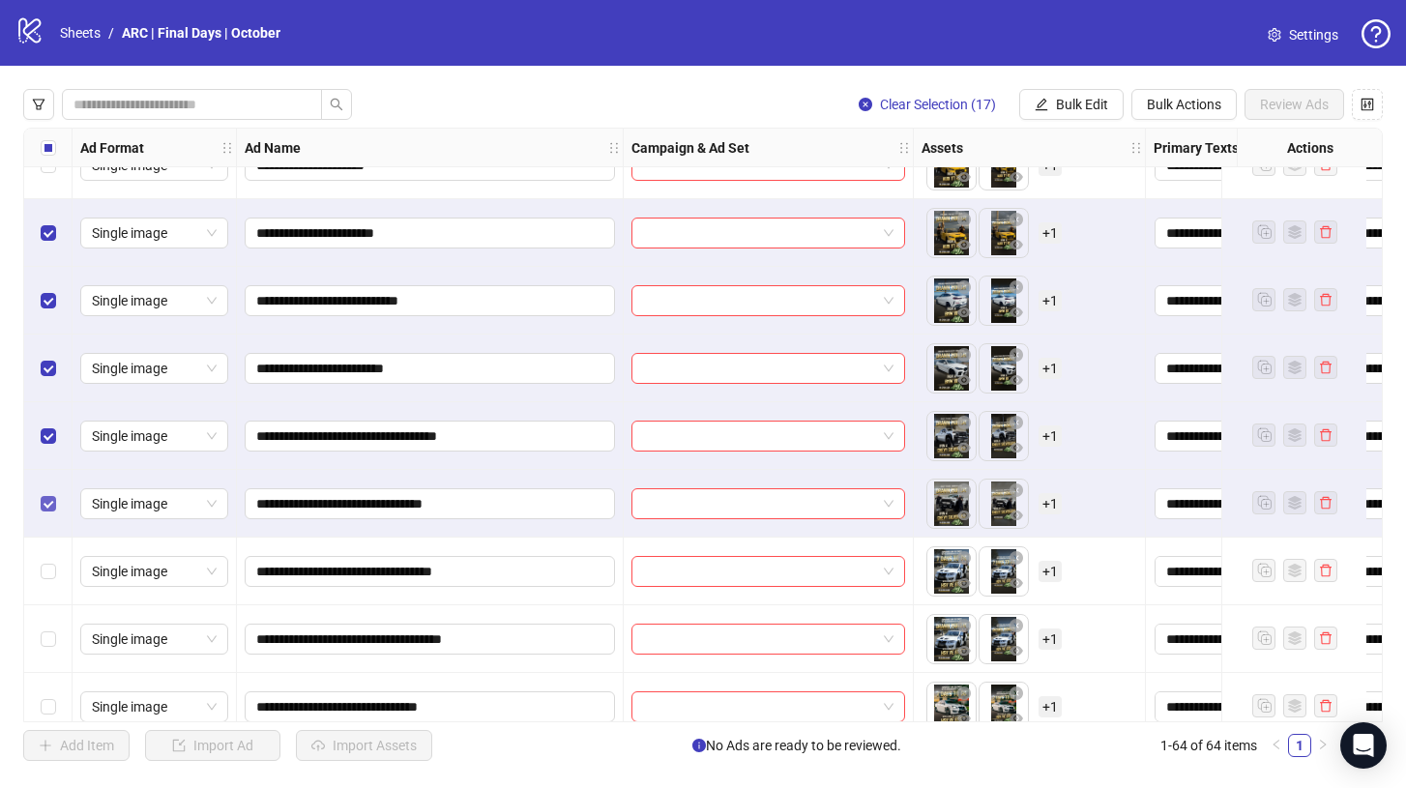
scroll to position [3349, 0]
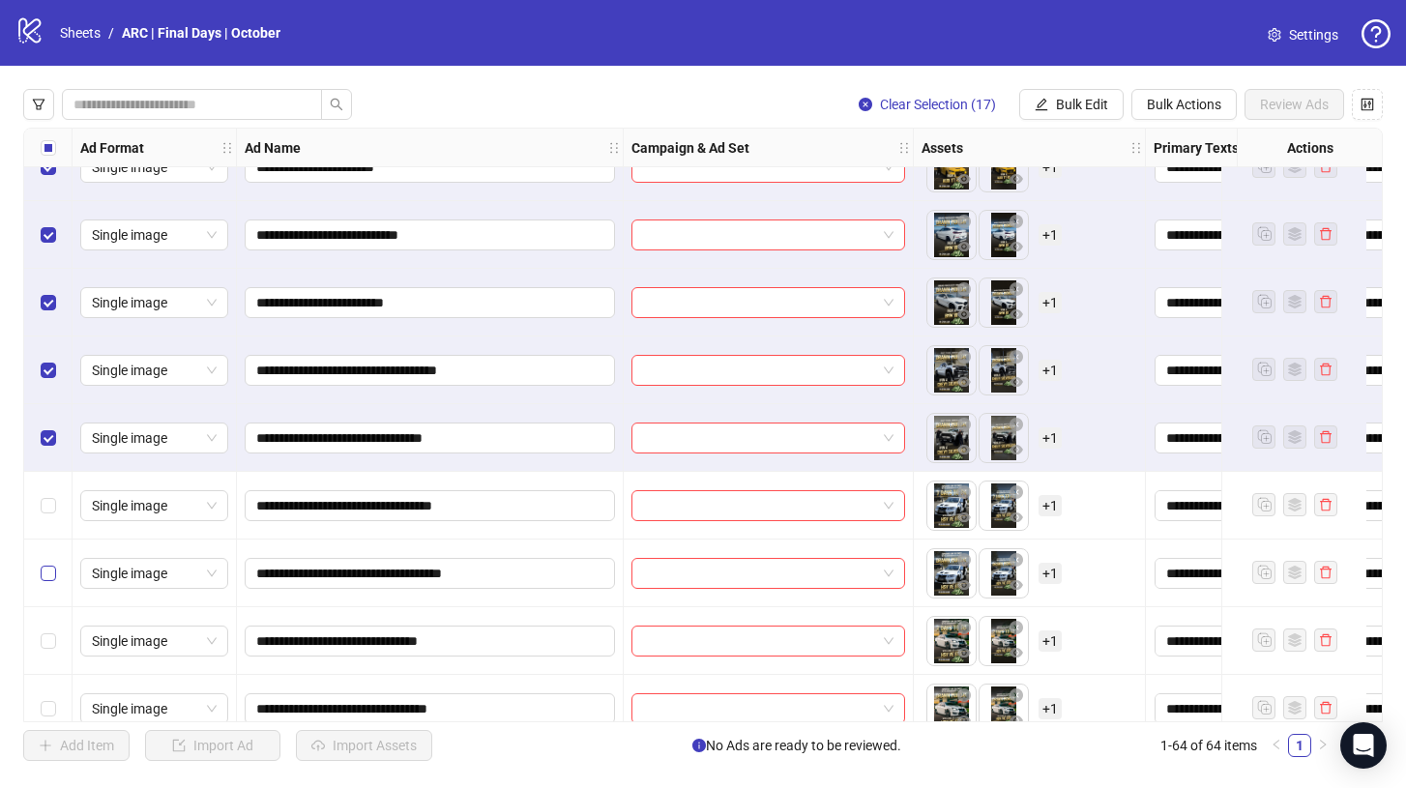
click at [54, 564] on label "Select row 56" at bounding box center [48, 573] width 15 height 21
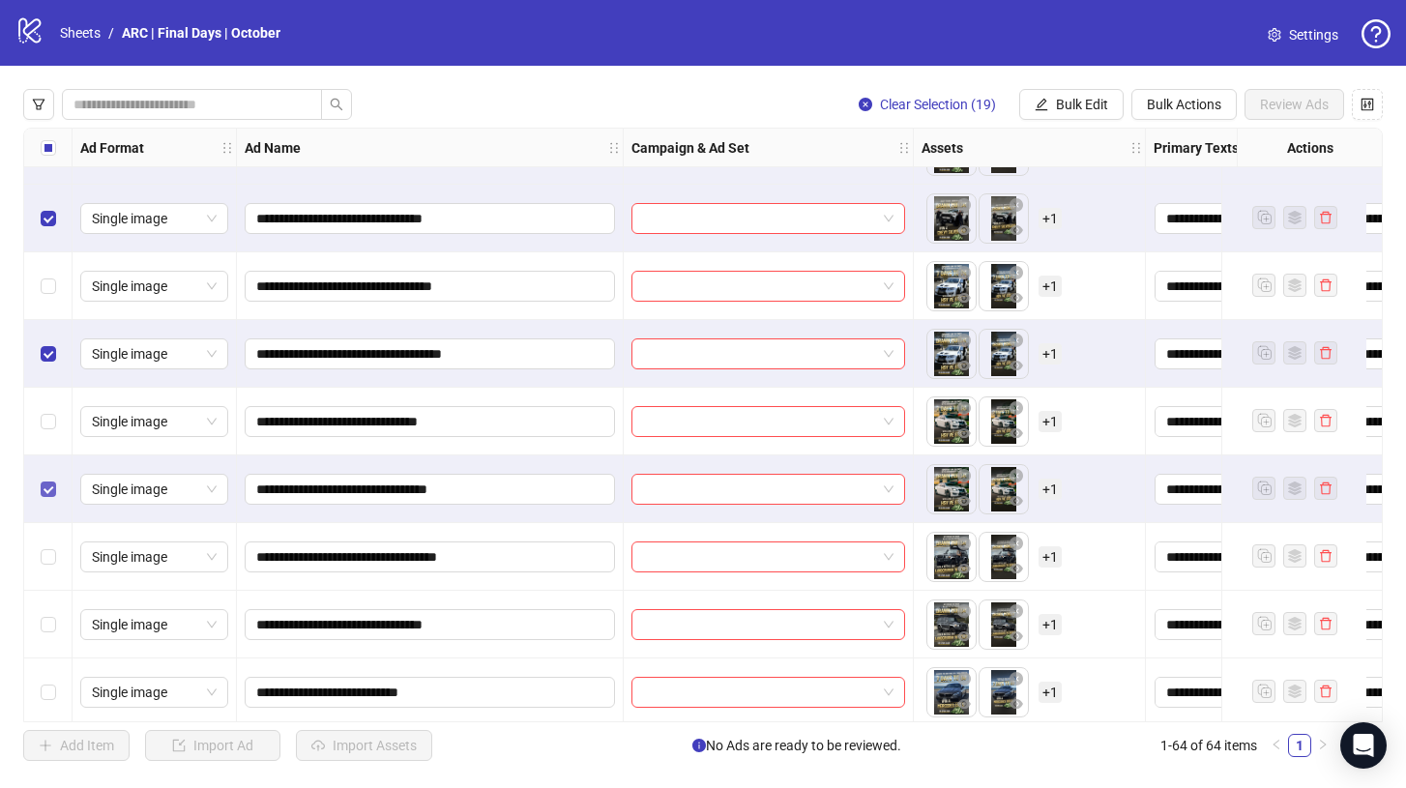
scroll to position [3546, 0]
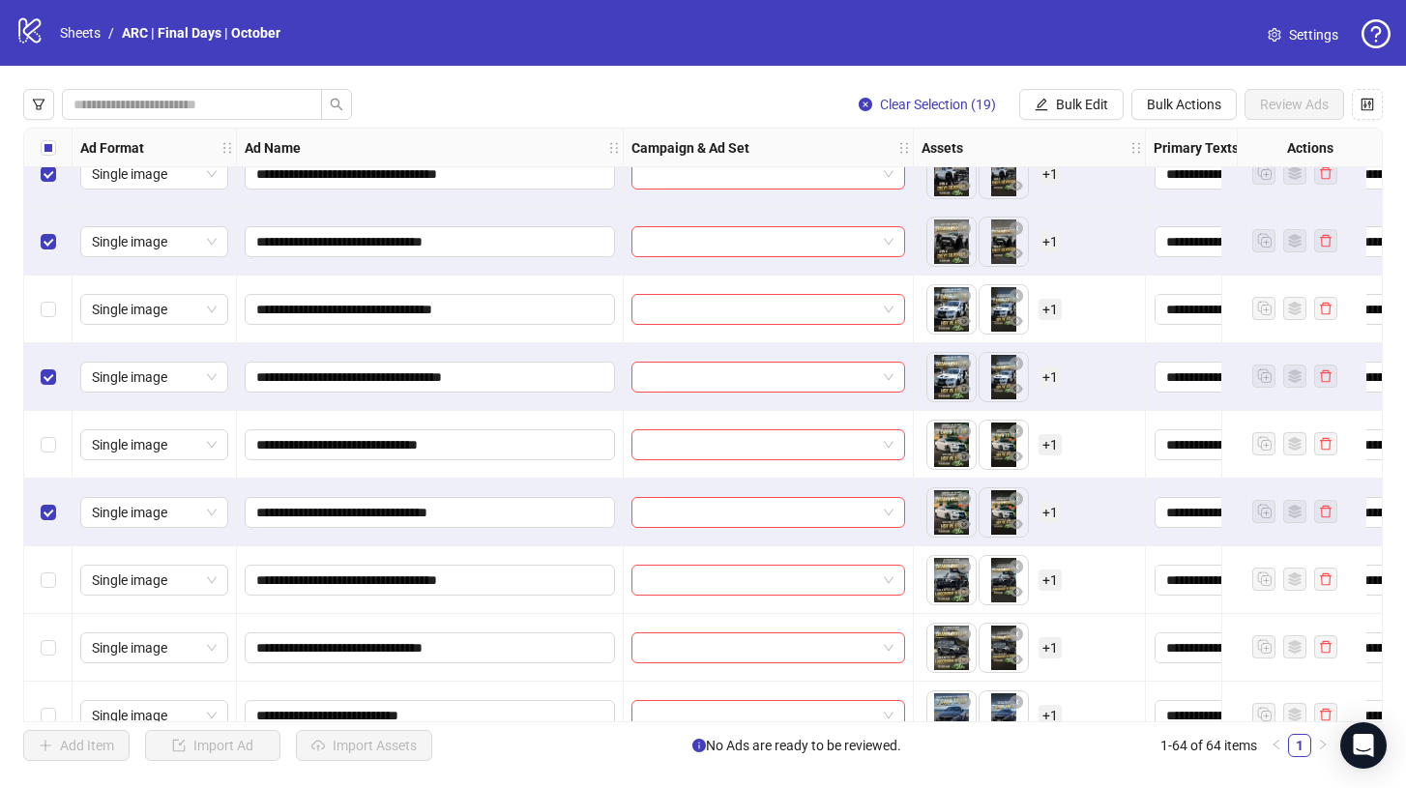
click at [44, 532] on div "Select row 58" at bounding box center [48, 512] width 48 height 68
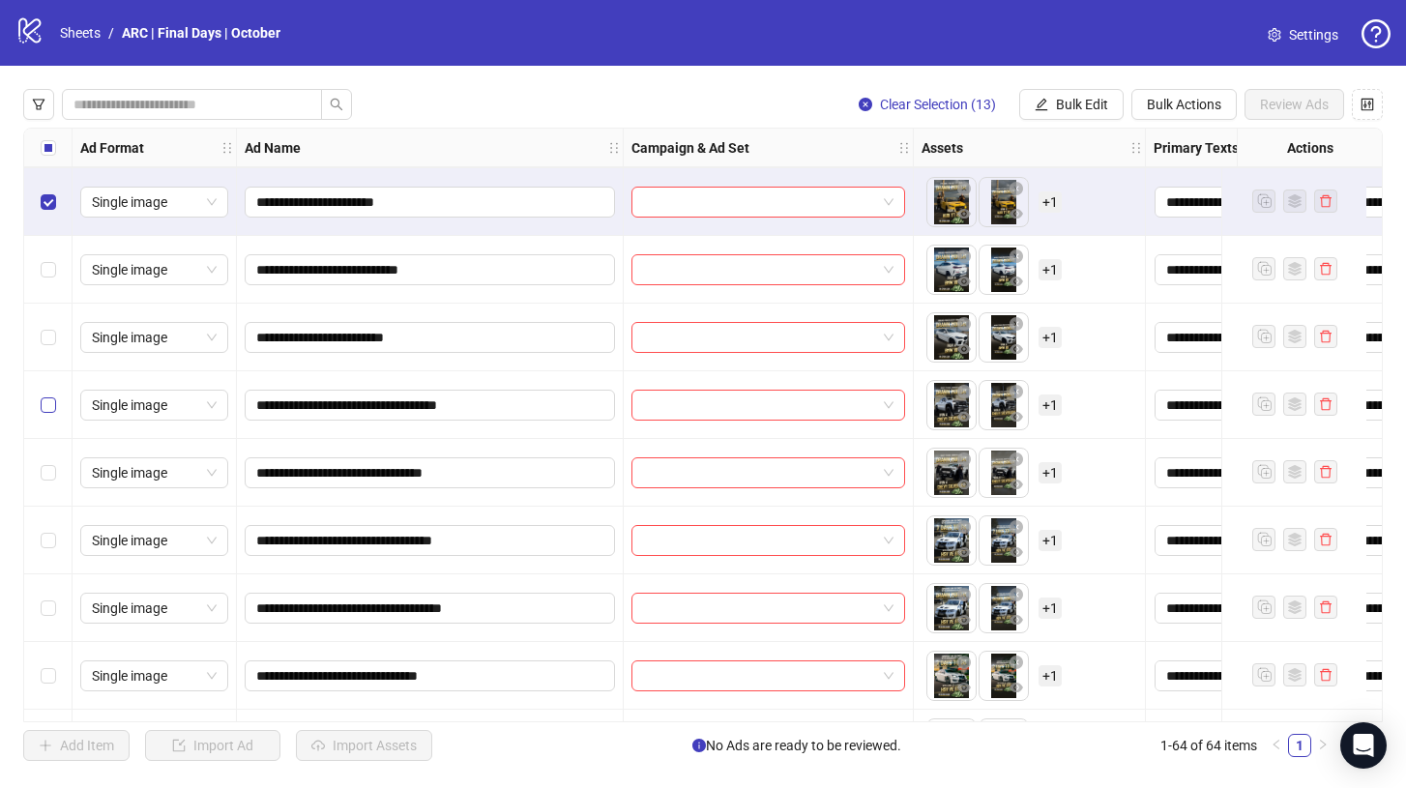
scroll to position [3239, 0]
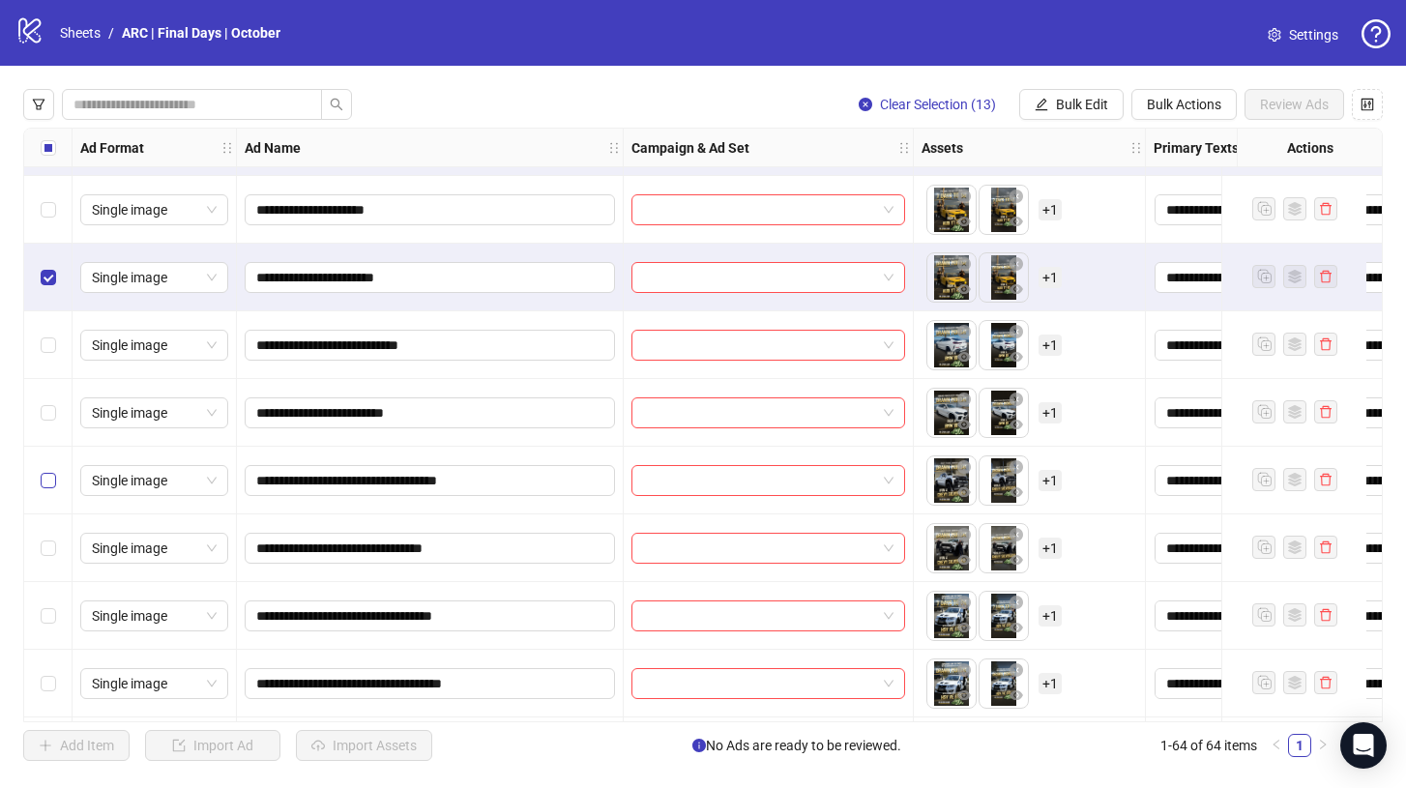
click at [46, 267] on label "Select row 50" at bounding box center [48, 277] width 15 height 21
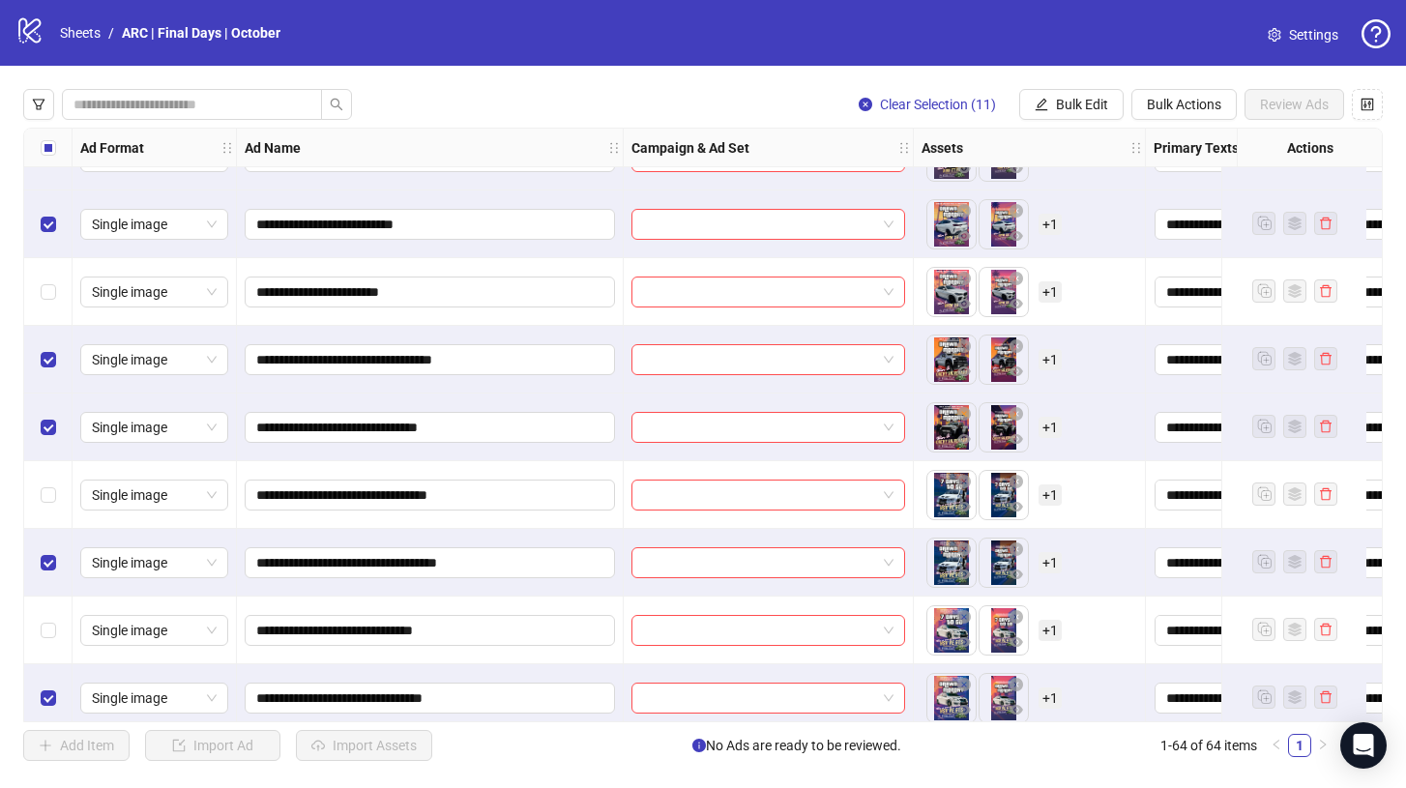
scroll to position [2132, 0]
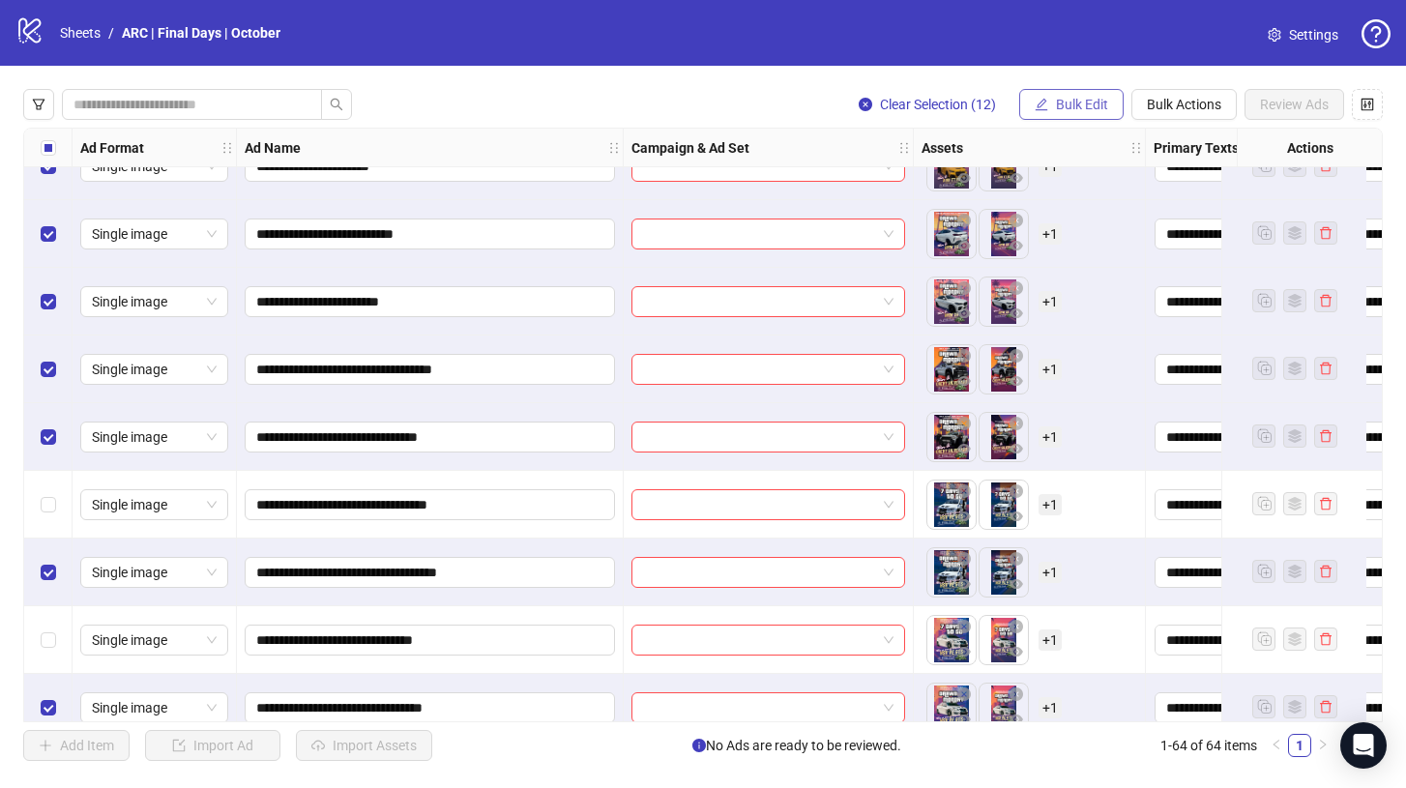
click at [1062, 99] on span "Bulk Edit" at bounding box center [1082, 104] width 52 height 15
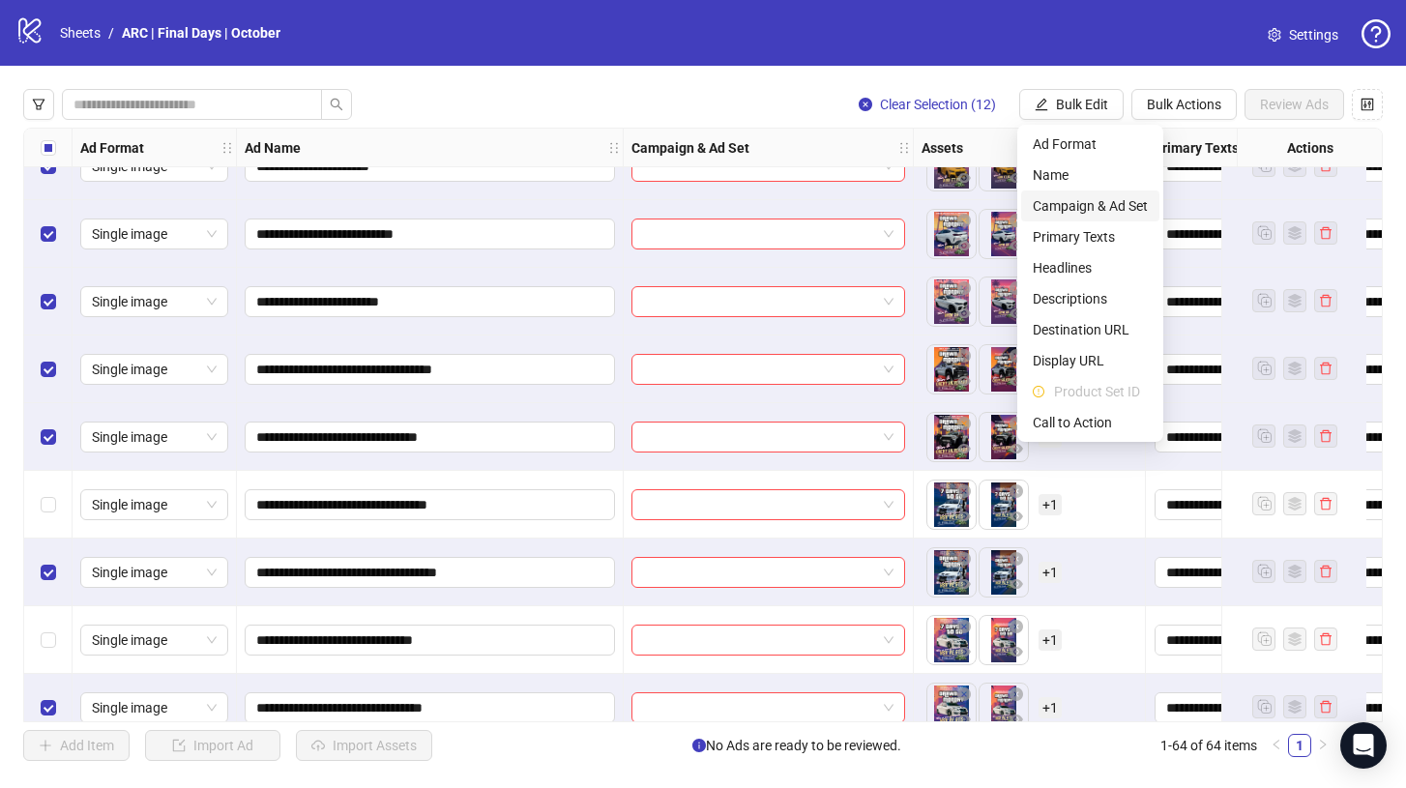
click at [1069, 209] on span "Campaign & Ad Set" at bounding box center [1089, 205] width 115 height 21
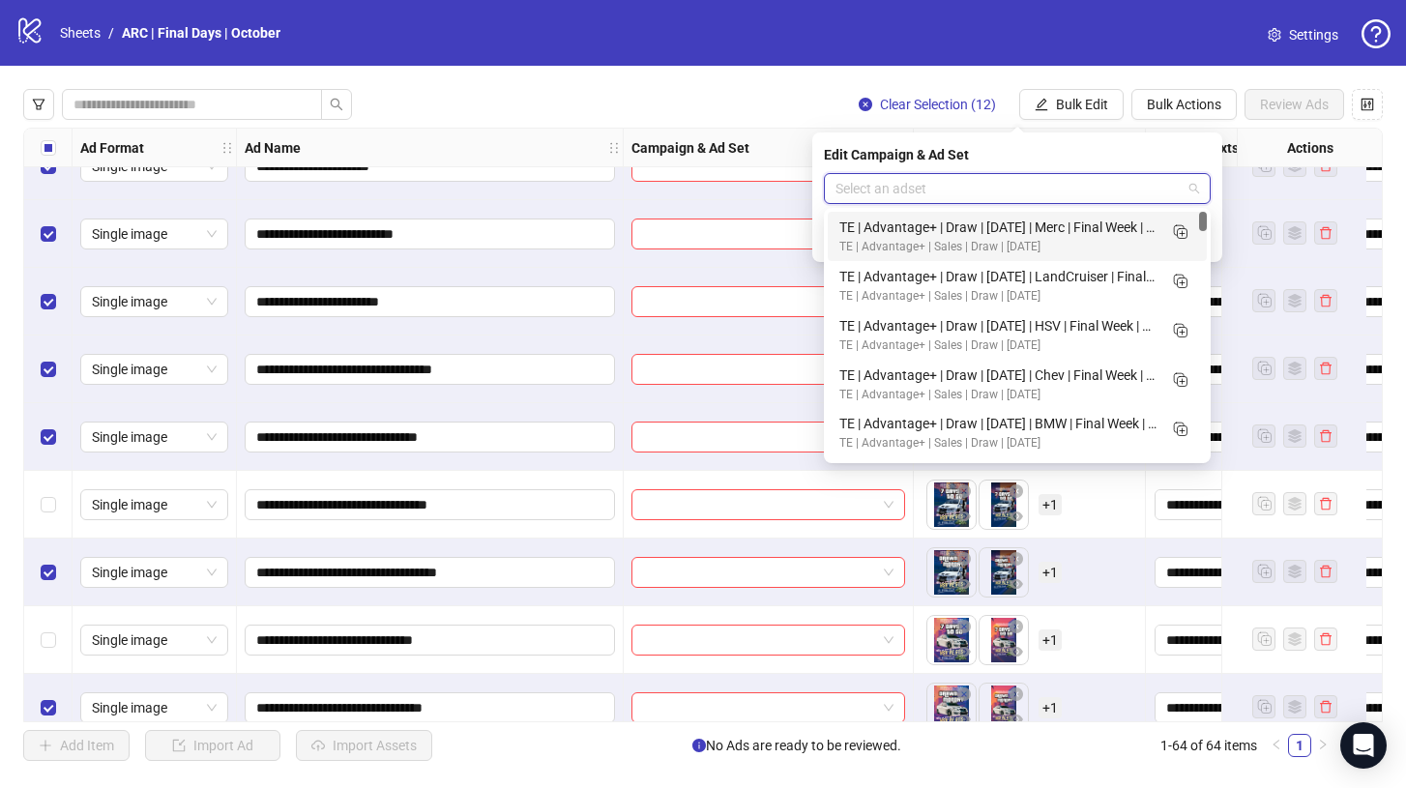
click at [1065, 193] on input "search" at bounding box center [1008, 188] width 346 height 29
click at [1181, 230] on icon "Duplicate" at bounding box center [1179, 230] width 19 height 19
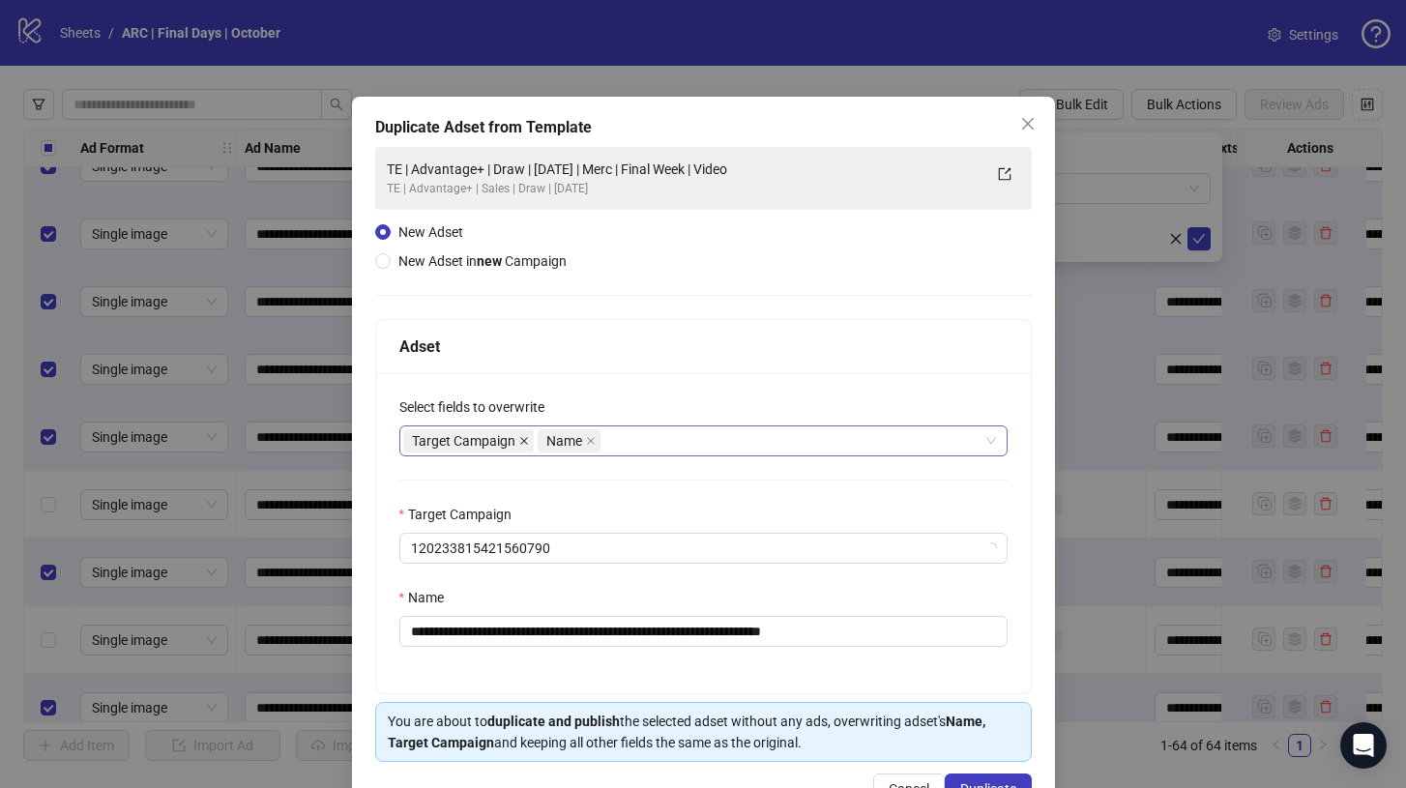
click at [520, 439] on icon "close" at bounding box center [524, 441] width 8 height 8
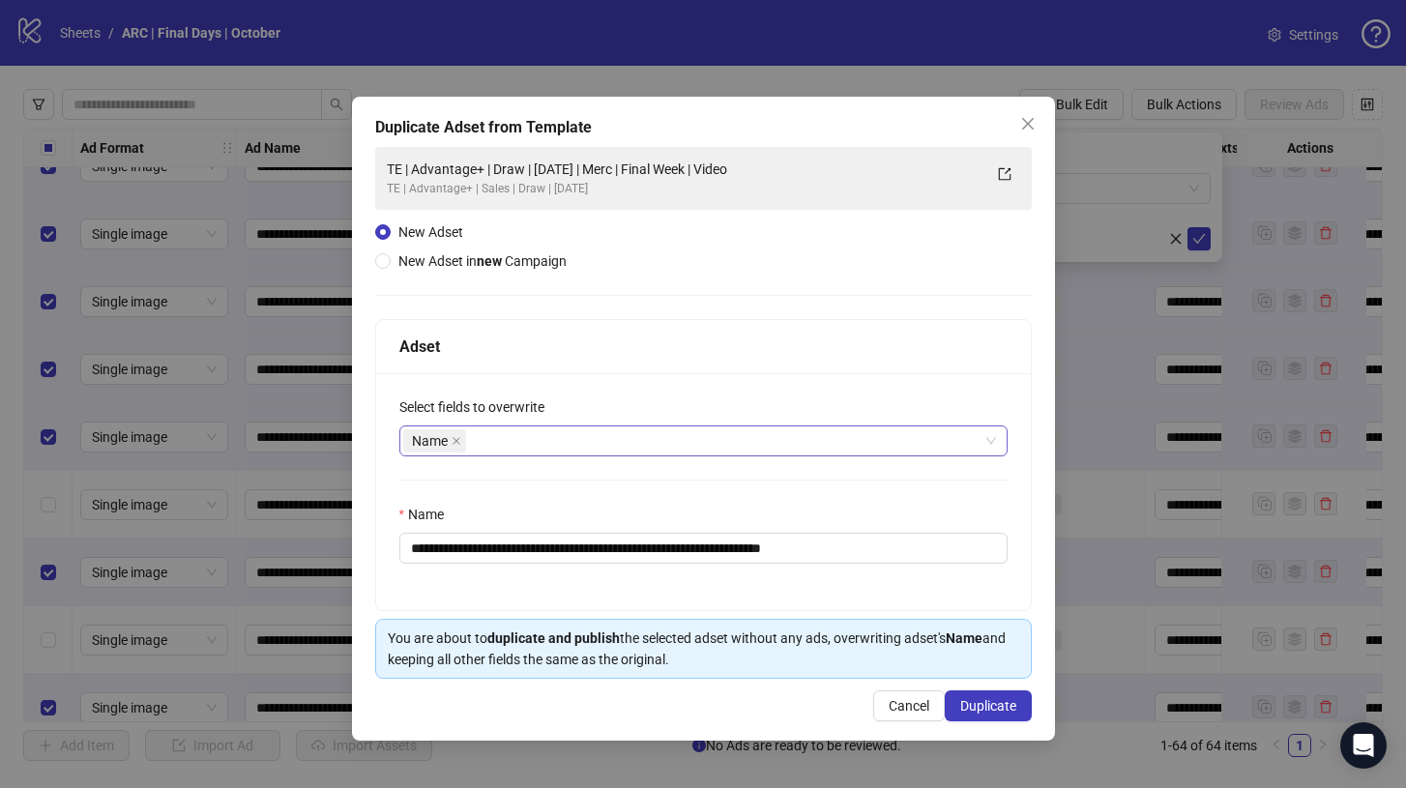
click at [525, 430] on div "Name" at bounding box center [693, 440] width 580 height 27
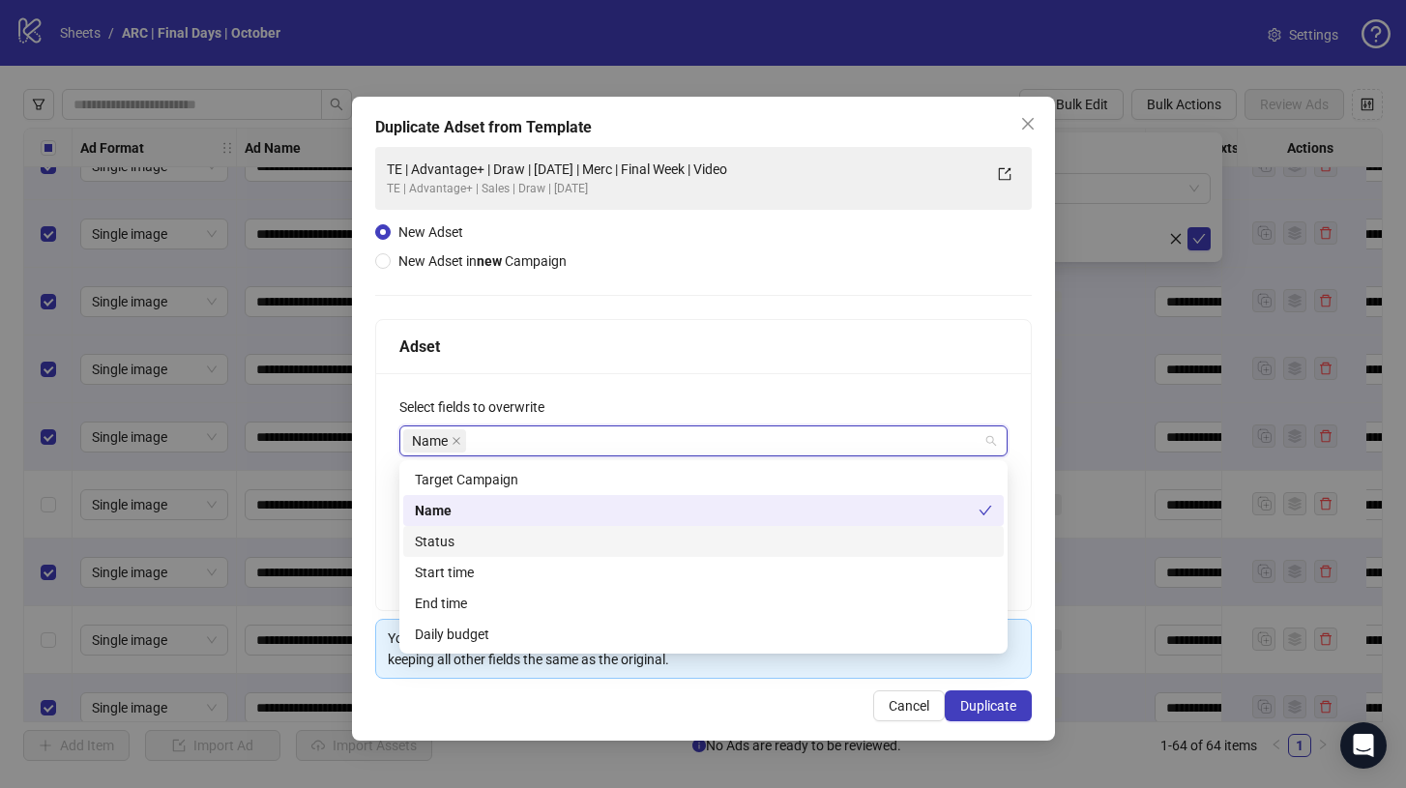
click at [497, 542] on div "Status" at bounding box center [703, 541] width 577 height 21
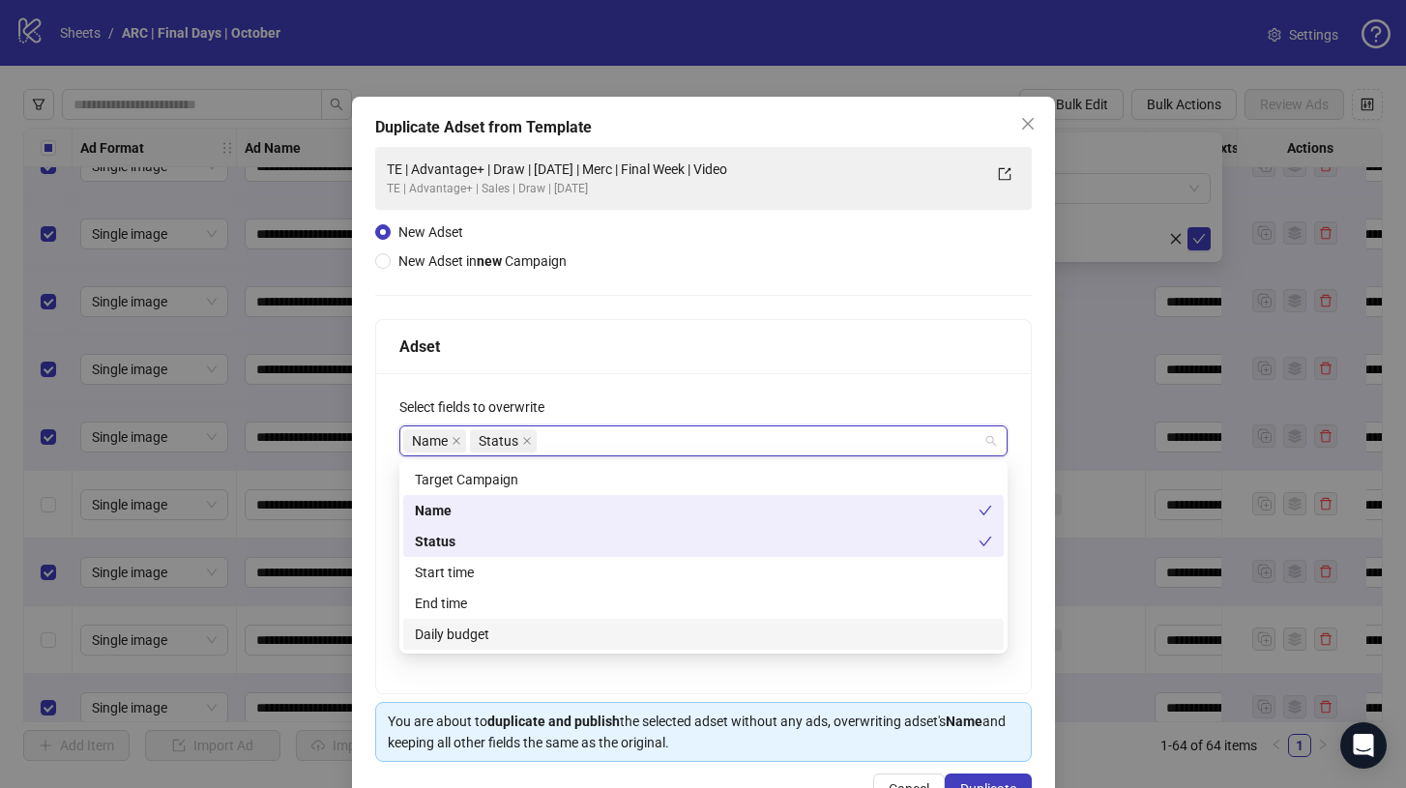
click at [493, 627] on div "Daily budget" at bounding box center [703, 633] width 577 height 21
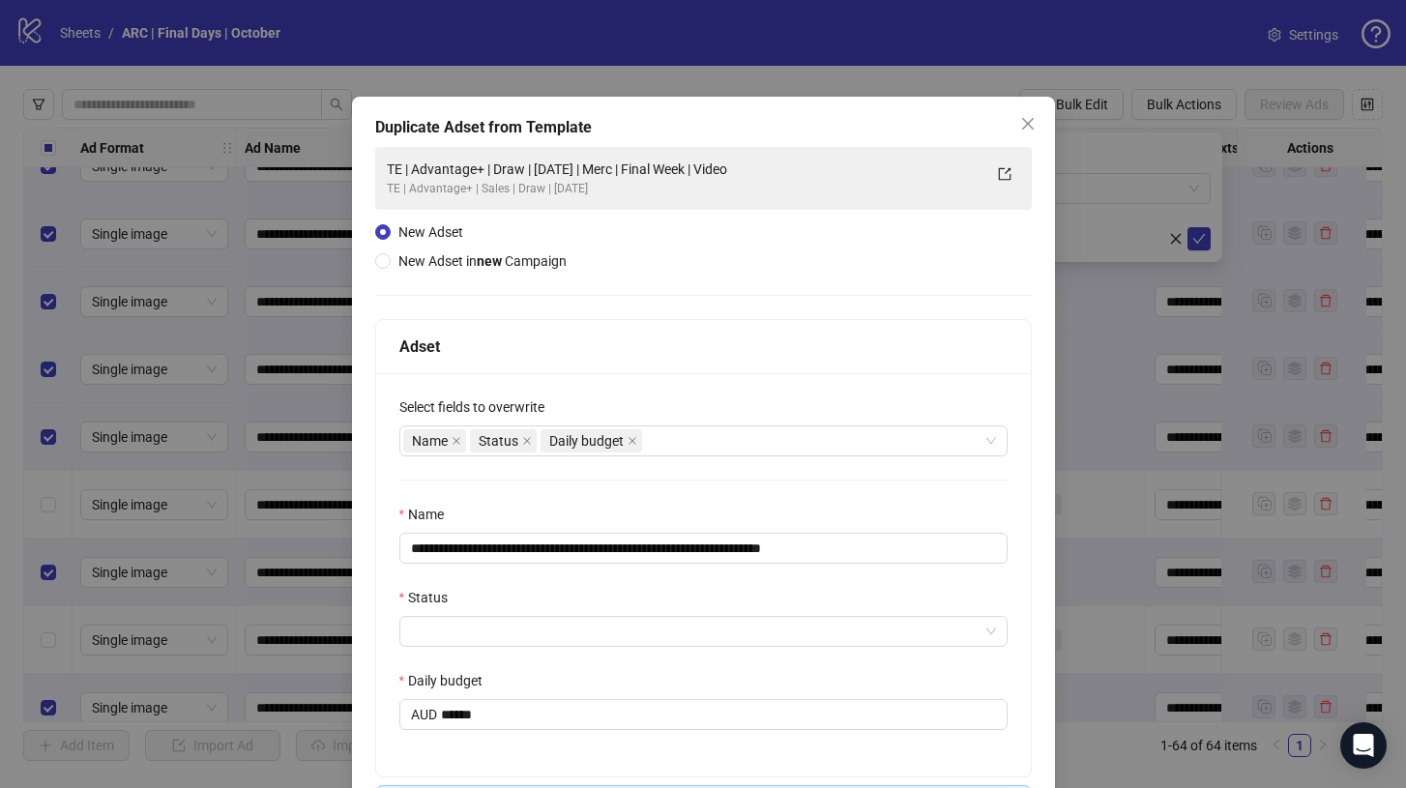
click at [692, 373] on div "**********" at bounding box center [703, 574] width 654 height 403
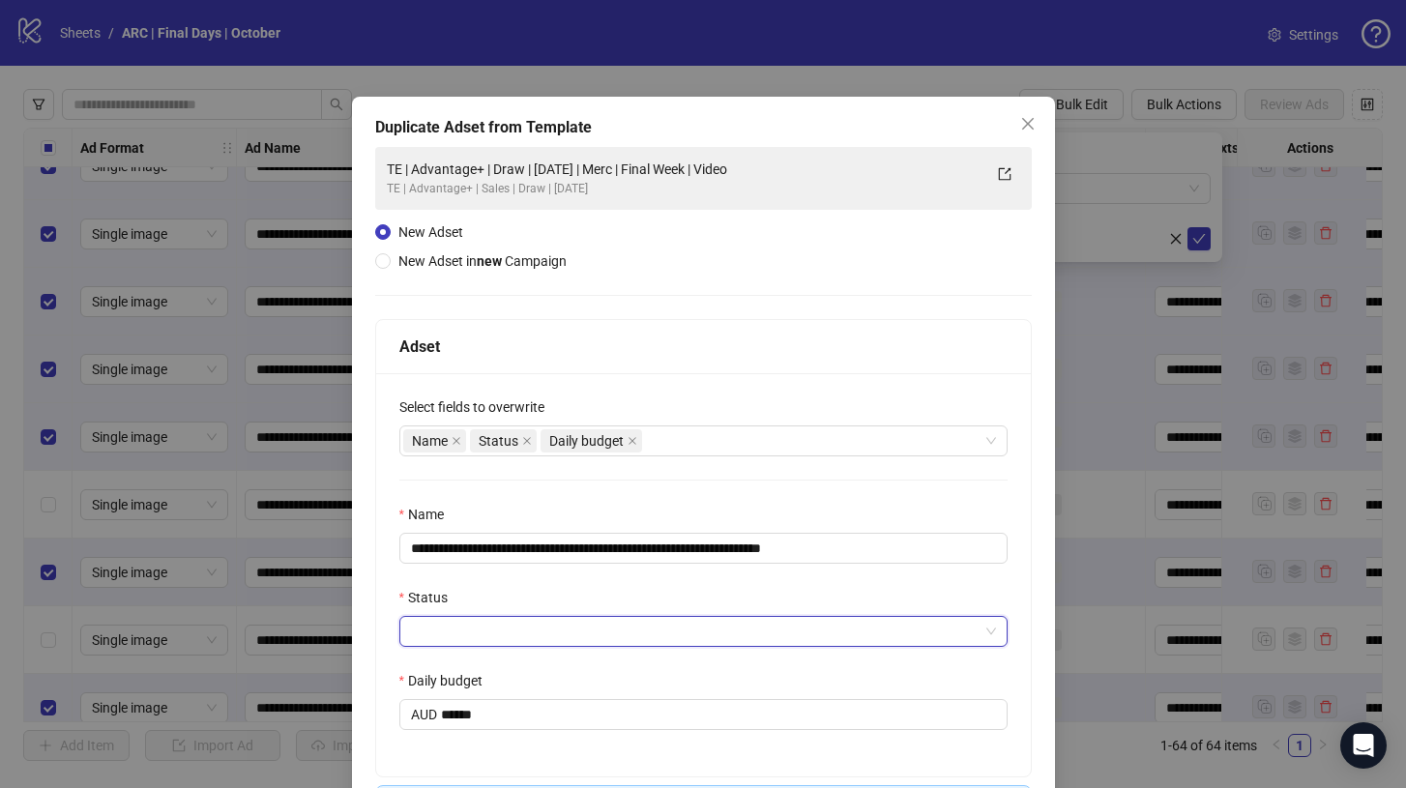
click at [523, 636] on input "Status" at bounding box center [694, 631] width 567 height 29
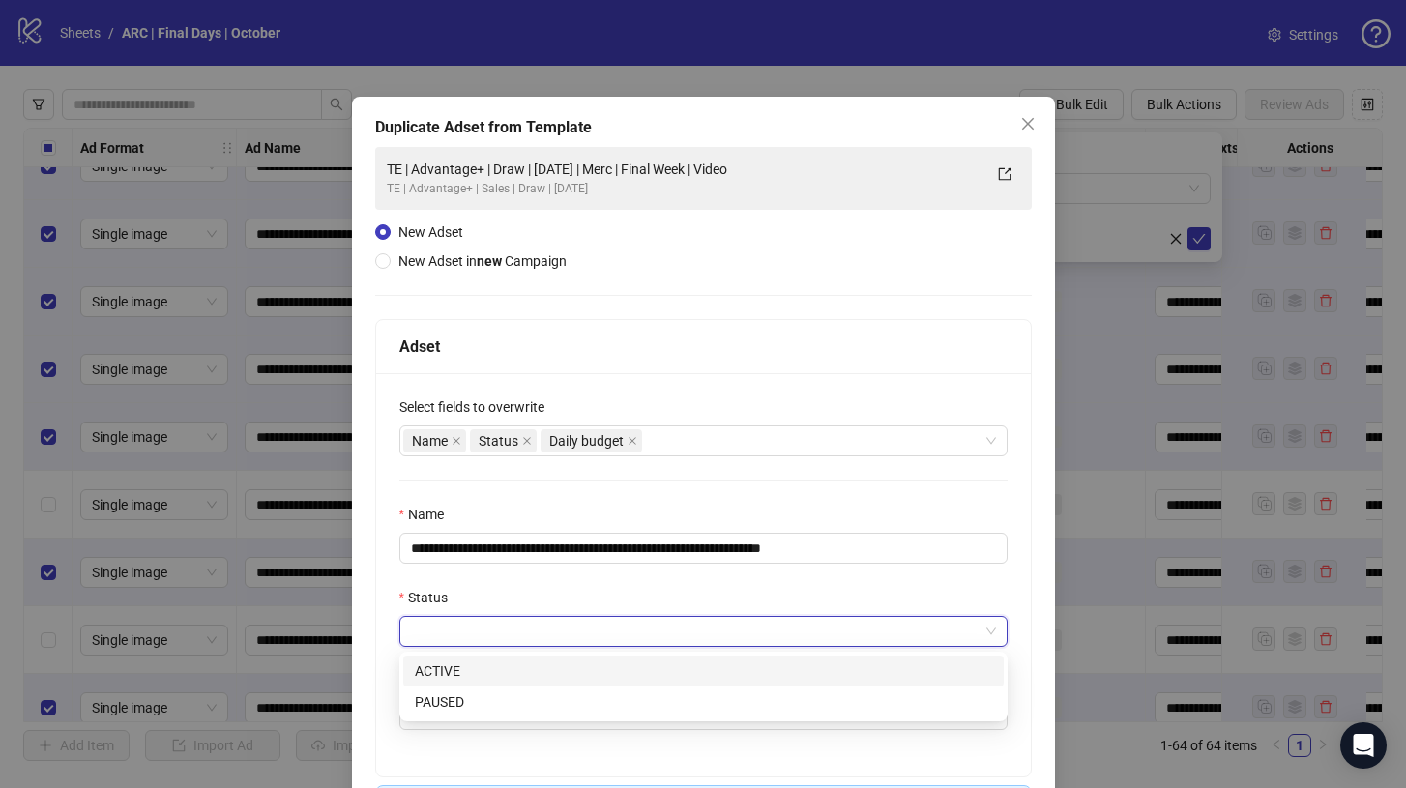
click at [487, 679] on div "ACTIVE" at bounding box center [703, 670] width 577 height 21
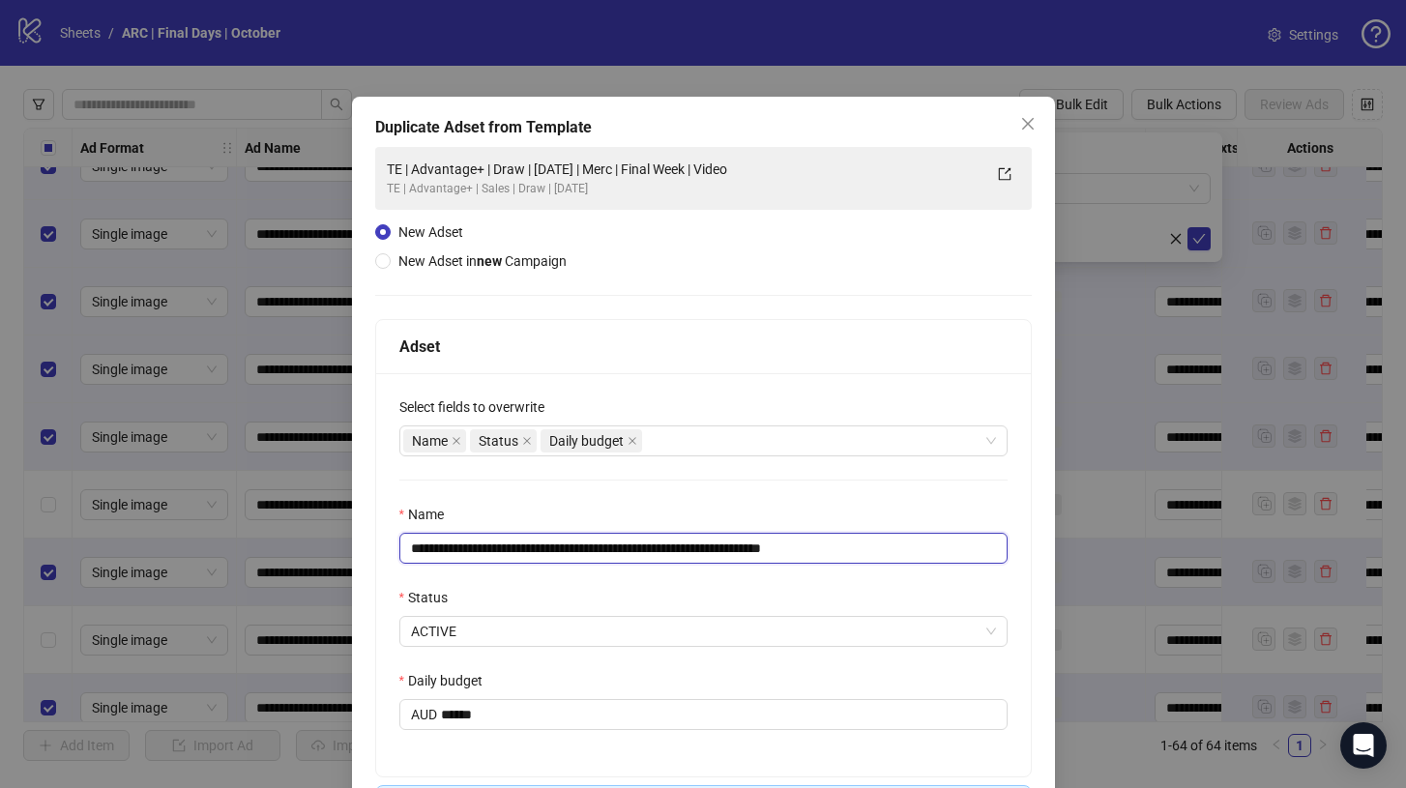
drag, startPoint x: 855, startPoint y: 555, endPoint x: 767, endPoint y: 552, distance: 89.0
click at [767, 552] on input "**********" at bounding box center [703, 548] width 608 height 31
drag, startPoint x: 755, startPoint y: 550, endPoint x: 694, endPoint y: 553, distance: 61.0
click at [694, 553] on input "**********" at bounding box center [703, 548] width 608 height 31
click at [681, 549] on input "**********" at bounding box center [703, 548] width 608 height 31
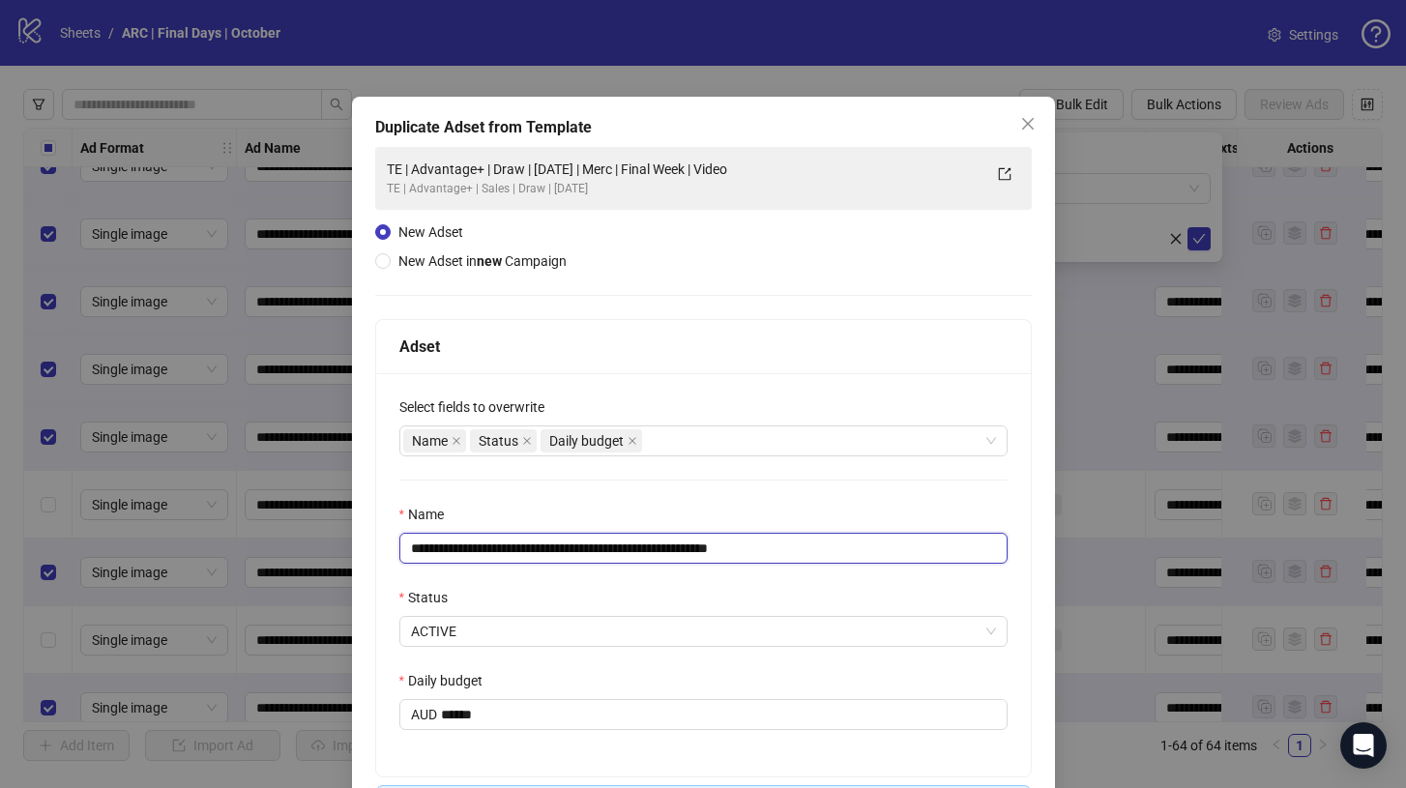
click at [752, 552] on input "**********" at bounding box center [703, 548] width 608 height 31
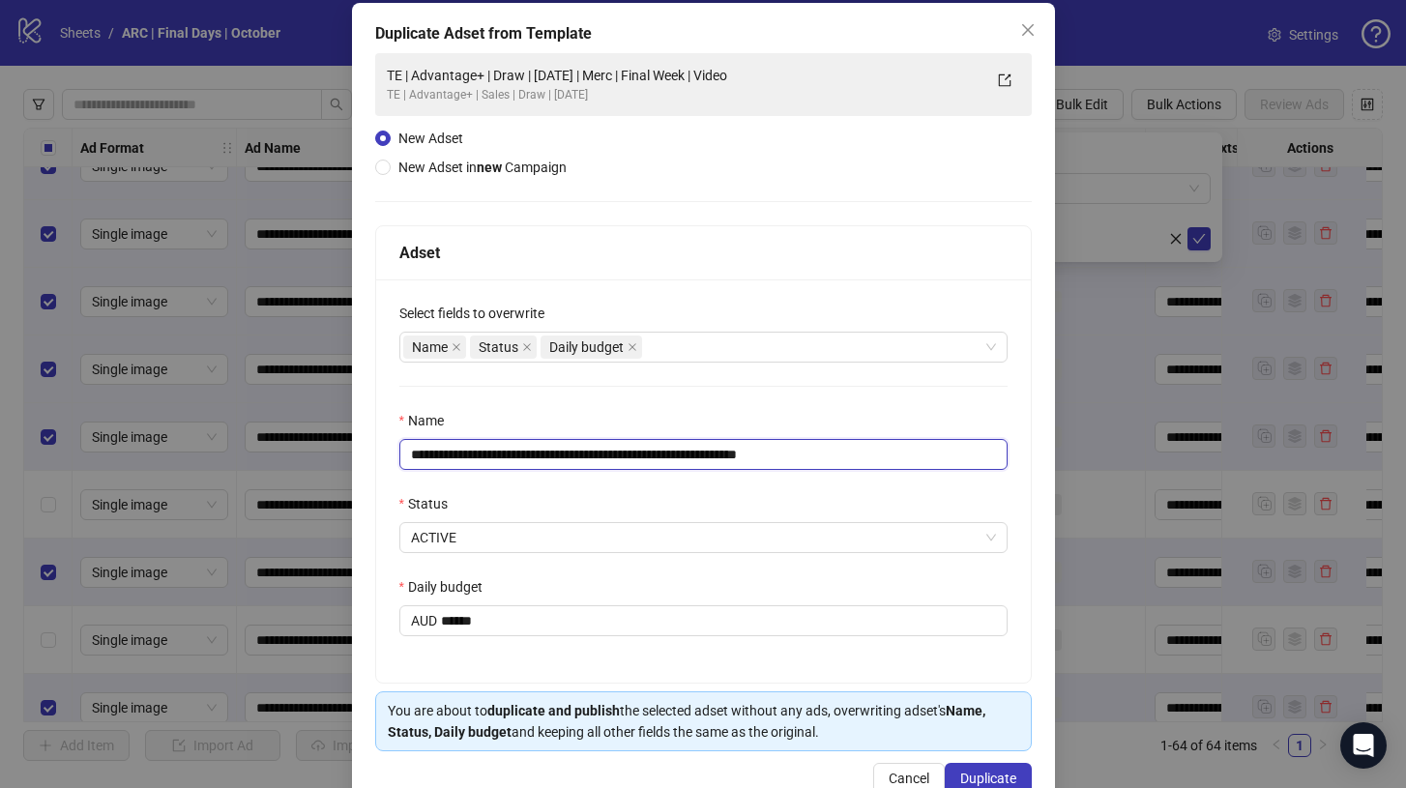
scroll to position [143, 0]
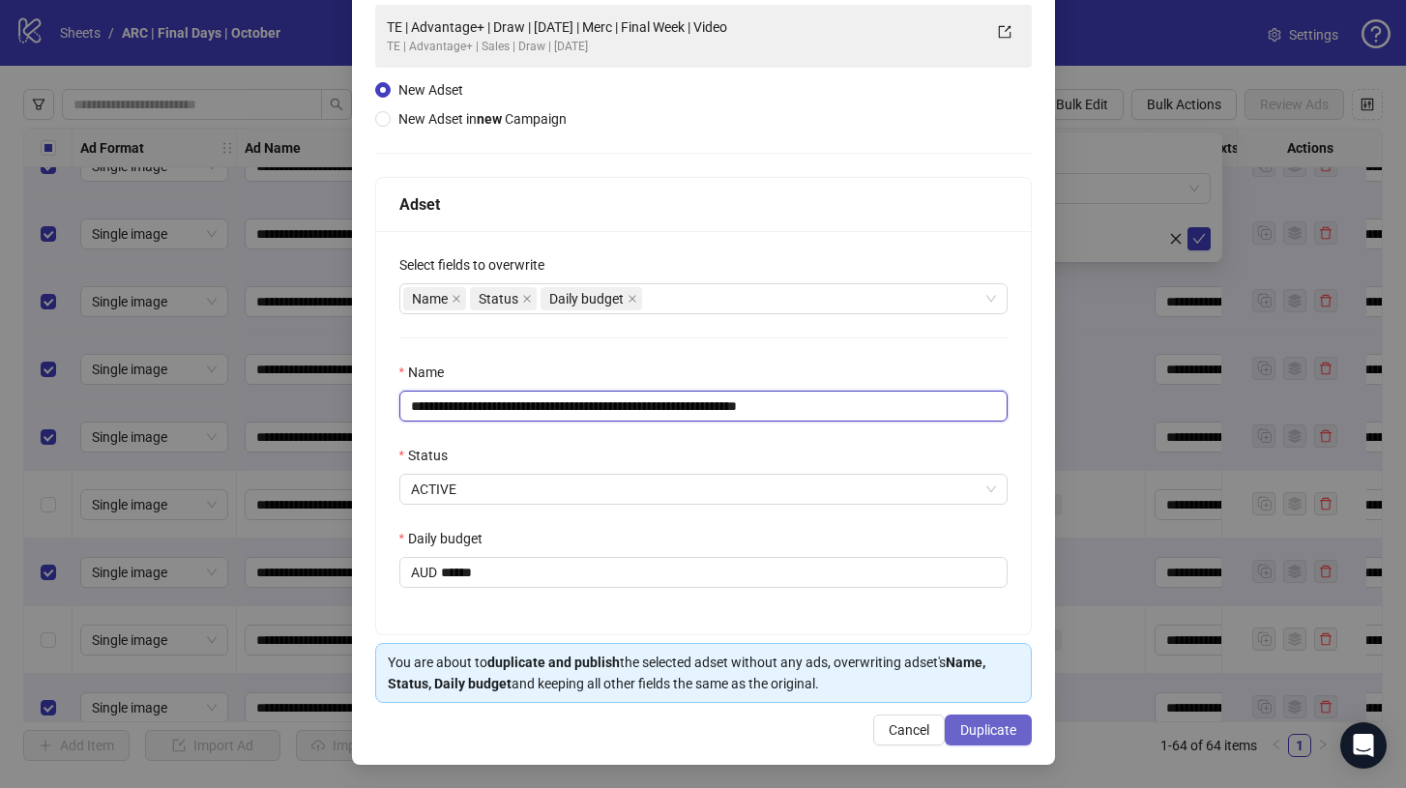
type input "**********"
click at [1001, 729] on span "Duplicate" at bounding box center [988, 729] width 56 height 15
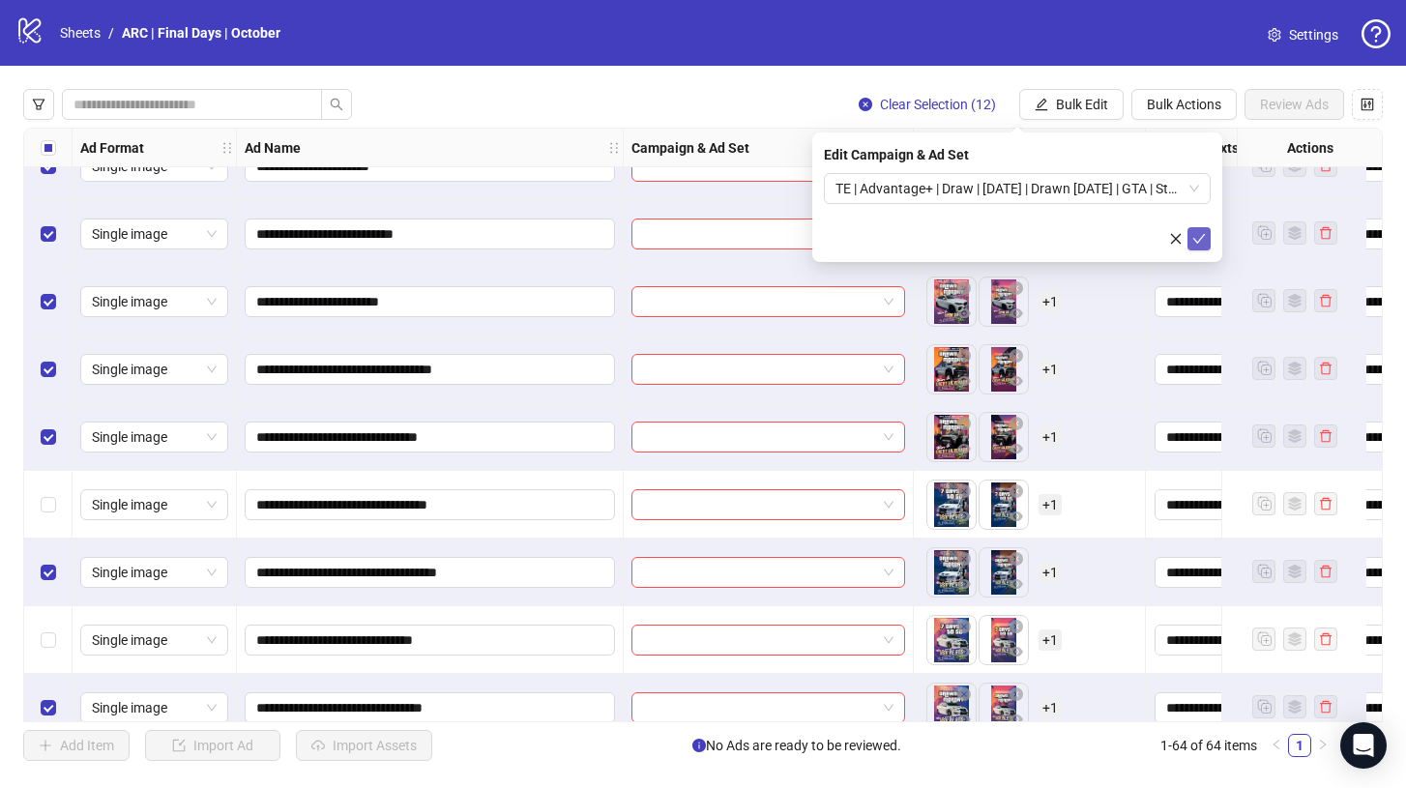
click at [1203, 238] on icon "check" at bounding box center [1199, 239] width 14 height 14
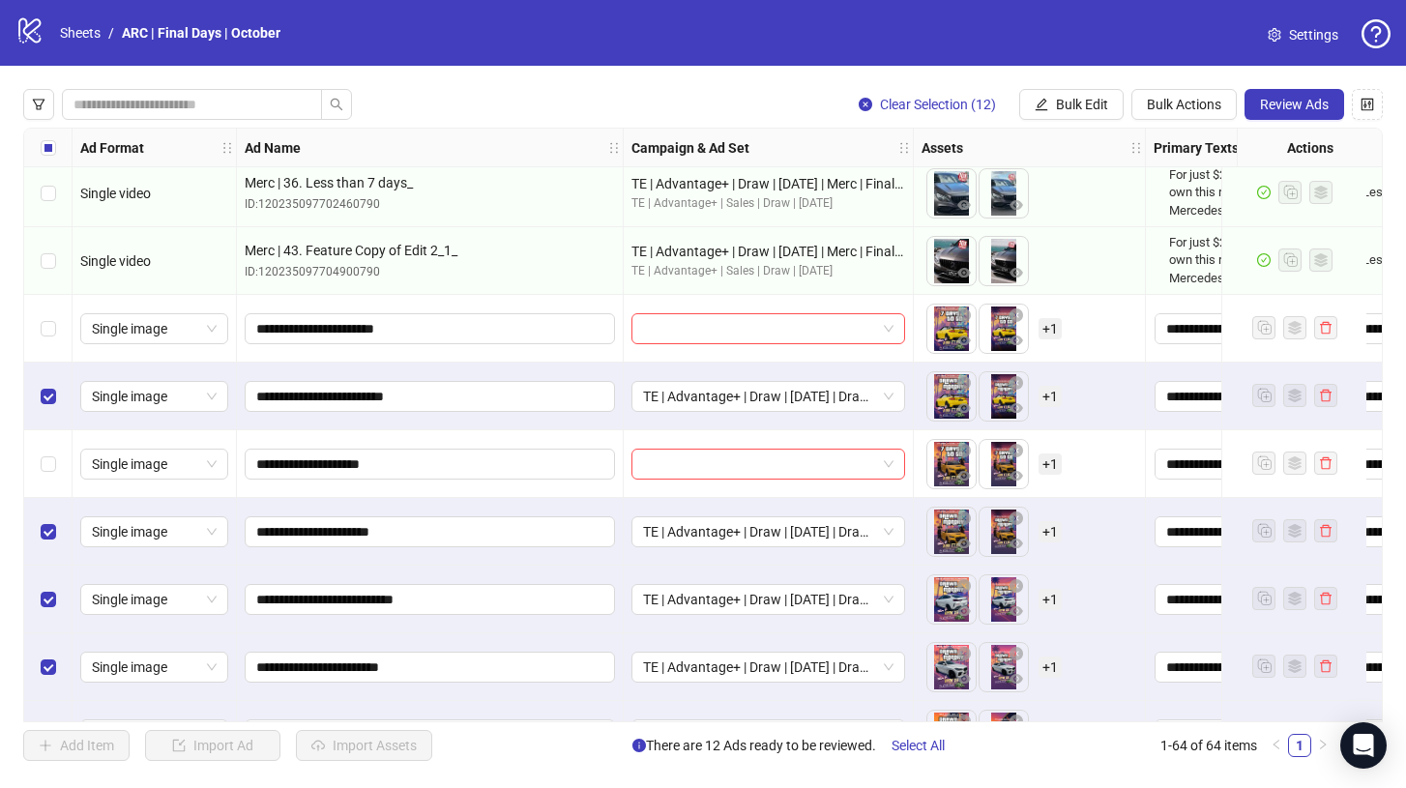
scroll to position [1758, 0]
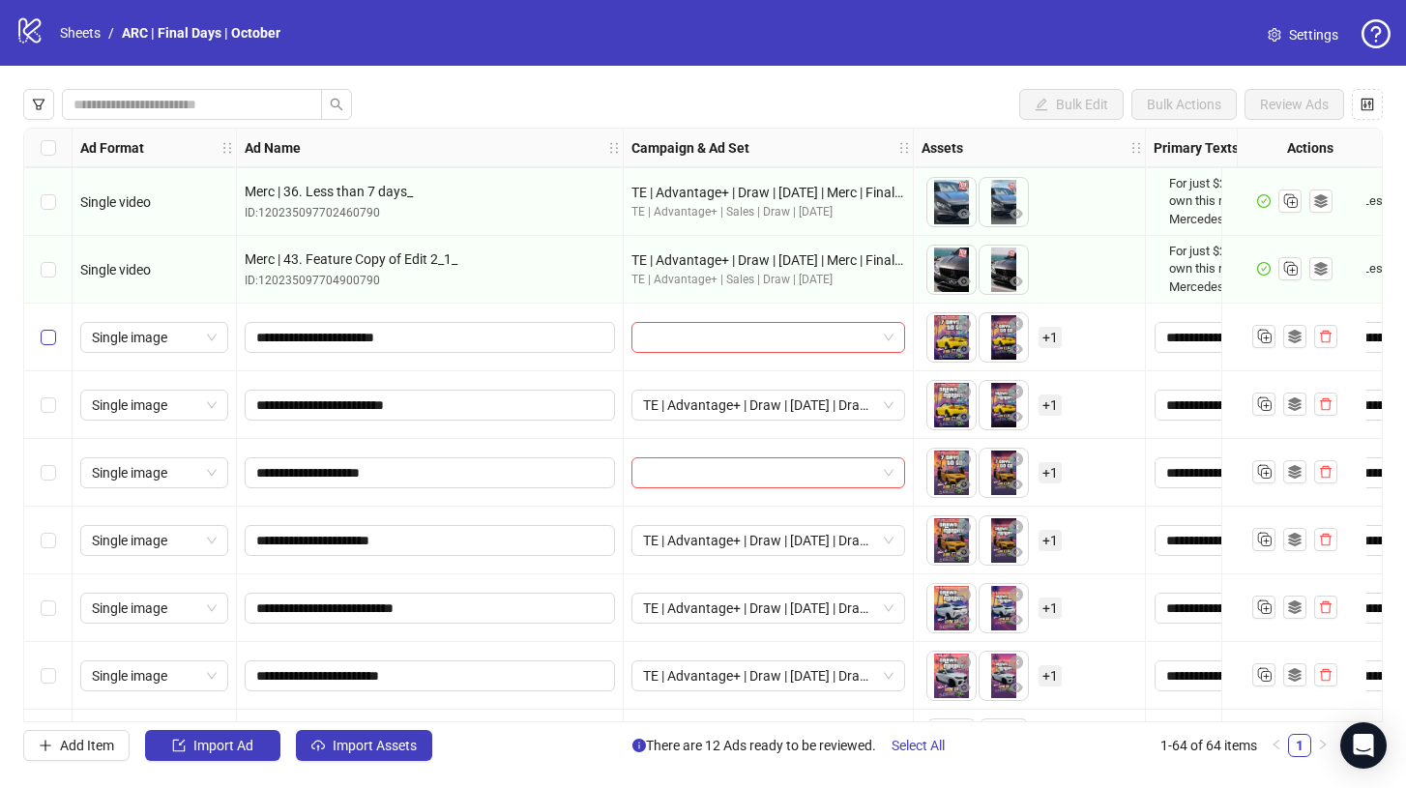
click at [53, 346] on label "Select row 29" at bounding box center [48, 337] width 15 height 21
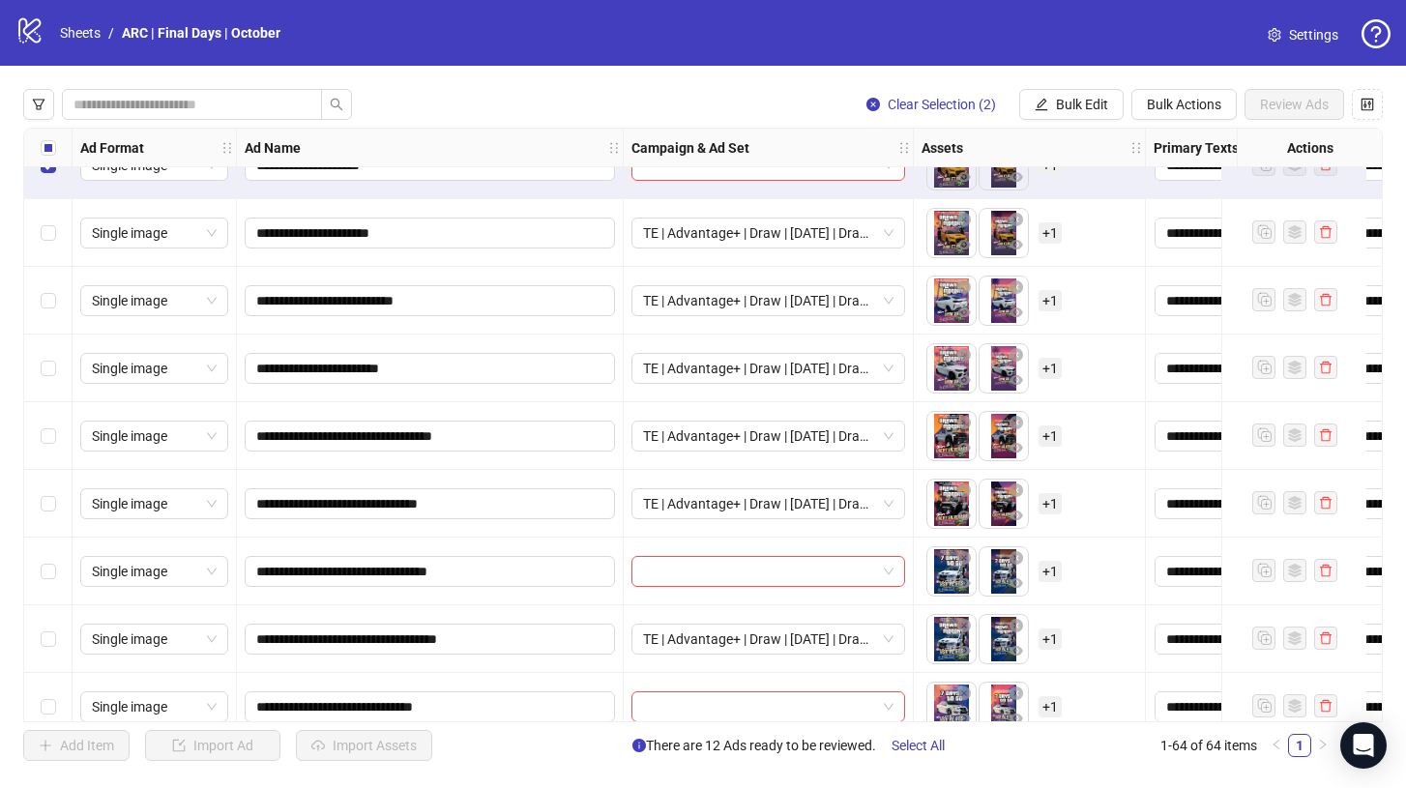
scroll to position [2086, 0]
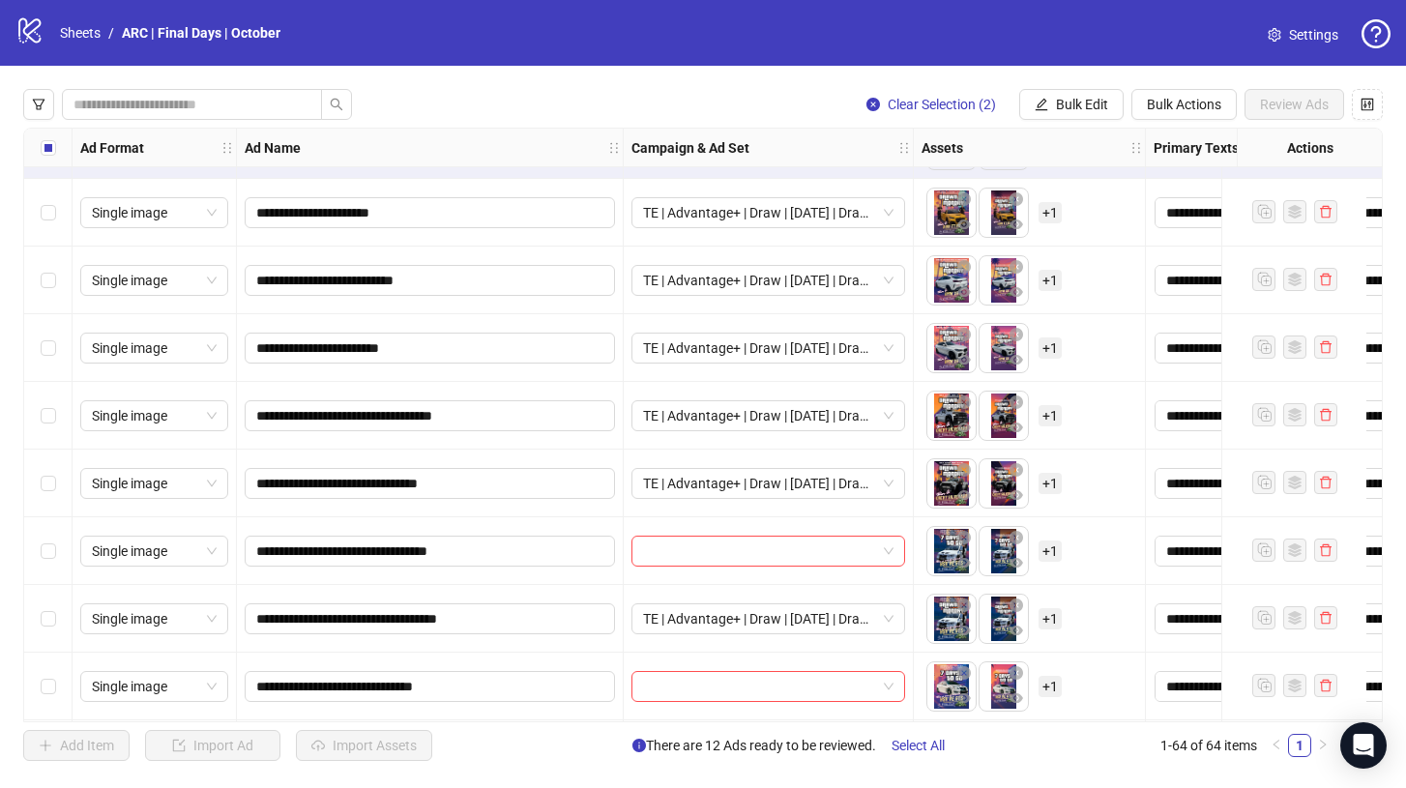
click at [44, 538] on div "Select row 37" at bounding box center [48, 551] width 48 height 68
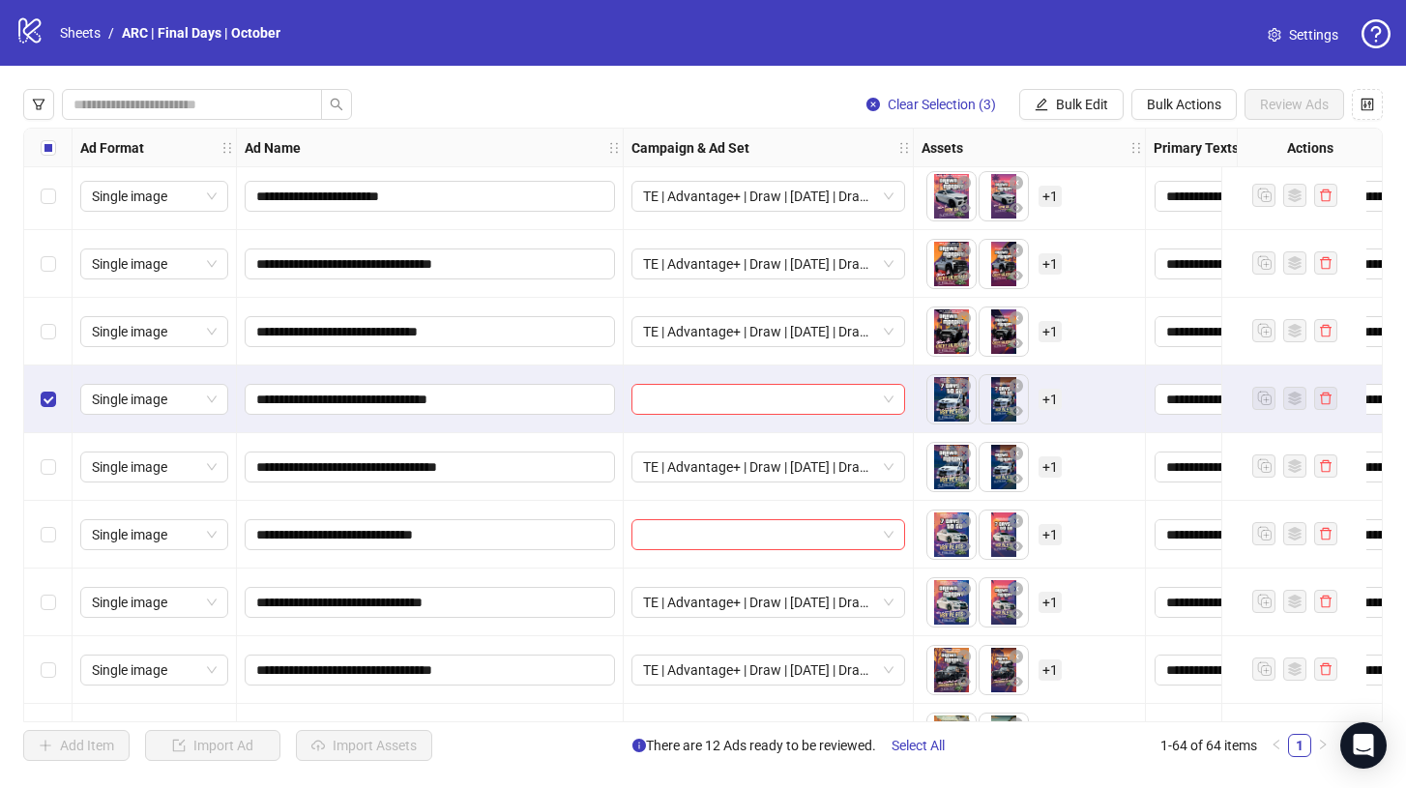
scroll to position [2248, 0]
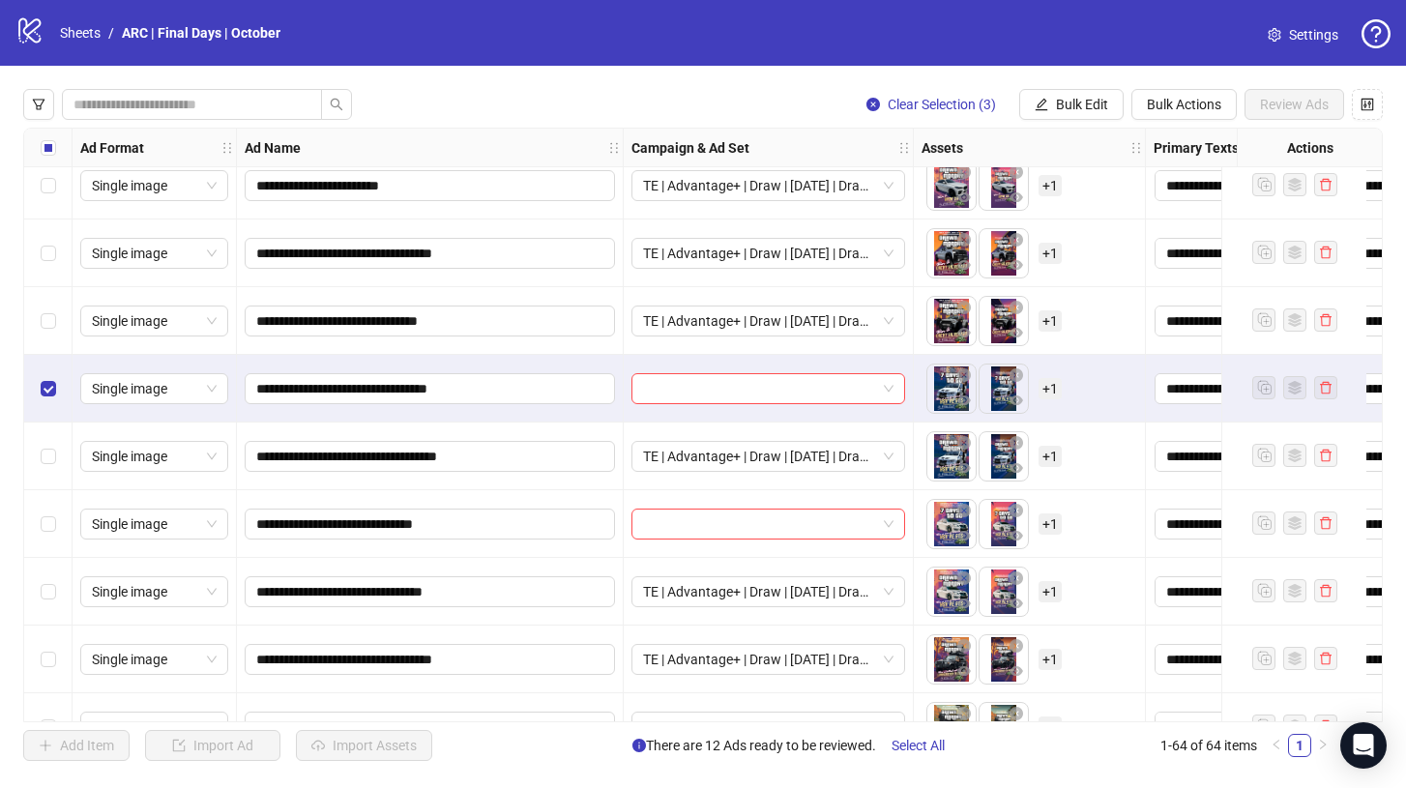
click at [35, 533] on div "Select row 39" at bounding box center [48, 524] width 48 height 68
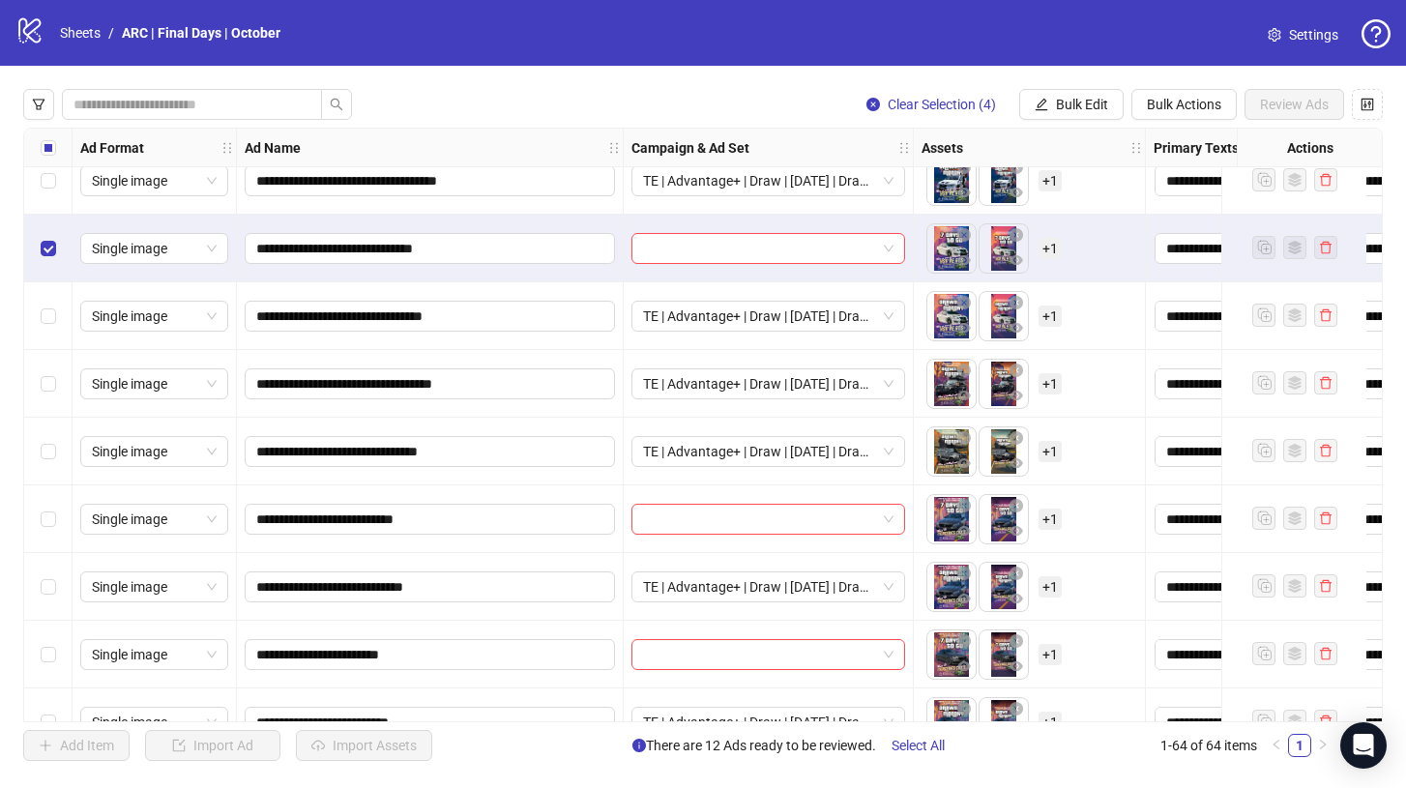
scroll to position [2530, 0]
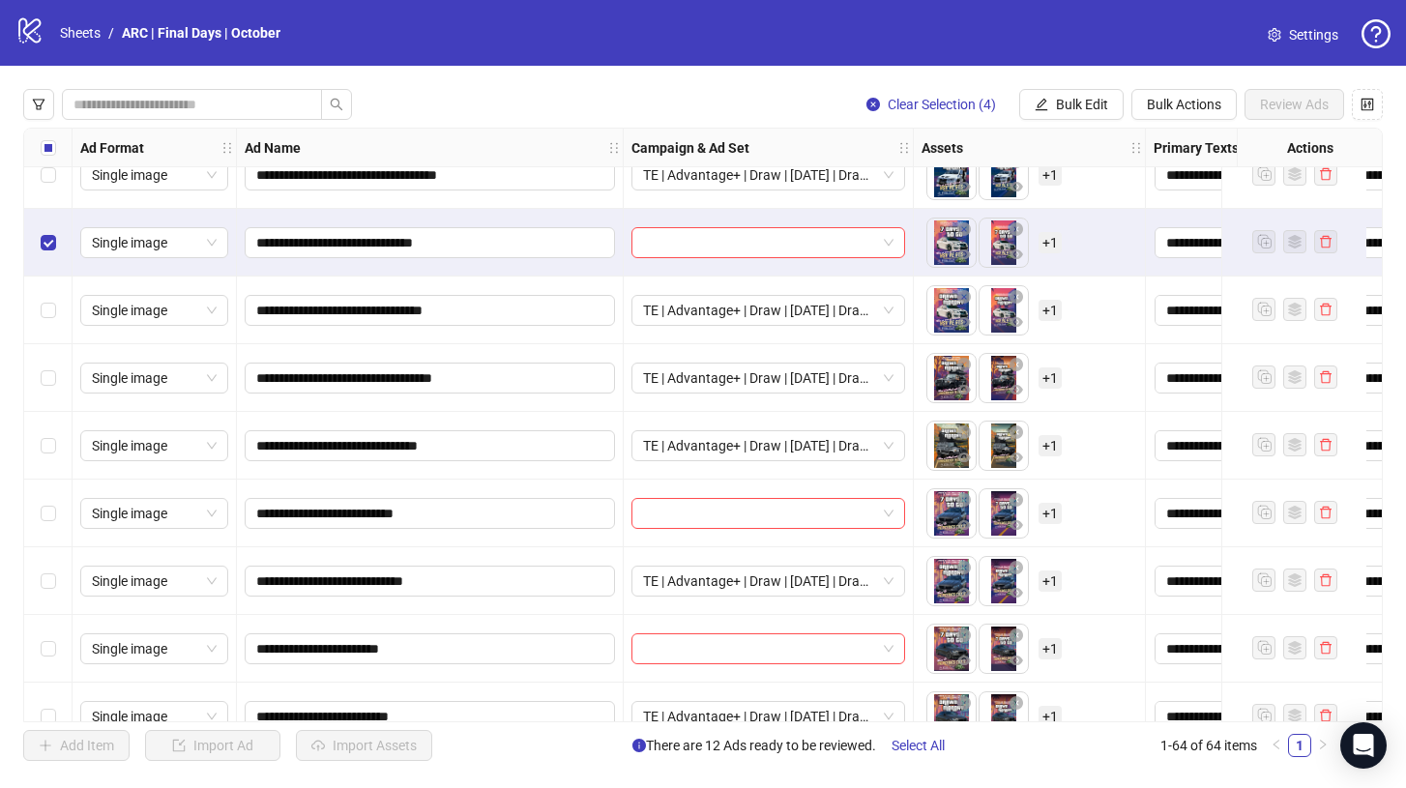
click at [46, 501] on div "Select row 43" at bounding box center [48, 513] width 48 height 68
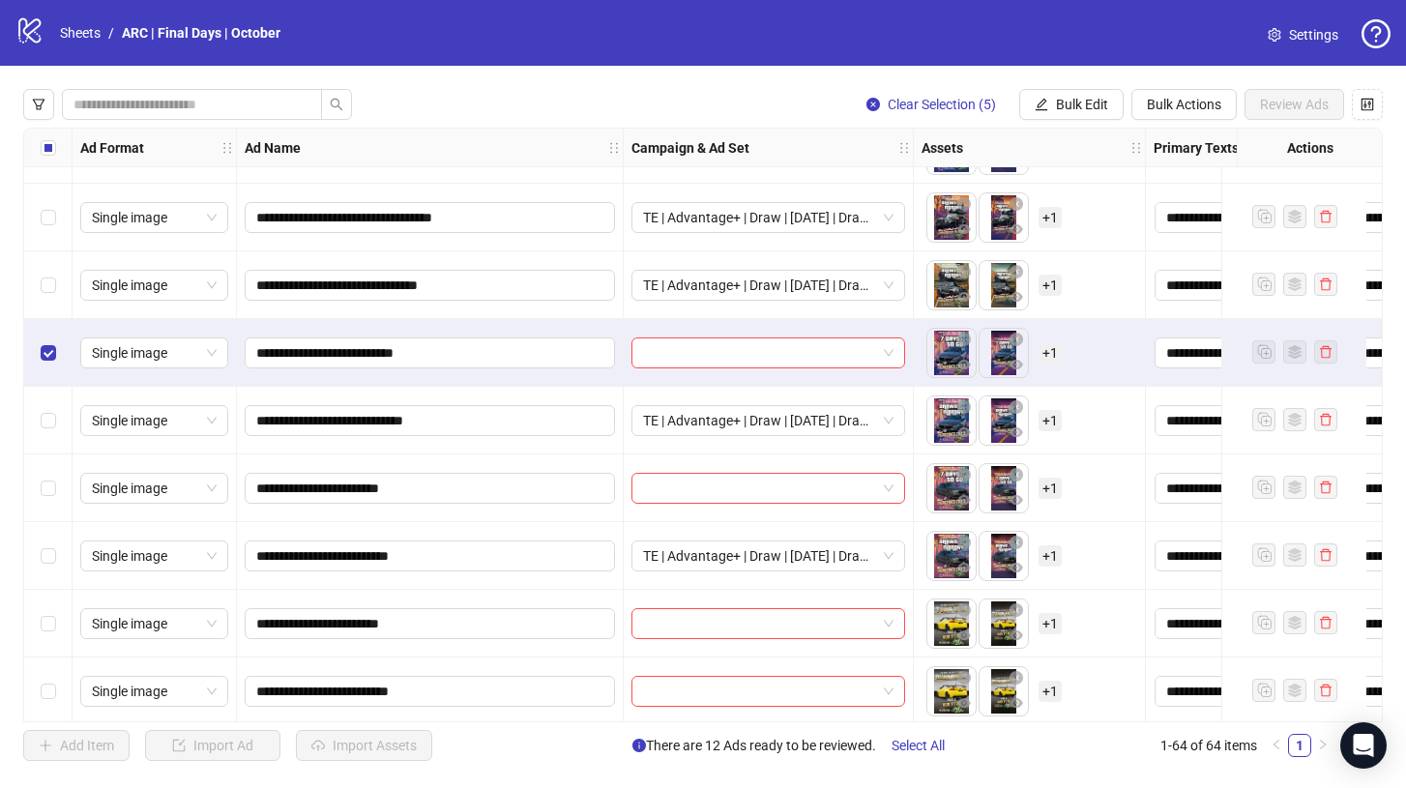
scroll to position [2691, 0]
click at [46, 468] on div "Select row 45" at bounding box center [48, 487] width 48 height 68
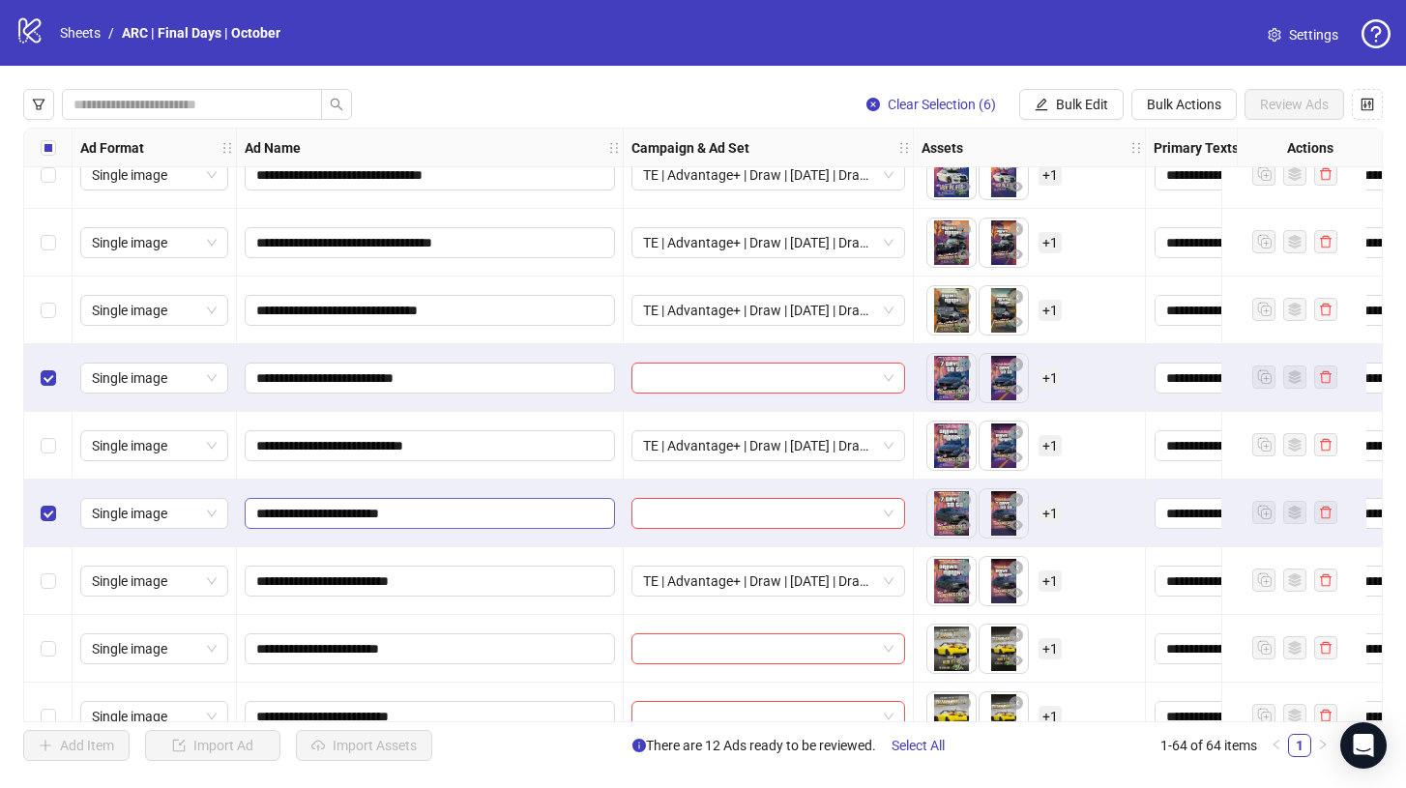
scroll to position [2664, 0]
click at [1066, 101] on span "Bulk Edit" at bounding box center [1082, 104] width 52 height 15
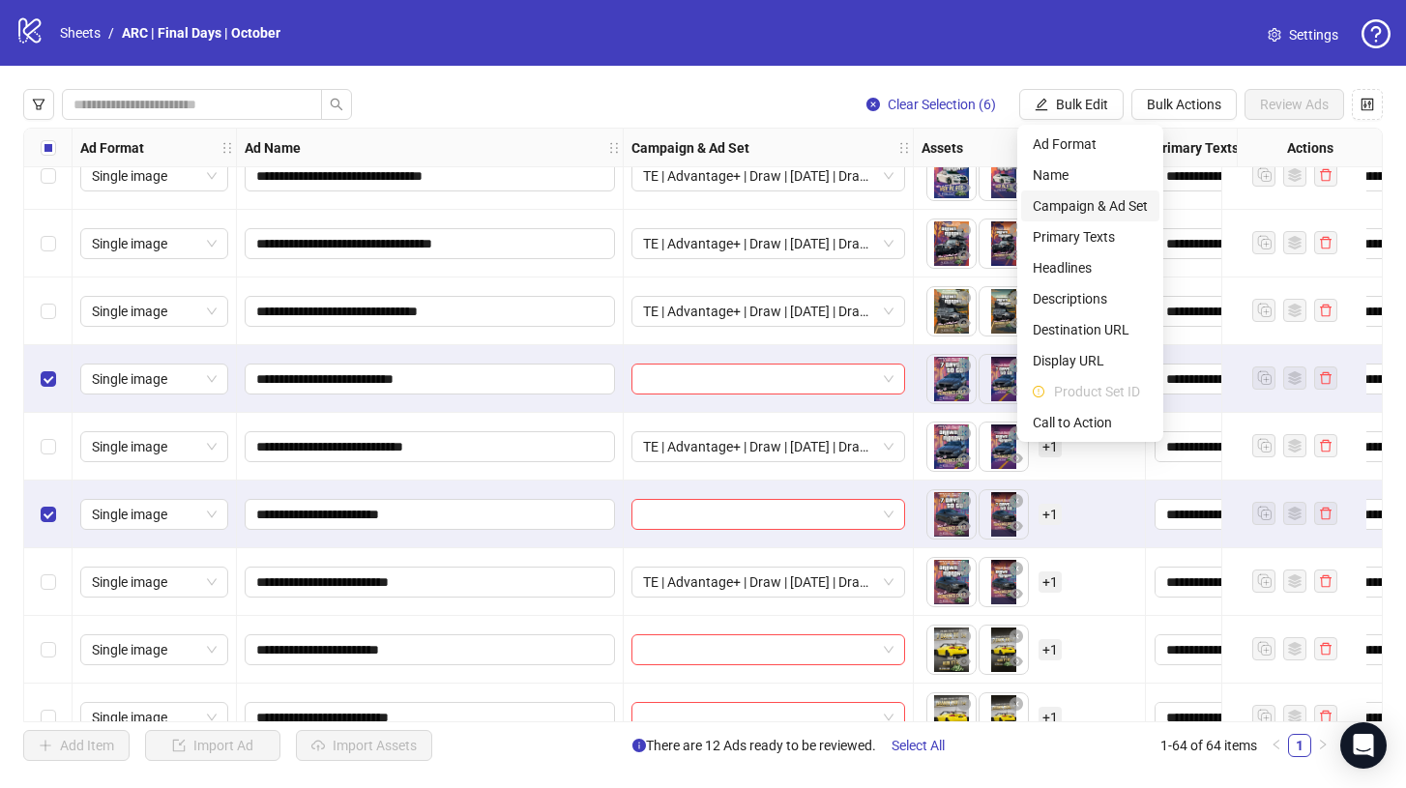
click at [1079, 208] on span "Campaign & Ad Set" at bounding box center [1089, 205] width 115 height 21
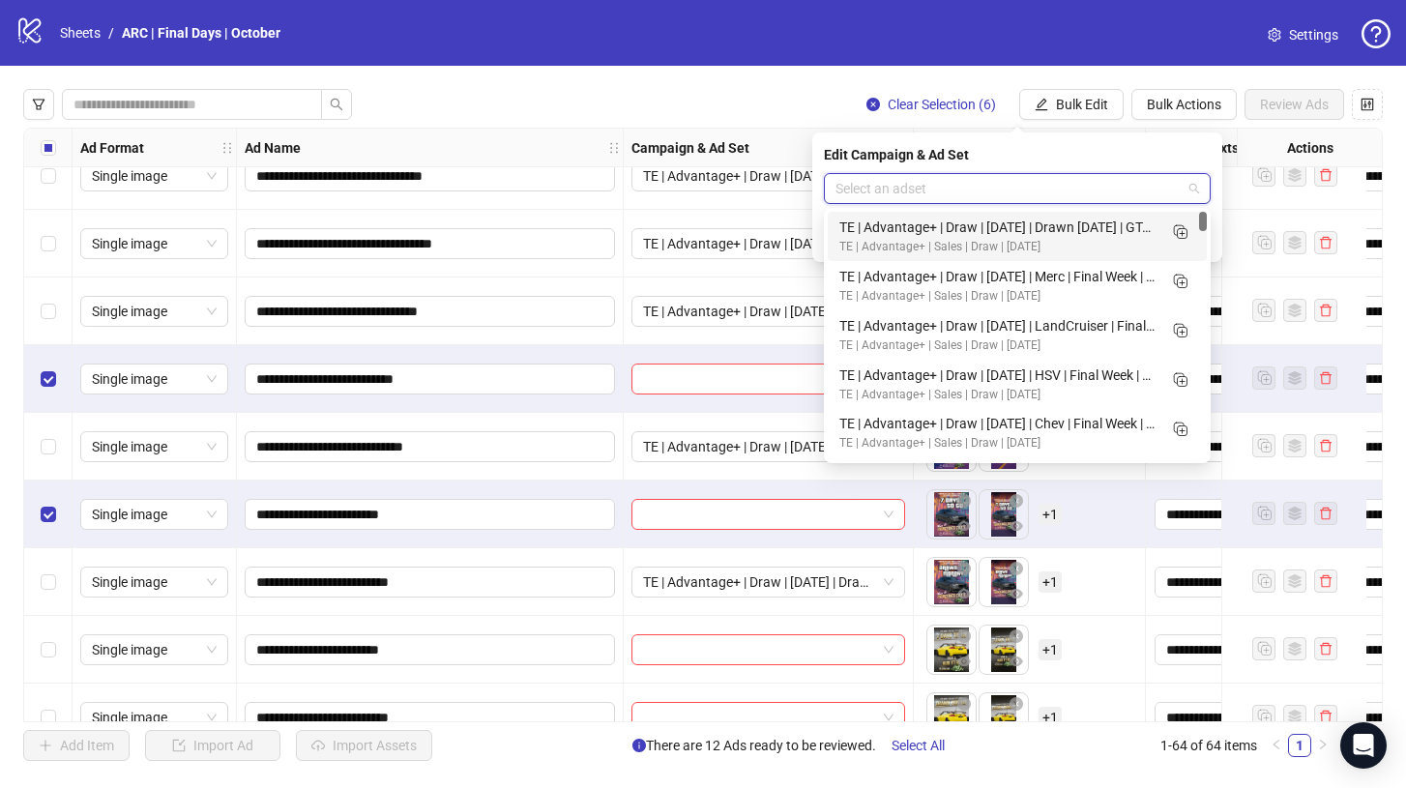
click at [1073, 190] on input "search" at bounding box center [1008, 188] width 346 height 29
click at [1179, 234] on line "Duplicate" at bounding box center [1181, 234] width 5 height 0
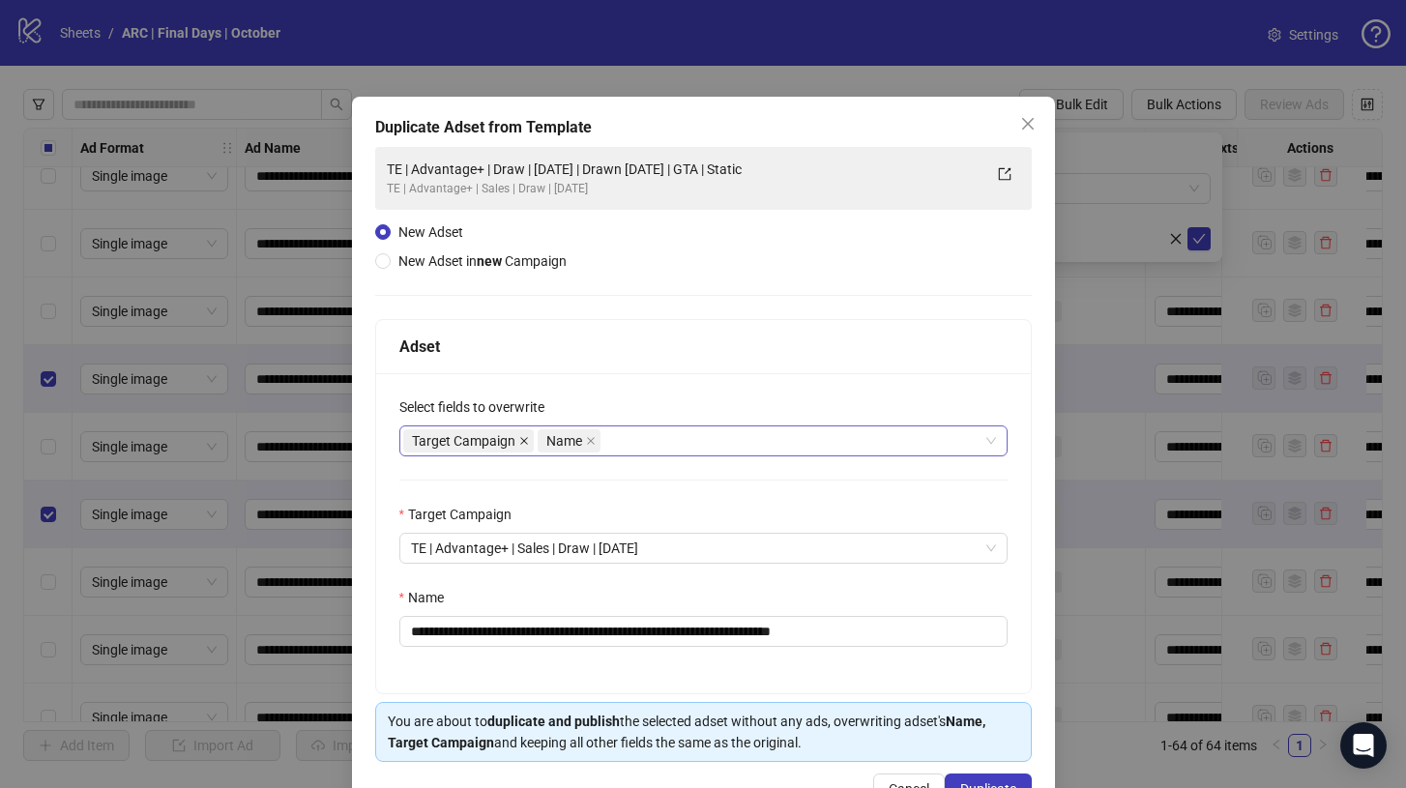
click at [519, 438] on icon "close" at bounding box center [524, 441] width 10 height 10
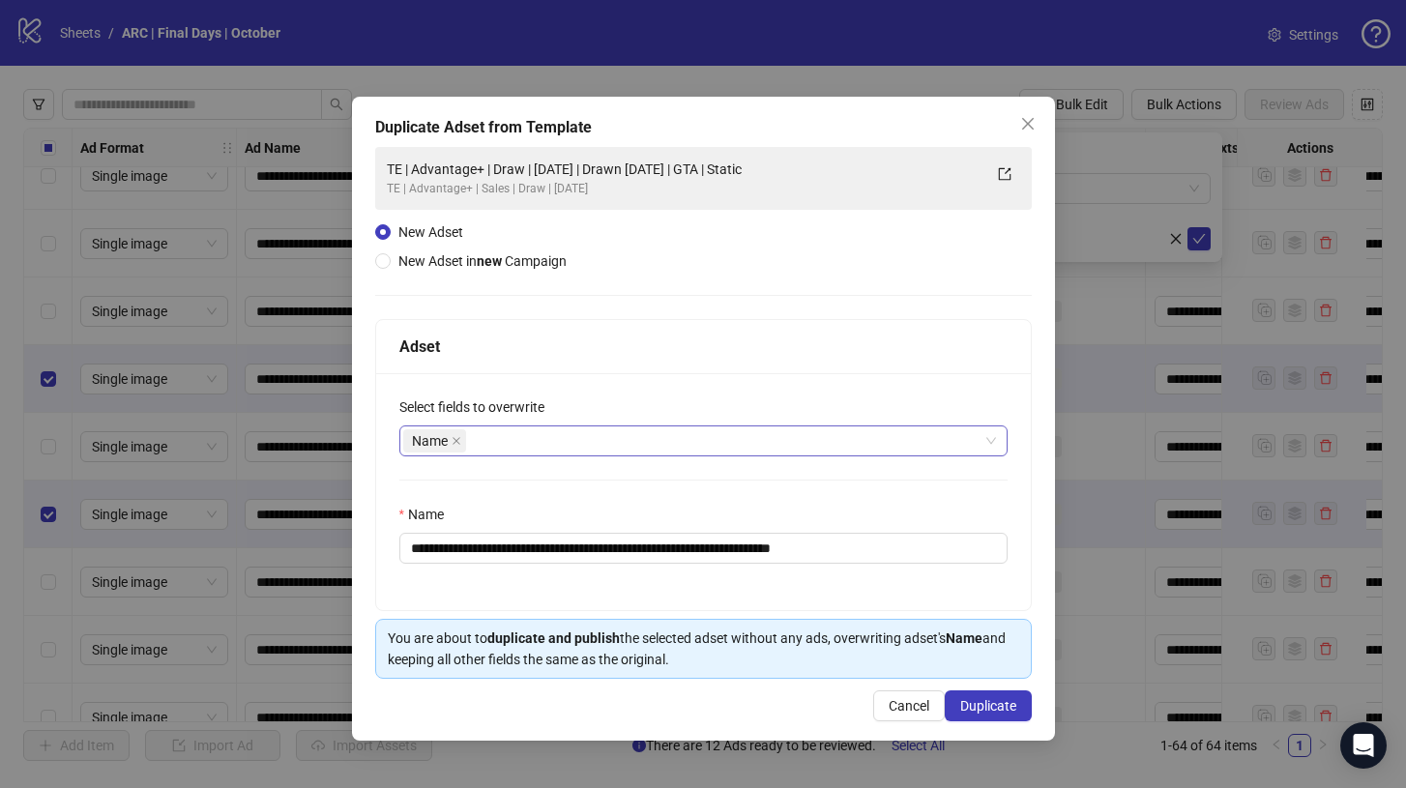
click at [518, 438] on div "Name" at bounding box center [693, 440] width 580 height 27
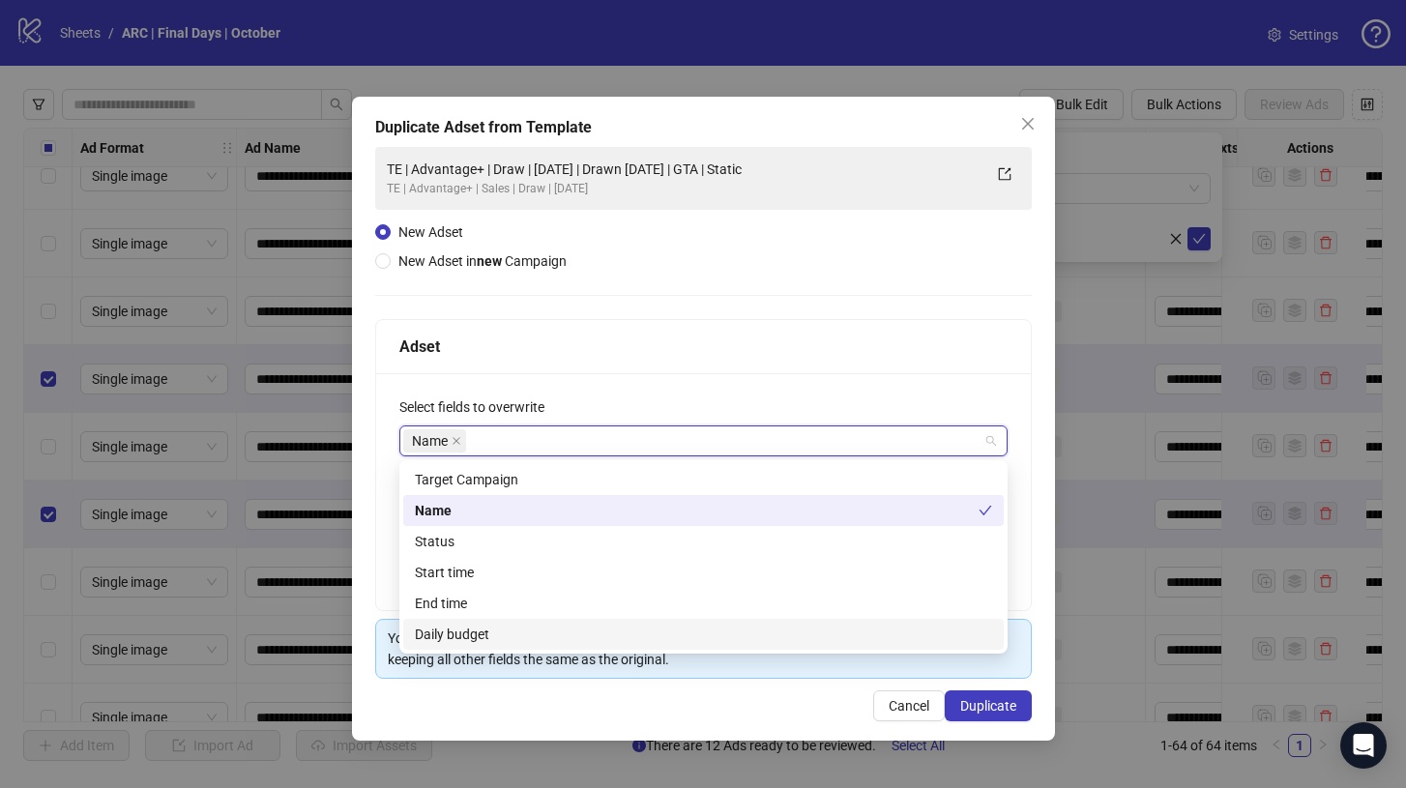
click at [474, 634] on div "Daily budget" at bounding box center [703, 633] width 577 height 21
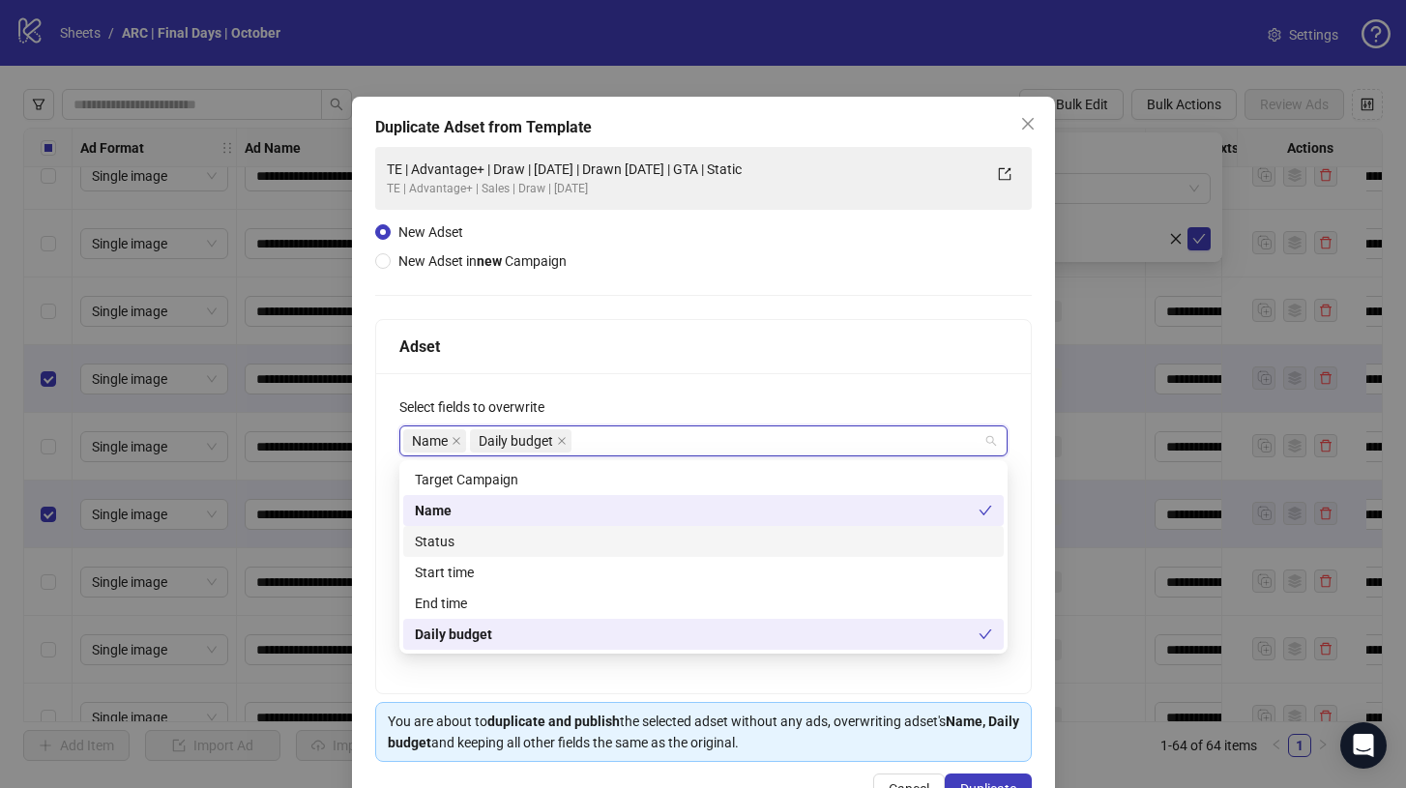
click at [496, 543] on div "Status" at bounding box center [703, 541] width 577 height 21
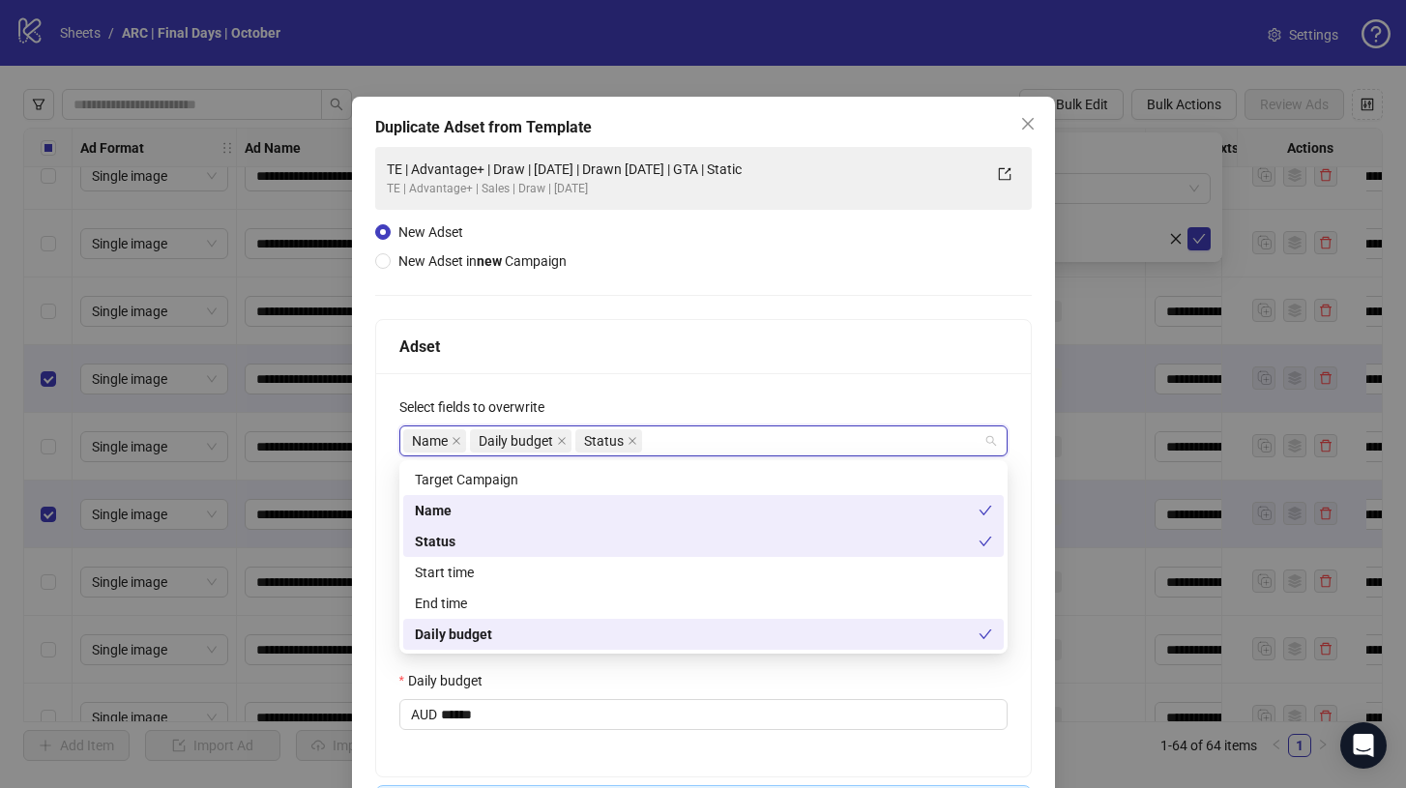
click at [757, 299] on div "**********" at bounding box center [703, 496] width 656 height 698
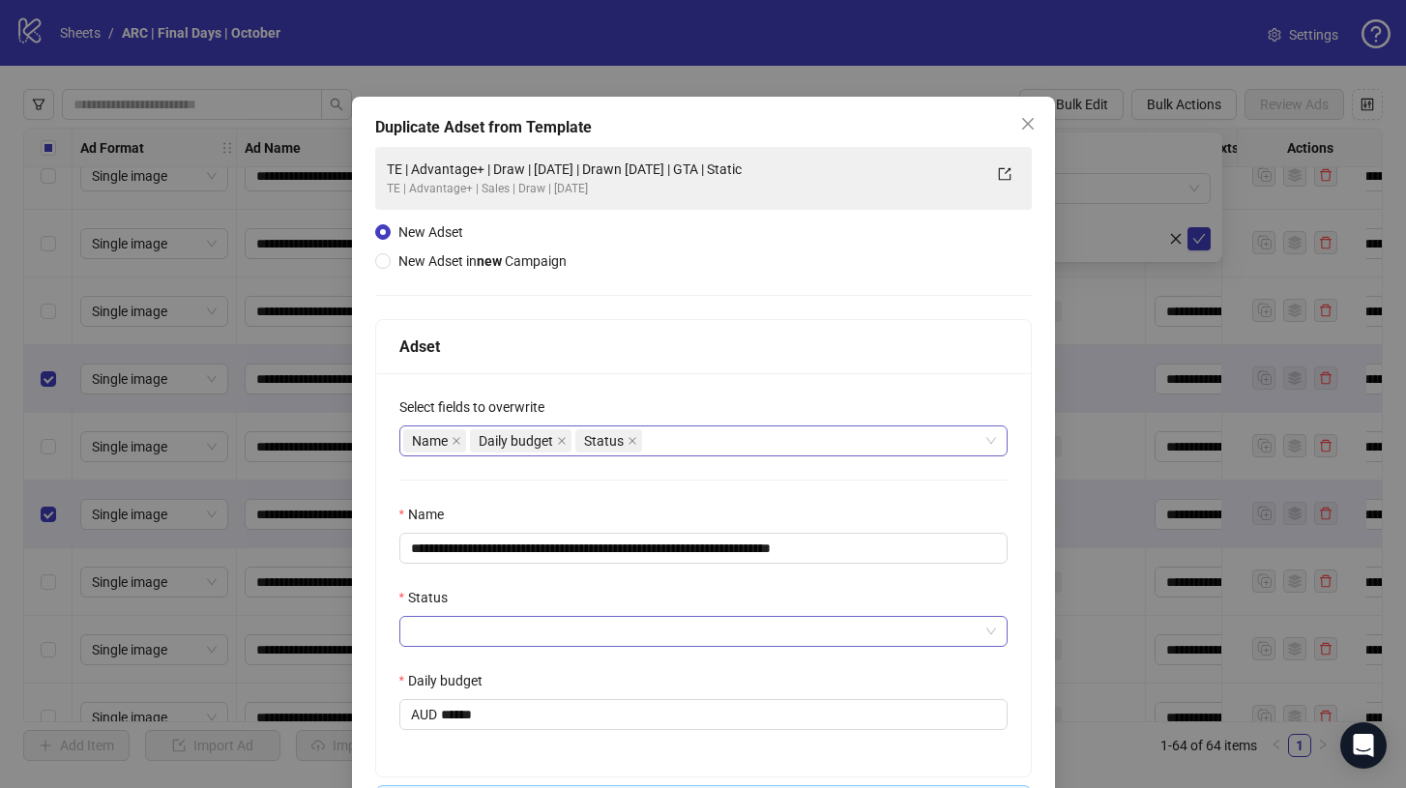
click at [556, 627] on input "Status" at bounding box center [694, 631] width 567 height 29
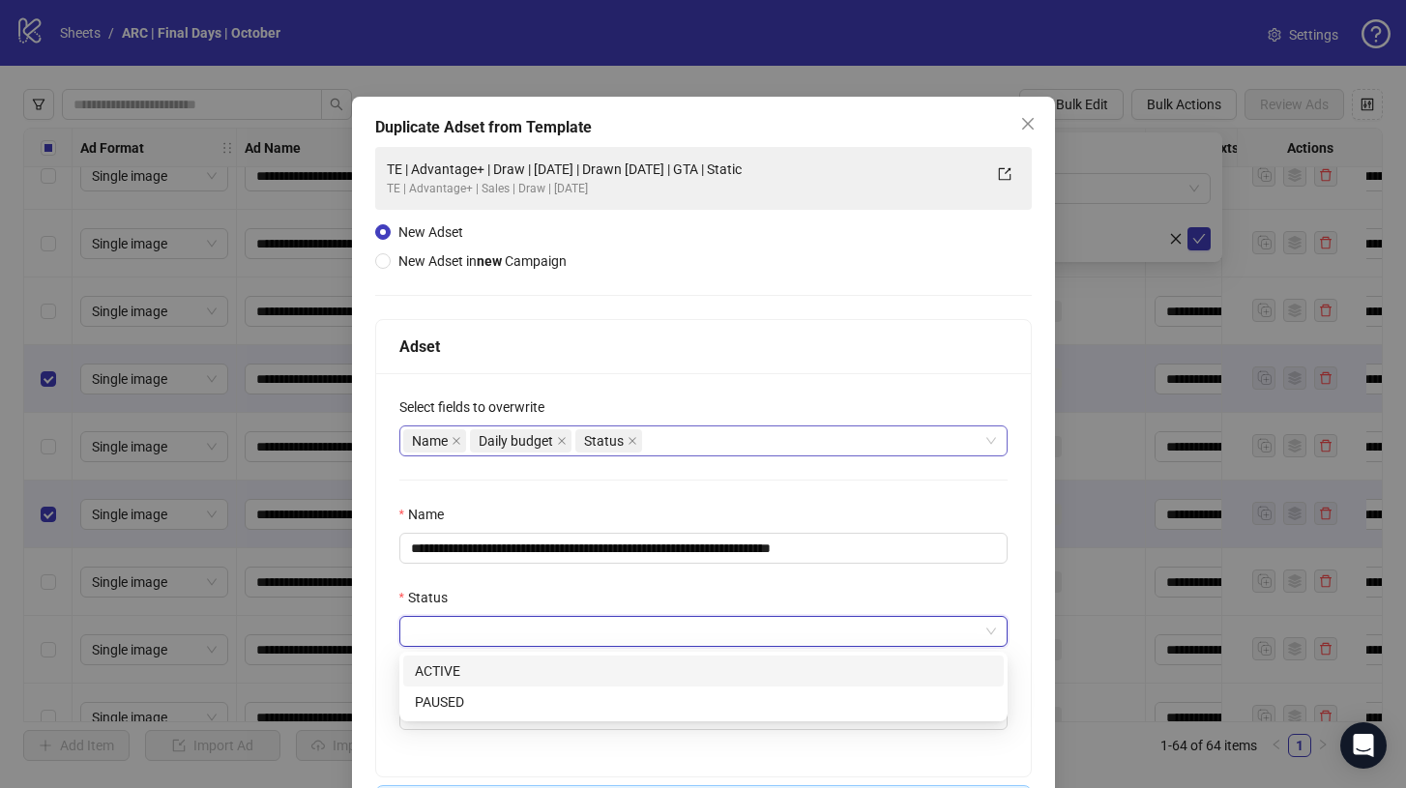
click at [529, 671] on div "ACTIVE" at bounding box center [703, 670] width 577 height 21
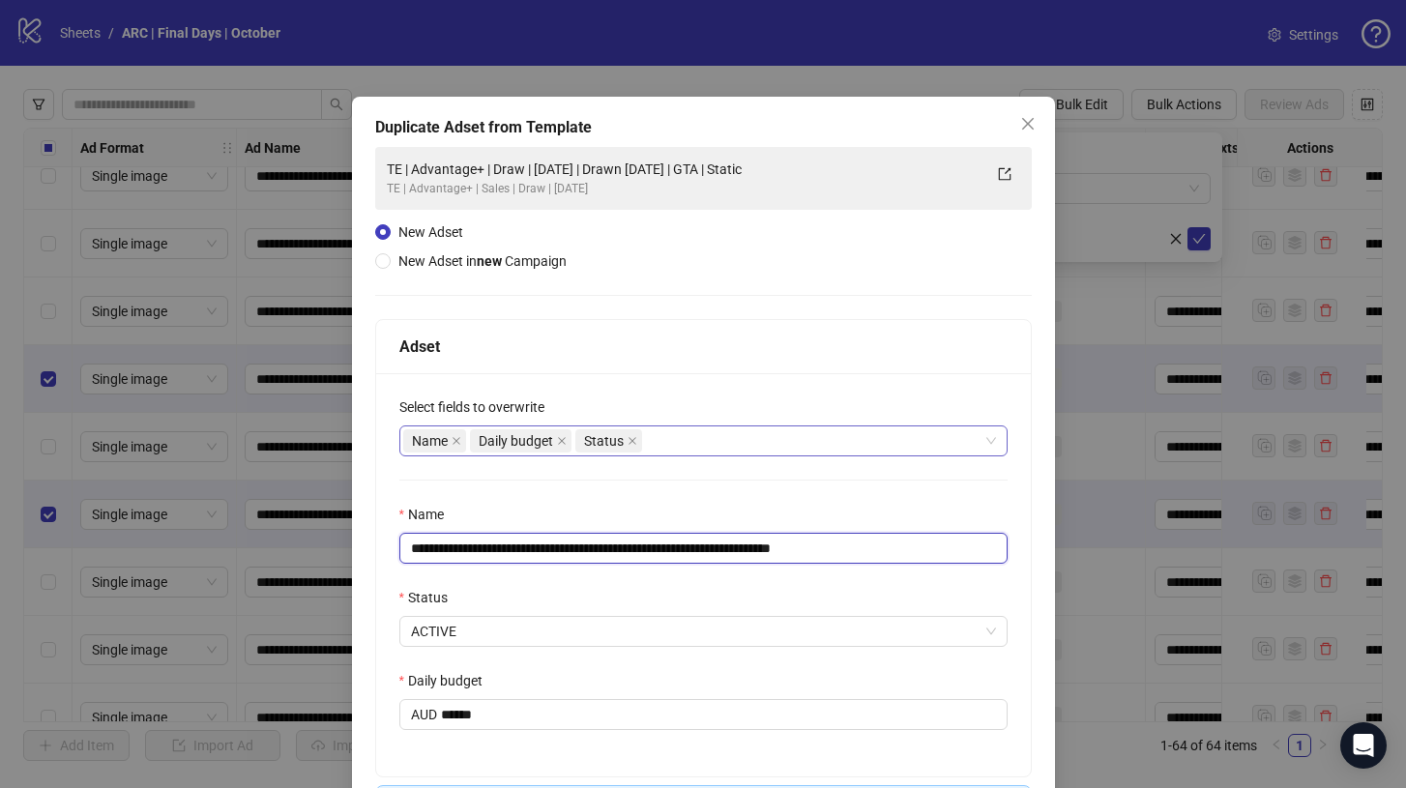
click at [875, 556] on input "**********" at bounding box center [703, 548] width 608 height 31
drag, startPoint x: 739, startPoint y: 554, endPoint x: 653, endPoint y: 553, distance: 85.1
click at [652, 553] on input "**********" at bounding box center [703, 548] width 608 height 31
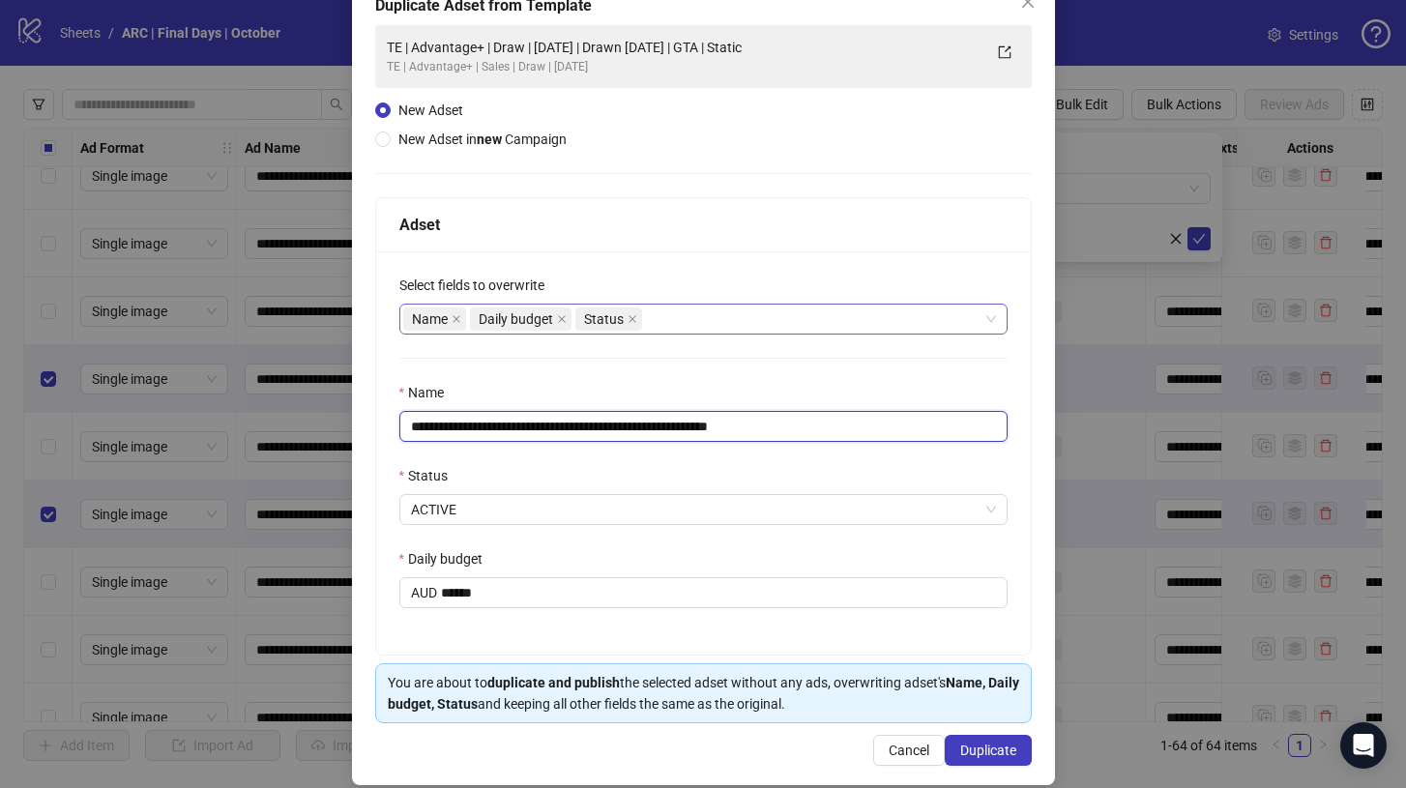
scroll to position [143, 0]
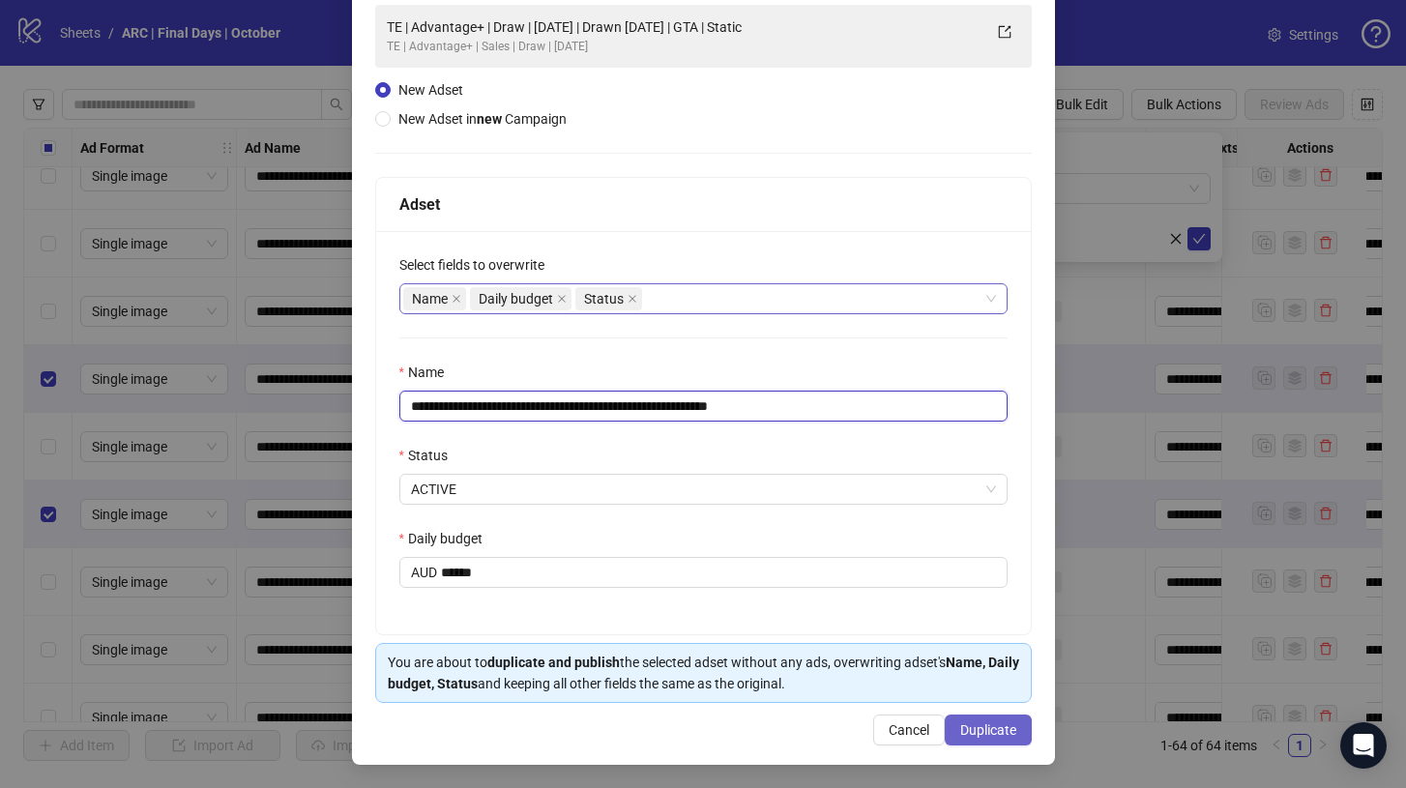
type input "**********"
click at [1002, 731] on span "Duplicate" at bounding box center [988, 729] width 56 height 15
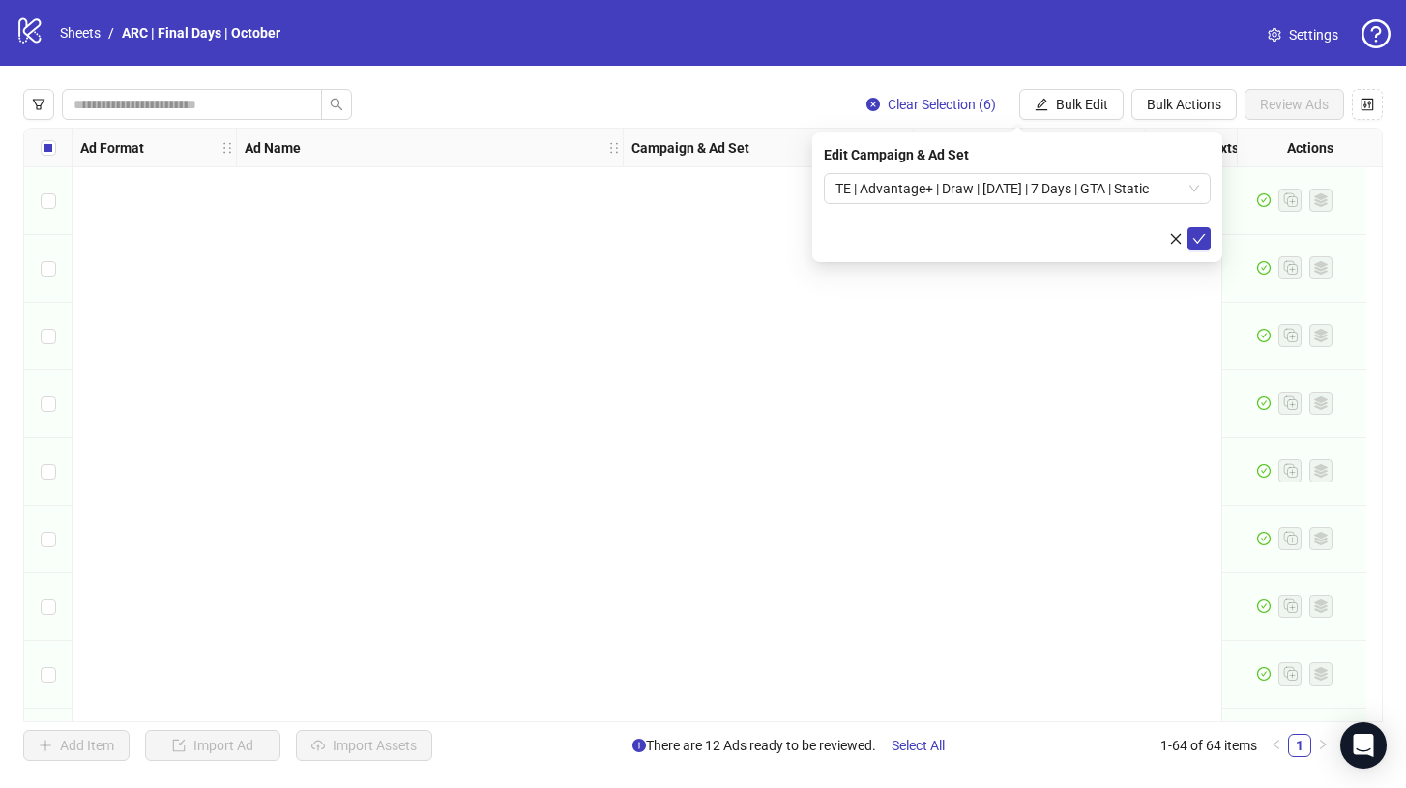
scroll to position [2664, 0]
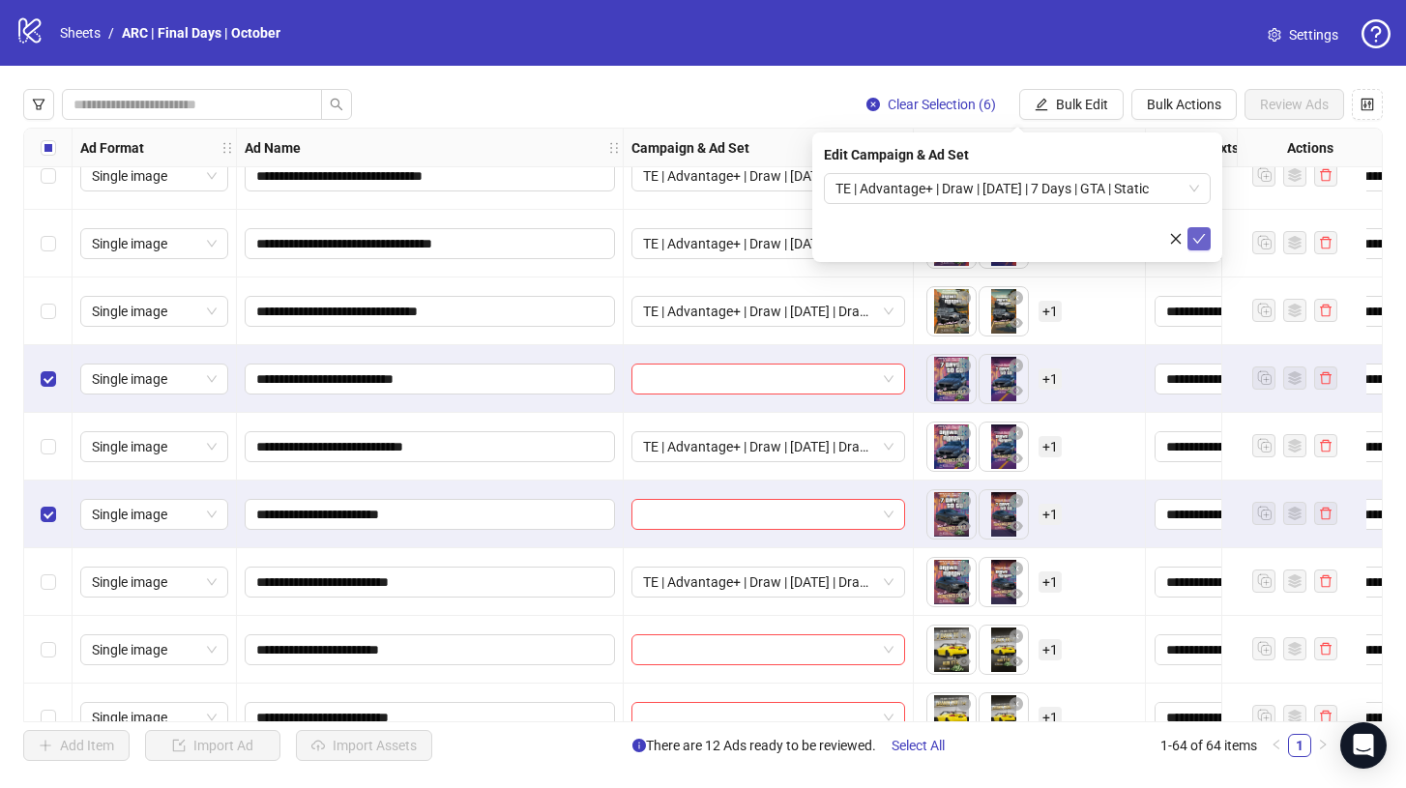
click at [1195, 242] on icon "check" at bounding box center [1199, 239] width 14 height 14
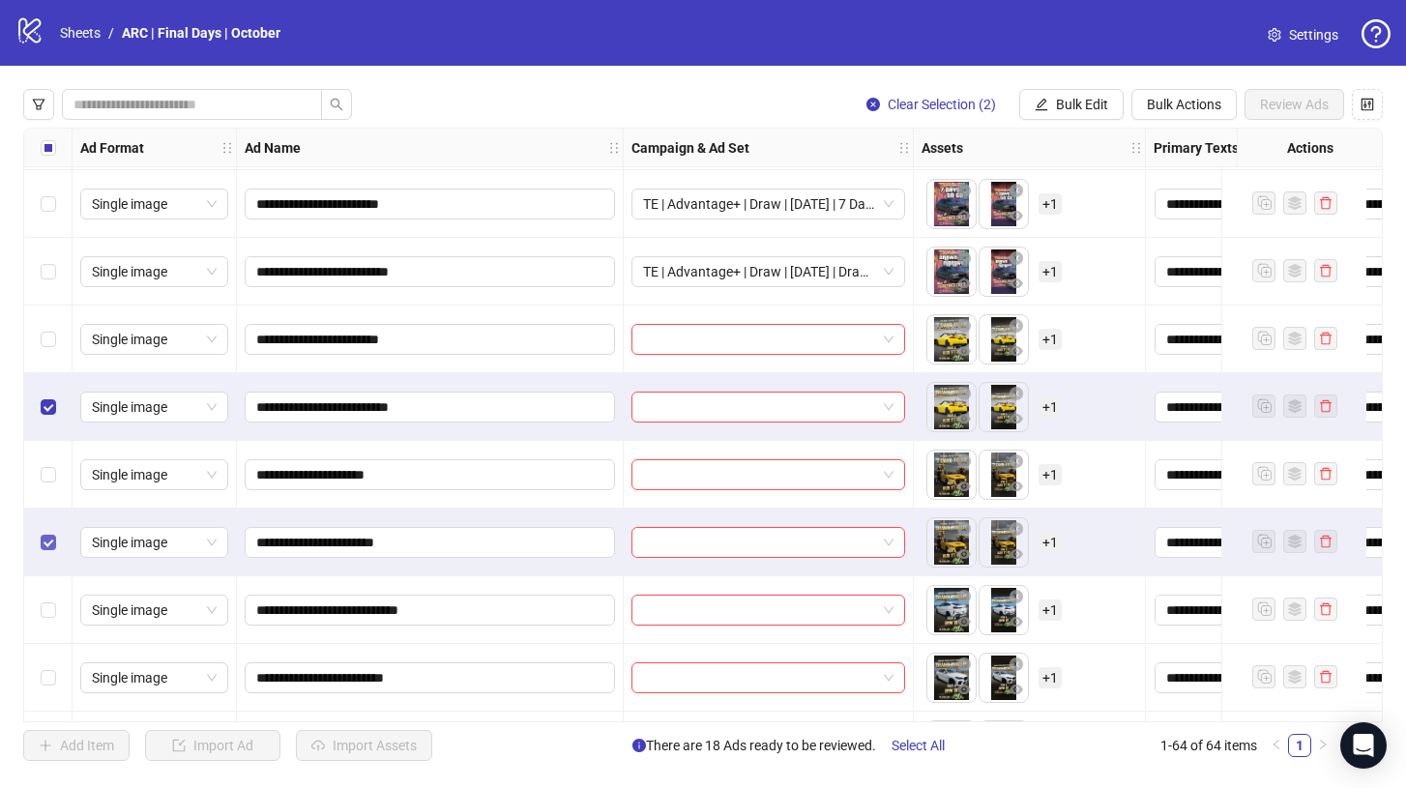
scroll to position [3027, 0]
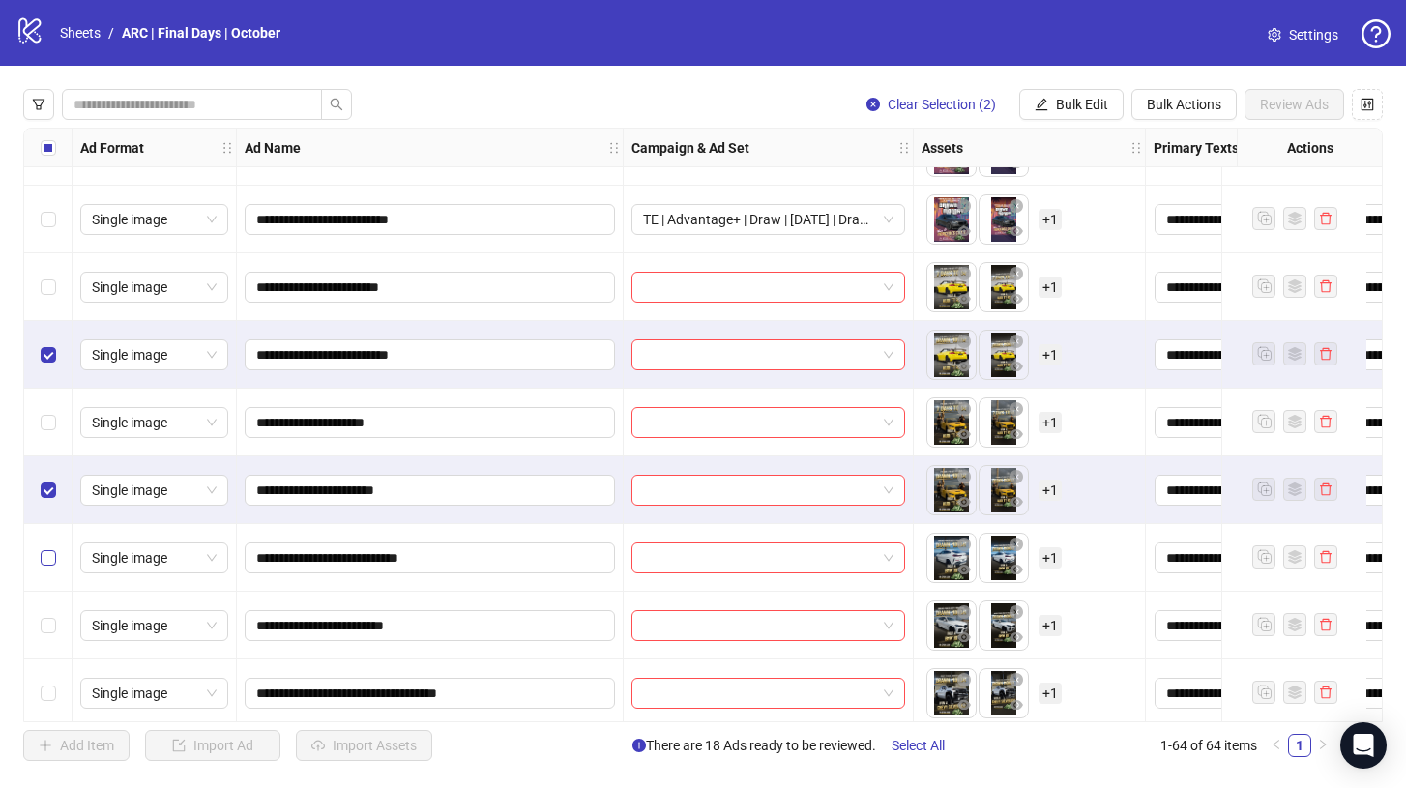
click at [45, 547] on label "Select row 51" at bounding box center [48, 557] width 15 height 21
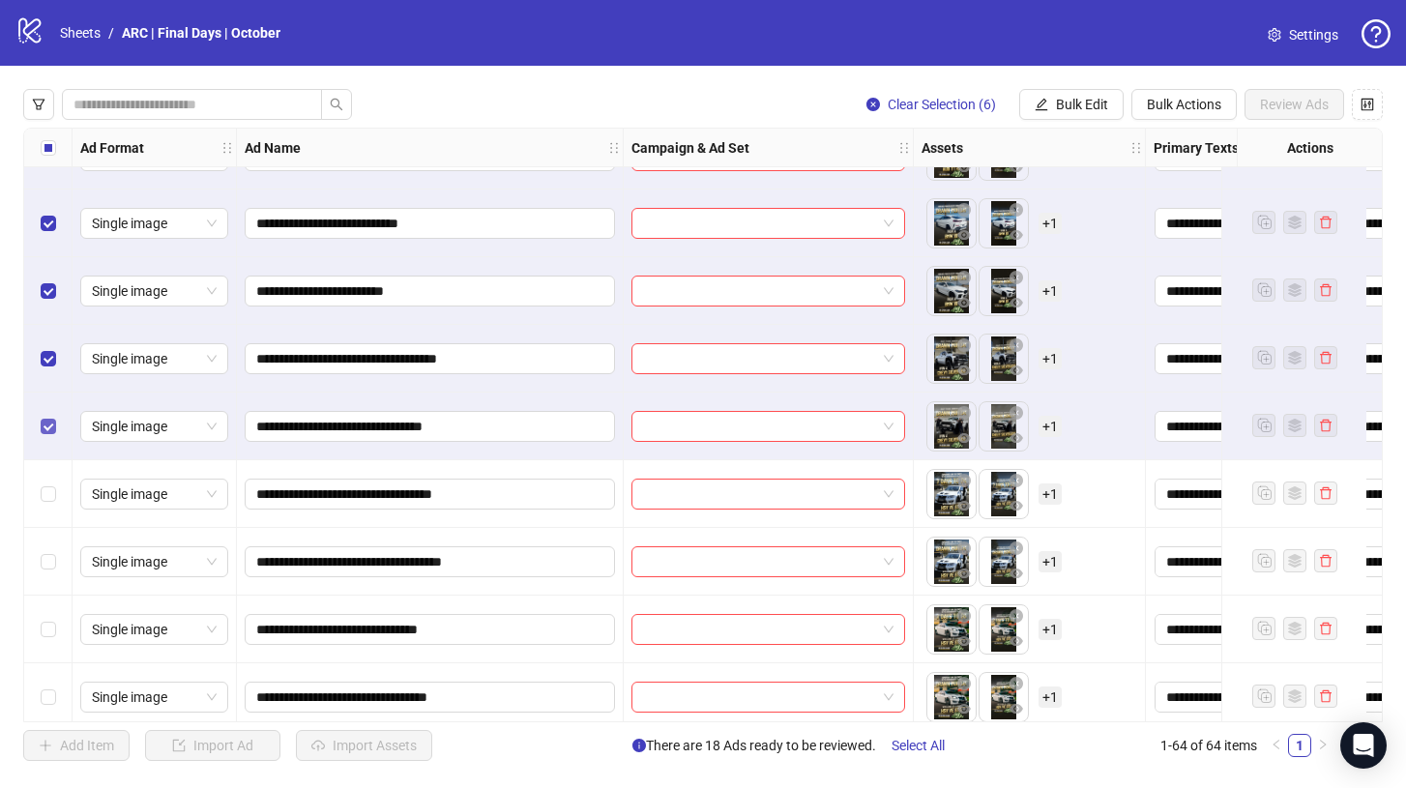
scroll to position [3363, 0]
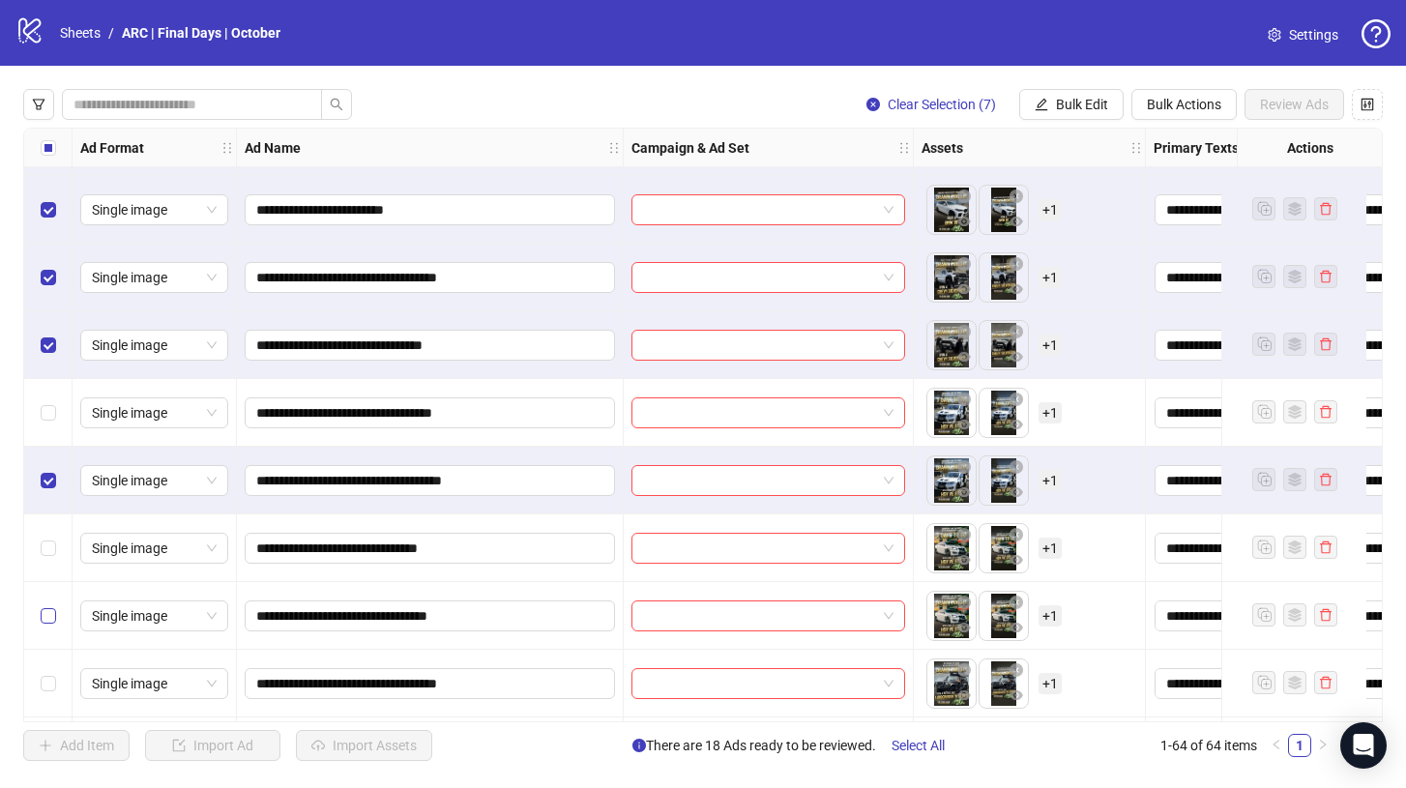
click at [50, 606] on label "Select row 58" at bounding box center [48, 615] width 15 height 21
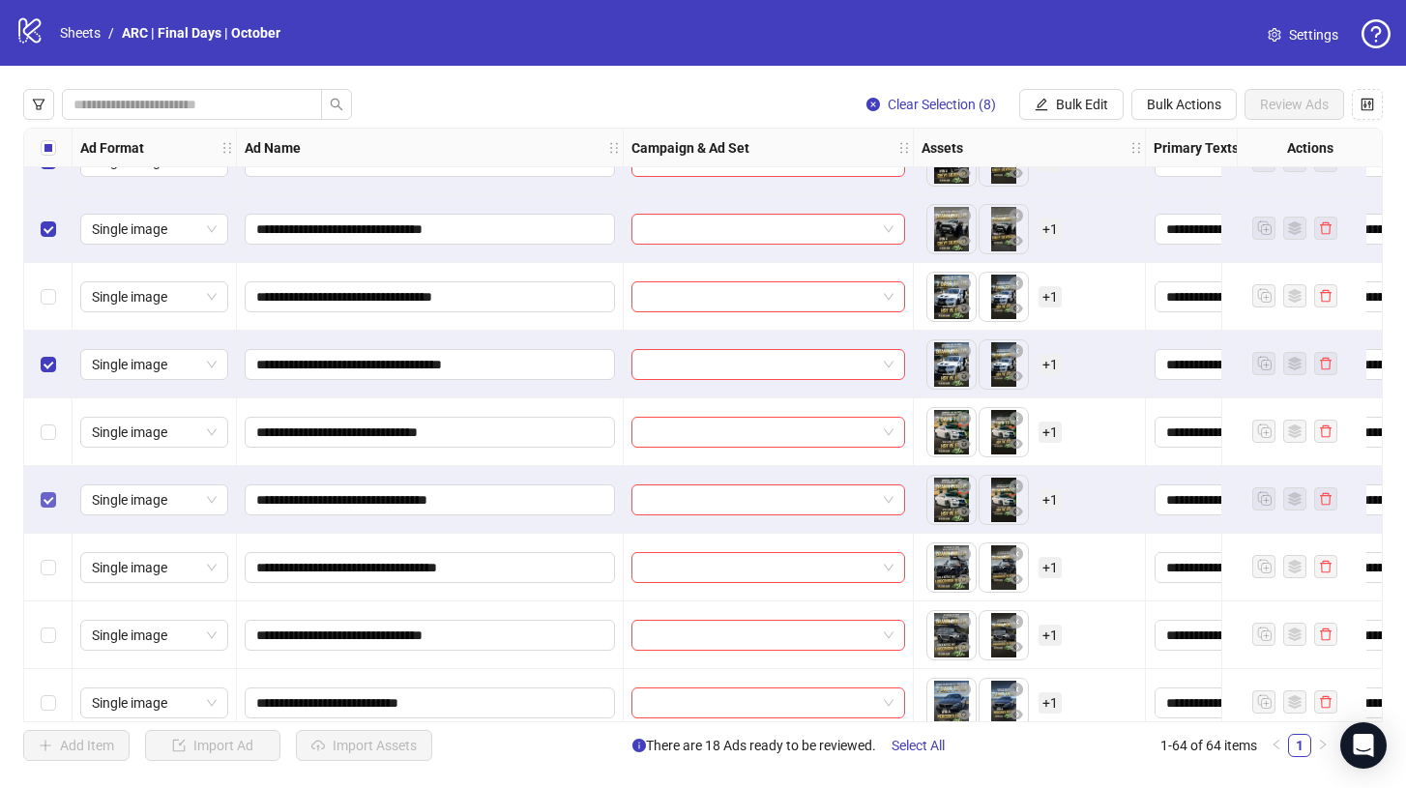
scroll to position [3559, 0]
click at [52, 583] on div "Select row 59" at bounding box center [48, 567] width 48 height 68
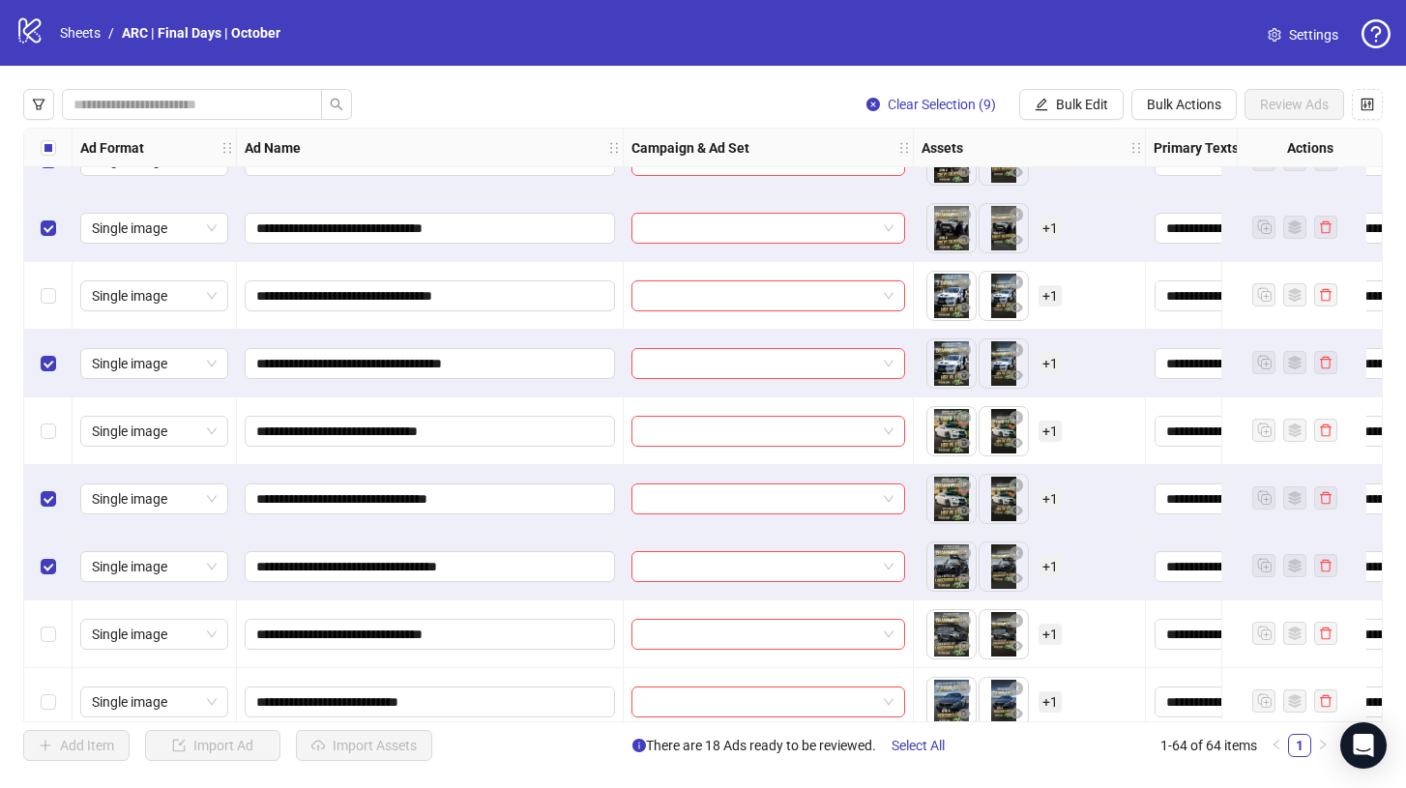
scroll to position [3648, 0]
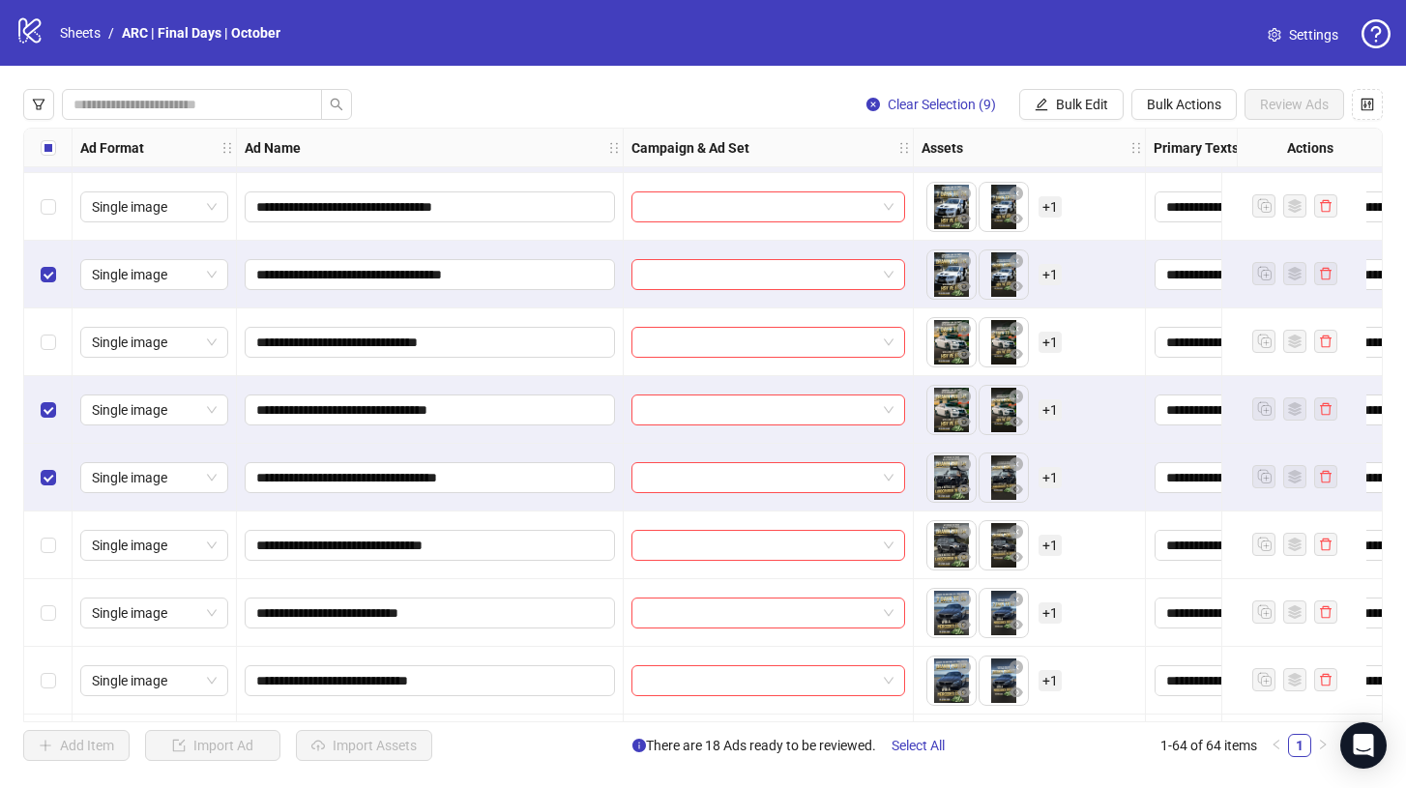
click at [63, 543] on div "Select row 60" at bounding box center [48, 545] width 48 height 68
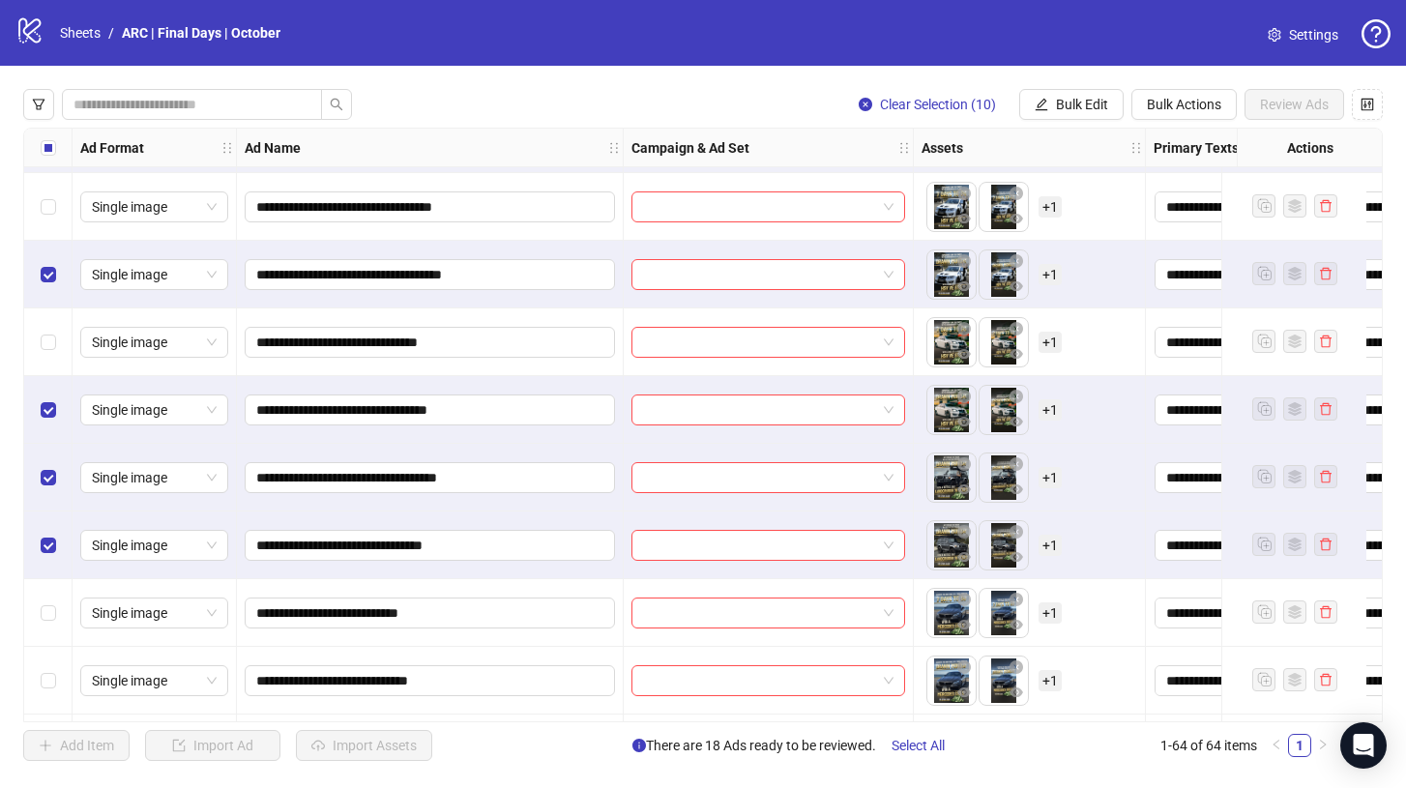
scroll to position [3740, 0]
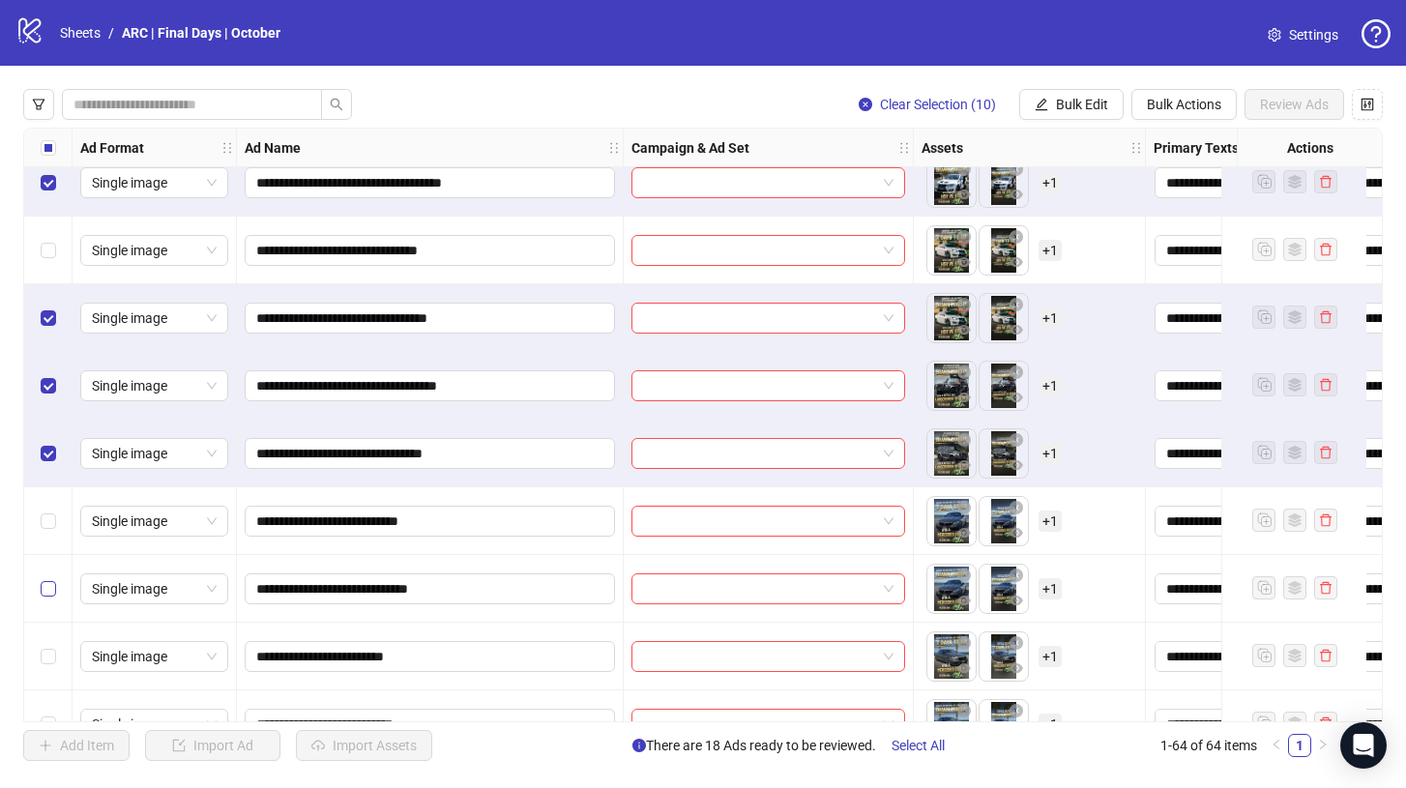
click at [44, 596] on label "Select row 62" at bounding box center [48, 588] width 15 height 21
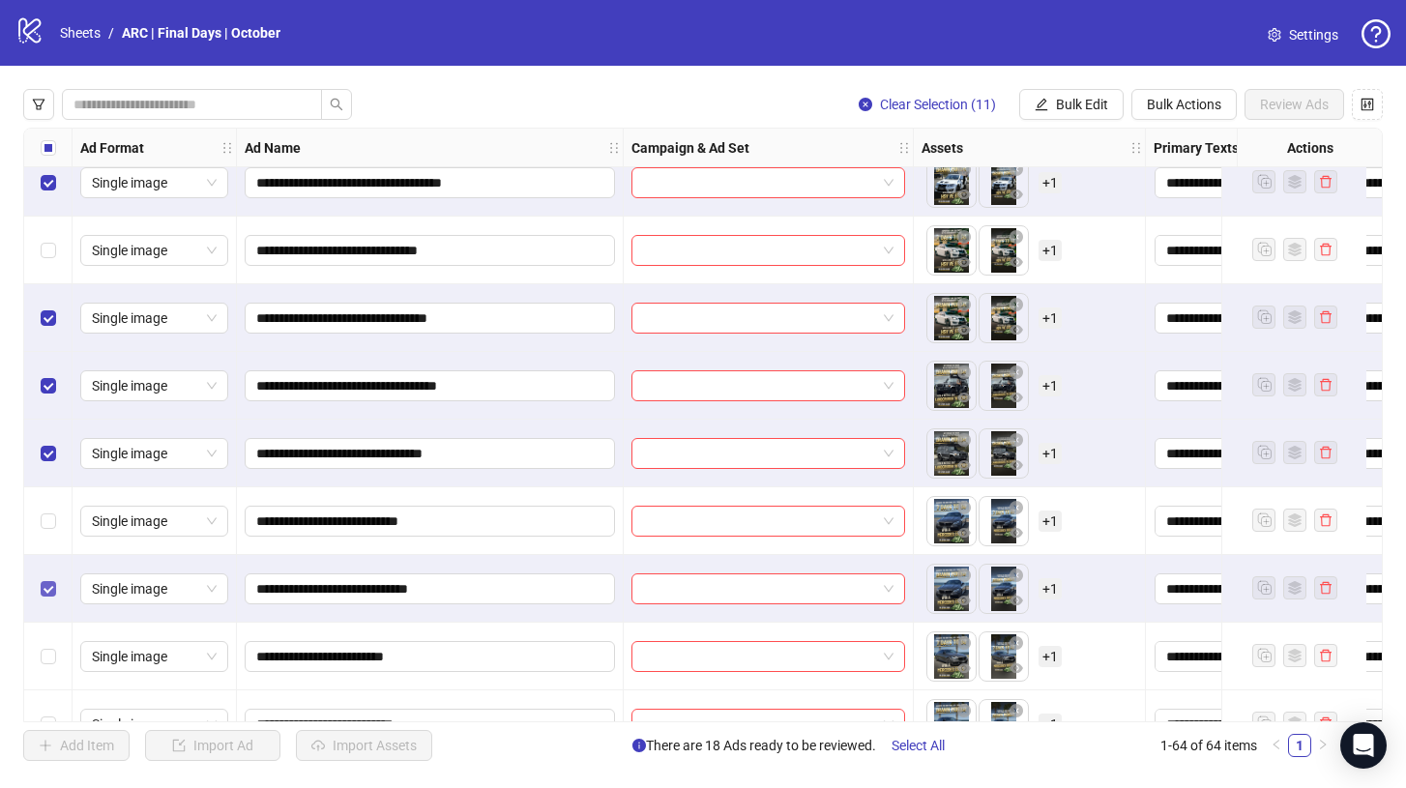
scroll to position [3784, 0]
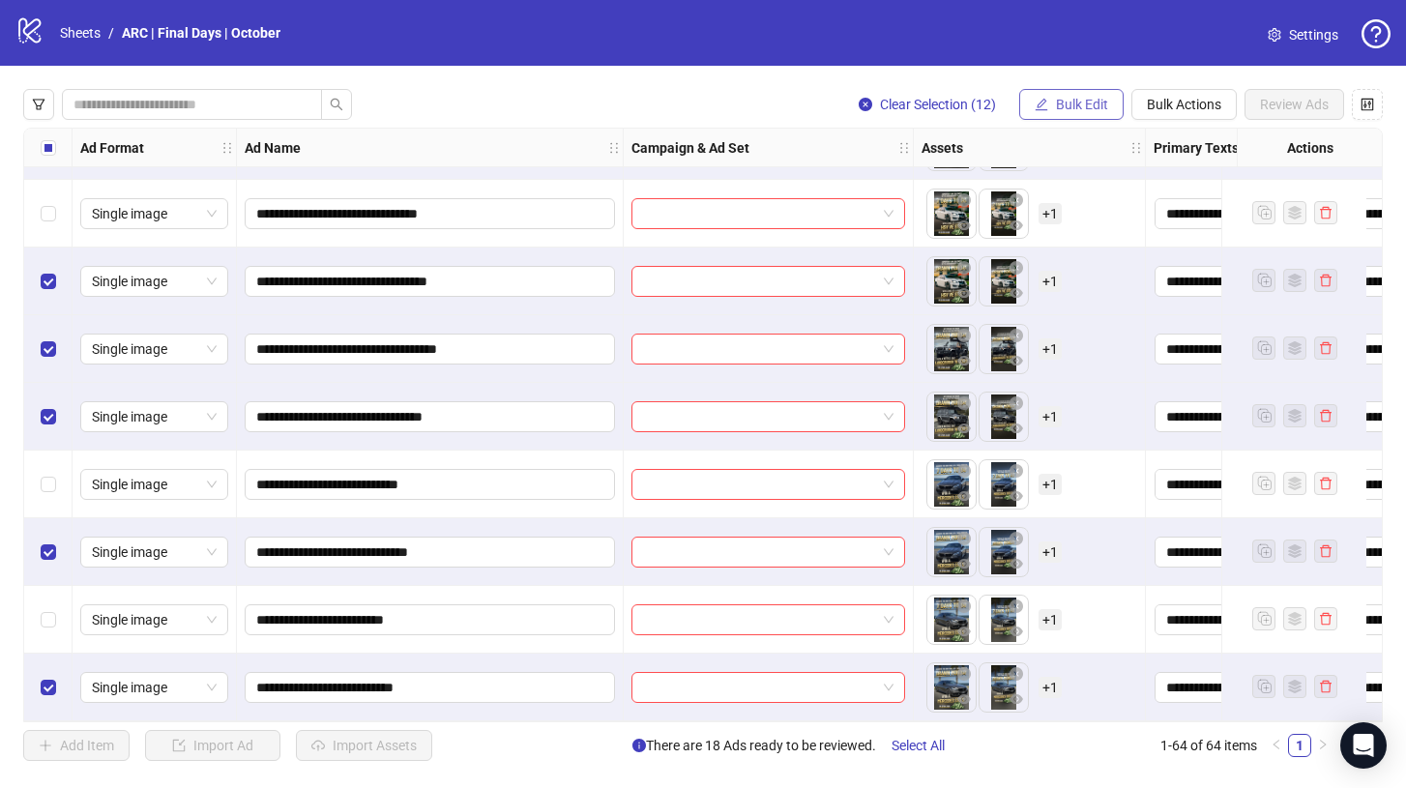
click at [1079, 103] on span "Bulk Edit" at bounding box center [1082, 104] width 52 height 15
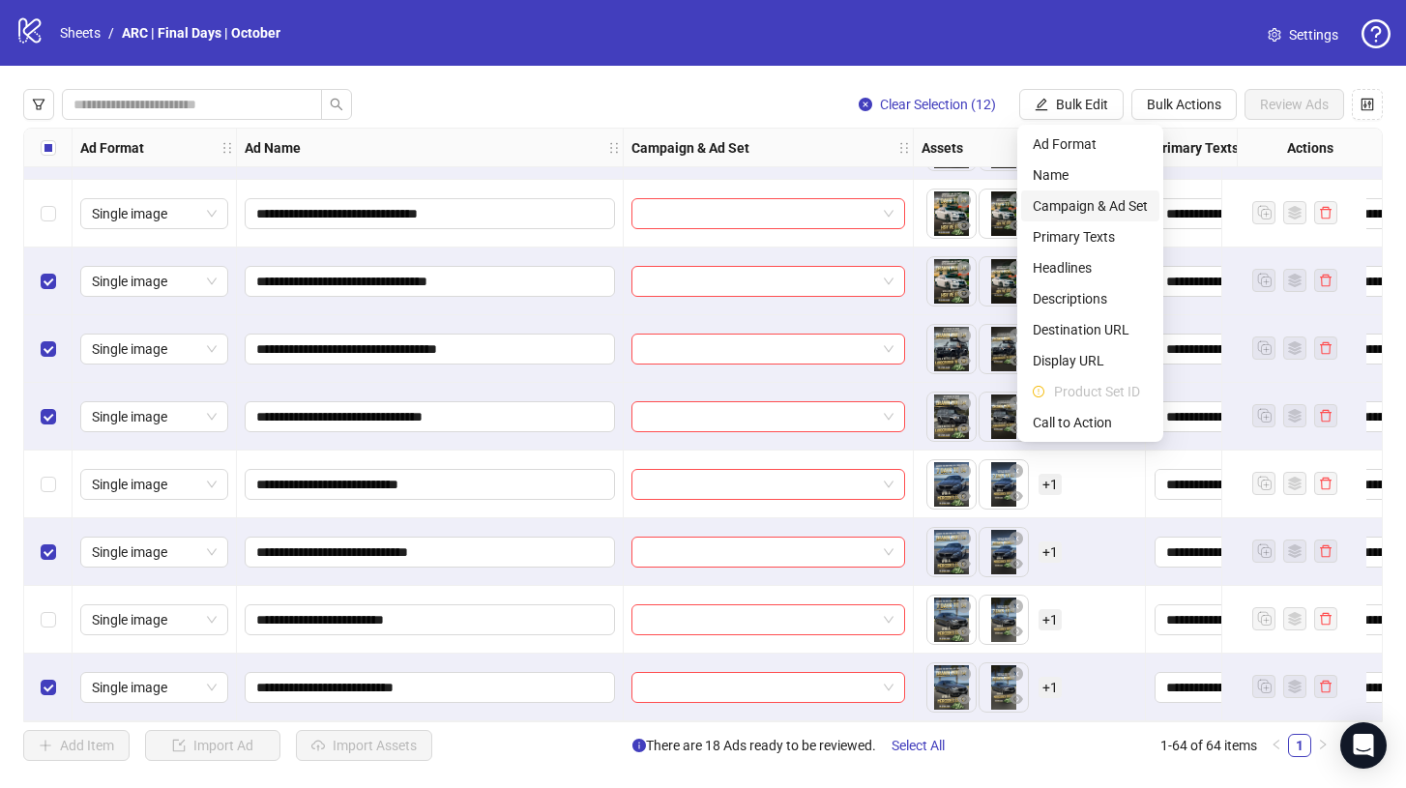
click at [1082, 204] on span "Campaign & Ad Set" at bounding box center [1089, 205] width 115 height 21
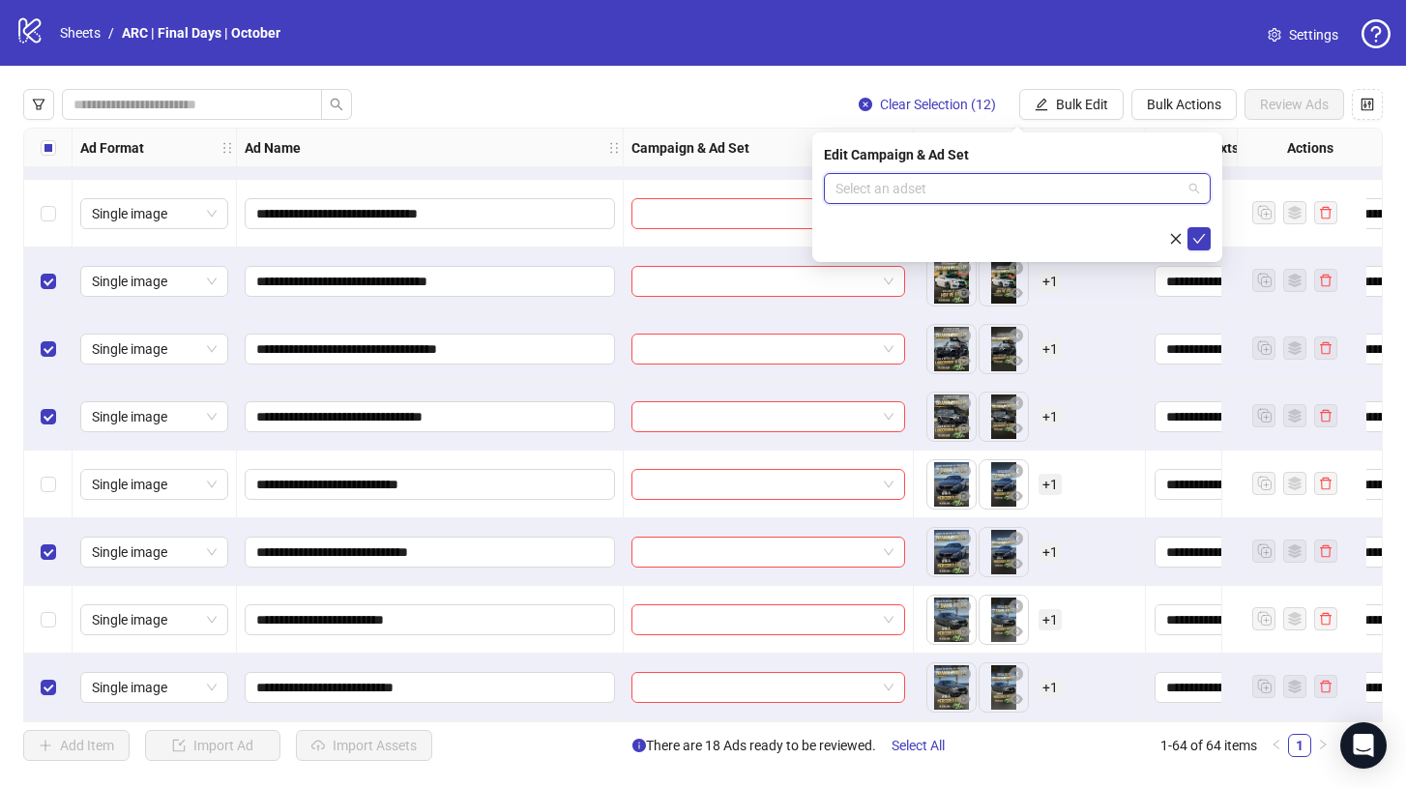
click at [1081, 185] on input "search" at bounding box center [1008, 188] width 346 height 29
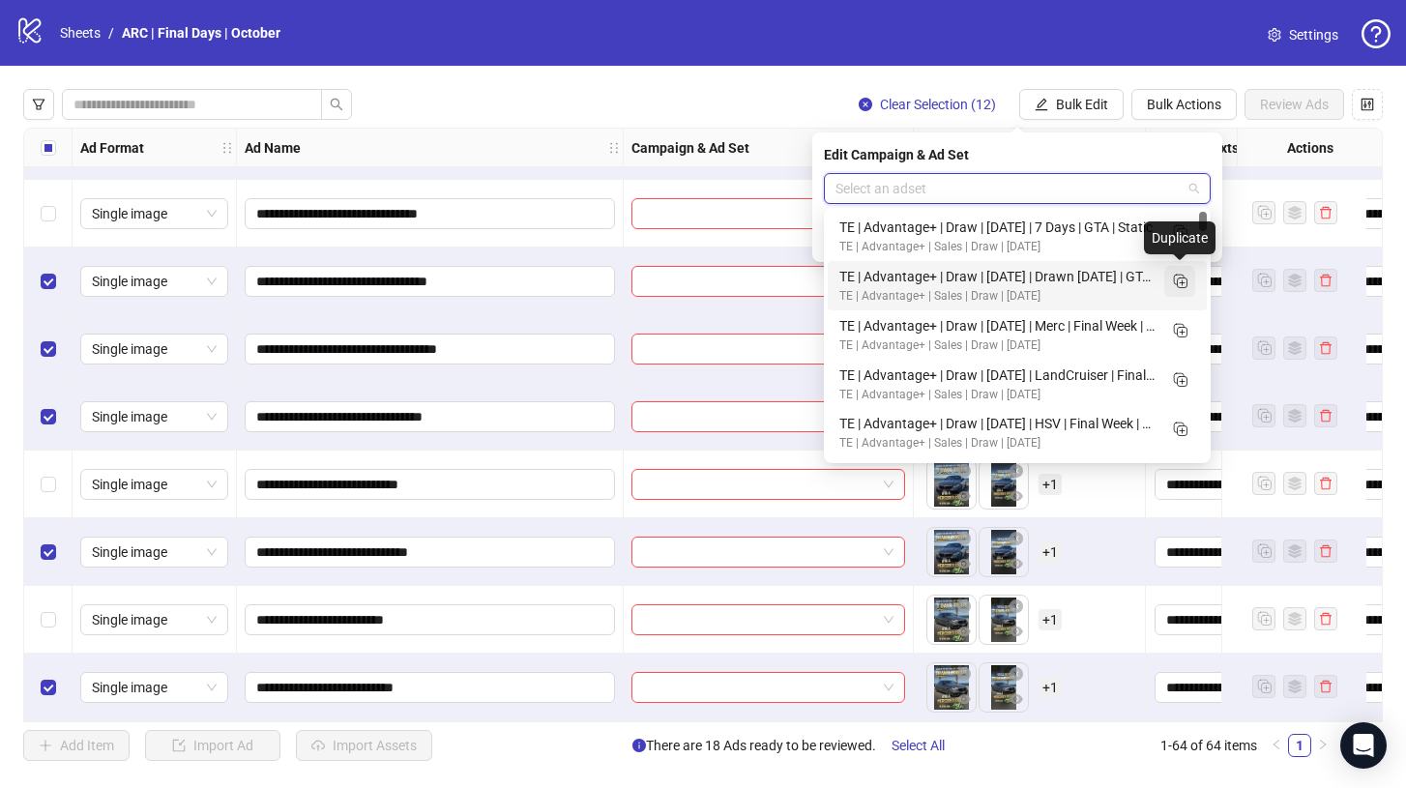
click at [1184, 278] on icon "Duplicate" at bounding box center [1179, 280] width 19 height 19
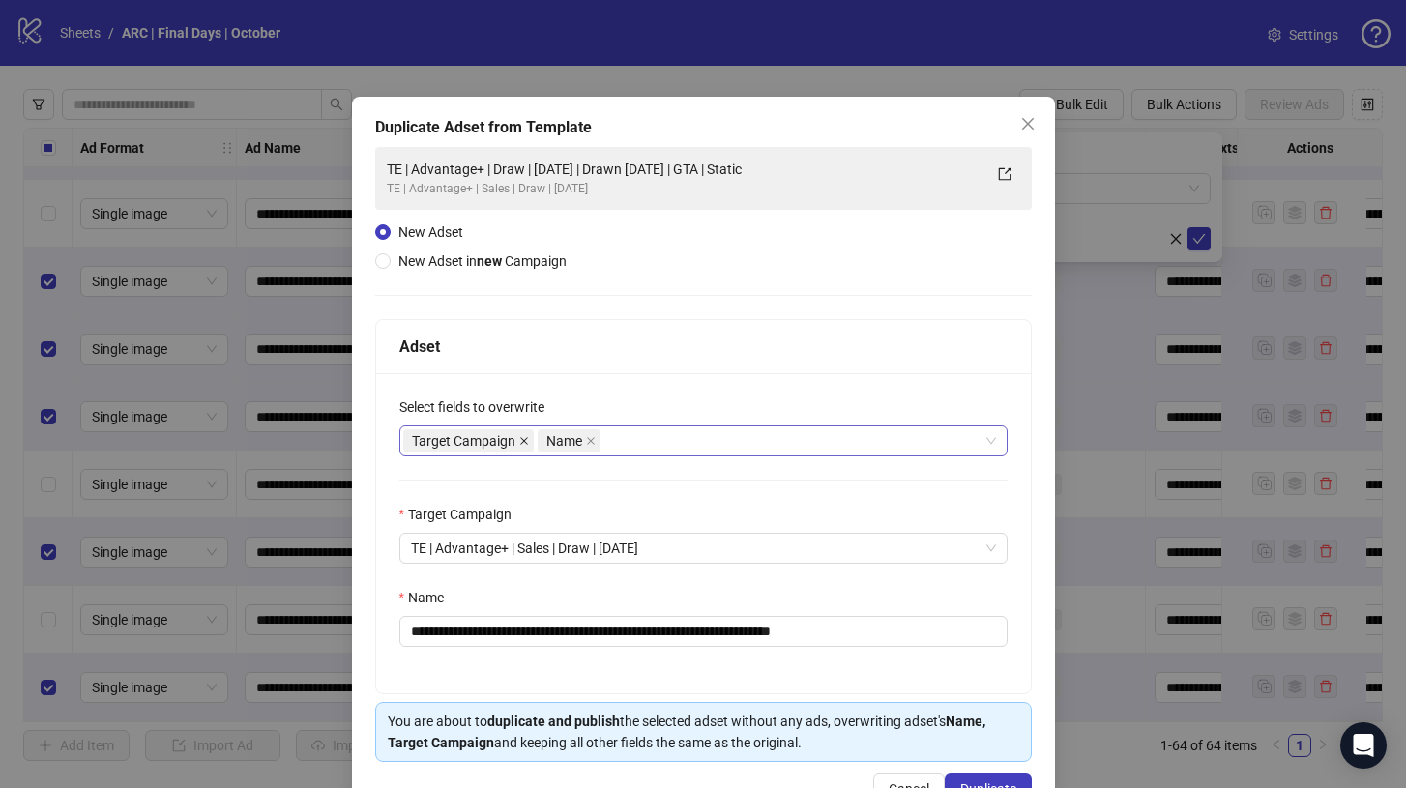
click at [521, 442] on icon "close" at bounding box center [524, 441] width 8 height 8
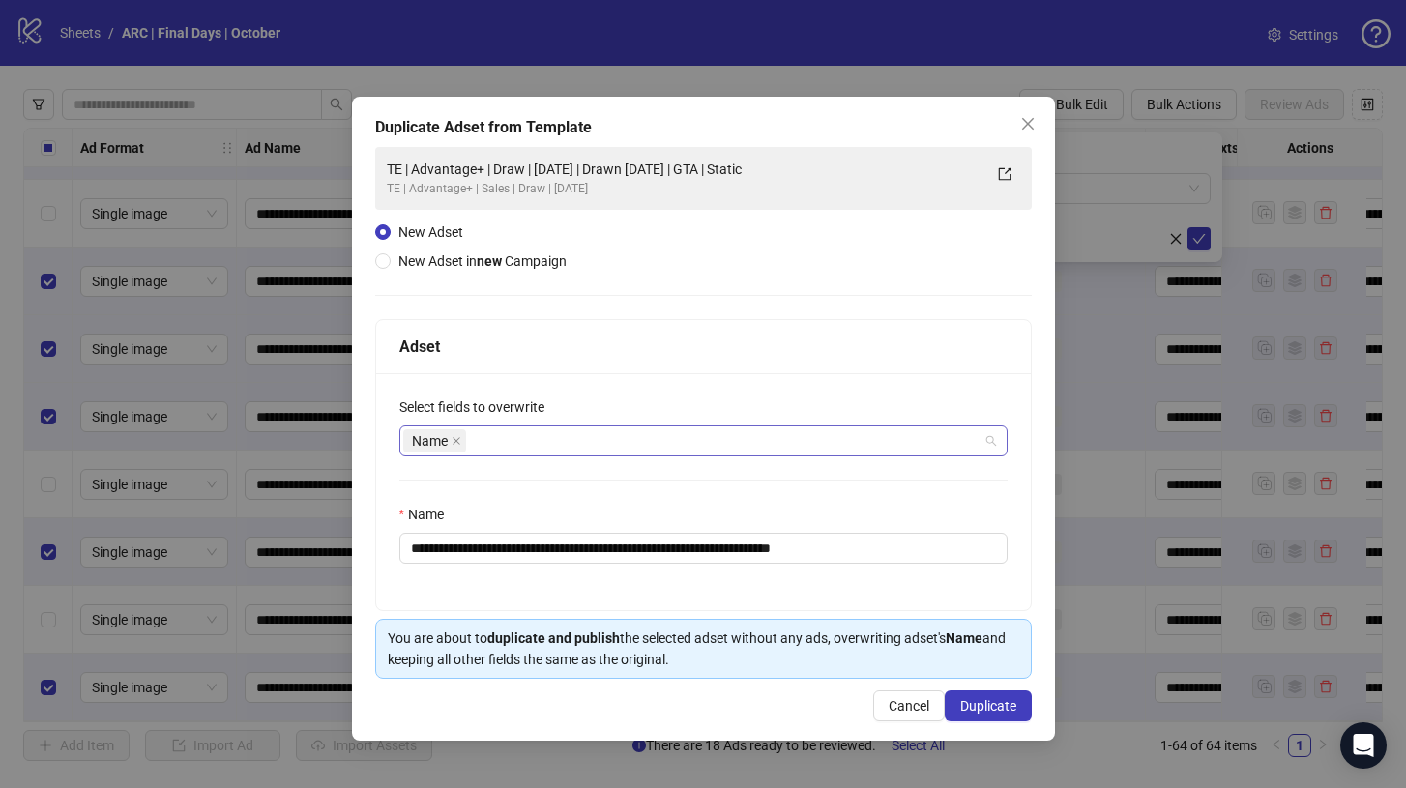
click at [537, 432] on div "Name" at bounding box center [693, 440] width 580 height 27
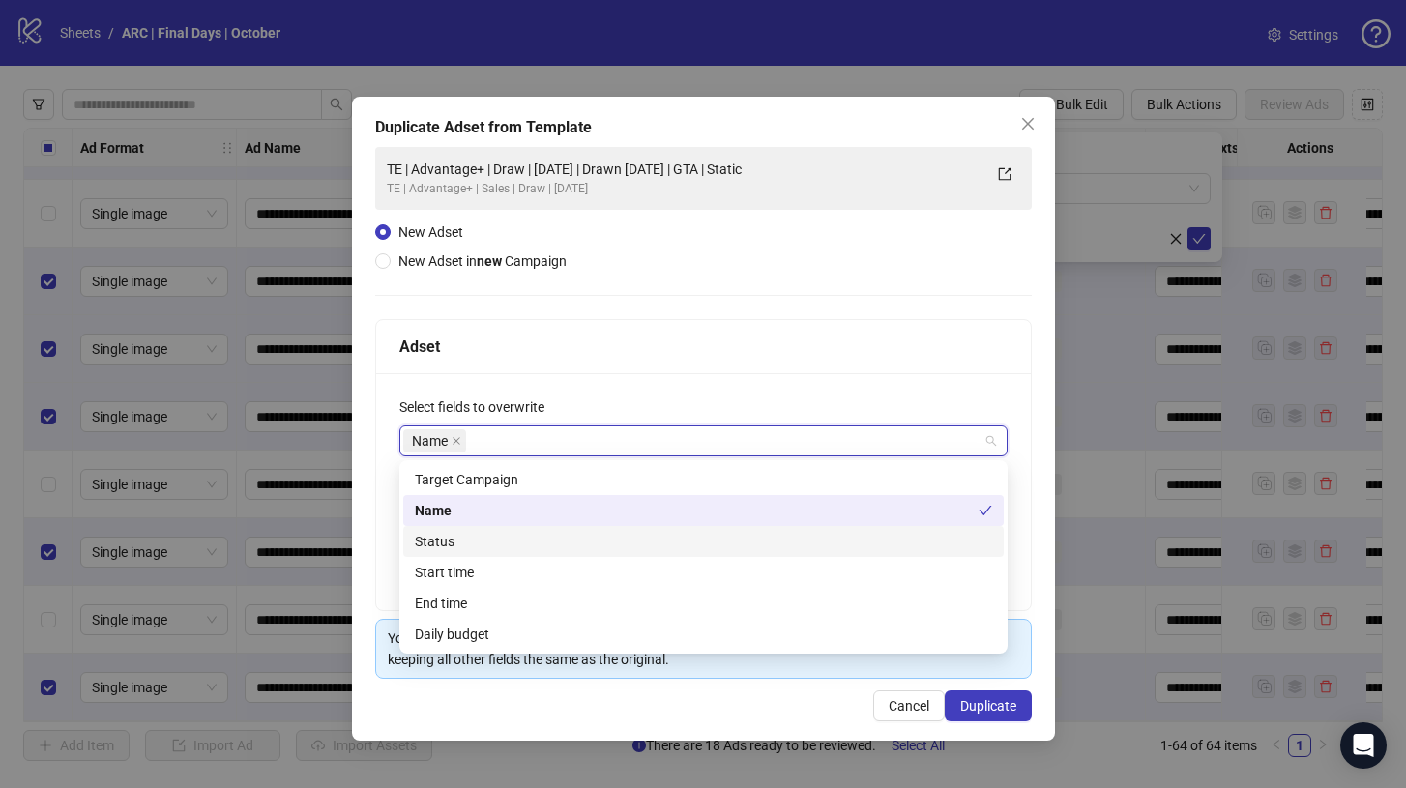
click at [526, 543] on div "Status" at bounding box center [703, 541] width 577 height 21
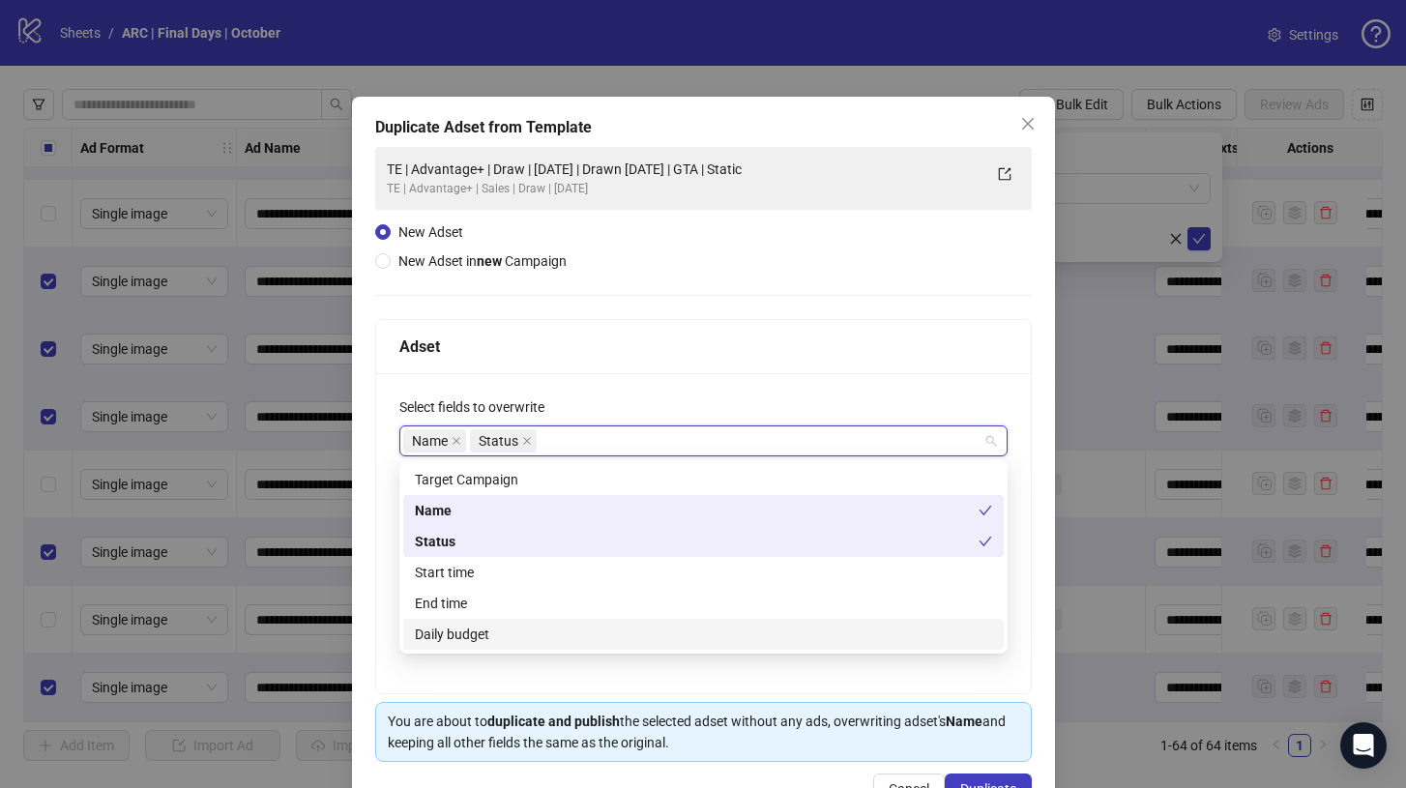
click at [488, 626] on div "Daily budget" at bounding box center [703, 633] width 577 height 21
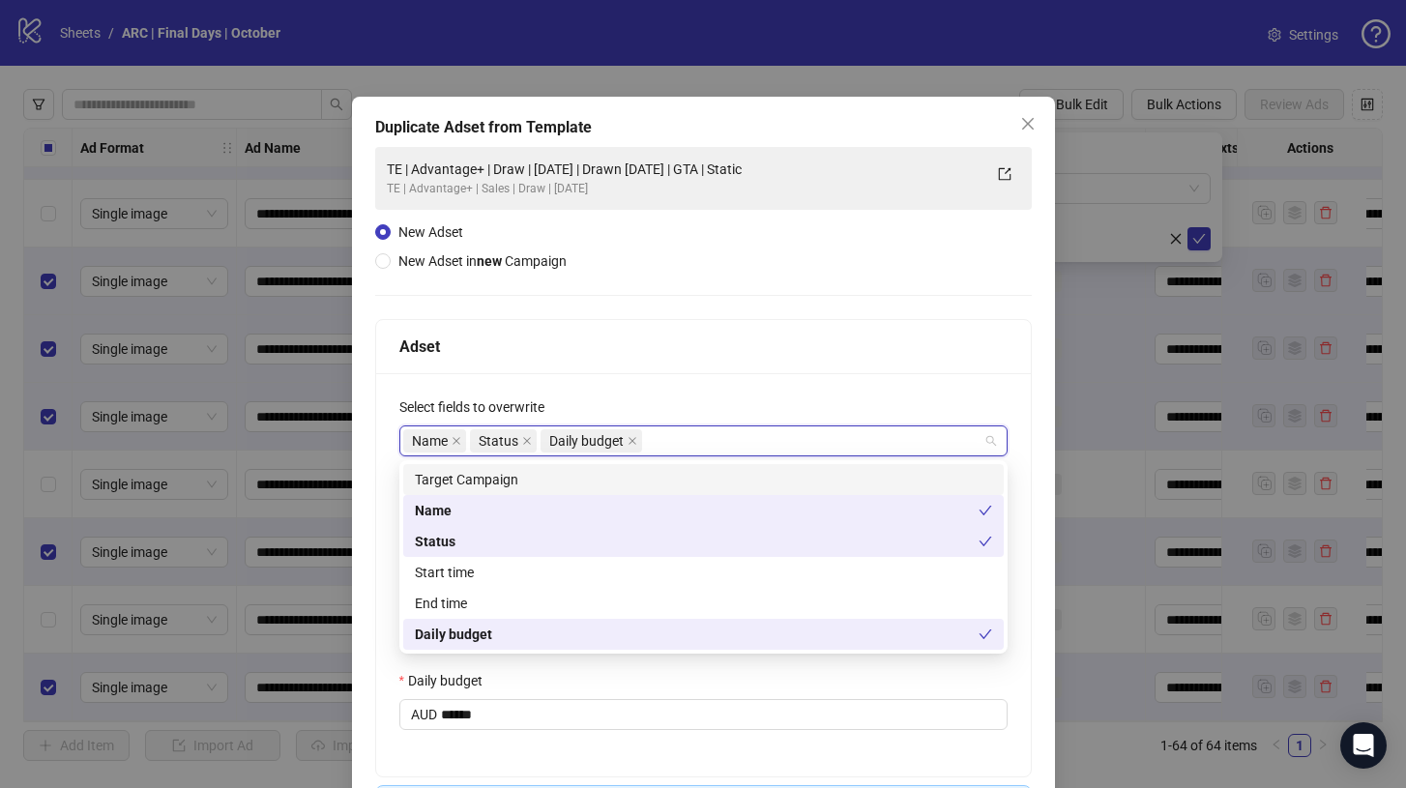
click at [681, 384] on div "**********" at bounding box center [703, 574] width 654 height 403
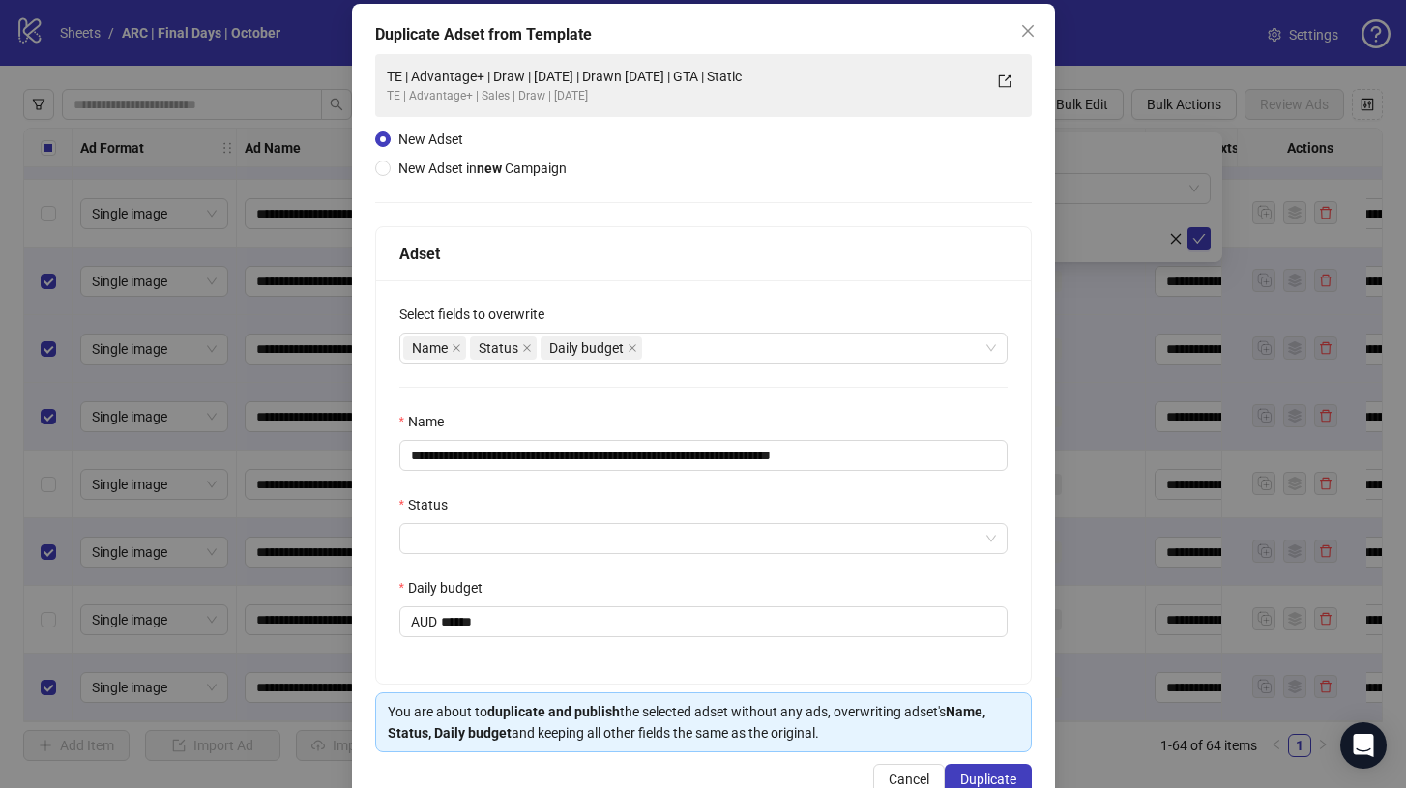
scroll to position [104, 0]
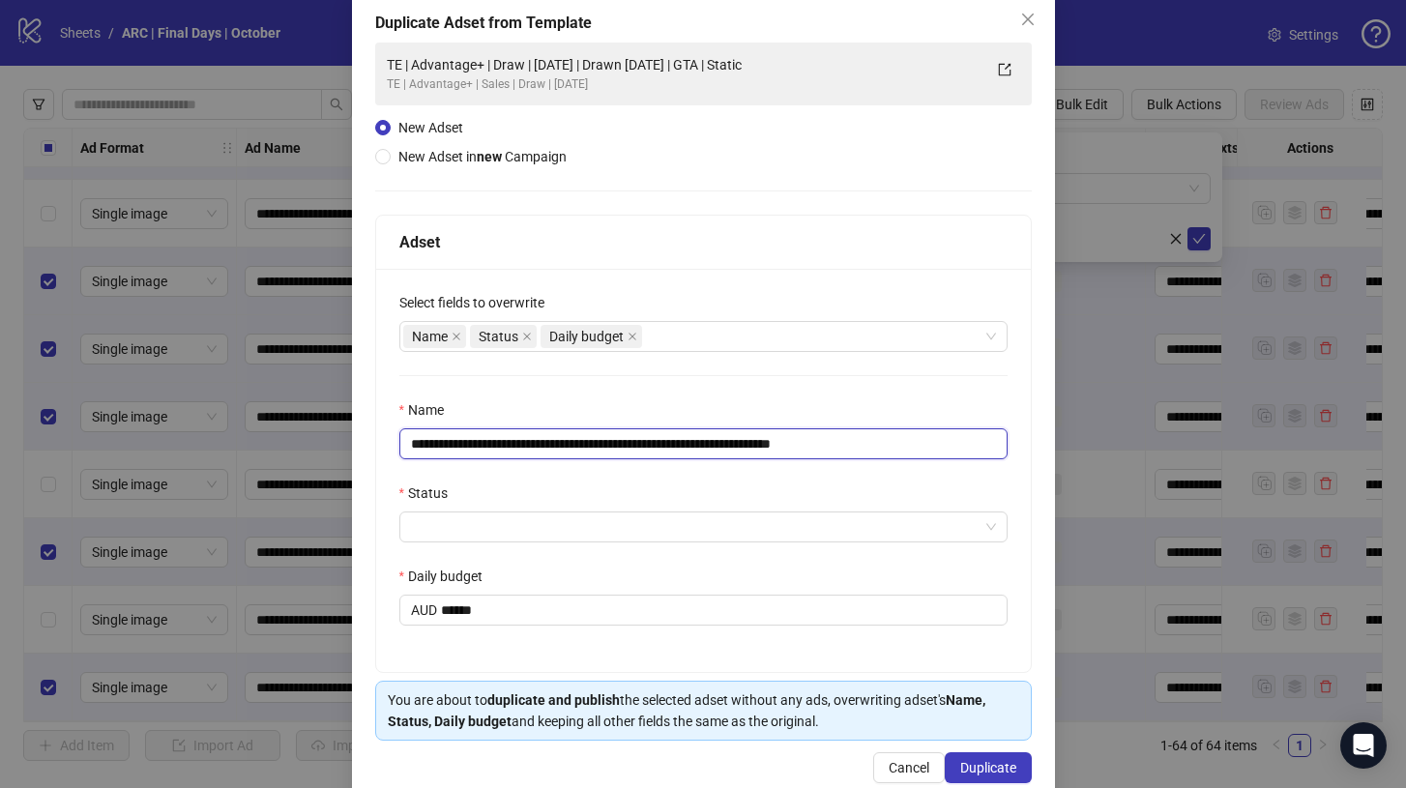
click at [882, 440] on input "**********" at bounding box center [703, 443] width 608 height 31
click at [757, 447] on input "**********" at bounding box center [703, 443] width 608 height 31
type input "**********"
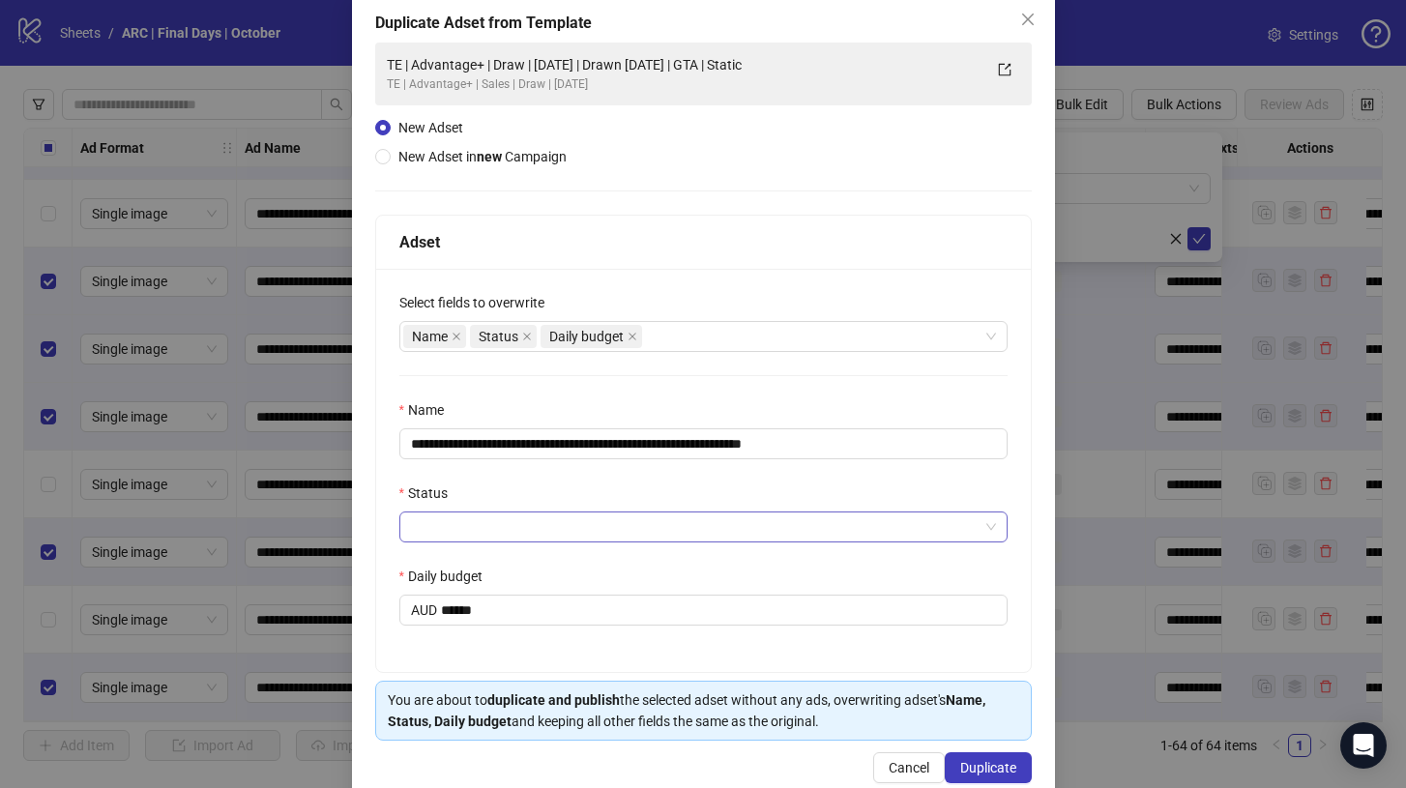
click at [659, 527] on input "Status" at bounding box center [694, 526] width 567 height 29
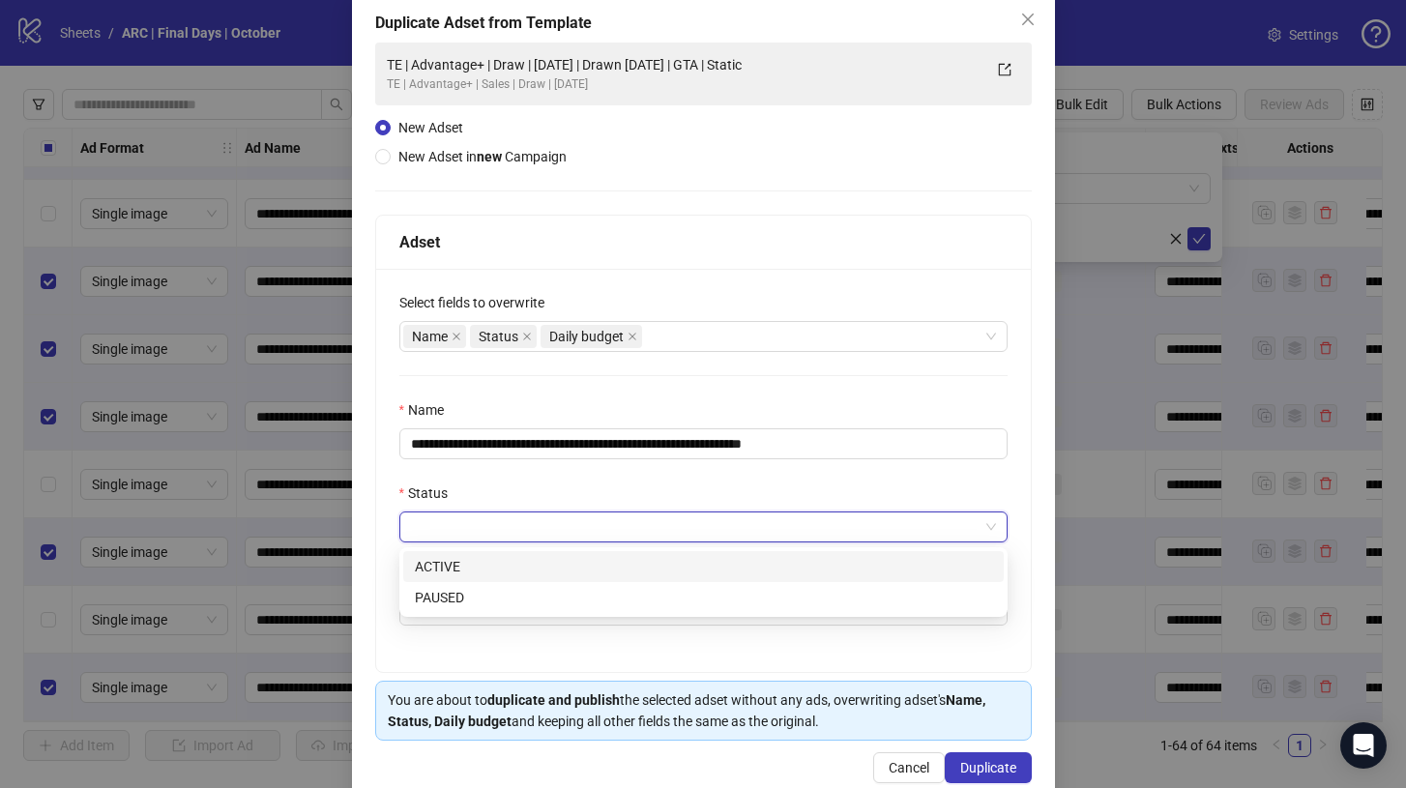
click at [599, 559] on div "ACTIVE" at bounding box center [703, 566] width 577 height 21
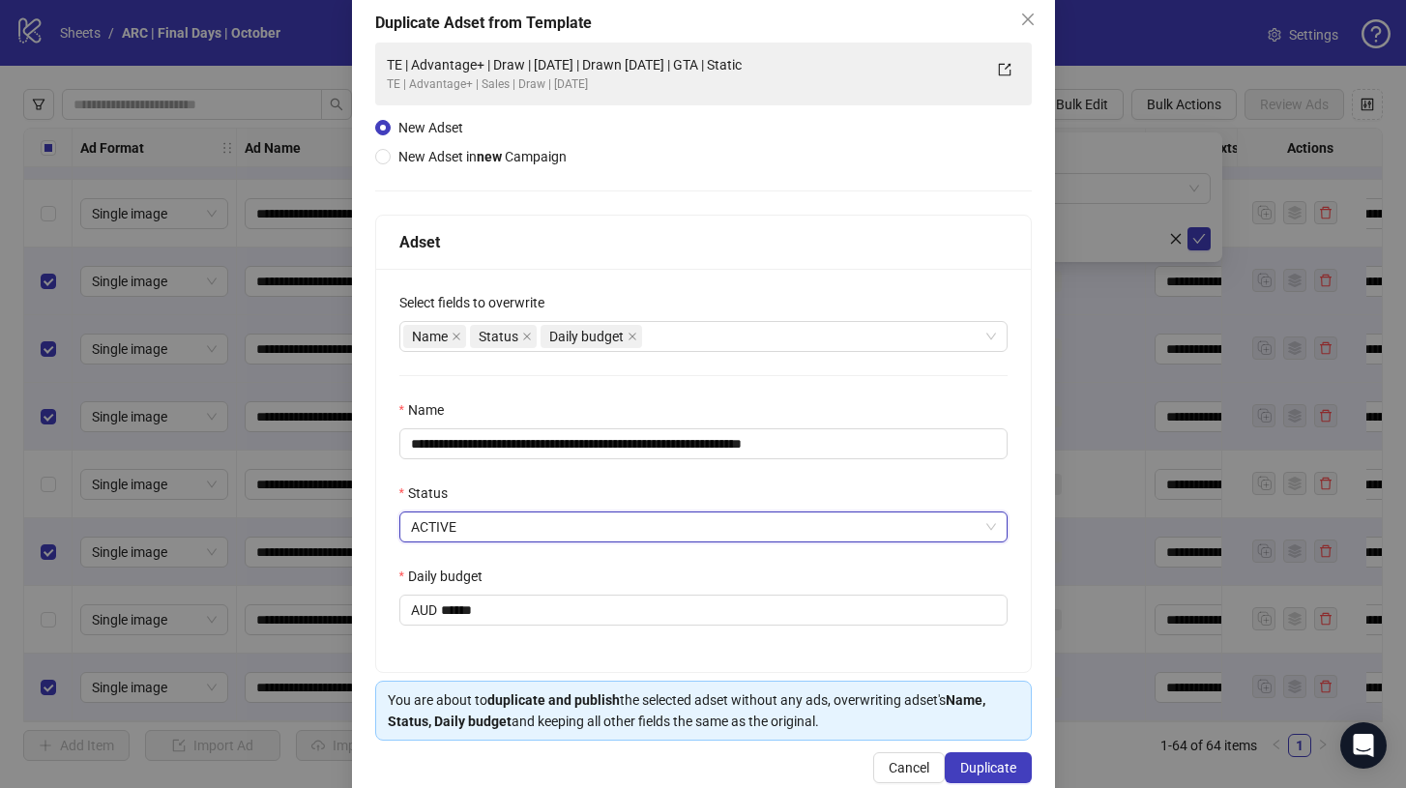
click at [786, 388] on div "**********" at bounding box center [703, 470] width 654 height 403
click at [991, 773] on span "Duplicate" at bounding box center [988, 767] width 56 height 15
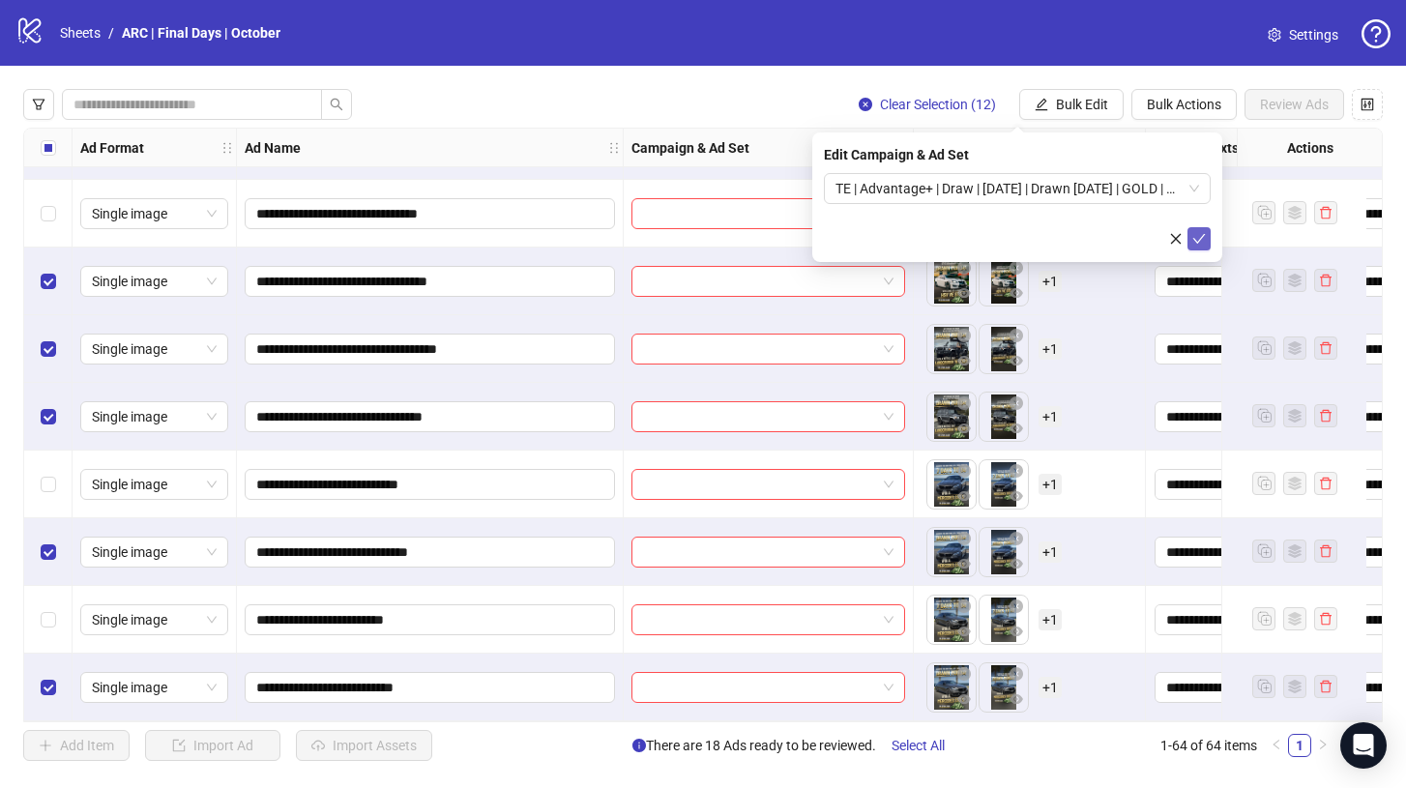
click at [1202, 240] on icon "check" at bounding box center [1199, 239] width 14 height 14
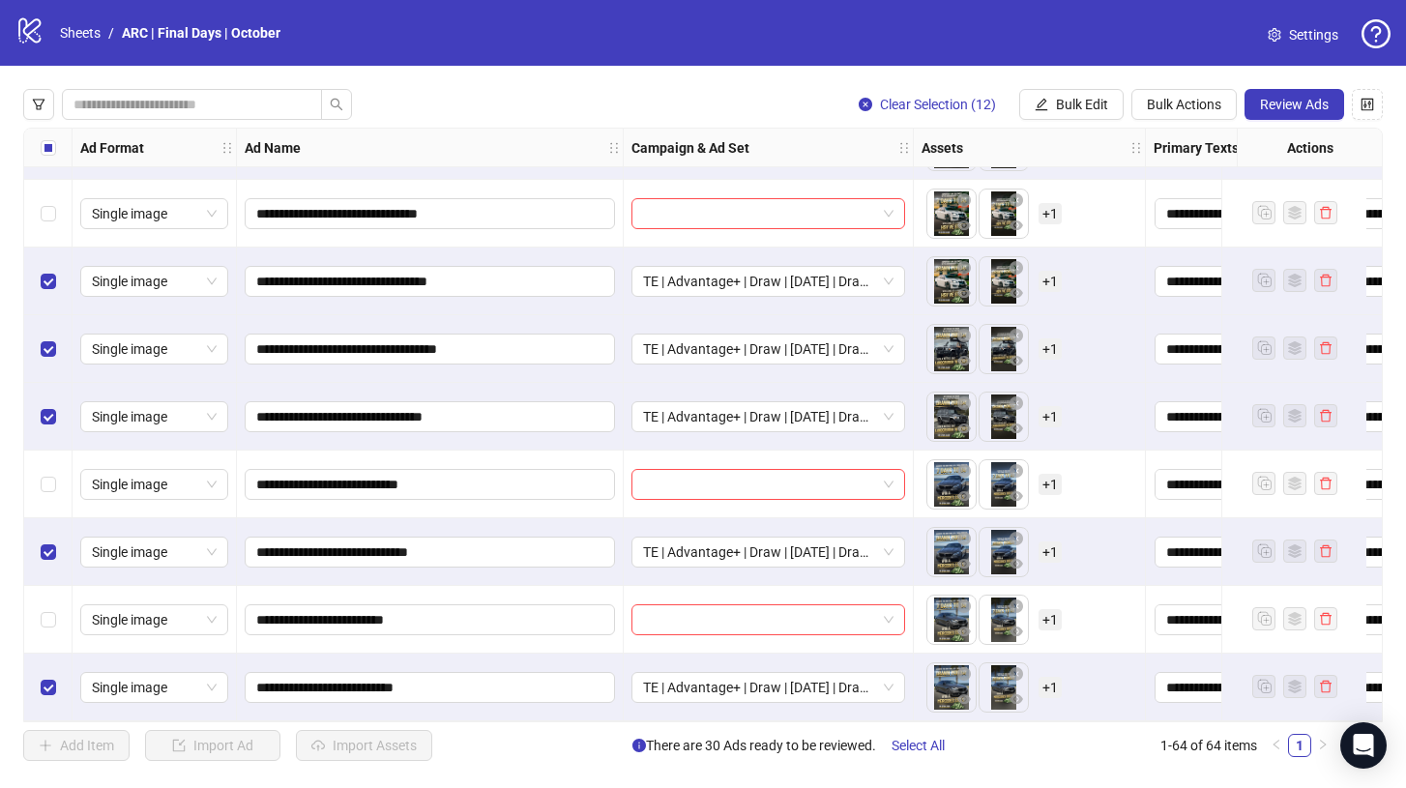
click at [48, 137] on label "Select all rows" at bounding box center [48, 147] width 15 height 21
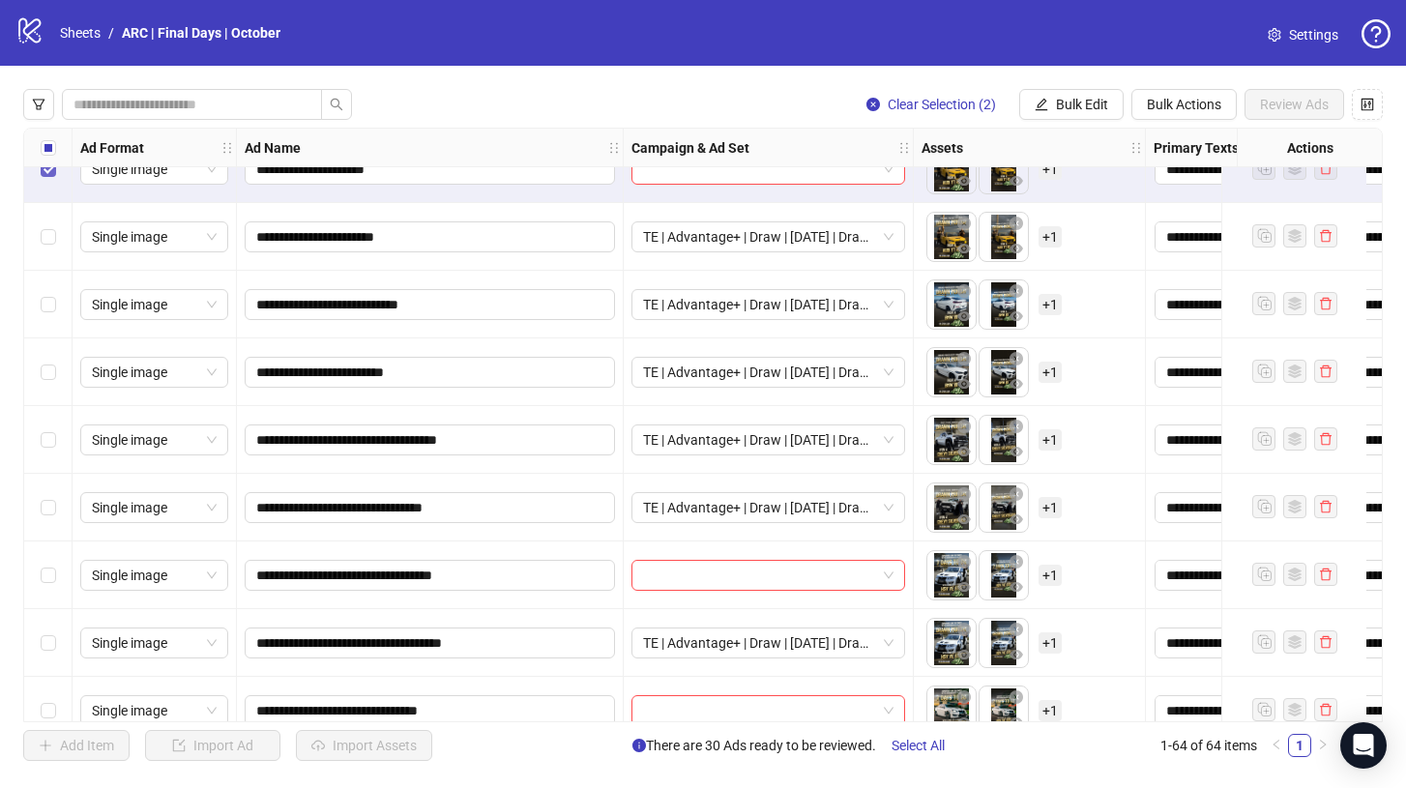
scroll to position [3301, 0]
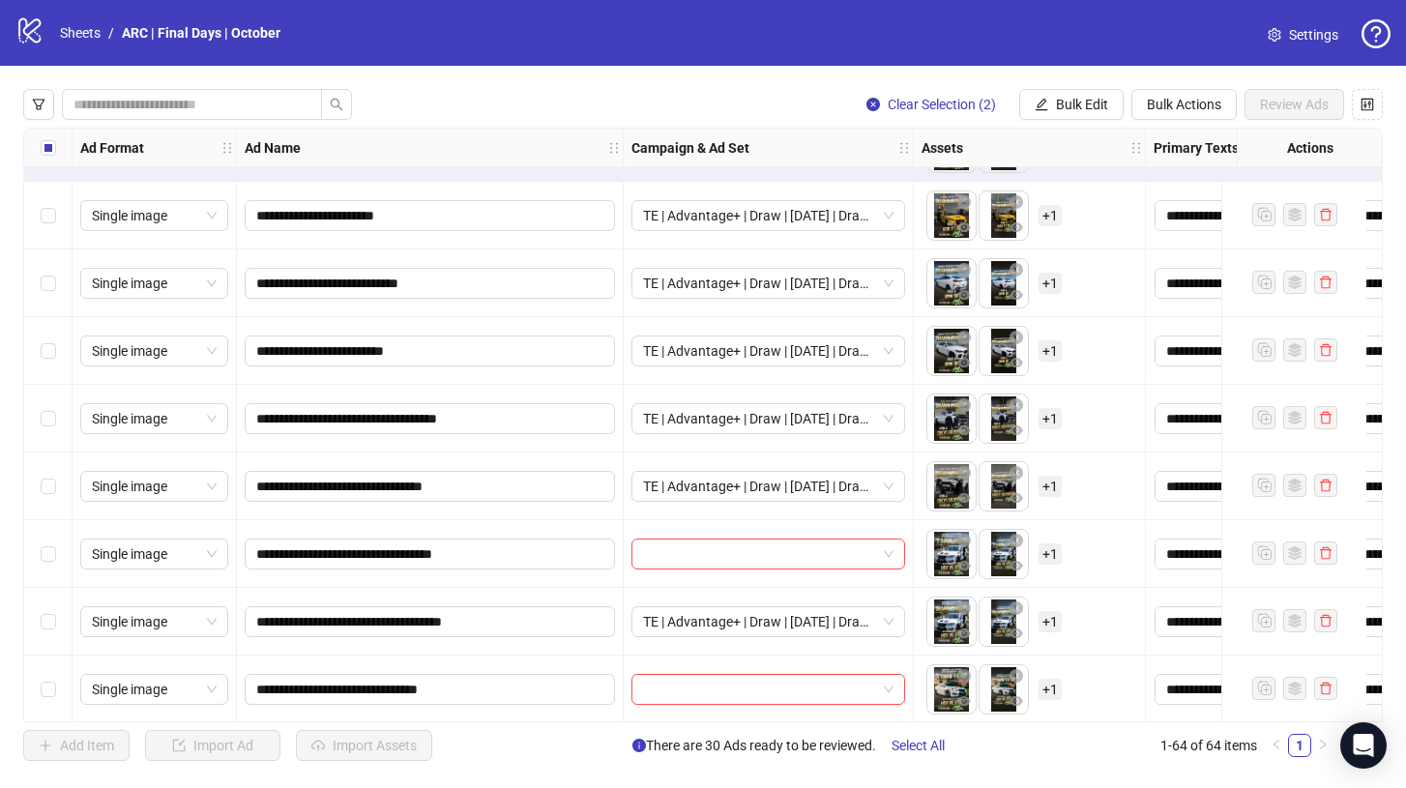
click at [56, 565] on div "Select row 55" at bounding box center [48, 554] width 48 height 68
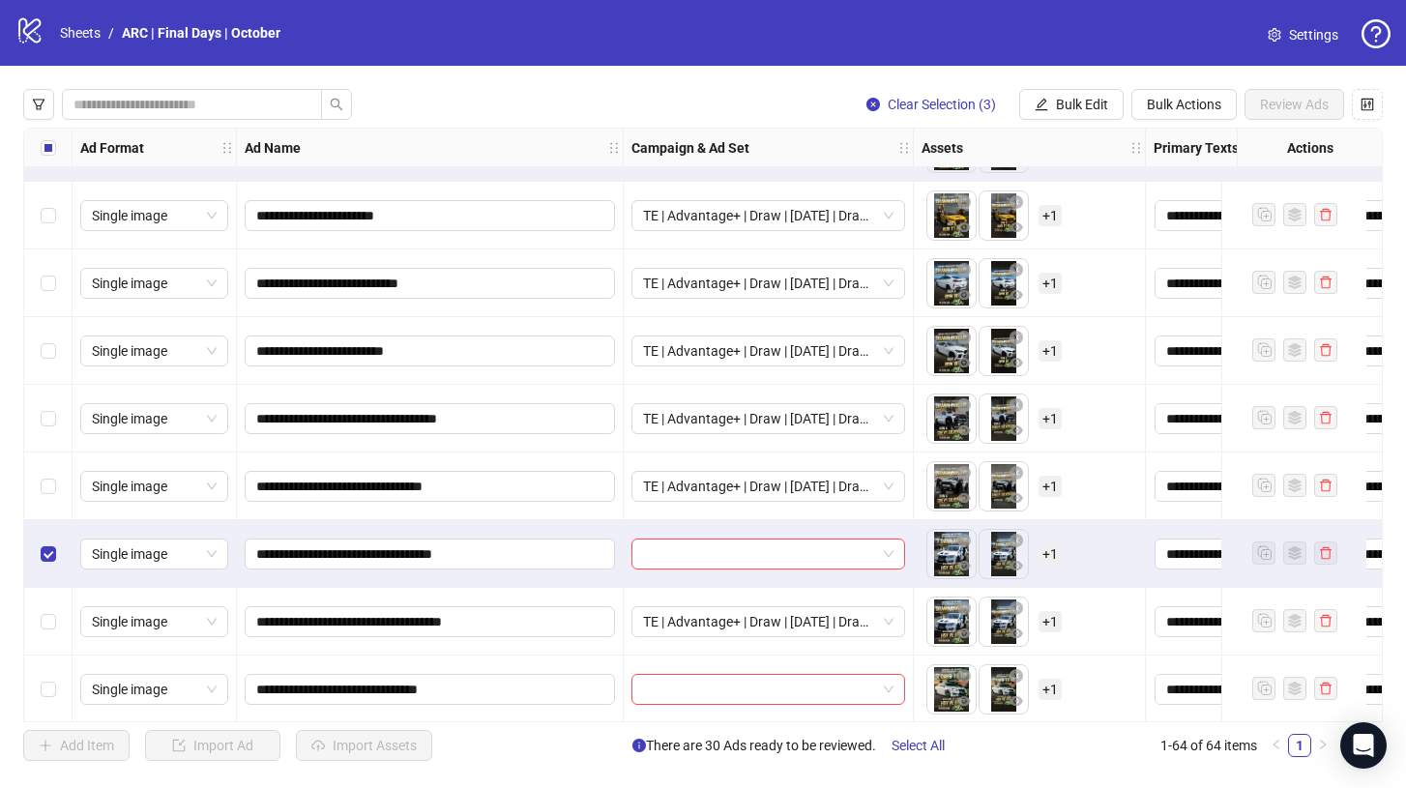
scroll to position [3453, 0]
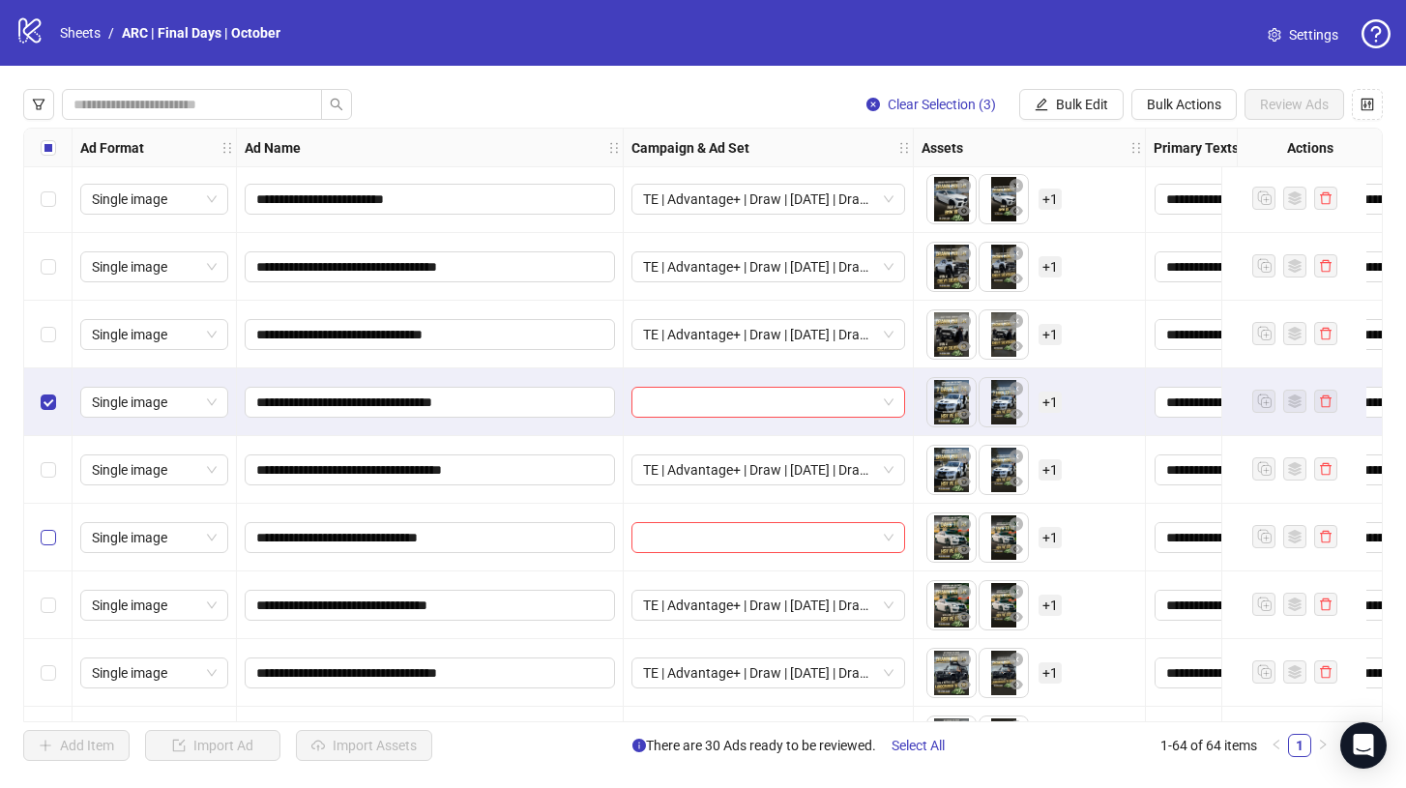
click at [47, 545] on label "Select row 57" at bounding box center [48, 537] width 15 height 21
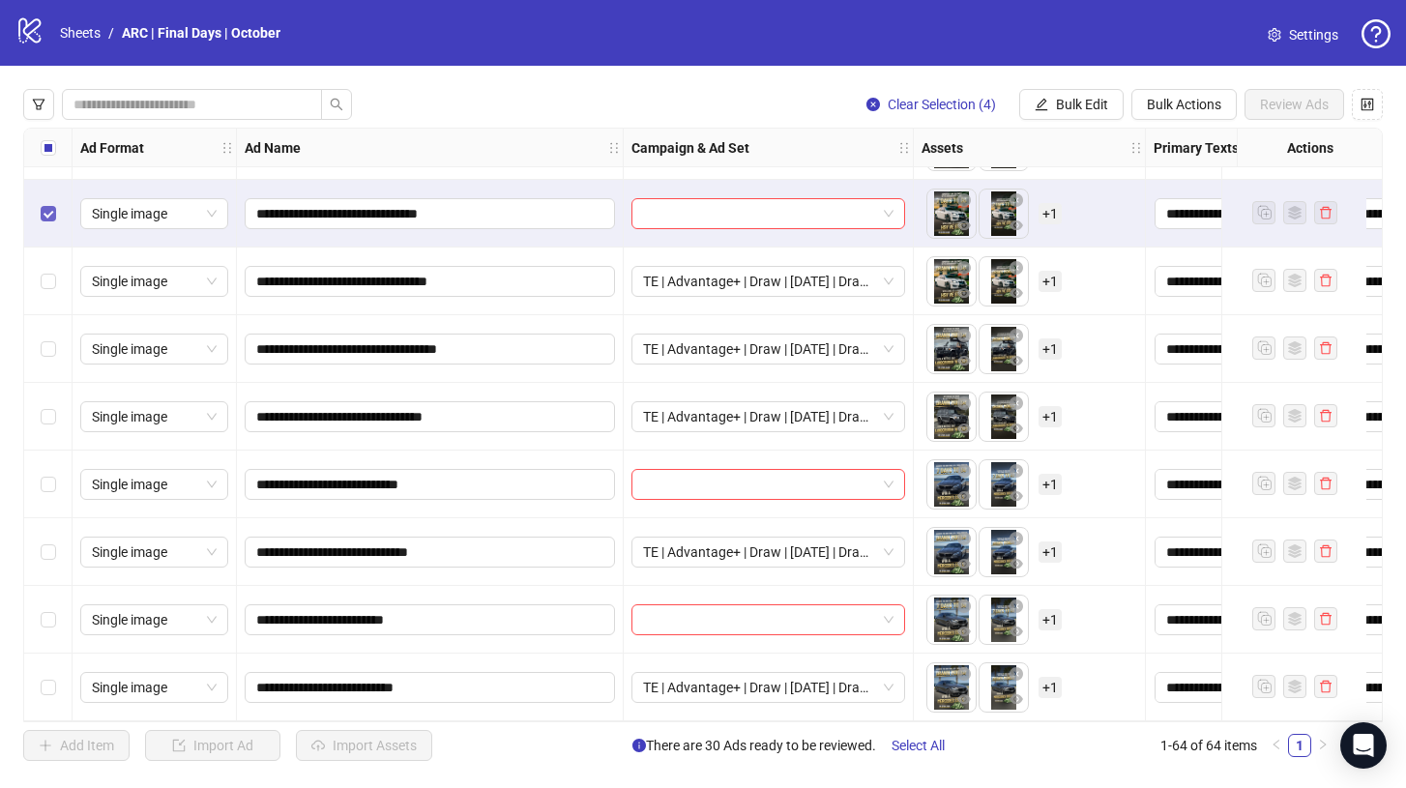
scroll to position [3784, 0]
click at [55, 474] on div "Select row 61" at bounding box center [48, 484] width 48 height 68
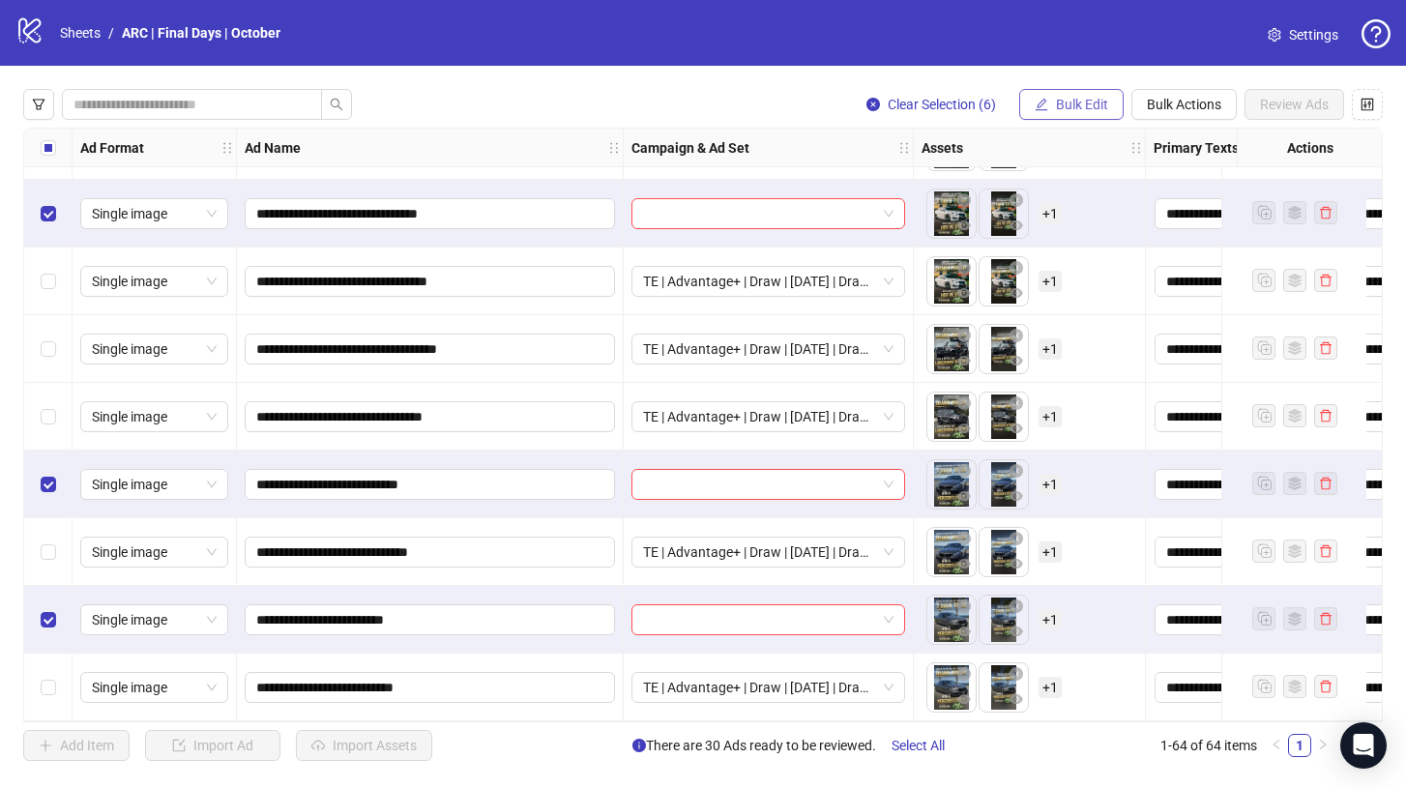
click at [1098, 103] on span "Bulk Edit" at bounding box center [1082, 104] width 52 height 15
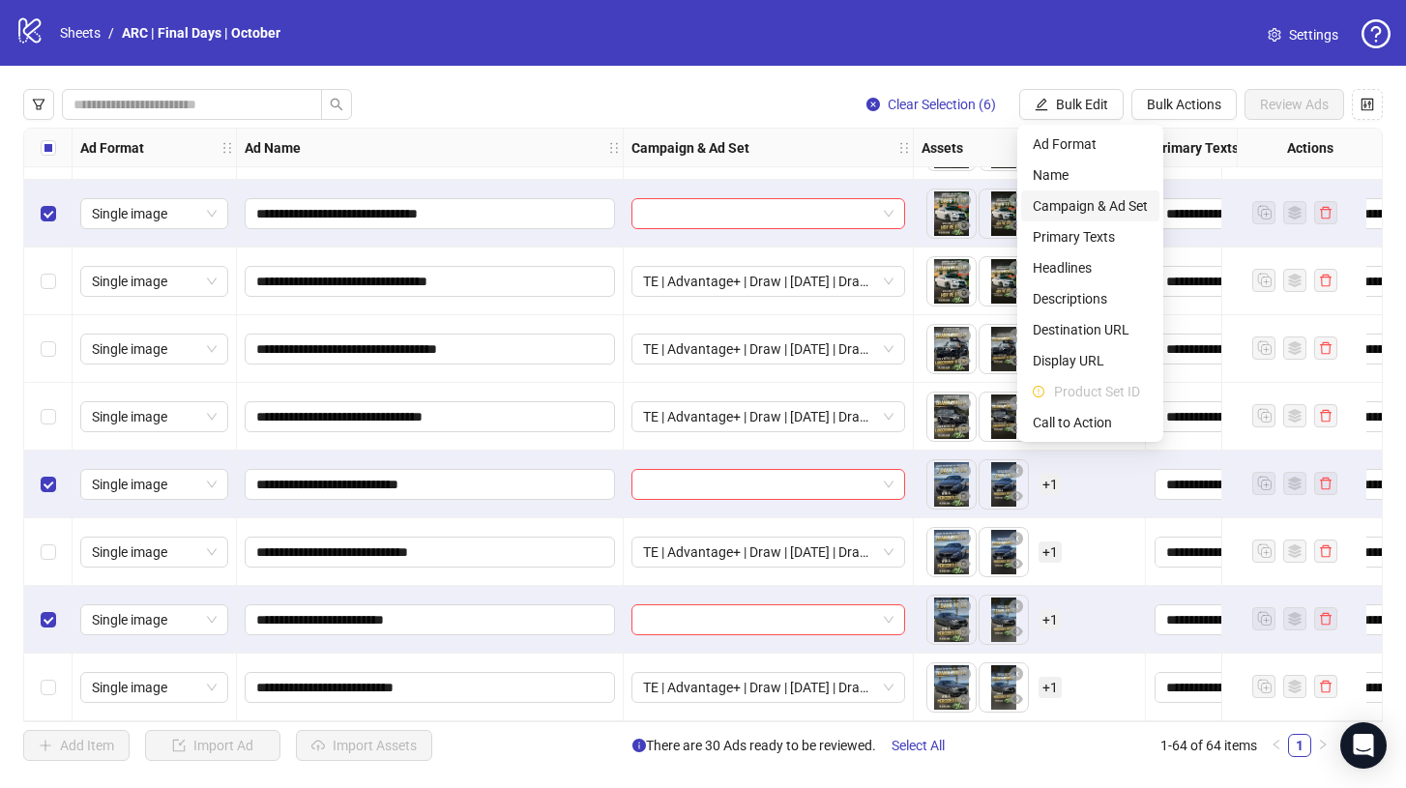
click at [1068, 202] on span "Campaign & Ad Set" at bounding box center [1089, 205] width 115 height 21
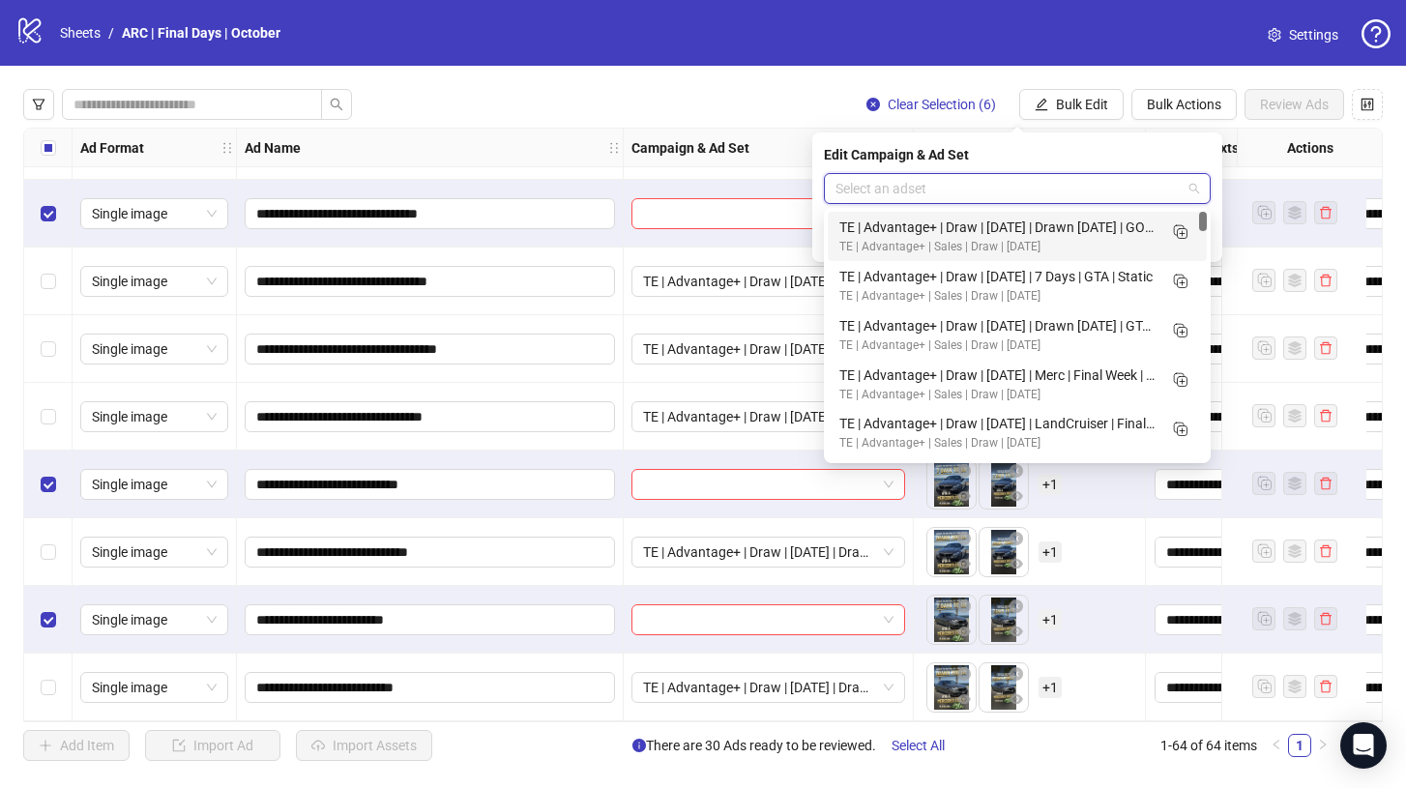
click at [1106, 195] on input "search" at bounding box center [1008, 188] width 346 height 29
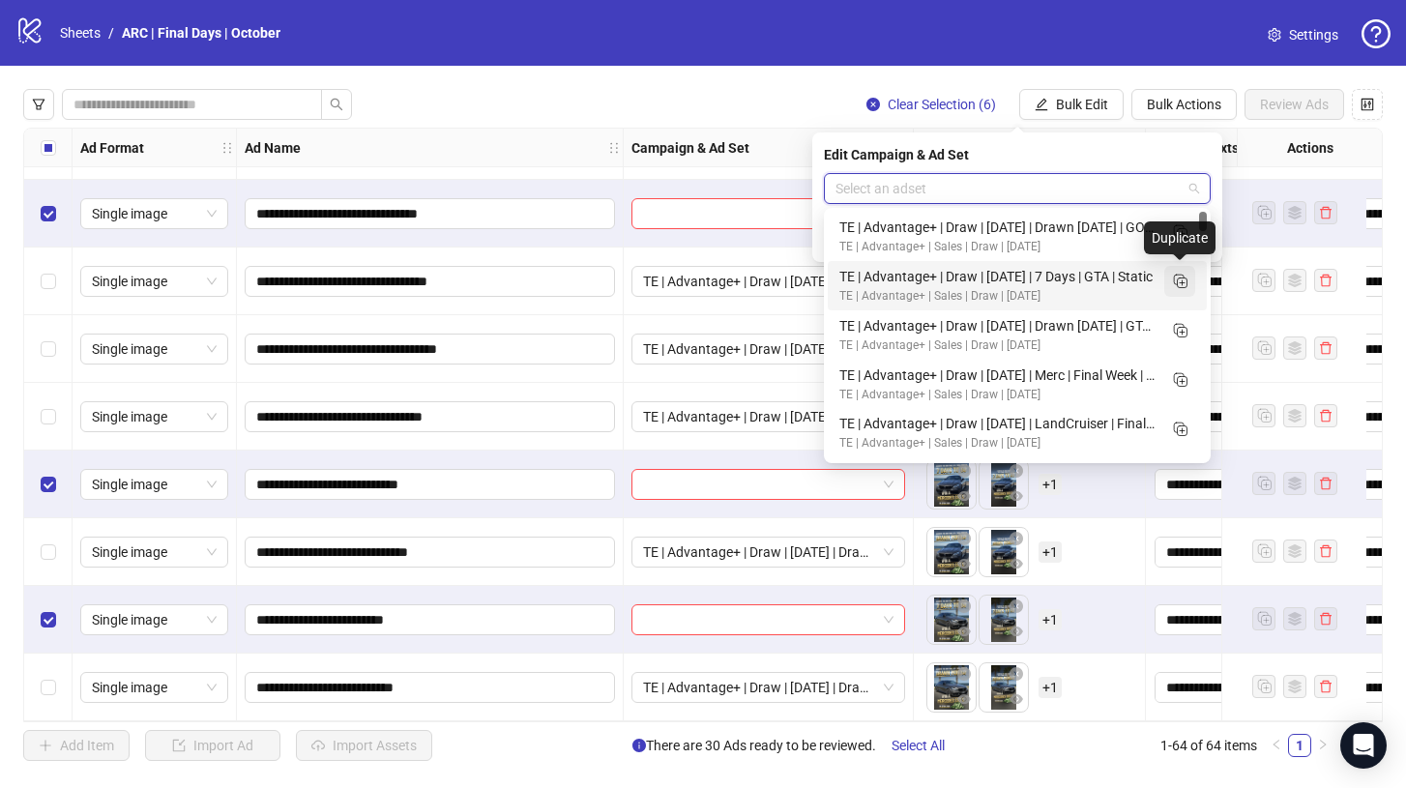
click at [1177, 283] on rect "Duplicate" at bounding box center [1182, 283] width 10 height 10
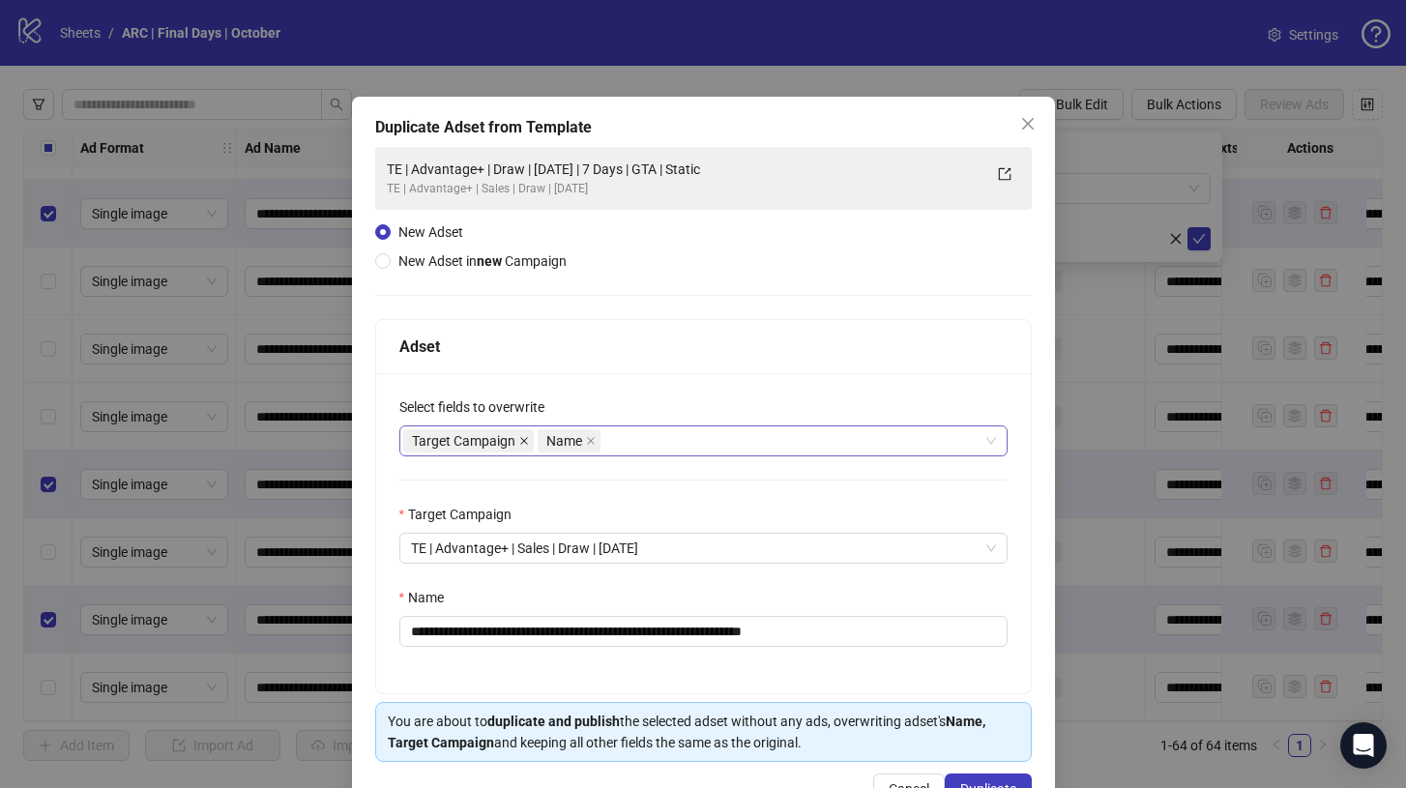
click at [520, 449] on span at bounding box center [524, 440] width 10 height 21
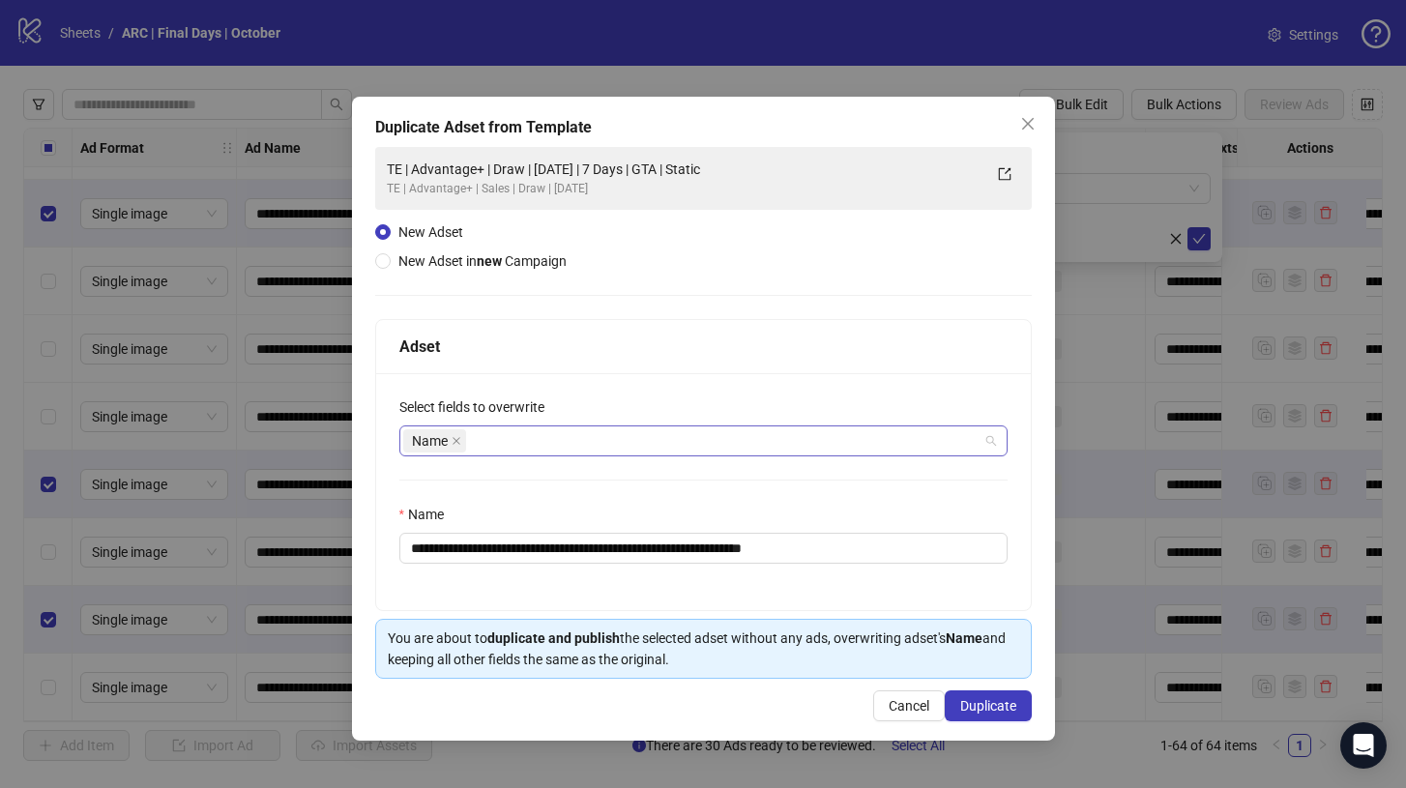
click at [574, 442] on div "Name" at bounding box center [693, 440] width 580 height 27
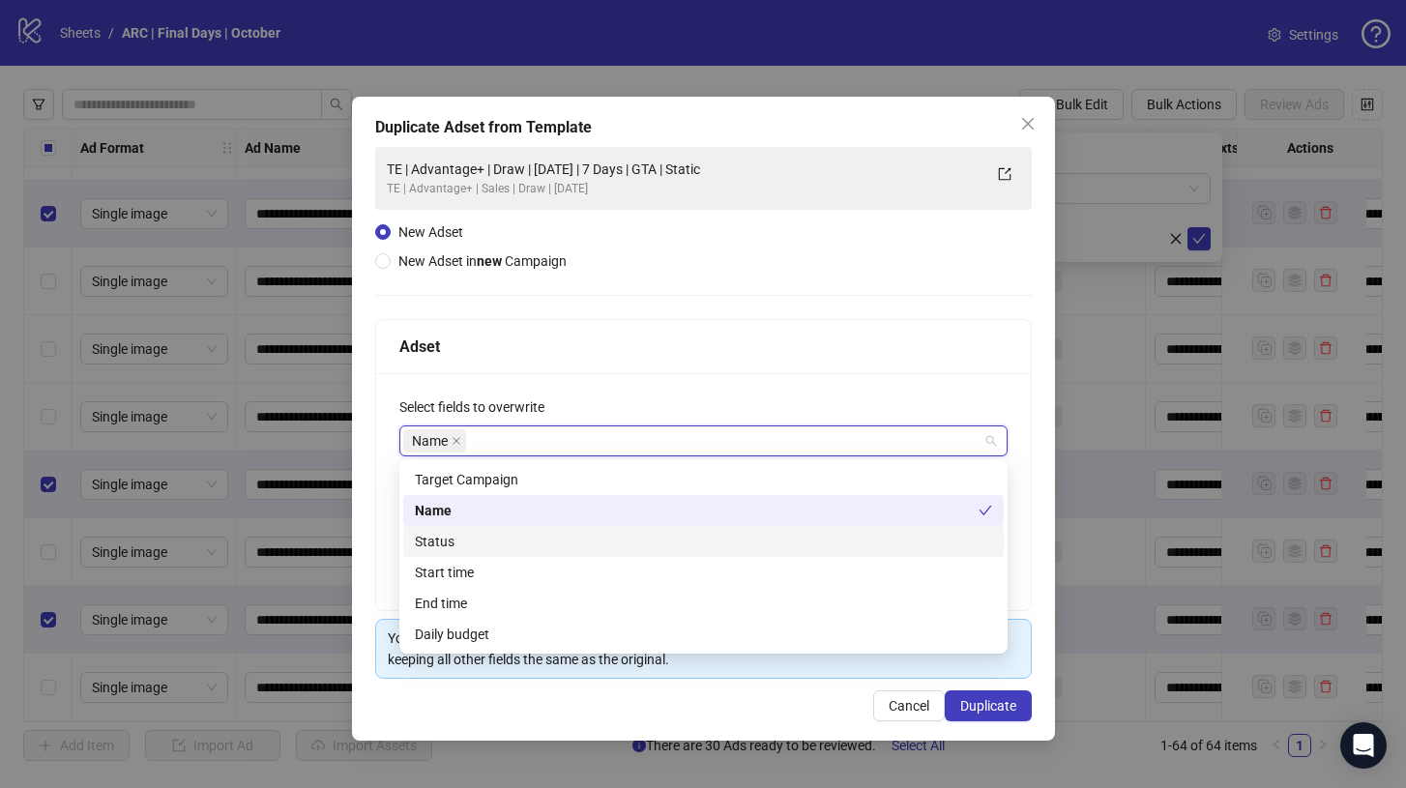
click at [537, 534] on div "Status" at bounding box center [703, 541] width 577 height 21
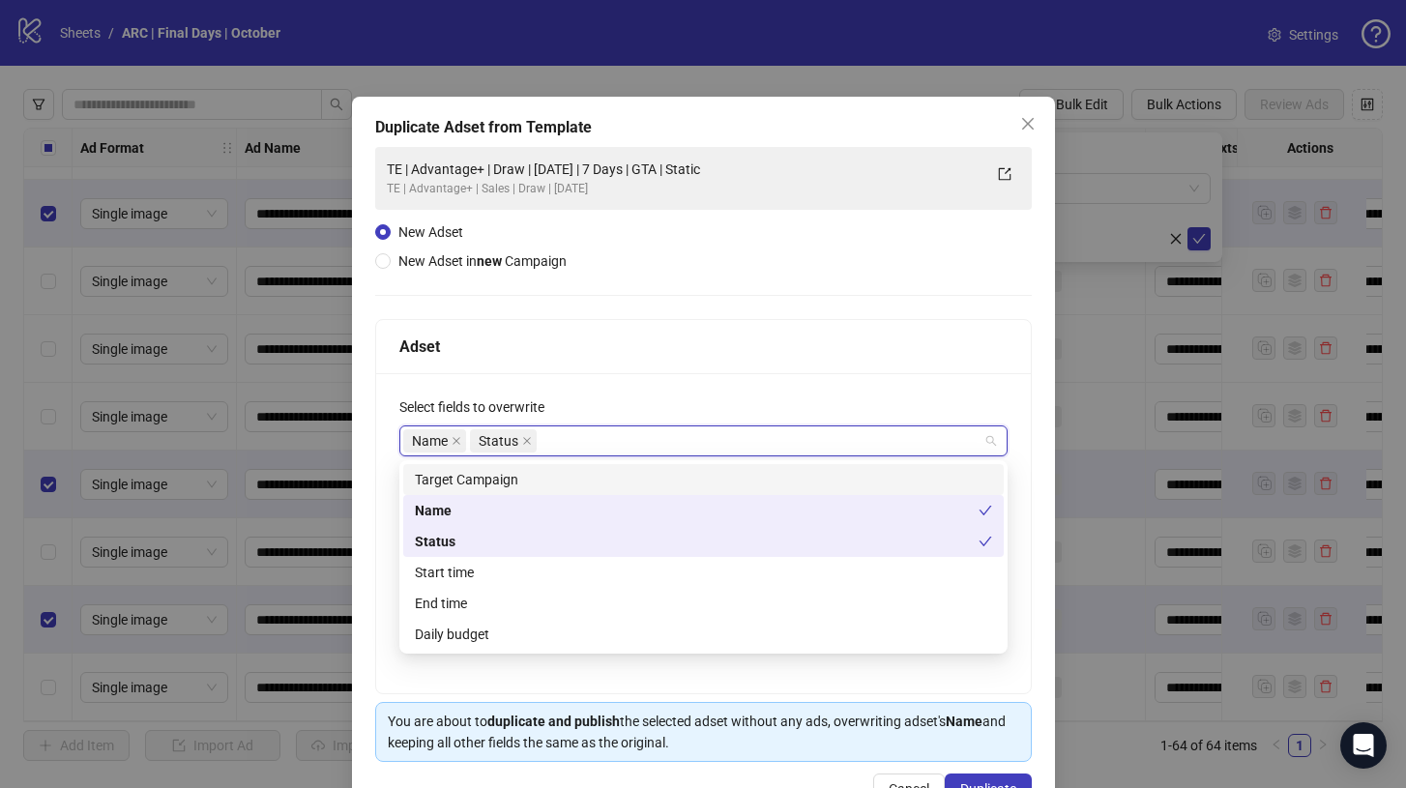
click at [736, 319] on div "**********" at bounding box center [703, 506] width 656 height 375
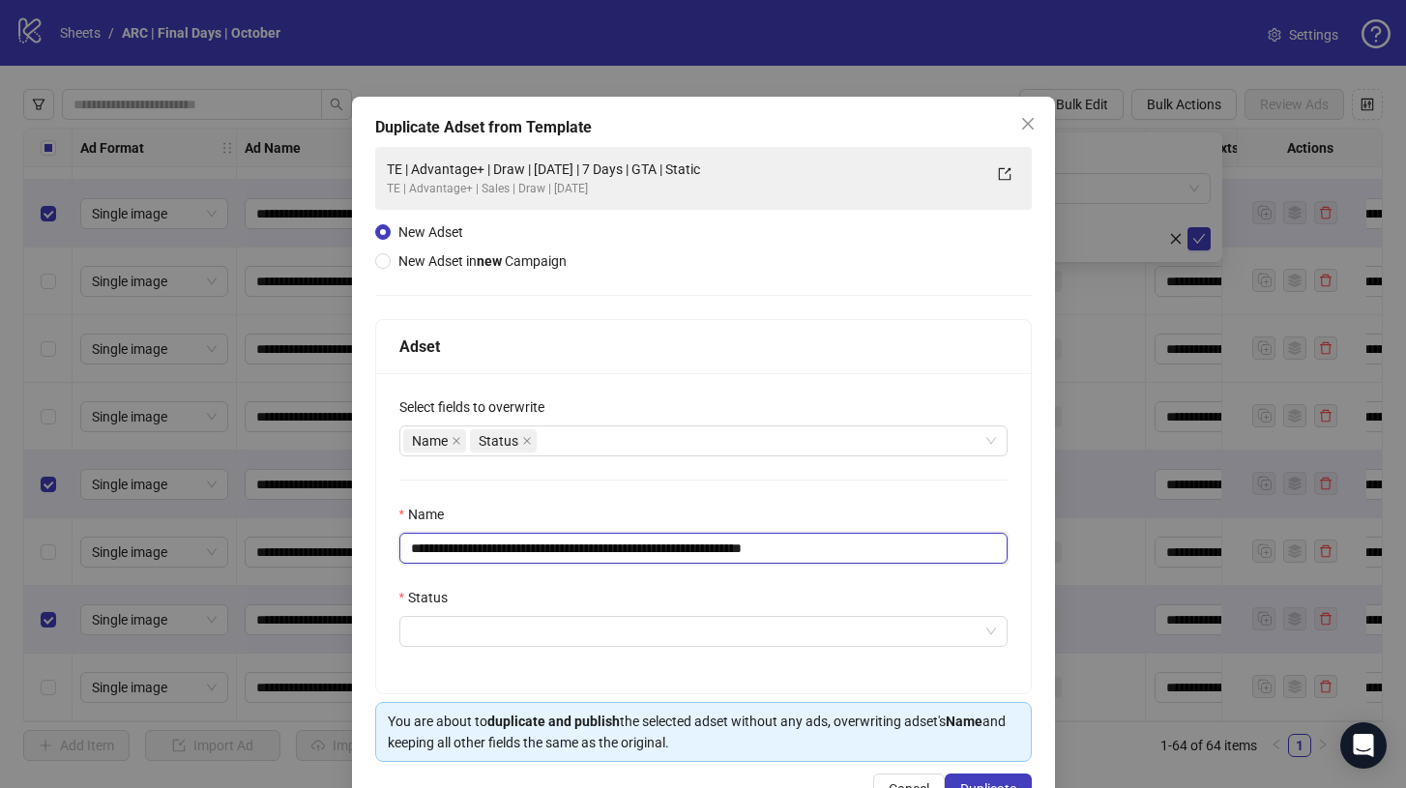
click at [843, 553] on input "**********" at bounding box center [703, 548] width 608 height 31
click at [714, 547] on input "**********" at bounding box center [703, 548] width 608 height 31
type input "**********"
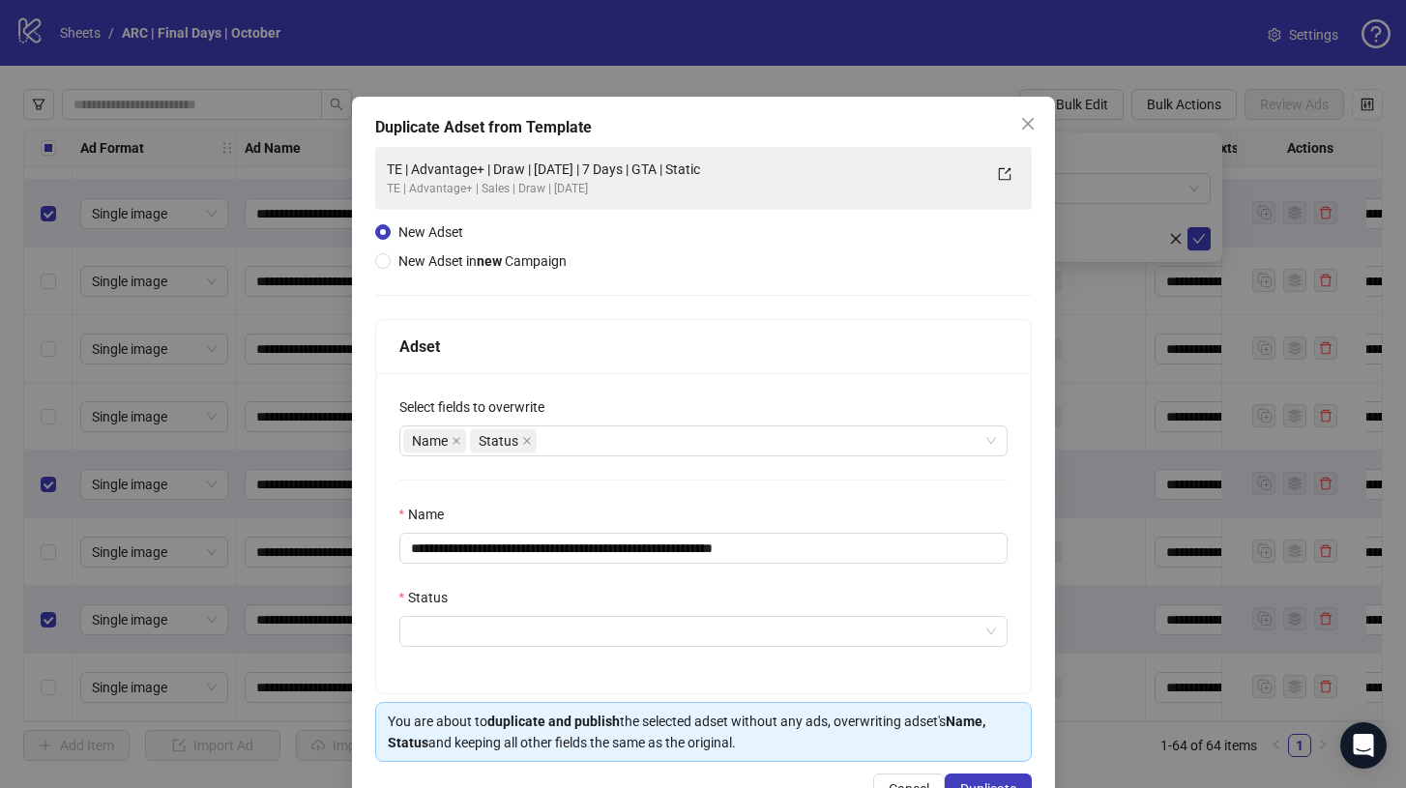
click at [645, 615] on div "Status" at bounding box center [703, 601] width 608 height 29
click at [634, 619] on input "Status" at bounding box center [694, 631] width 567 height 29
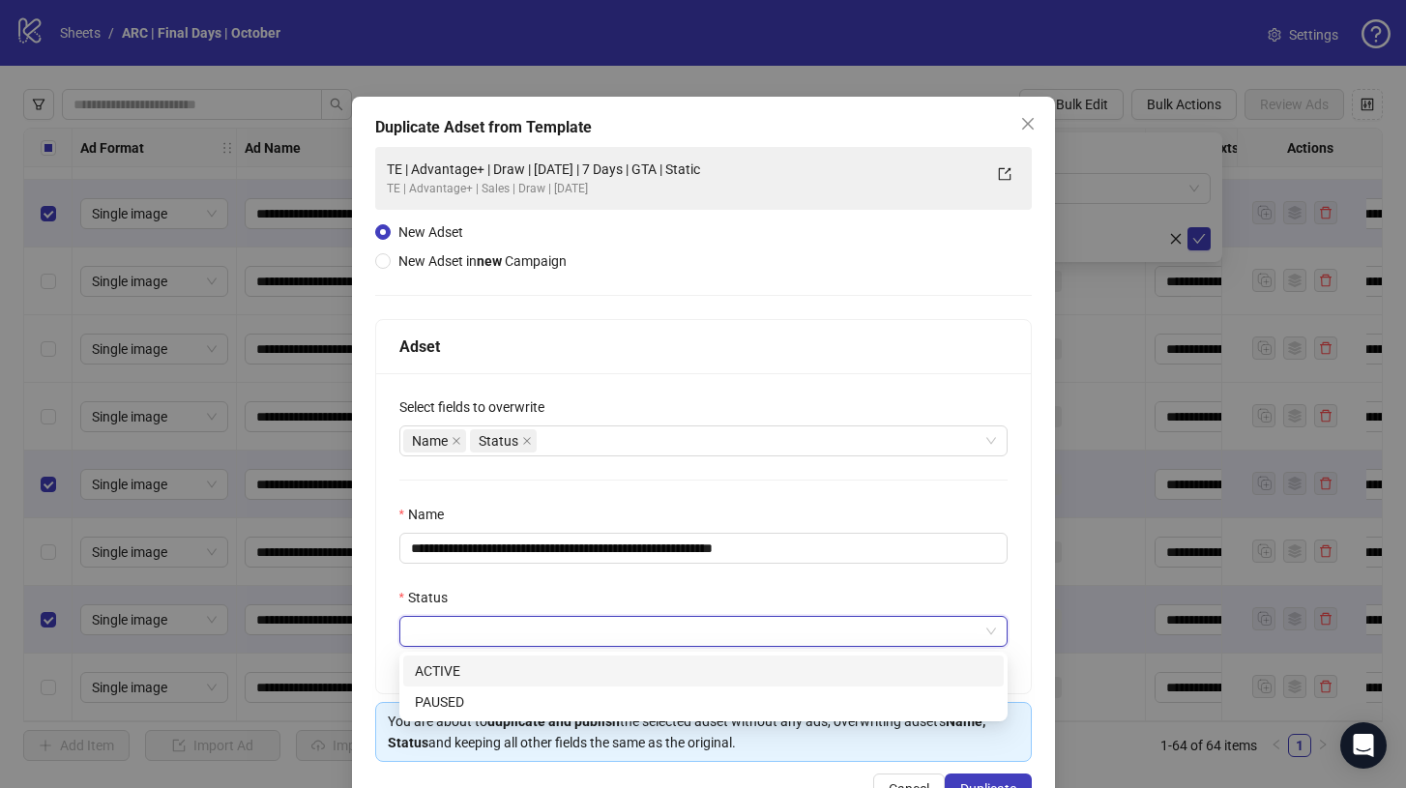
click at [581, 661] on div "ACTIVE" at bounding box center [703, 670] width 577 height 21
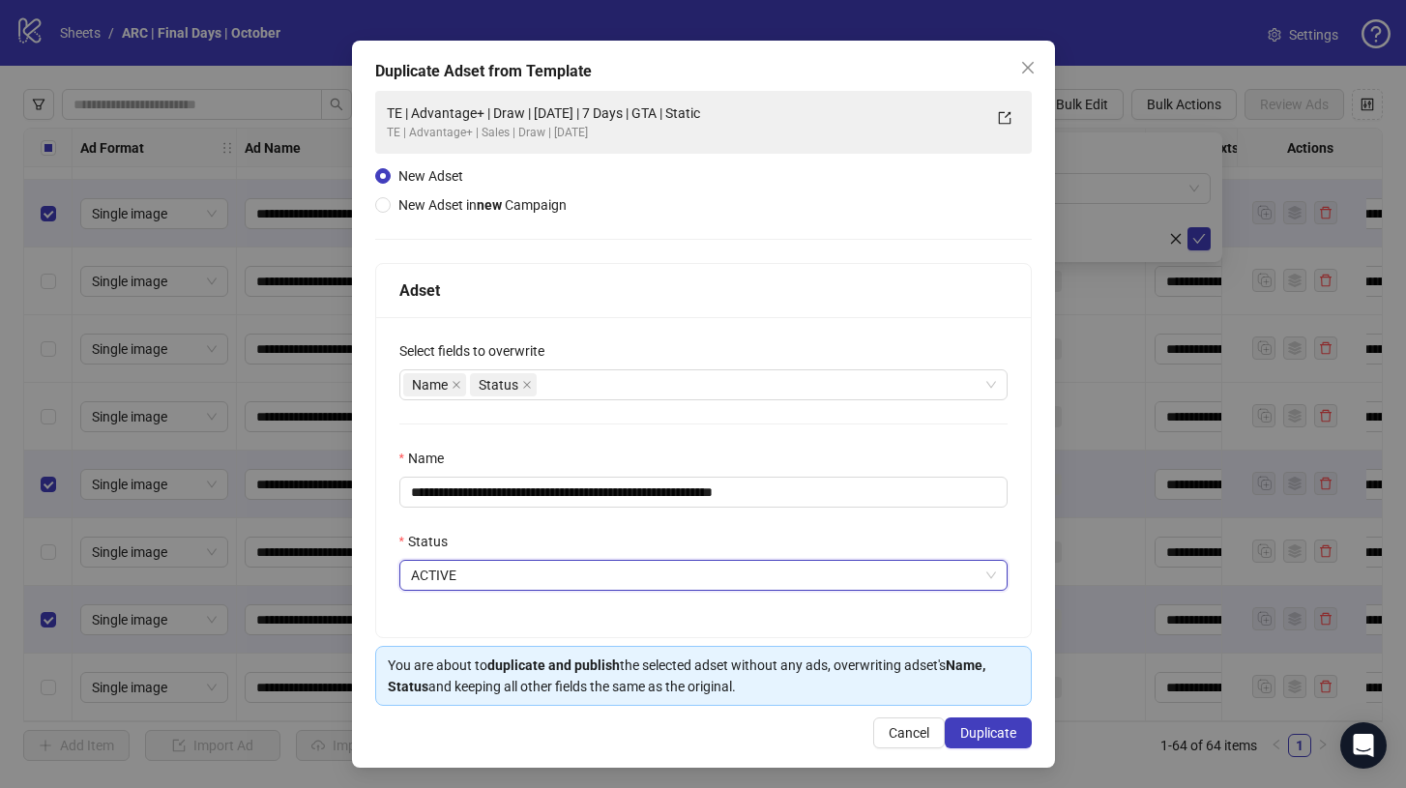
scroll to position [60, 0]
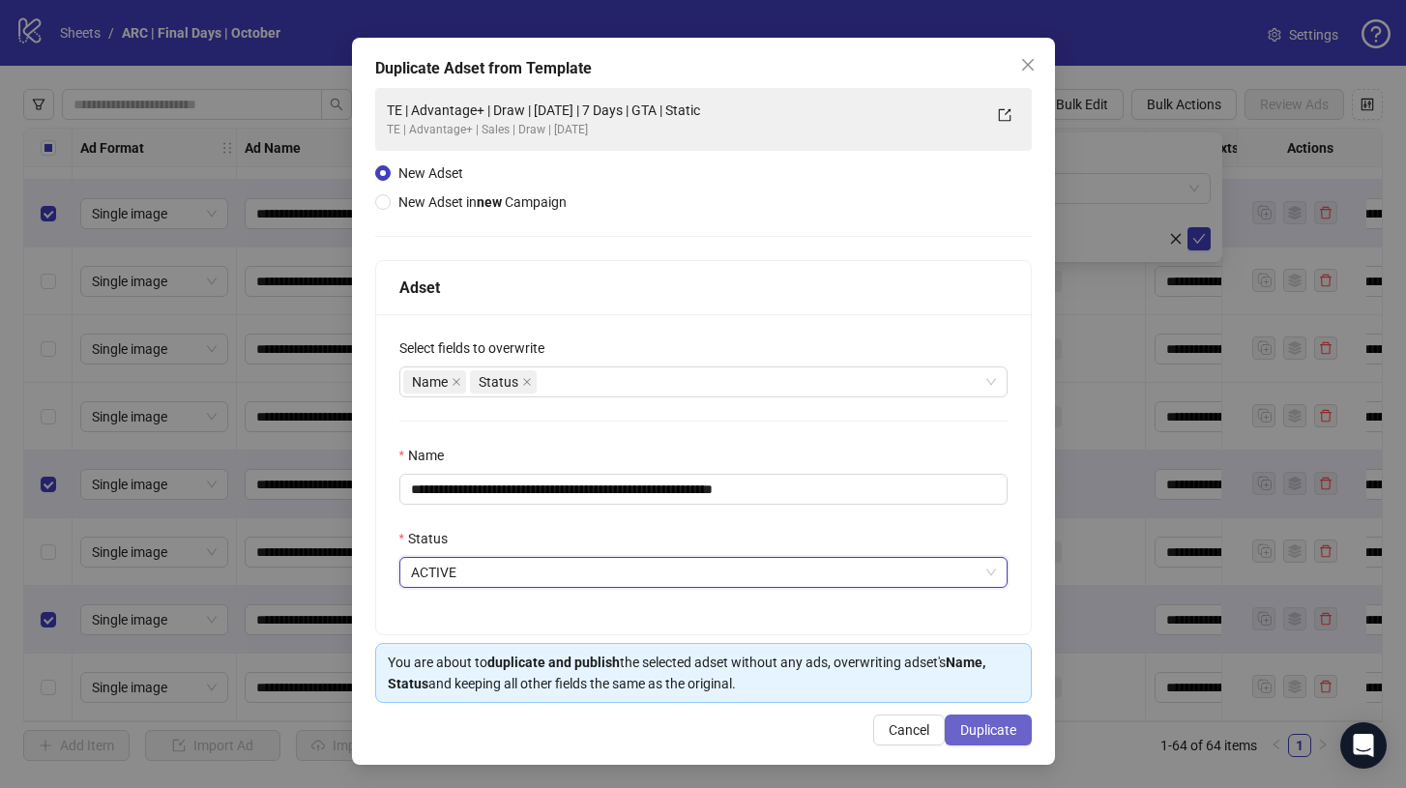
click at [980, 726] on span "Duplicate" at bounding box center [988, 729] width 56 height 15
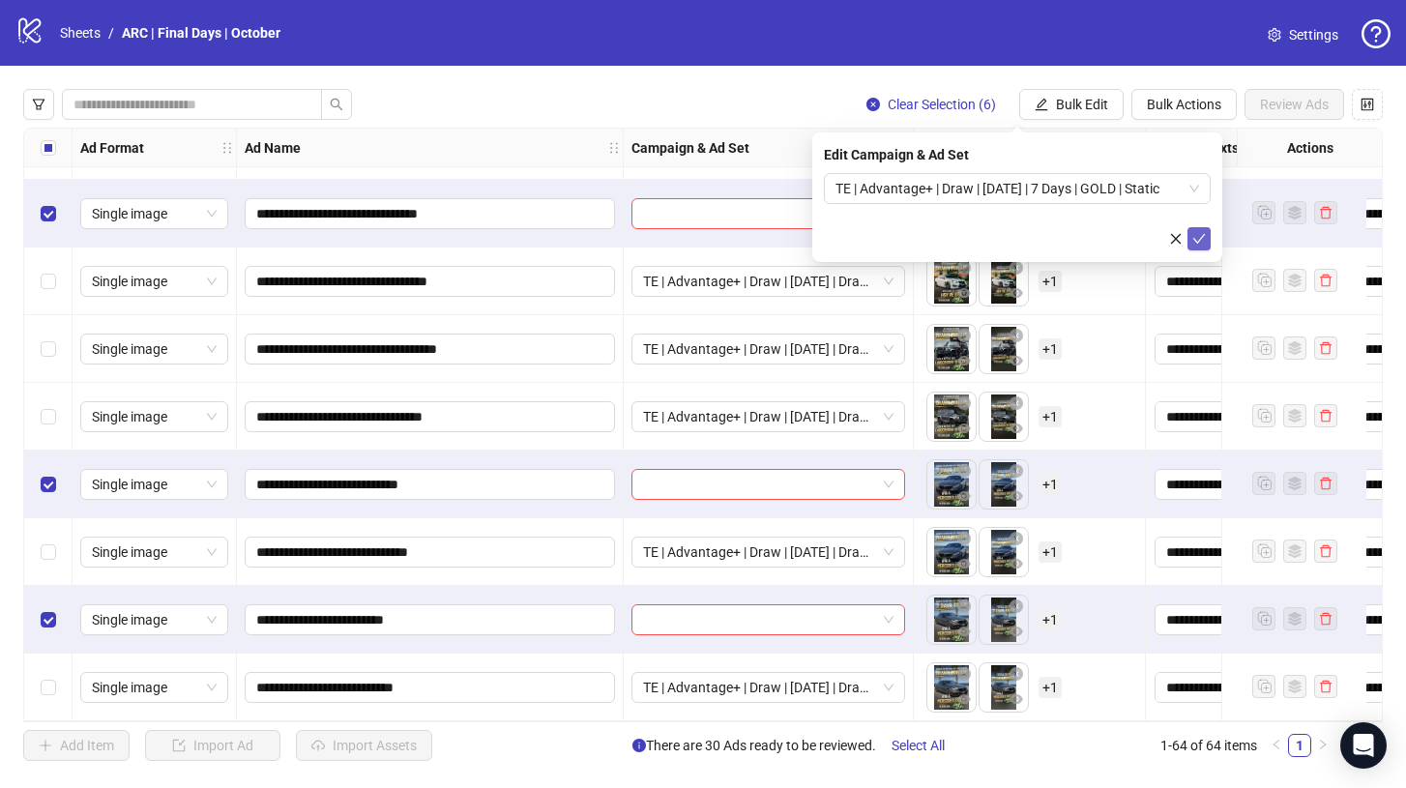
click at [1203, 229] on button "submit" at bounding box center [1198, 238] width 23 height 23
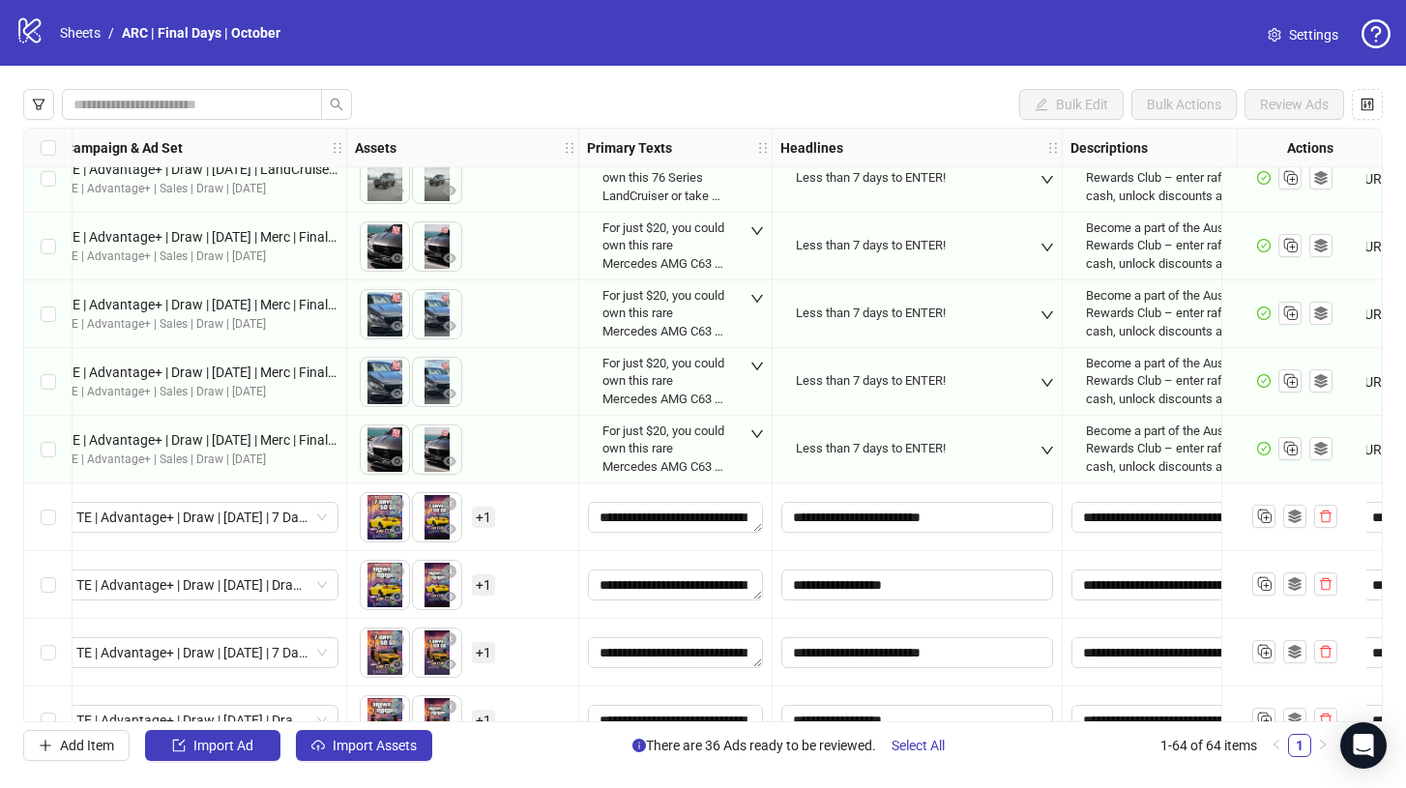
scroll to position [1579, 503]
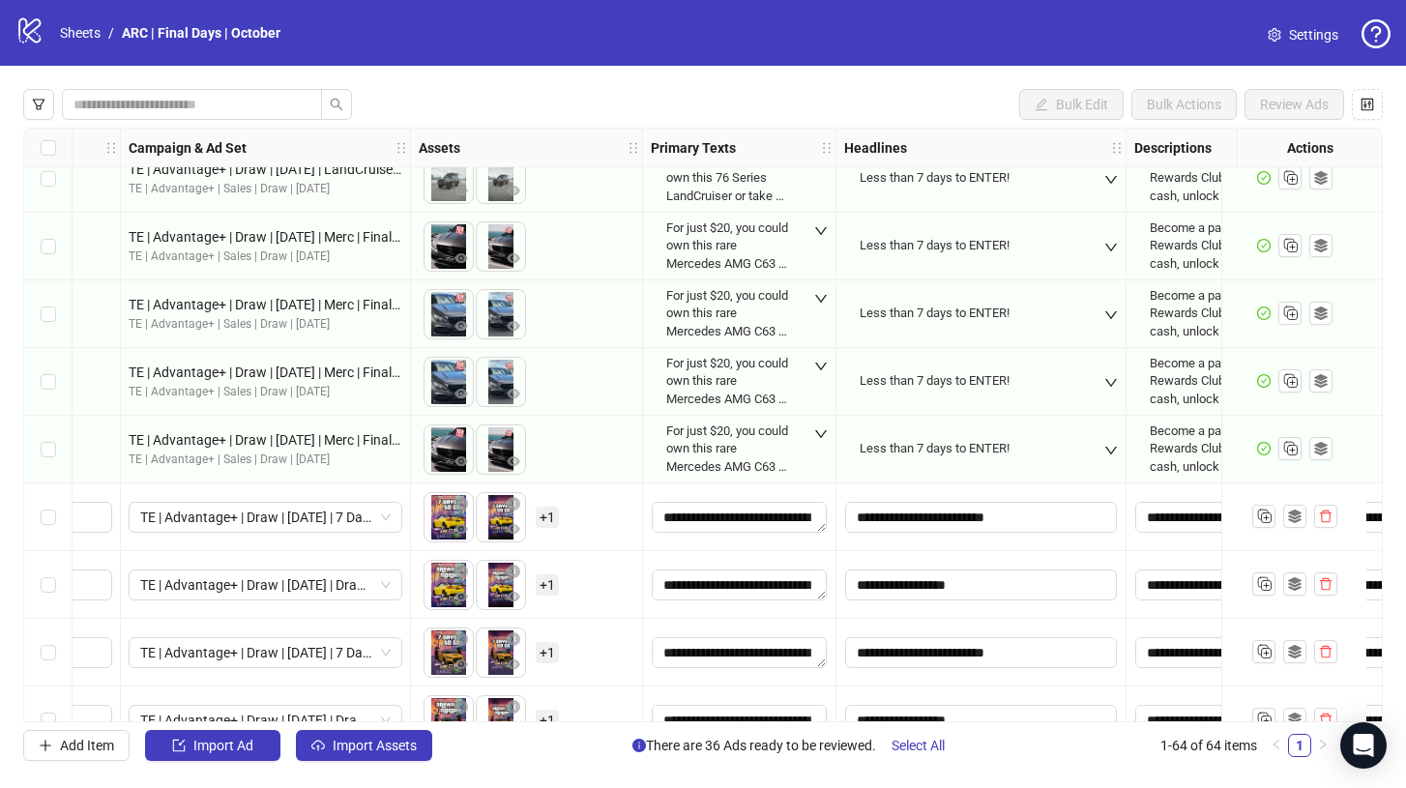
click at [45, 532] on div "Select row 29" at bounding box center [48, 517] width 48 height 68
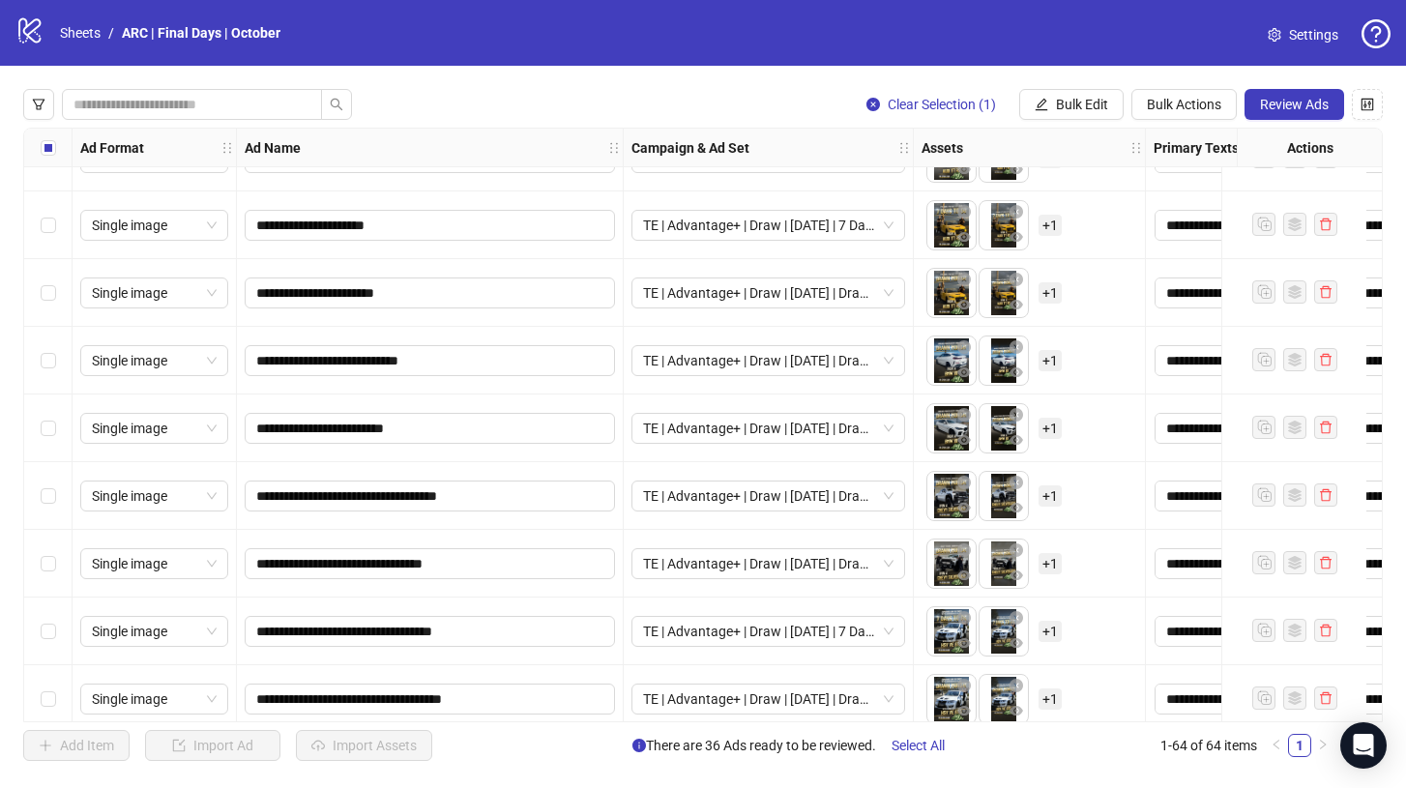
scroll to position [3784, 0]
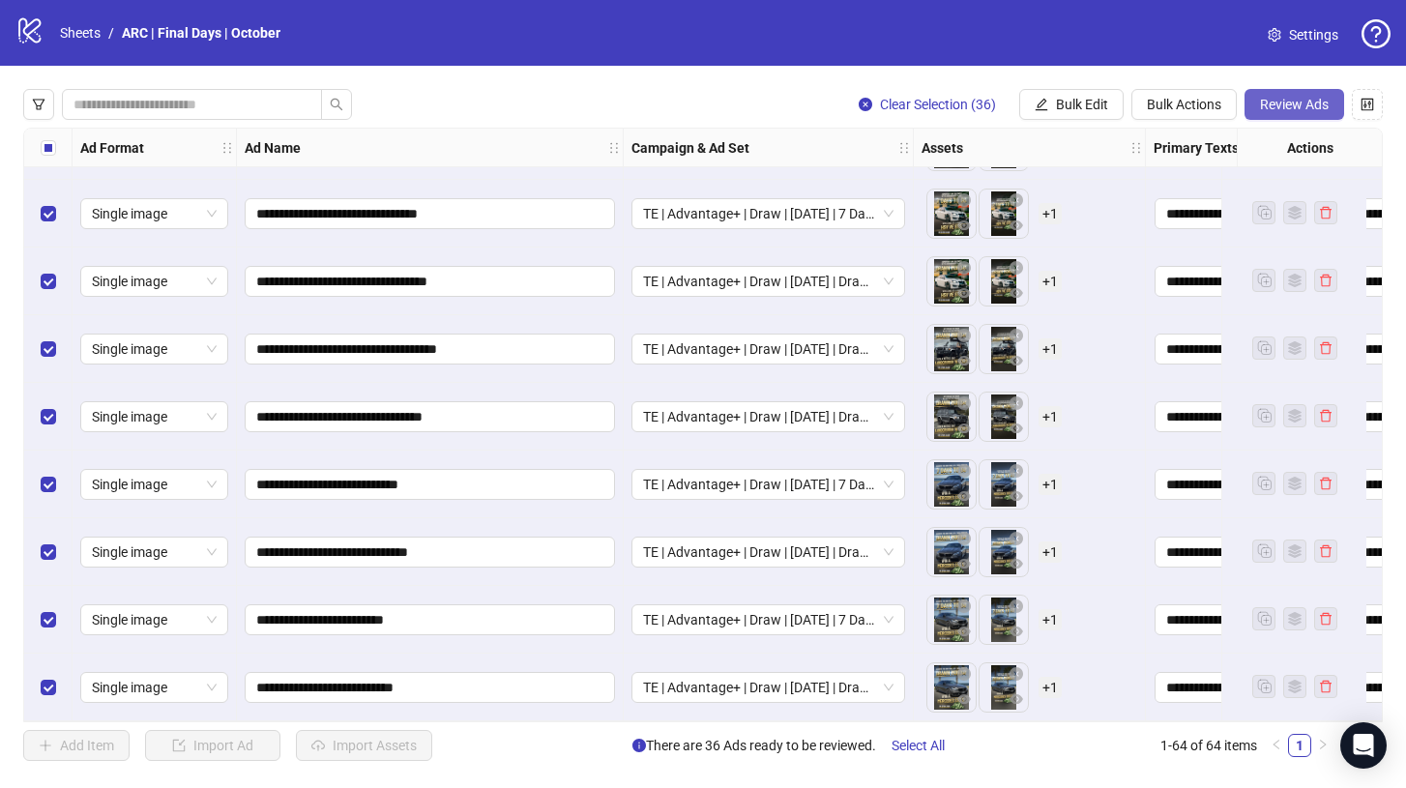
click at [1314, 101] on span "Review Ads" at bounding box center [1294, 104] width 69 height 15
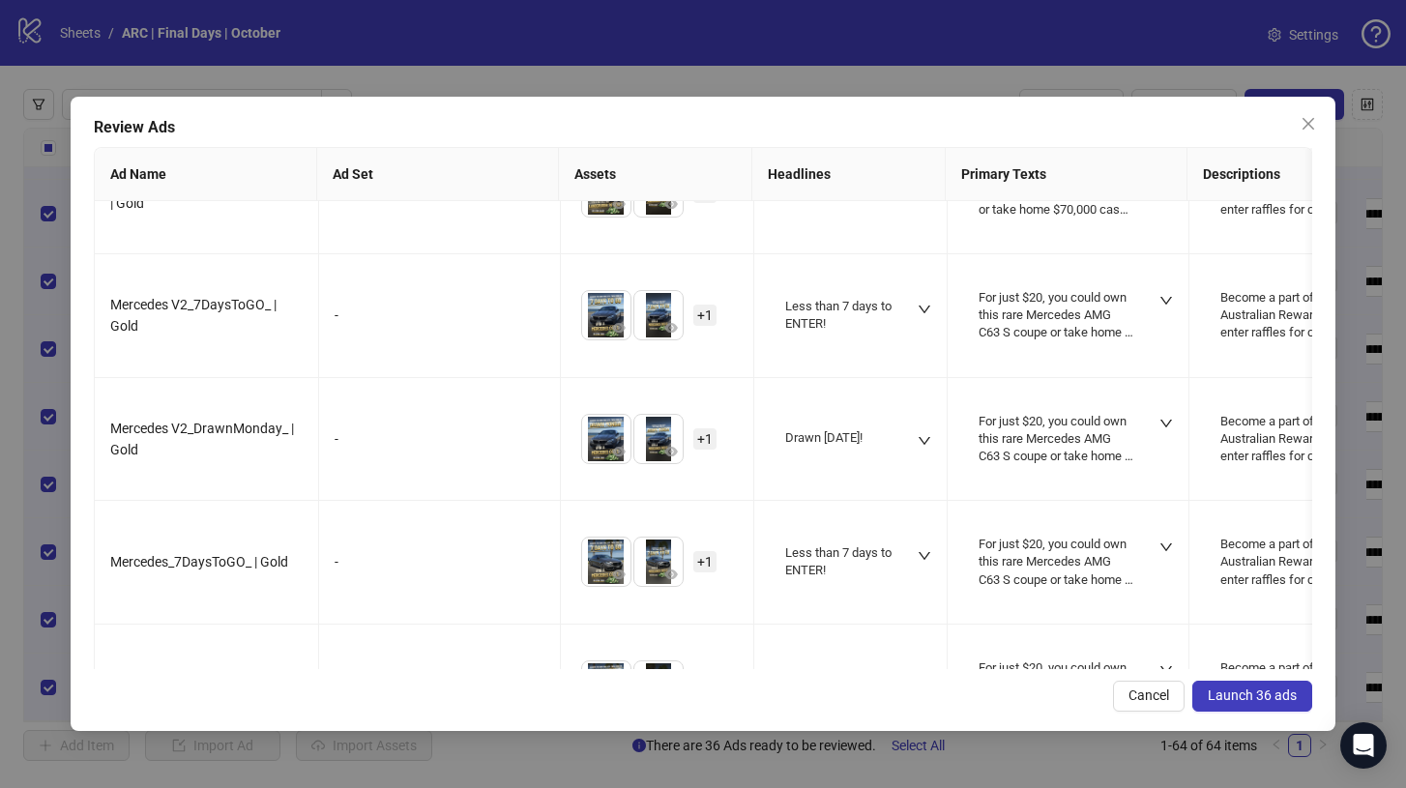
scroll to position [3972, 0]
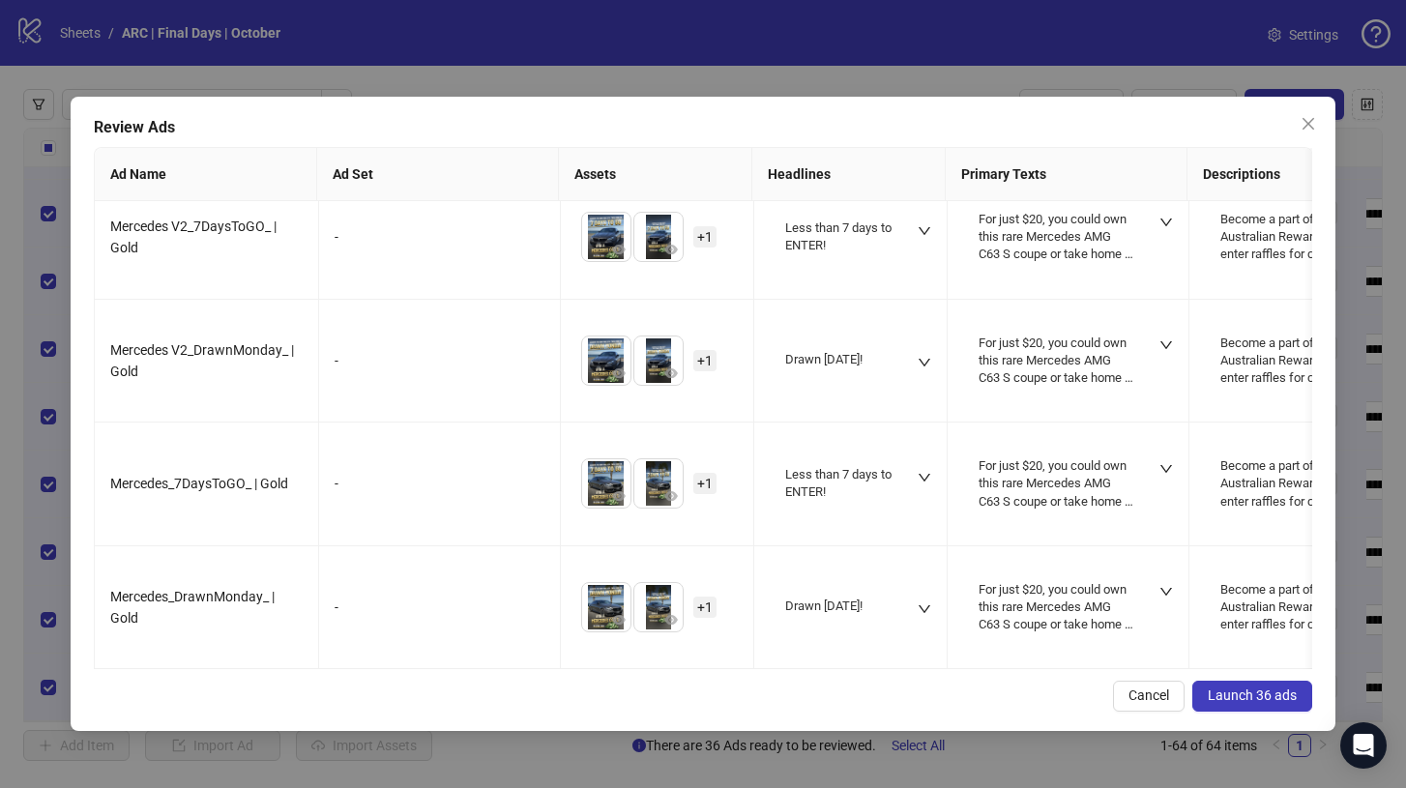
click at [1224, 694] on span "Launch 36 ads" at bounding box center [1251, 694] width 89 height 15
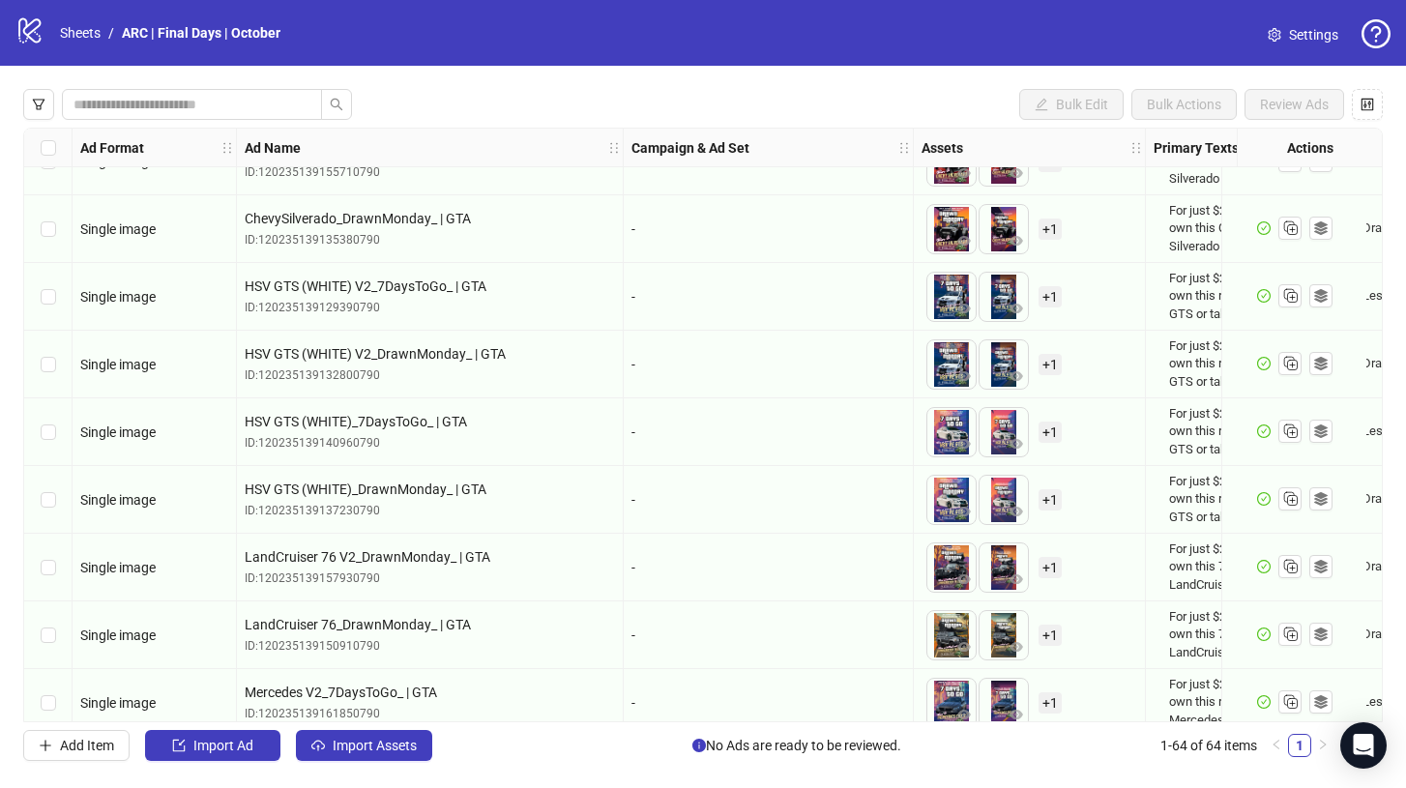
scroll to position [2339, 0]
